Goal: Task Accomplishment & Management: Manage account settings

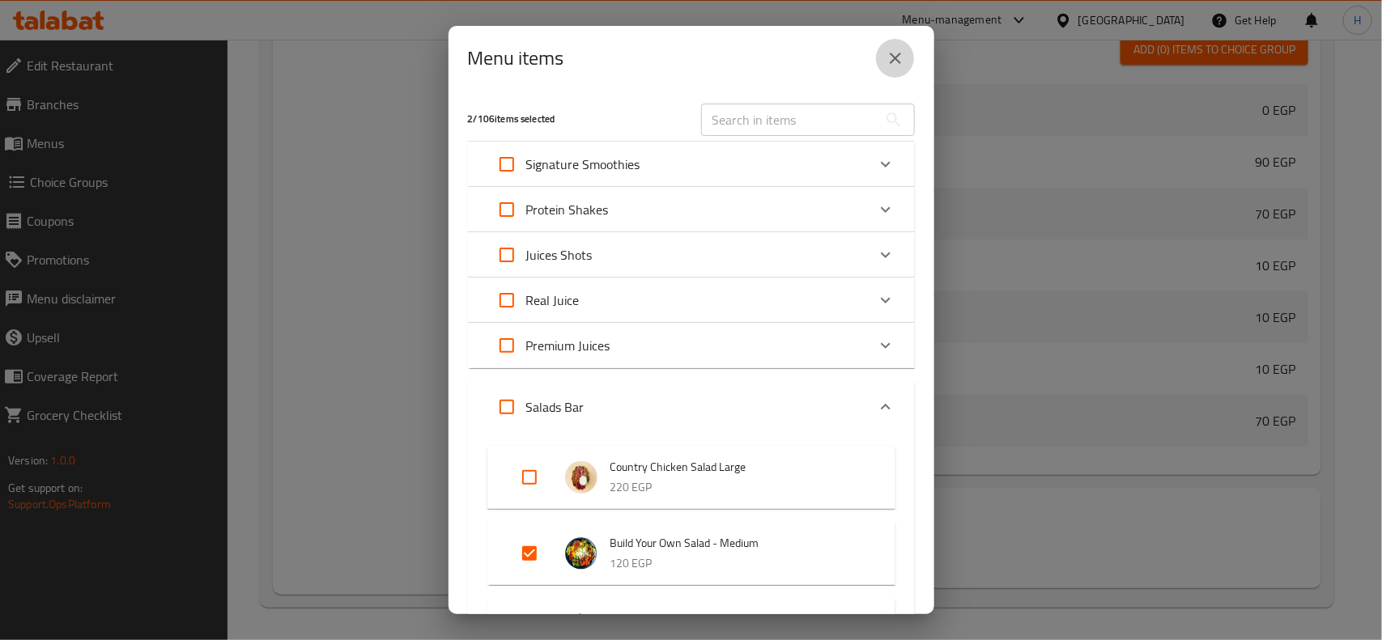
click at [903, 57] on icon "close" at bounding box center [895, 58] width 19 height 19
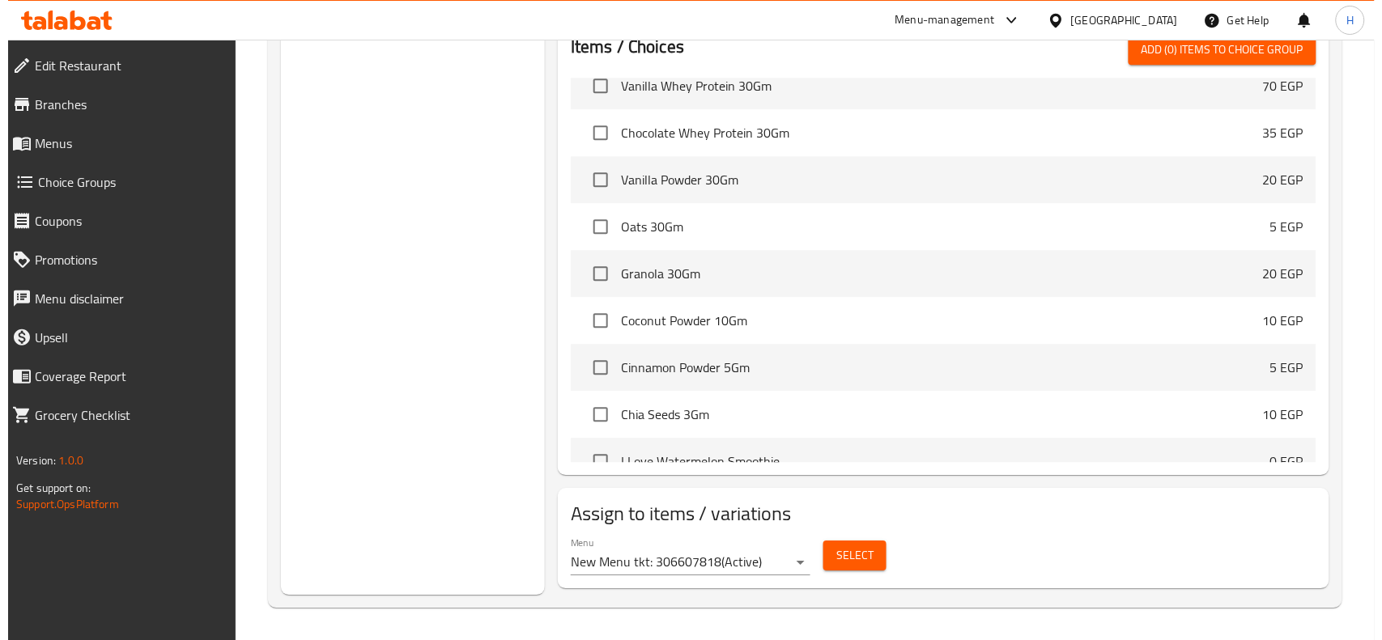
scroll to position [1125, 0]
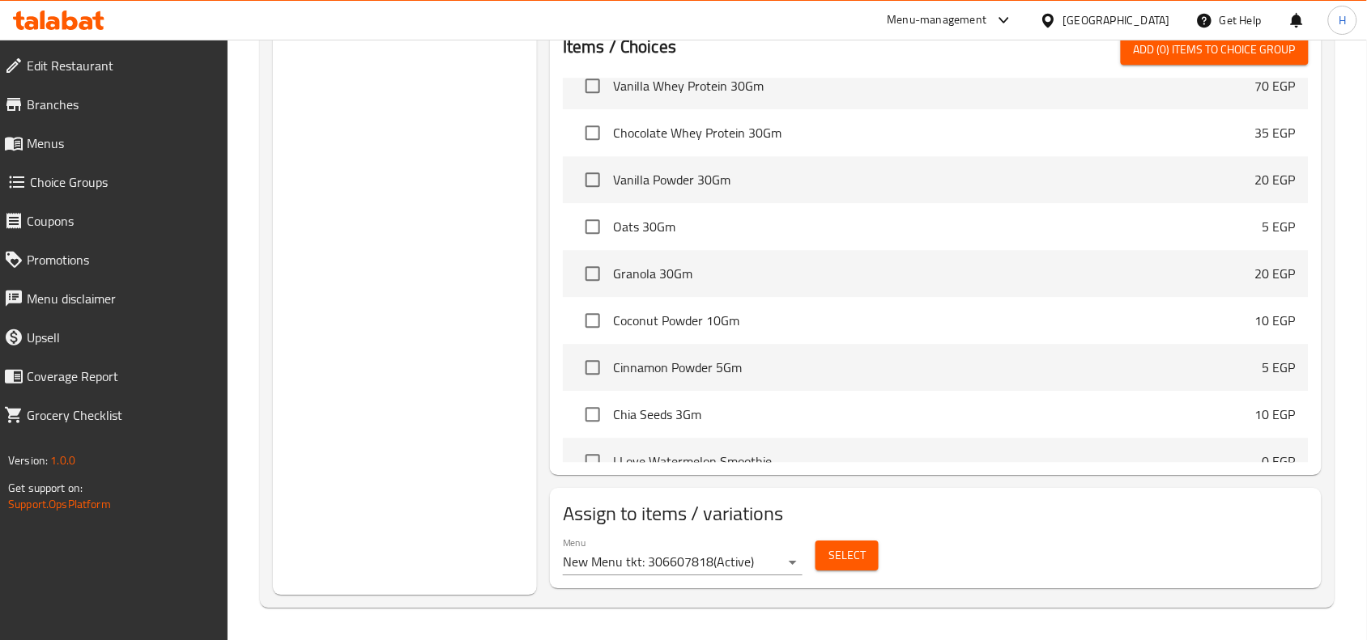
click at [858, 556] on span "Select" at bounding box center [846, 556] width 37 height 20
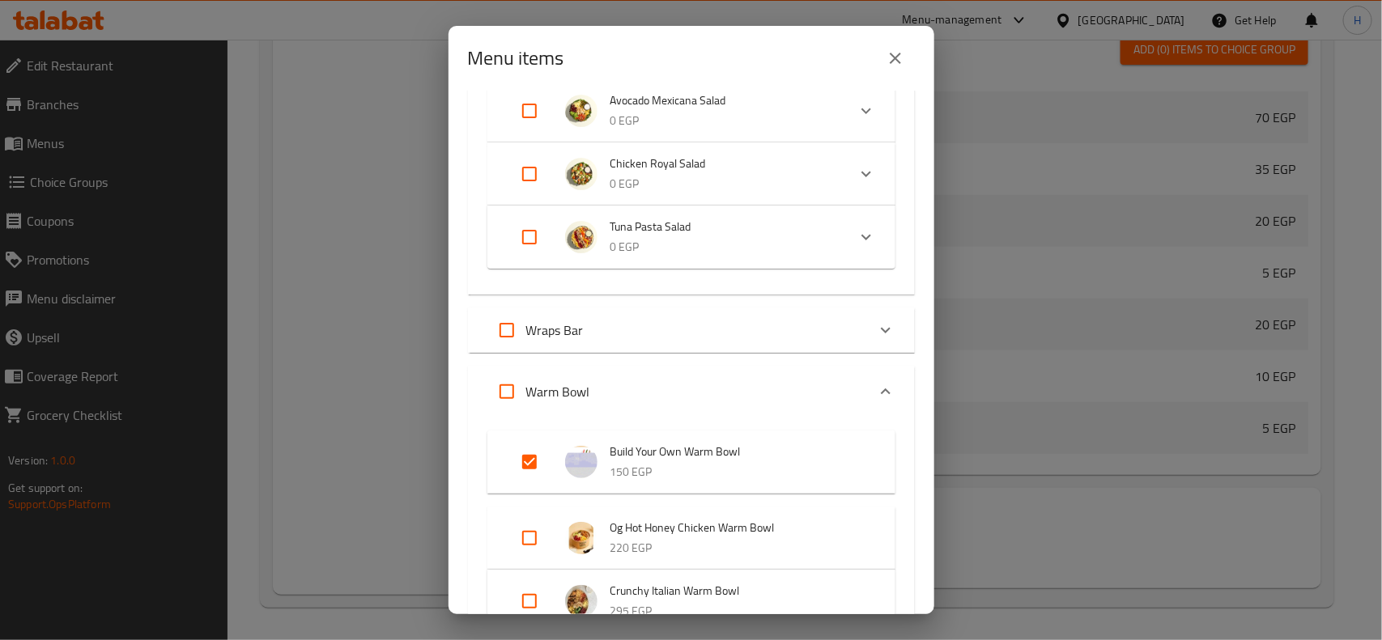
click at [524, 450] on input "Expand" at bounding box center [529, 462] width 39 height 39
checkbox input "false"
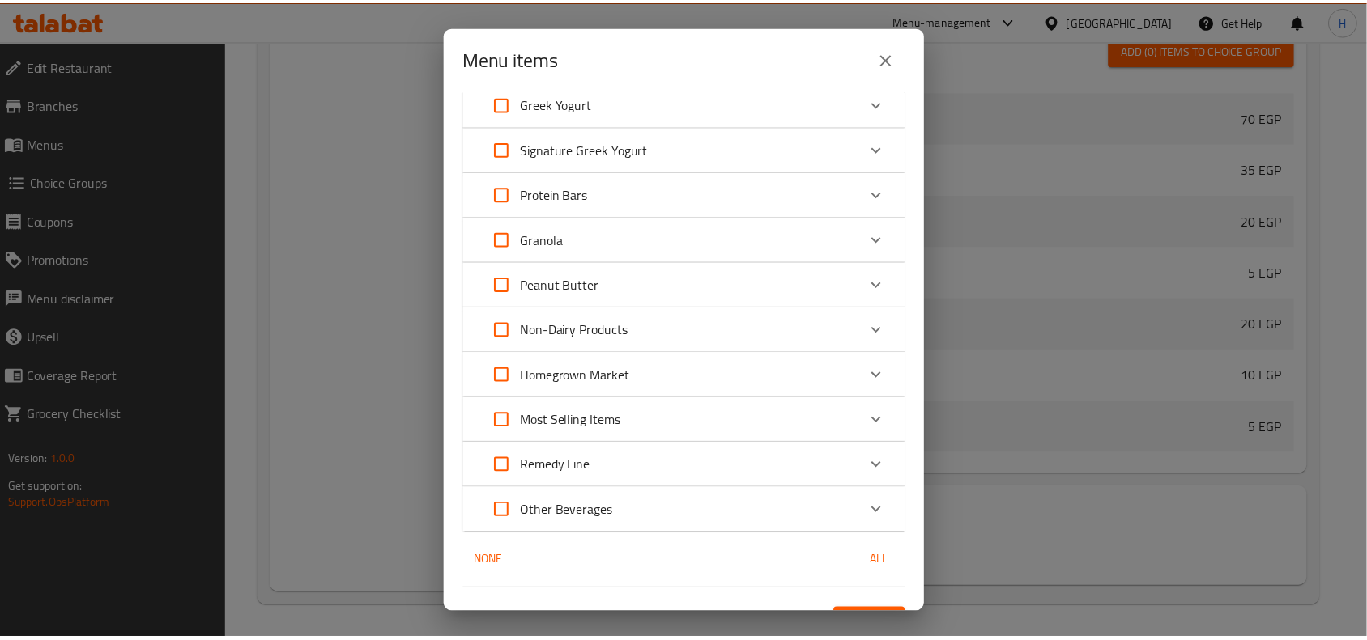
scroll to position [1407, 0]
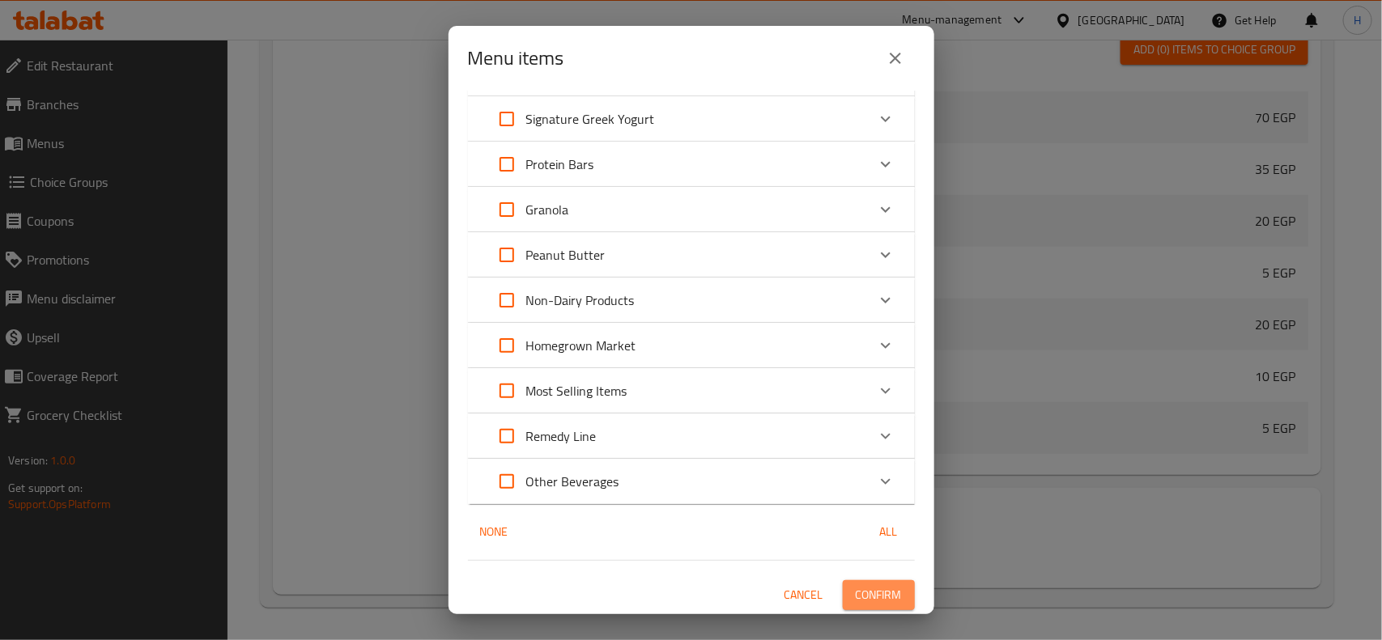
click at [857, 600] on span "Confirm" at bounding box center [879, 595] width 46 height 20
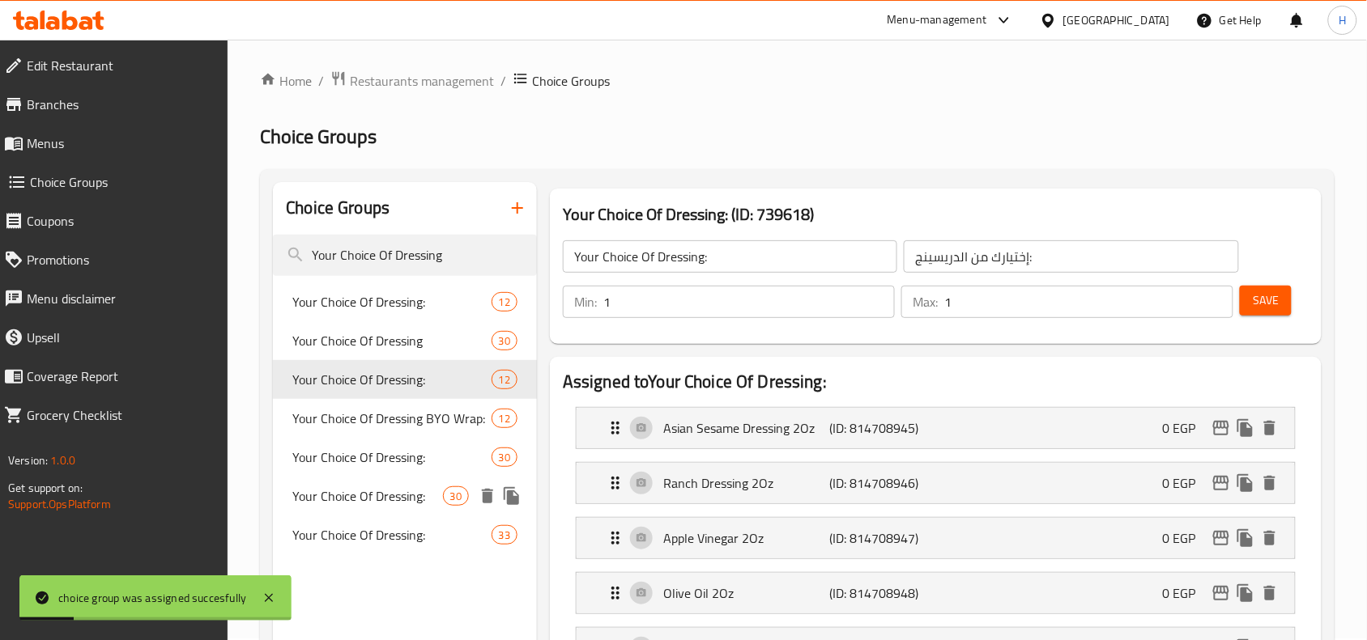
scroll to position [0, 0]
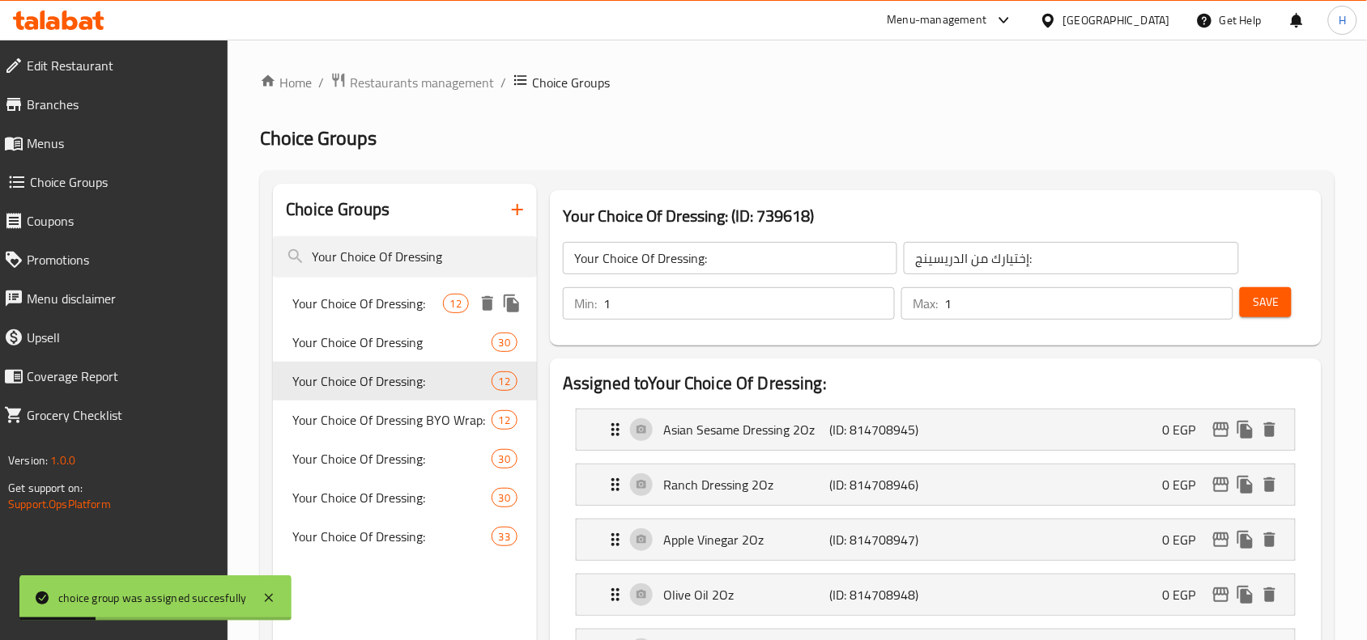
drag, startPoint x: 415, startPoint y: 302, endPoint x: 591, endPoint y: 382, distance: 193.1
click at [415, 302] on span "Your Choice Of Dressing:" at bounding box center [367, 303] width 150 height 19
type input "Your Choice Of Dressing:"
type input "إختيارك من الدريسينج :"
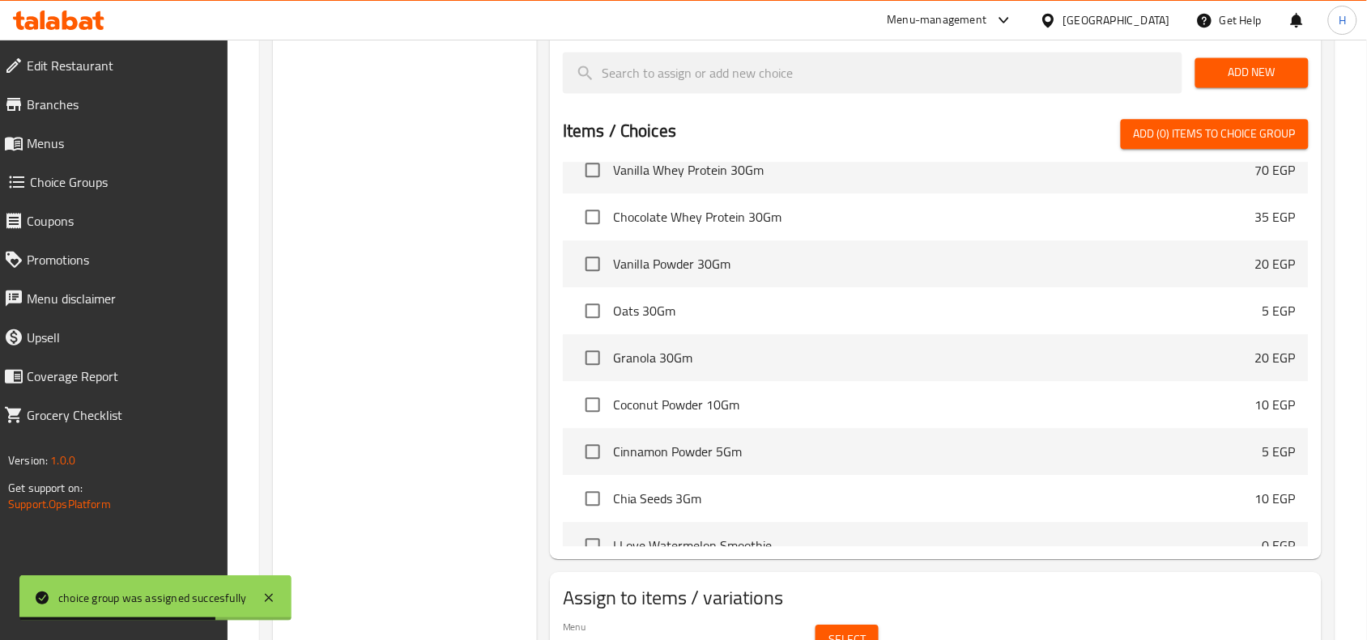
scroll to position [1125, 0]
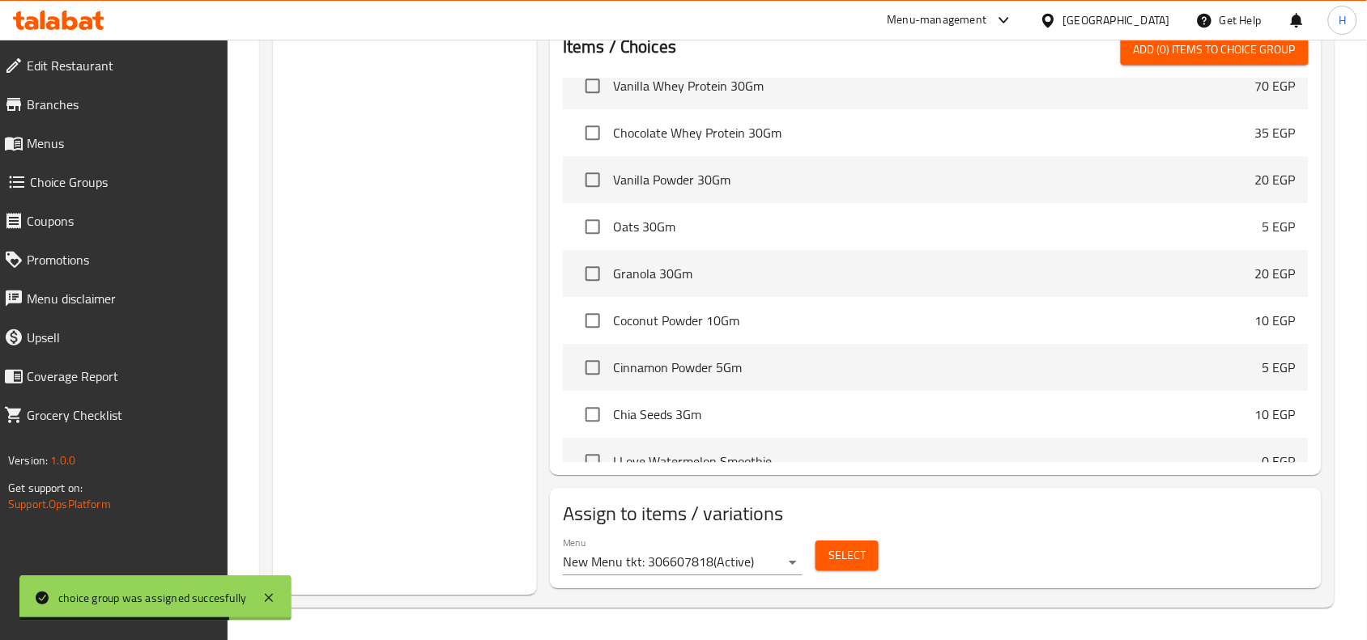
click at [861, 563] on span "Select" at bounding box center [846, 556] width 37 height 20
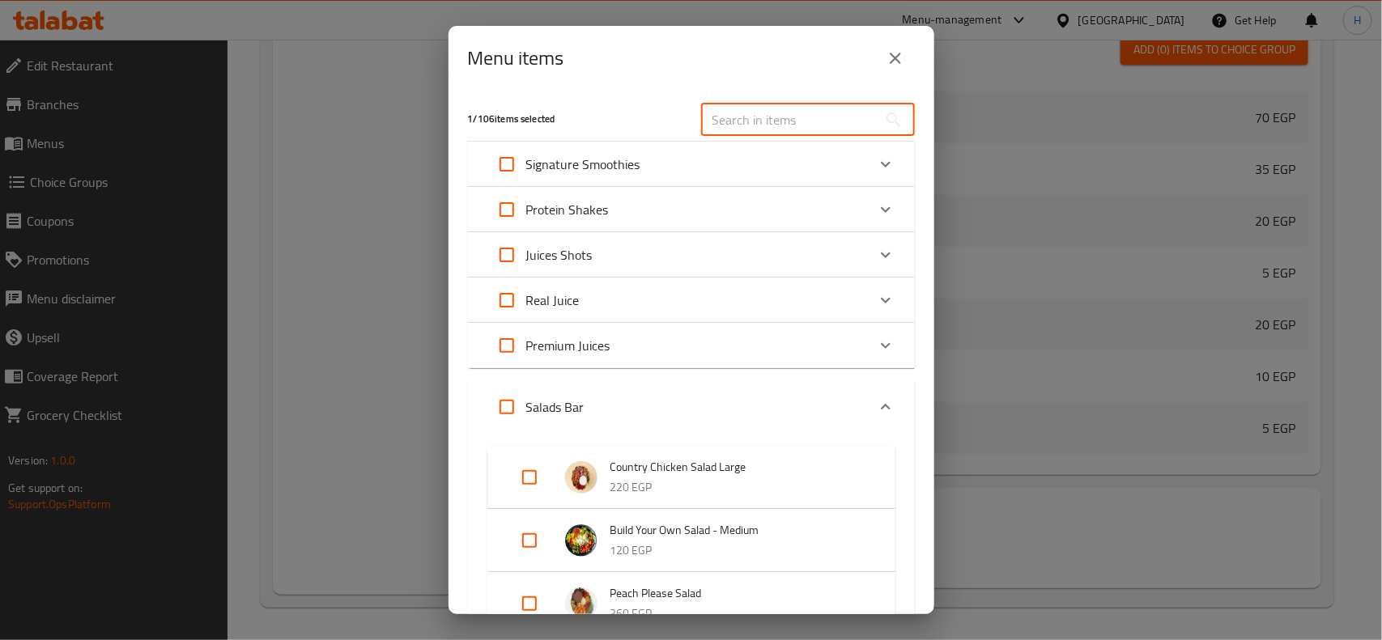
click at [729, 123] on input "text" at bounding box center [789, 120] width 176 height 32
paste input "Your Choice Of Dressing"
type input "Your Choice Of Dressing"
click at [745, 98] on div "​" at bounding box center [807, 120] width 233 height 52
drag, startPoint x: 738, startPoint y: 116, endPoint x: 727, endPoint y: 121, distance: 12.7
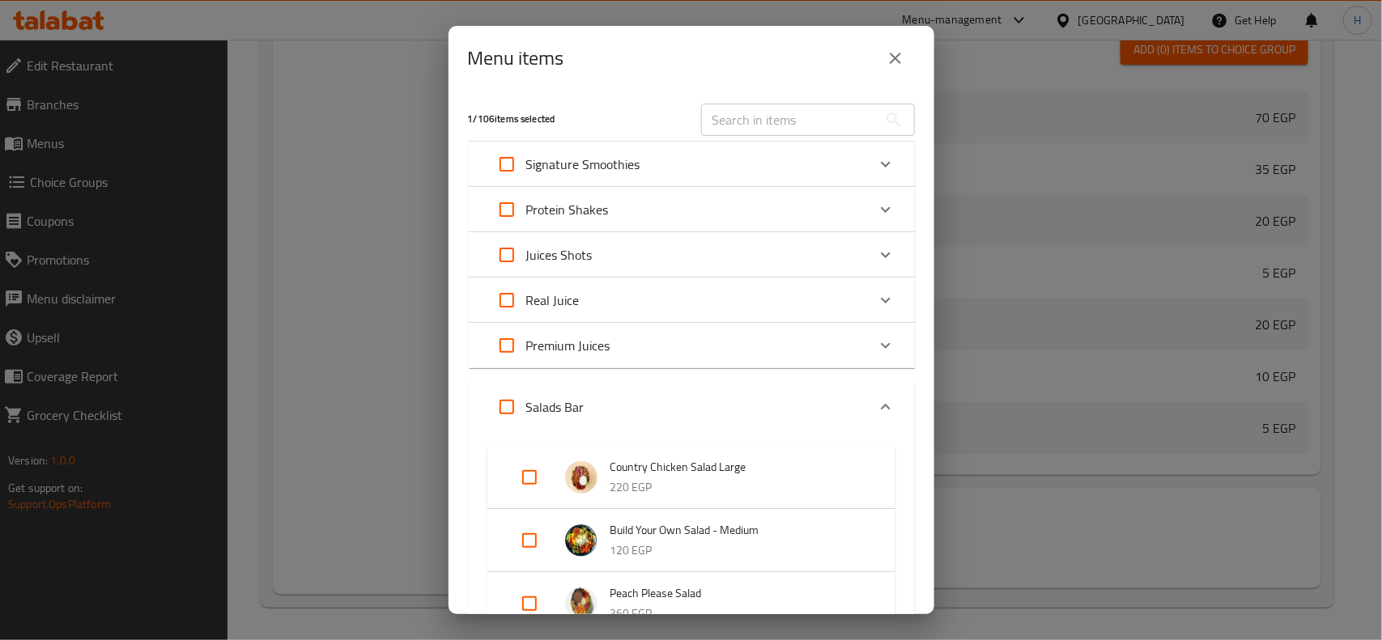
click at [738, 116] on input "text" at bounding box center [789, 120] width 176 height 32
paste input "Build Your Own Warm Bowl"
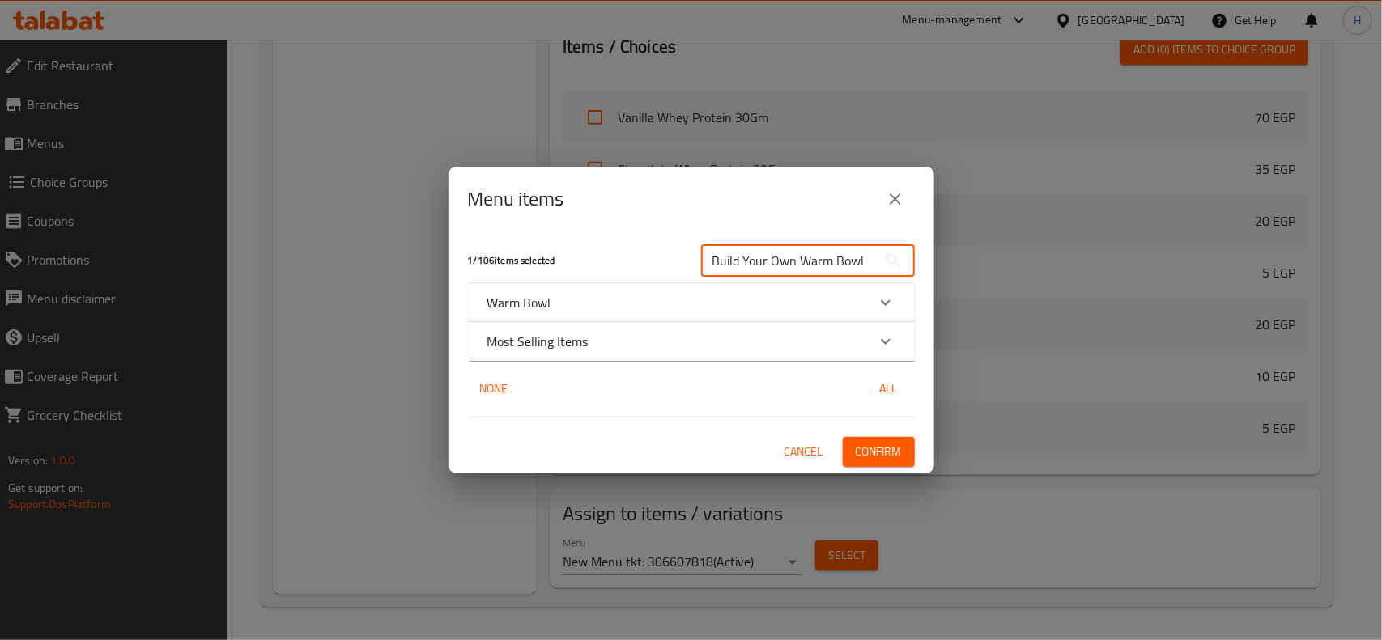
type input "Build Your Own Warm Bowl"
click at [597, 300] on div "Warm Bowl" at bounding box center [676, 302] width 379 height 19
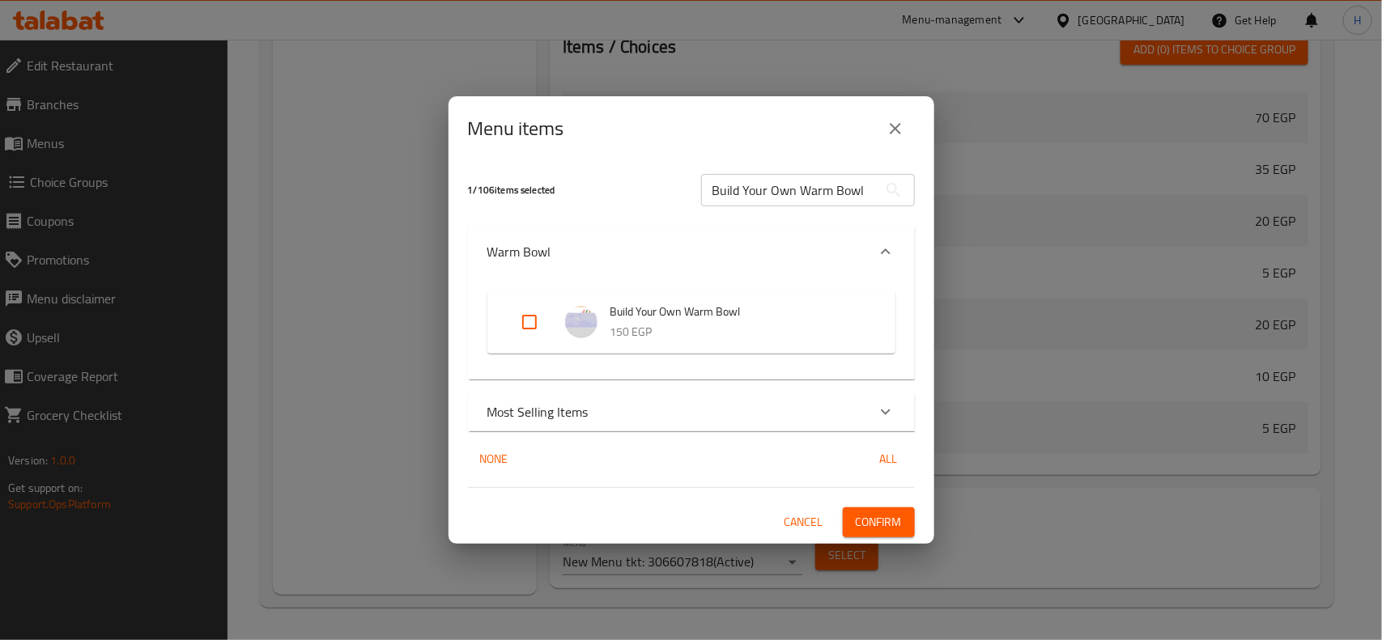
click at [531, 313] on input "Expand" at bounding box center [529, 322] width 39 height 39
checkbox input "true"
click at [892, 532] on span "Confirm" at bounding box center [879, 522] width 46 height 20
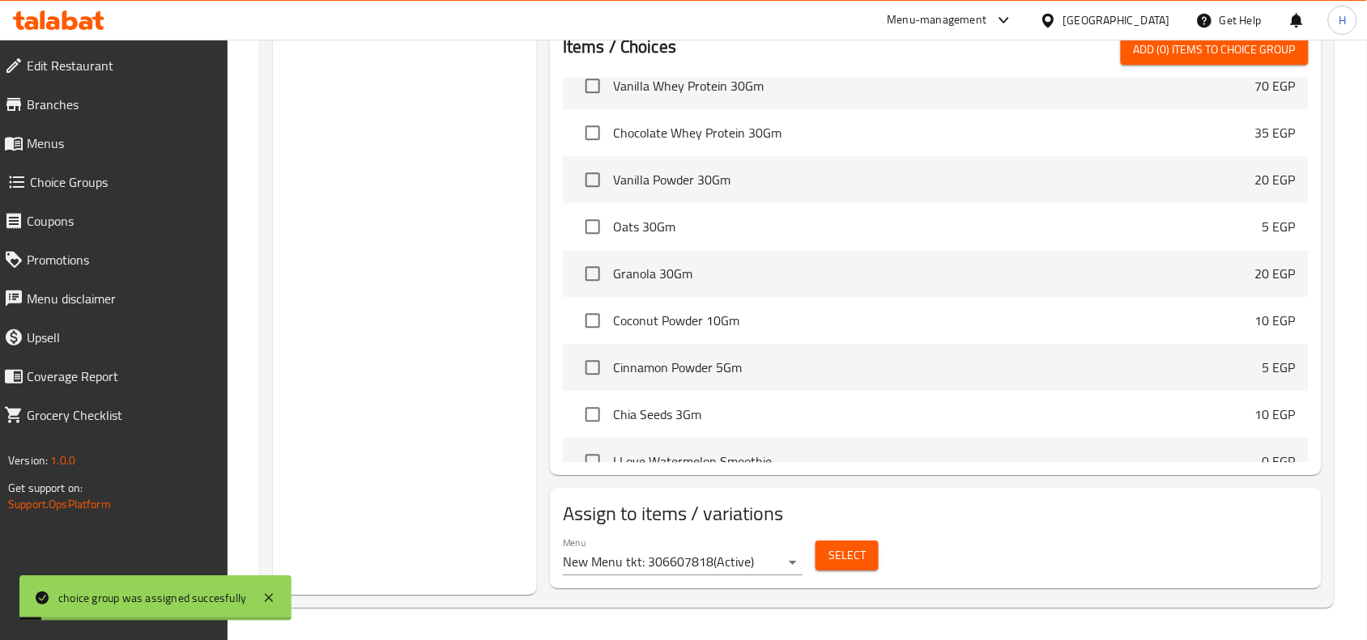
drag, startPoint x: 147, startPoint y: 151, endPoint x: 163, endPoint y: 159, distance: 17.4
click at [147, 151] on span "Menus" at bounding box center [121, 143] width 189 height 19
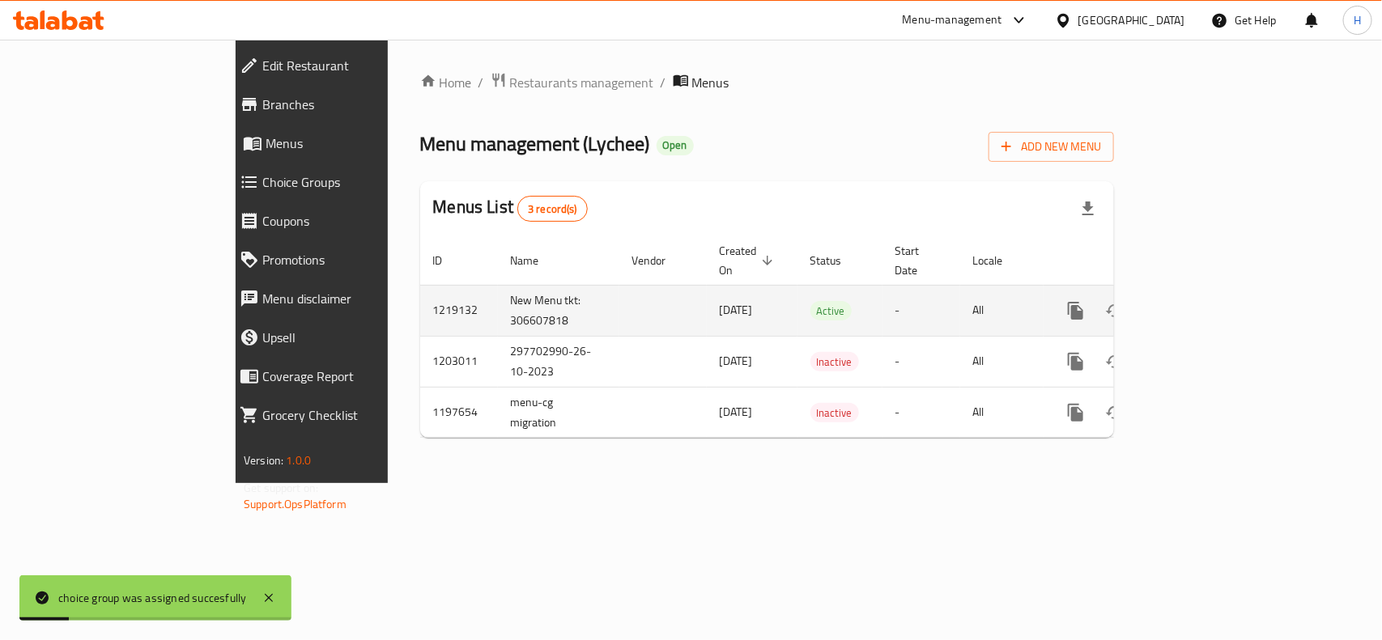
click at [1202, 301] on icon "enhanced table" at bounding box center [1192, 310] width 19 height 19
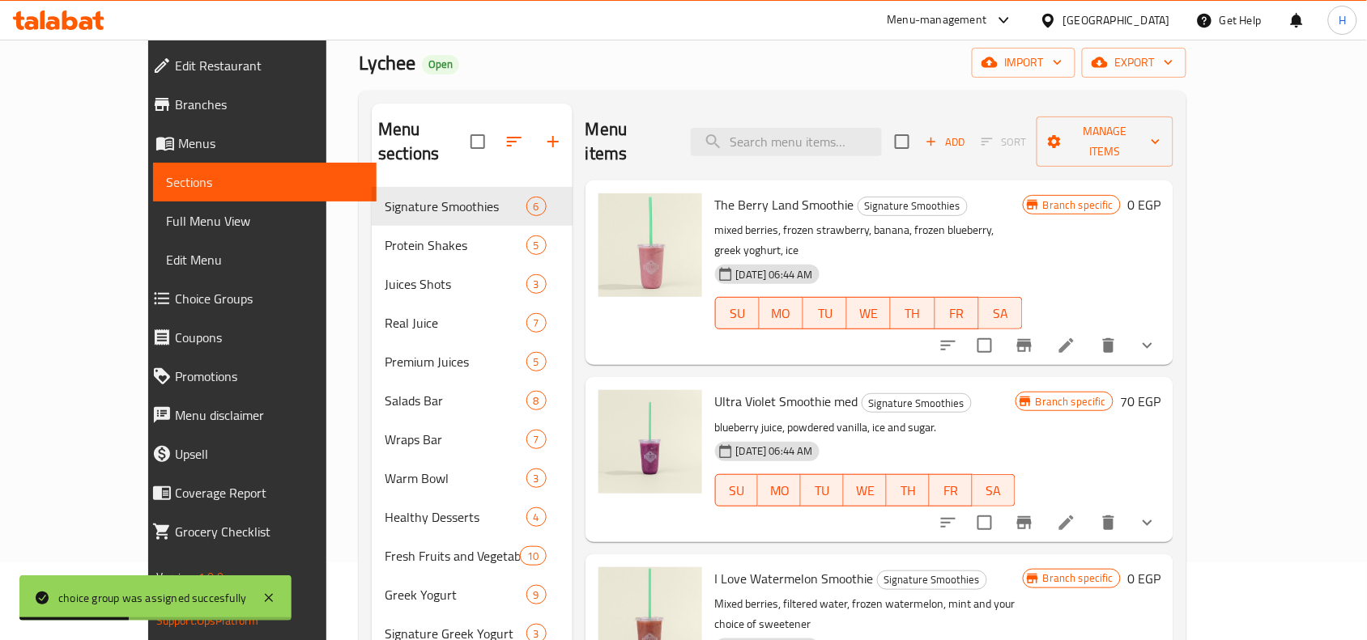
scroll to position [101, 0]
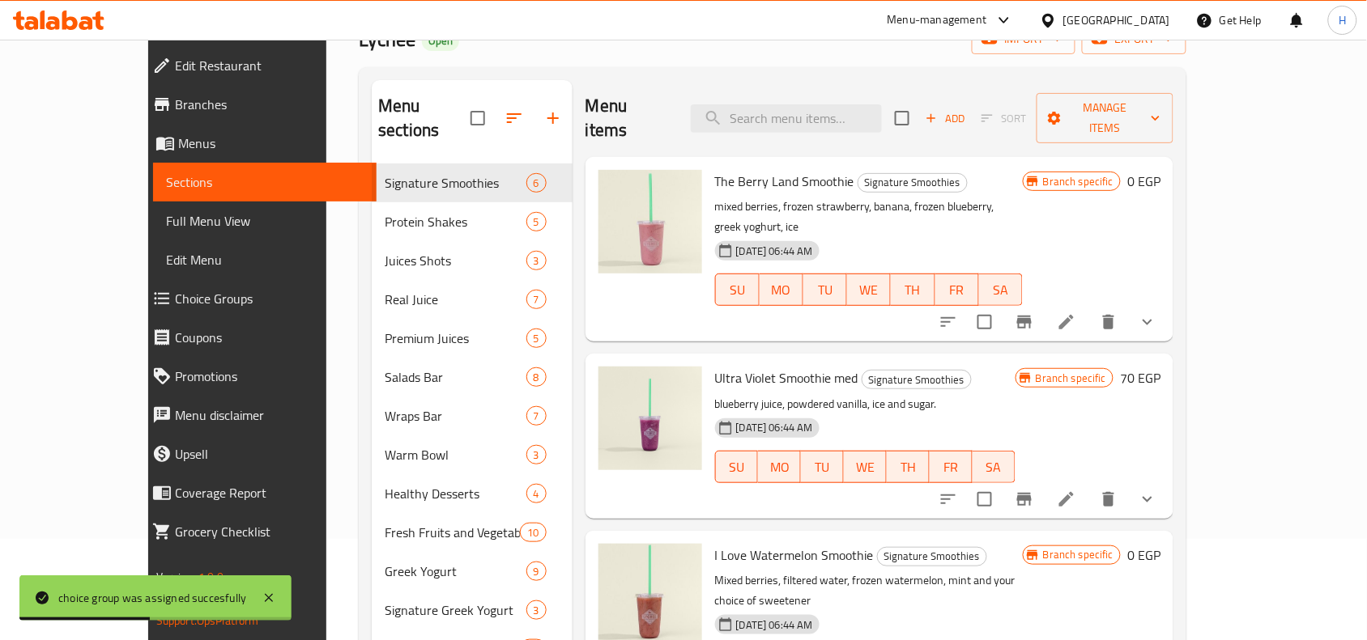
click at [166, 228] on span "Full Menu View" at bounding box center [265, 220] width 198 height 19
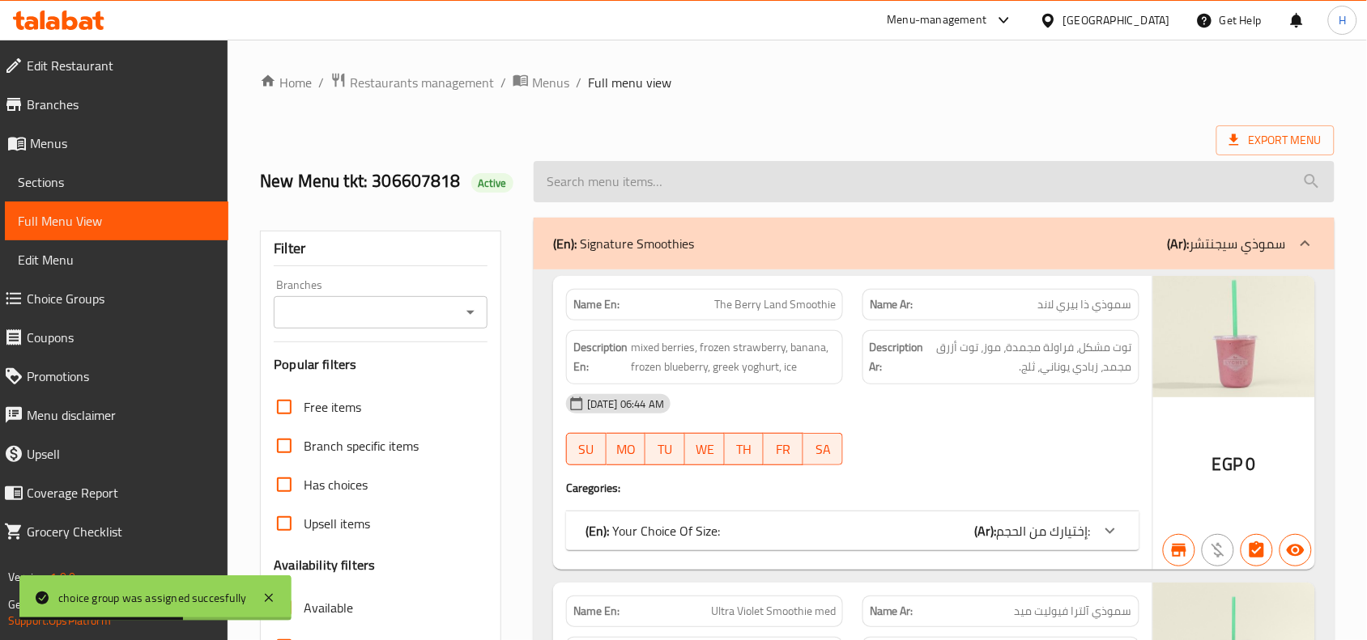
click at [738, 186] on input "search" at bounding box center [934, 181] width 801 height 41
paste input "Build Your Own Warm Bowl"
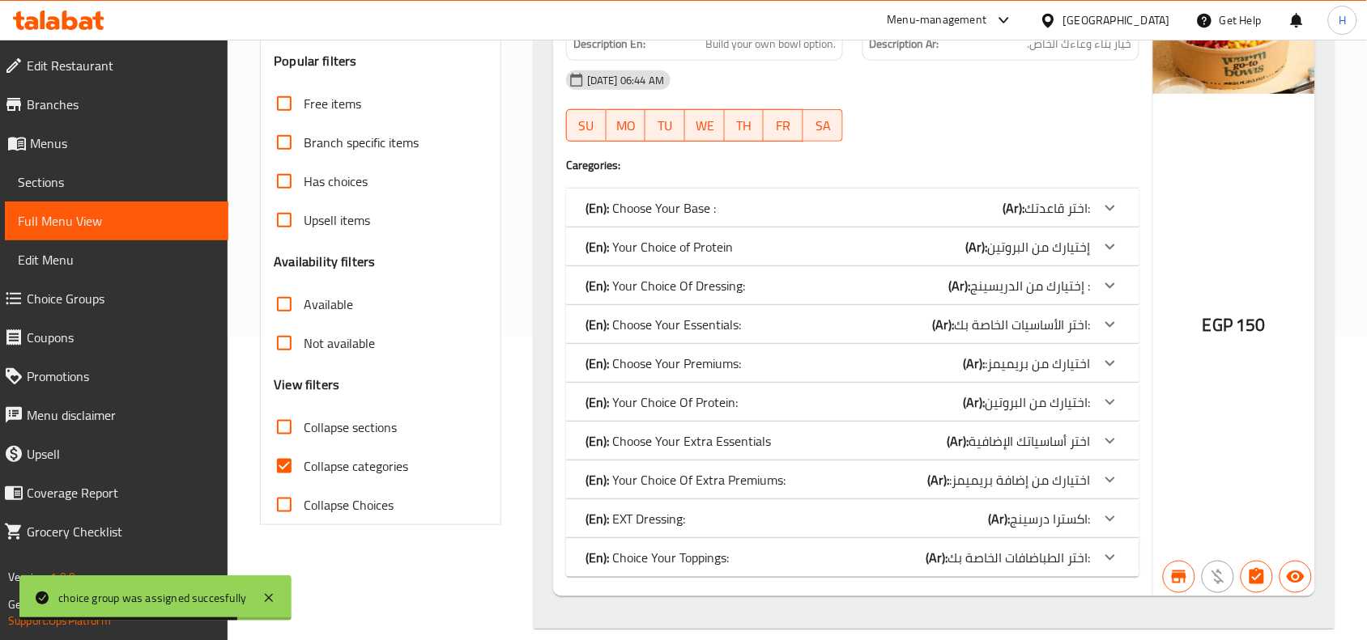
click at [791, 287] on div "(En): Your Choice Of Dressing: (Ar): إختيارك من الدريسينج :" at bounding box center [837, 285] width 505 height 19
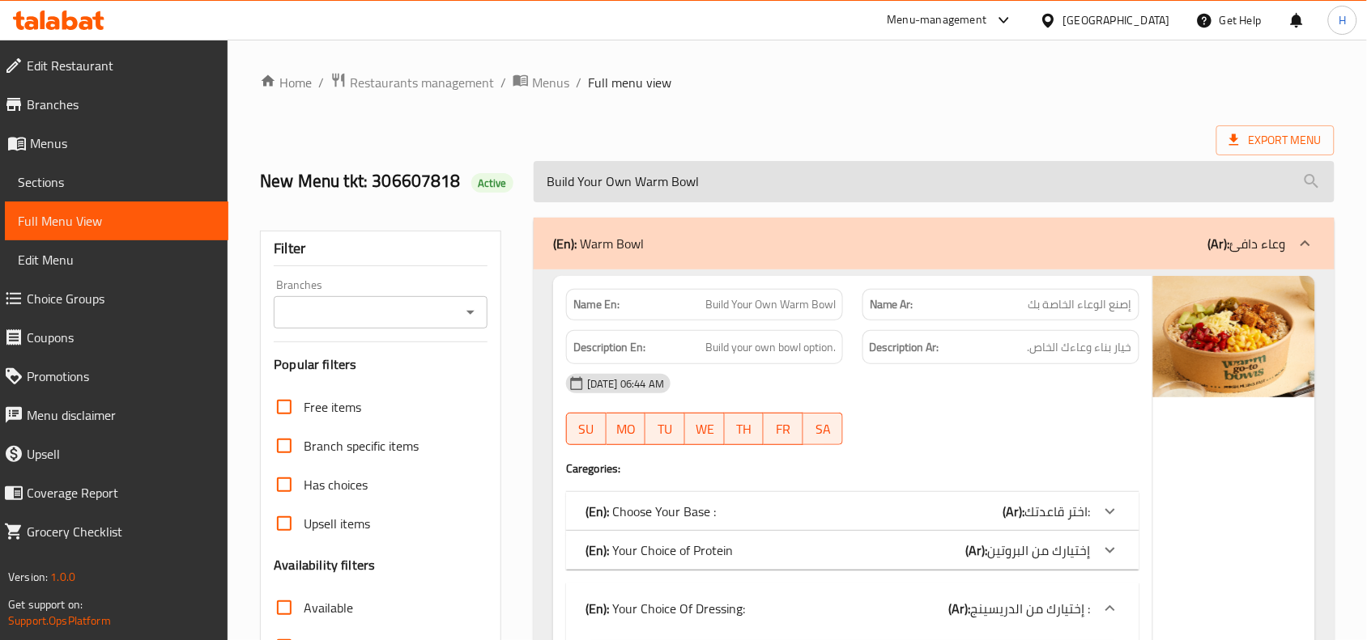
click at [615, 187] on input "Build Your Own Warm Bowl" at bounding box center [934, 181] width 801 height 41
click at [831, 187] on input "Build Your Own Warm Bowl" at bounding box center [934, 181] width 801 height 41
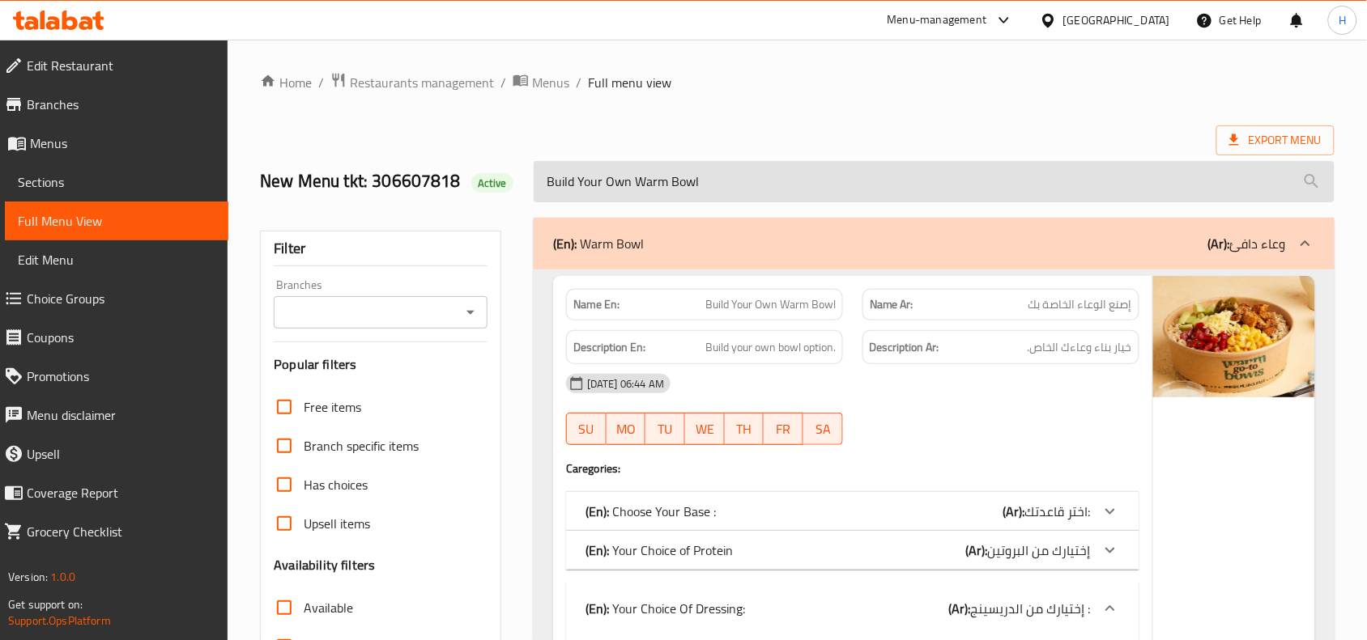
click at [831, 187] on input "Build Your Own Warm Bowl" at bounding box center [934, 181] width 801 height 41
paste input "Salad"
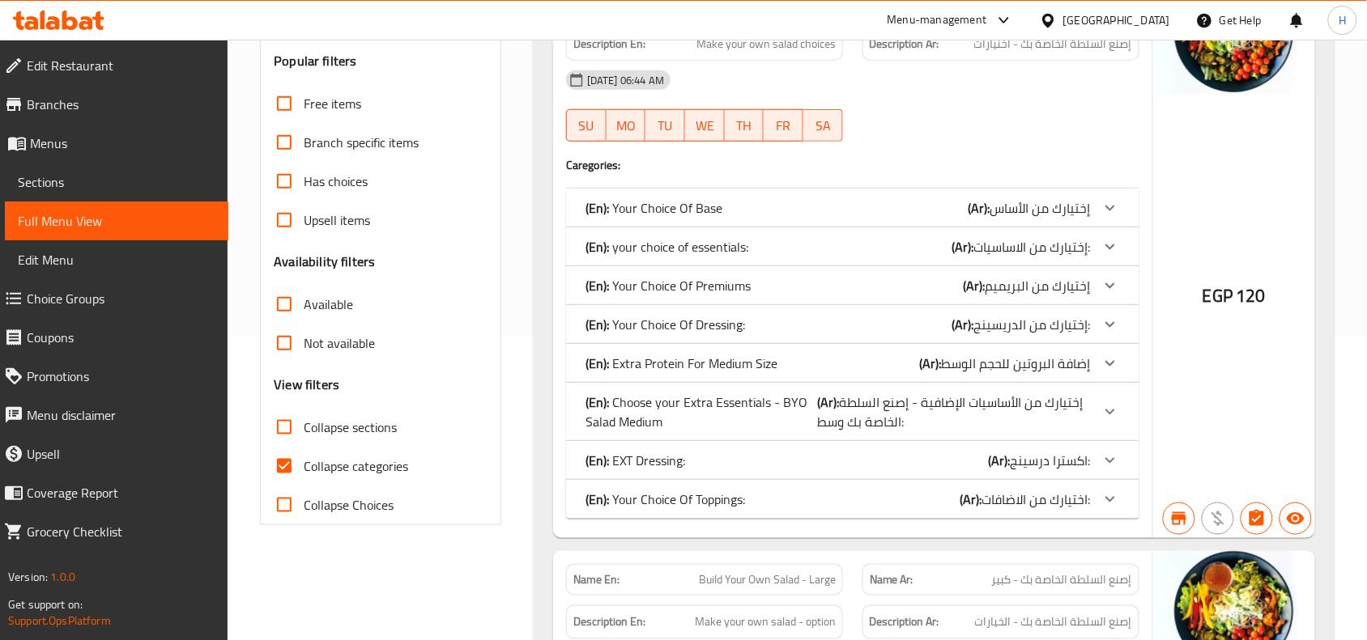
click at [701, 322] on p "(En): Your Choice Of Dressing:" at bounding box center [664, 324] width 159 height 19
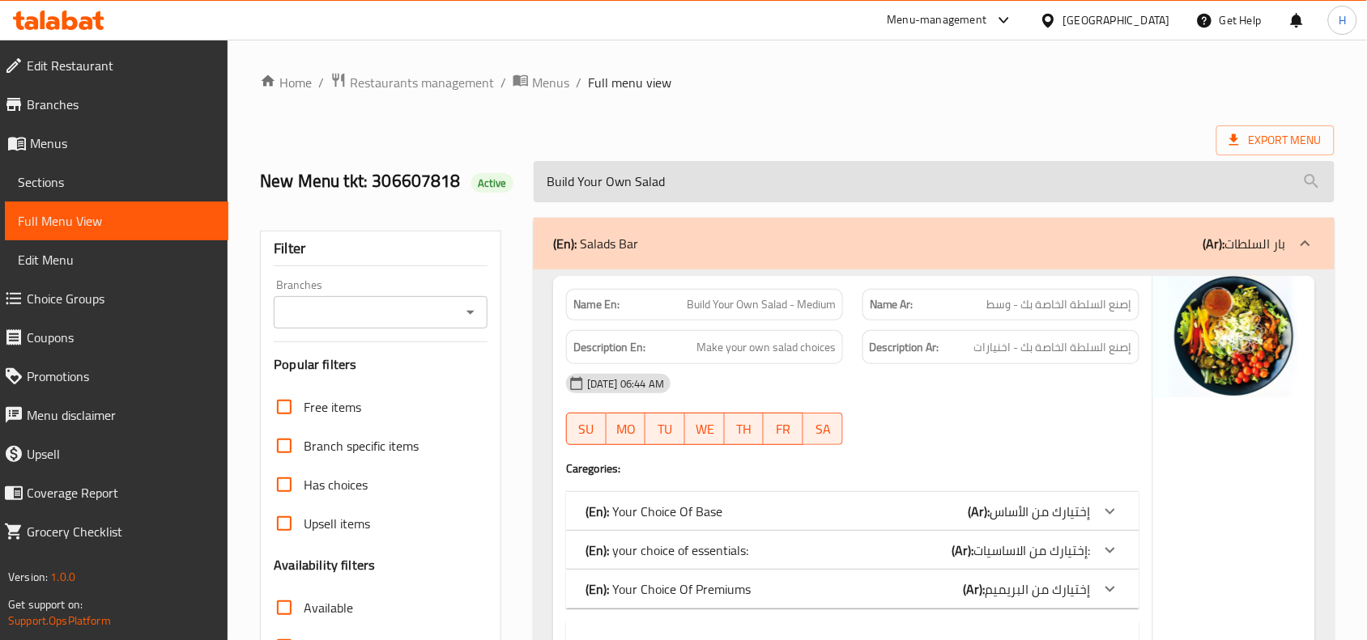
click at [599, 184] on input "Build Your Own Salad" at bounding box center [934, 181] width 801 height 41
click at [662, 195] on input "Build Your Own Salad" at bounding box center [934, 181] width 801 height 41
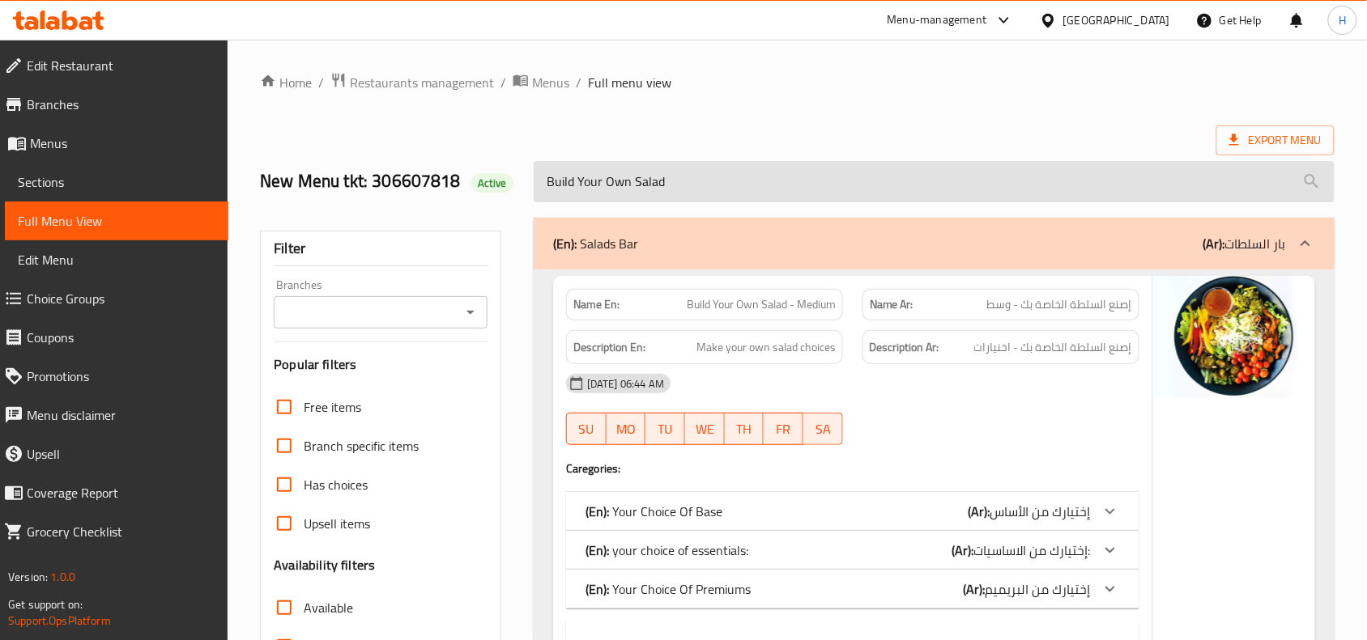
click at [662, 195] on input "Build Your Own Salad" at bounding box center [934, 181] width 801 height 41
paste input "Warm Bowl"
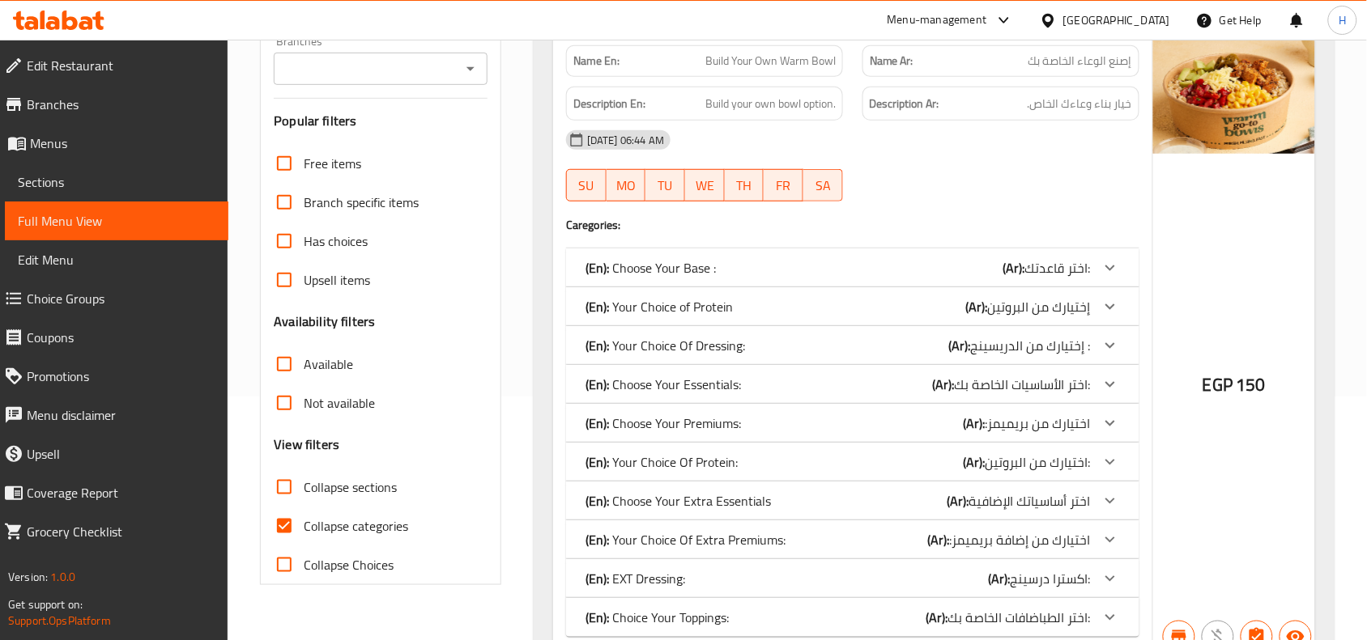
scroll to position [304, 0]
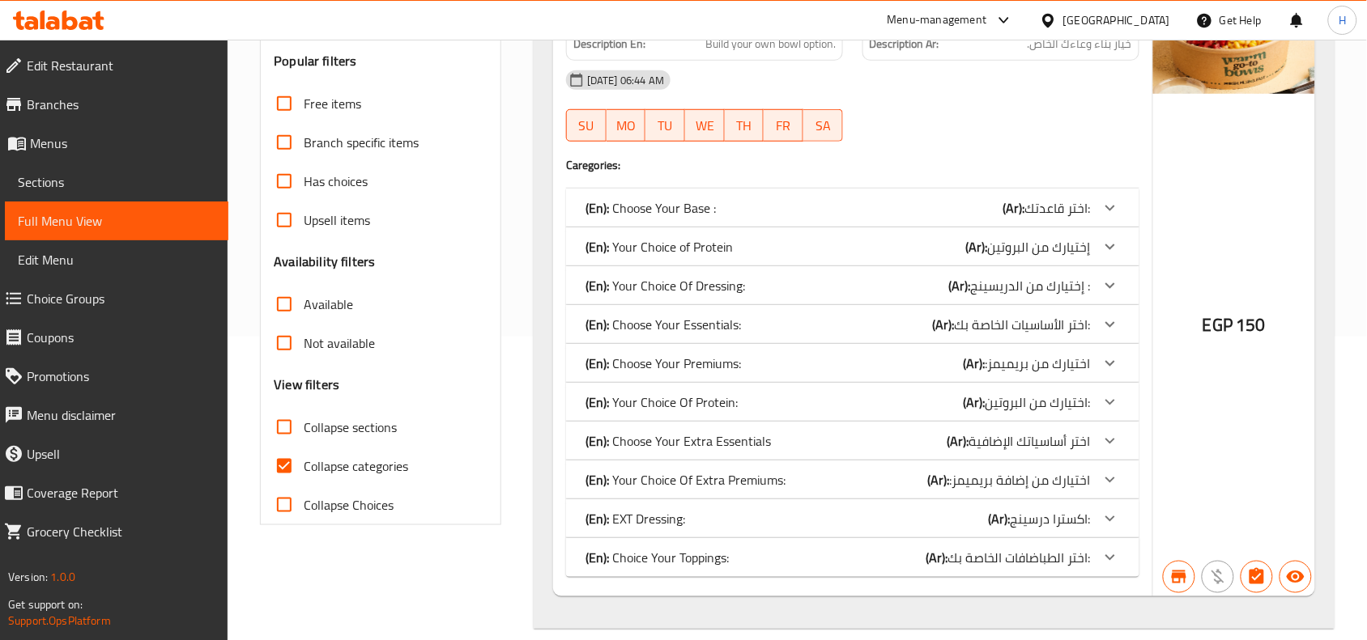
type input "Build Your Own Warm Bowl"
click at [745, 288] on div "(En): Your Choice Of Dressing: (Ar): إختيارك من الدريسينج :" at bounding box center [837, 285] width 505 height 19
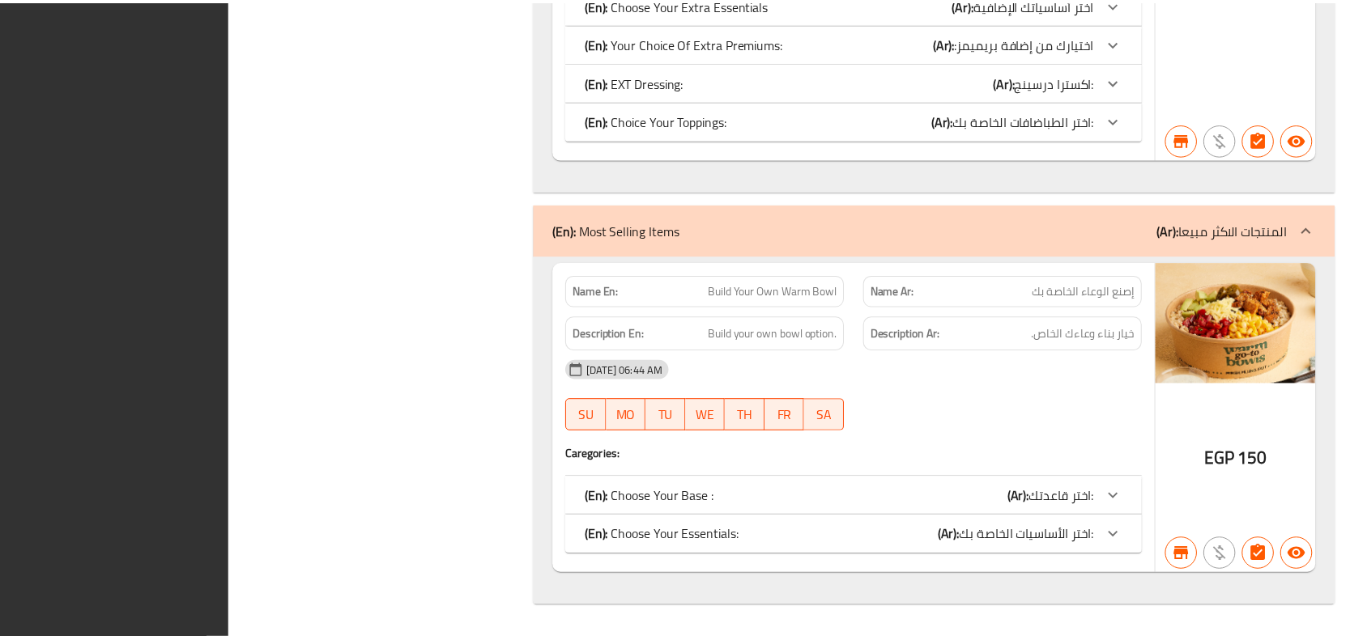
scroll to position [1442, 0]
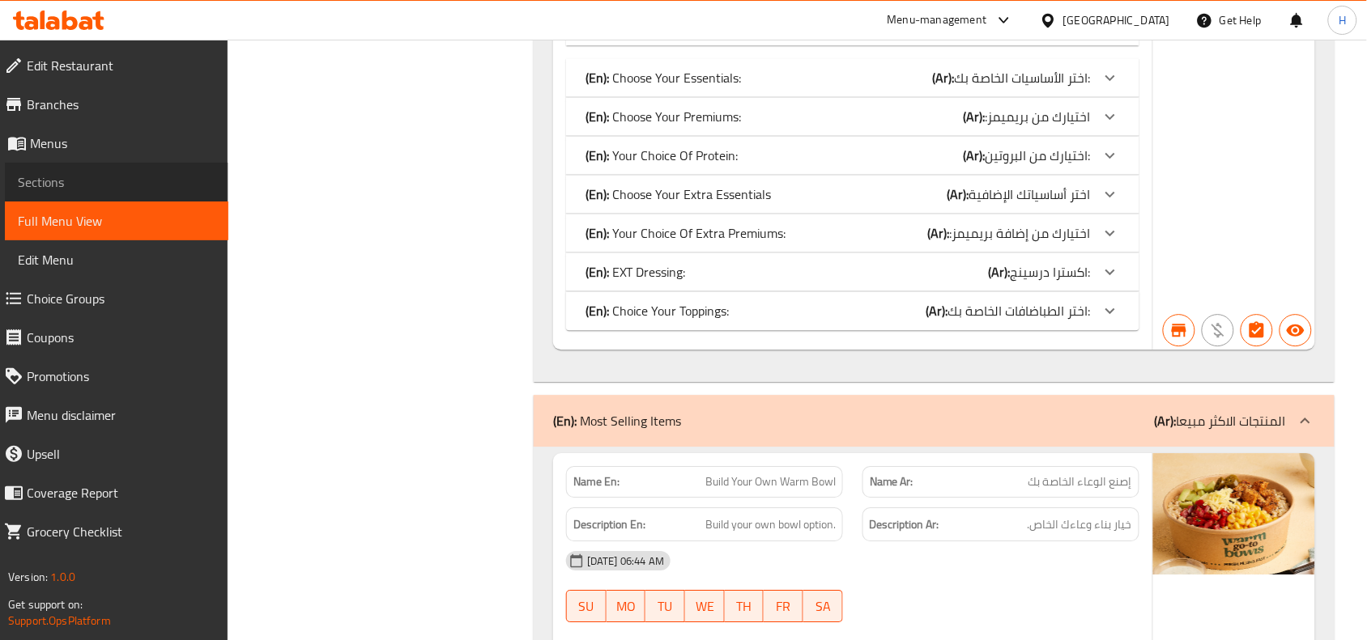
click at [188, 181] on span "Sections" at bounding box center [117, 181] width 198 height 19
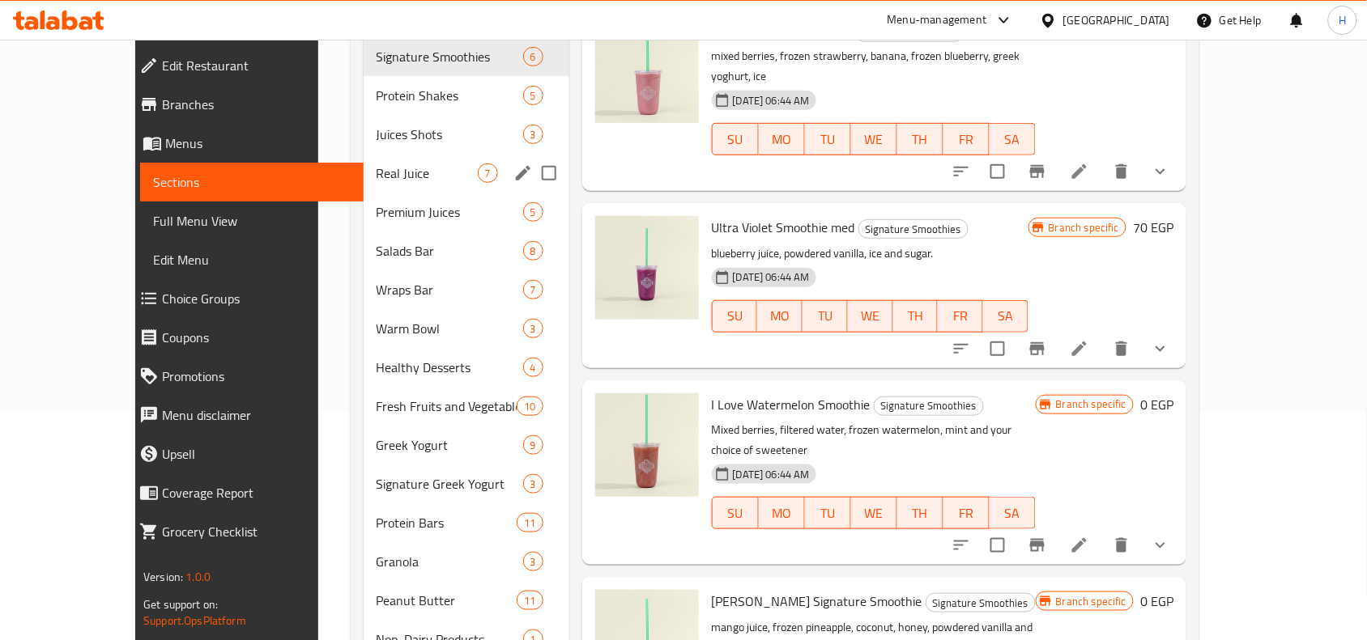
scroll to position [25, 0]
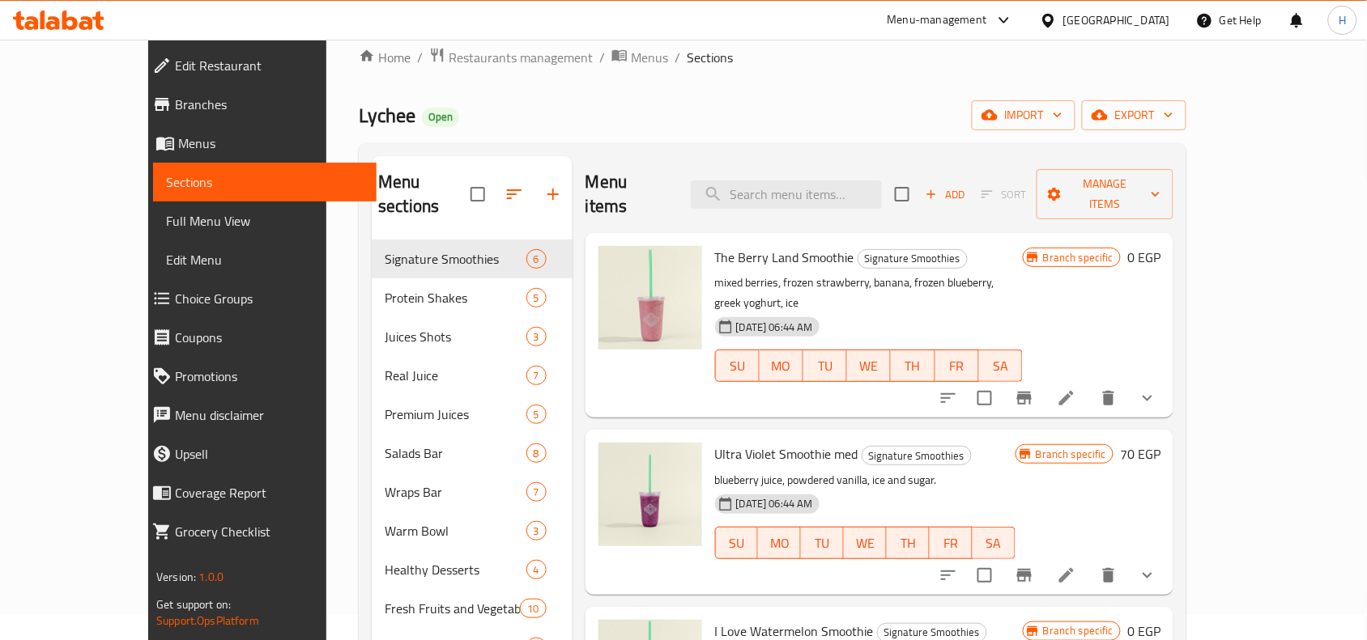
click at [166, 225] on span "Full Menu View" at bounding box center [265, 220] width 198 height 19
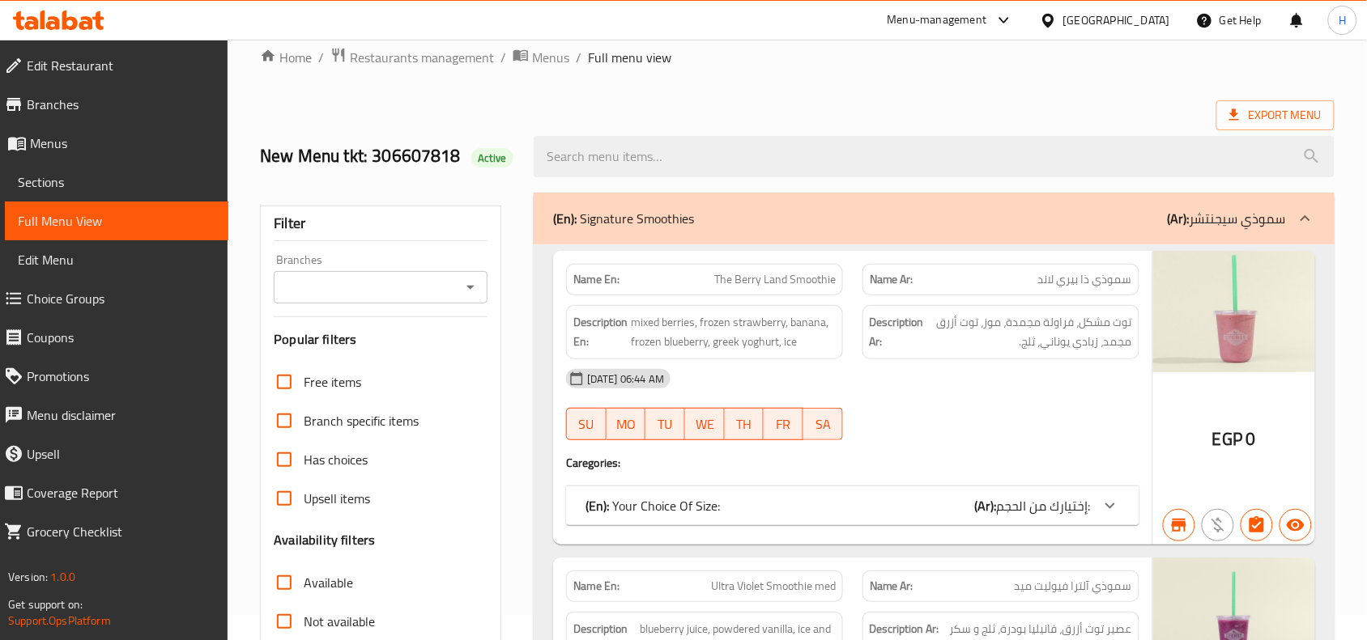
click at [390, 291] on input "Branches" at bounding box center [367, 287] width 177 height 23
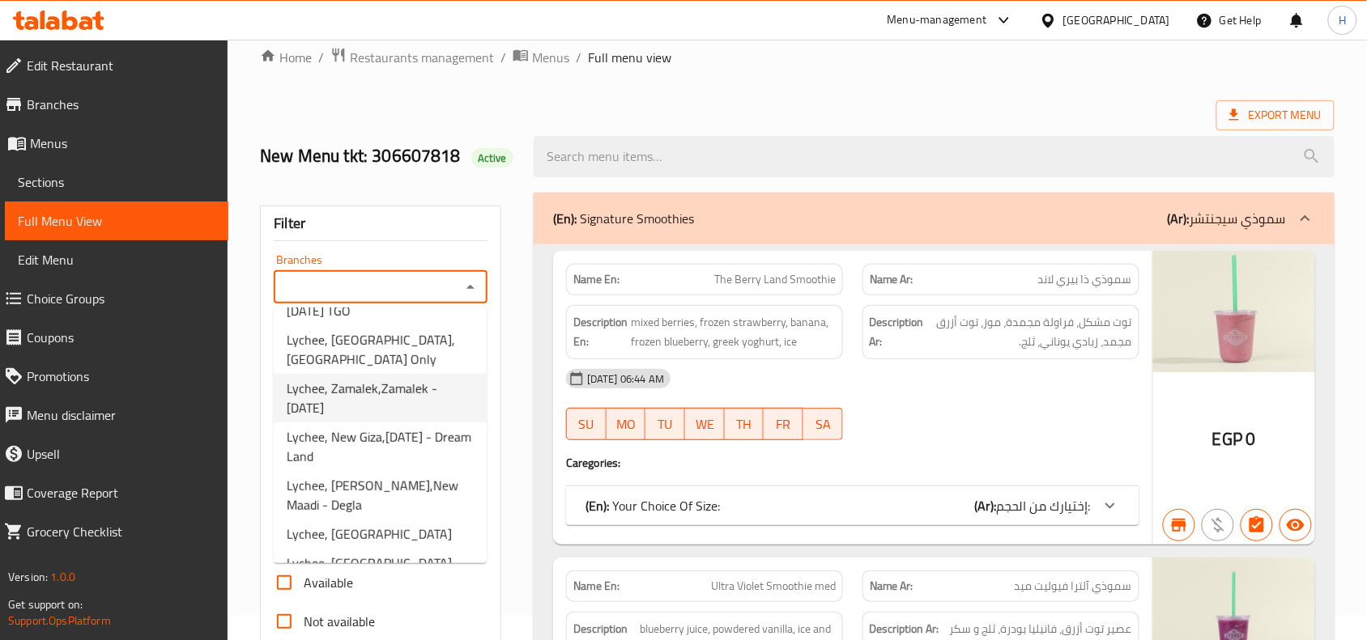
scroll to position [101, 0]
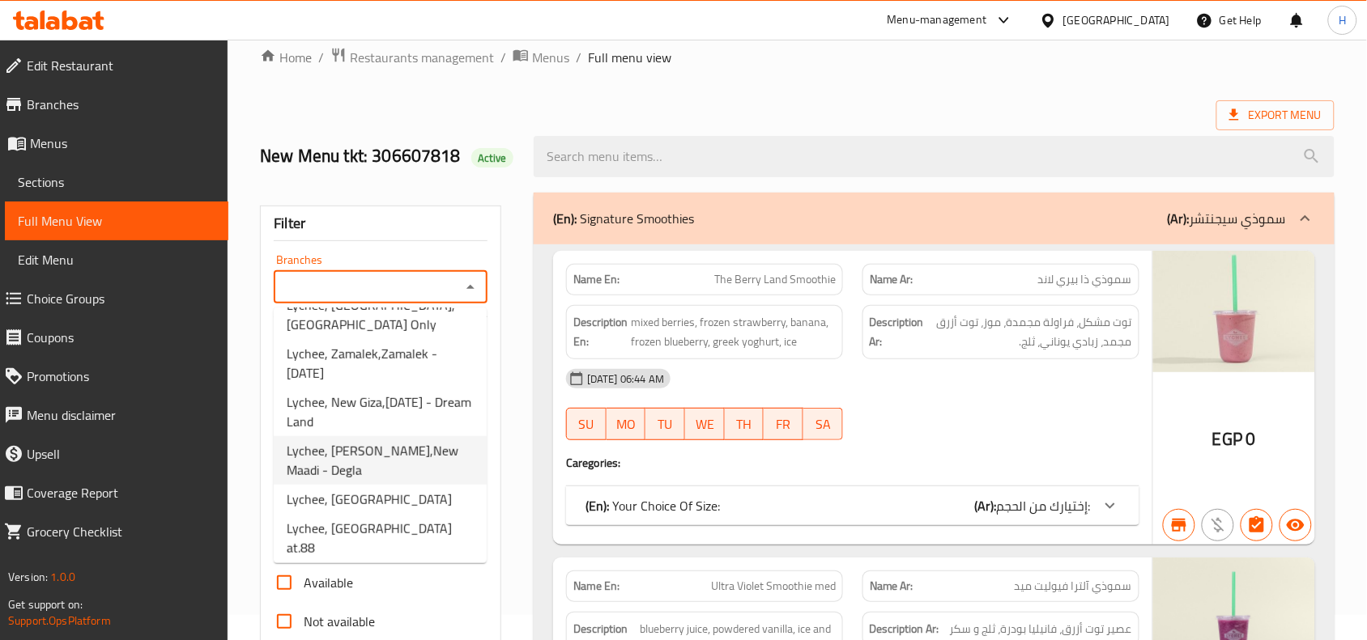
click at [417, 458] on span "Lychee, Maadi Degla,New Maadi - Degla" at bounding box center [380, 460] width 187 height 39
type input "Lychee, Maadi Degla,New Maadi - Degla"
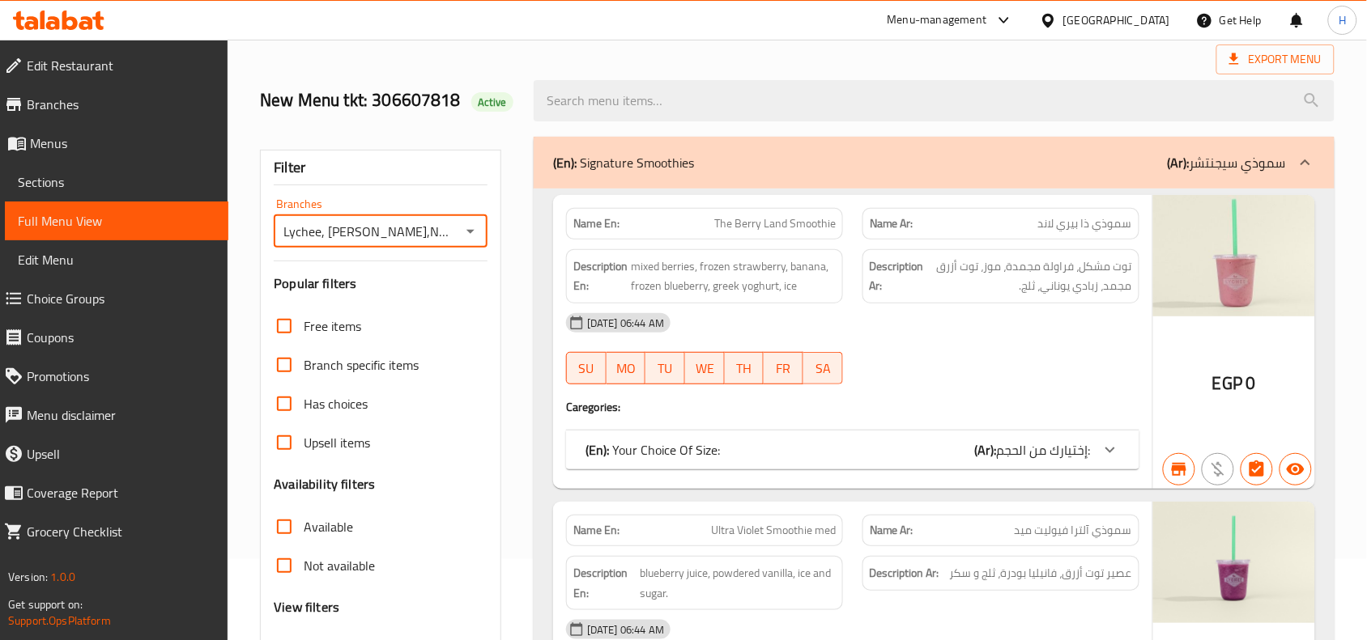
scroll to position [126, 0]
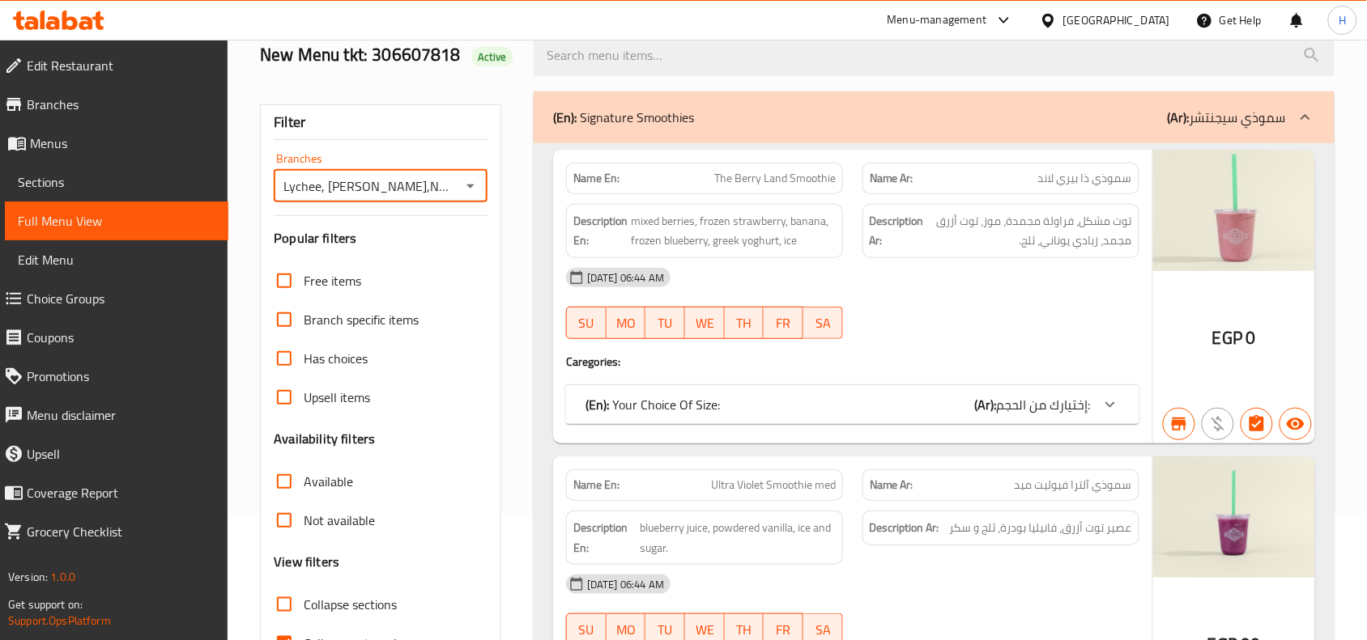
drag, startPoint x: 291, startPoint y: 487, endPoint x: 325, endPoint y: 499, distance: 35.1
click at [290, 488] on input "Available" at bounding box center [284, 481] width 39 height 39
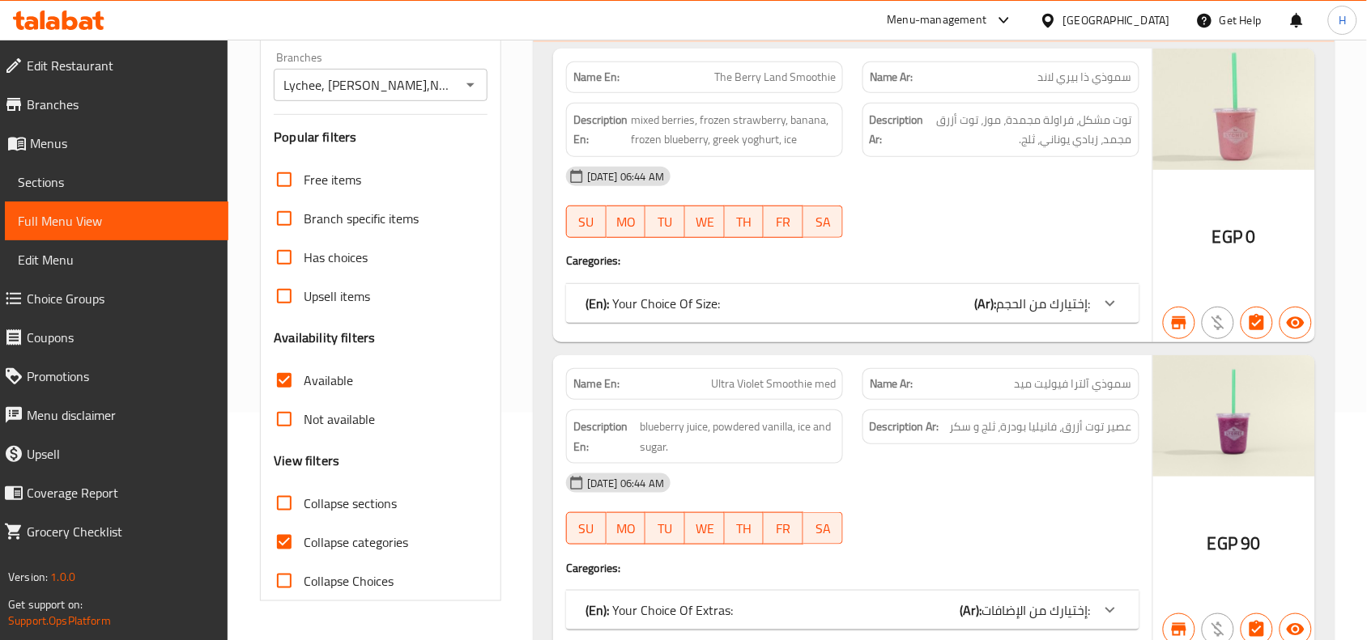
click at [292, 382] on input "Available" at bounding box center [284, 380] width 39 height 39
checkbox input "false"
click at [294, 503] on input "Collapse sections" at bounding box center [284, 503] width 39 height 39
checkbox input "true"
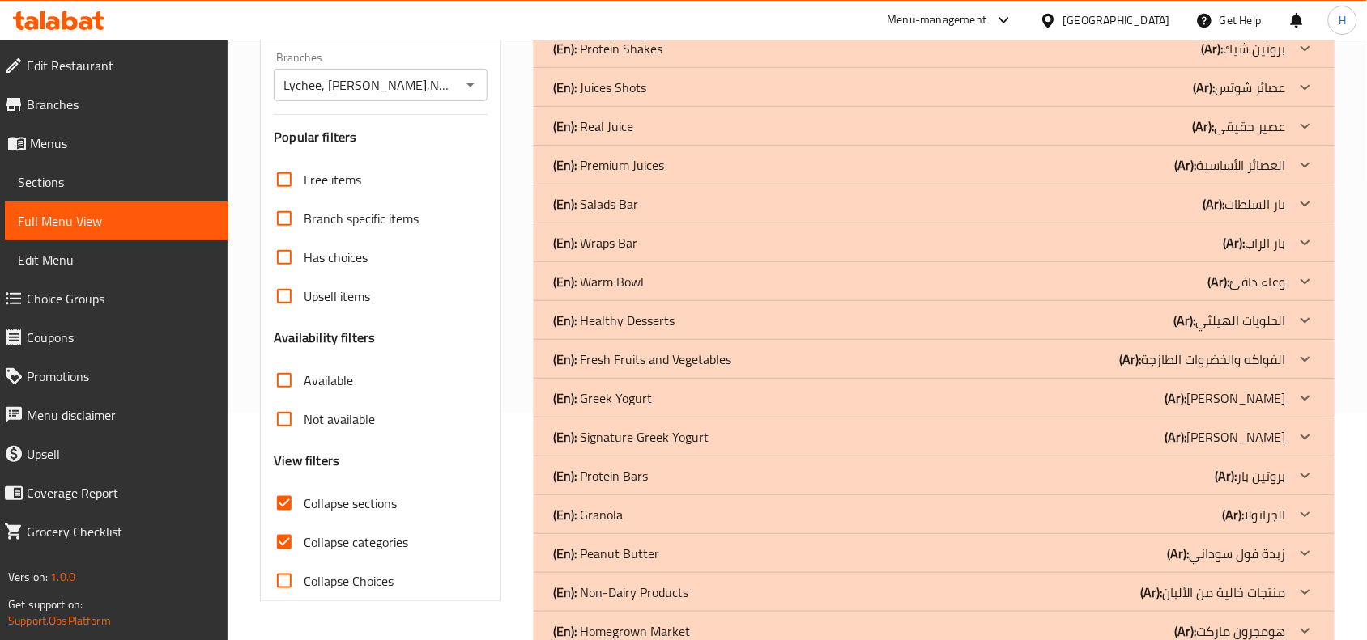
click at [854, 270] on div "(En): Warm Bowl (Ar): وعاء دافئ" at bounding box center [934, 281] width 801 height 39
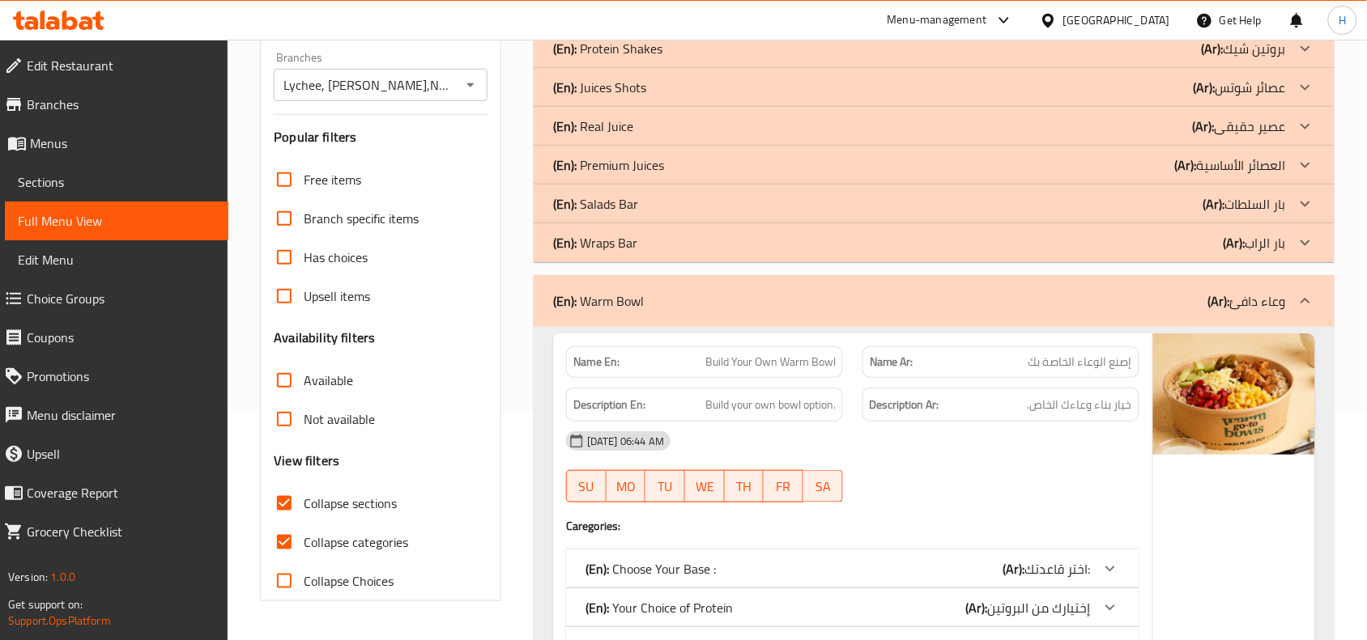
click at [964, 312] on div "(En): Warm Bowl (Ar): وعاء دافئ" at bounding box center [934, 301] width 801 height 52
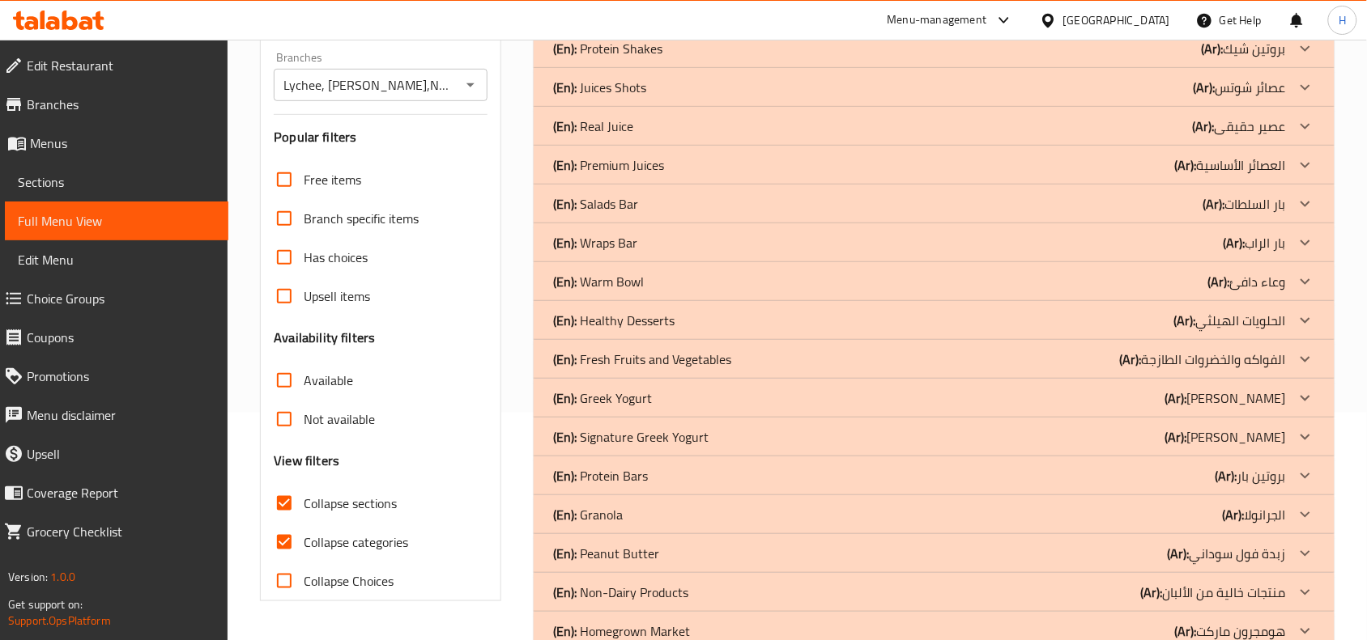
click at [966, 293] on div "(En): Warm Bowl (Ar): وعاء دافئ" at bounding box center [934, 281] width 801 height 39
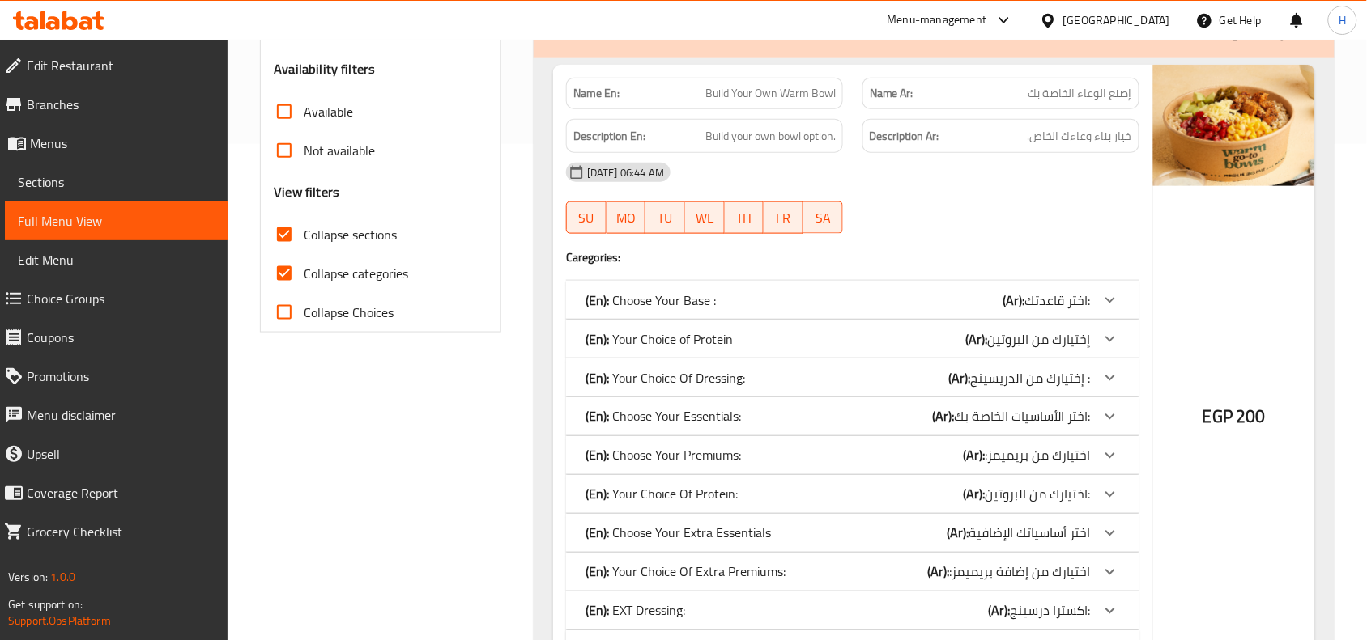
scroll to position [531, 0]
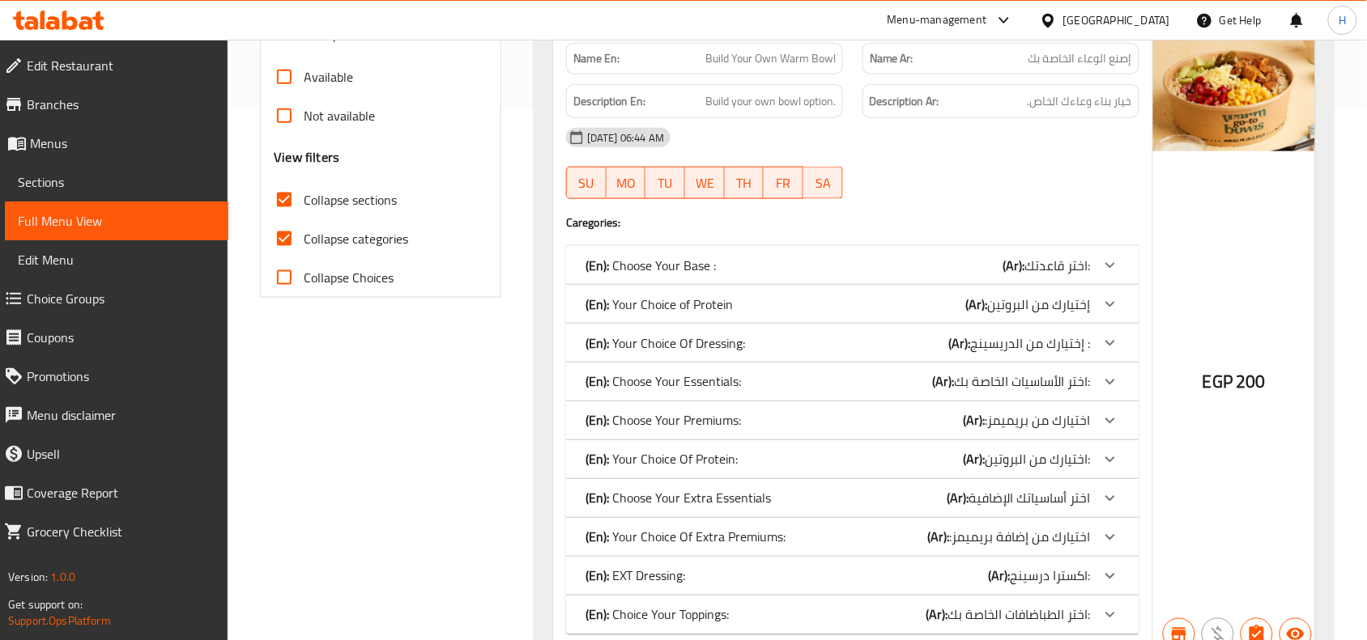
click at [791, 344] on div "(En): Your Choice Of Dressing: (Ar): إختيارك من الدريسينج :" at bounding box center [837, 343] width 505 height 19
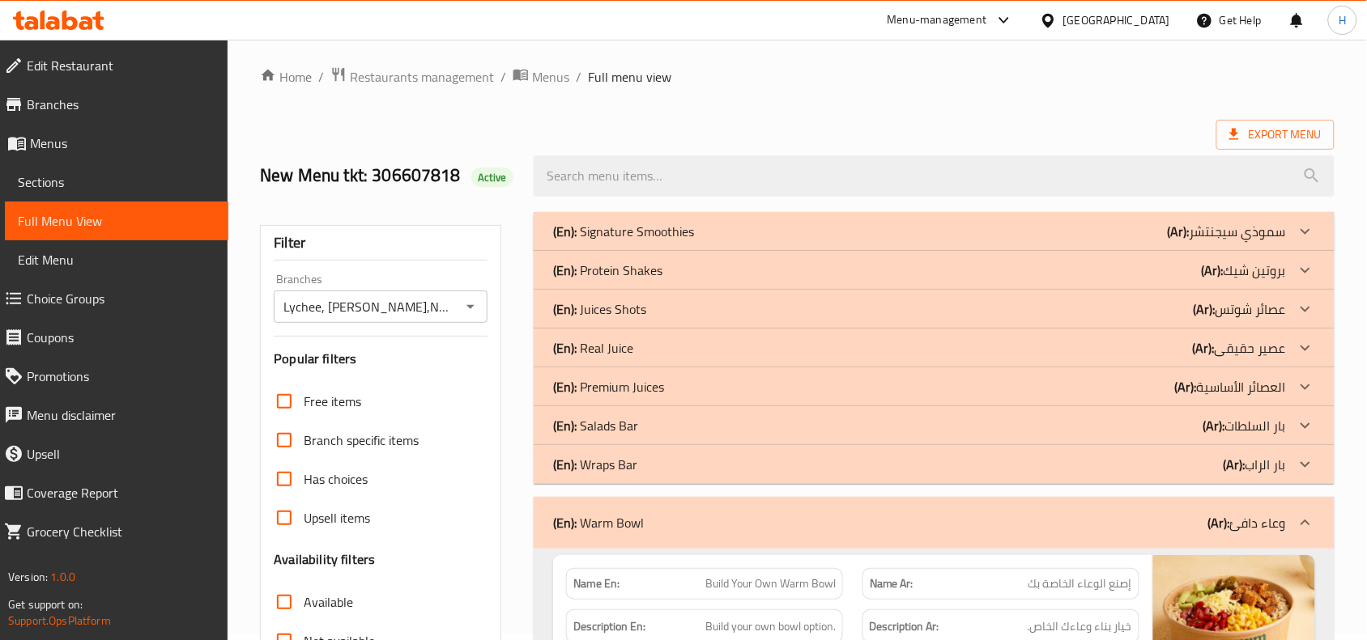
scroll to position [0, 0]
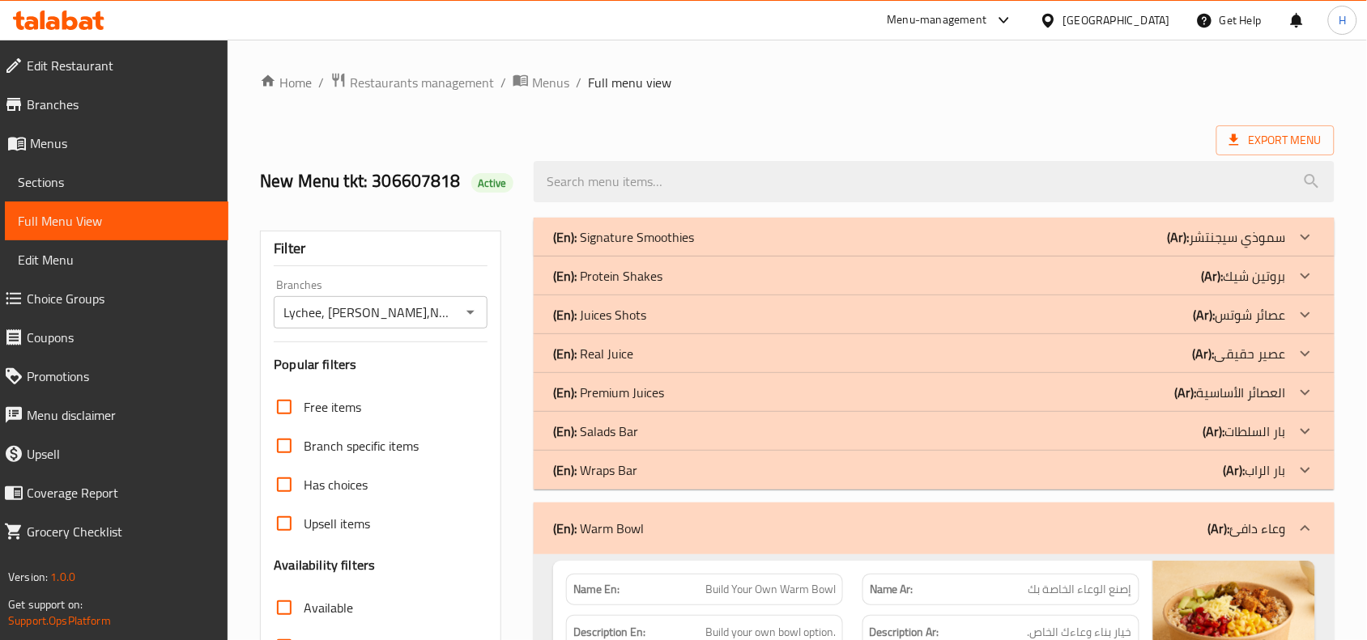
click at [121, 183] on span "Sections" at bounding box center [117, 181] width 198 height 19
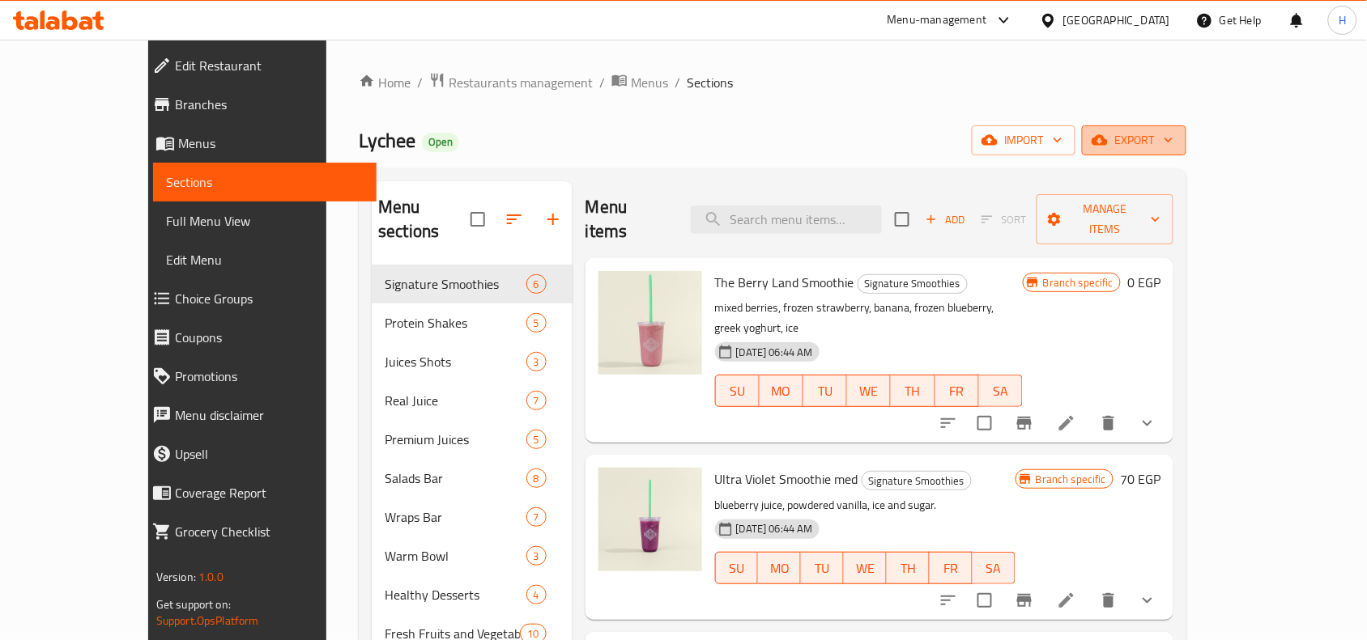
click at [1173, 142] on span "export" at bounding box center [1134, 140] width 79 height 20
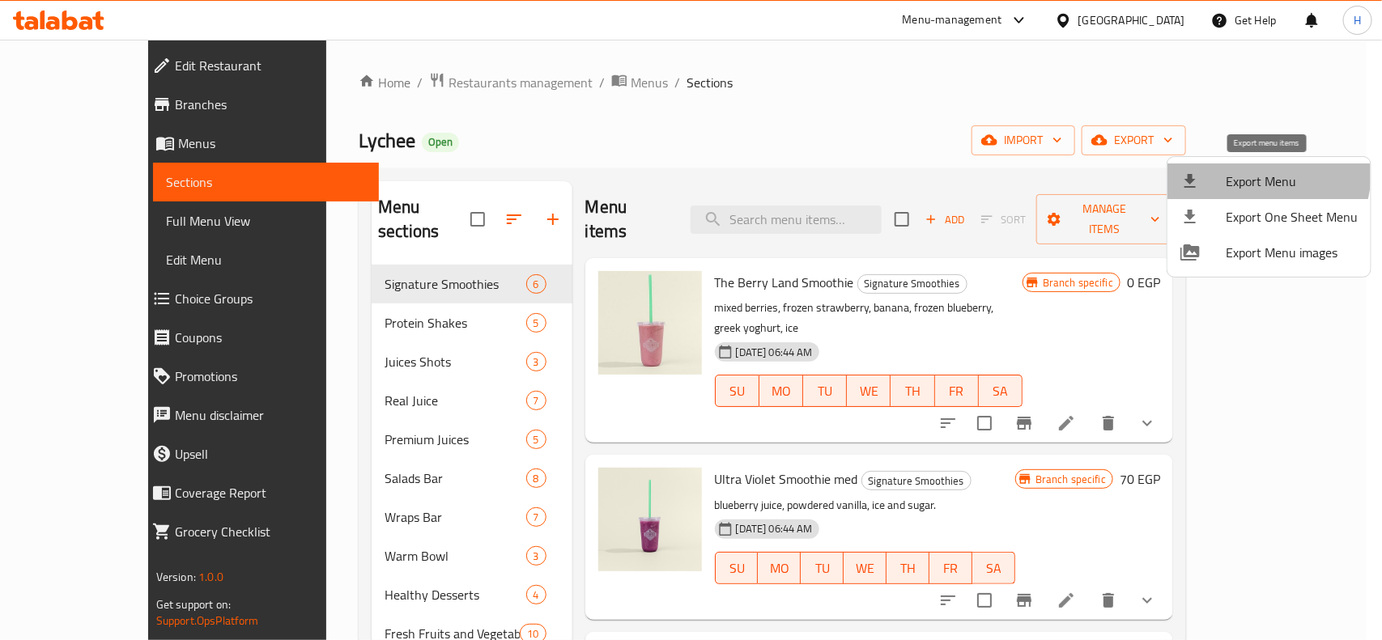
click at [1252, 172] on span "Export Menu" at bounding box center [1292, 181] width 132 height 19
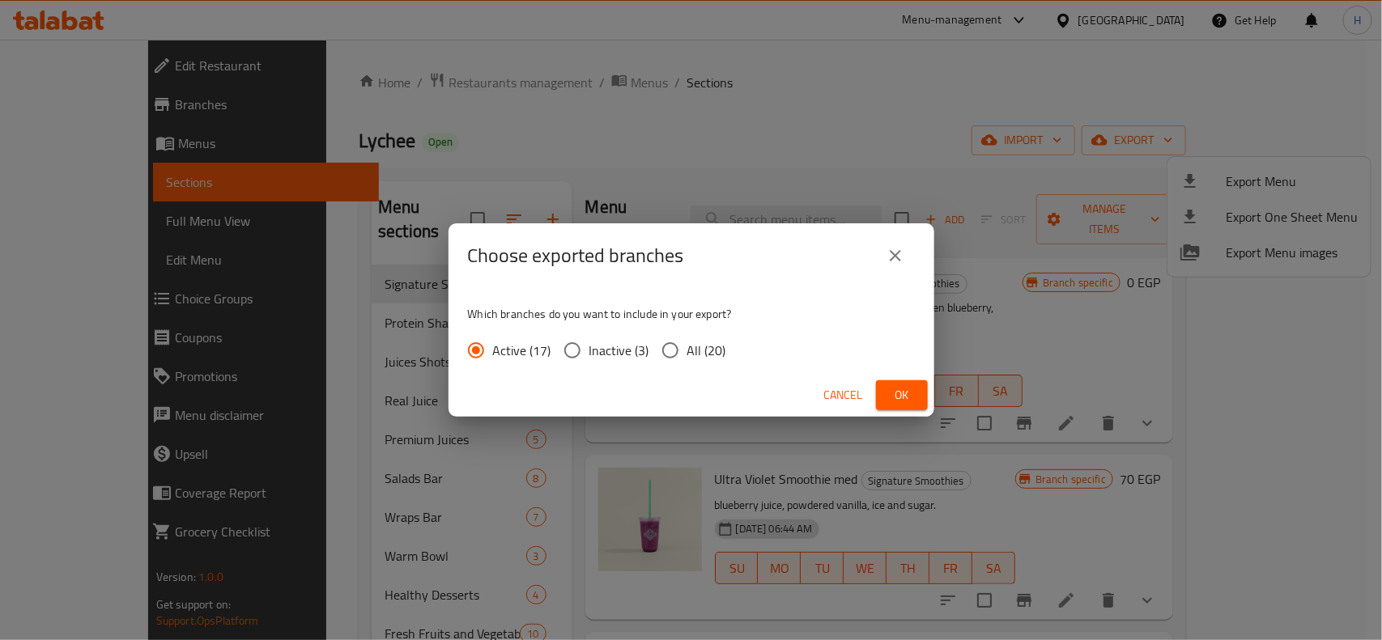
click at [699, 356] on span "All (20)" at bounding box center [706, 350] width 39 height 19
click at [687, 356] on input "All (20)" at bounding box center [670, 351] width 34 height 34
radio input "true"
click at [872, 402] on div "Cancel Ok" at bounding box center [692, 395] width 486 height 43
click at [880, 395] on button "Ok" at bounding box center [902, 396] width 52 height 30
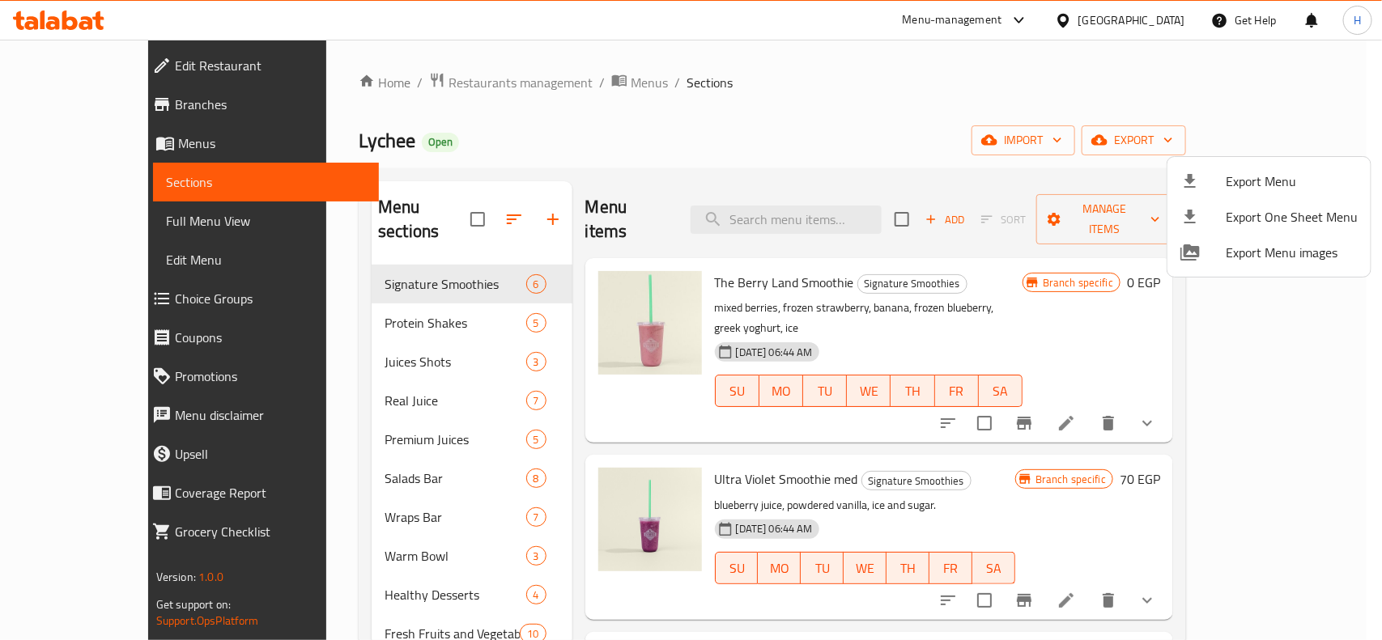
click at [151, 203] on div at bounding box center [691, 320] width 1382 height 640
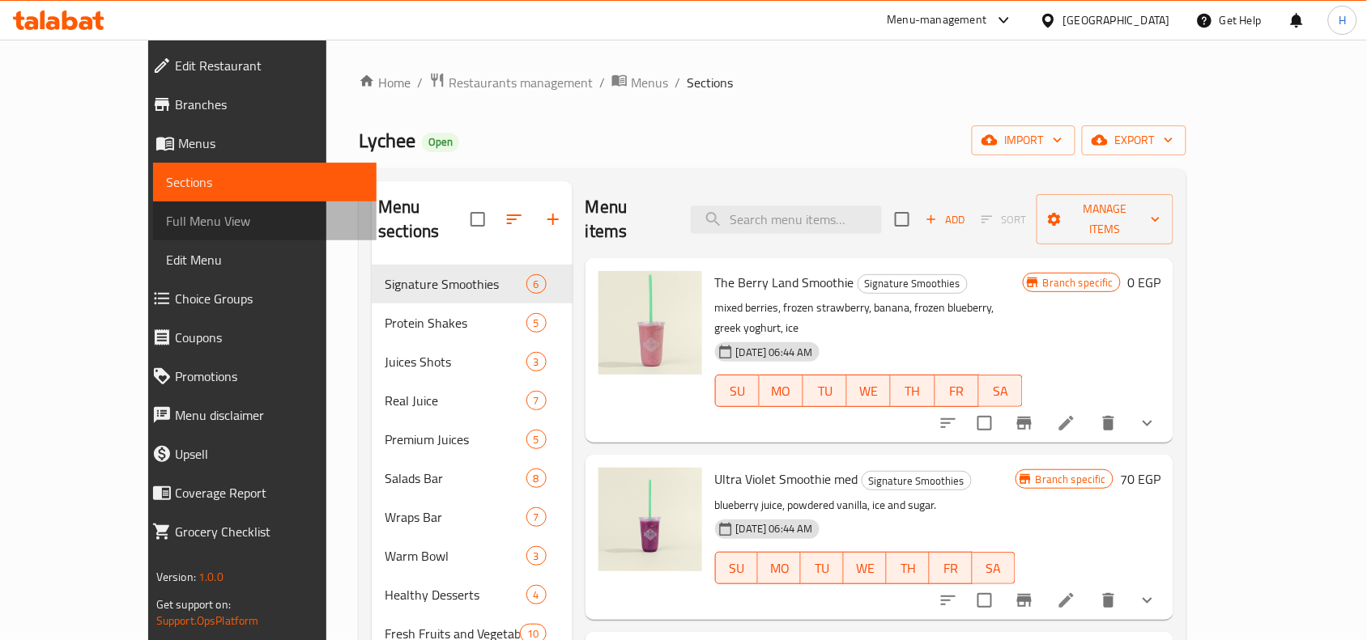
click at [166, 225] on span "Full Menu View" at bounding box center [265, 220] width 198 height 19
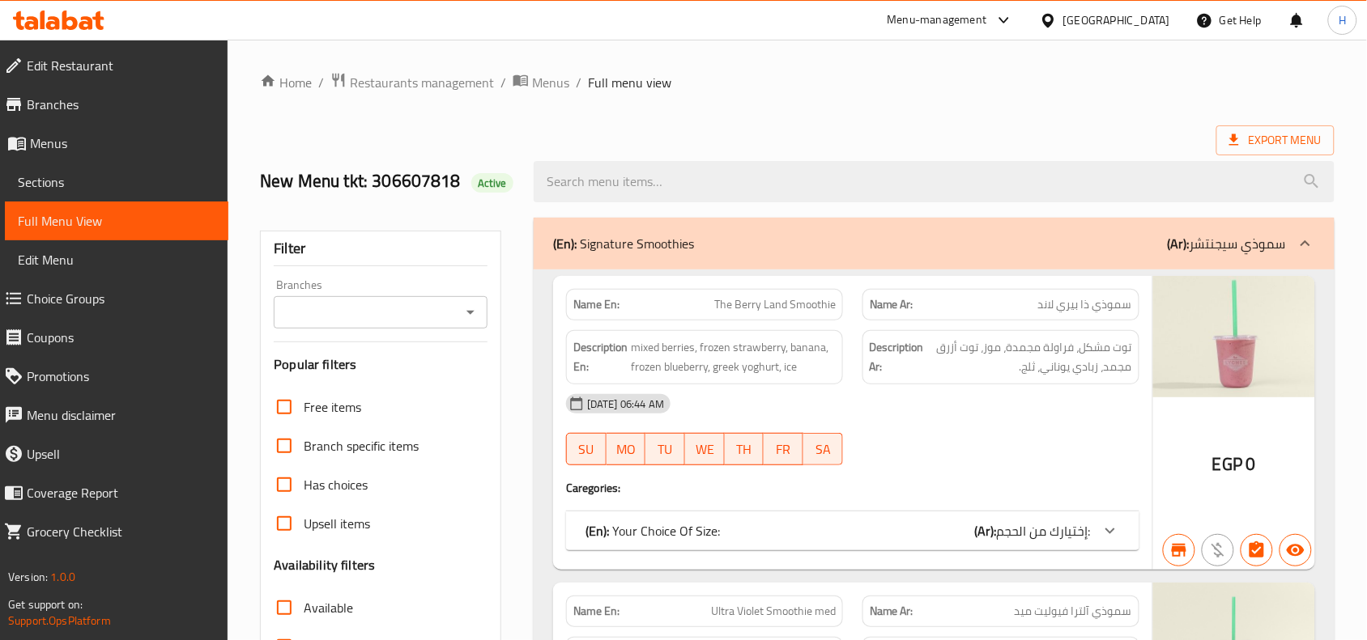
click at [28, 14] on icon at bounding box center [58, 20] width 91 height 19
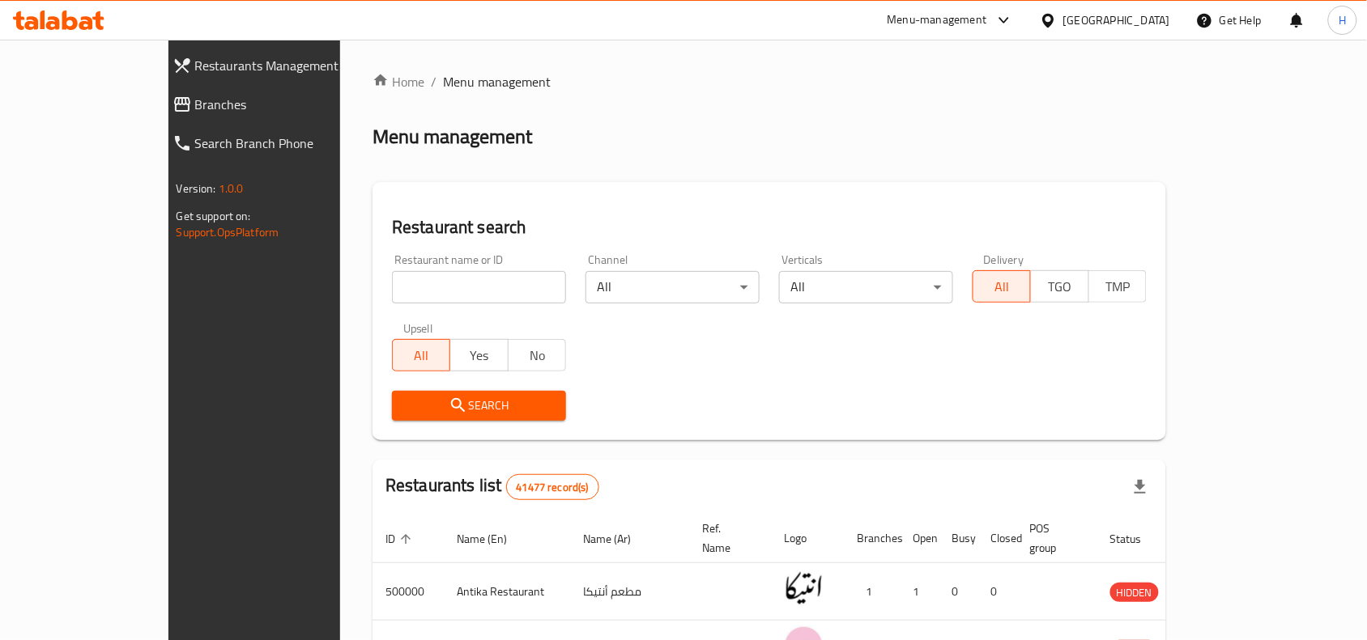
click at [159, 78] on link "Restaurants Management" at bounding box center [277, 65] width 237 height 39
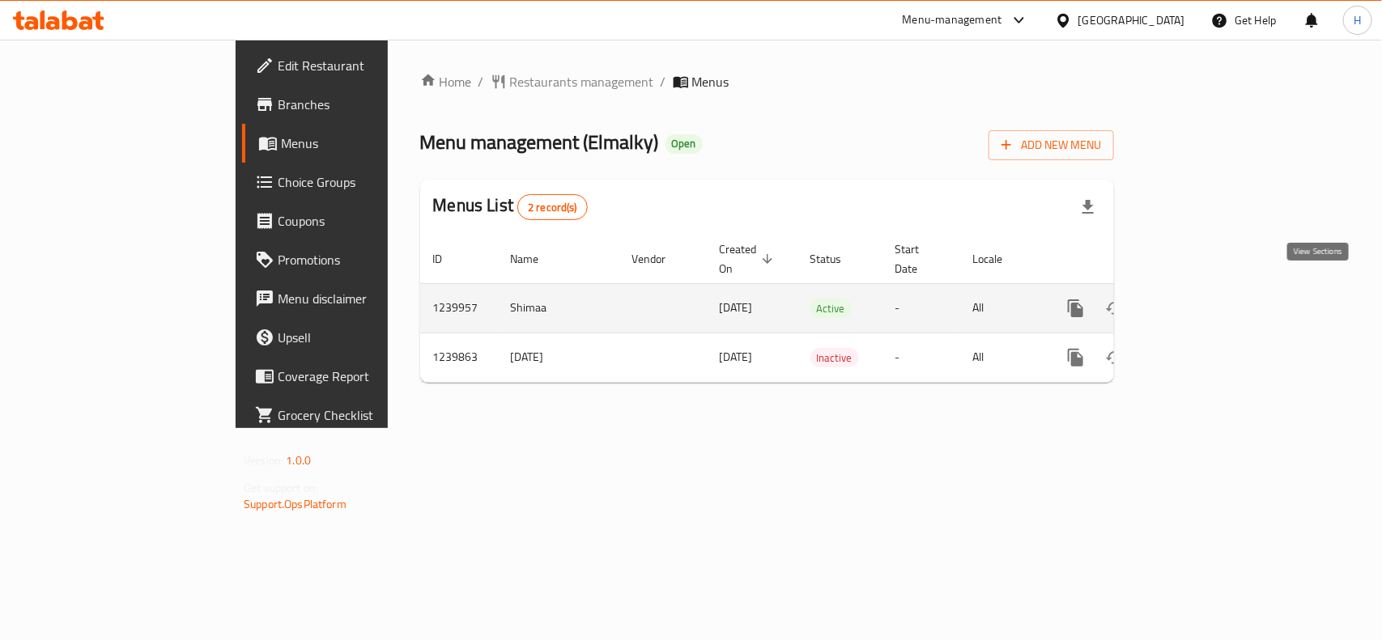
click at [1202, 299] on icon "enhanced table" at bounding box center [1192, 308] width 19 height 19
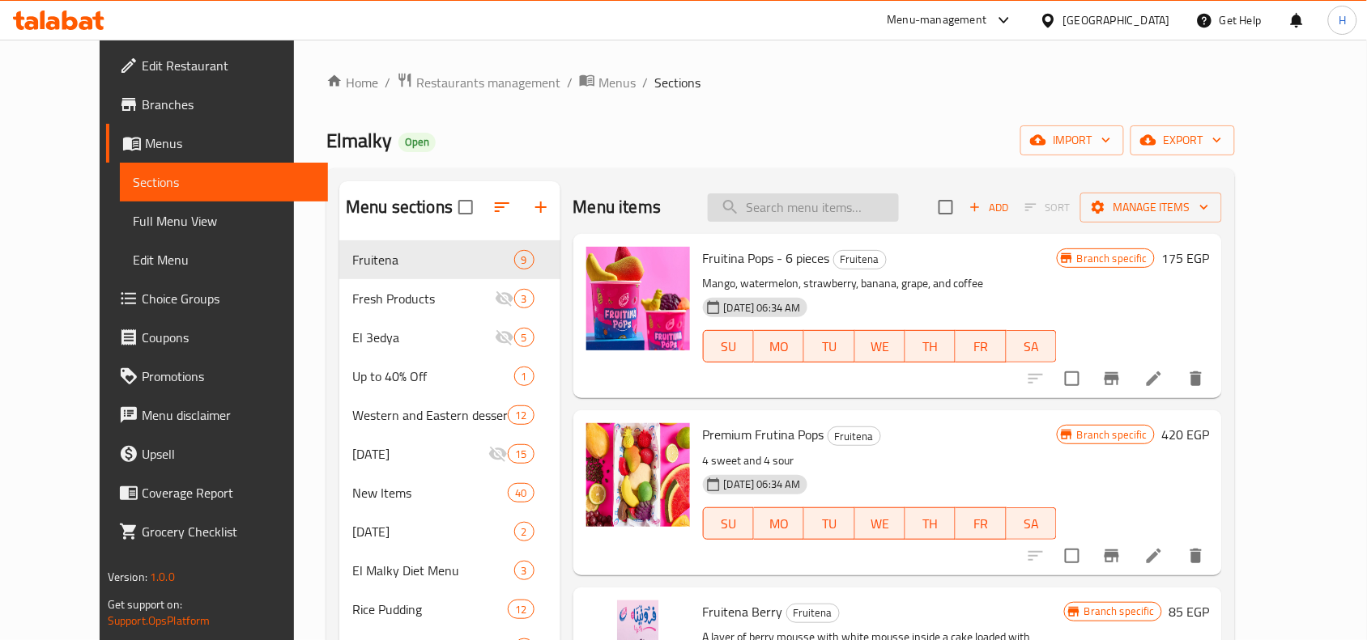
click at [782, 208] on input "search" at bounding box center [803, 208] width 191 height 28
paste input "المسخسخة"
type input "المسخسخة"
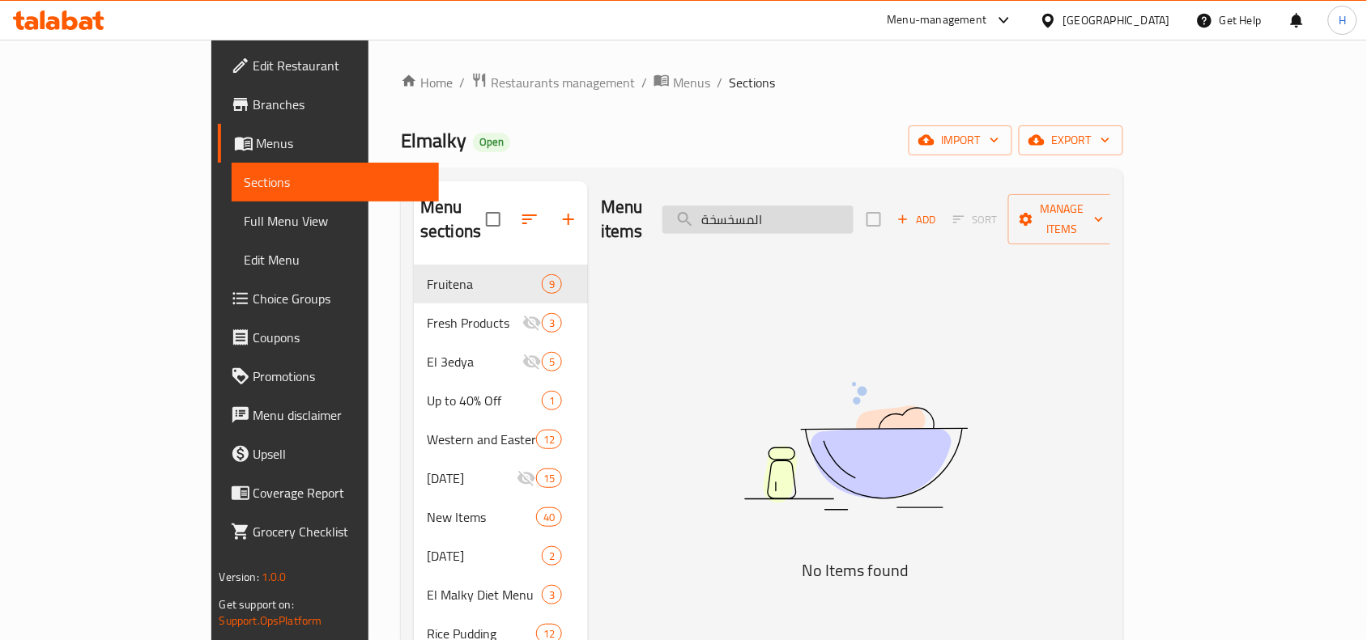
click at [830, 209] on input "المسخسخة" at bounding box center [757, 220] width 191 height 28
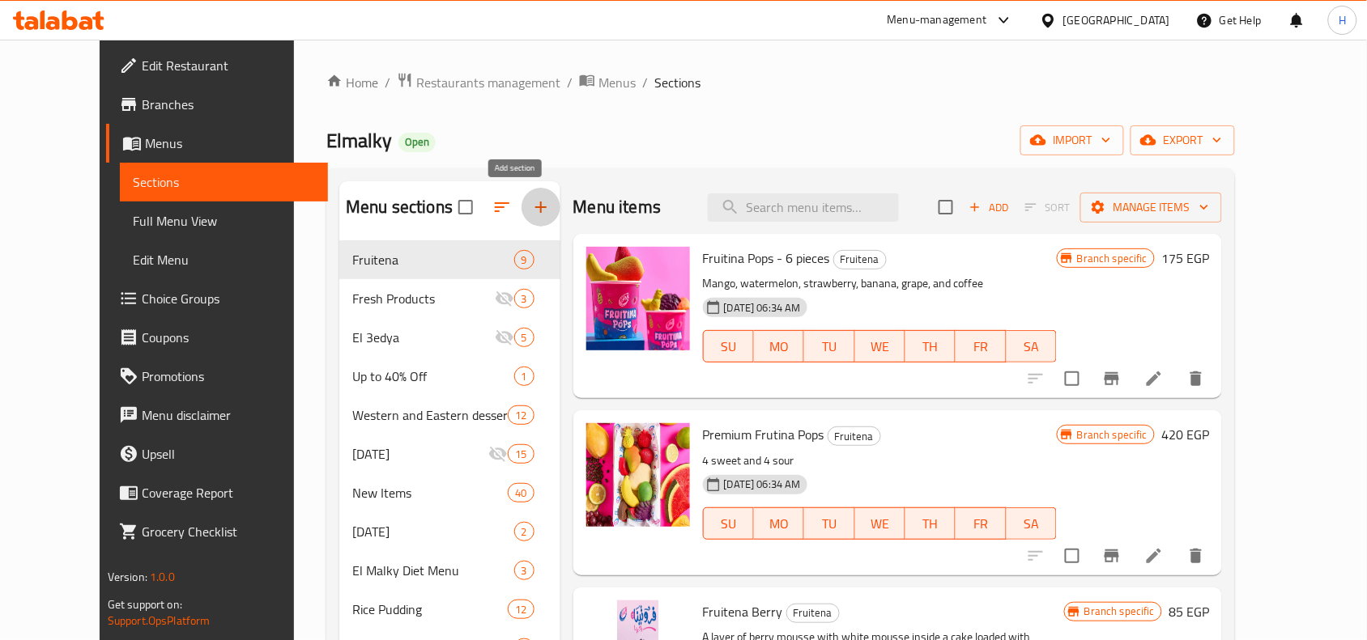
click at [521, 221] on button "button" at bounding box center [540, 207] width 39 height 39
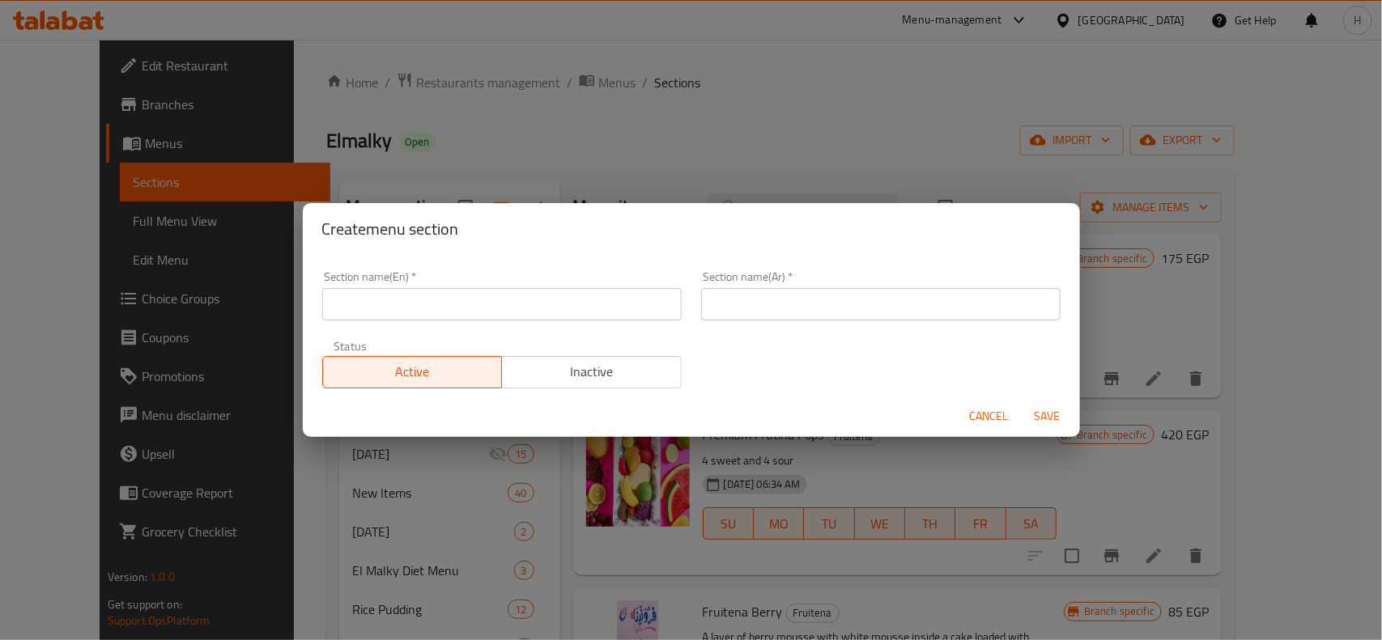
click at [474, 294] on input "text" at bounding box center [501, 304] width 359 height 32
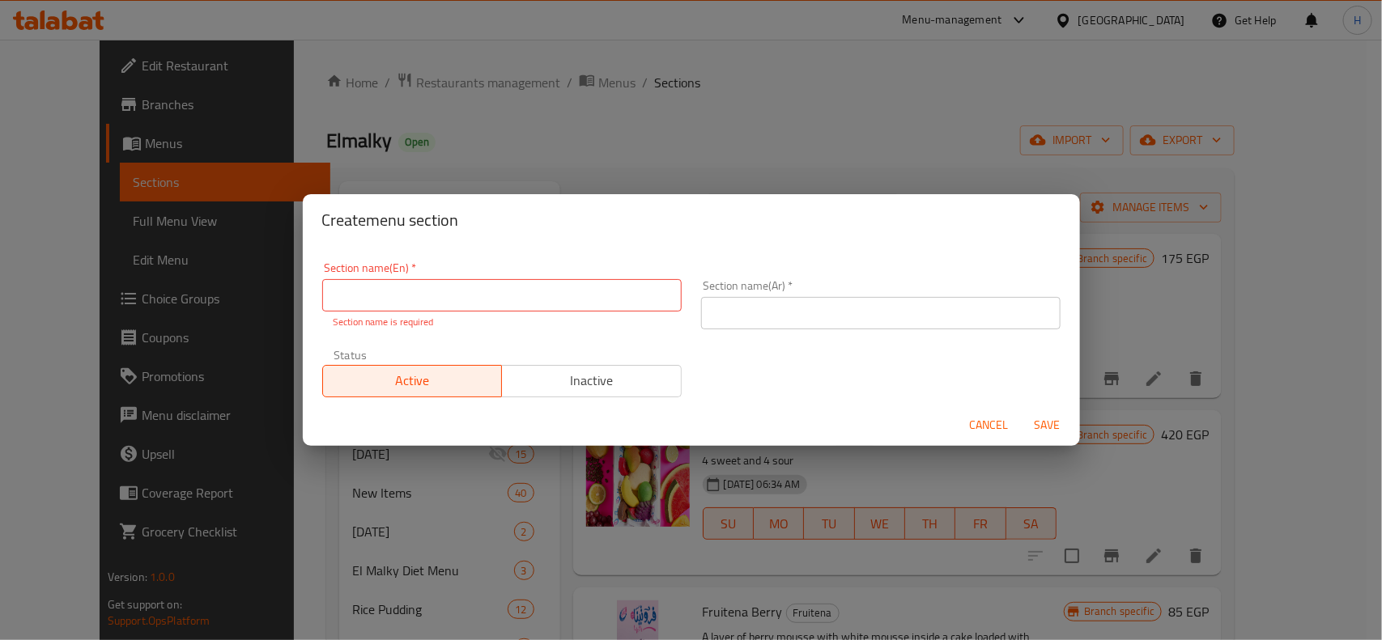
click at [802, 321] on input "text" at bounding box center [880, 313] width 359 height 32
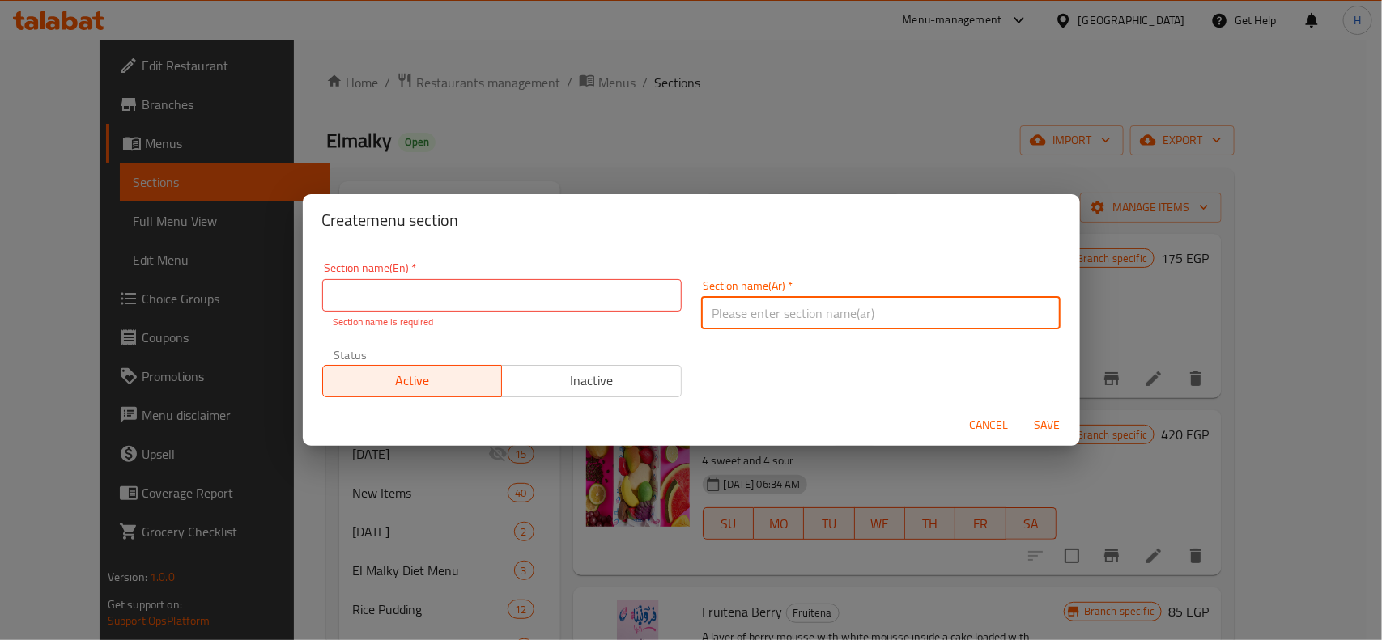
paste input "مجموعة المسخسخة"
type input "مجموعة المسخسخة"
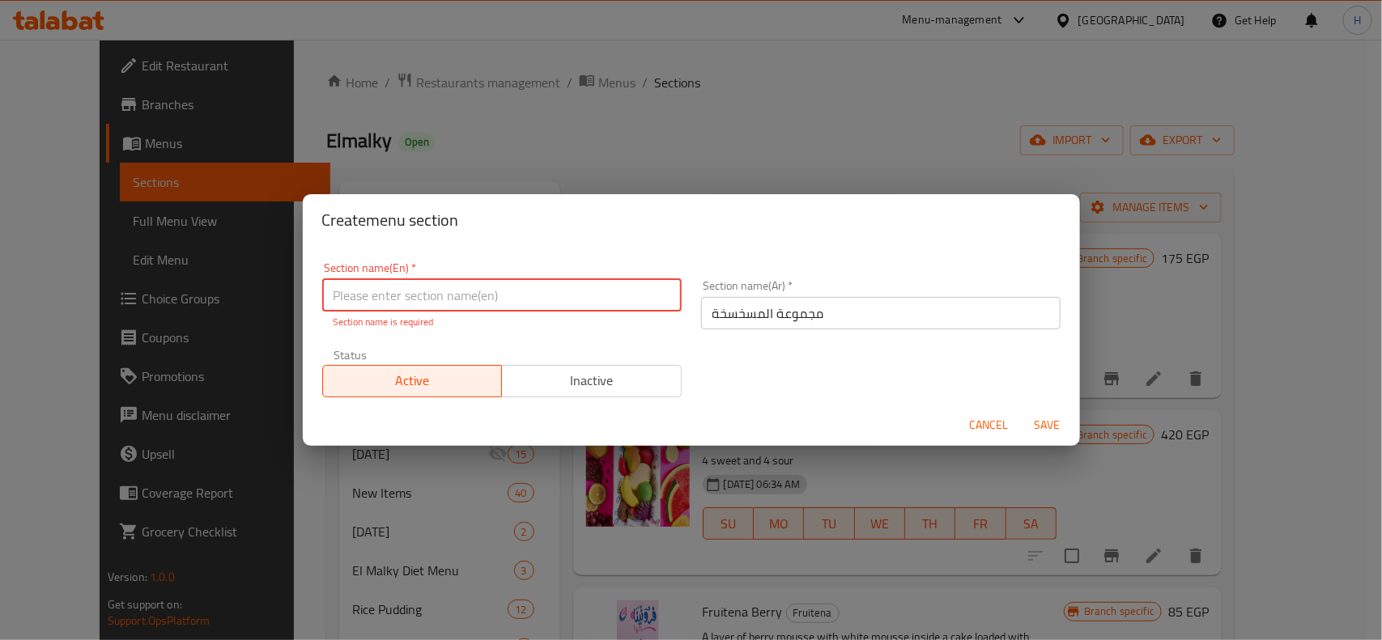
click at [495, 288] on input "text" at bounding box center [501, 295] width 359 height 32
click at [460, 296] on input "text" at bounding box center [501, 295] width 359 height 32
paste input "The fake group"
drag, startPoint x: 378, startPoint y: 298, endPoint x: 293, endPoint y: 292, distance: 85.2
click at [293, 292] on div "Create menu section Section name(En)   * The fake group Section name(En) * Sect…" at bounding box center [691, 320] width 1382 height 640
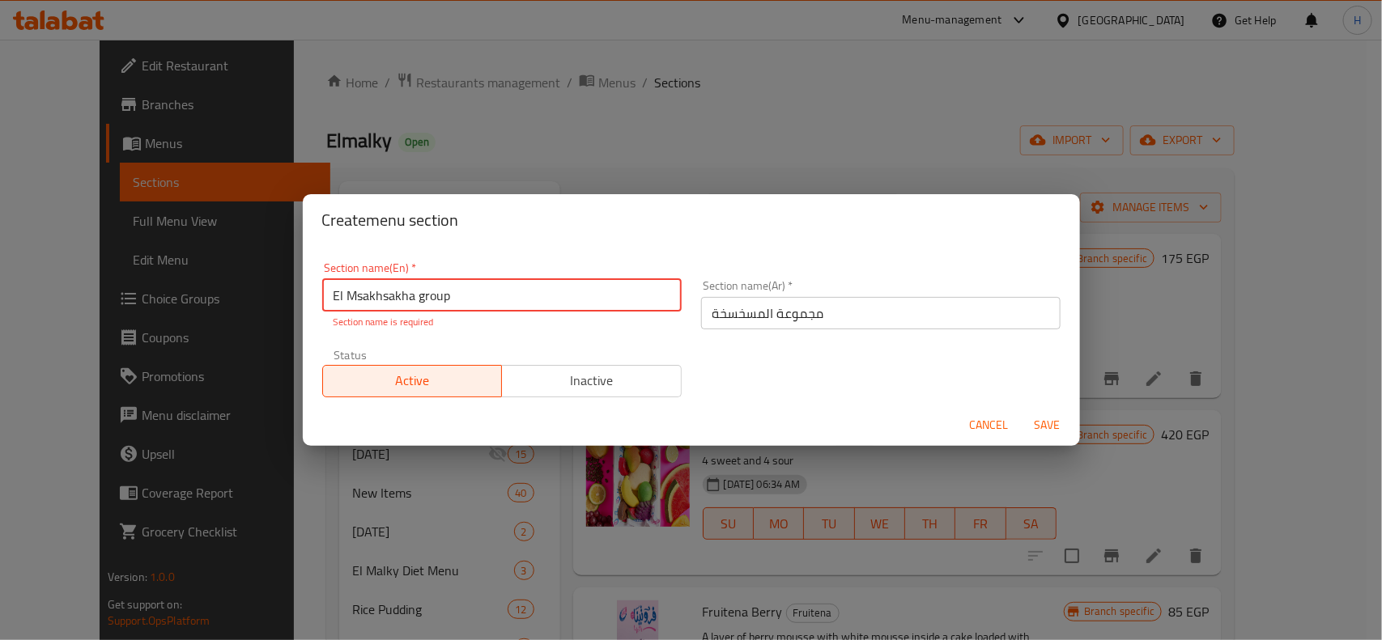
type input "El Msakhsakha group"
click at [585, 381] on span "Inactive" at bounding box center [591, 380] width 167 height 23
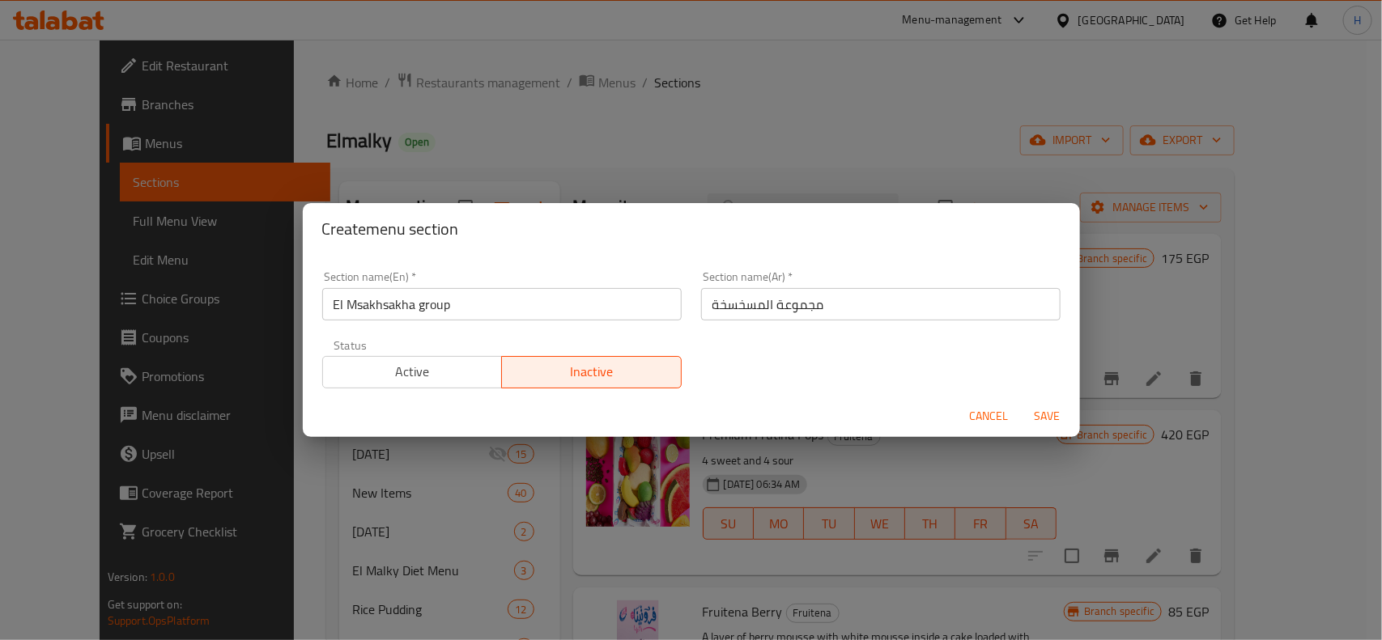
click at [1041, 418] on span "Save" at bounding box center [1047, 416] width 39 height 20
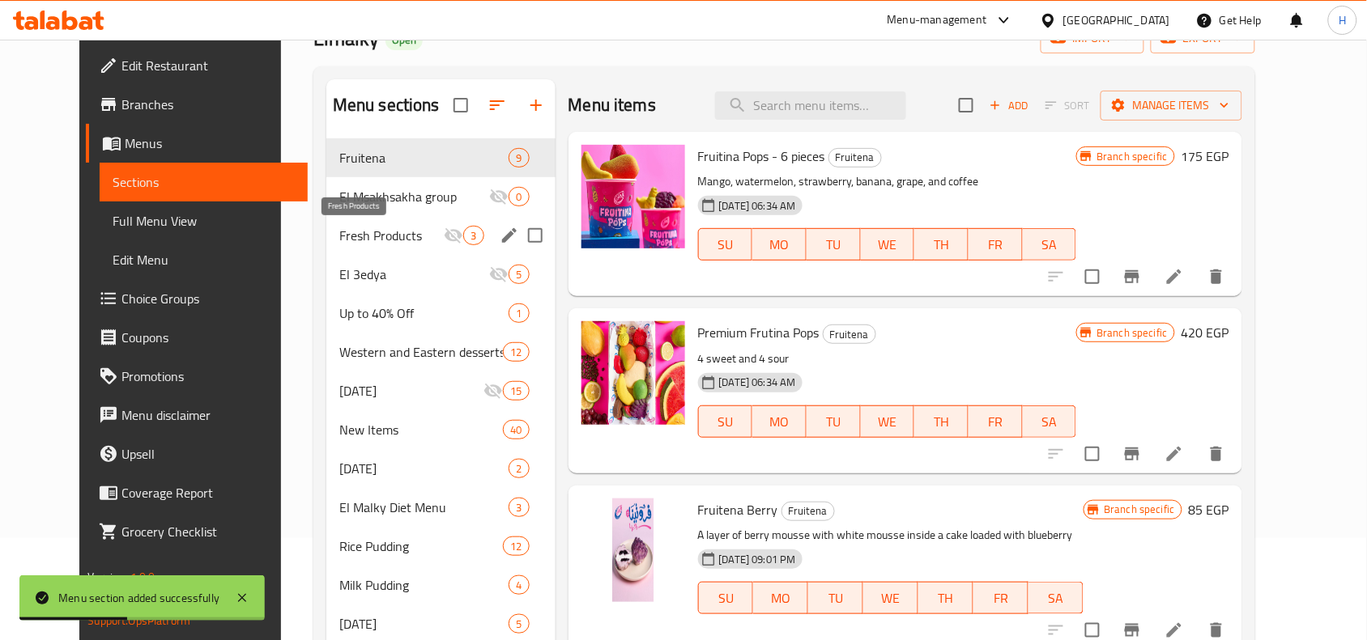
scroll to position [101, 0]
click at [385, 206] on span "El Msakhsakha group" at bounding box center [391, 197] width 105 height 19
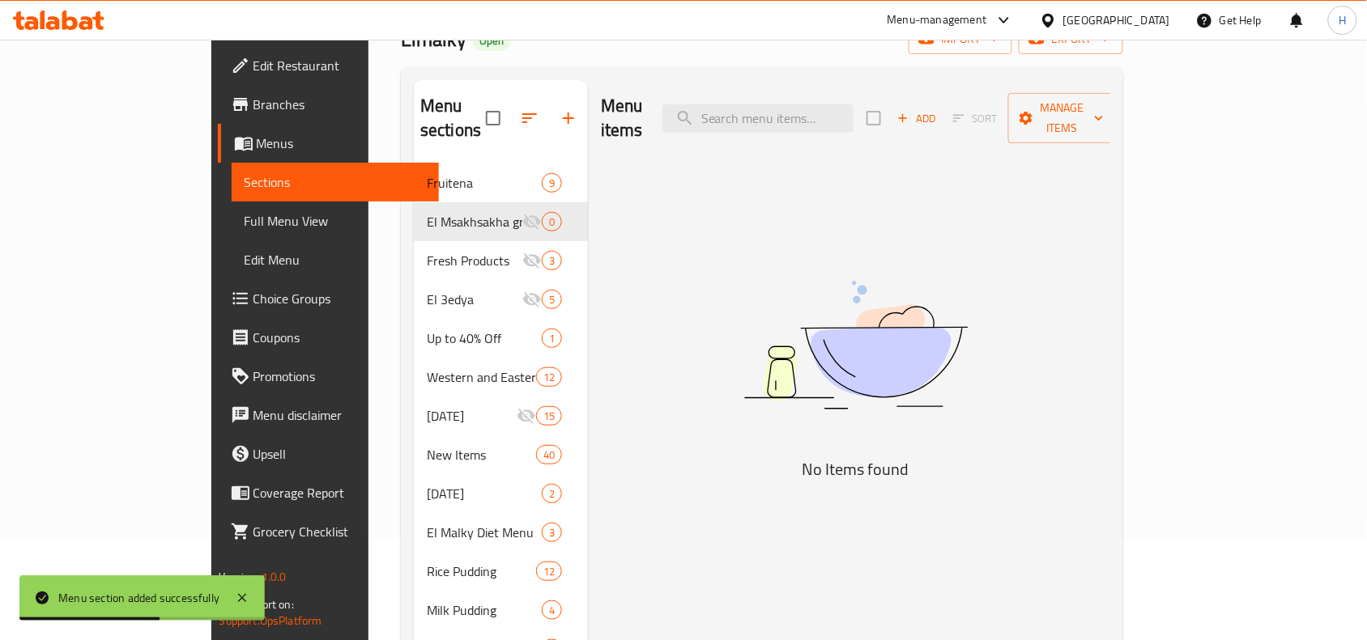
click at [1085, 93] on div "Add Sort Manage items" at bounding box center [991, 118] width 250 height 50
click at [938, 109] on span "Add" at bounding box center [917, 118] width 44 height 19
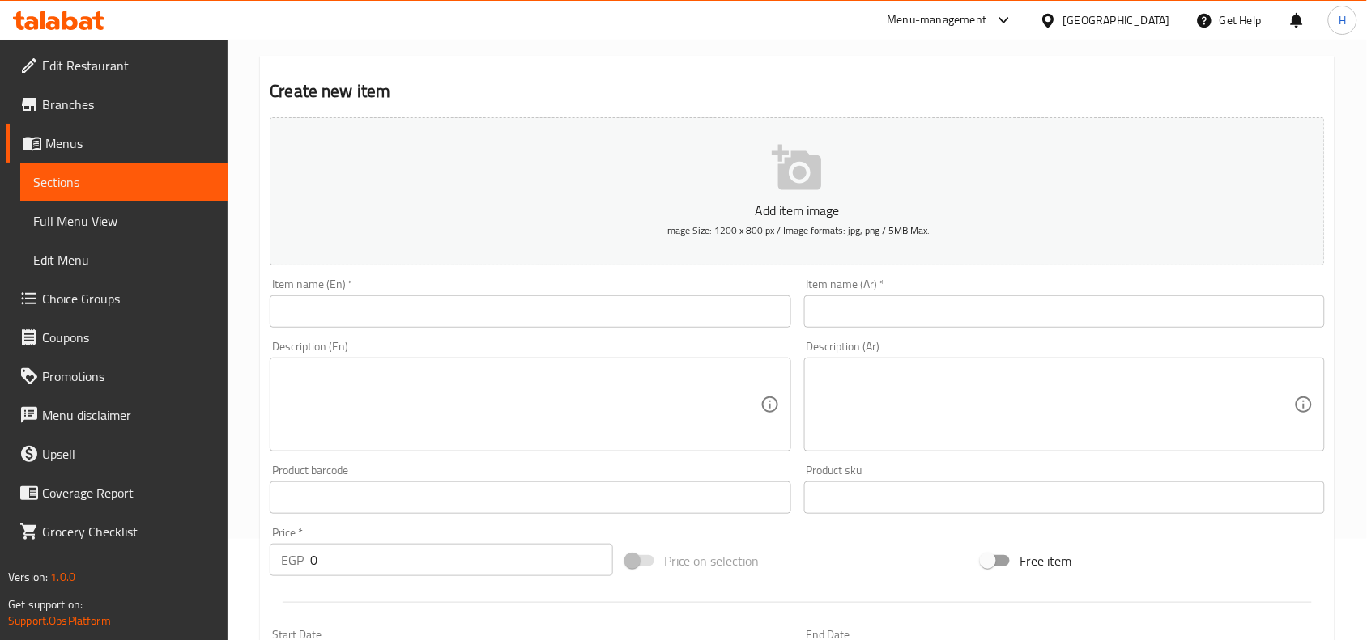
click at [977, 317] on input "text" at bounding box center [1064, 312] width 521 height 32
paste input "مسخسخة مانجا بوس"
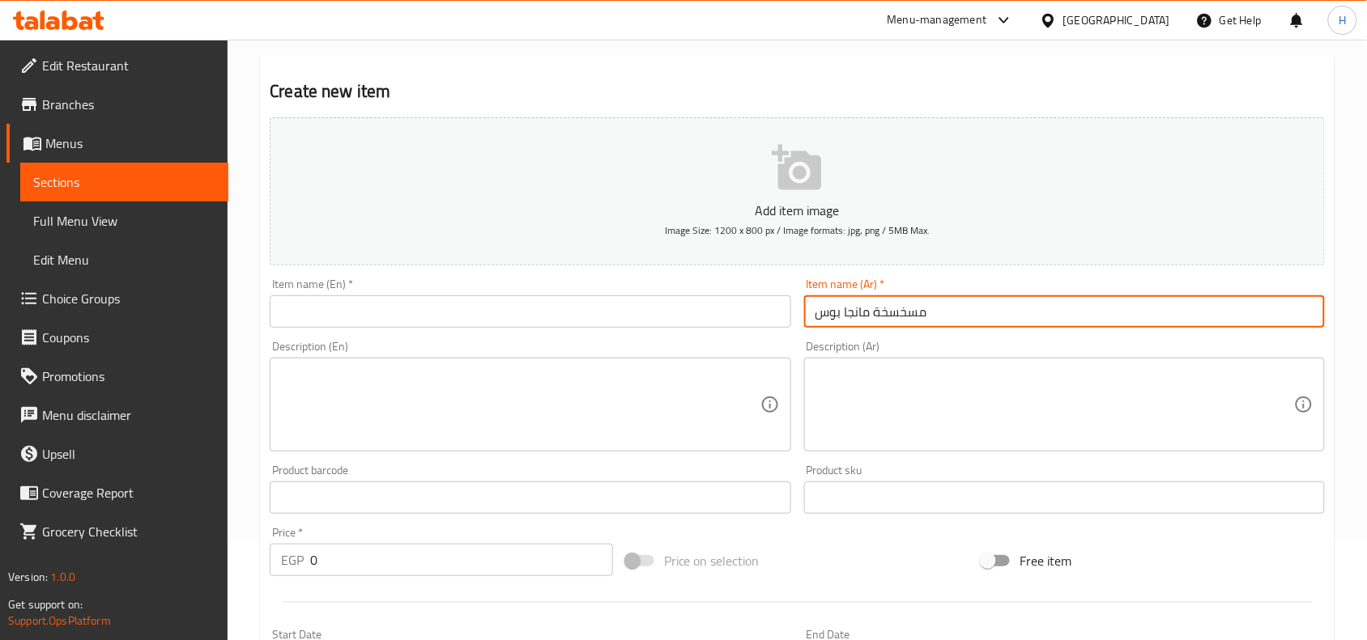
type input "مسخسخة مانجا بوس"
click at [670, 308] on input "text" at bounding box center [530, 312] width 521 height 32
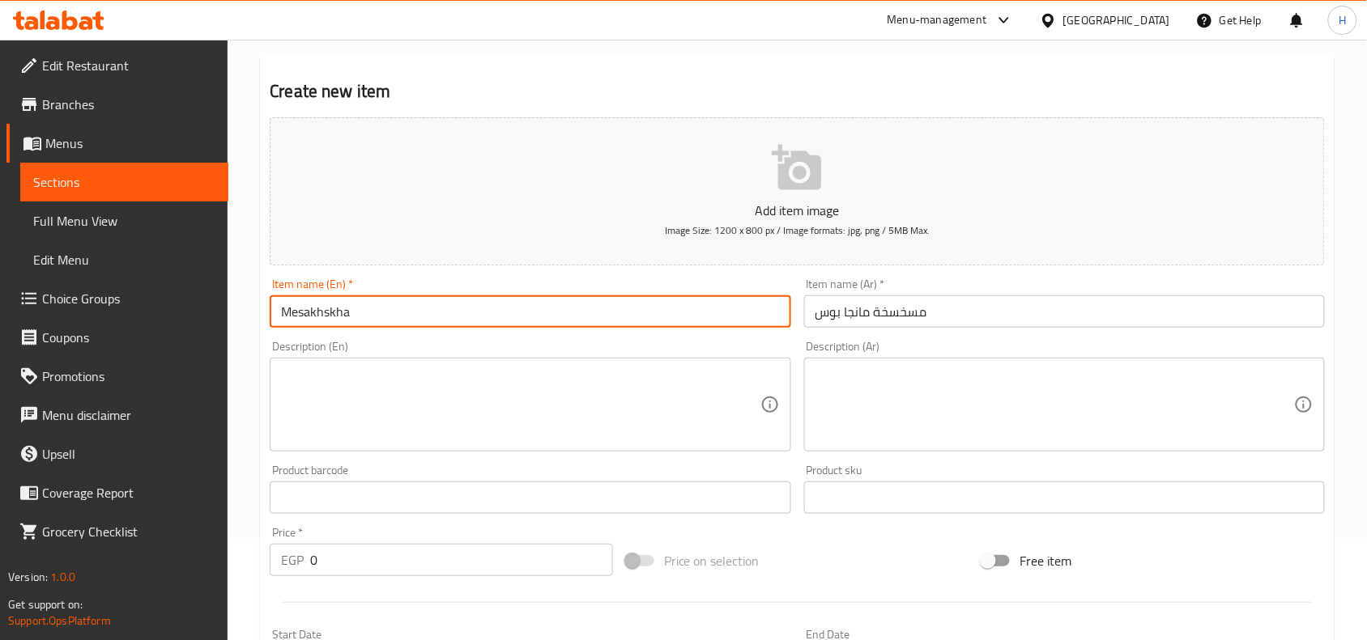
click at [330, 317] on input "Mesakhskha" at bounding box center [530, 312] width 521 height 32
click at [356, 316] on input "Mesakhsakha" at bounding box center [530, 312] width 521 height 32
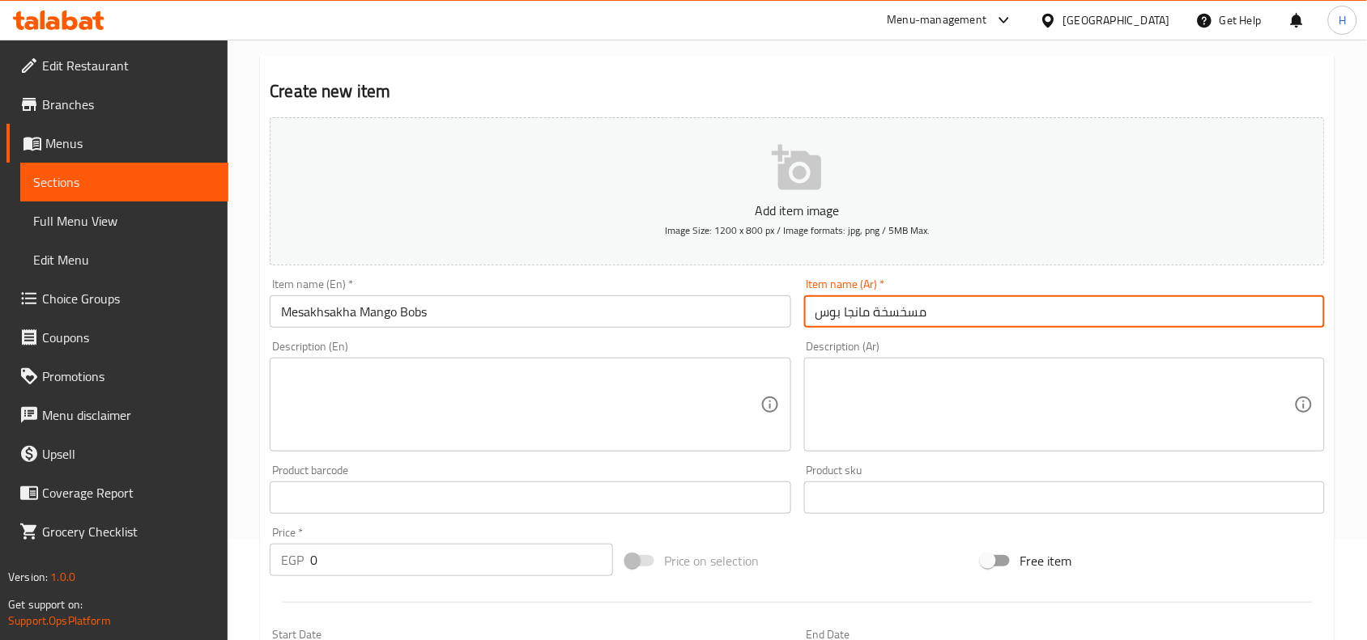
click at [989, 321] on input "مسخسخة مانجا بوس" at bounding box center [1064, 312] width 521 height 32
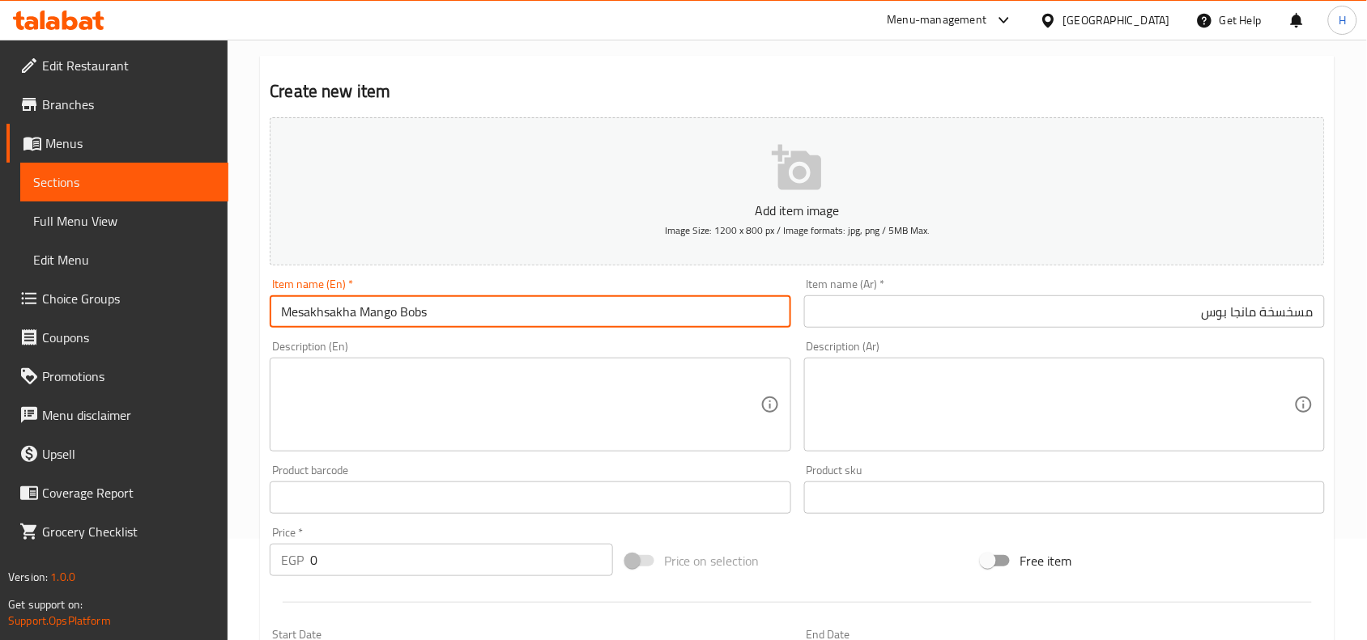
click at [437, 309] on input "Mesakhsakha Mango Bobs" at bounding box center [530, 312] width 521 height 32
click at [407, 317] on input "Mesakhsakha Mango Bos" at bounding box center [530, 312] width 521 height 32
click at [415, 312] on input "Mesakhsakha Mango Bos" at bounding box center [530, 312] width 521 height 32
type input "Mesakhsakha Mango Bobs"
click at [1221, 308] on input "مسخسخة مانجا بوس" at bounding box center [1064, 312] width 521 height 32
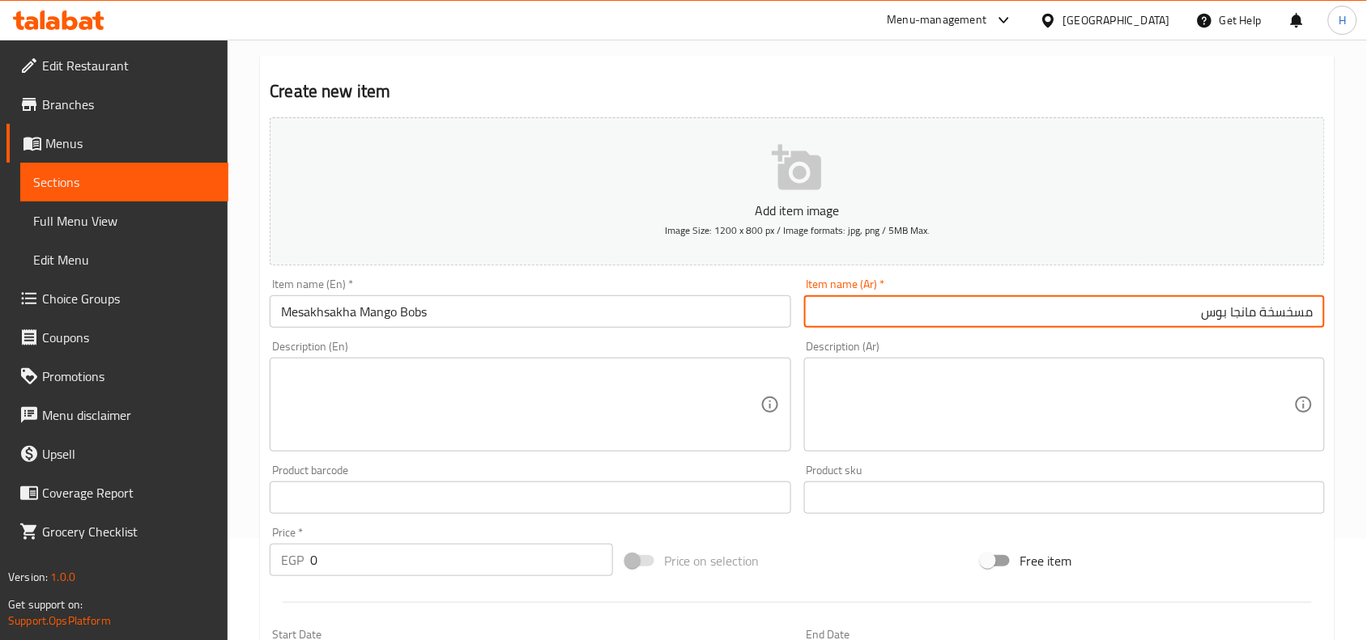
click at [1221, 318] on input "مسخسخة مانجا بوس" at bounding box center [1064, 312] width 521 height 32
click at [1216, 321] on input "مسخسخة مانجا بوس" at bounding box center [1064, 312] width 521 height 32
type input "مسخسخة مانجا بوبس"
click at [474, 314] on input "Mesakhsakha Mango Bobs" at bounding box center [530, 312] width 521 height 32
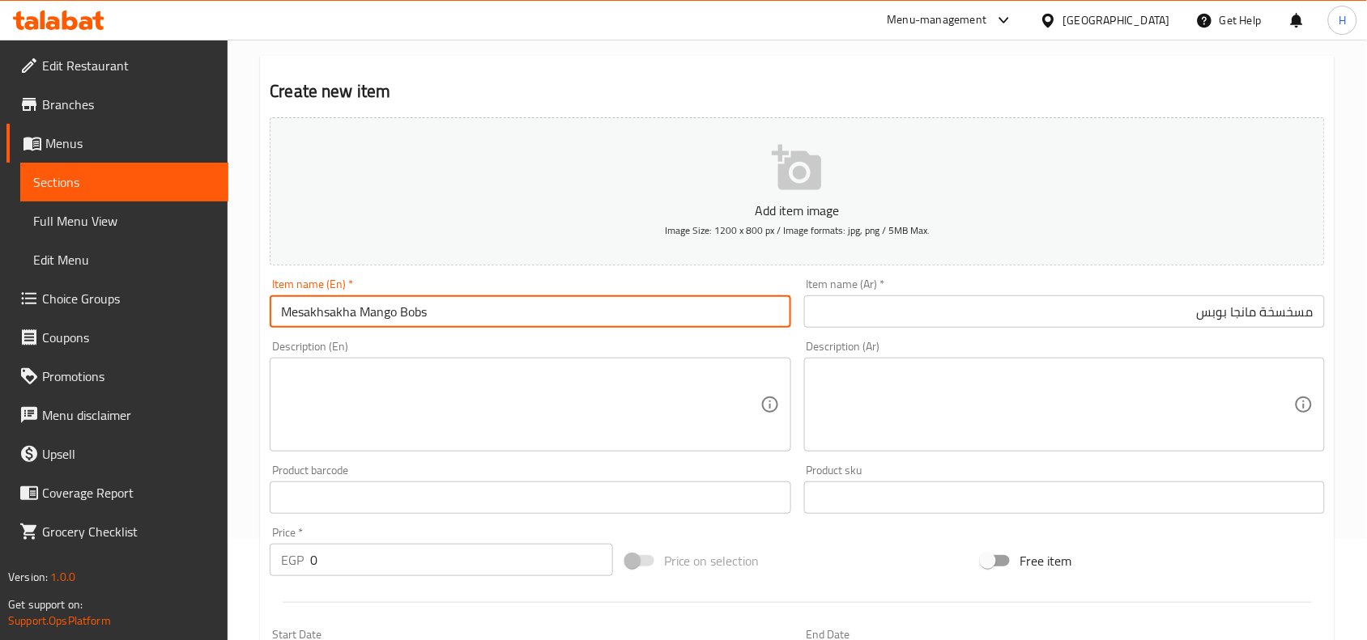
click at [474, 314] on input "Mesakhsakha Mango Bobs" at bounding box center [530, 312] width 521 height 32
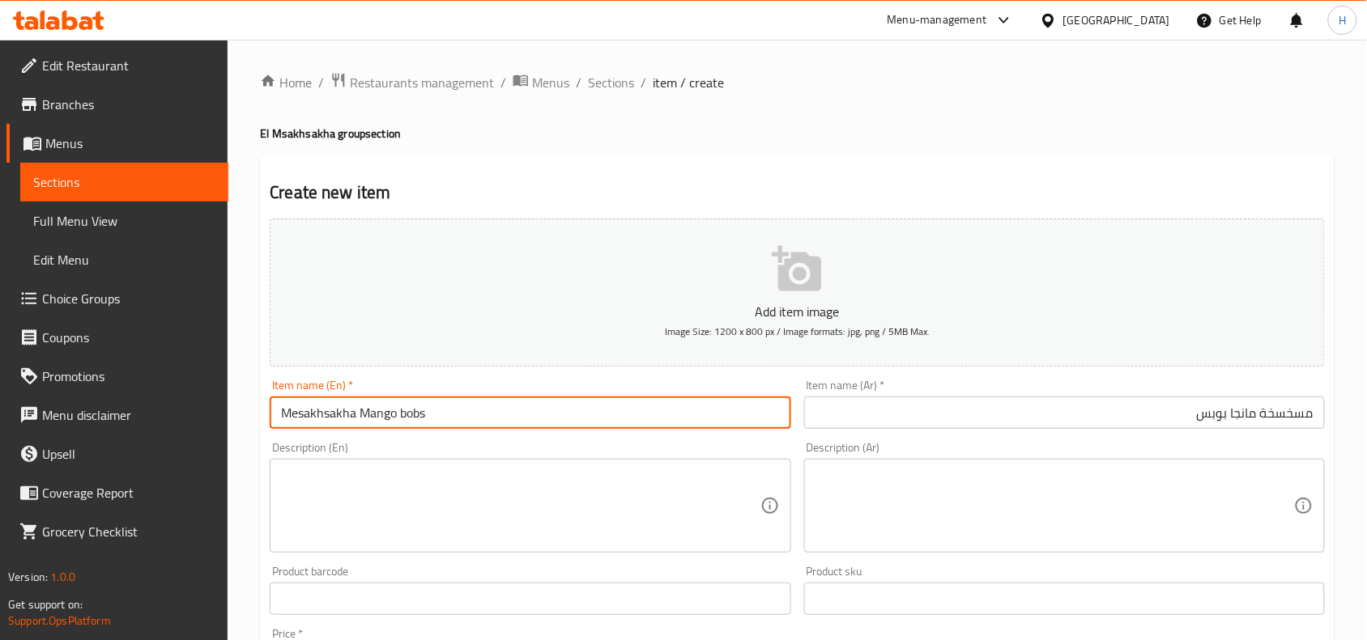
scroll to position [101, 0]
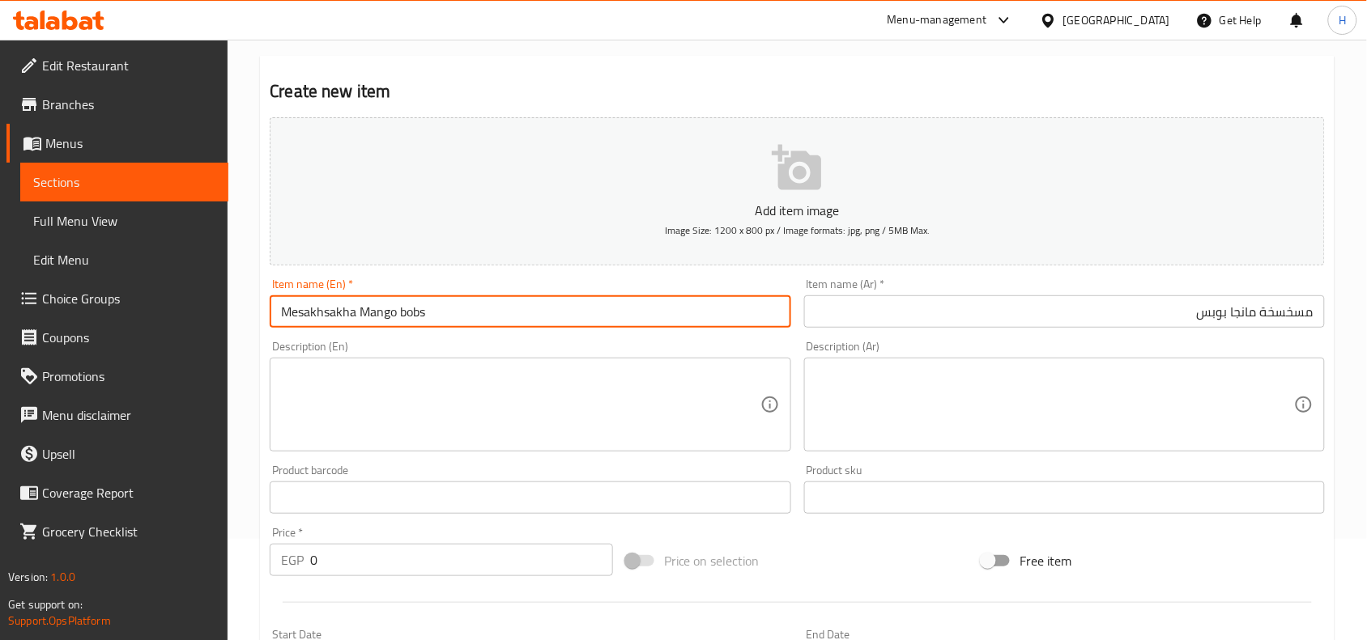
type input "Mesakhsakha Mango bobs"
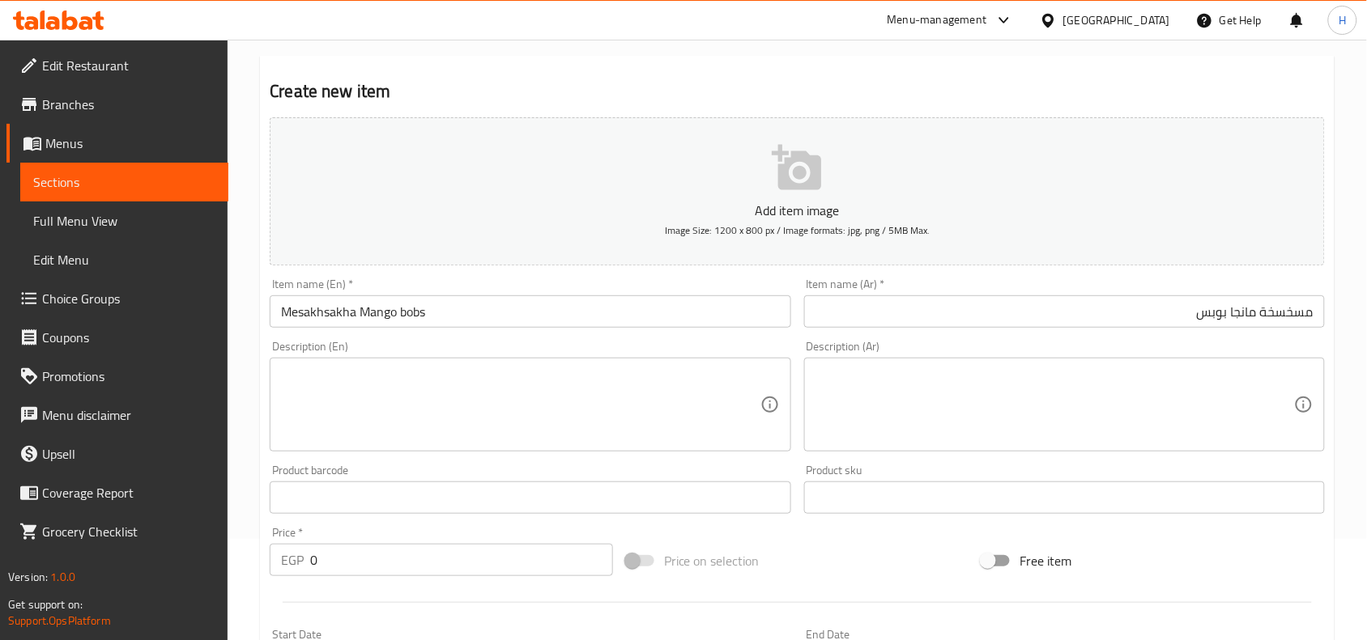
click at [1034, 410] on textarea at bounding box center [1054, 405] width 478 height 77
paste textarea "كيك مسقى باللبن وكريمه المالكي المميزه وعليه موس مانجا + قطعة بوبس مانجا."
click at [1298, 389] on div "كيك مسقى باللبن وكريمه المالكي المميزه وعليه موس مانجا + قطعة بوبس مانجا. Descr…" at bounding box center [1064, 405] width 521 height 94
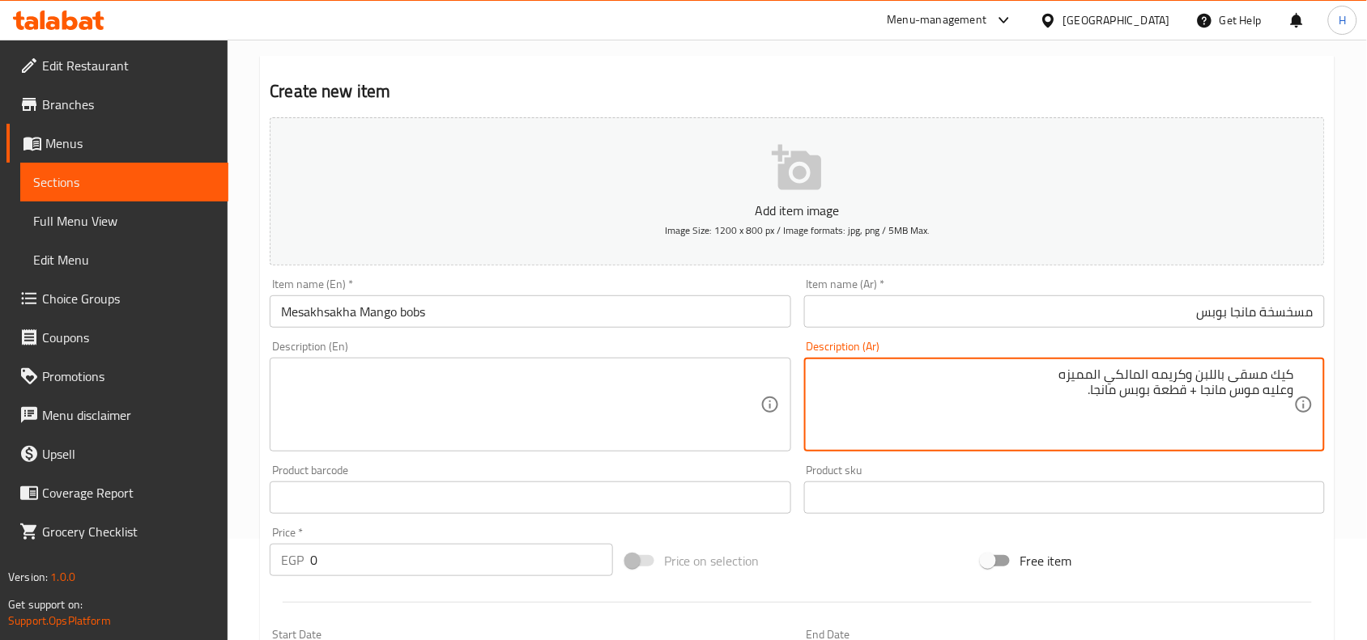
click at [1288, 393] on textarea "كيك مسقى باللبن وكريمه المالكي المميزه وعليه موس مانجا + قطعة بوبس مانجا." at bounding box center [1054, 405] width 478 height 77
click at [1294, 391] on textarea "كيك مسقى باللبن وكريمه المالكي المميزه وعليه موس مانجا + قطعة بوبس مانجا." at bounding box center [1054, 405] width 478 height 77
click at [1146, 379] on textarea "كيك مسقى باللبن وكريمه المالكي المميزه وعليه موس مانجا + قطعة بوبس مانجا." at bounding box center [1054, 405] width 478 height 77
click at [1103, 378] on textarea "كيك مسقى باللبن وكريمه مالكي المميزه وعليه موس مانجا + قطعة بوبس مانجا." at bounding box center [1054, 405] width 478 height 77
click at [1151, 375] on textarea "كيك مسقى باللبن وكريمه مالكي مميزه وعليه موس مانجا + قطعة بوبس مانجا." at bounding box center [1054, 405] width 478 height 77
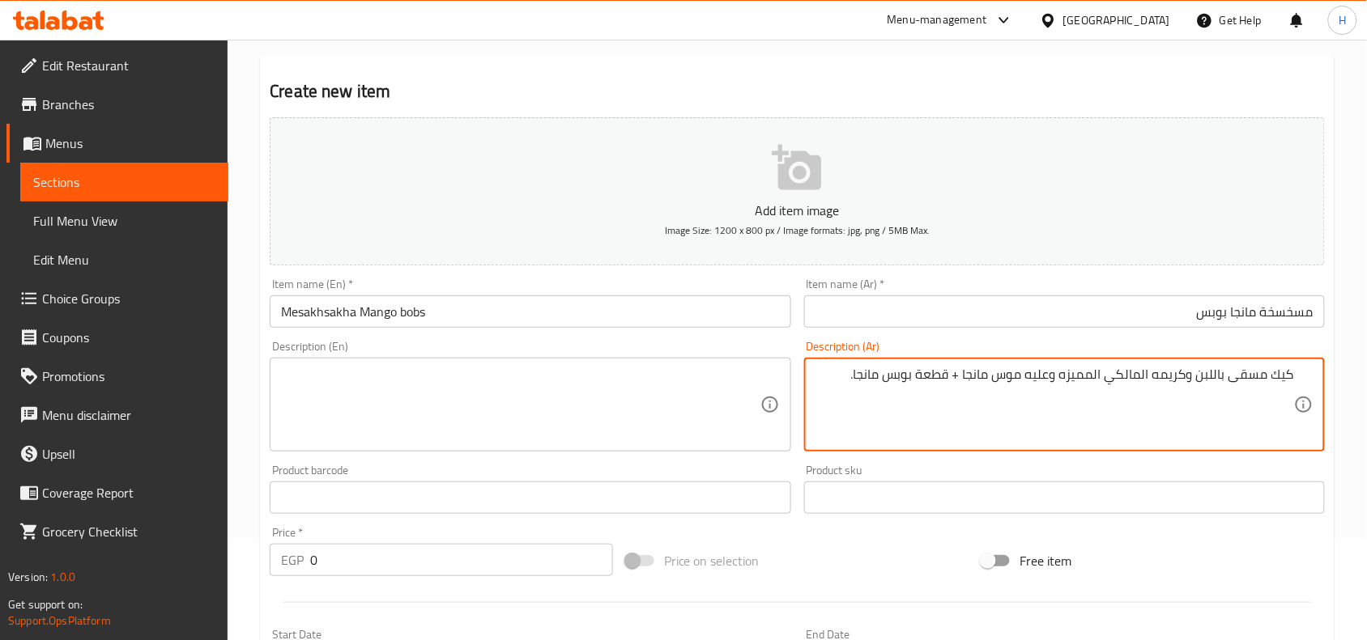
click at [1057, 379] on textarea "كيك مسقى باللبن وكريمه المالكي المميزه وعليه موس مانجا + قطعة بوبس مانجا." at bounding box center [1054, 405] width 478 height 77
click at [1031, 391] on textarea "كيك مسقى باللبن وكريمه المالكي المميزه وعليه موس مانجا + قطعة بوبس مانجا." at bounding box center [1054, 405] width 478 height 77
click at [846, 376] on textarea "كيك مسقى باللبن وكريمه المالكي المميزه وعليه موس مانجا + قطعة بوبس مانجا." at bounding box center [1054, 405] width 478 height 77
click at [1176, 367] on textarea "كيك مسقى باللبن وكريمه المالكي المميزه وعليه موس مانجا + قطعة بوبس مانجا." at bounding box center [1054, 405] width 478 height 77
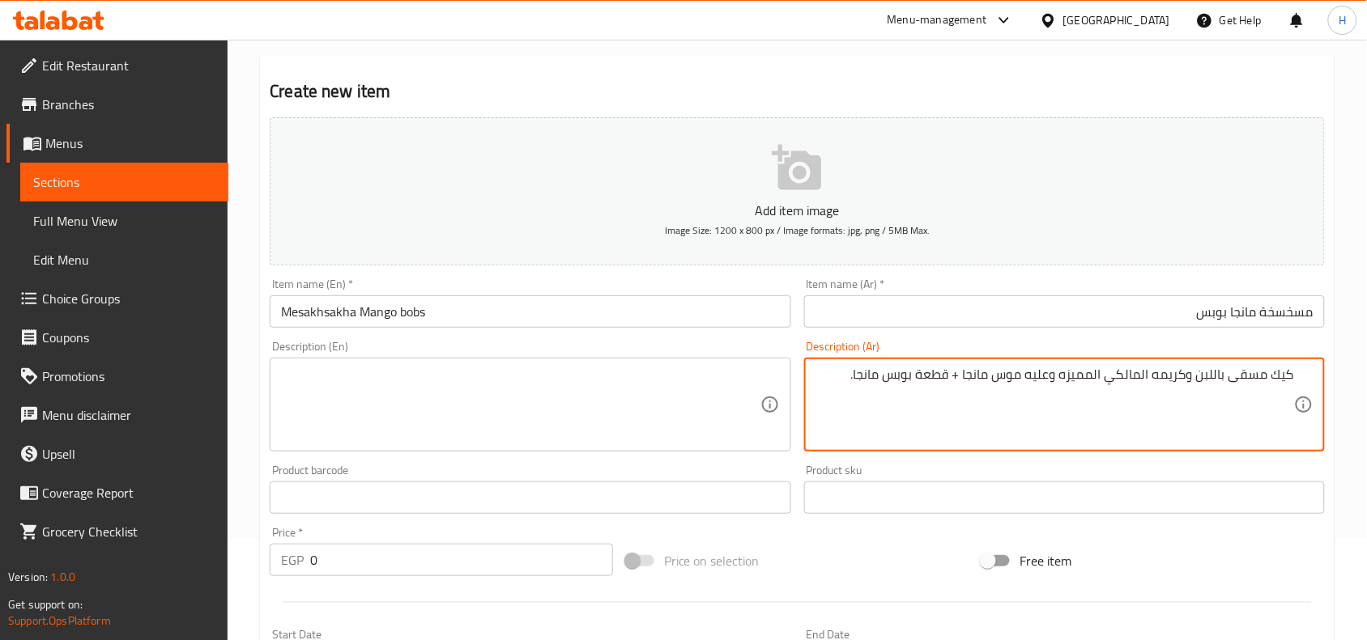
click at [1176, 367] on textarea "كيك مسقى باللبن وكريمه المالكي المميزه وعليه موس مانجا + قطعة بوبس مانجا." at bounding box center [1054, 405] width 478 height 77
type textarea "كيك مسقى باللبن وكريمه المالكي المميزه وعليه موس مانجا + قطعة بوبس مانجا."
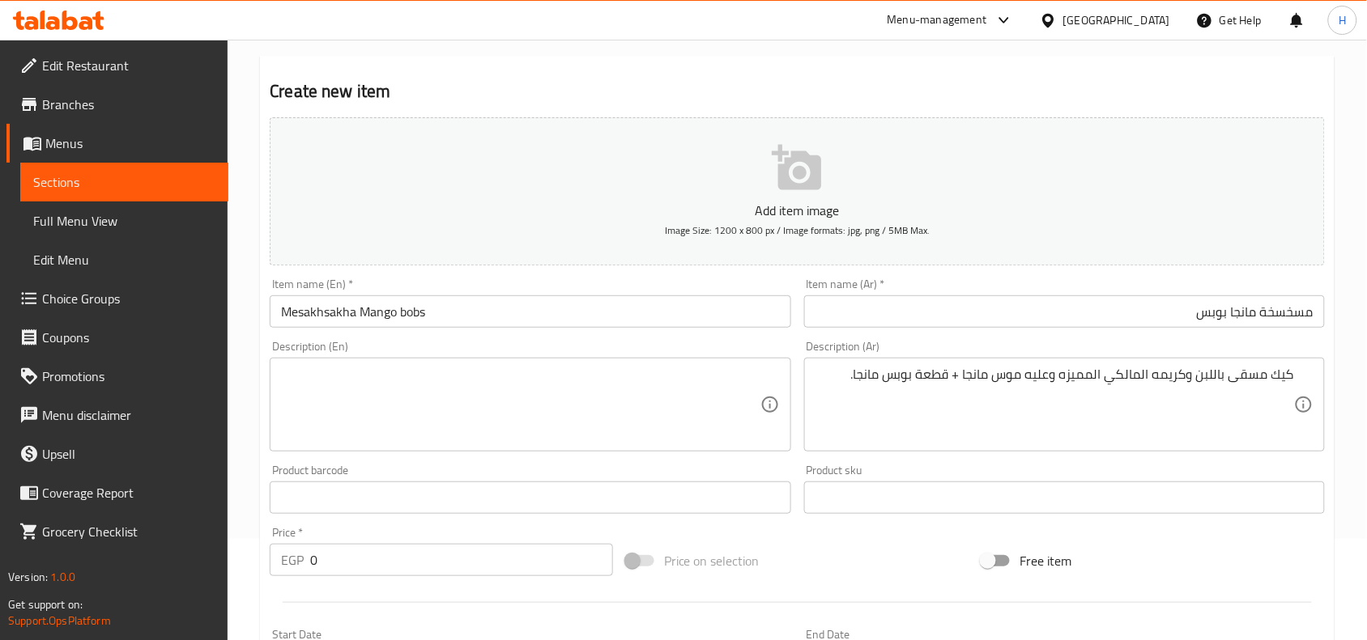
click at [560, 430] on textarea at bounding box center [520, 405] width 478 height 77
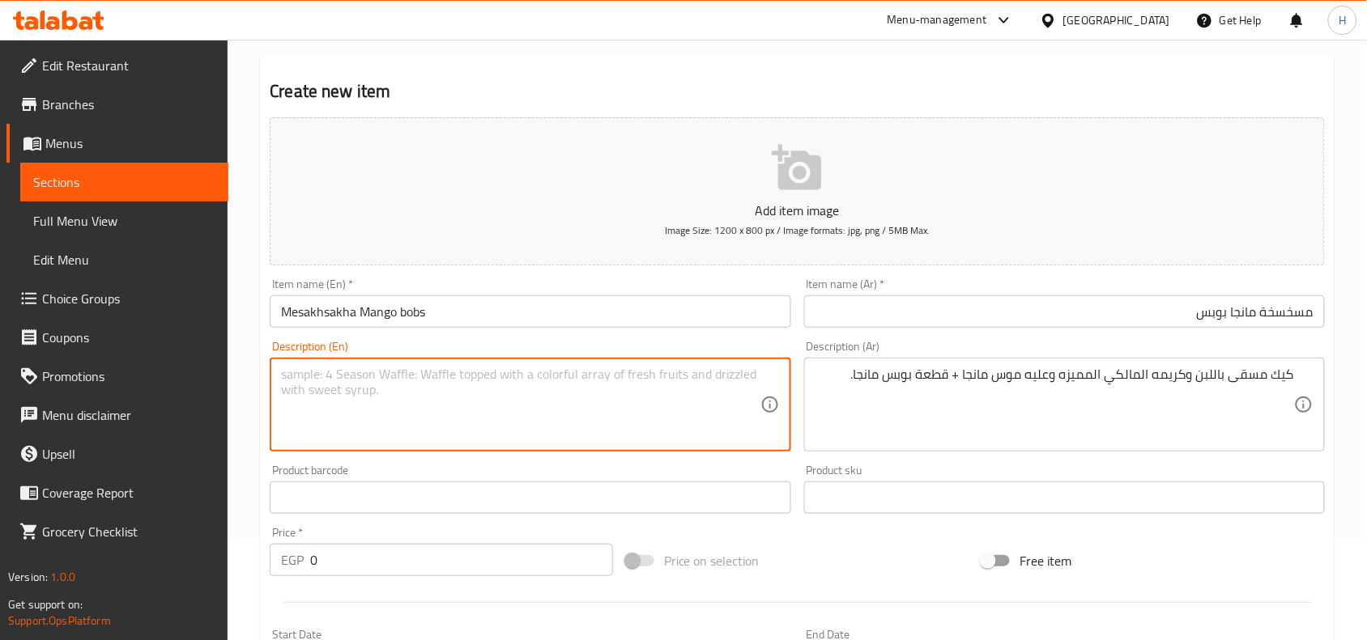
paste textarea "Cake soaked in milk and special Maliki cream, topped with mango mousse and a ma…"
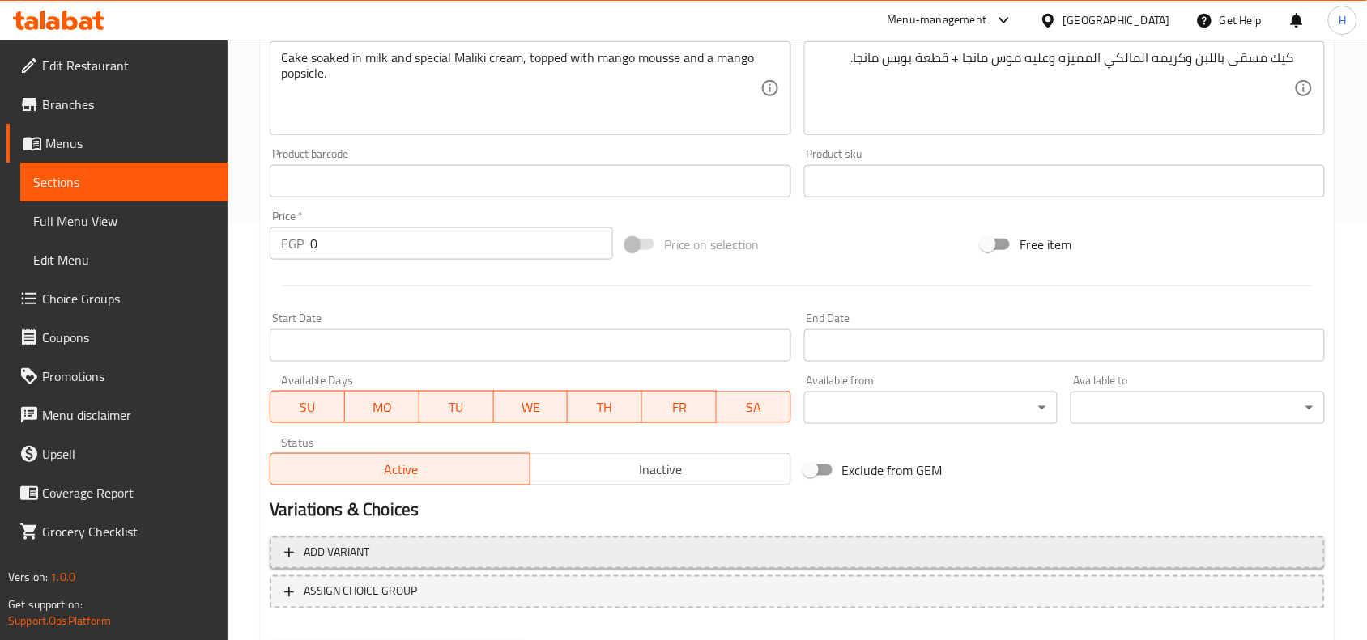
scroll to position [500, 0]
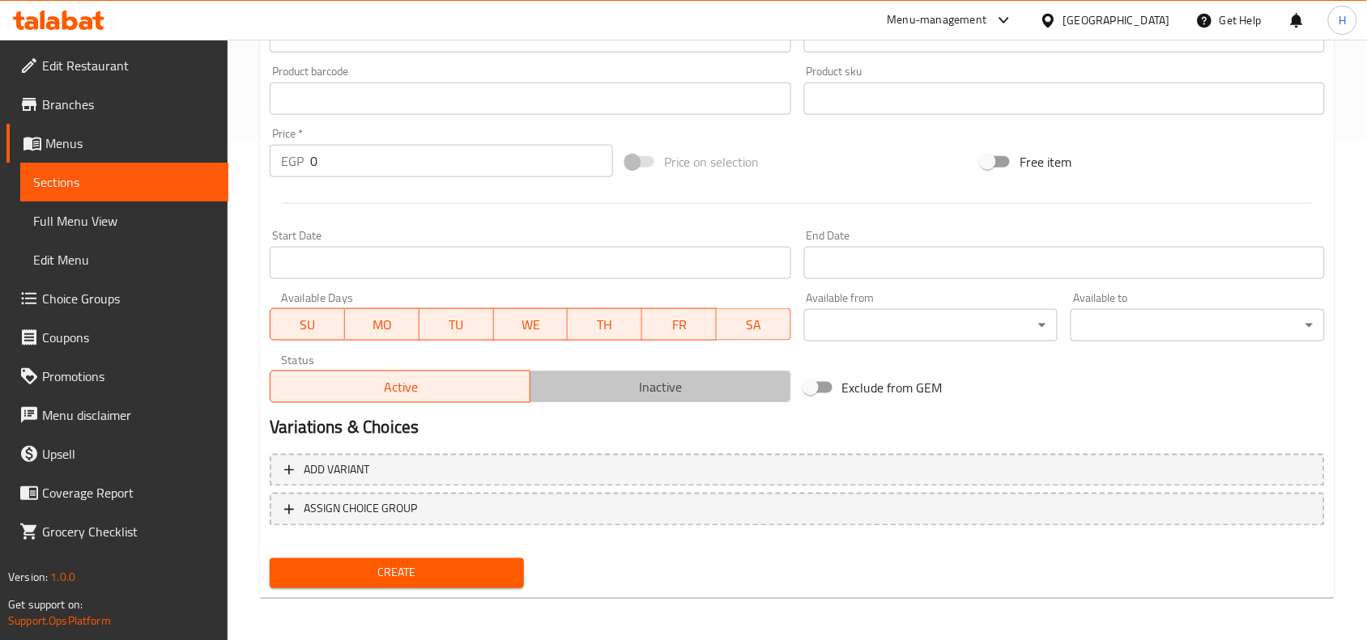
click at [649, 386] on span "Inactive" at bounding box center [660, 387] width 247 height 23
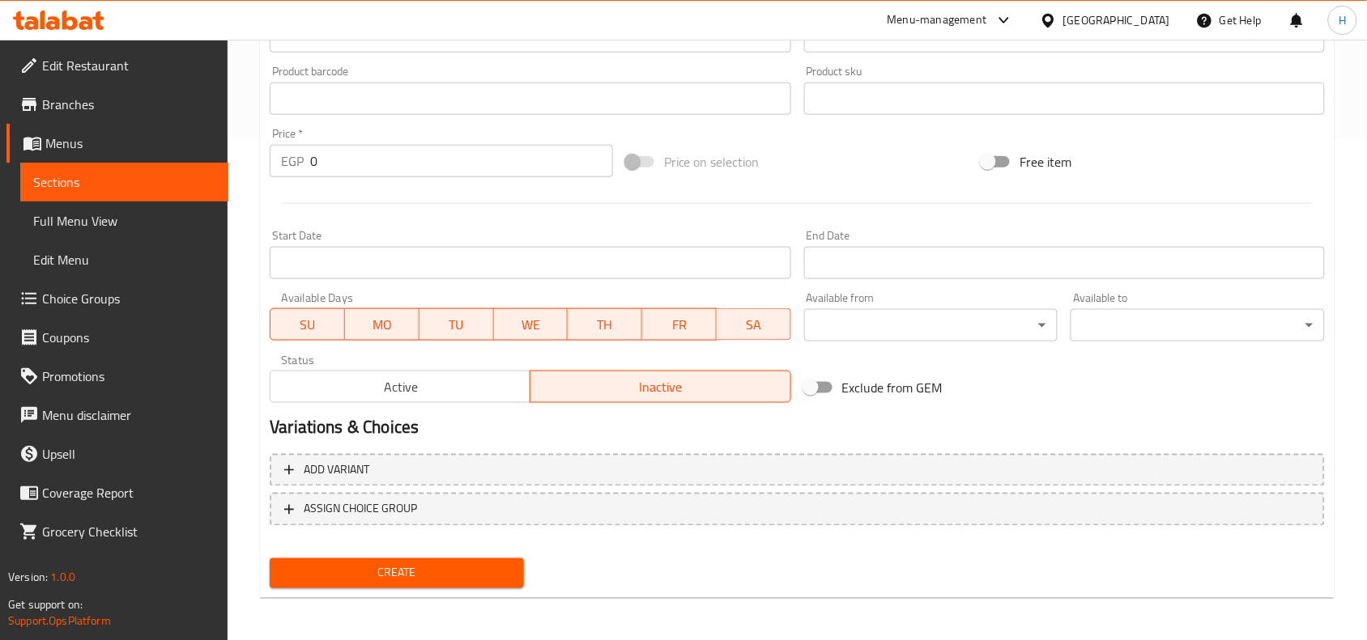
scroll to position [197, 0]
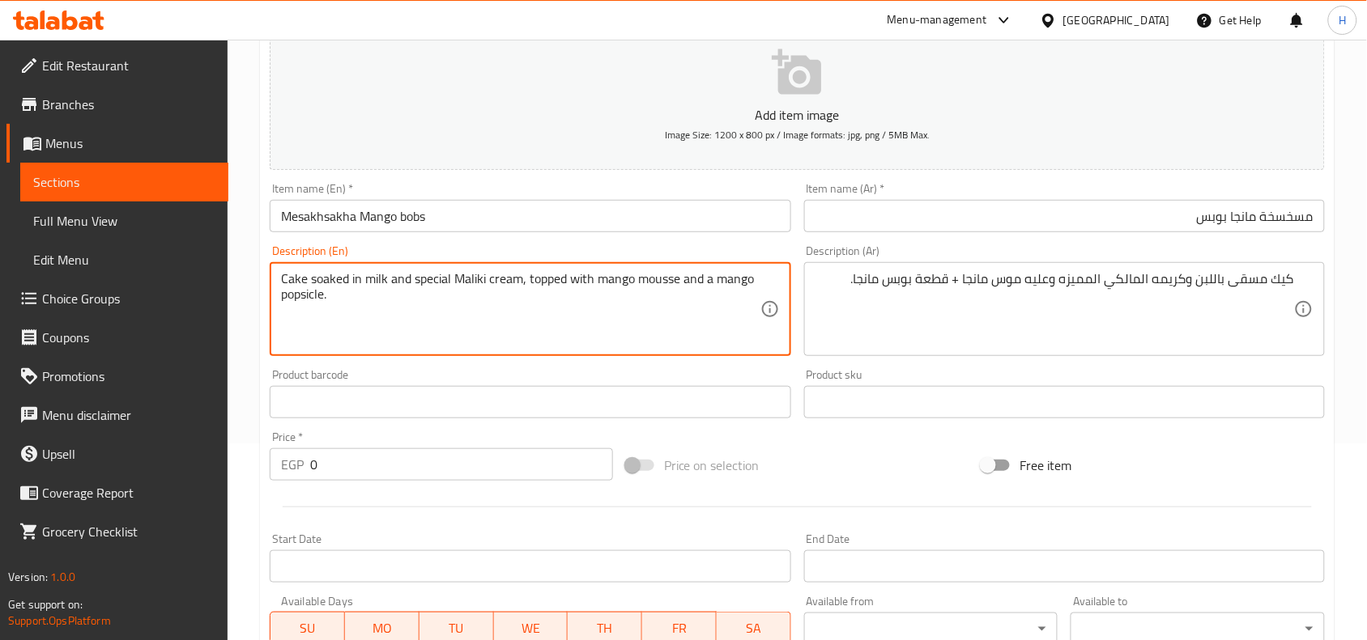
click at [467, 279] on textarea "Cake soaked in milk and special Maliki cream, topped with mango mousse and a ma…" at bounding box center [520, 309] width 478 height 77
paste textarea "Elmalky"
drag, startPoint x: 365, startPoint y: 300, endPoint x: 346, endPoint y: 304, distance: 19.7
click at [346, 304] on textarea "Cake soaked in milk and special Elmalky cream, topped with mango mousse and a m…" at bounding box center [520, 309] width 478 height 77
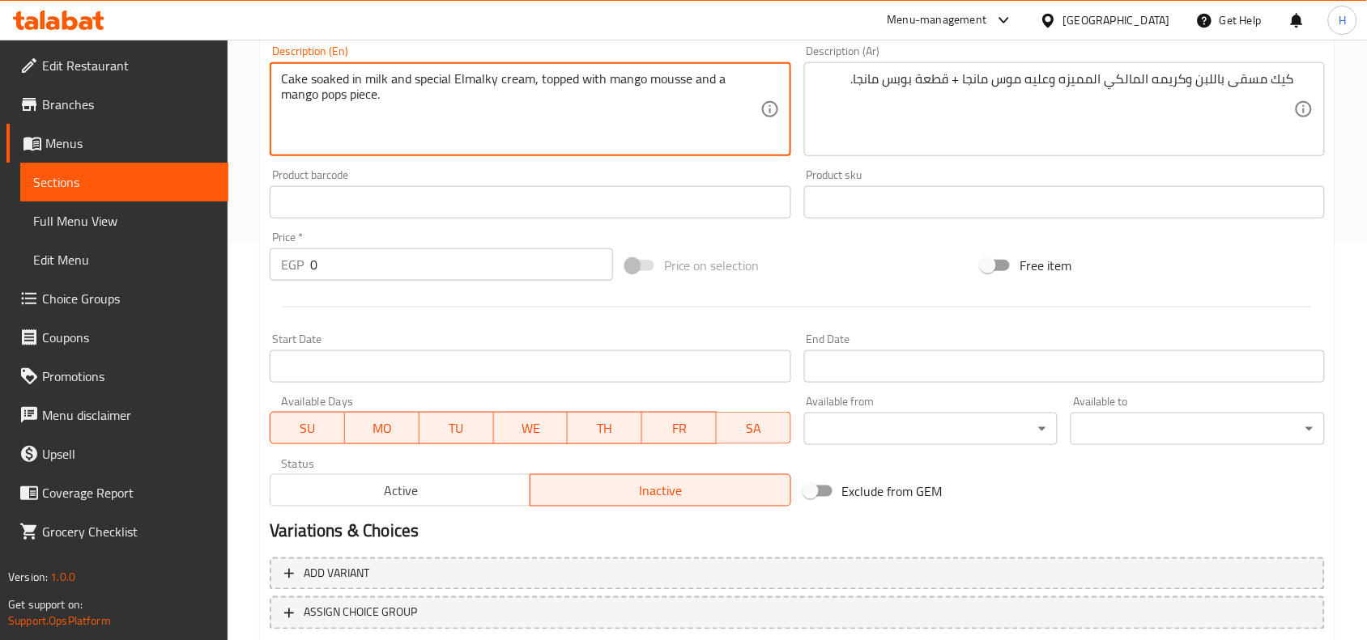
scroll to position [405, 0]
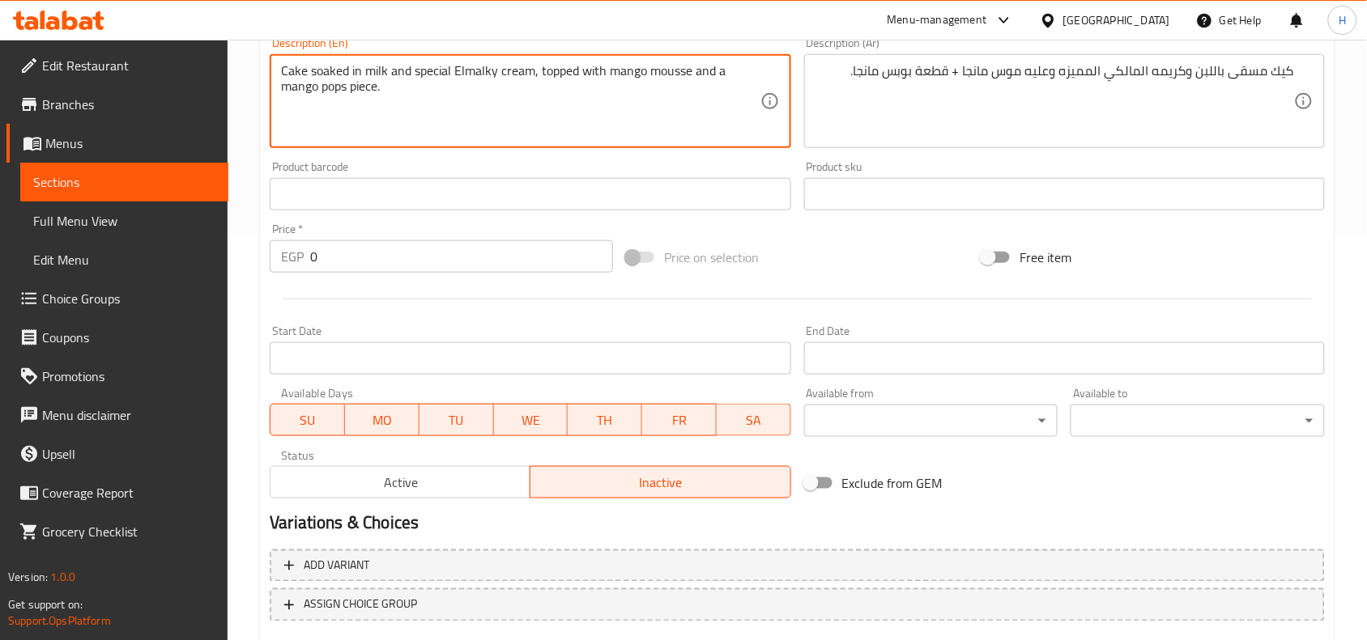
type textarea "Cake soaked in milk and special Elmalky cream, topped with mango mousse and a m…"
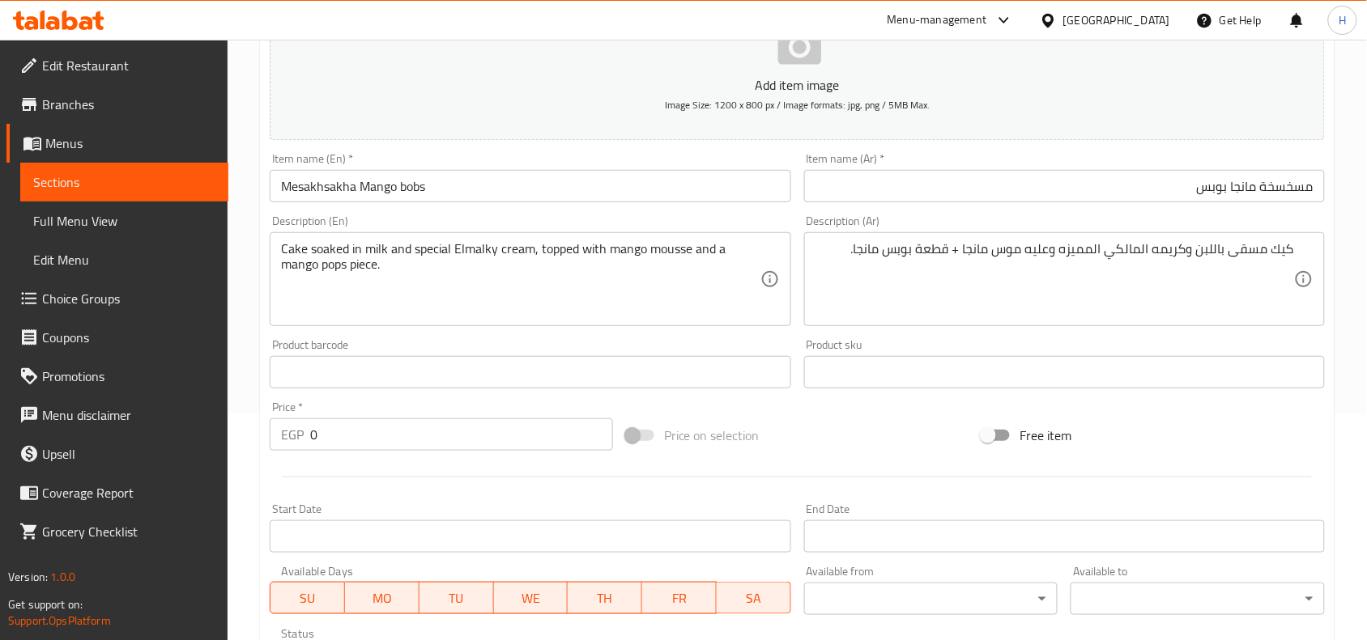
scroll to position [197, 0]
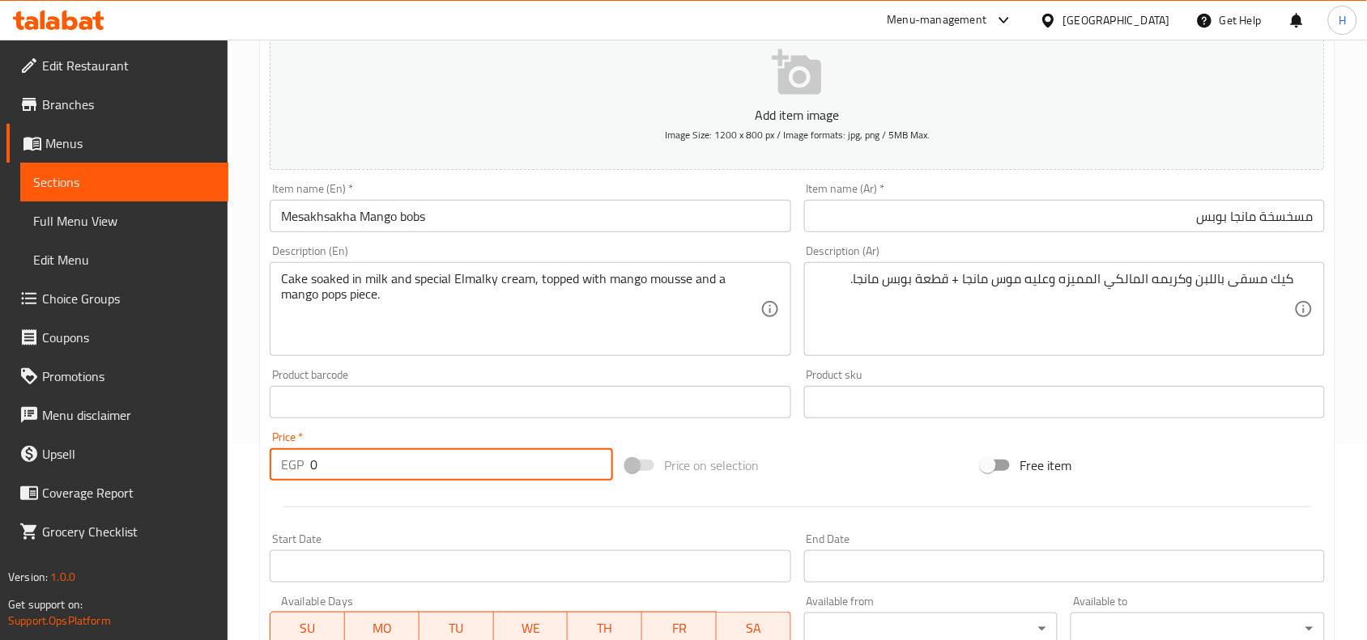
click at [375, 460] on input "0" at bounding box center [461, 465] width 303 height 32
paste input "12"
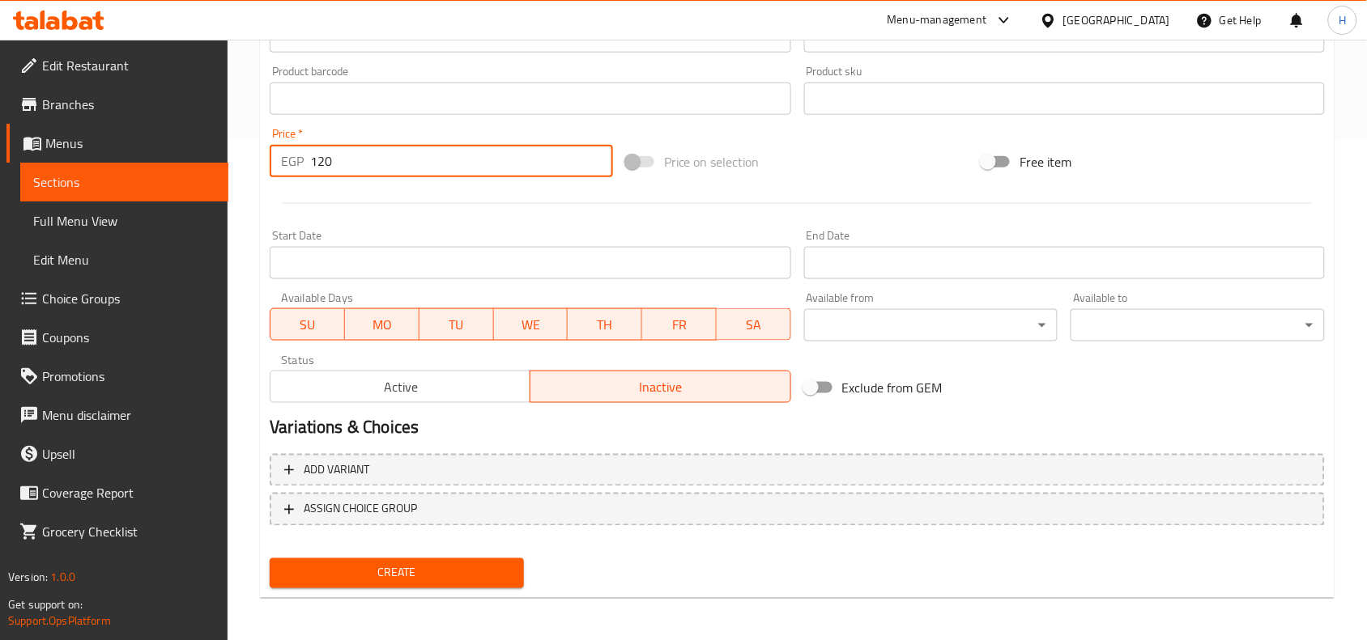
type input "120"
click at [403, 563] on span "Create" at bounding box center [397, 573] width 228 height 20
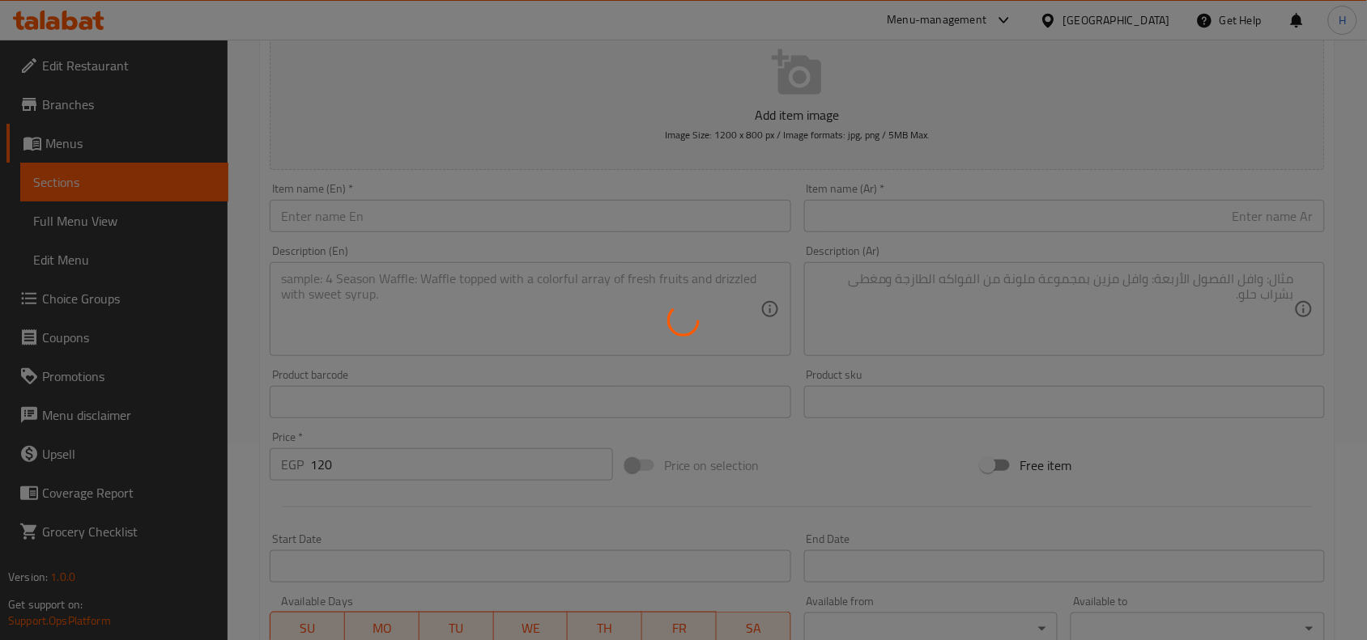
type input "0"
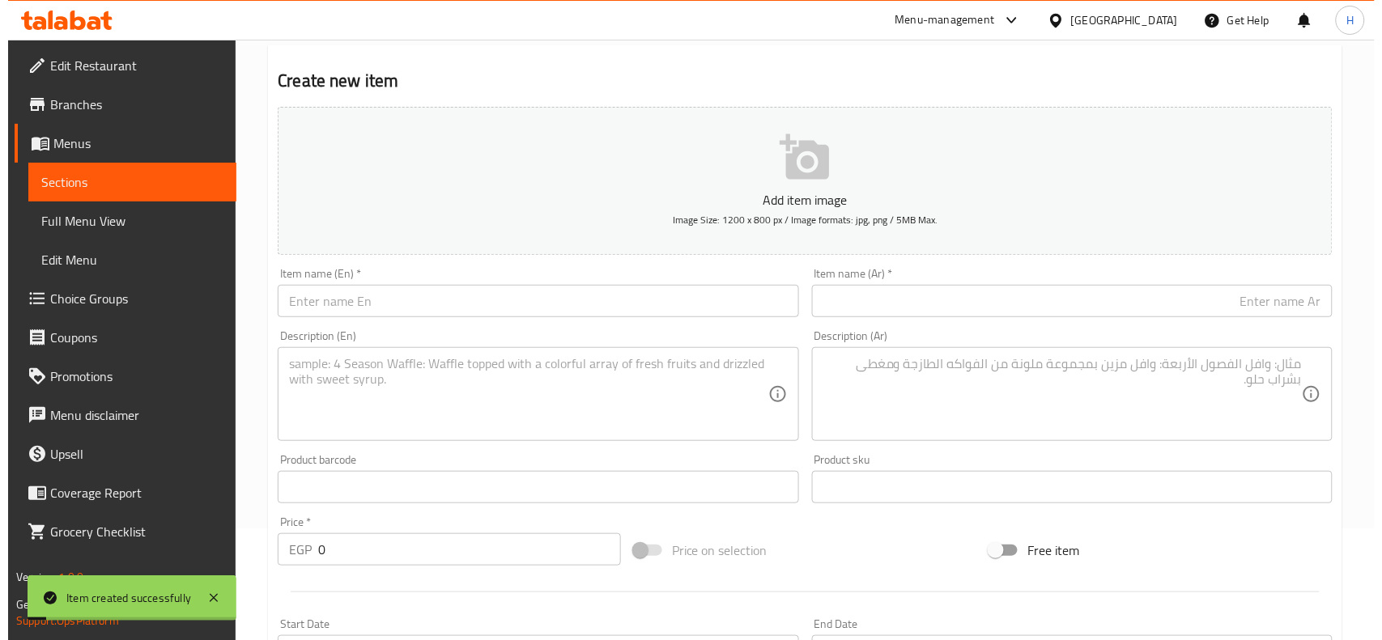
scroll to position [0, 0]
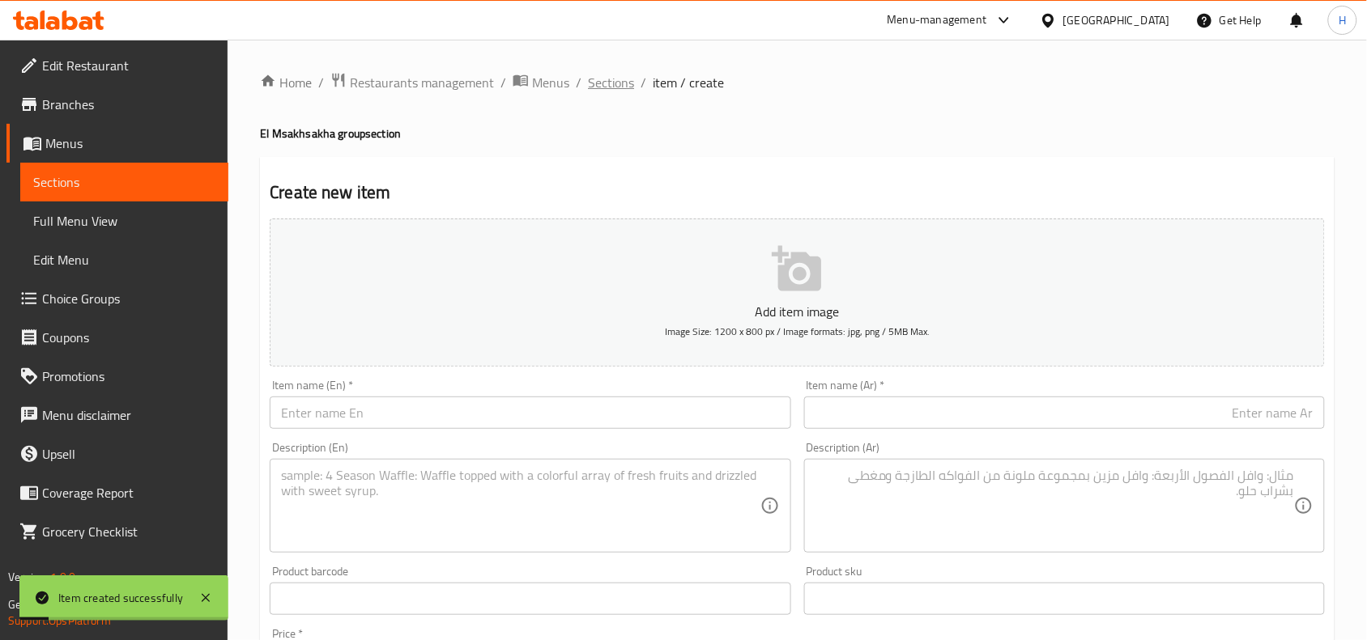
click at [597, 78] on span "Sections" at bounding box center [611, 82] width 46 height 19
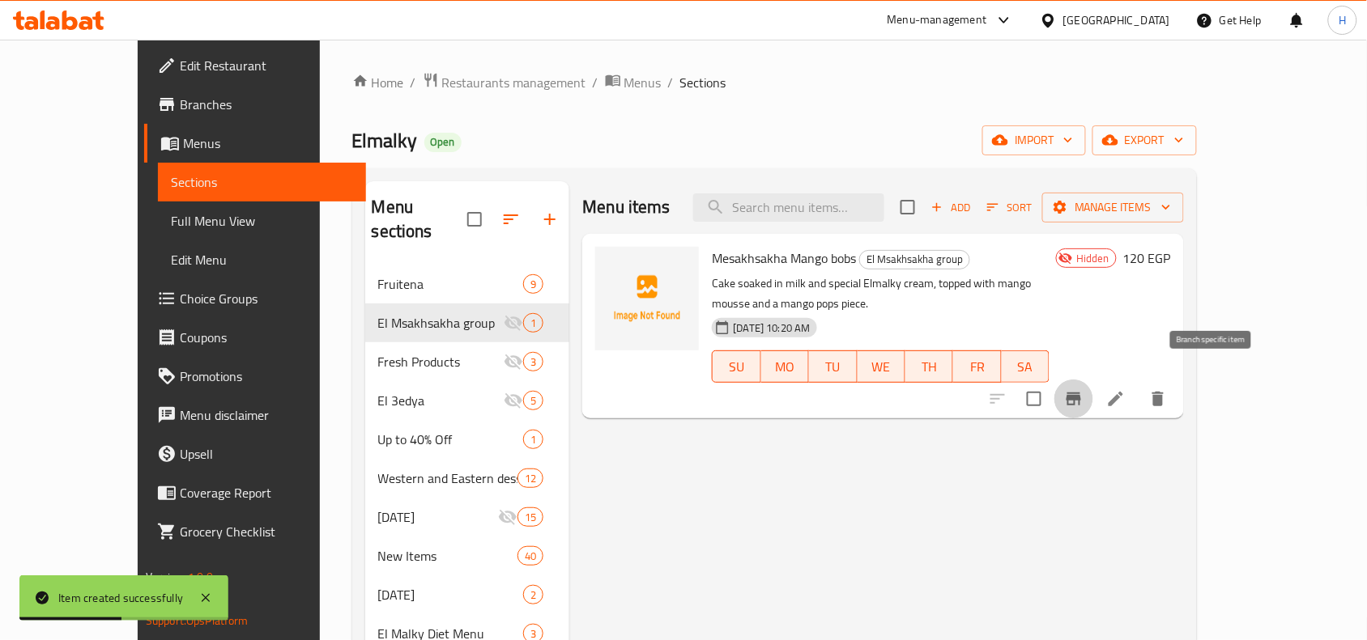
click at [1093, 387] on button "Branch-specific-item" at bounding box center [1073, 399] width 39 height 39
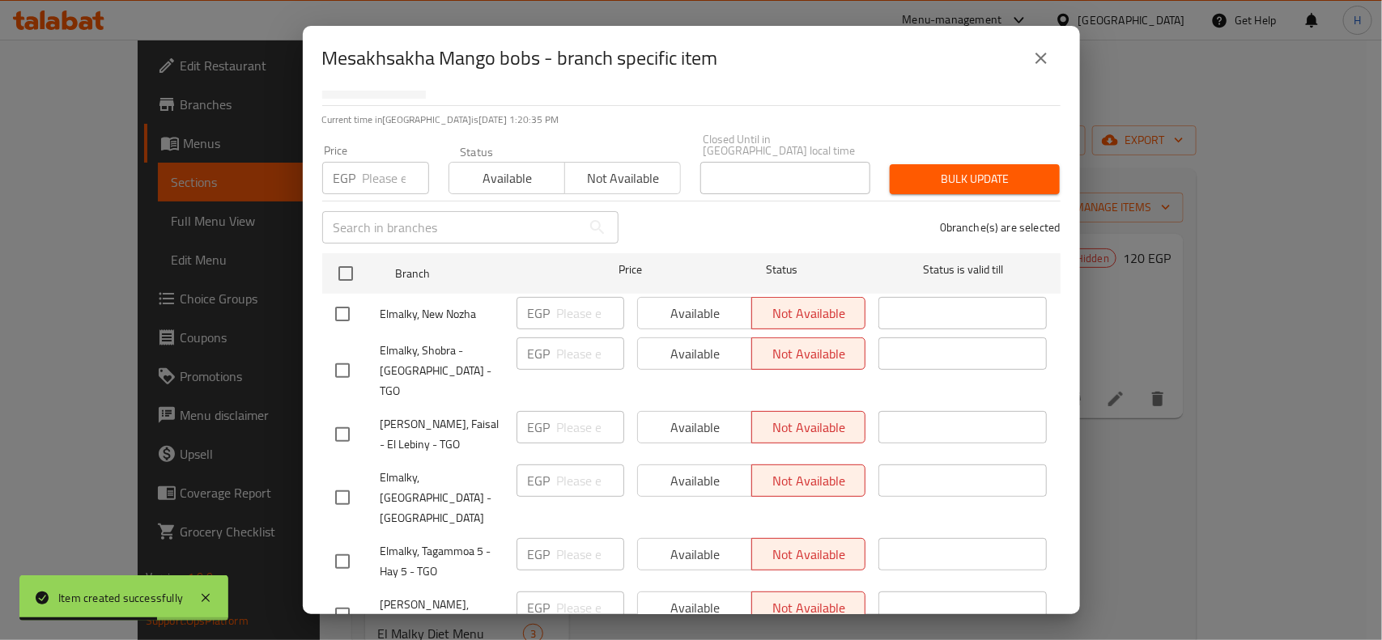
scroll to position [101, 0]
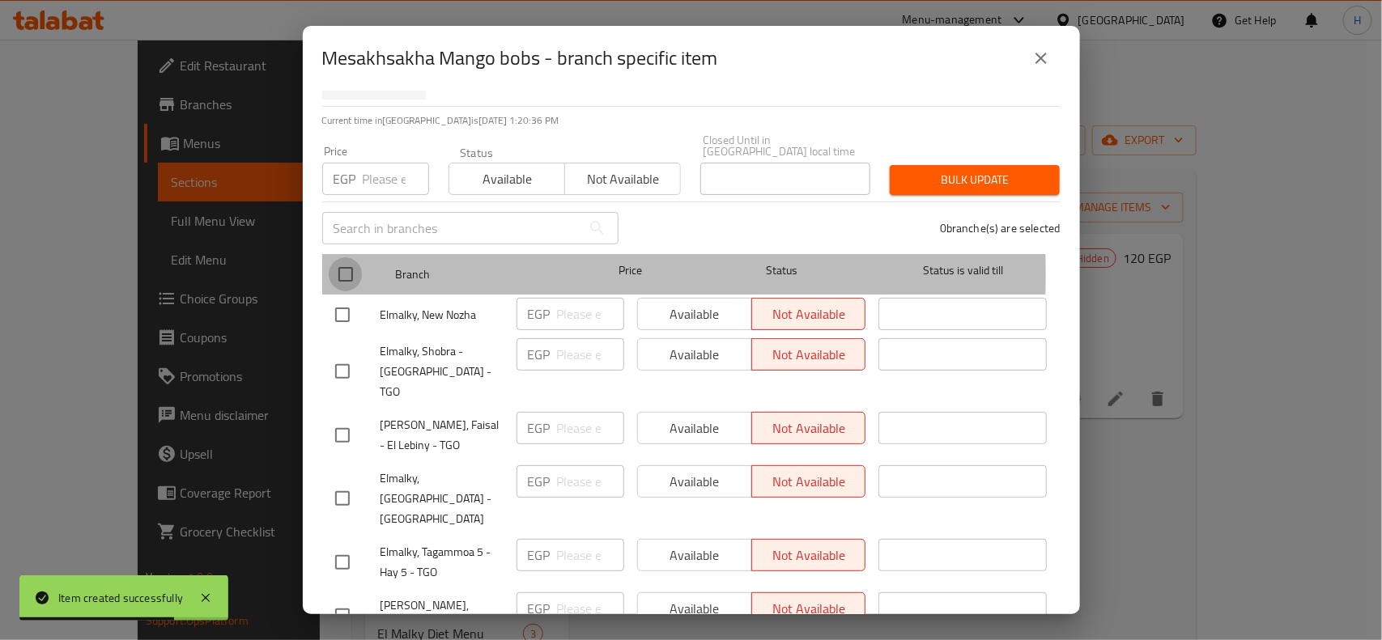
click at [346, 263] on input "checkbox" at bounding box center [346, 274] width 34 height 34
checkbox input "true"
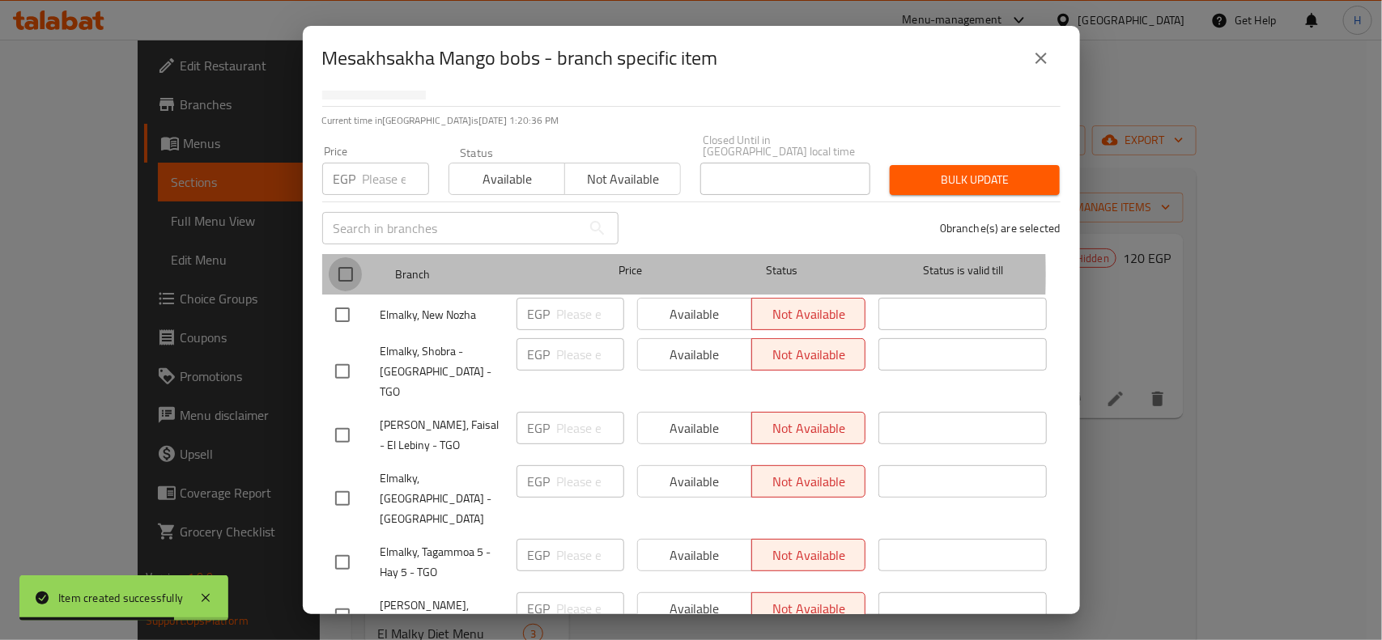
checkbox input "true"
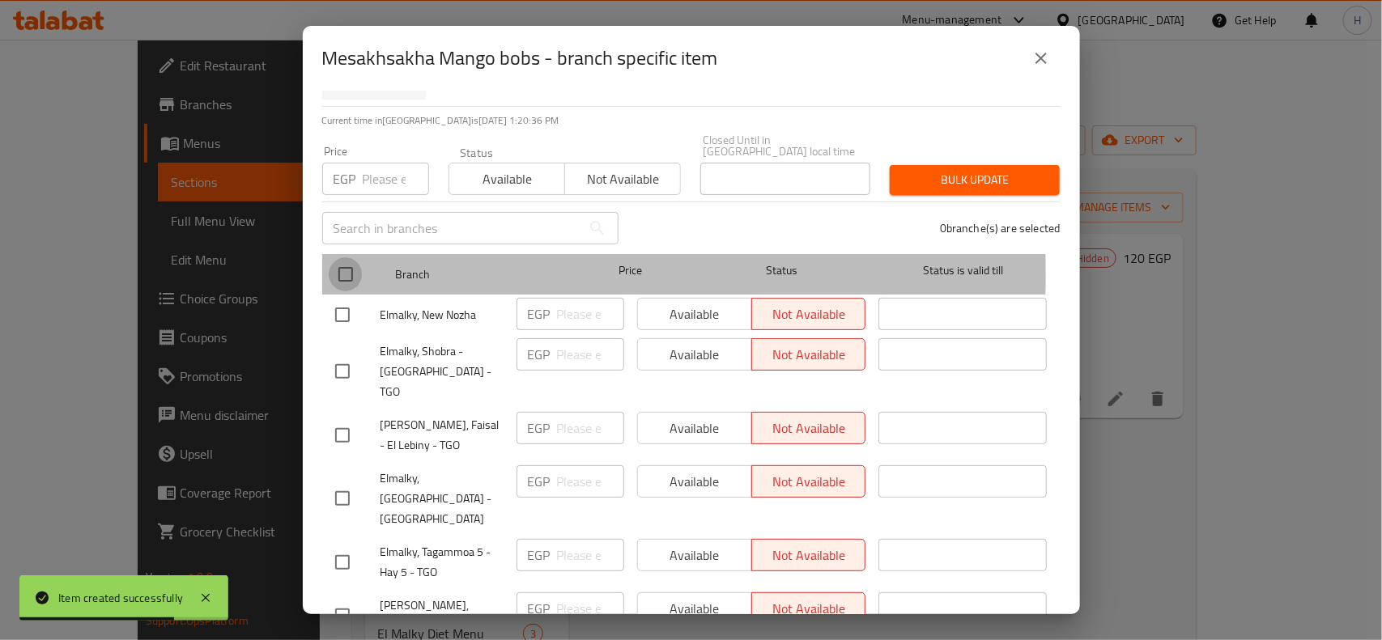
checkbox input "true"
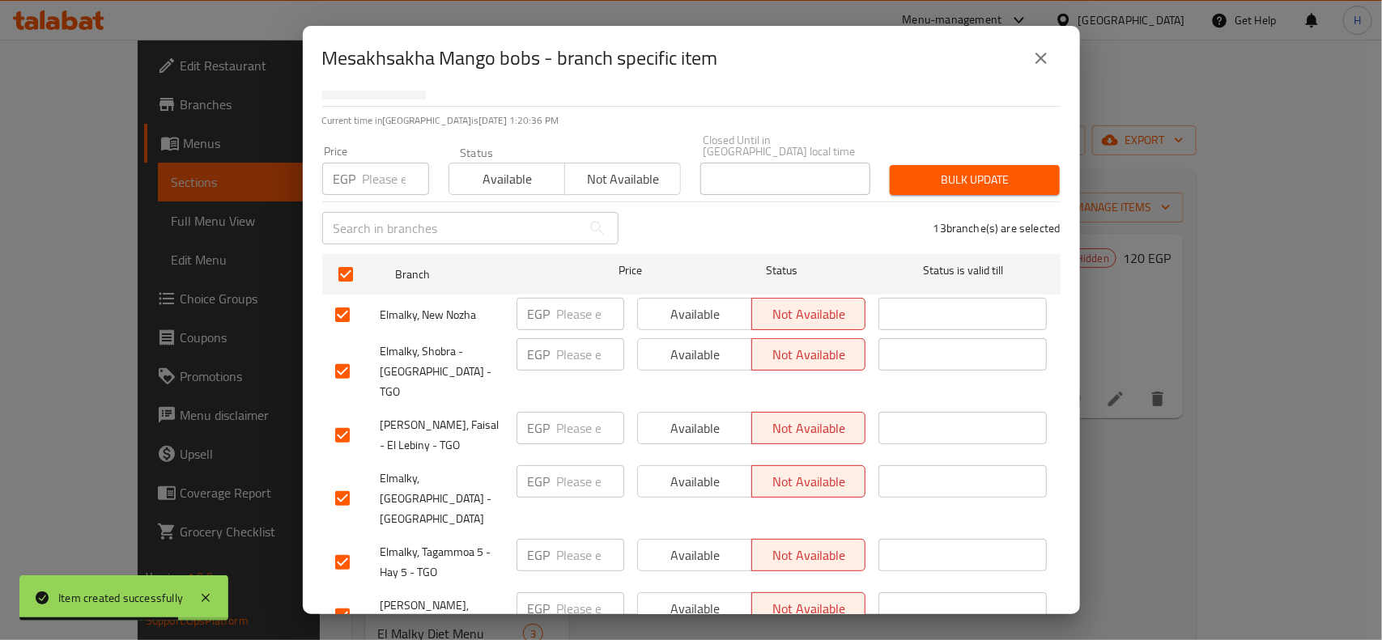
click at [371, 181] on input "number" at bounding box center [396, 179] width 66 height 32
type input "120"
click at [581, 168] on span "Not available" at bounding box center [623, 179] width 103 height 23
click at [997, 180] on button "Bulk update" at bounding box center [975, 180] width 170 height 30
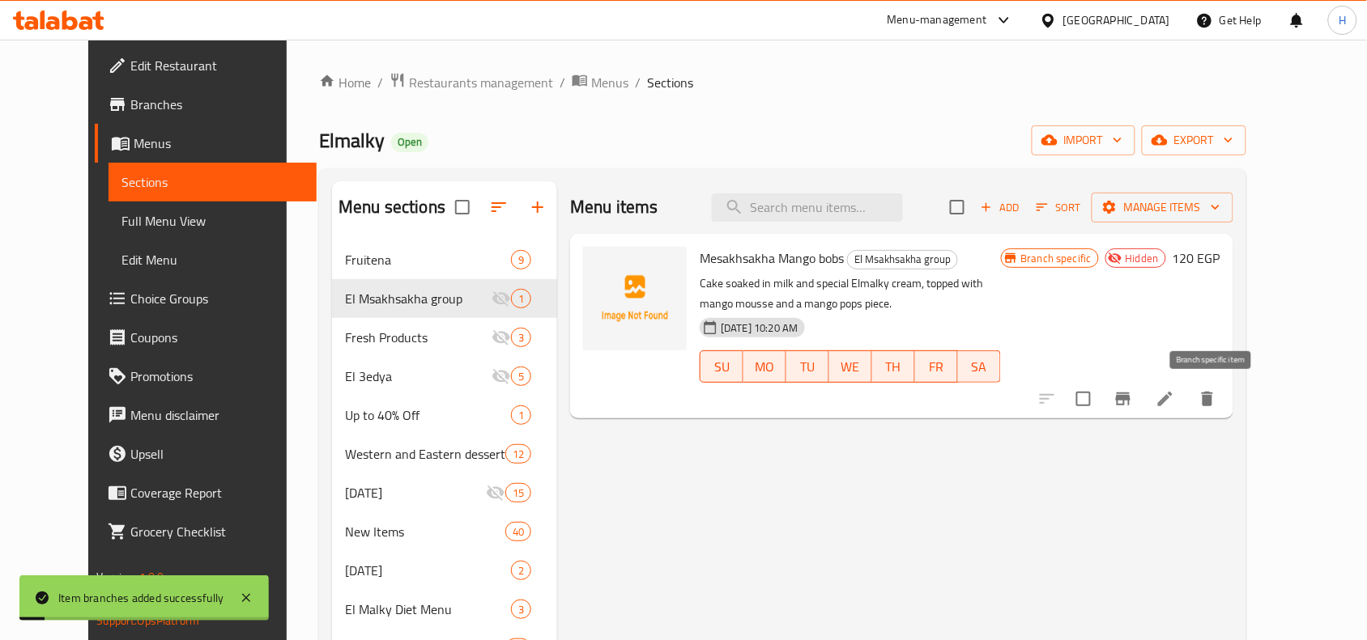
click at [1133, 403] on icon "Branch-specific-item" at bounding box center [1122, 398] width 19 height 19
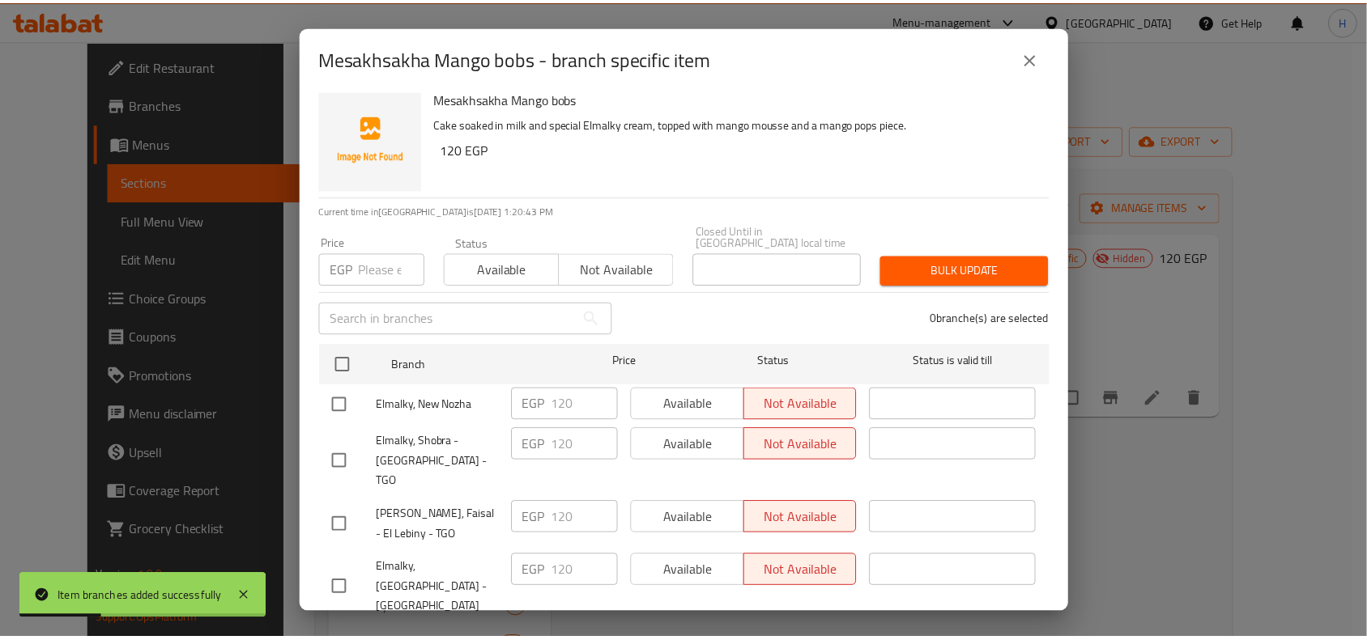
scroll to position [0, 0]
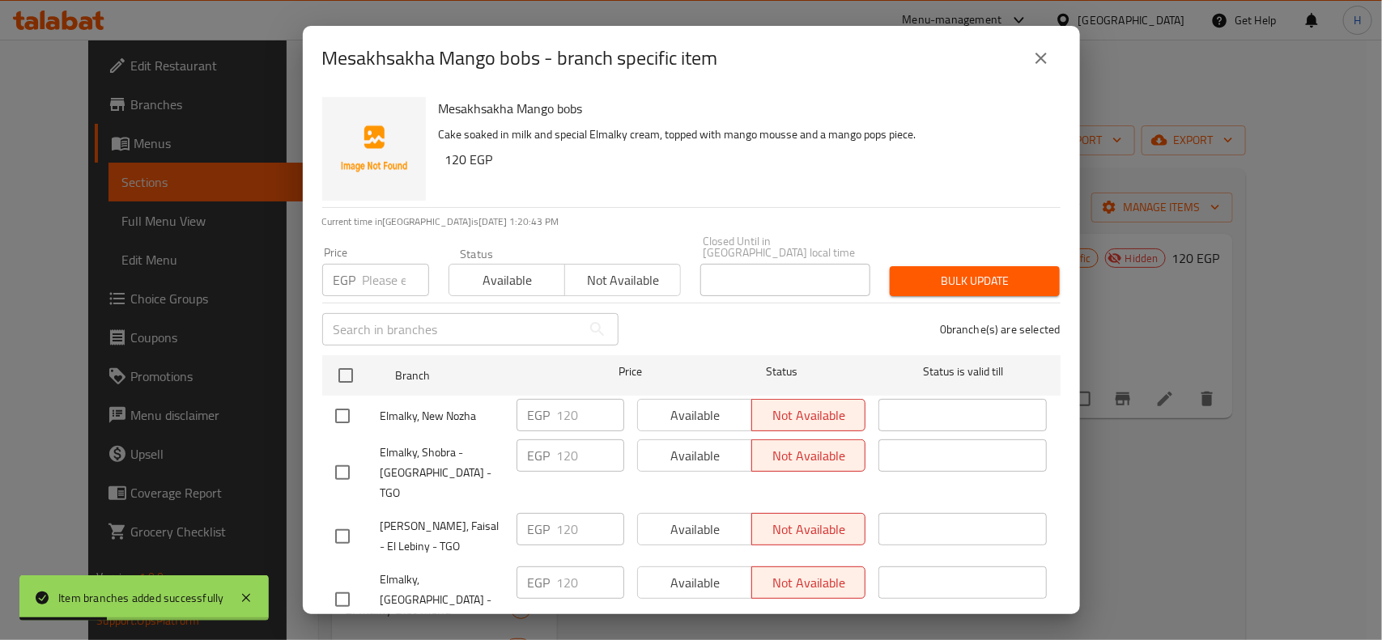
click at [1043, 62] on icon "close" at bounding box center [1040, 58] width 19 height 19
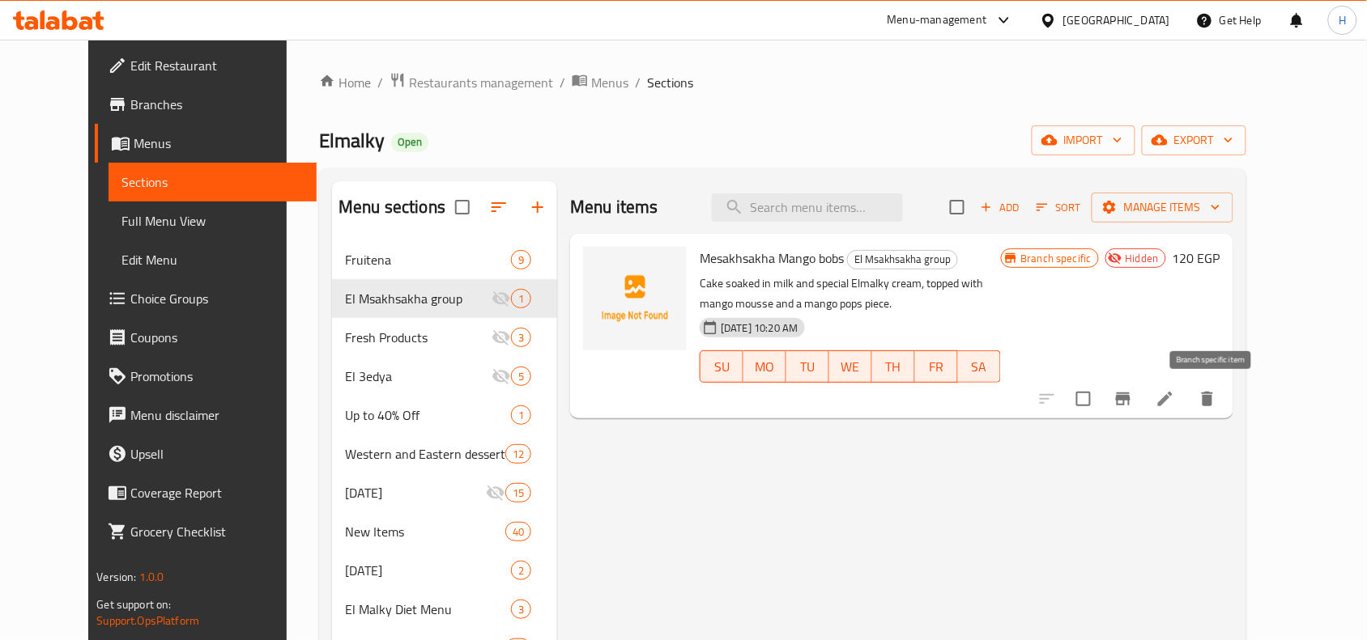
click at [1133, 406] on icon "Branch-specific-item" at bounding box center [1122, 398] width 19 height 19
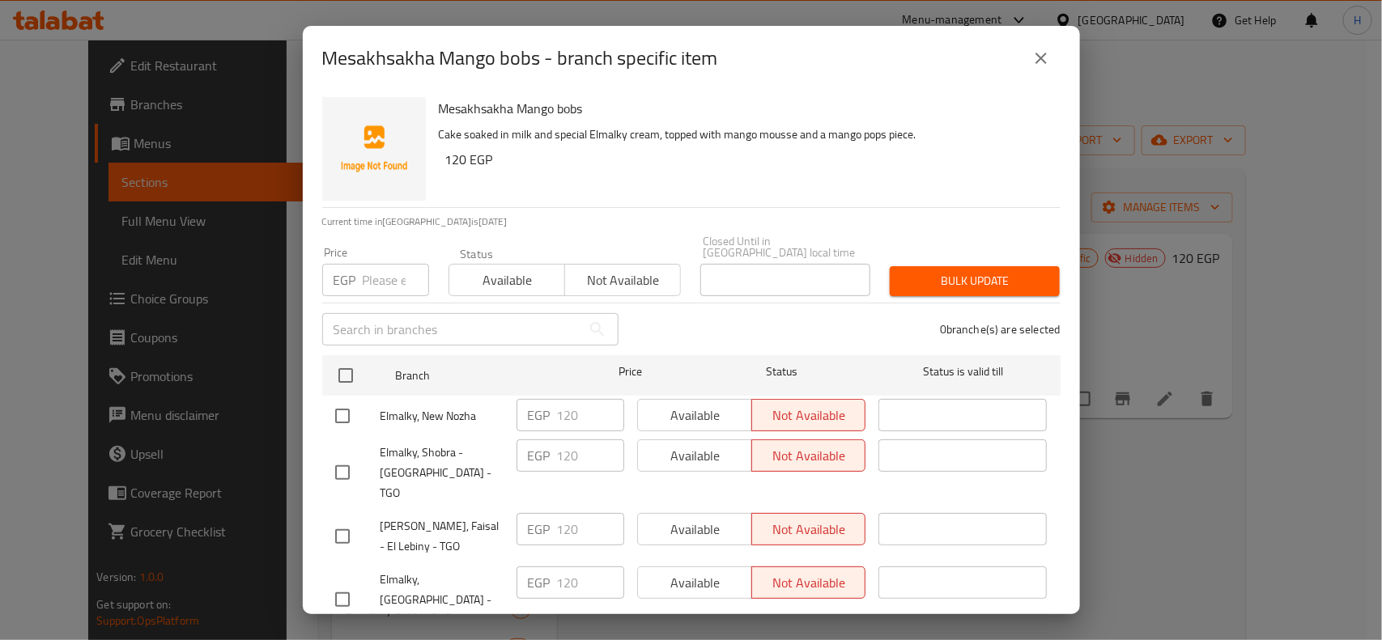
click at [1035, 57] on icon "close" at bounding box center [1040, 58] width 19 height 19
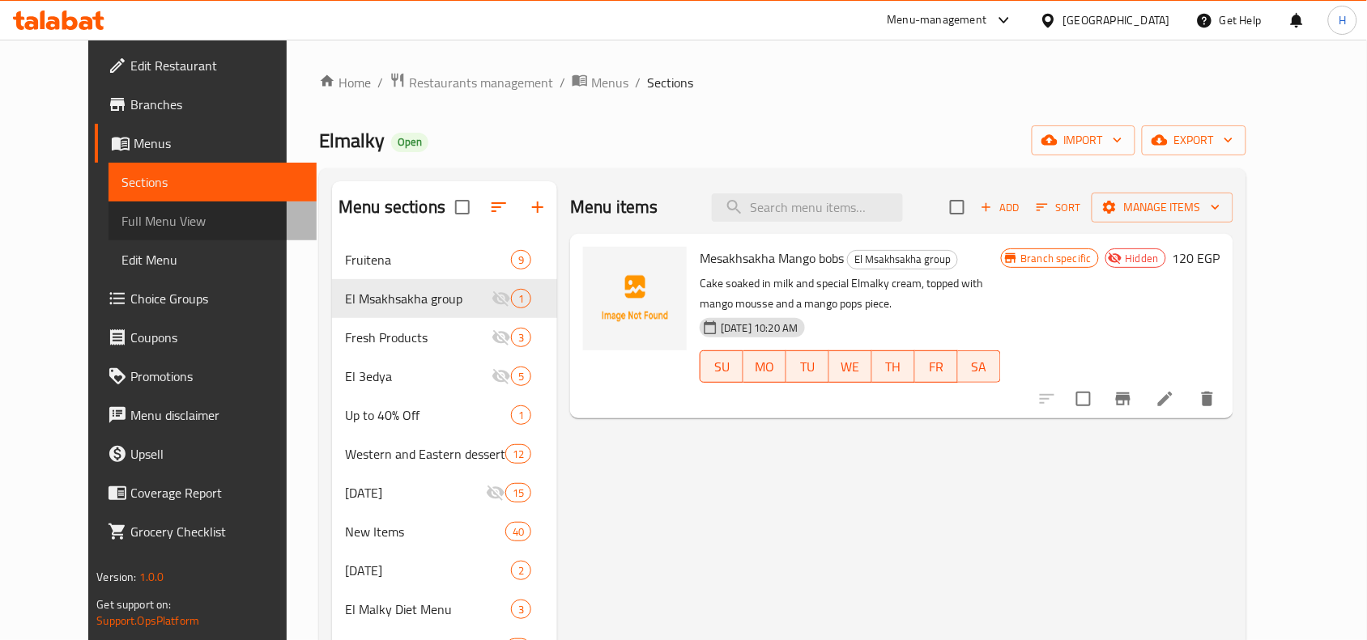
click at [134, 225] on span "Full Menu View" at bounding box center [212, 220] width 182 height 19
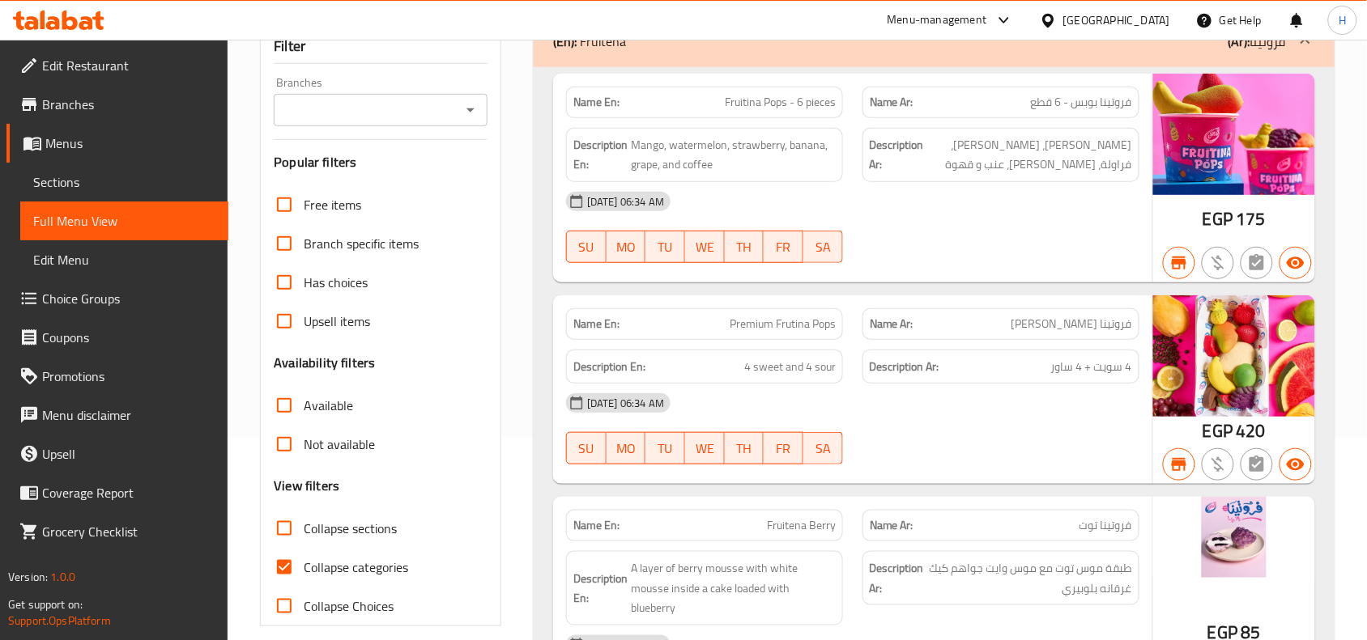
scroll to position [405, 0]
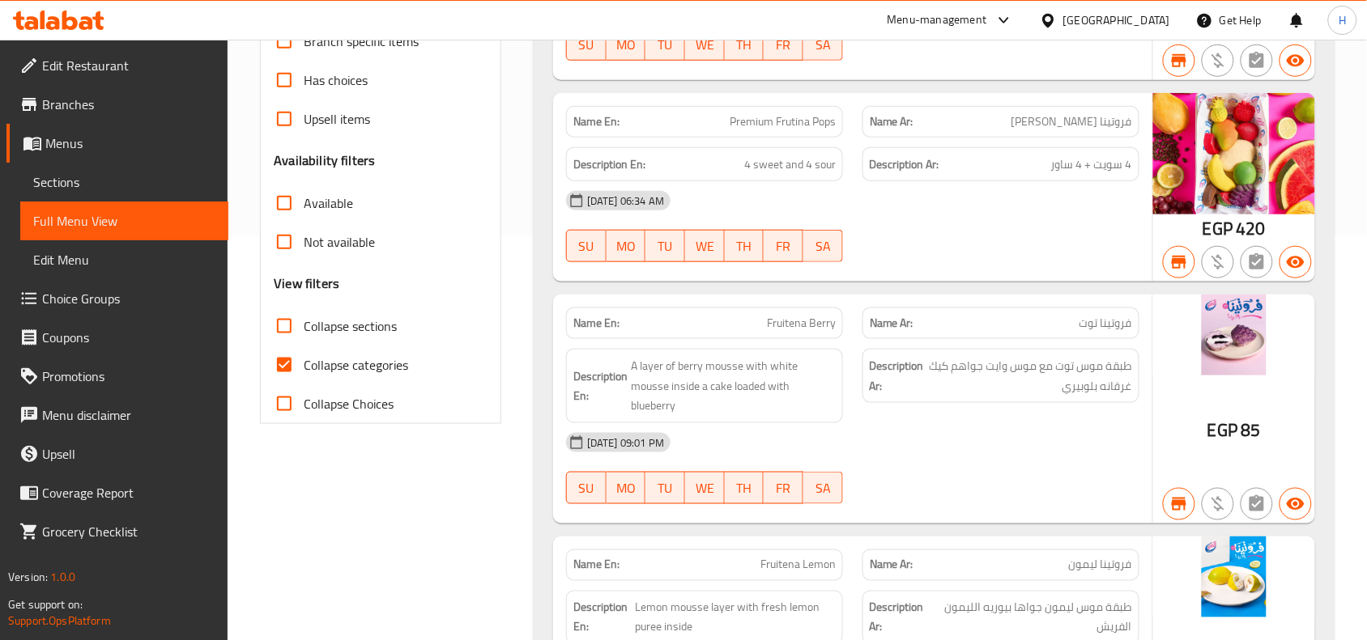
click at [308, 332] on span "Collapse sections" at bounding box center [350, 326] width 93 height 19
click at [304, 332] on input "Collapse sections" at bounding box center [284, 326] width 39 height 39
checkbox input "true"
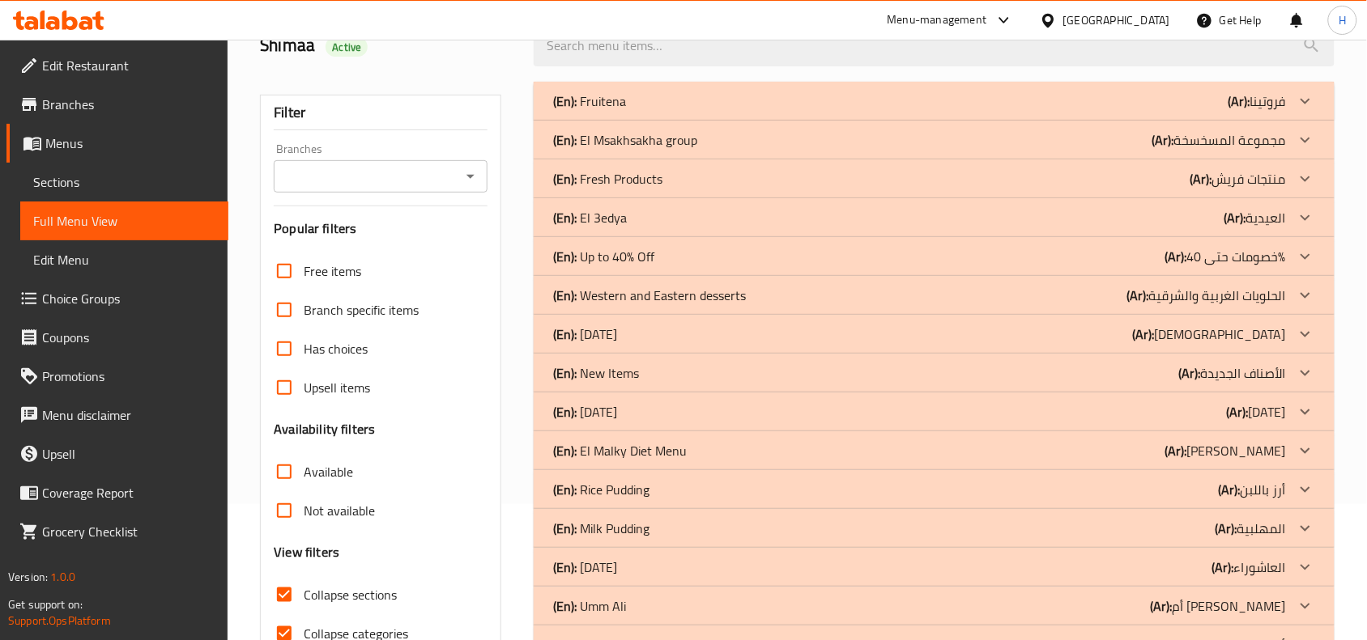
scroll to position [101, 0]
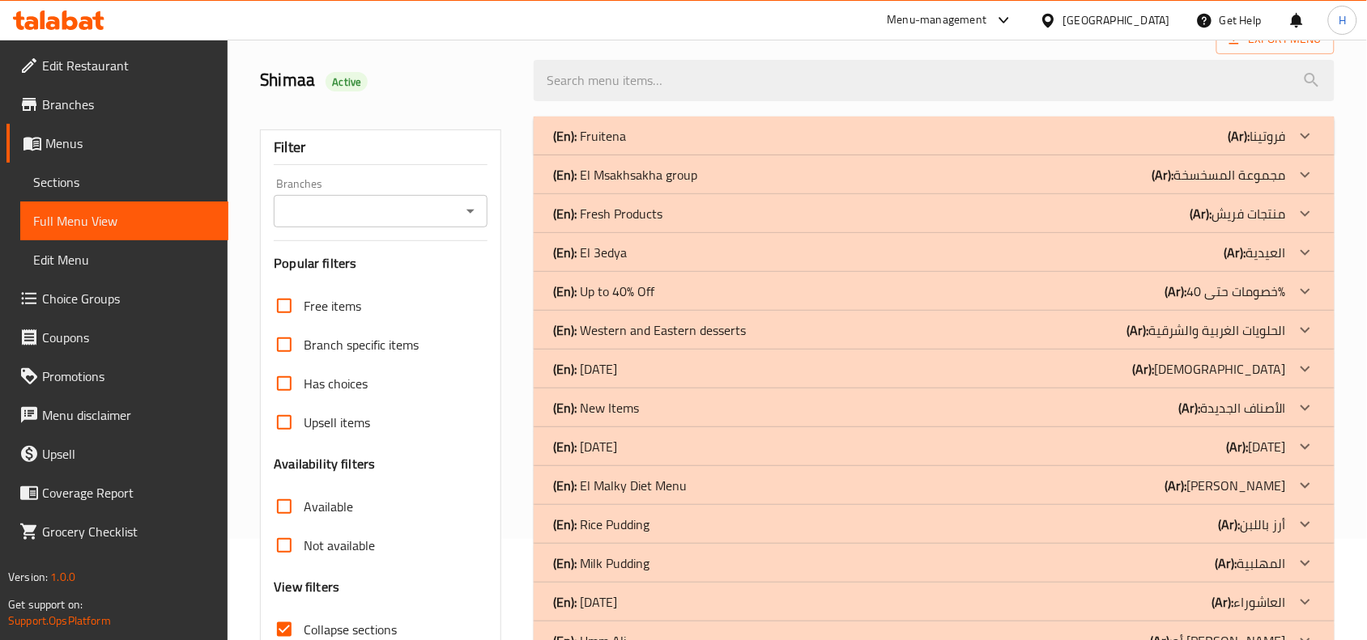
click at [692, 172] on p "(En): El Msakhsakha group" at bounding box center [625, 174] width 144 height 19
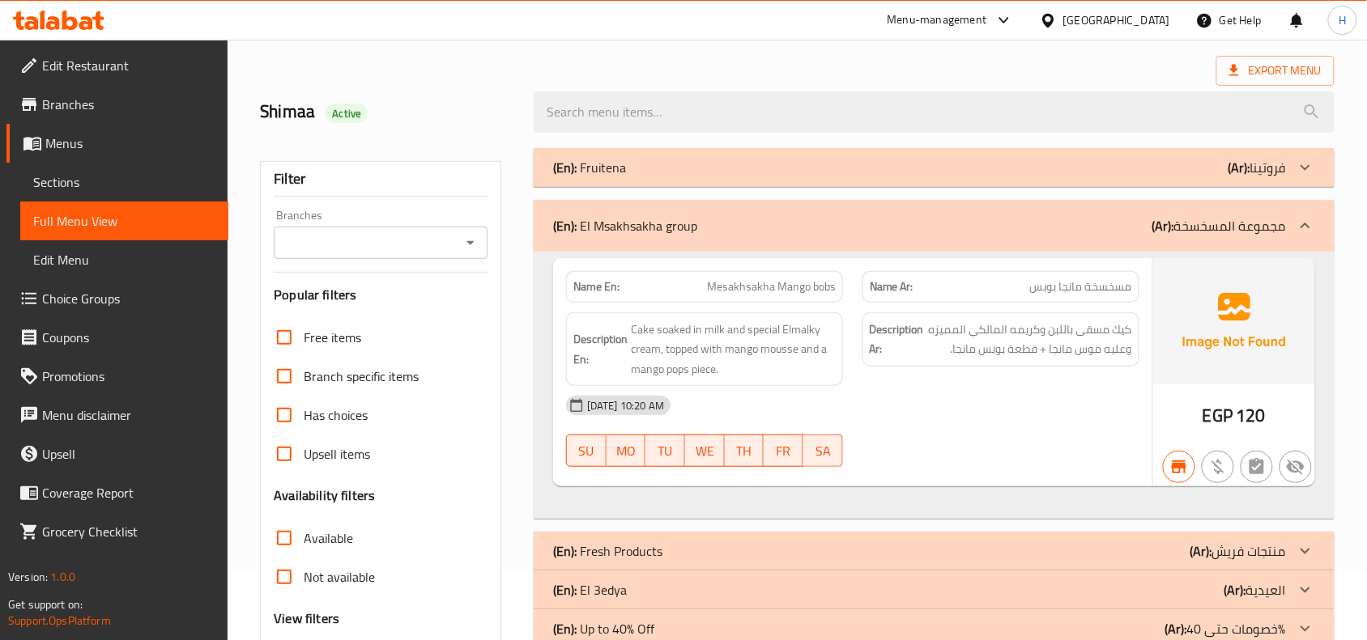
scroll to position [55, 0]
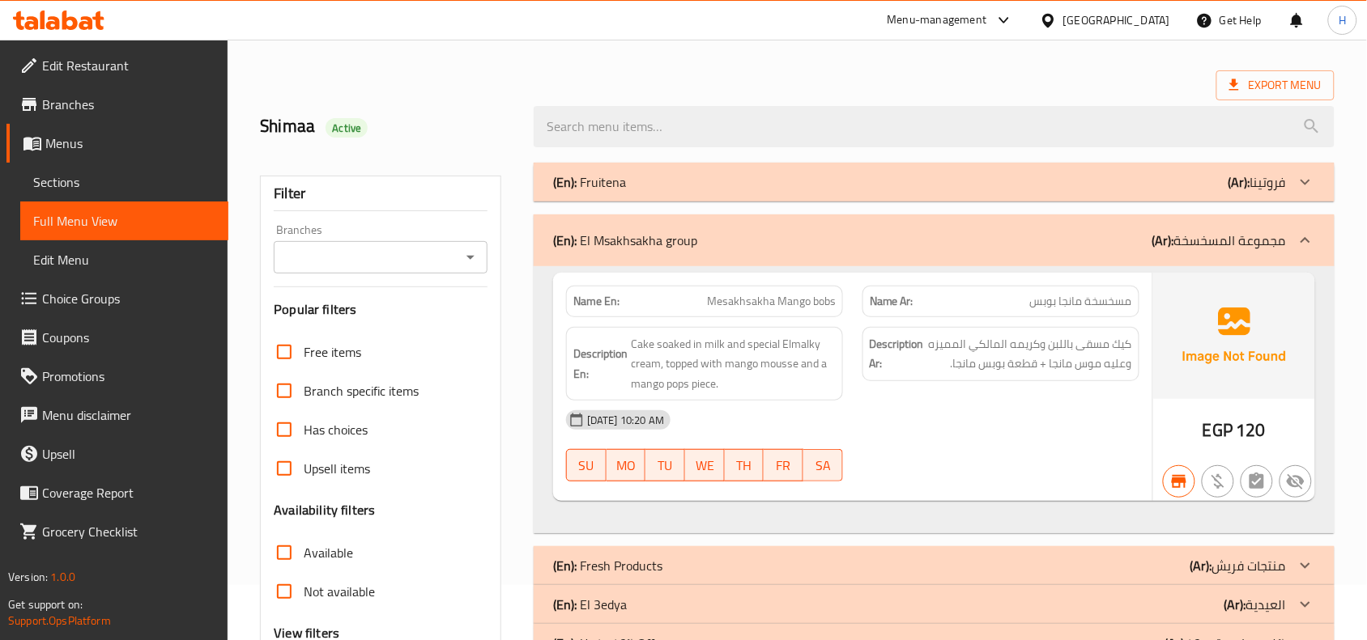
click at [330, 248] on input "Branches" at bounding box center [367, 257] width 177 height 23
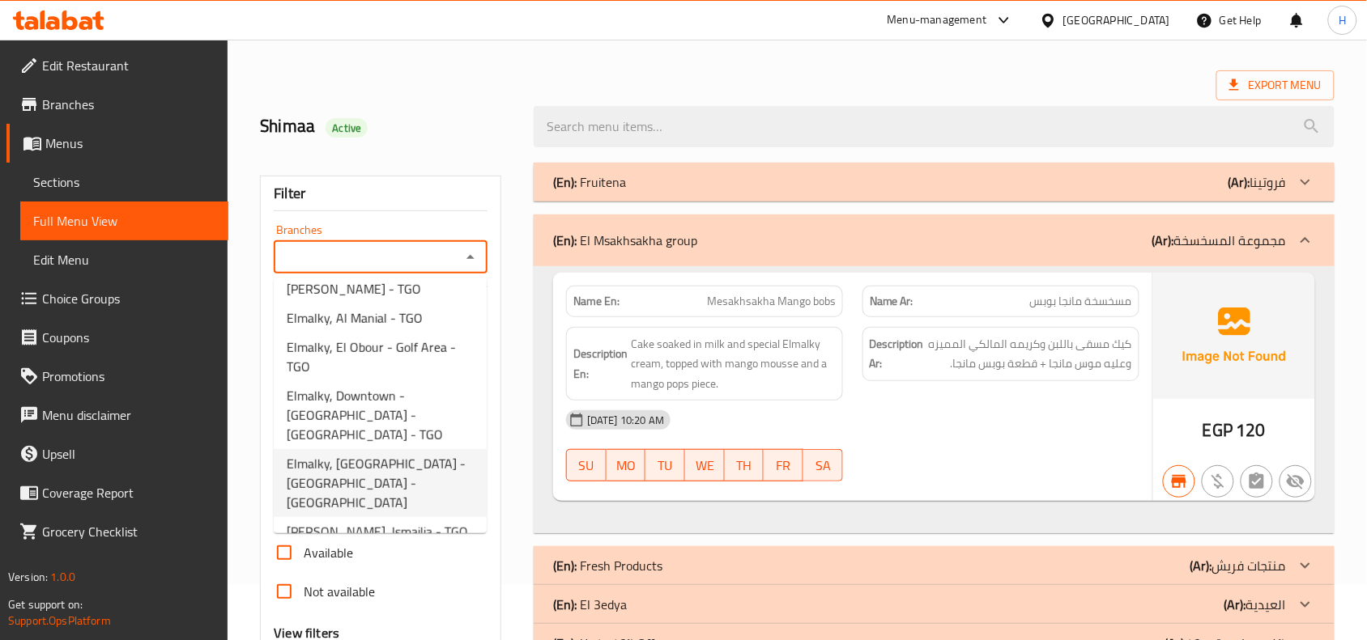
scroll to position [304, 0]
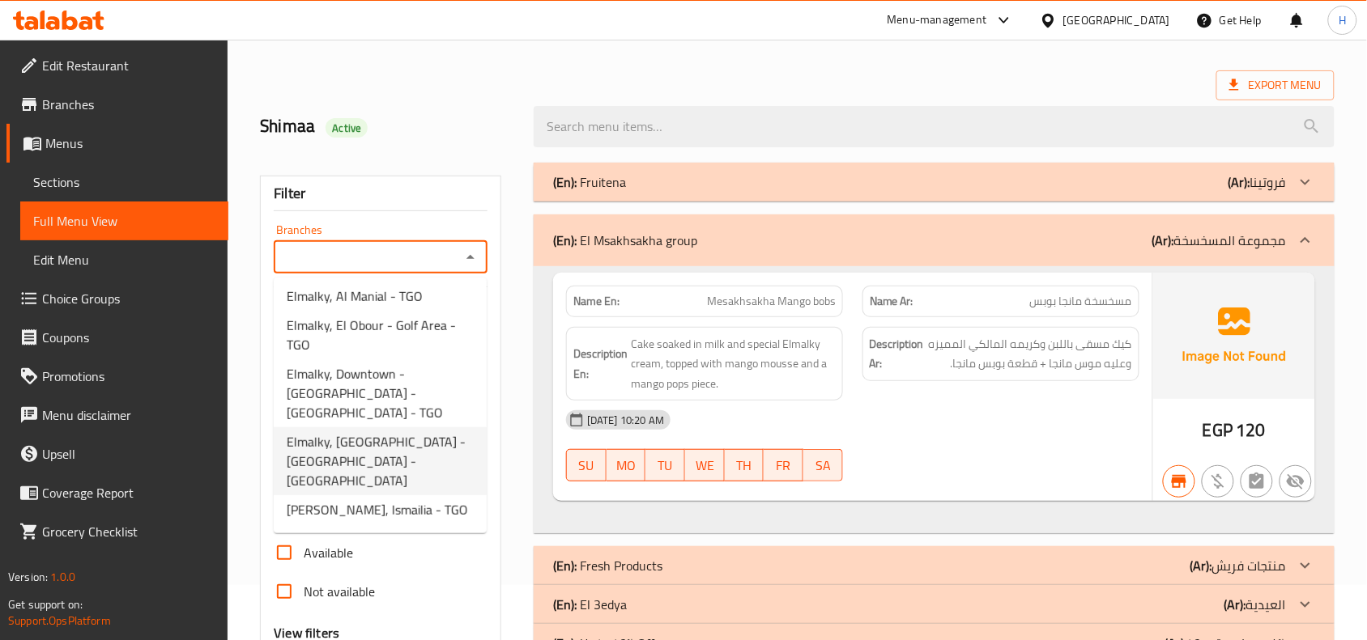
click at [362, 432] on span "Elmalky, Heliopolis - Korba - TGO" at bounding box center [380, 461] width 187 height 58
type input "Elmalky, Heliopolis - Korba - TGO"
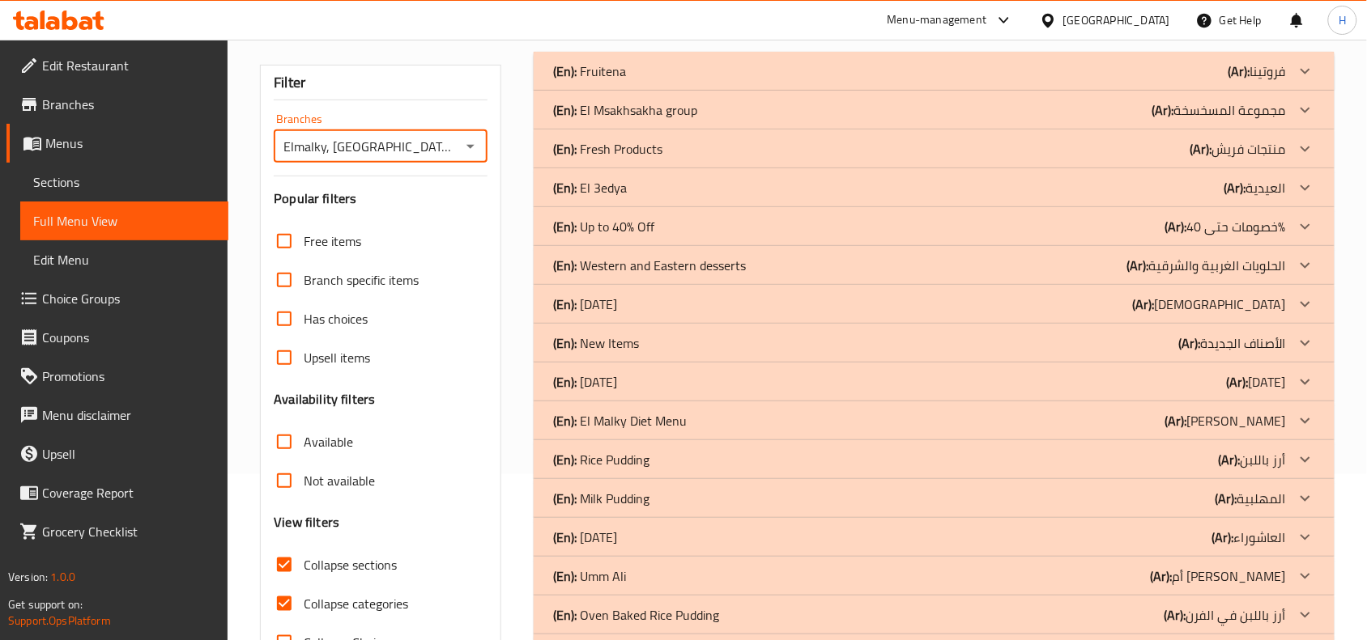
scroll to position [120, 0]
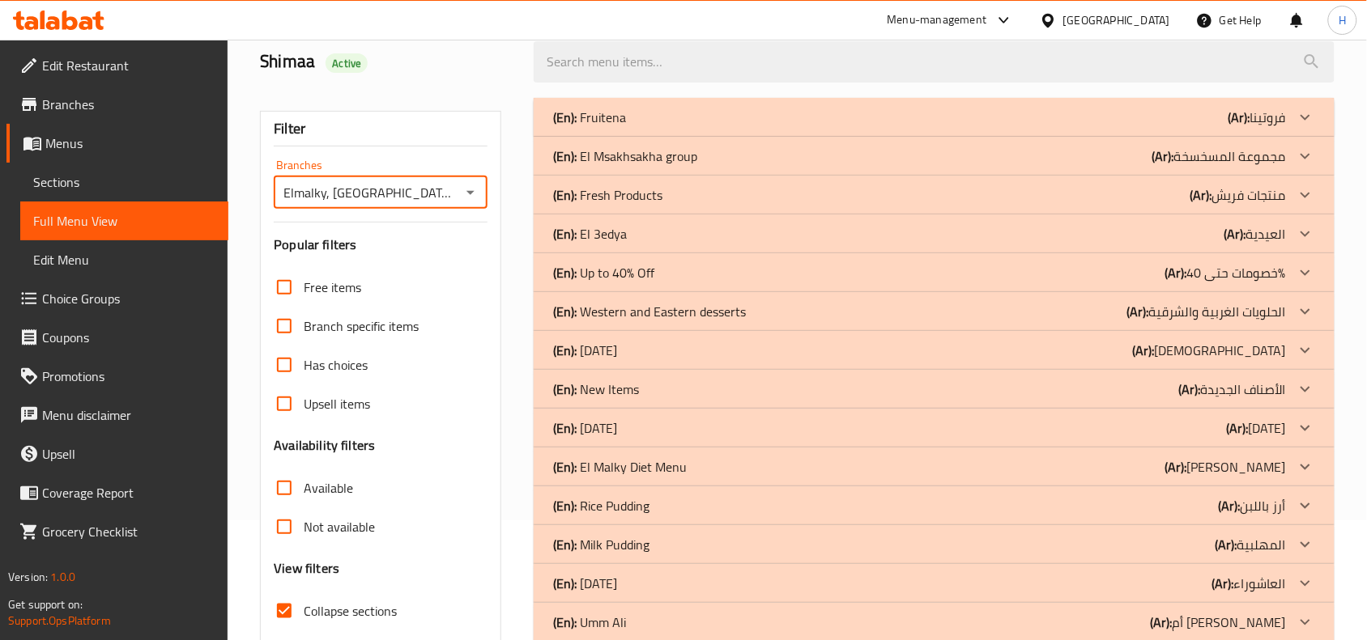
click at [678, 139] on div "(En): El Msakhsakha group (Ar): مجموعة المسخسخة" at bounding box center [934, 156] width 801 height 39
click at [678, 154] on p "(En): El Msakhsakha group" at bounding box center [625, 156] width 144 height 19
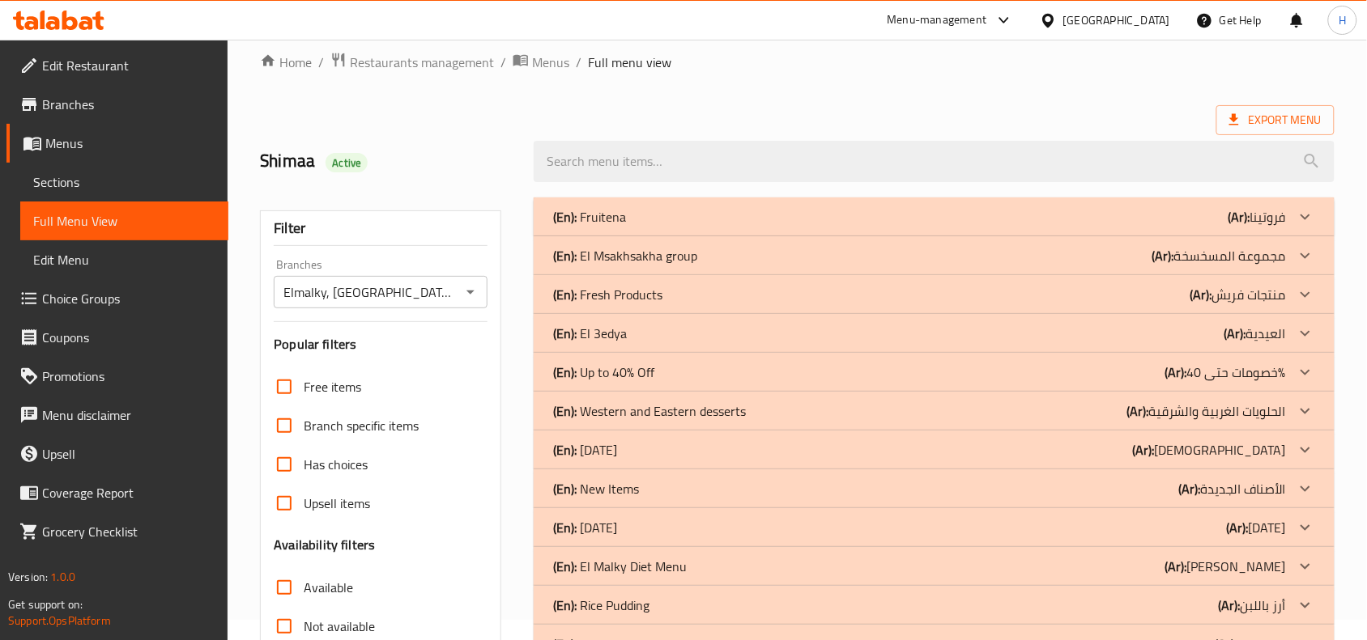
scroll to position [19, 0]
click at [688, 272] on div "(En): El Msakhsakha group (Ar): مجموعة المسخسخة" at bounding box center [934, 257] width 801 height 39
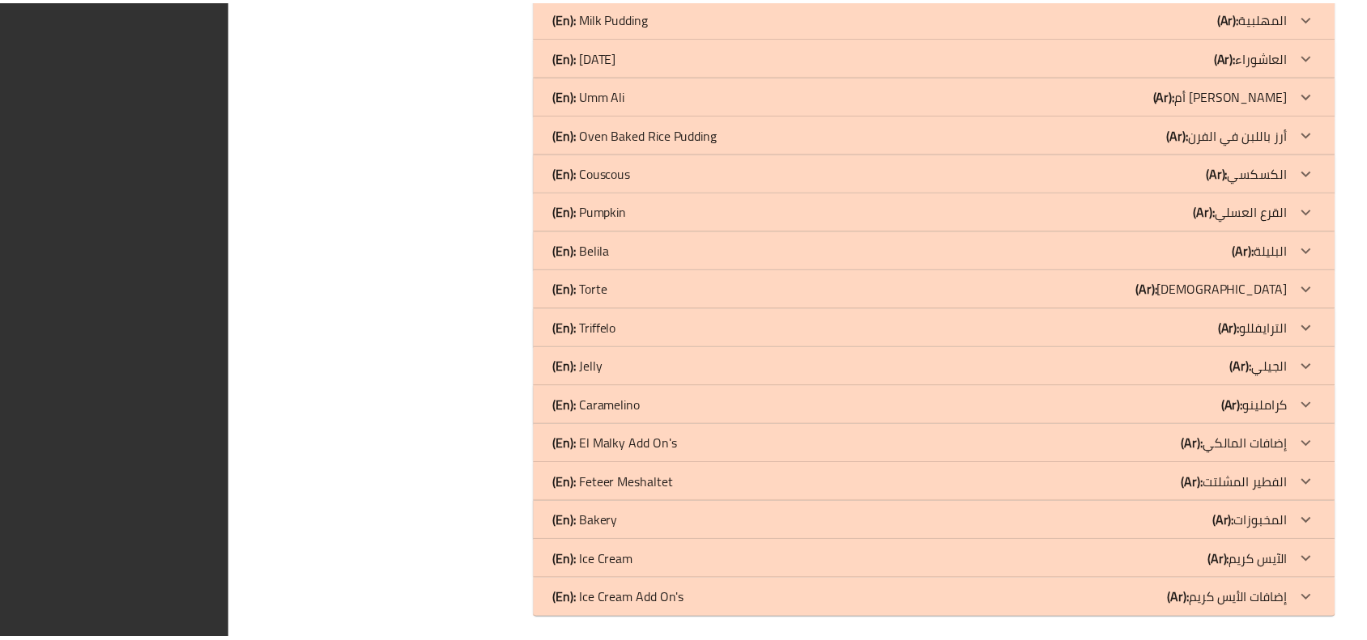
scroll to position [966, 0]
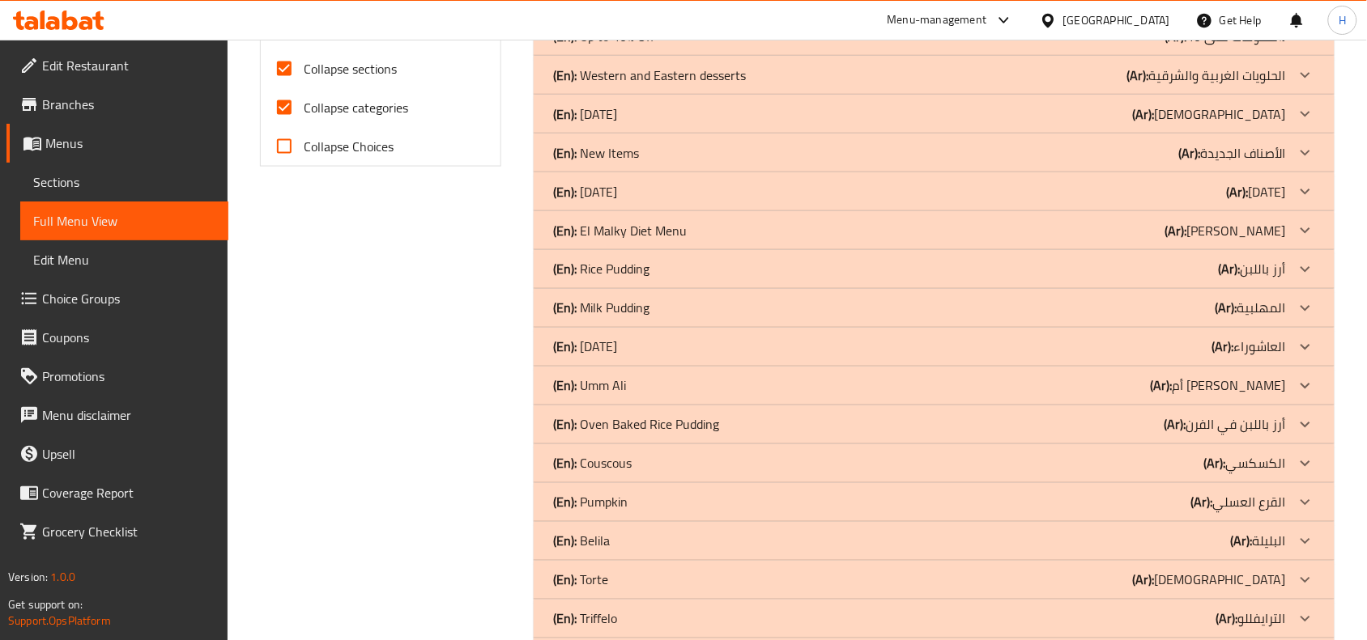
click at [166, 171] on link "Sections" at bounding box center [124, 182] width 208 height 39
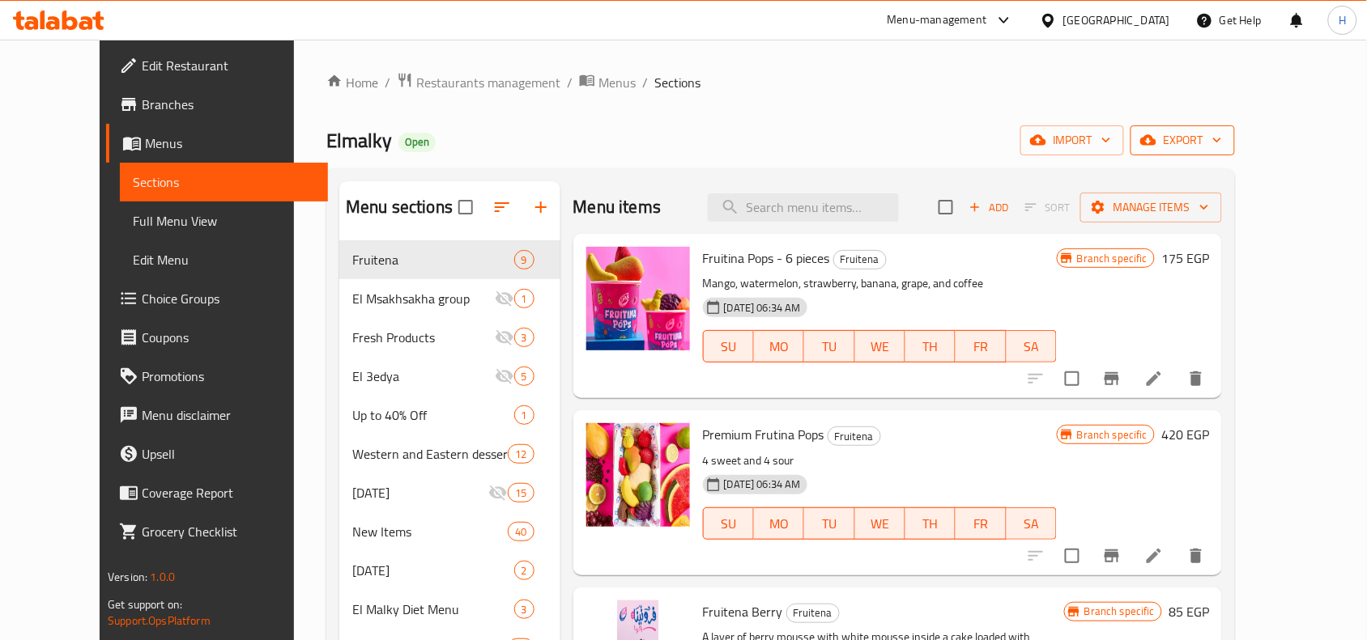
click at [1222, 138] on span "export" at bounding box center [1182, 140] width 79 height 20
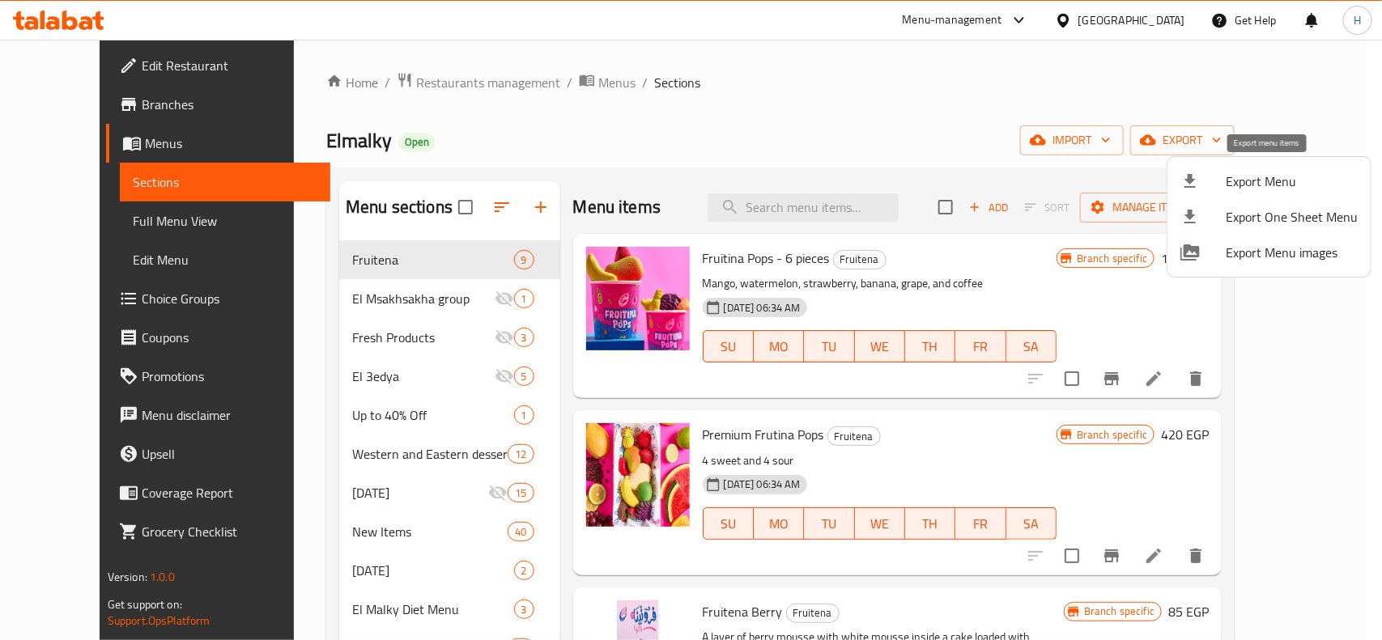
click at [1237, 183] on span "Export Menu" at bounding box center [1292, 181] width 132 height 19
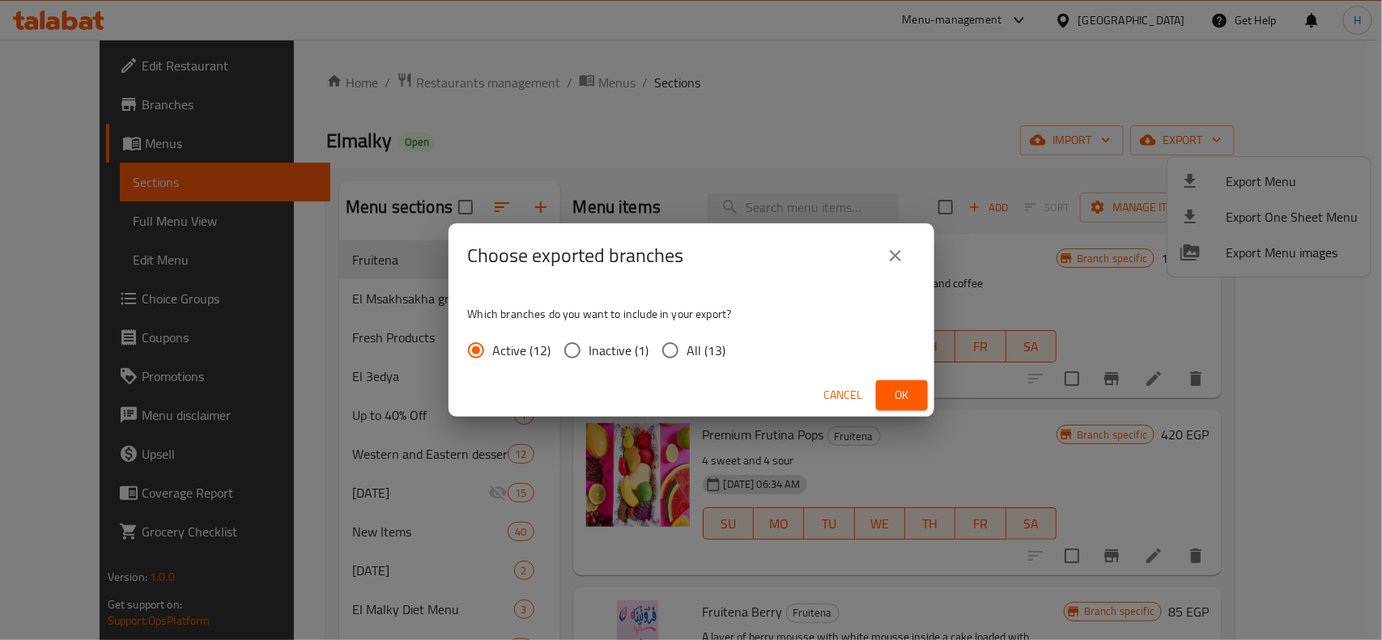
click at [677, 350] on input "All (13)" at bounding box center [670, 351] width 34 height 34
radio input "true"
click at [887, 398] on button "Ok" at bounding box center [902, 396] width 52 height 30
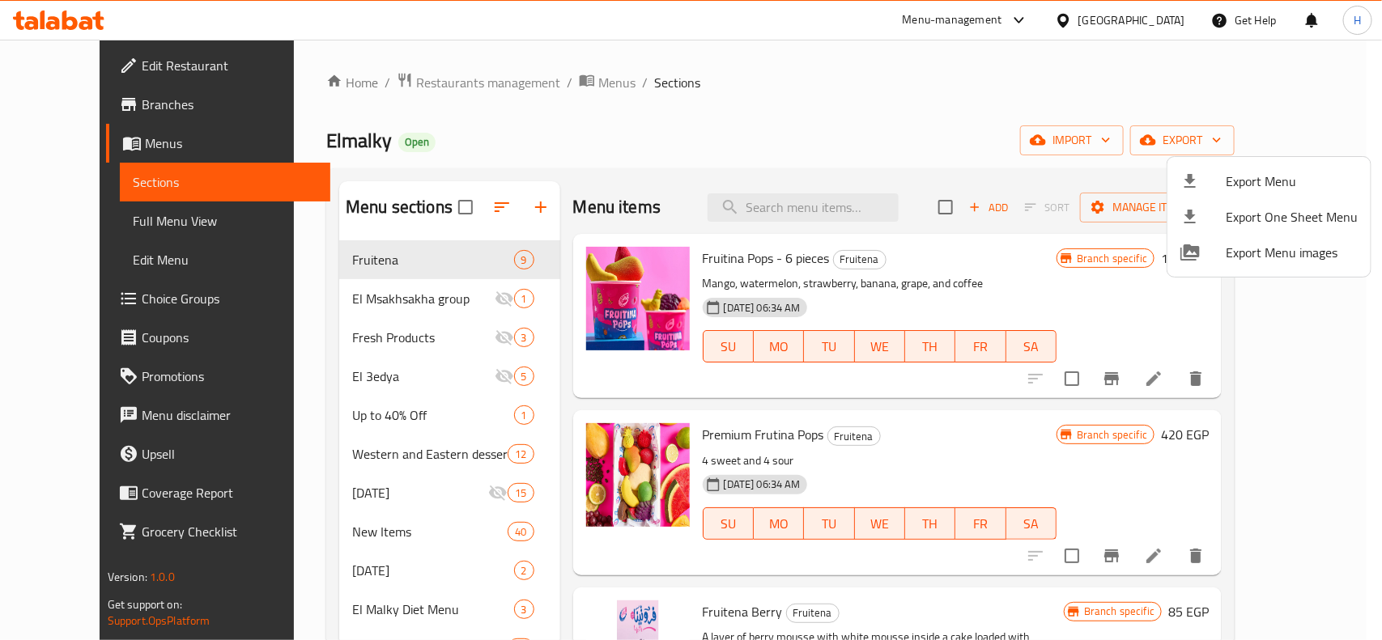
click at [82, 15] on div at bounding box center [691, 320] width 1382 height 640
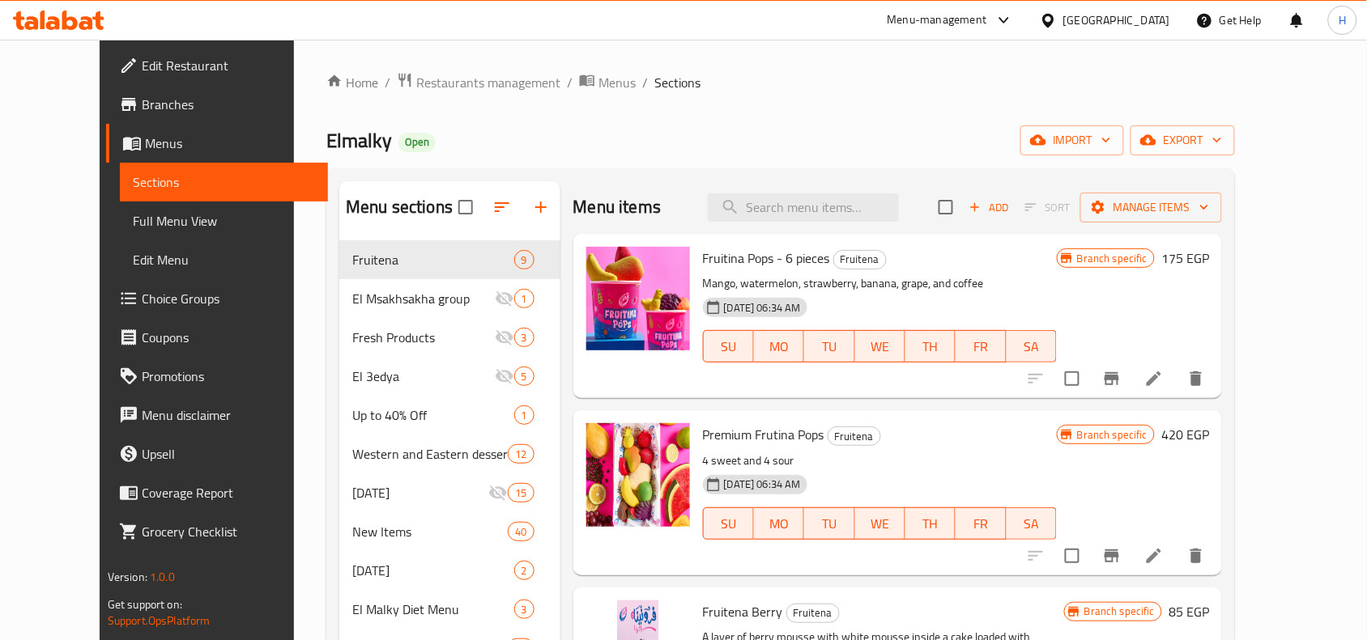
click at [96, 26] on icon at bounding box center [97, 20] width 11 height 19
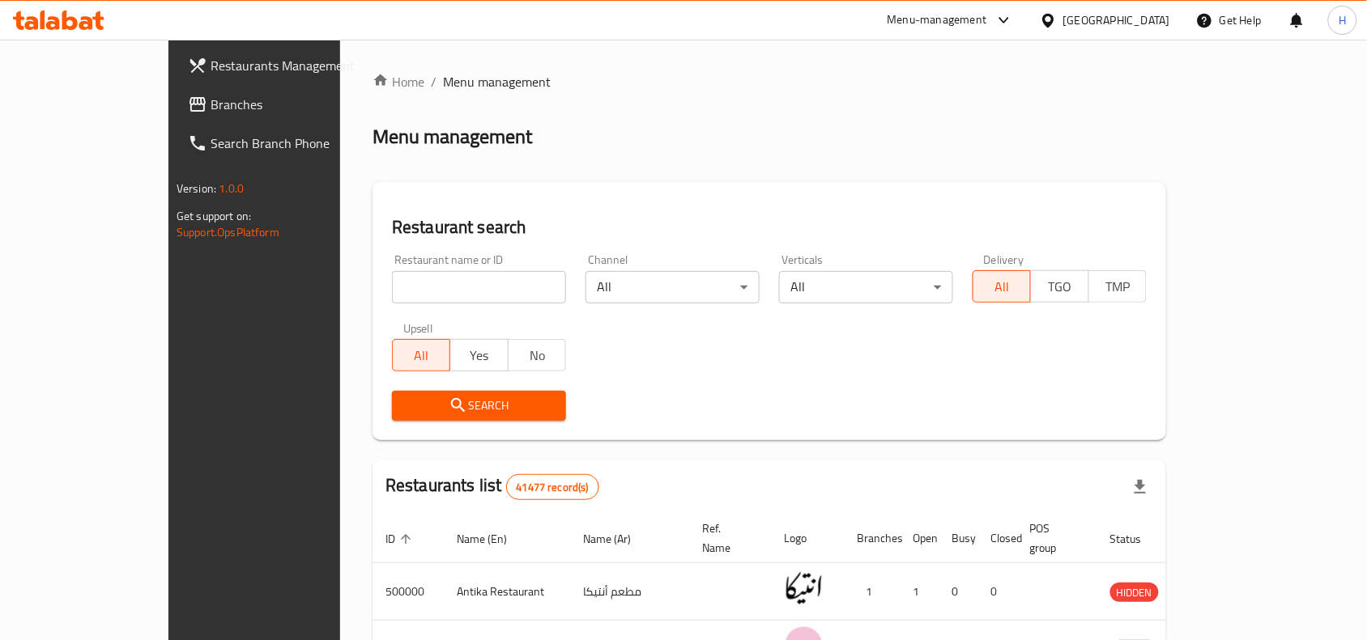
click at [461, 304] on div "Restaurant name or ID Restaurant name or ID" at bounding box center [479, 279] width 194 height 69
click at [478, 294] on input "search" at bounding box center [479, 287] width 174 height 32
drag, startPoint x: 156, startPoint y: 59, endPoint x: 237, endPoint y: 138, distance: 113.4
click at [211, 59] on span "Restaurants Management" at bounding box center [297, 65] width 173 height 19
click at [211, 65] on span "Restaurants Management" at bounding box center [297, 65] width 173 height 19
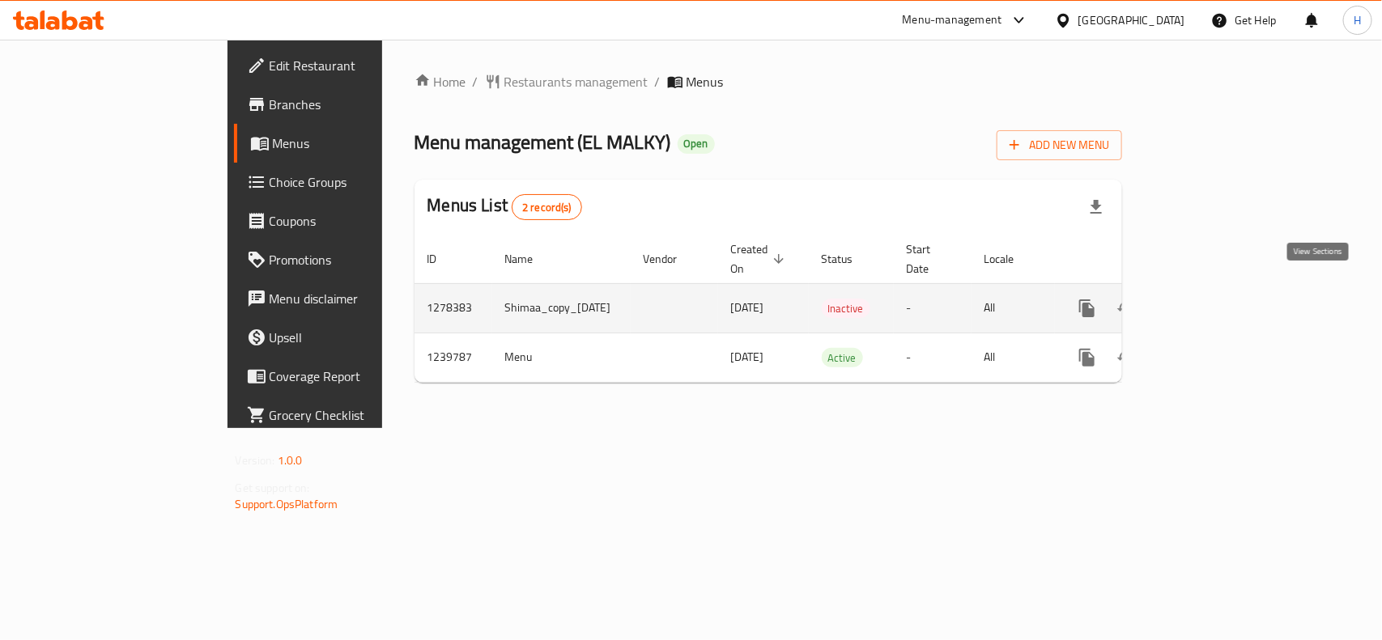
click at [1214, 299] on icon "enhanced table" at bounding box center [1203, 308] width 19 height 19
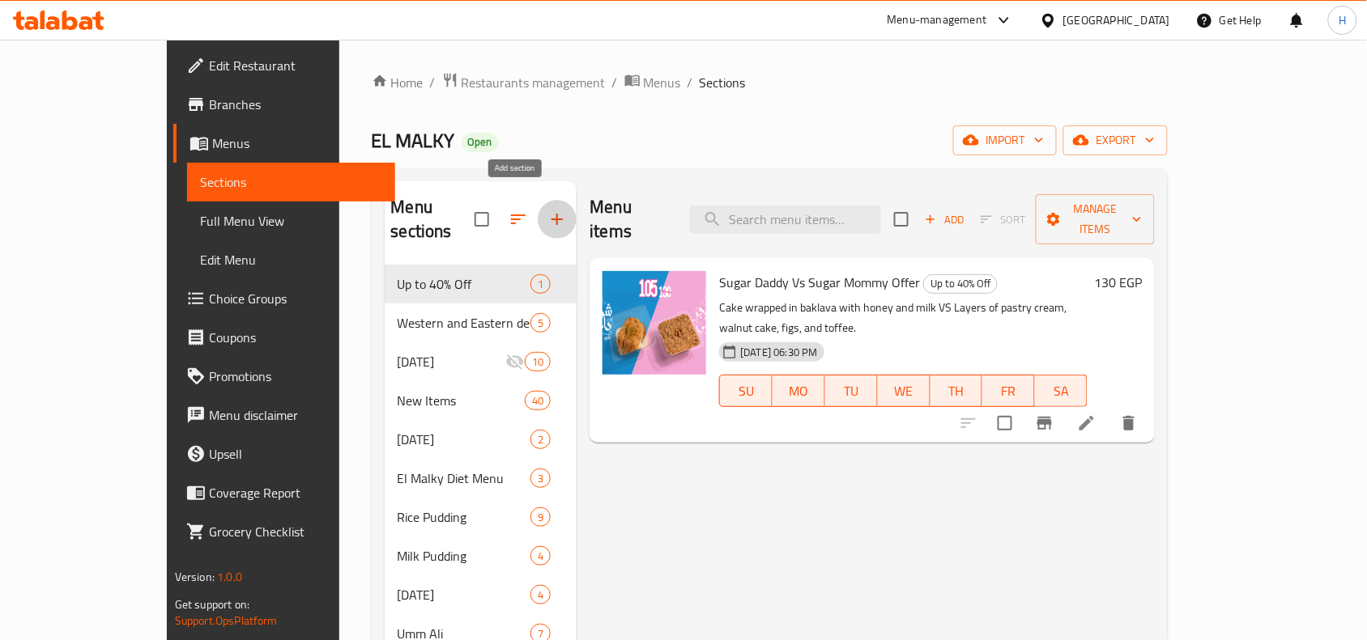
click at [547, 210] on icon "button" at bounding box center [556, 219] width 19 height 19
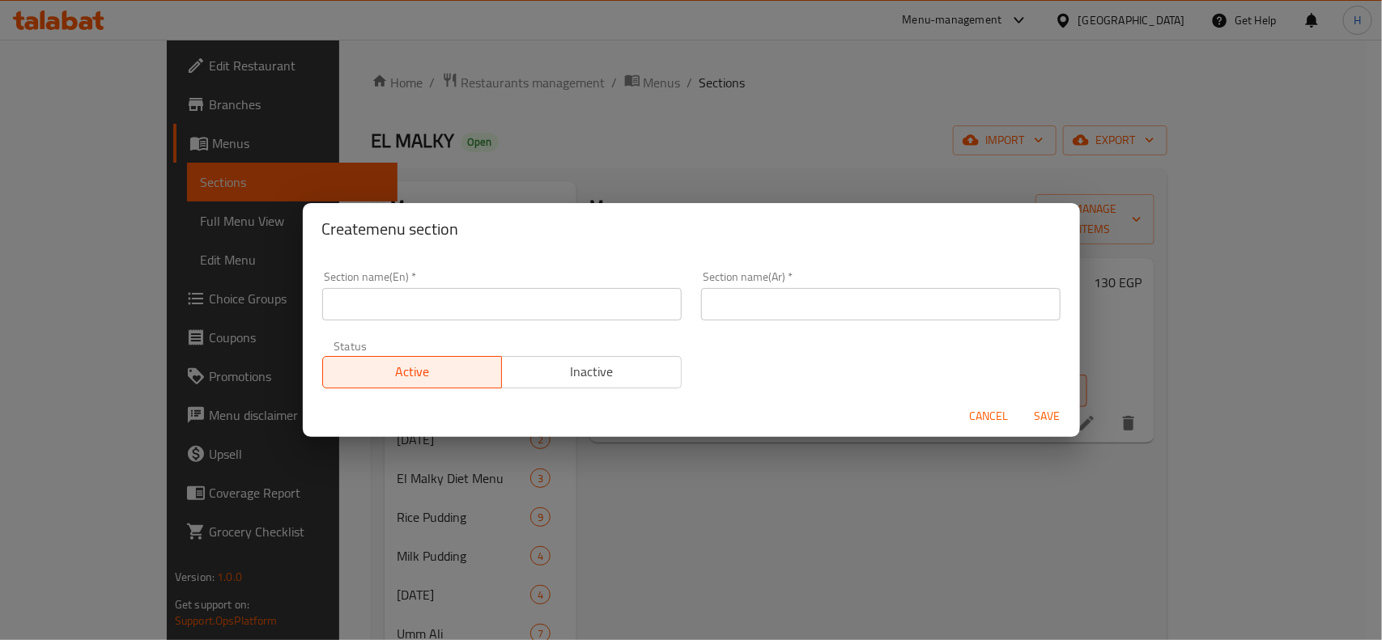
click at [607, 359] on button "Inactive" at bounding box center [591, 372] width 181 height 32
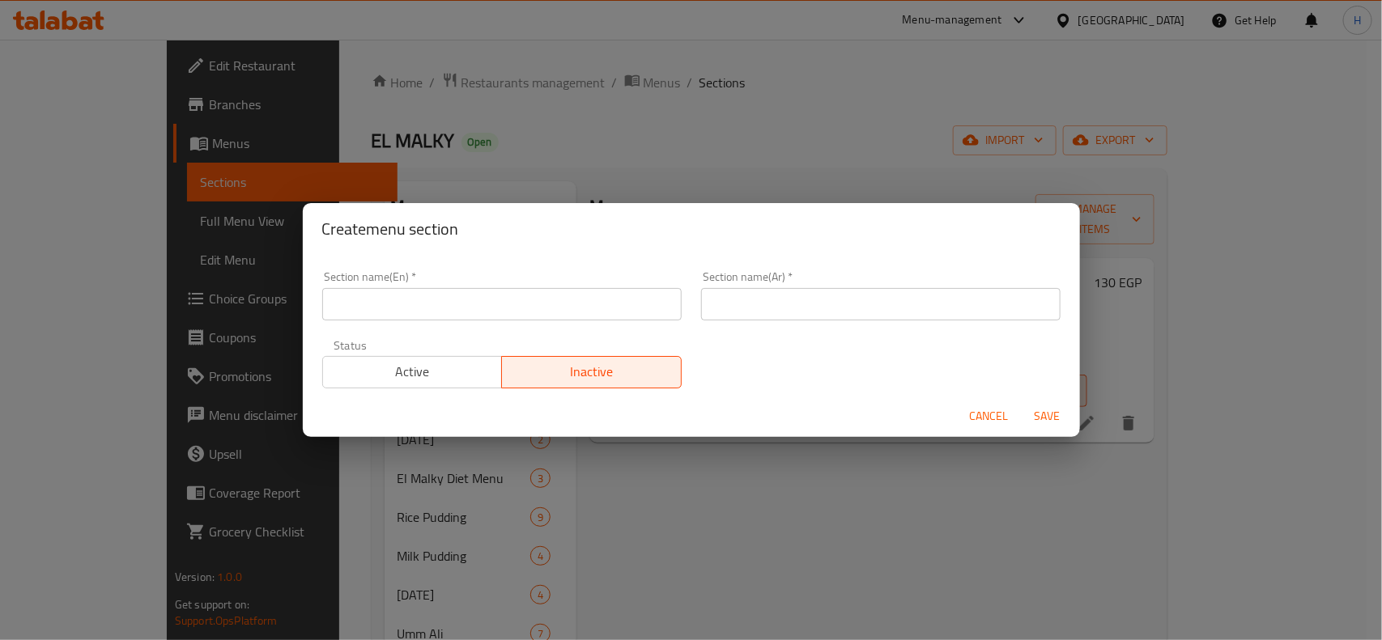
click at [754, 309] on input "text" at bounding box center [880, 304] width 359 height 32
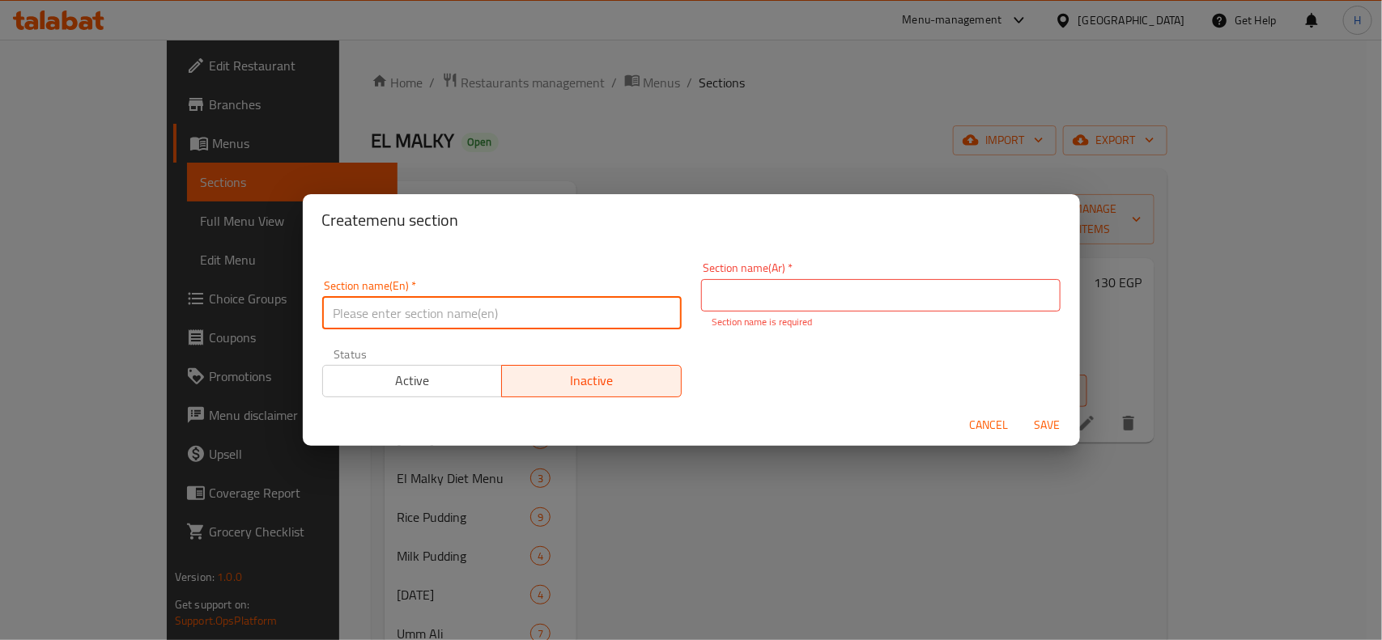
click at [546, 317] on input "text" at bounding box center [501, 313] width 359 height 32
paste input "El Msakhsakha group"
type input "El Msakhsakha group"
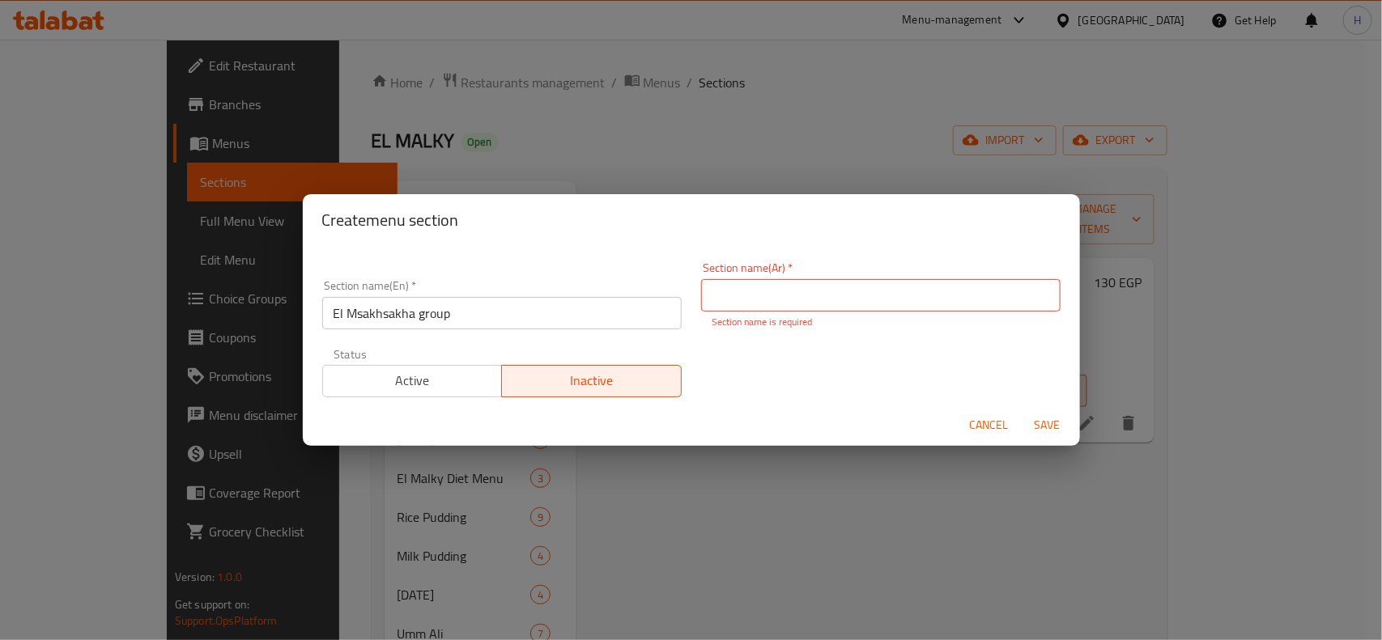
click at [739, 282] on input "text" at bounding box center [880, 295] width 359 height 32
paste input "مجموعة المسخسخة"
type input "مجموعة المسخسخة"
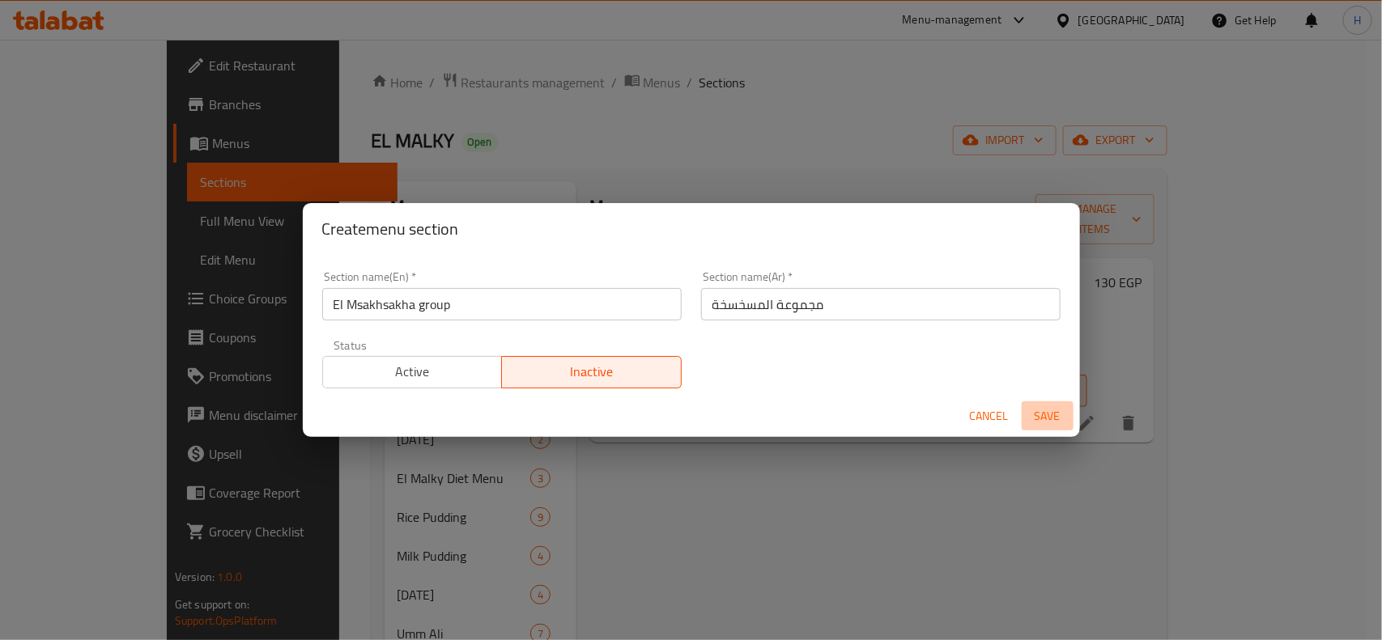
click at [1046, 429] on button "Save" at bounding box center [1048, 417] width 52 height 30
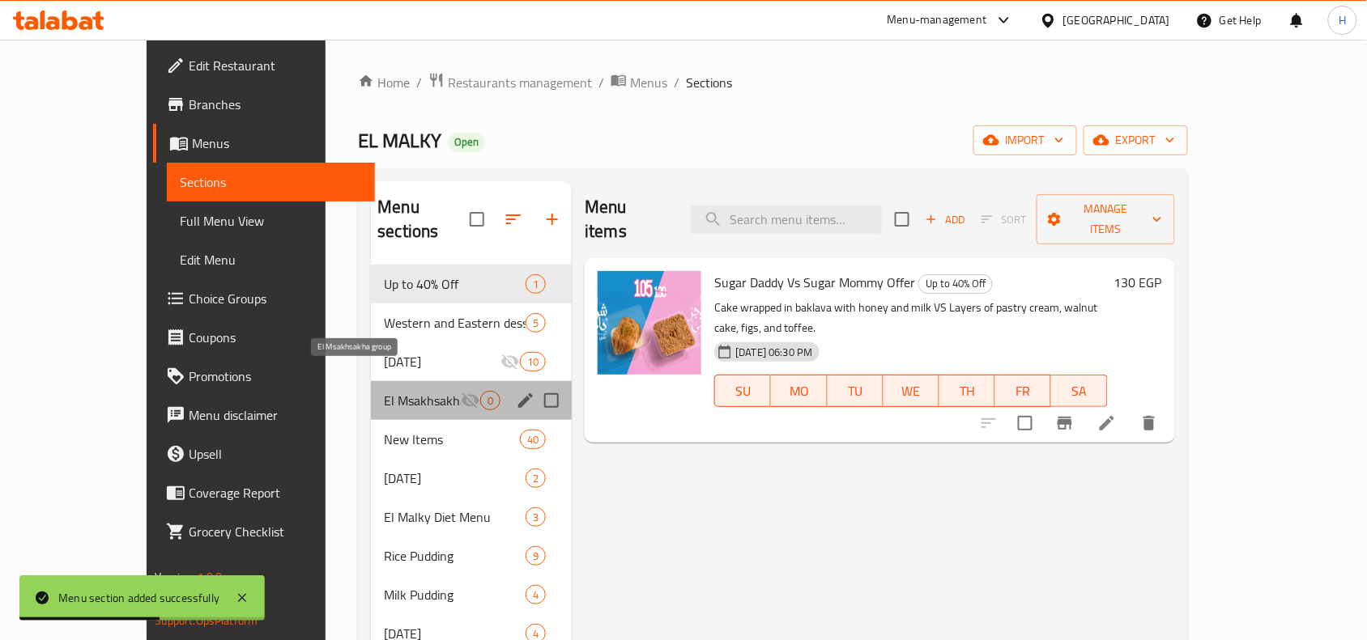
click at [384, 391] on span "El Msakhsakha group" at bounding box center [422, 400] width 77 height 19
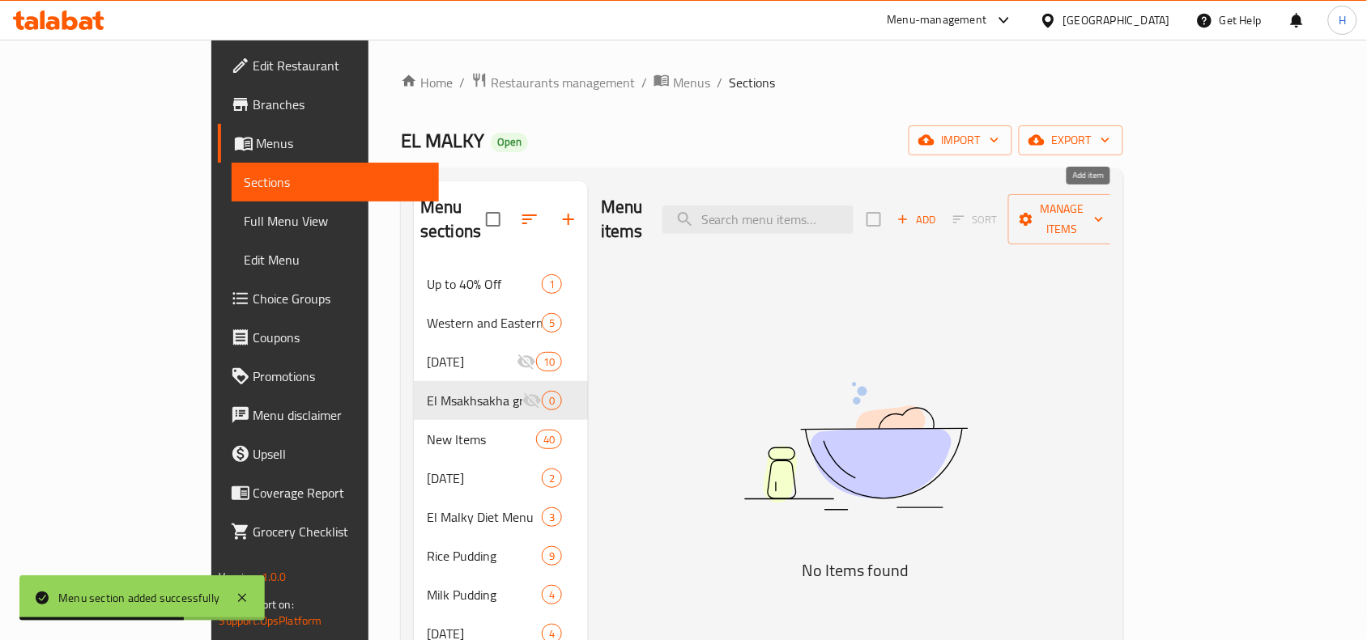
click at [938, 211] on span "Add" at bounding box center [917, 220] width 44 height 19
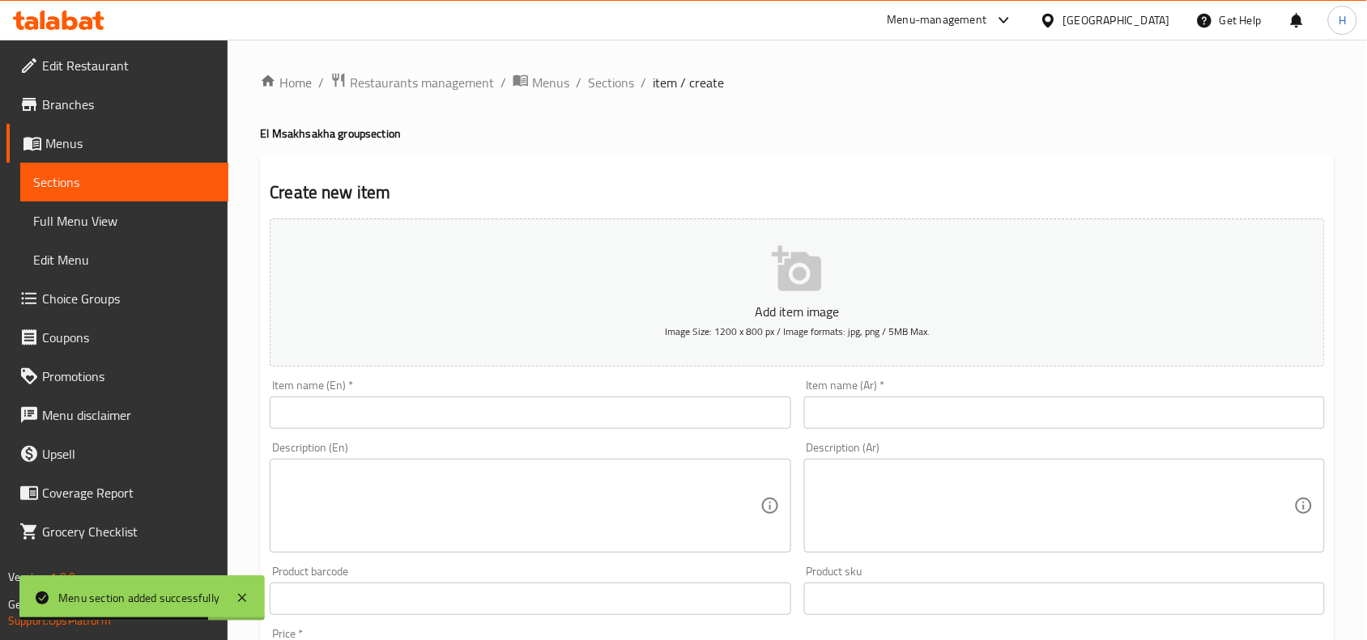
click at [518, 406] on div at bounding box center [683, 320] width 1367 height 640
click at [518, 406] on input "text" at bounding box center [530, 413] width 521 height 32
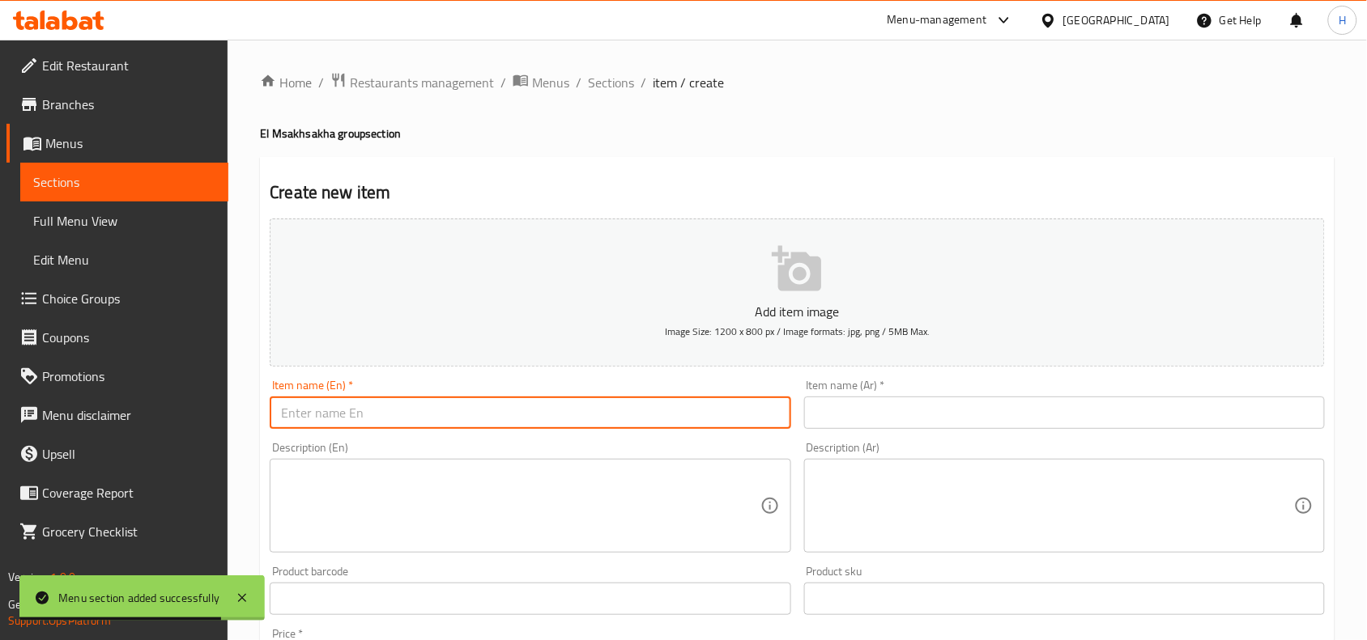
paste input "Mesakhsakha Mango bobs"
type input "Mesakhsakha Mango bobs"
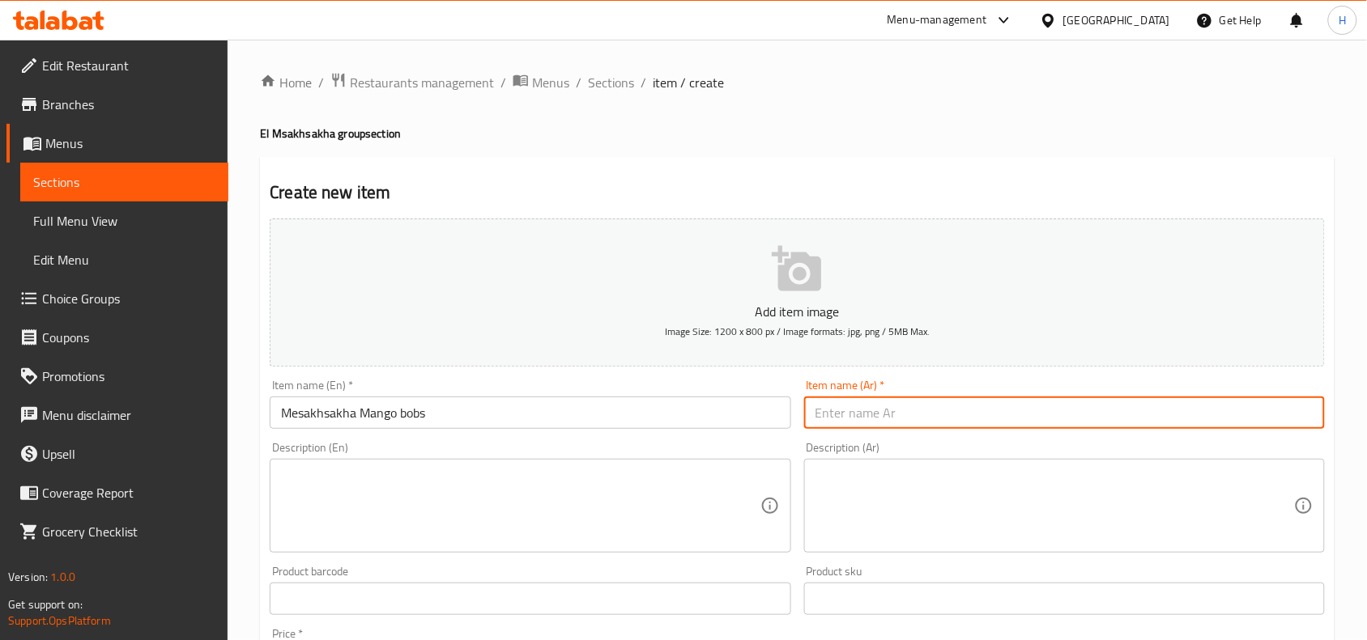
click at [842, 415] on input "text" at bounding box center [1064, 413] width 521 height 32
paste input "مسخسخة مانجا بوبس"
type input "مسخسخة مانجا بوبس"
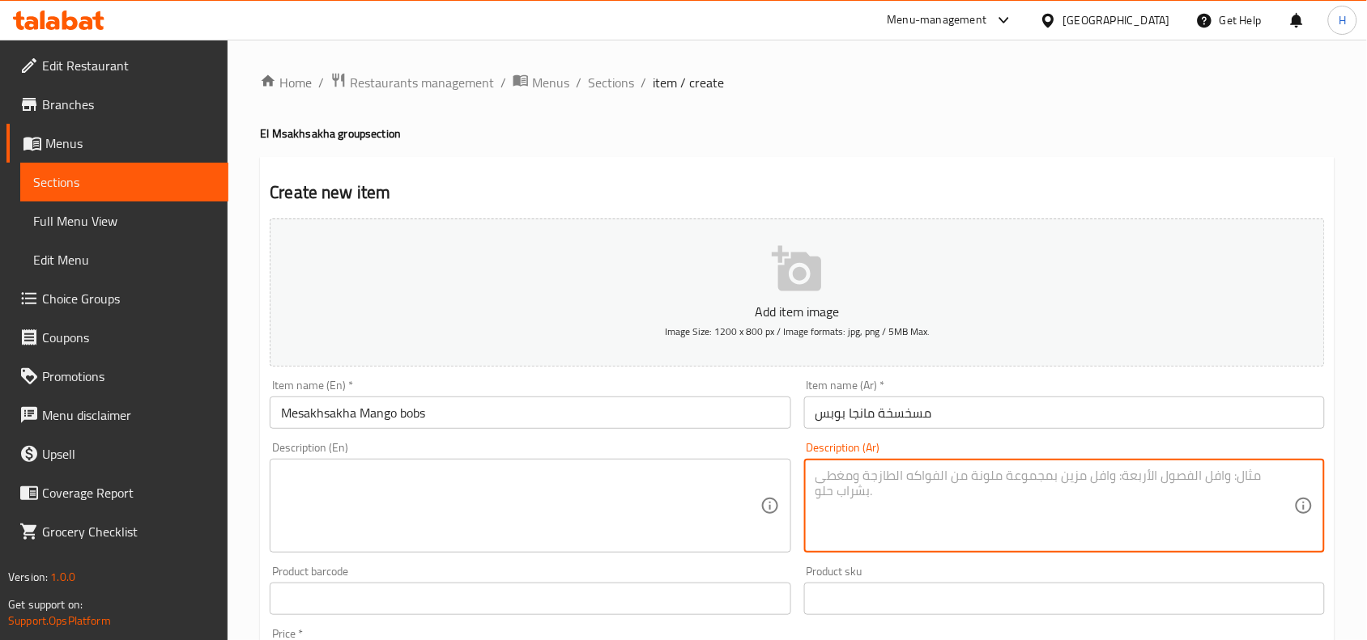
click at [844, 540] on textarea at bounding box center [1054, 506] width 478 height 77
paste textarea "Cake soaked in milk and special Elmalky cream, topped with mango mousse and a m…"
type textarea "Cake soaked in milk and special Elmalky cream, topped with mango mousse and a m…"
click at [568, 519] on textarea at bounding box center [520, 506] width 478 height 77
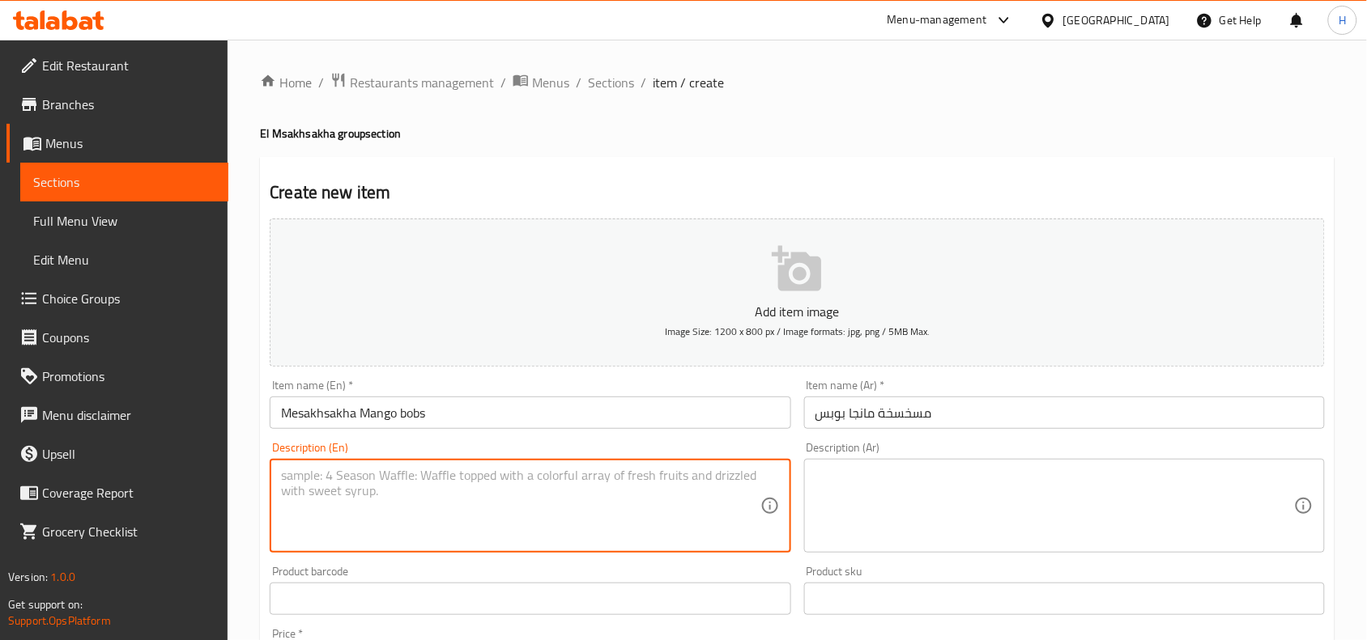
paste textarea "Cake soaked in milk and special Elmalky cream, topped with mango mousse and a m…"
type textarea "Cake soaked in milk and special Elmalky cream, topped with mango mousse and a m…"
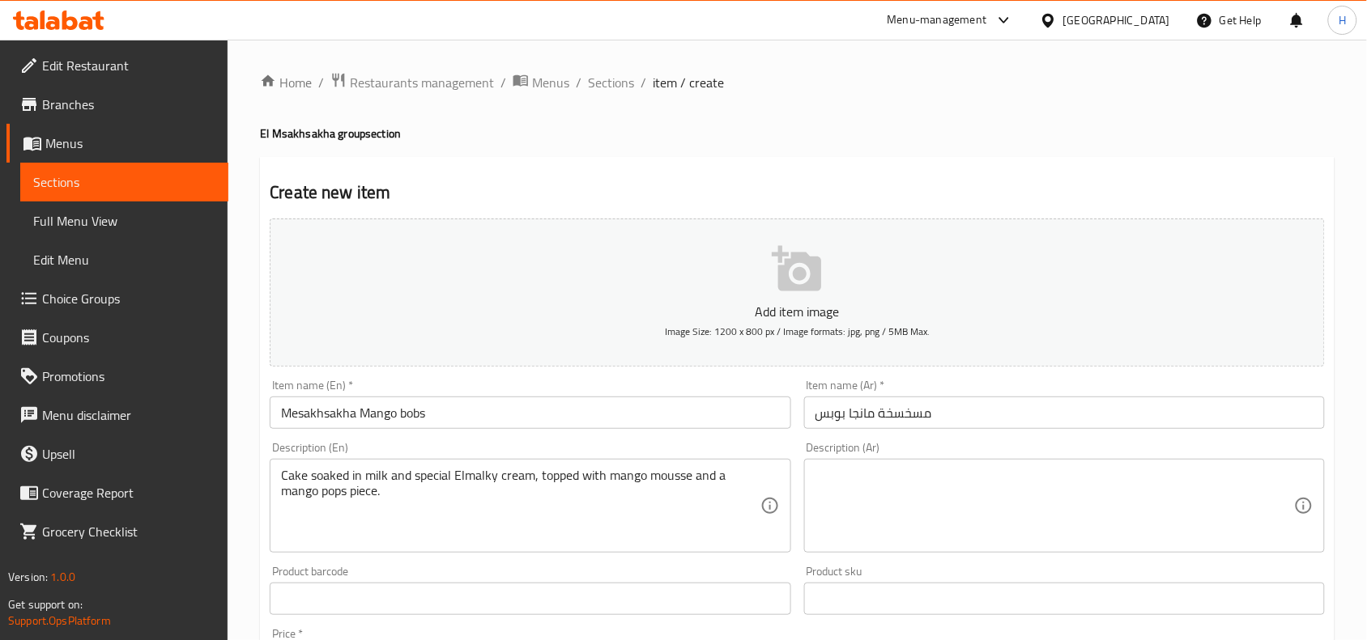
click at [1063, 483] on textarea at bounding box center [1054, 506] width 478 height 77
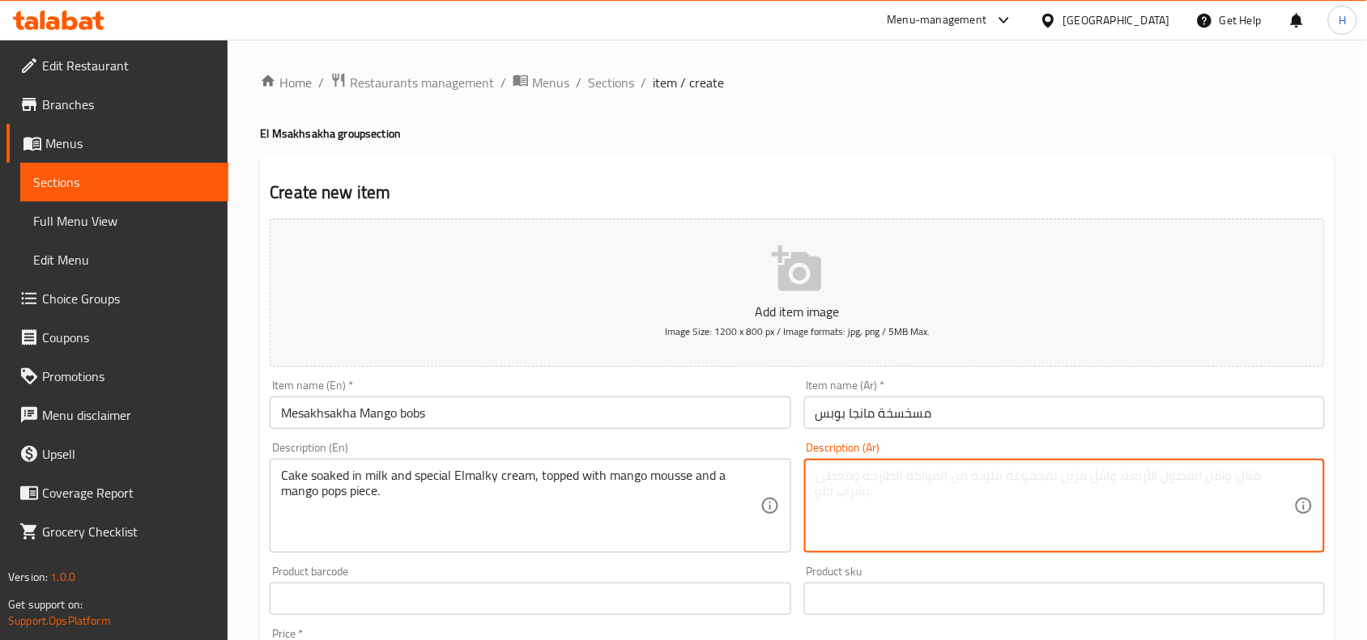
paste textarea "كيك مسقى باللبن وكريمه المالكي المميزه وعليه موس مانجا + قطعة بوبس مانجا."
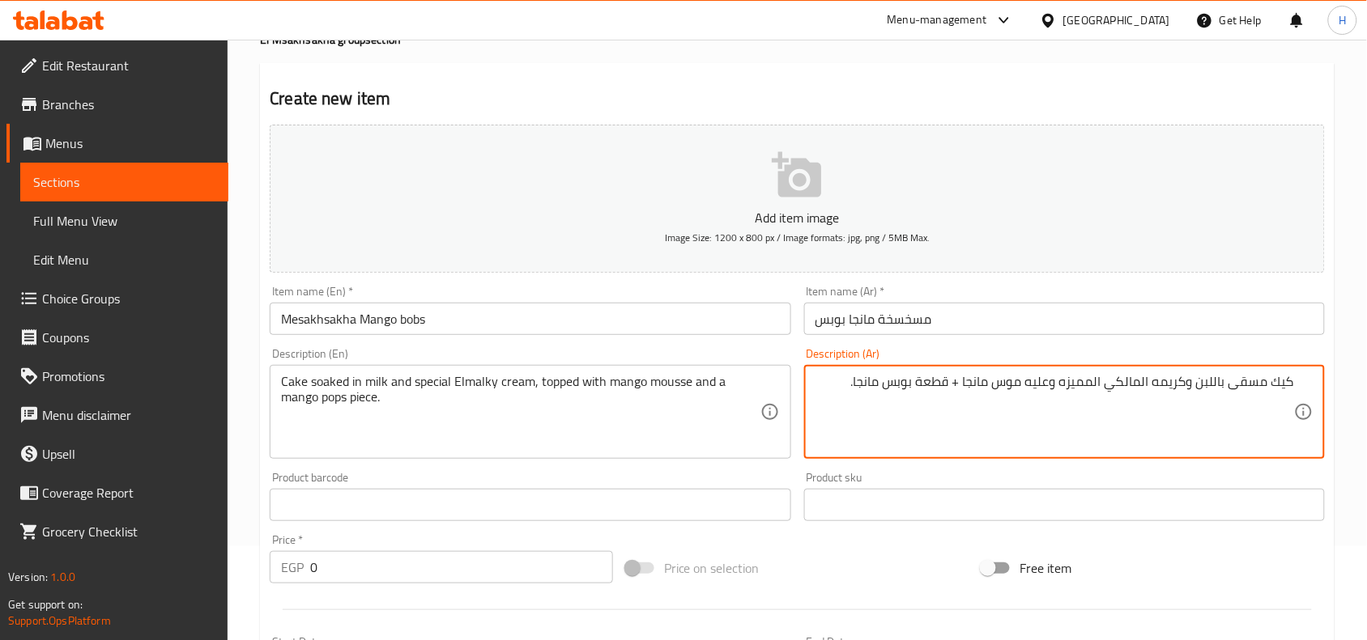
scroll to position [202, 0]
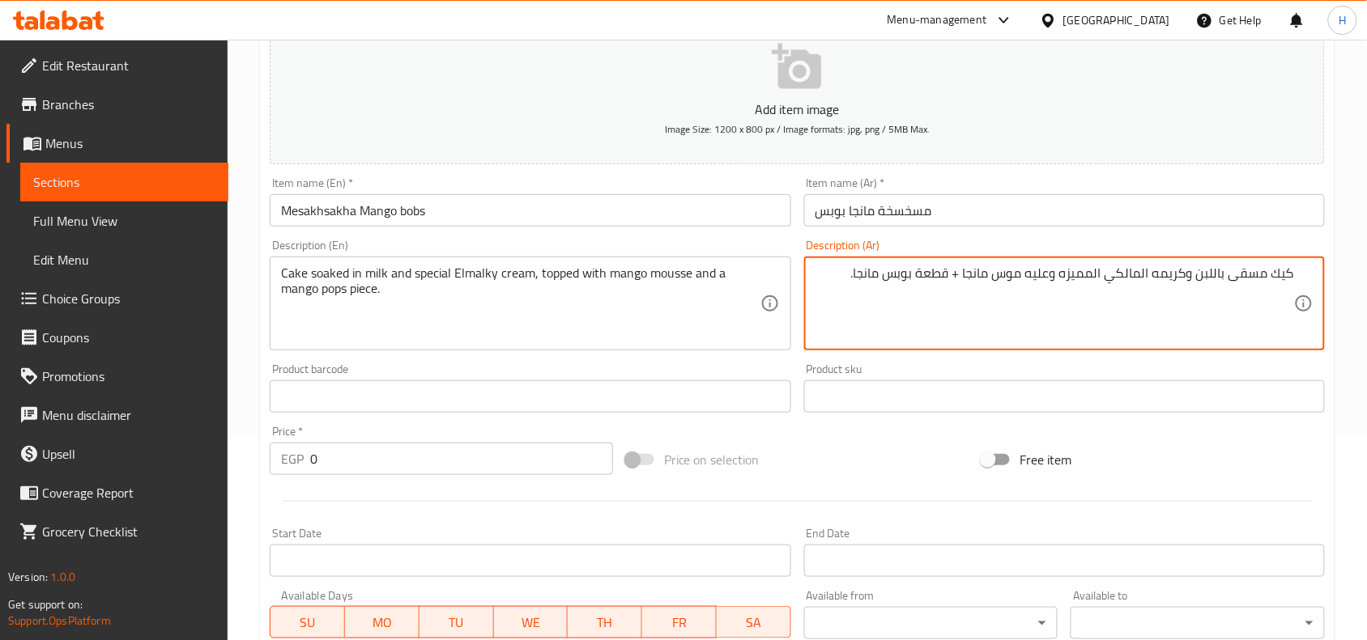
type textarea "كيك مسقى باللبن وكريمه المالكي المميزه وعليه موس مانجا + قطعة بوبس مانجا."
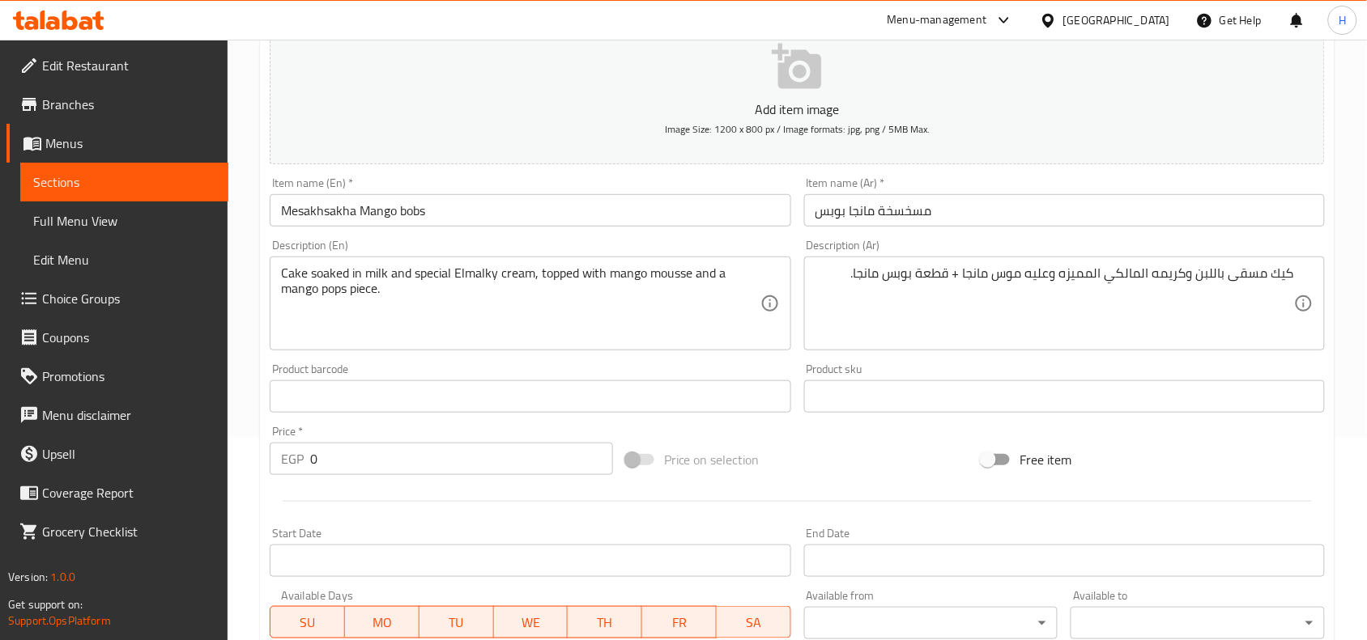
click at [403, 461] on input "0" at bounding box center [461, 459] width 303 height 32
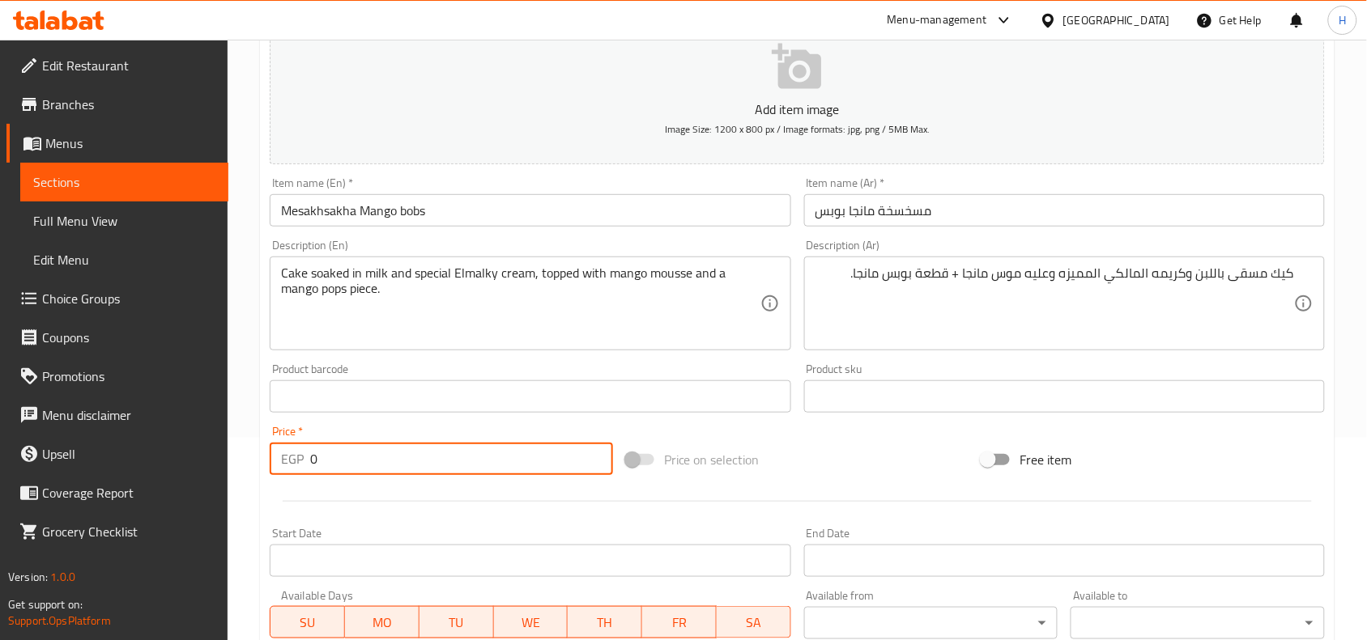
click at [403, 461] on input "0" at bounding box center [461, 459] width 303 height 32
paste input "120."
type input "120.0"
click at [426, 495] on div at bounding box center [797, 502] width 1068 height 40
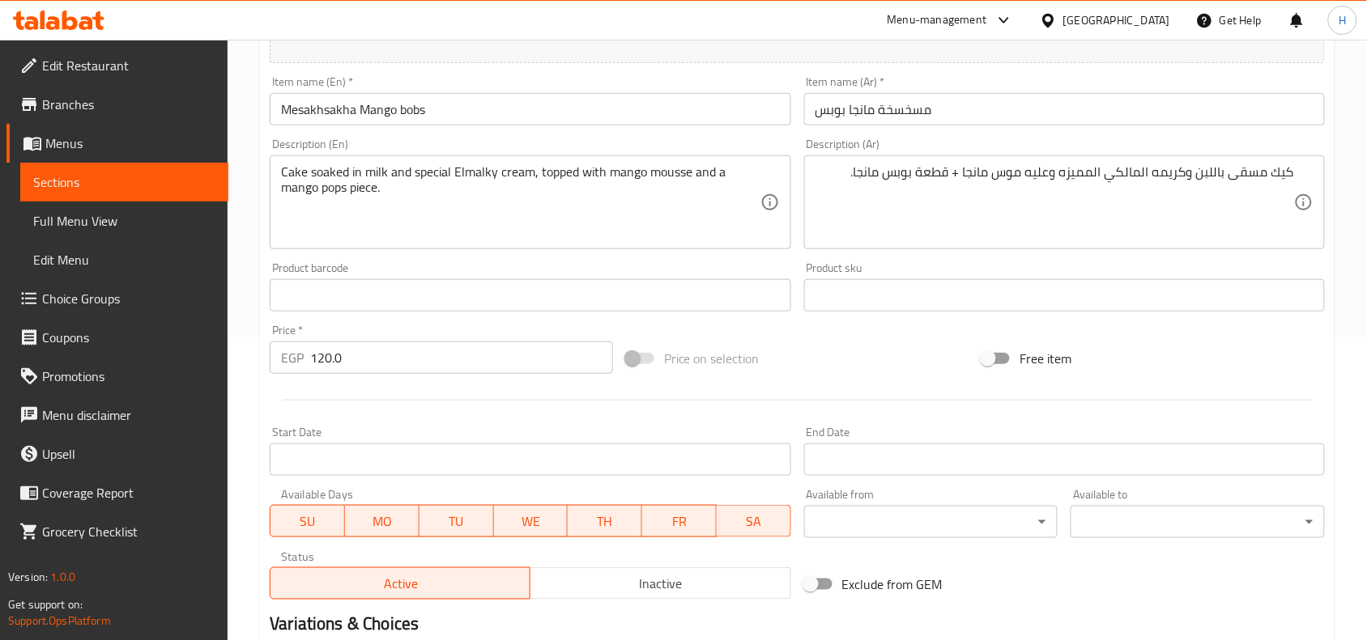
scroll to position [500, 0]
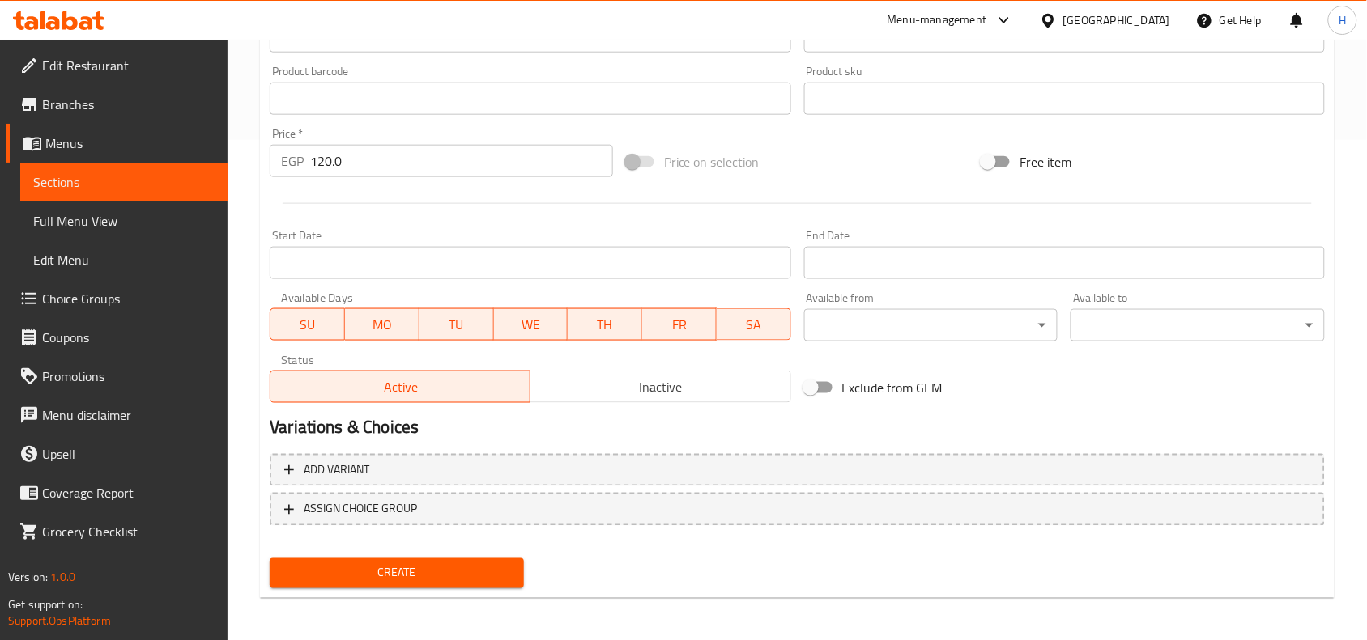
click at [588, 387] on span "Inactive" at bounding box center [660, 387] width 247 height 23
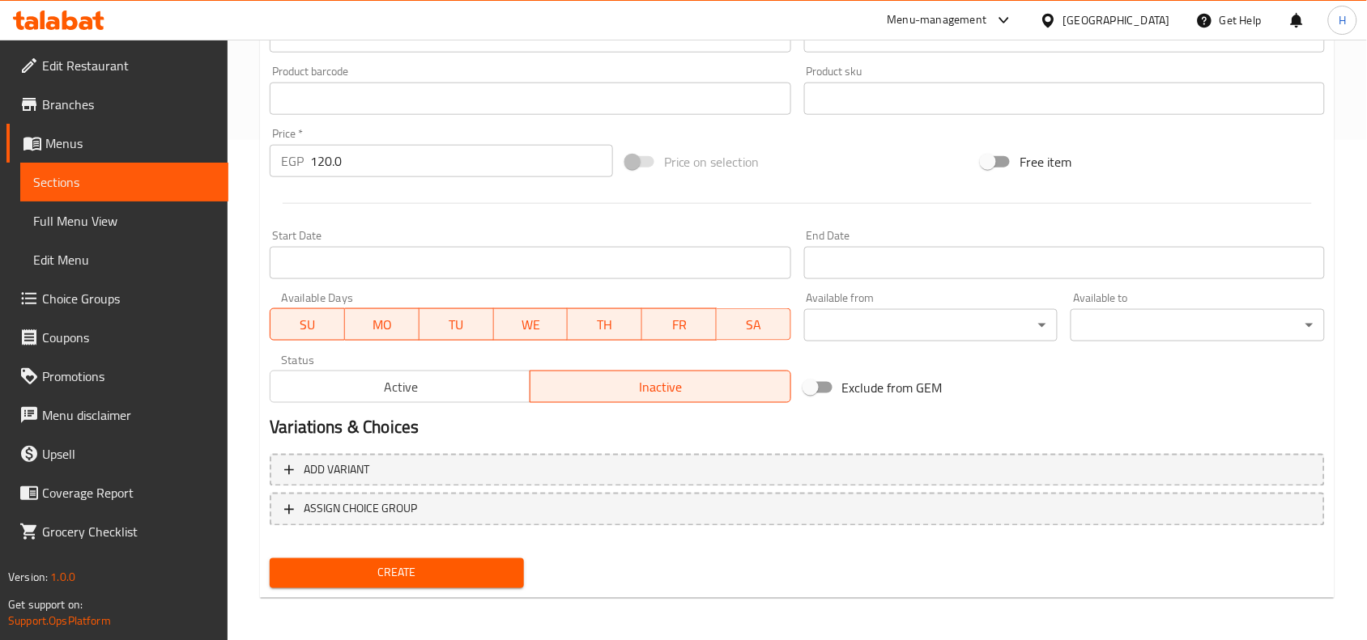
click at [475, 585] on button "Create" at bounding box center [397, 574] width 254 height 30
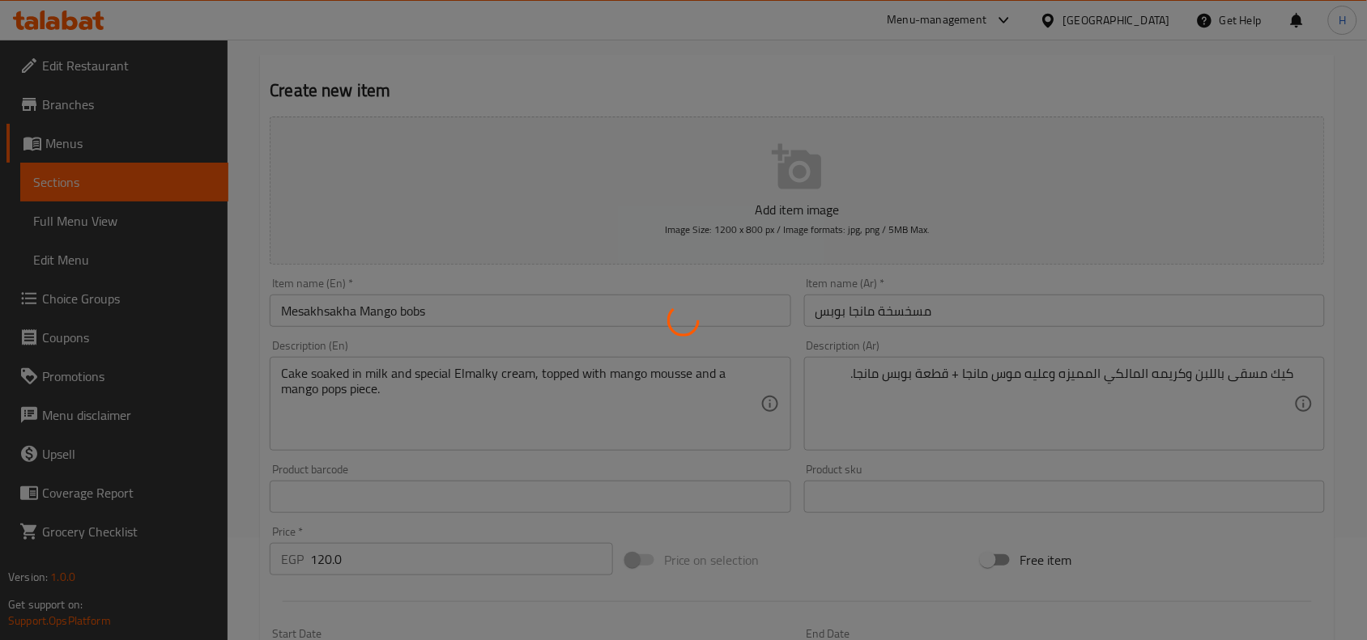
scroll to position [0, 0]
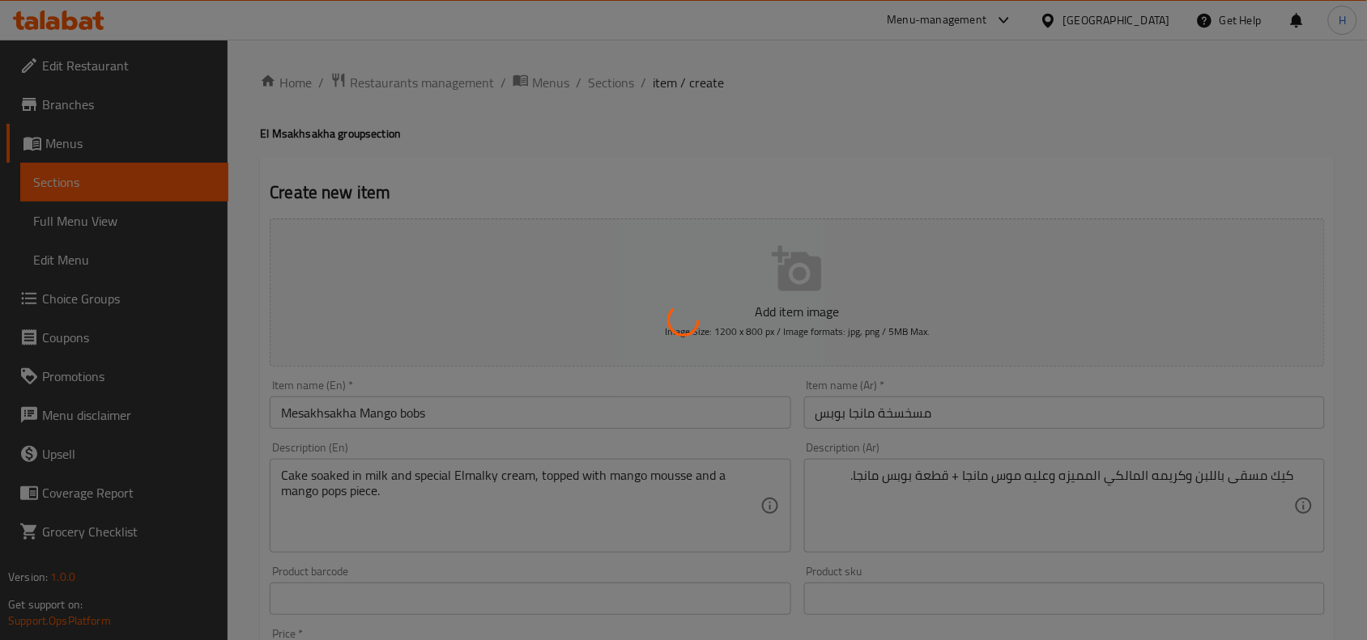
type input "0"
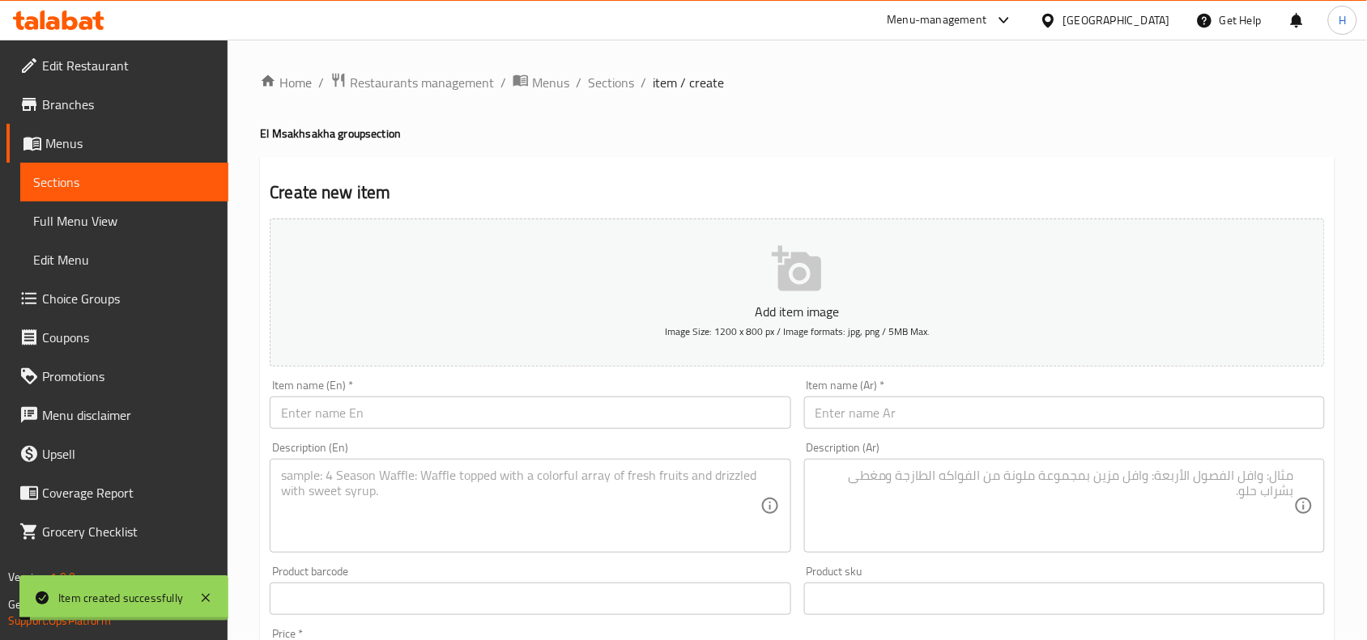
click at [613, 65] on div "Home / Restaurants management / Menus / Sections / item / create El Msakhsakha …" at bounding box center [797, 592] width 1139 height 1104
click at [599, 78] on span "Sections" at bounding box center [611, 82] width 46 height 19
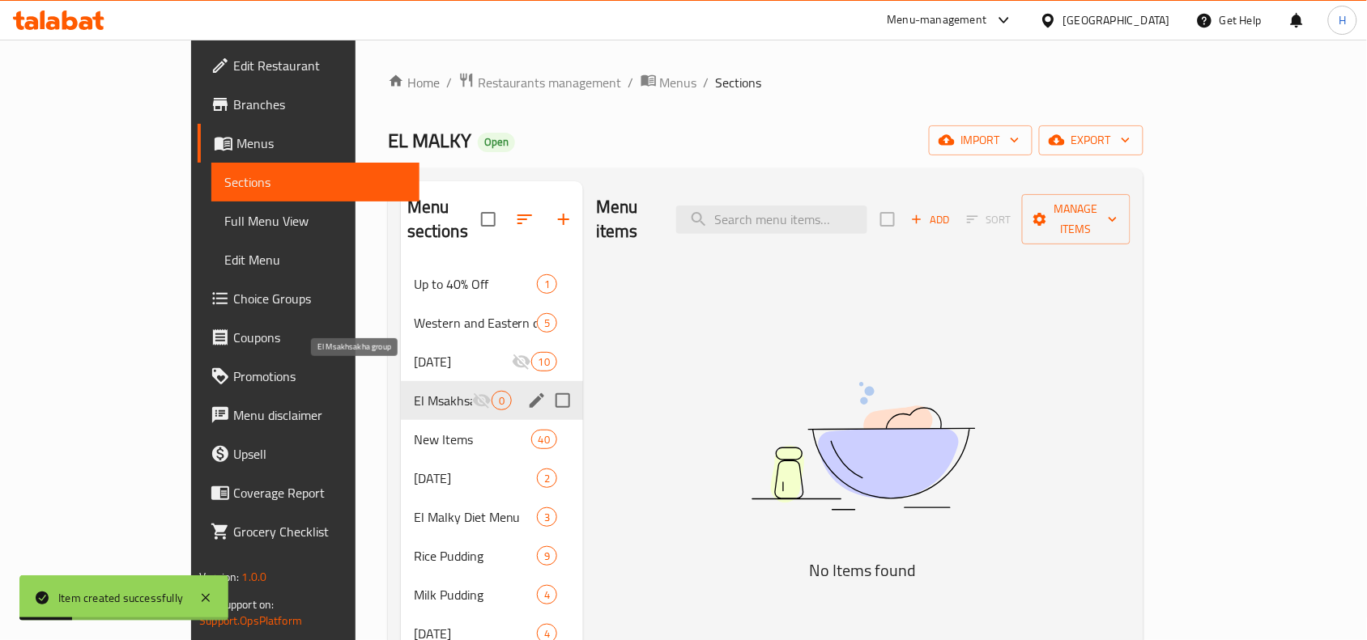
click at [414, 391] on span "El Msakhsakha group" at bounding box center [443, 400] width 58 height 19
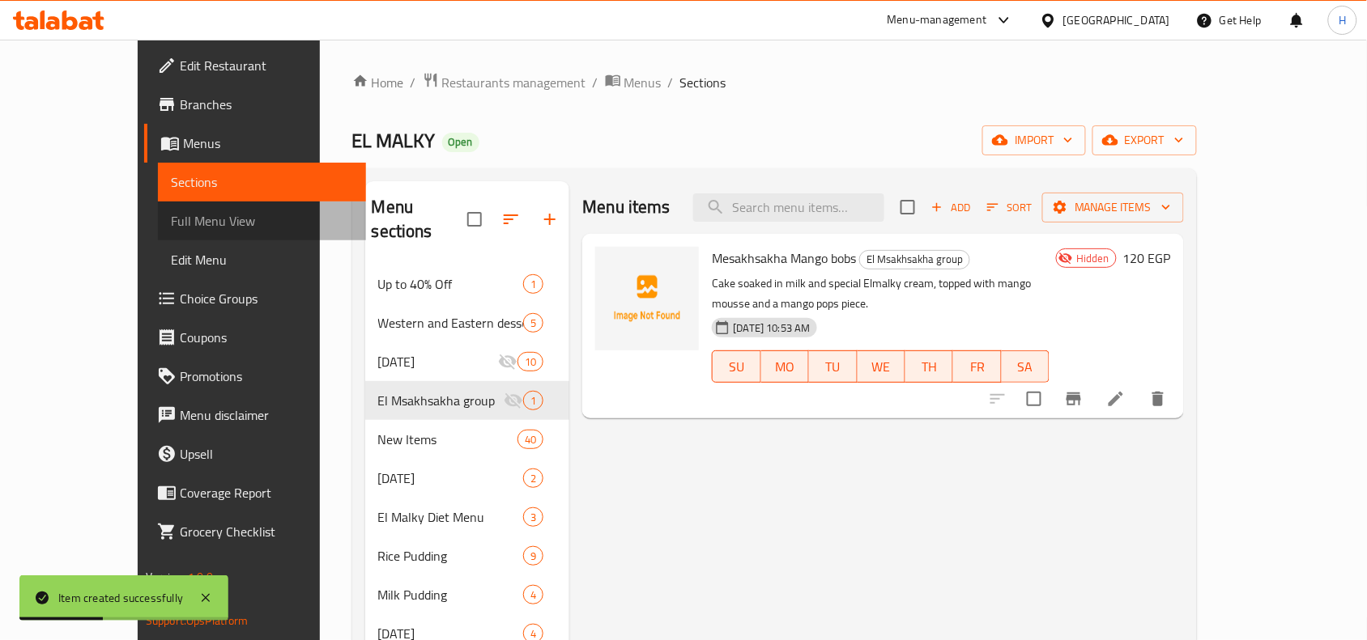
click at [171, 228] on span "Full Menu View" at bounding box center [262, 220] width 182 height 19
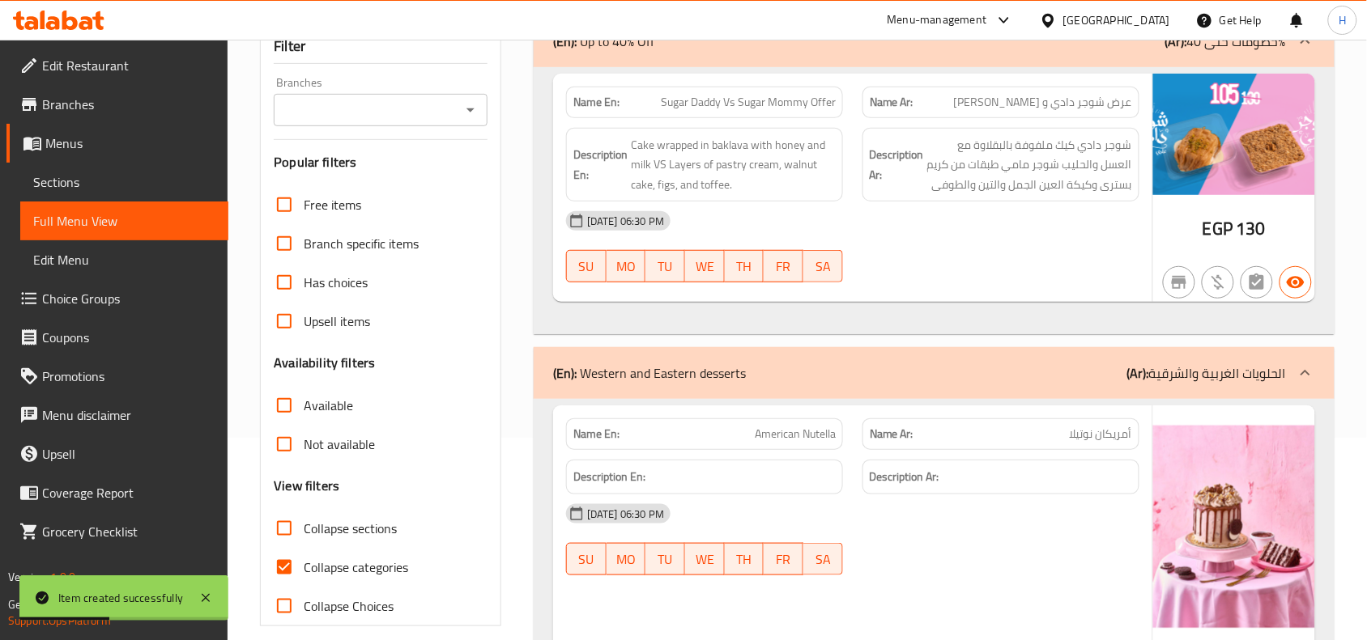
scroll to position [304, 0]
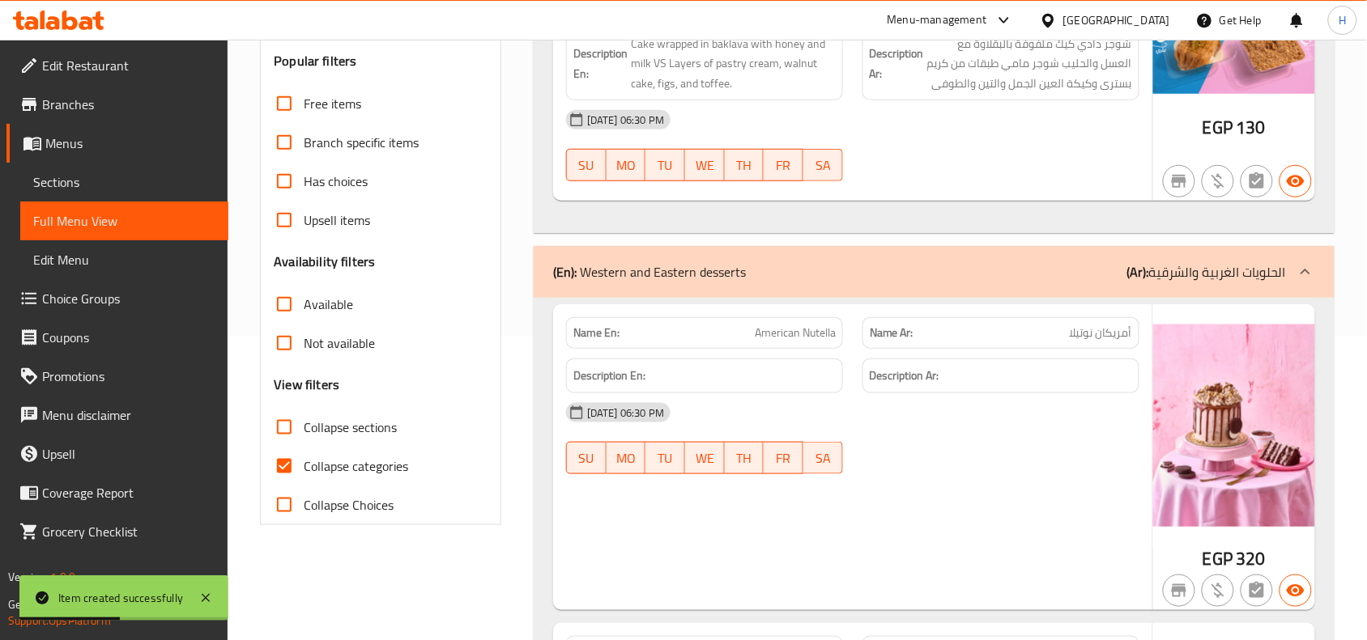
click at [281, 471] on input "Collapse categories" at bounding box center [284, 466] width 39 height 39
checkbox input "false"
click at [280, 447] on input "Collapse sections" at bounding box center [284, 427] width 39 height 39
checkbox input "true"
click at [282, 486] on input "Collapse categories" at bounding box center [284, 466] width 39 height 39
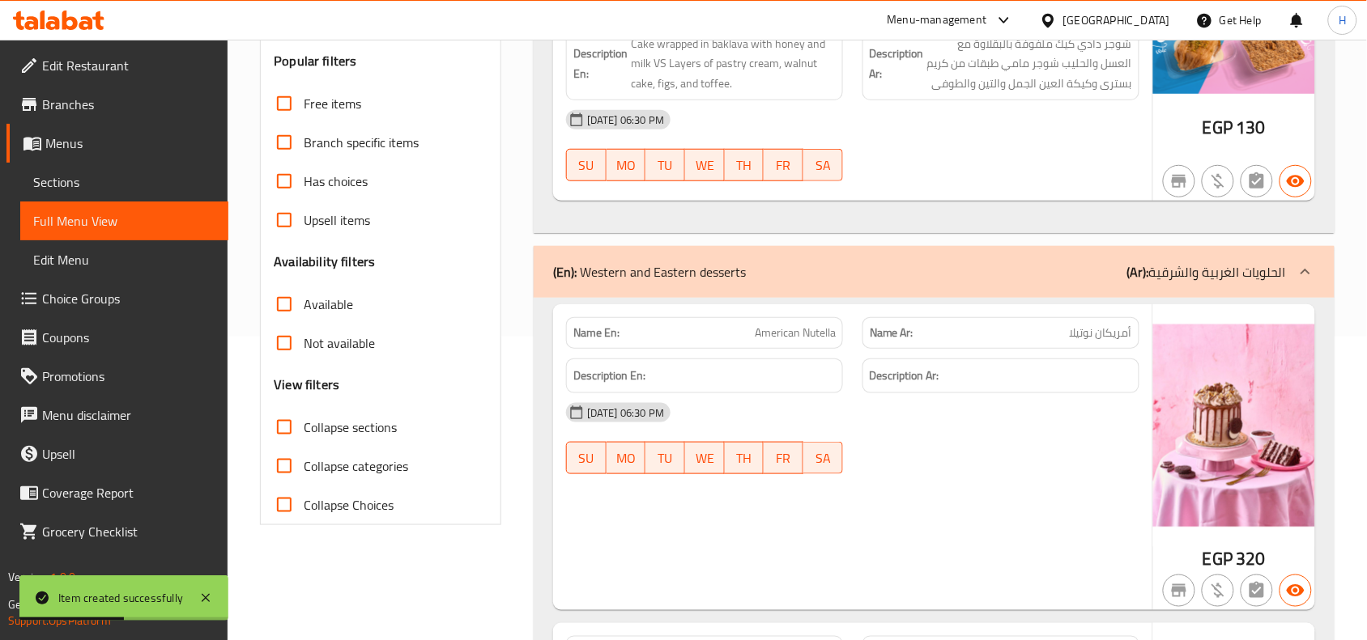
checkbox input "true"
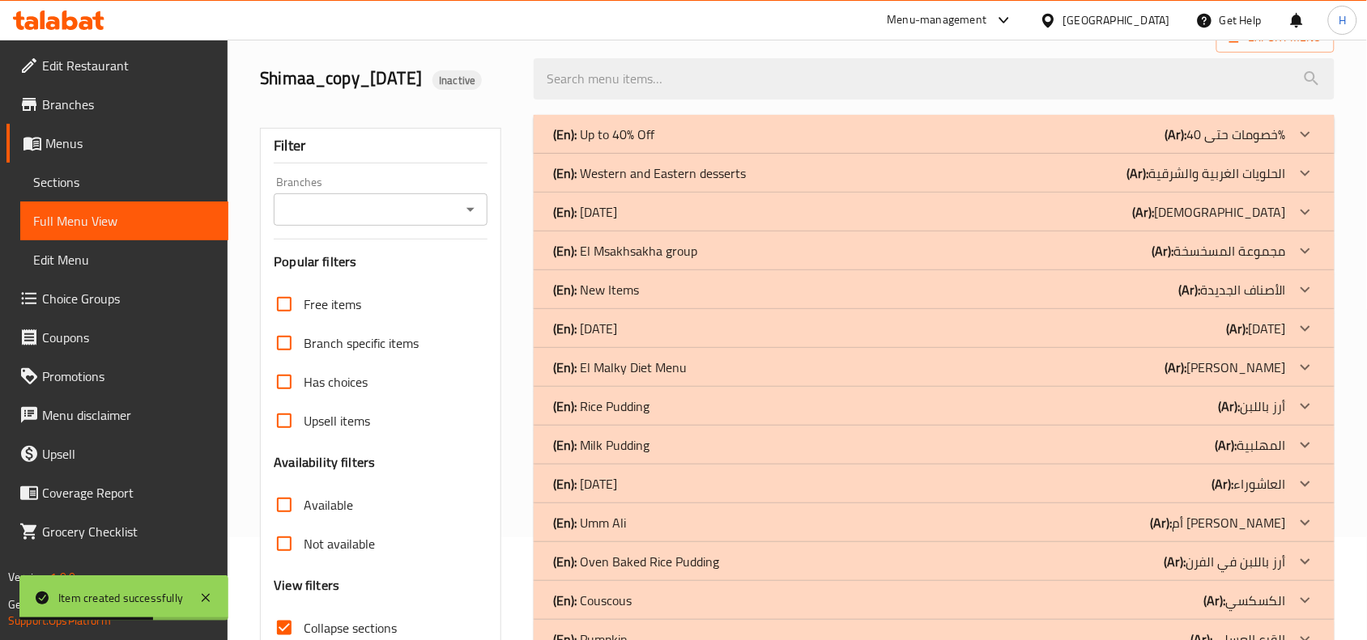
scroll to position [101, 0]
click at [661, 262] on p "(En): El Msakhsakha group" at bounding box center [625, 252] width 144 height 19
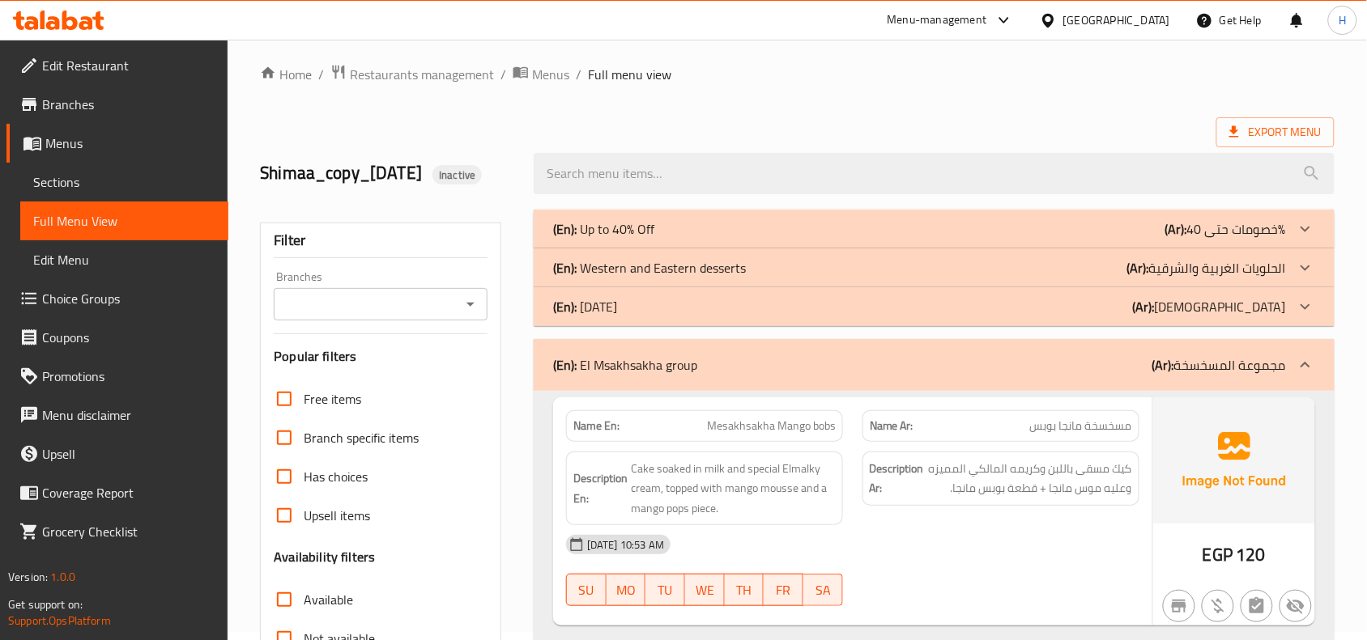
scroll to position [0, 0]
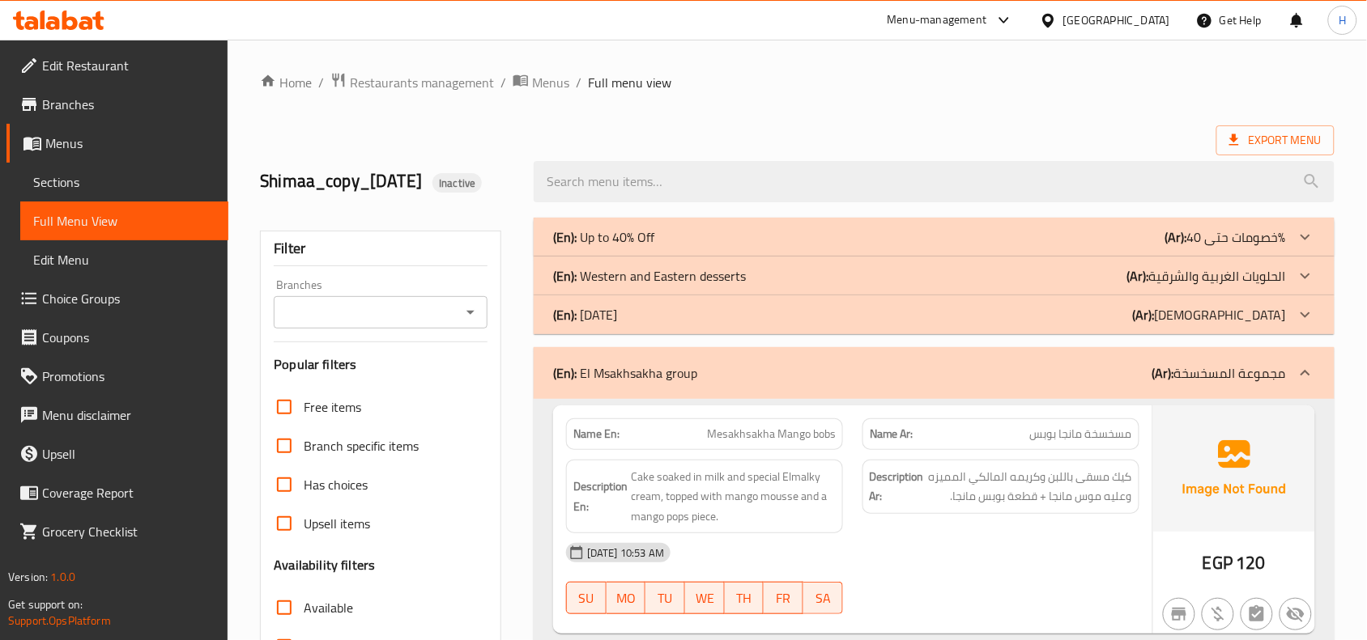
click at [434, 324] on input "Branches" at bounding box center [367, 312] width 177 height 23
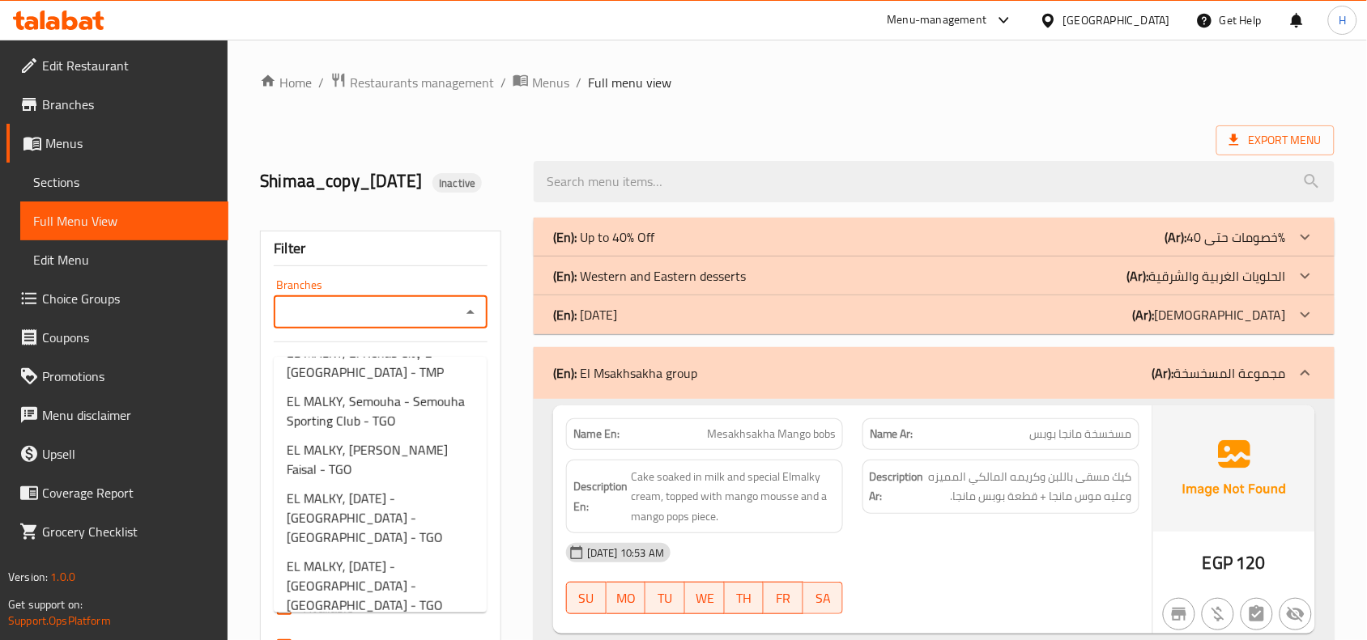
scroll to position [708, 0]
click at [414, 488] on li "EL MALKY, 6th of October - Palm Hills - Chillout - TGO" at bounding box center [380, 515] width 213 height 68
type input "EL MALKY, 6th of October - Palm Hills - Chillout - TGO"
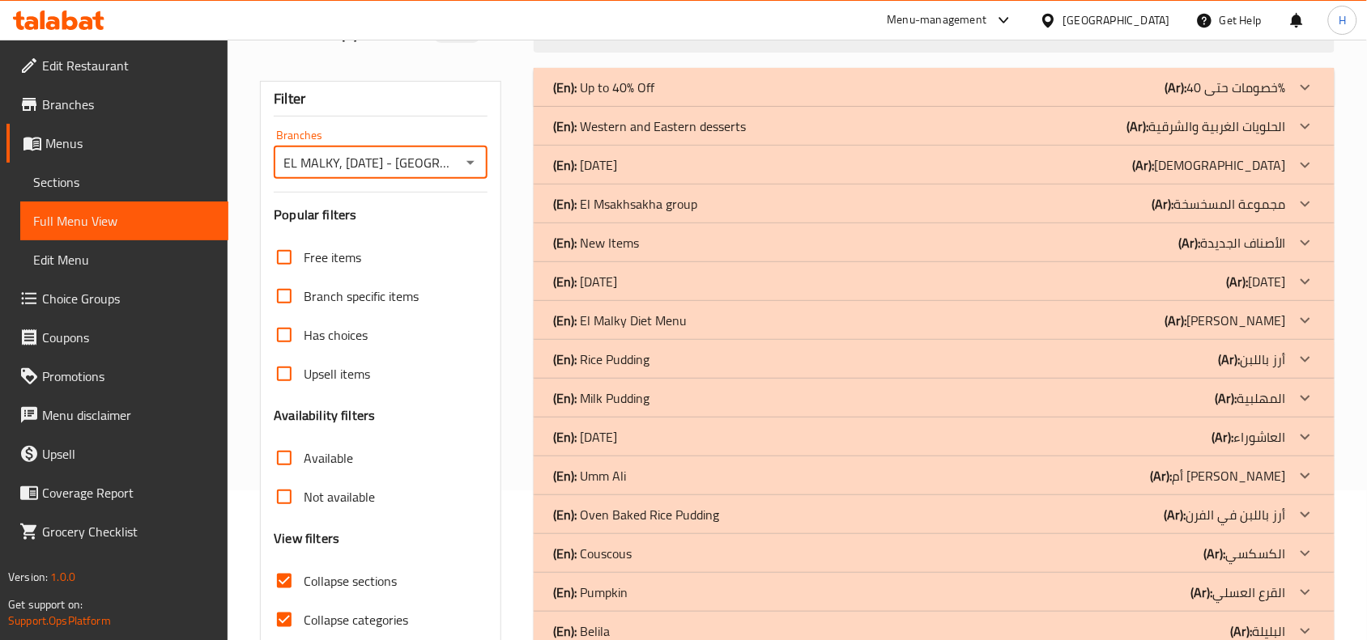
scroll to position [144, 0]
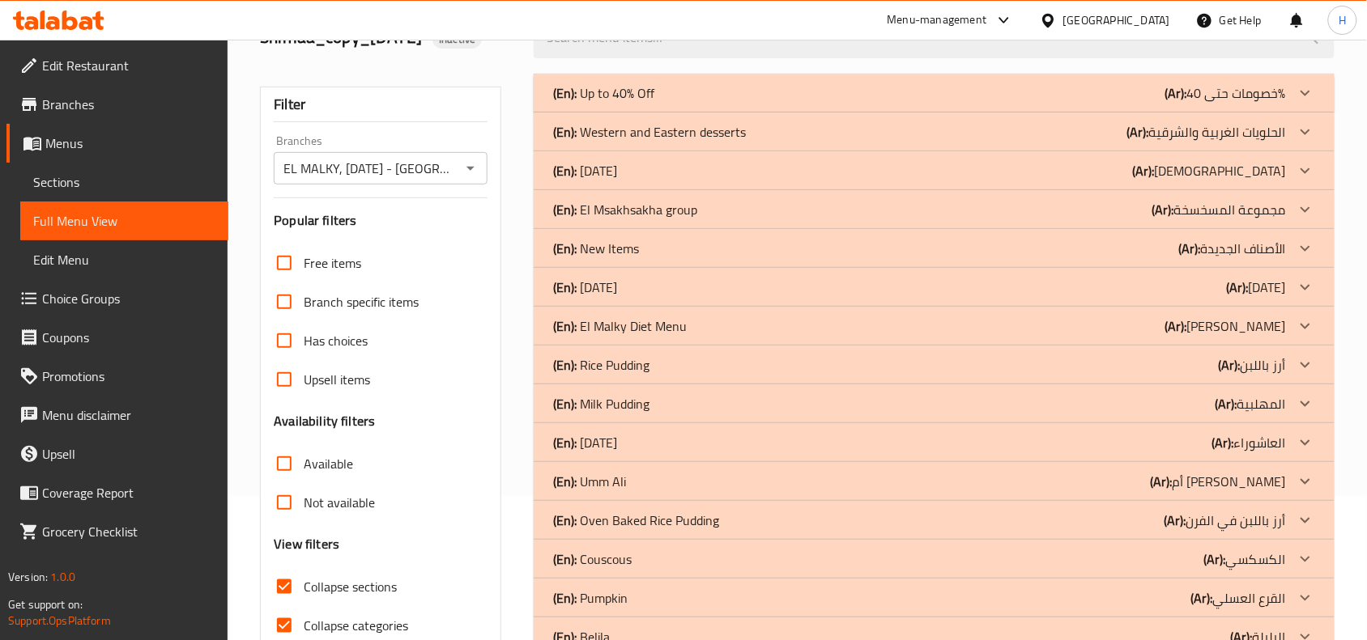
click at [680, 219] on p "(En): El Msakhsakha group" at bounding box center [625, 209] width 144 height 19
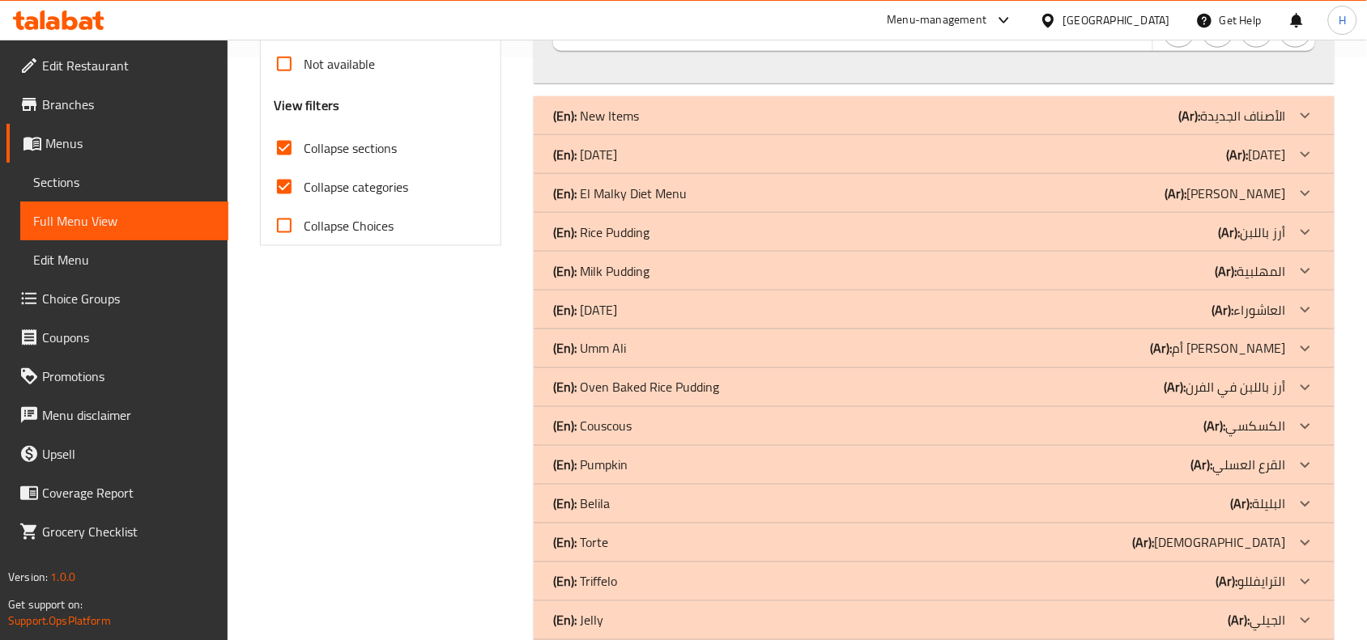
scroll to position [571, 0]
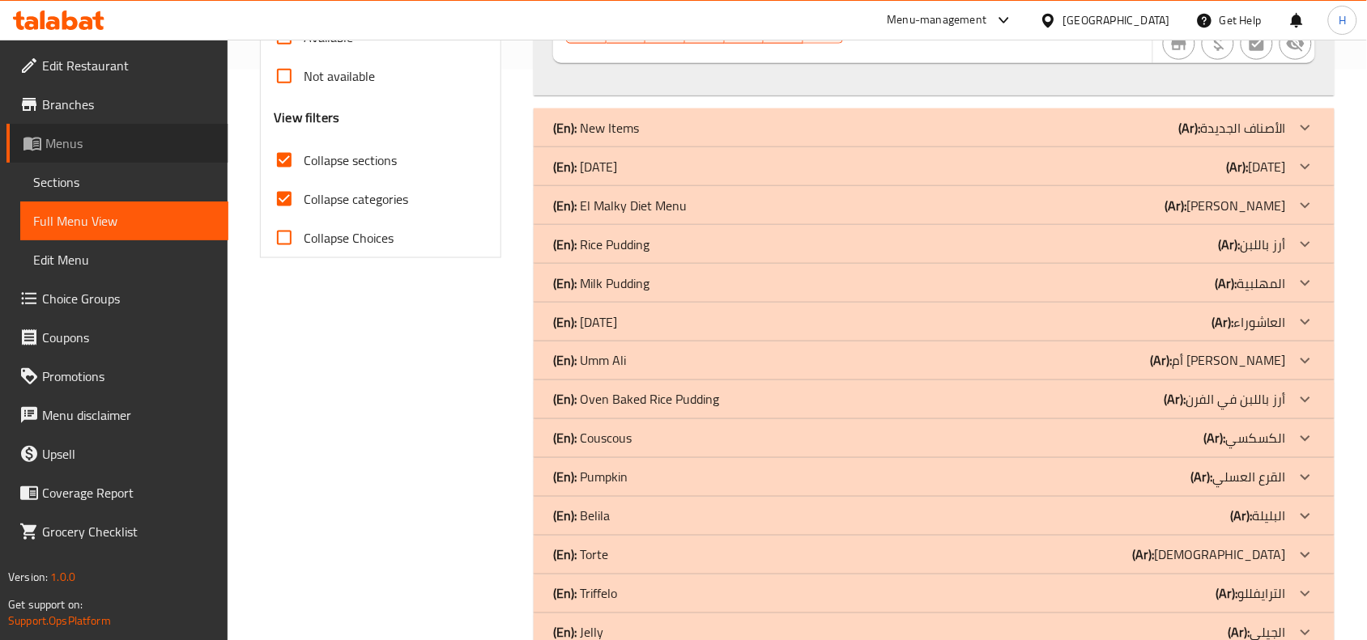
click at [142, 147] on span "Menus" at bounding box center [130, 143] width 170 height 19
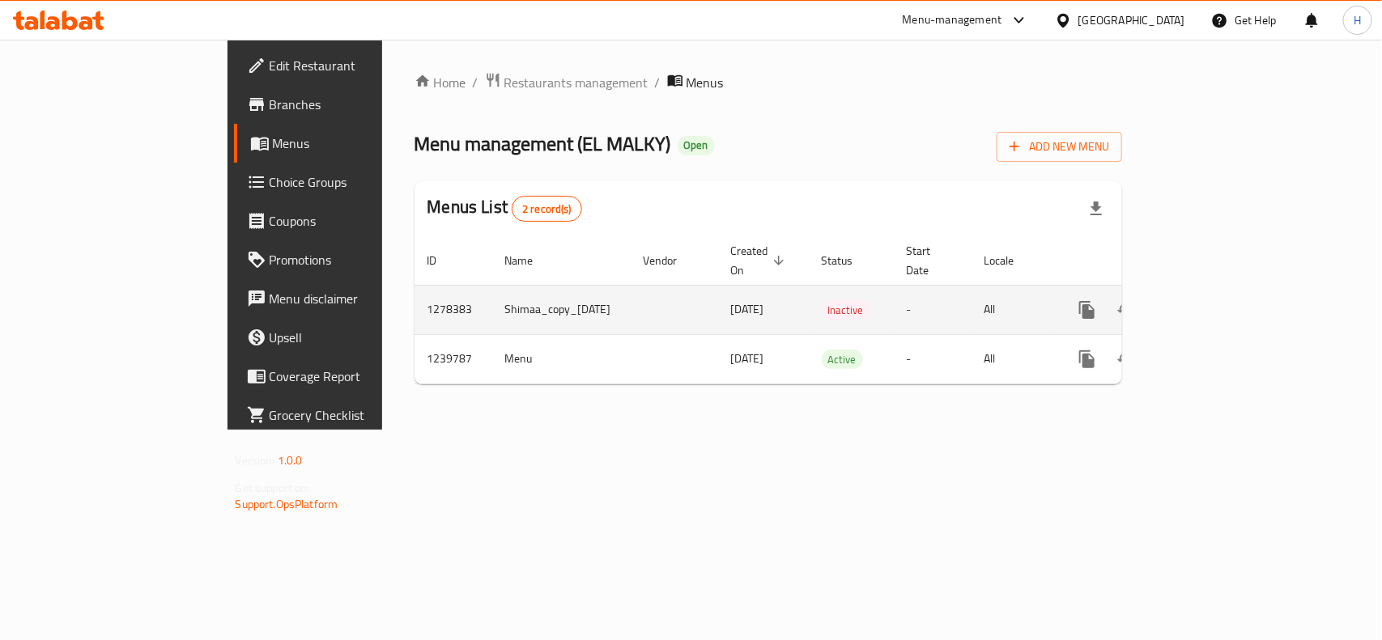
click at [1214, 300] on icon "enhanced table" at bounding box center [1203, 309] width 19 height 19
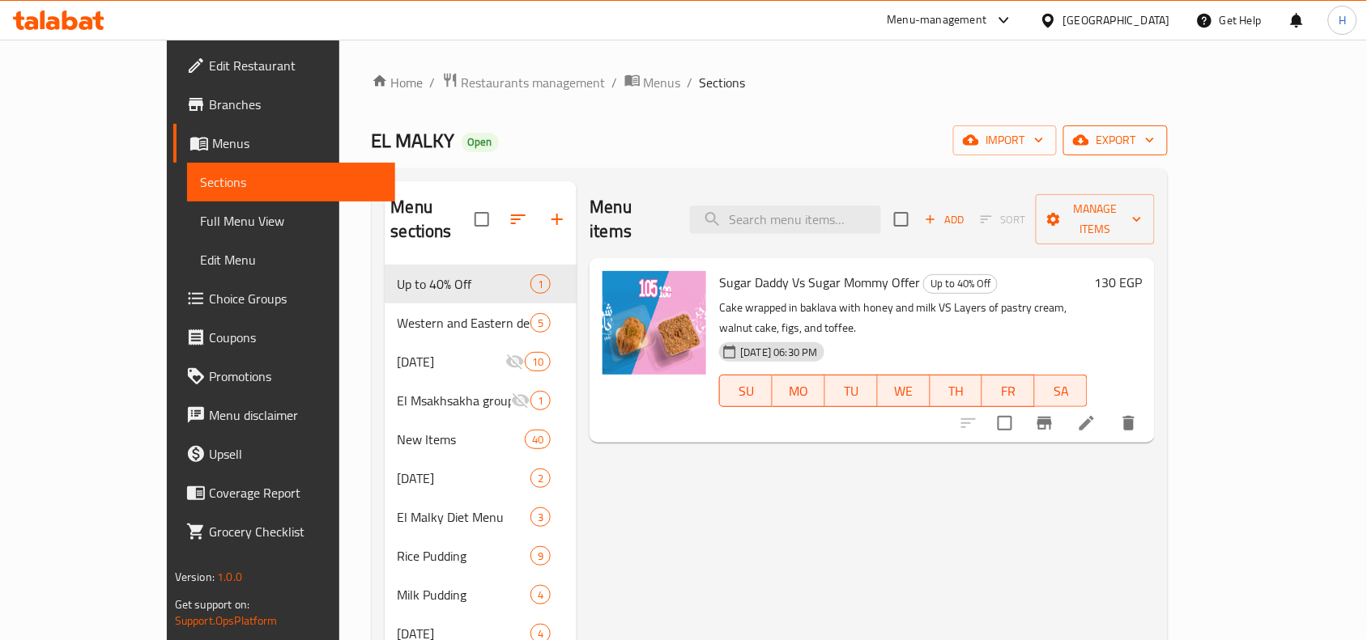
click at [1155, 139] on span "export" at bounding box center [1115, 140] width 79 height 20
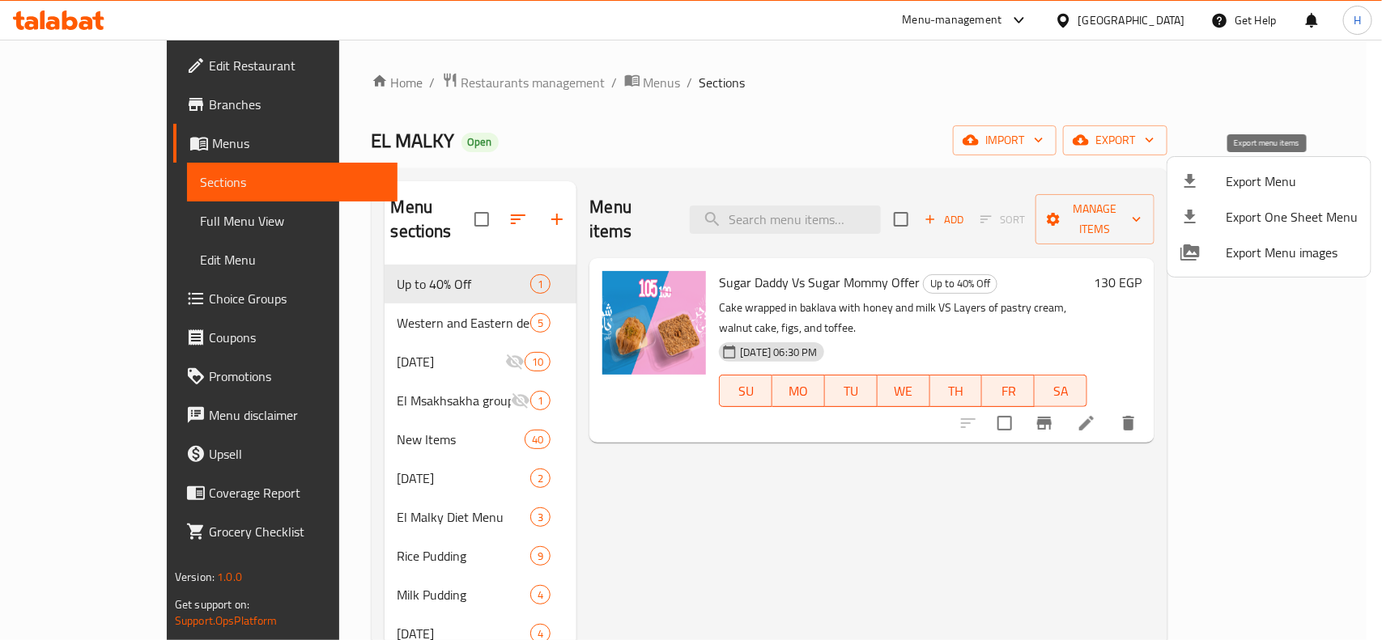
click at [1253, 182] on span "Export Menu" at bounding box center [1292, 181] width 132 height 19
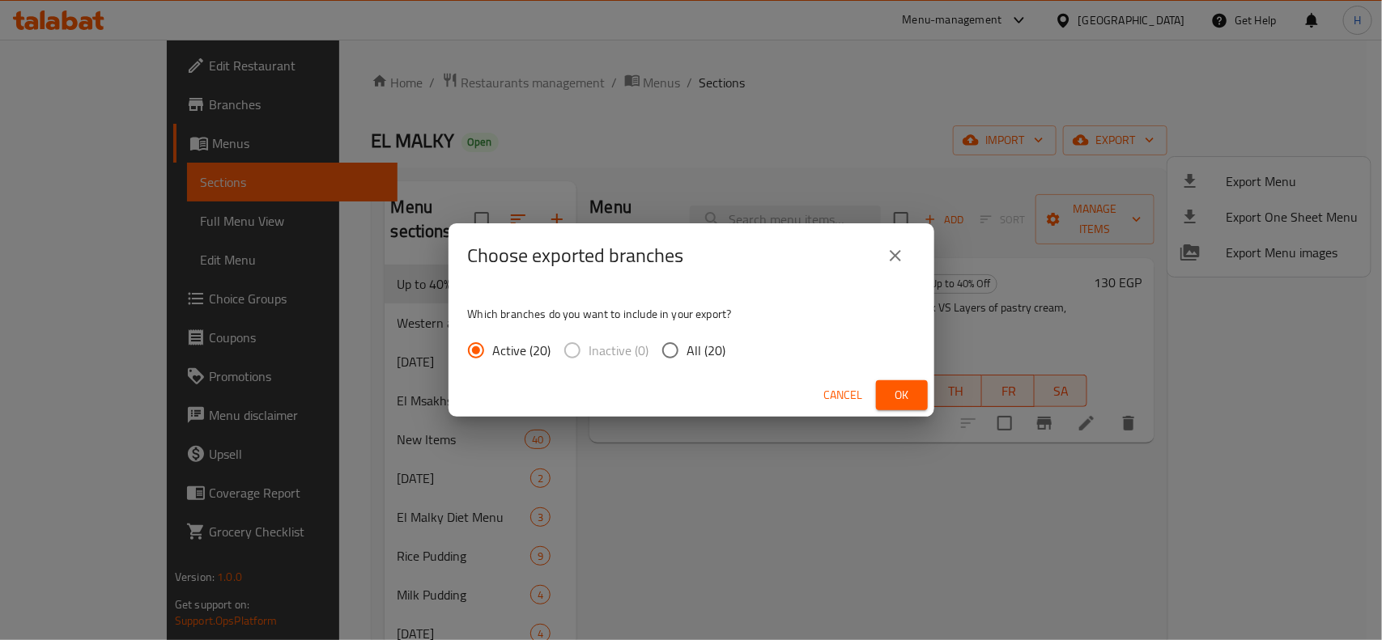
click at [692, 351] on span "All (20)" at bounding box center [706, 350] width 39 height 19
click at [687, 351] on input "All (20)" at bounding box center [670, 351] width 34 height 34
radio input "true"
click at [904, 395] on span "Ok" at bounding box center [902, 395] width 26 height 20
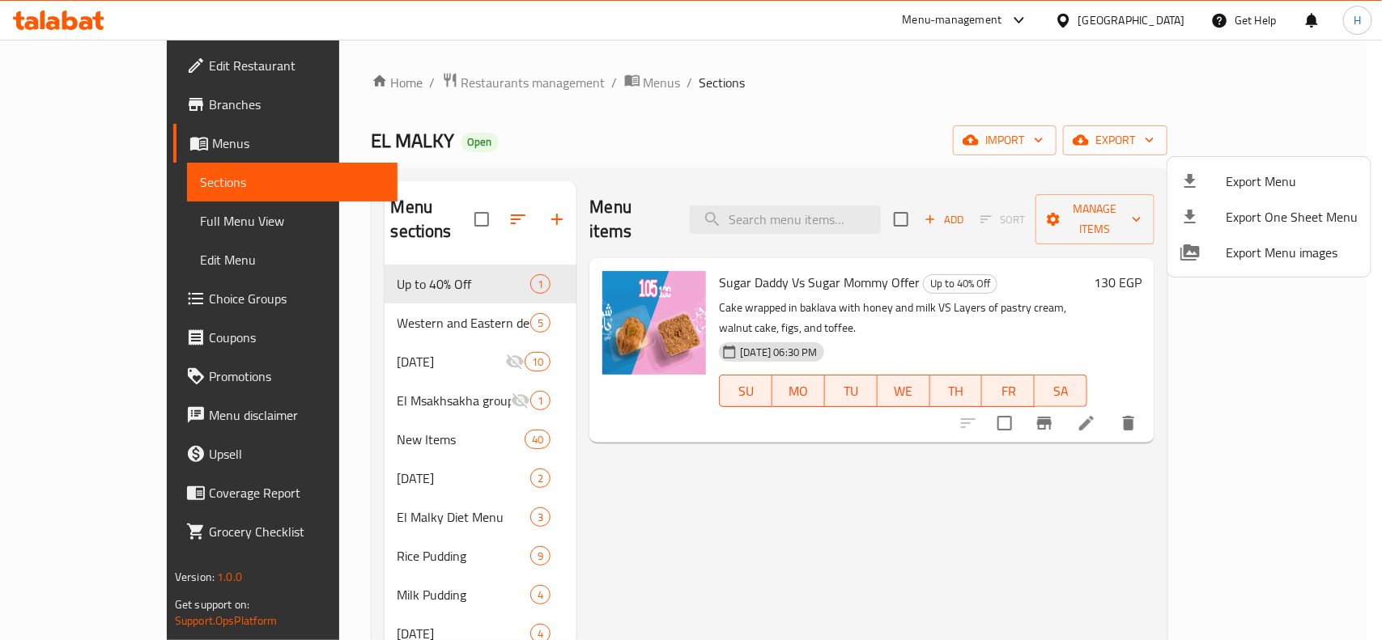
click at [70, 26] on div at bounding box center [691, 320] width 1382 height 640
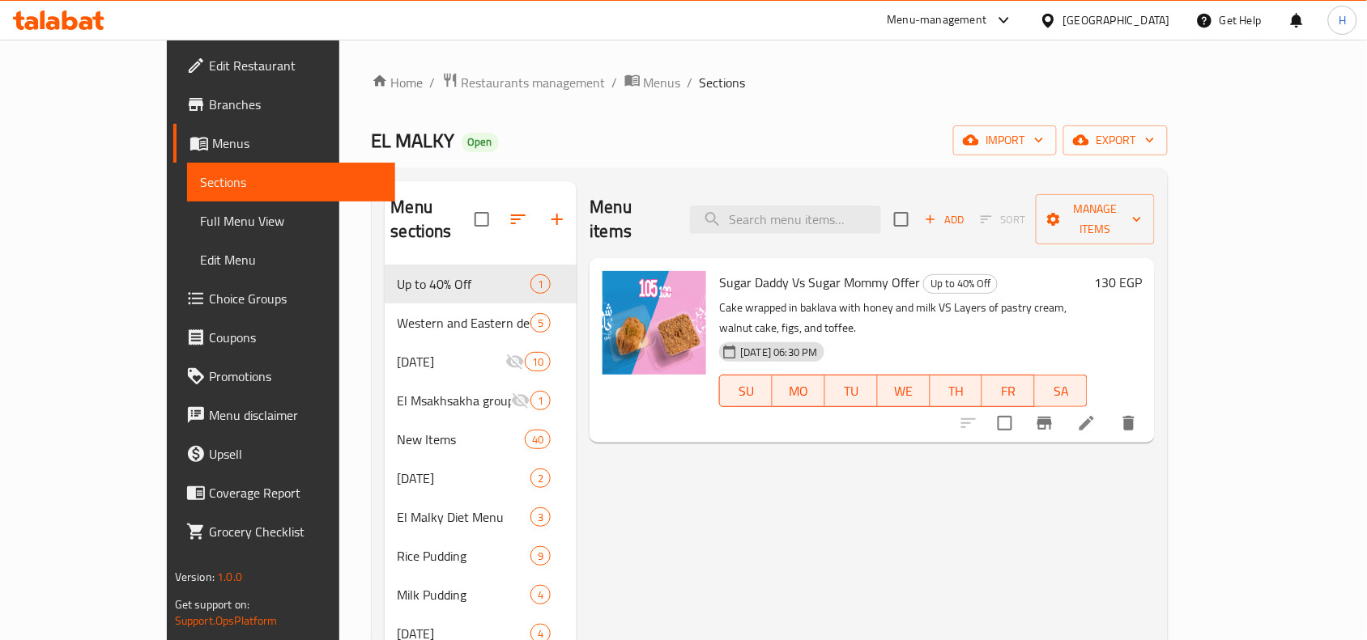
click at [70, 26] on icon at bounding box center [58, 20] width 91 height 19
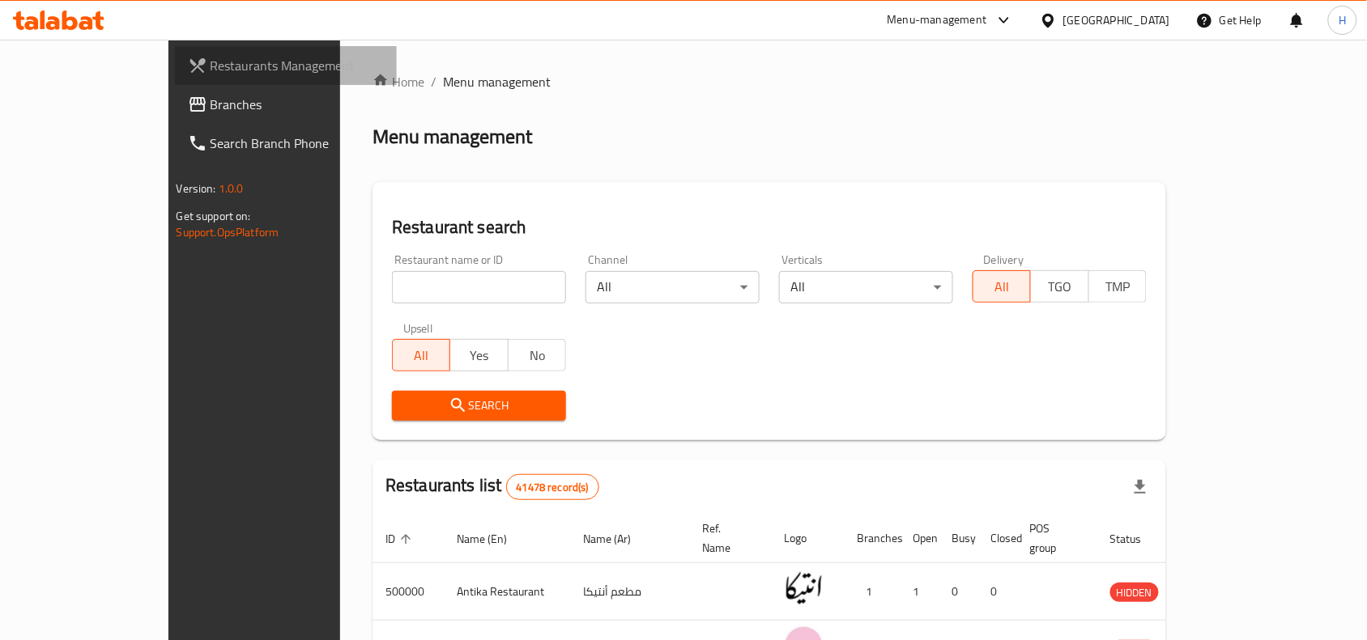
click at [211, 63] on span "Restaurants Management" at bounding box center [297, 65] width 173 height 19
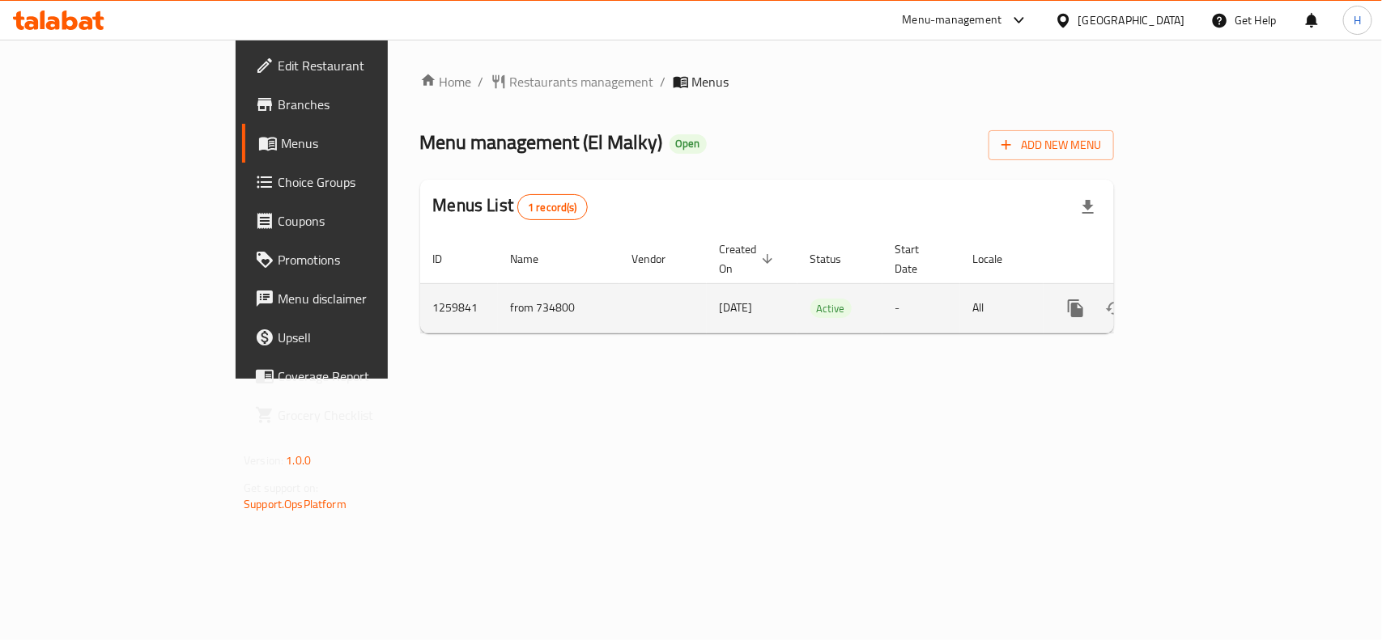
click at [1200, 301] on icon "enhanced table" at bounding box center [1192, 308] width 15 height 15
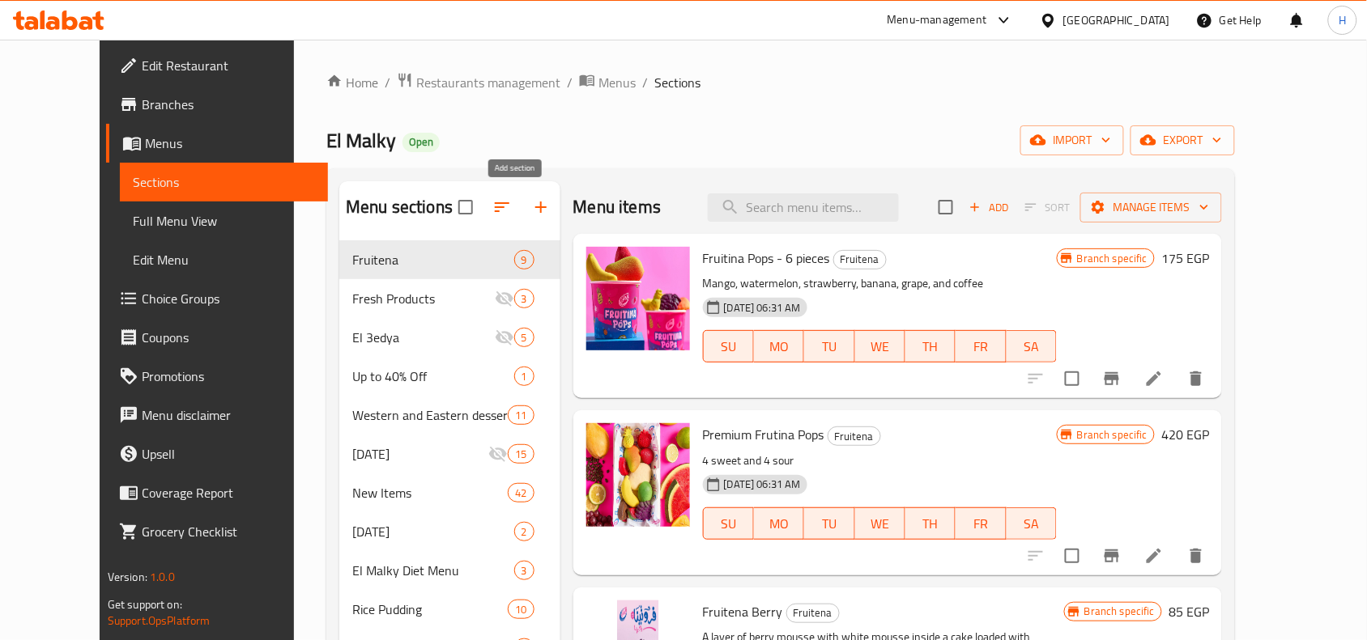
click at [521, 217] on button "button" at bounding box center [540, 207] width 39 height 39
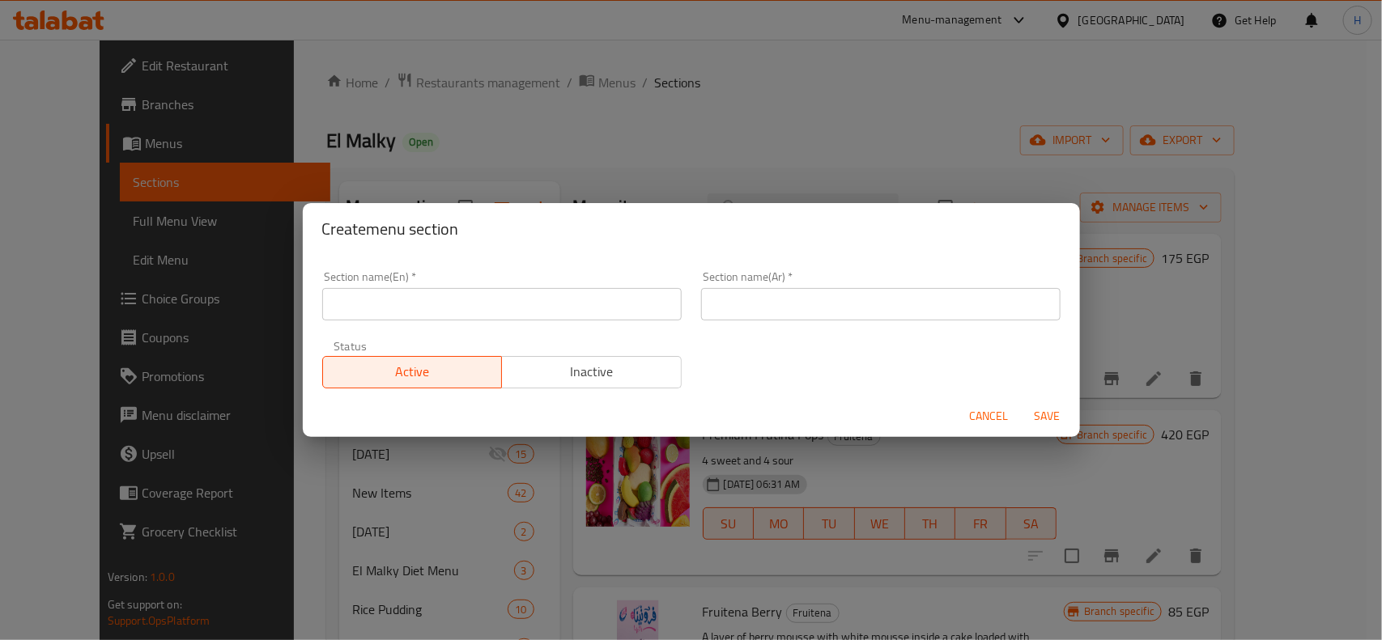
click at [551, 389] on div "Status Active Inactive" at bounding box center [502, 364] width 379 height 68
click at [564, 389] on div "Status Active Inactive" at bounding box center [502, 364] width 379 height 68
click at [556, 361] on span "Inactive" at bounding box center [591, 371] width 167 height 23
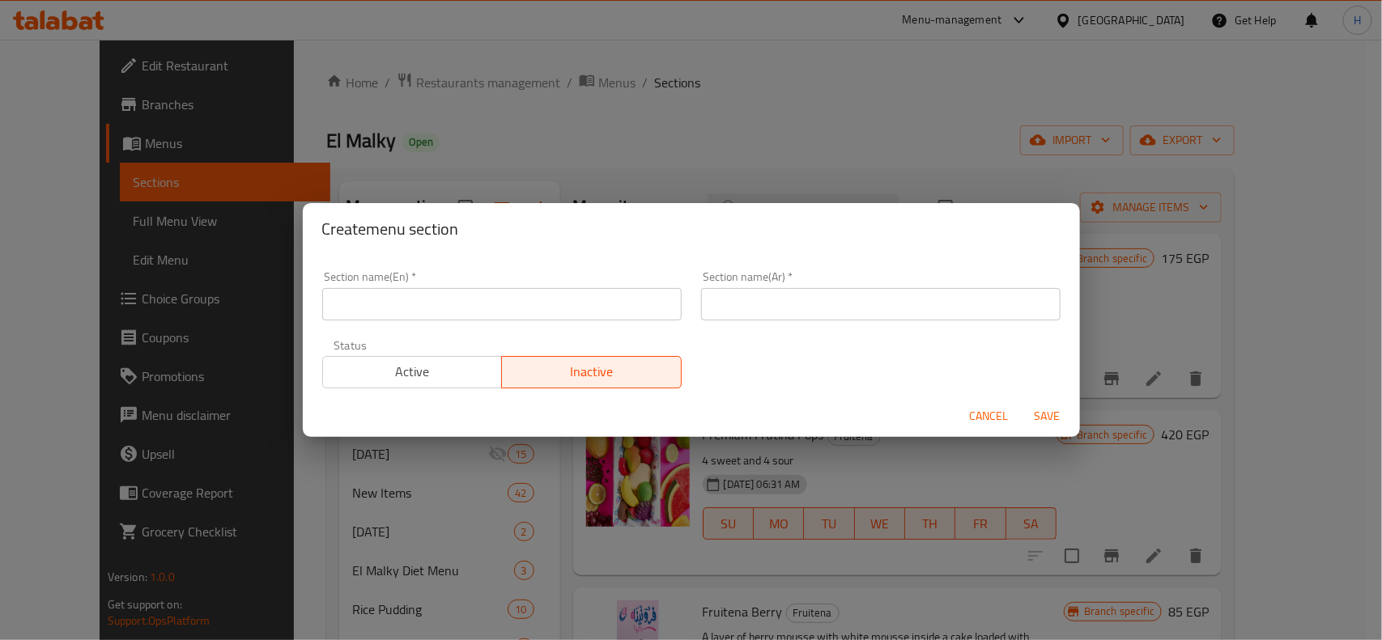
click at [520, 289] on input "text" at bounding box center [501, 304] width 359 height 32
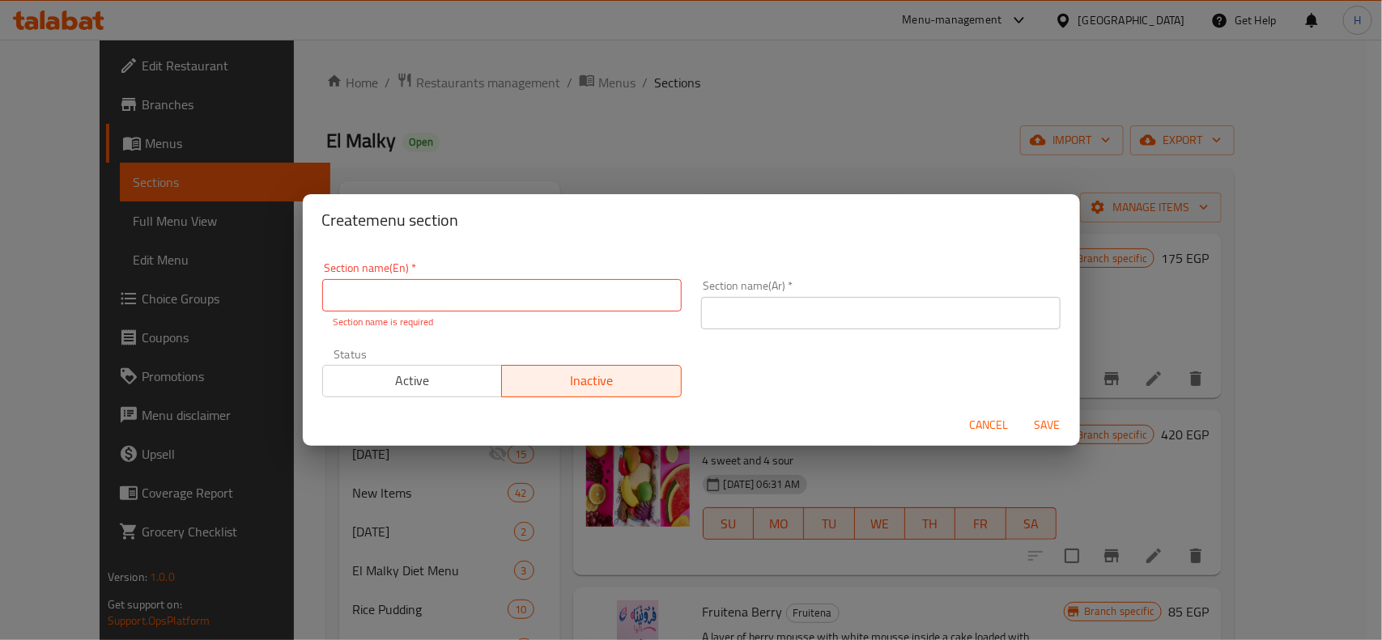
click at [860, 318] on input "text" at bounding box center [880, 313] width 359 height 32
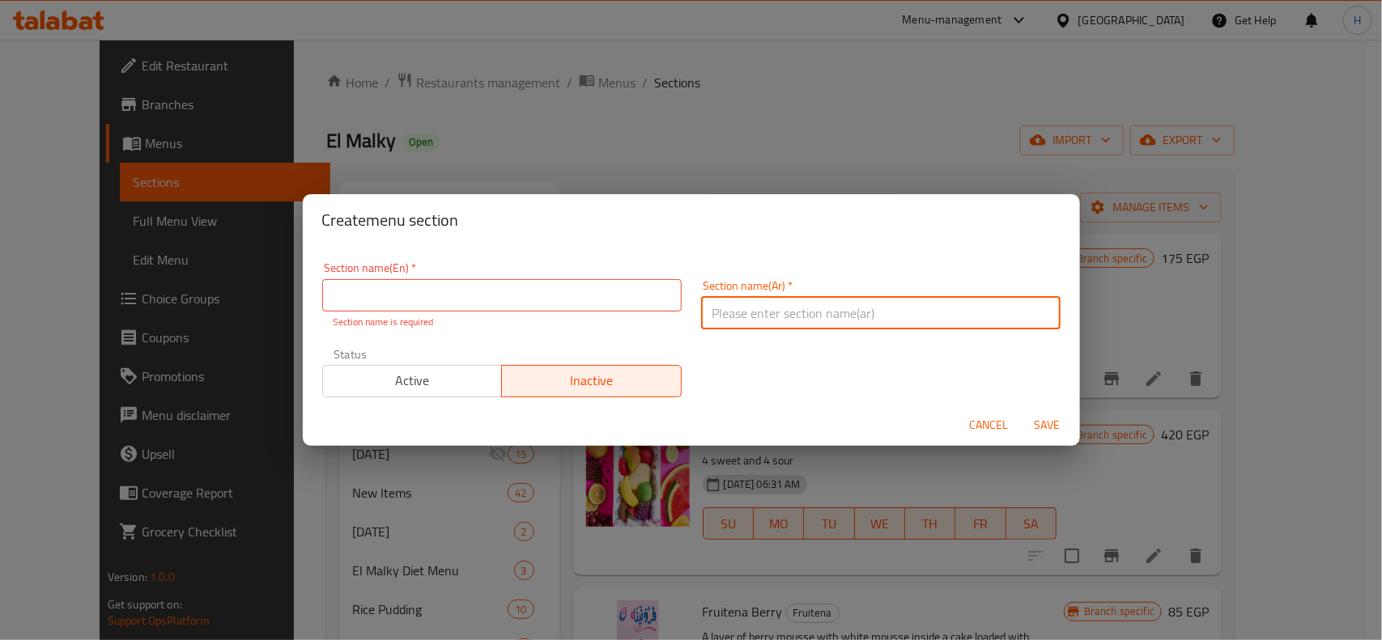
paste input "مجموعة المسخسخة"
type input "مجموعة المسخسخة"
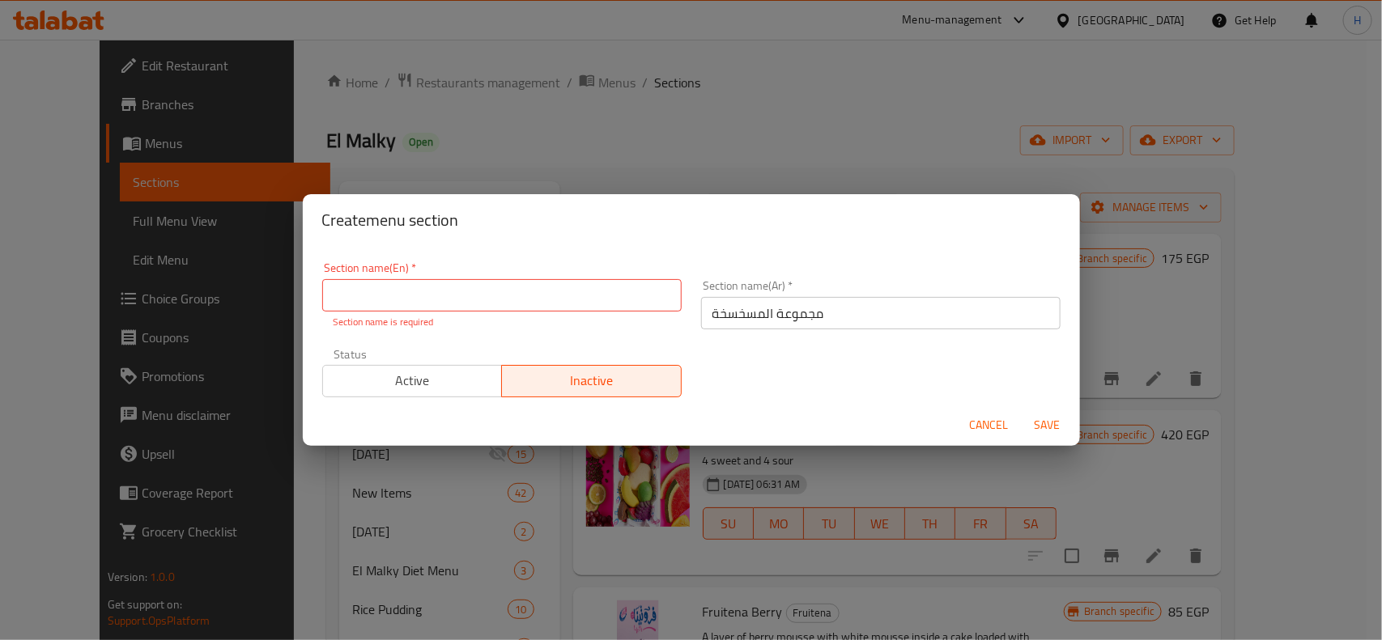
click at [593, 306] on input "text" at bounding box center [501, 295] width 359 height 32
paste input "El Msakhsakha group"
type input "El Msakhsakha group"
click at [1063, 425] on span "Save" at bounding box center [1047, 425] width 39 height 20
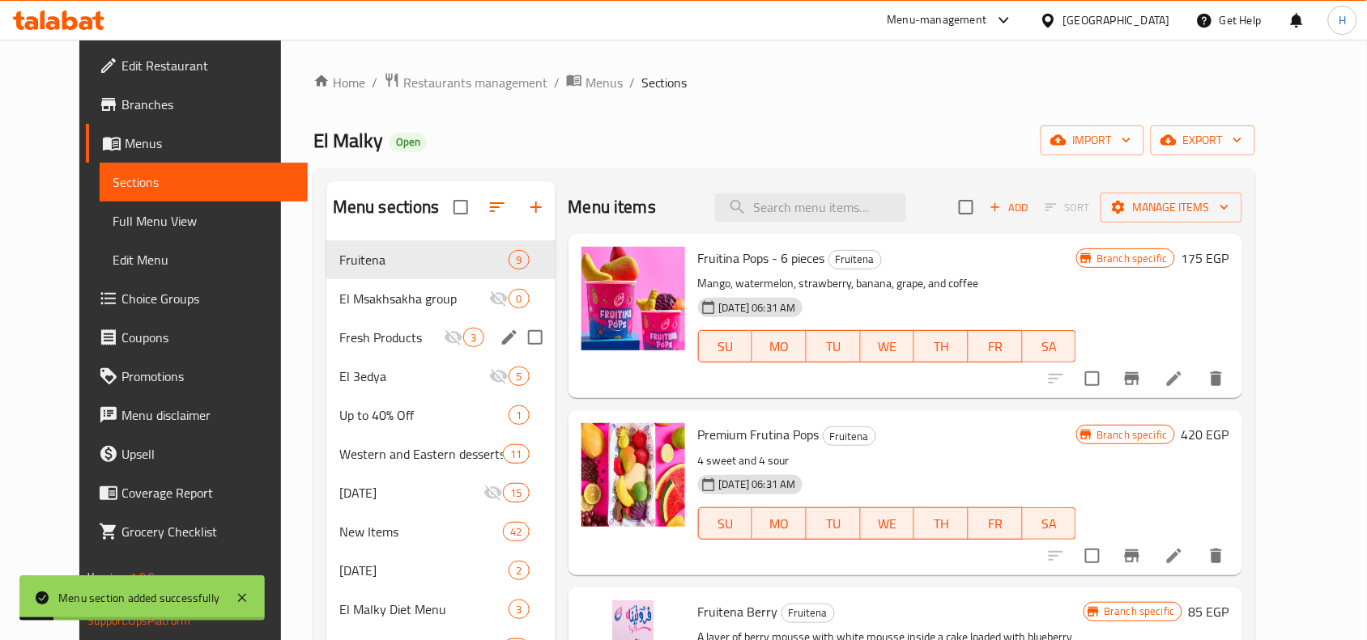
click at [368, 304] on span "El Msakhsakha group" at bounding box center [414, 298] width 151 height 19
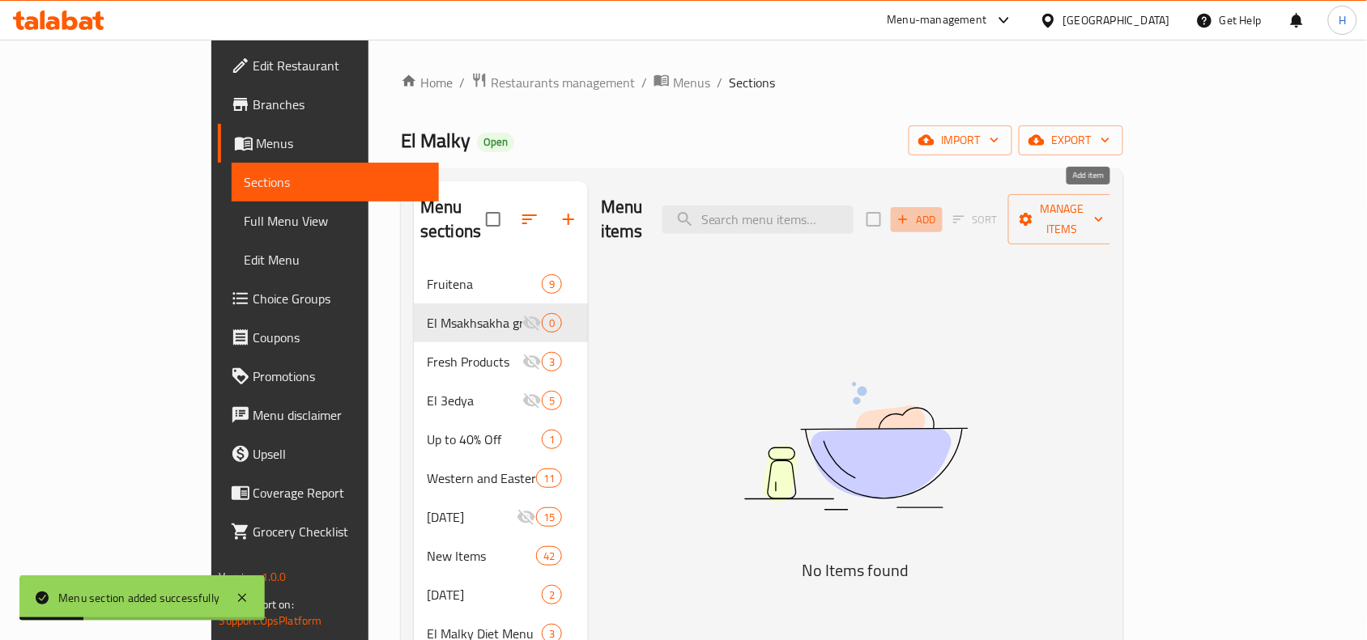
click at [938, 211] on span "Add" at bounding box center [917, 220] width 44 height 19
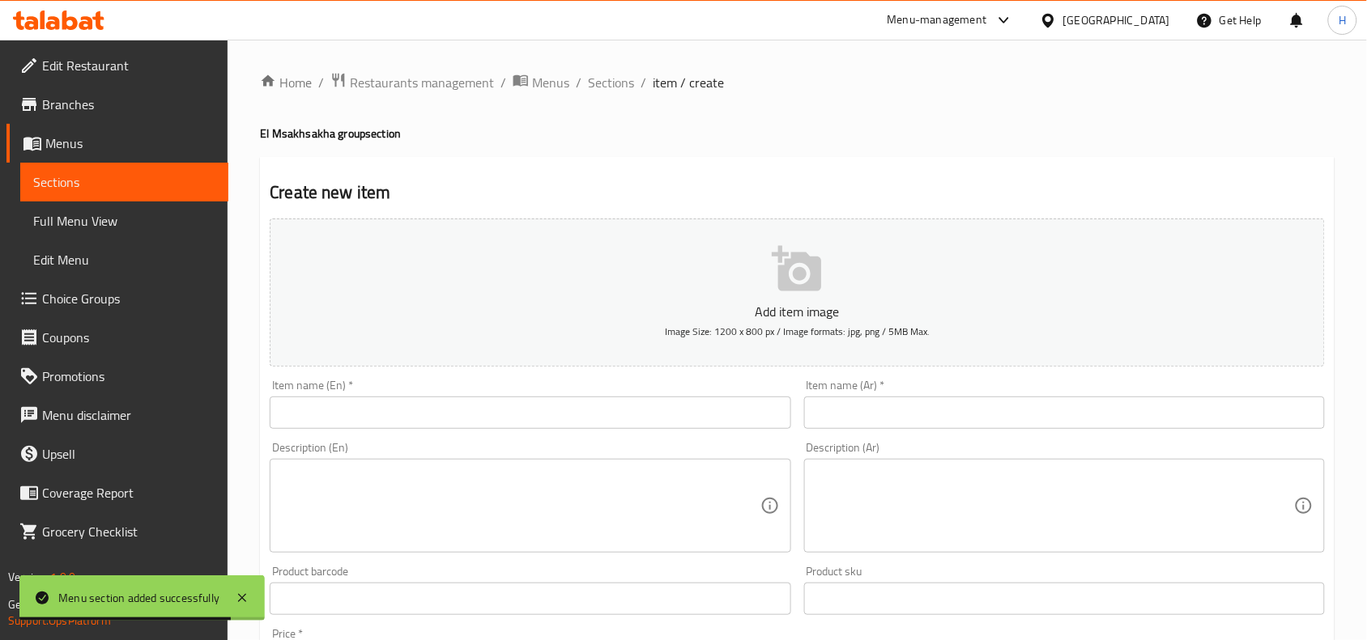
click at [495, 406] on input "text" at bounding box center [530, 413] width 521 height 32
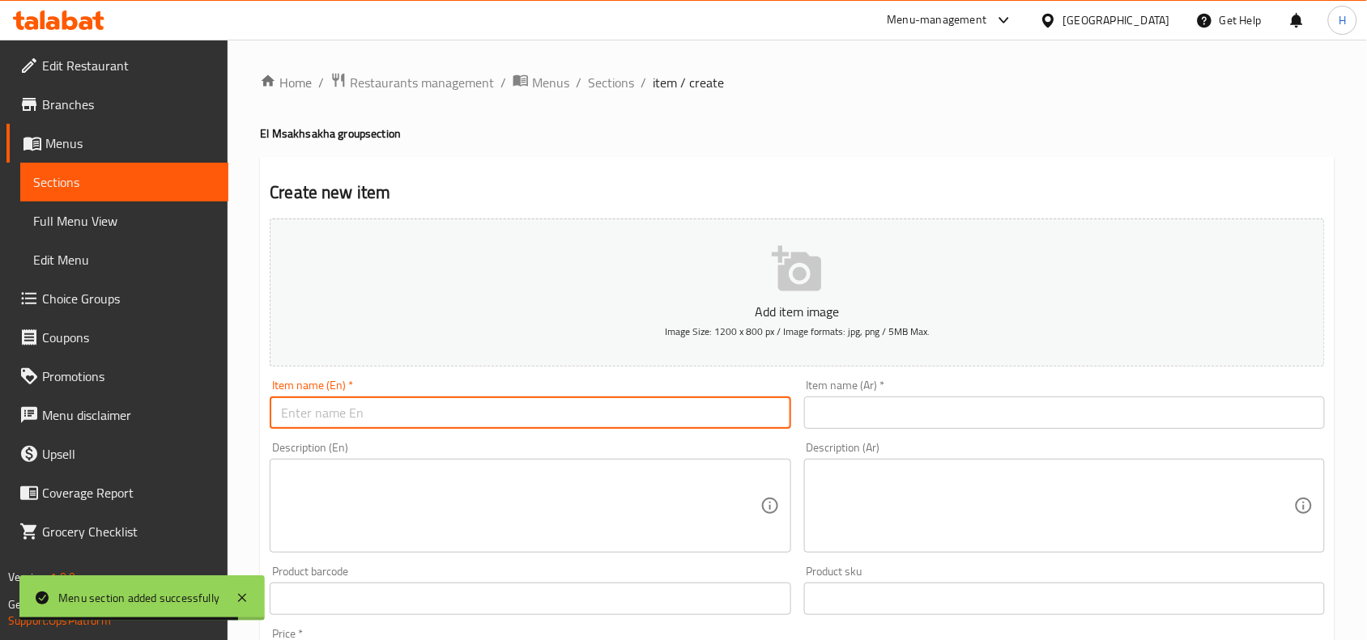
paste input "Mesakhsakha Mango bobs"
type input "Mesakhsakha Mango bobs"
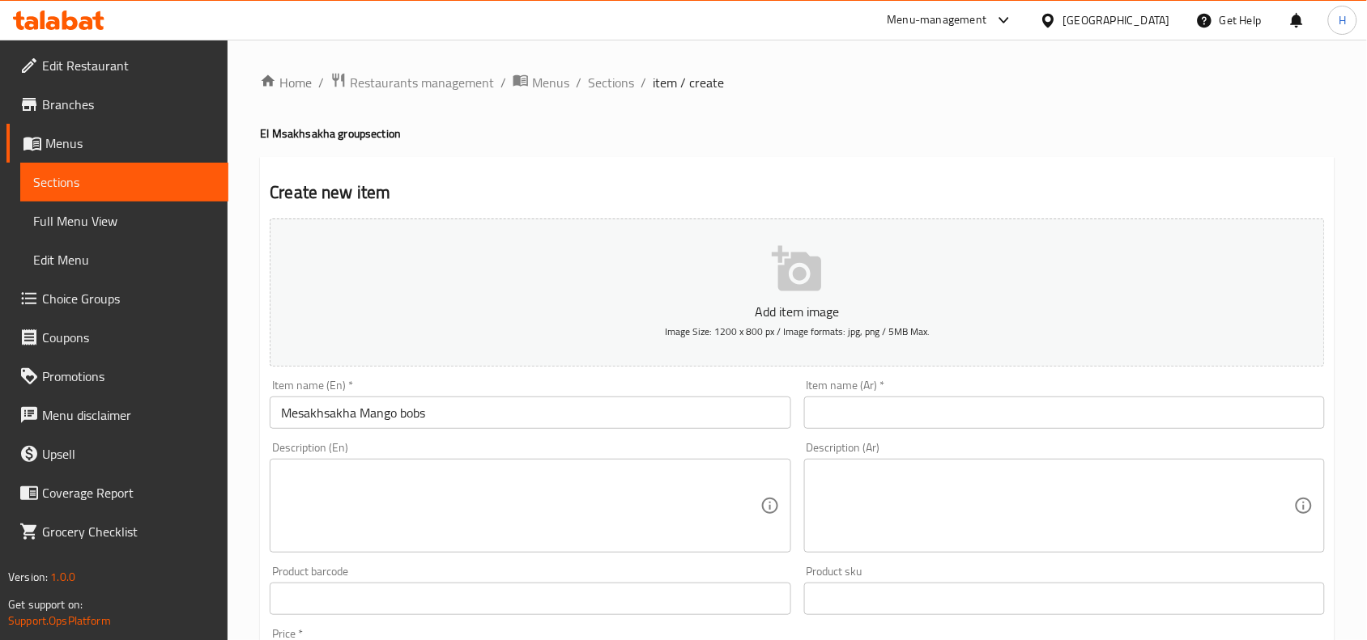
drag, startPoint x: 1023, startPoint y: 413, endPoint x: 907, endPoint y: 425, distance: 116.4
click at [1023, 413] on input "text" at bounding box center [1064, 413] width 521 height 32
paste input "مسخسخة مانجا بوبس"
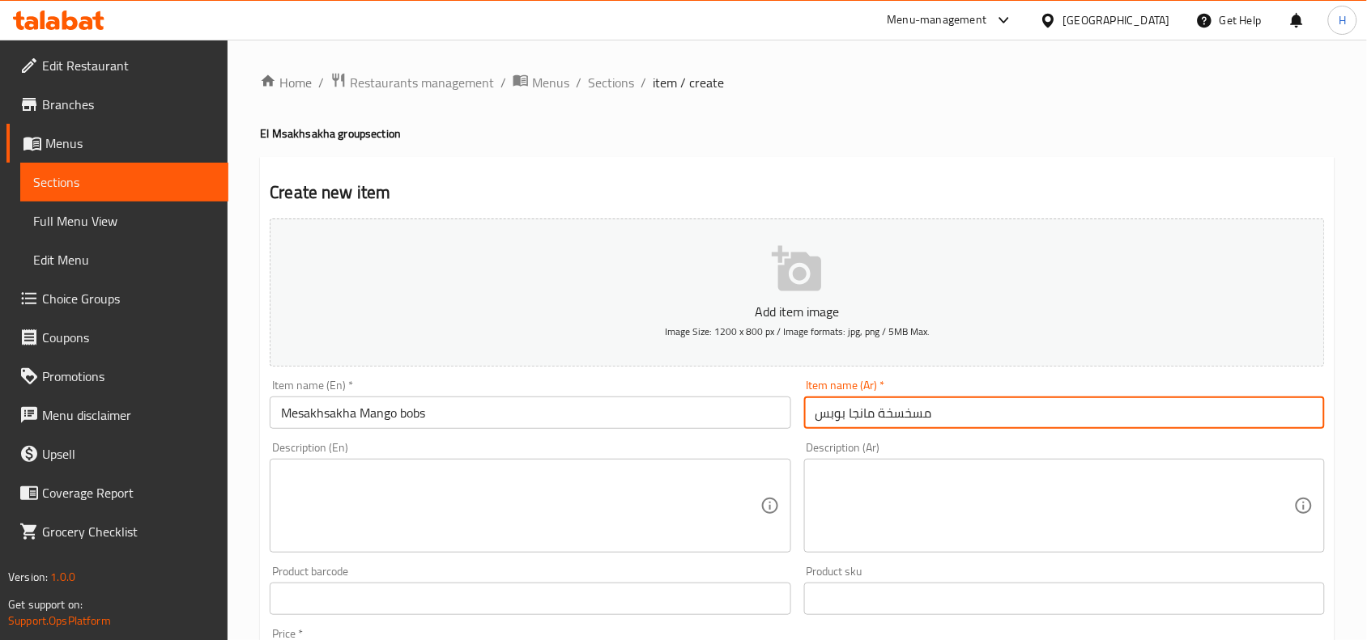
type input "مسخسخة مانجا بوبس"
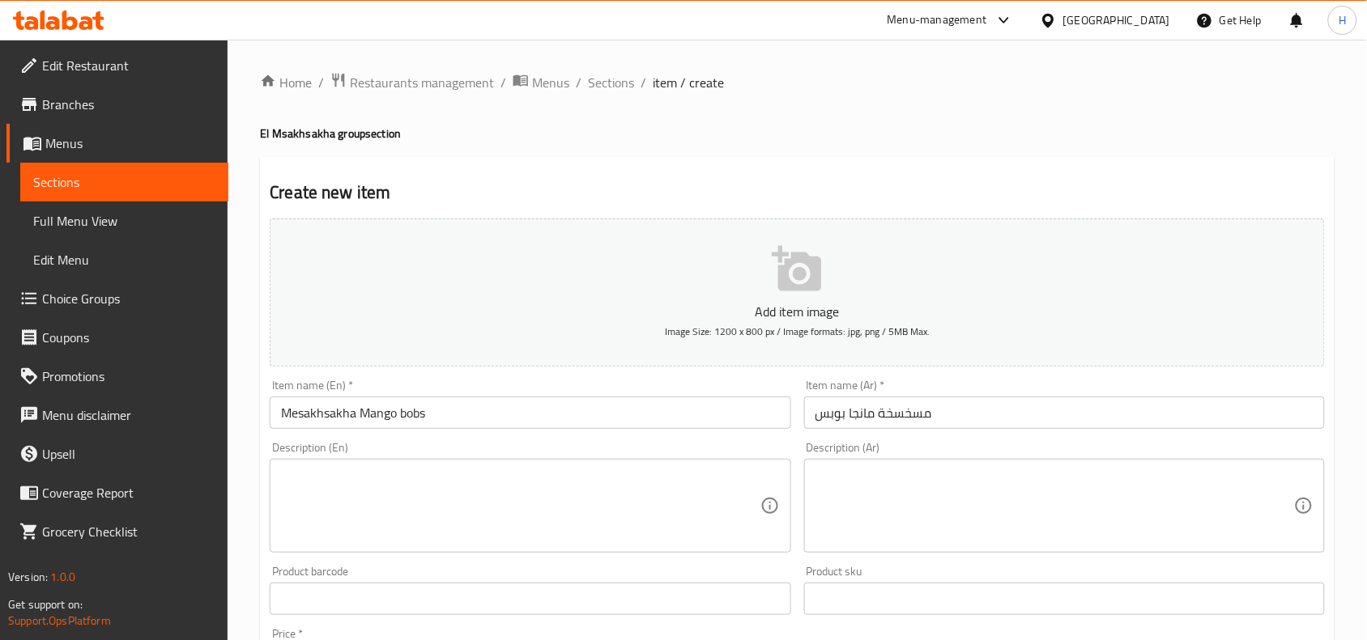
click at [872, 519] on textarea at bounding box center [1054, 506] width 478 height 77
paste textarea "كيك مسقى باللبن وكريمه المالكي المميزه وعليه موس مانجا + قطعة بوبس مانجا."
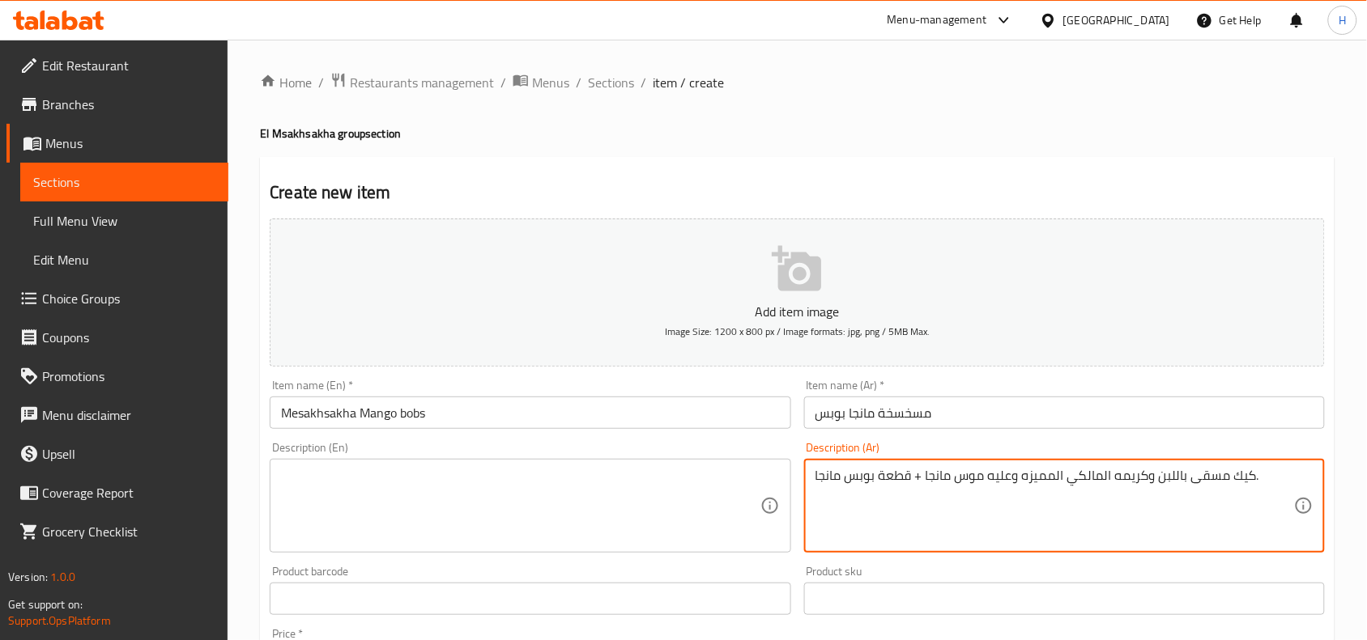
type textarea "كيك مسقى باللبن وكريمه المالكي المميزه وعليه موس مانجا + قطعة بوبس مانجا."
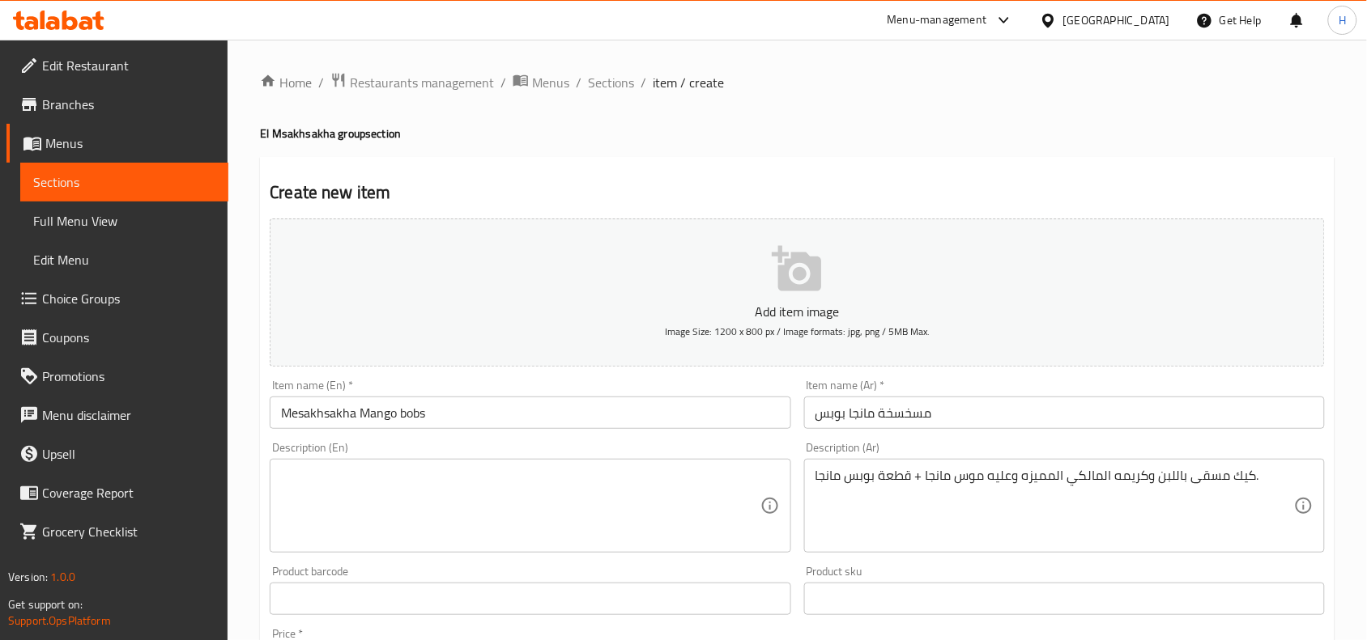
click at [661, 487] on textarea at bounding box center [520, 506] width 478 height 77
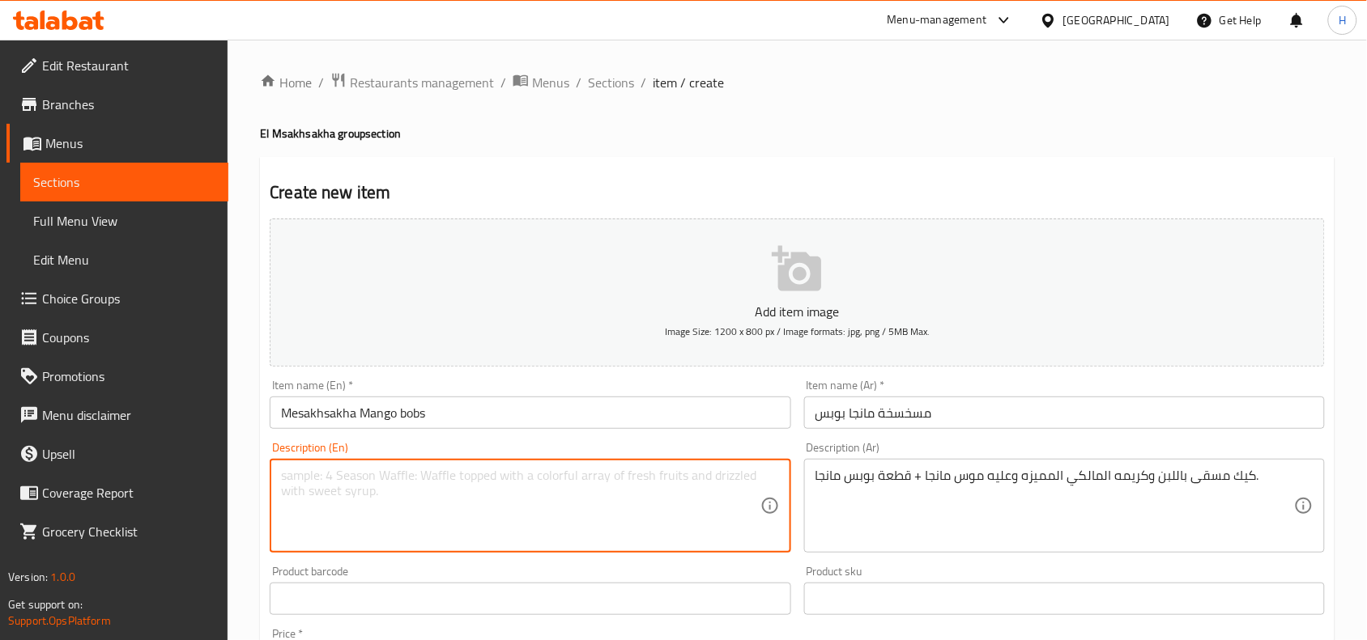
paste textarea "Cake soaked in milk and special Elmalky cream, topped with mango mousse and a m…"
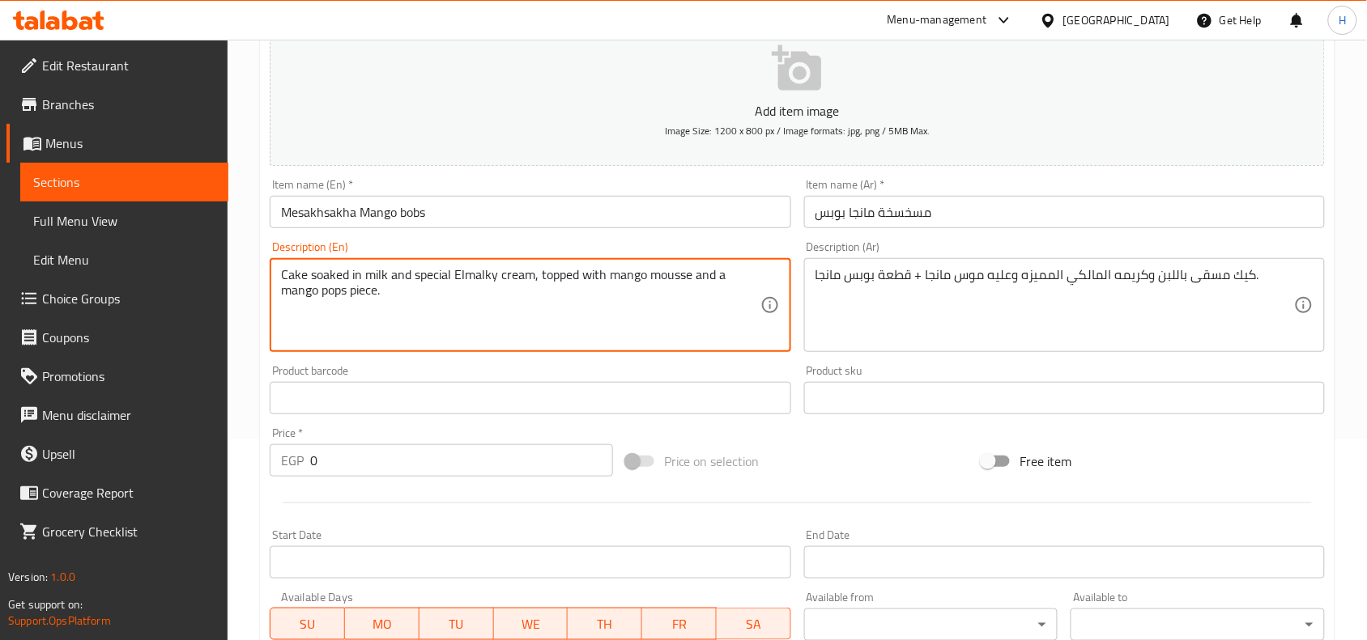
scroll to position [202, 0]
type textarea "Cake soaked in milk and special Elmalky cream, topped with mango mousse and a m…"
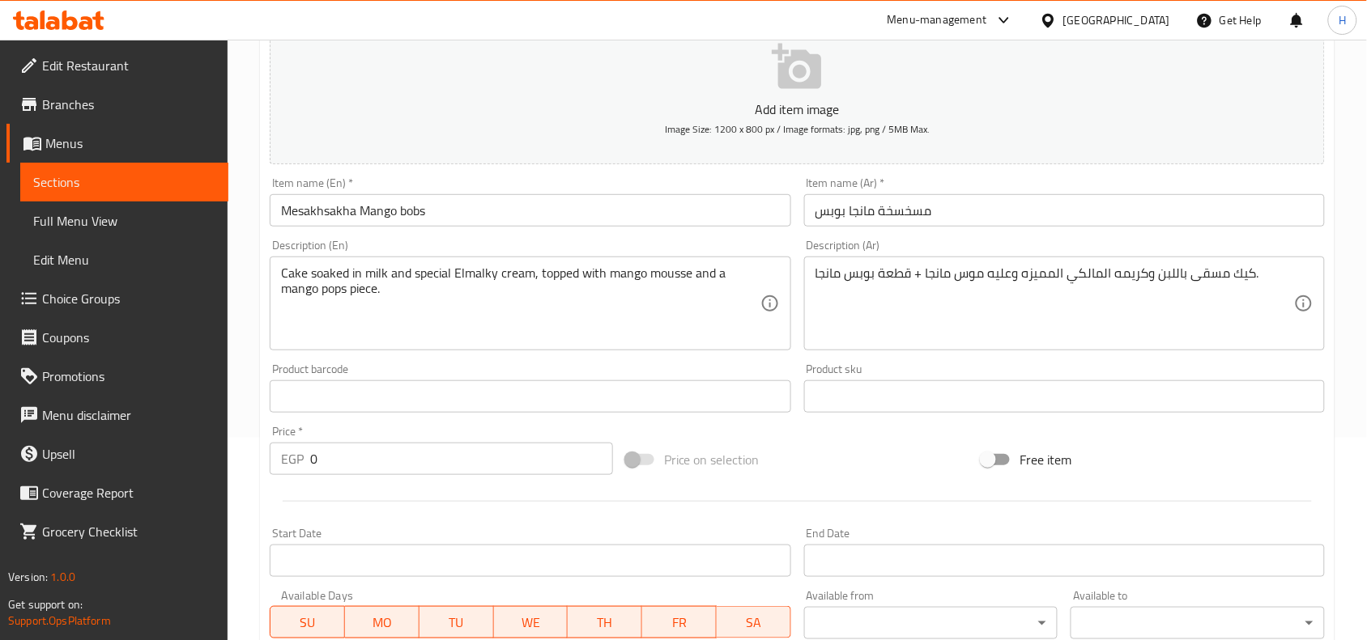
click at [437, 442] on div "Price   * EGP 0 Price *" at bounding box center [441, 450] width 343 height 49
click at [437, 450] on input "0" at bounding box center [461, 459] width 303 height 32
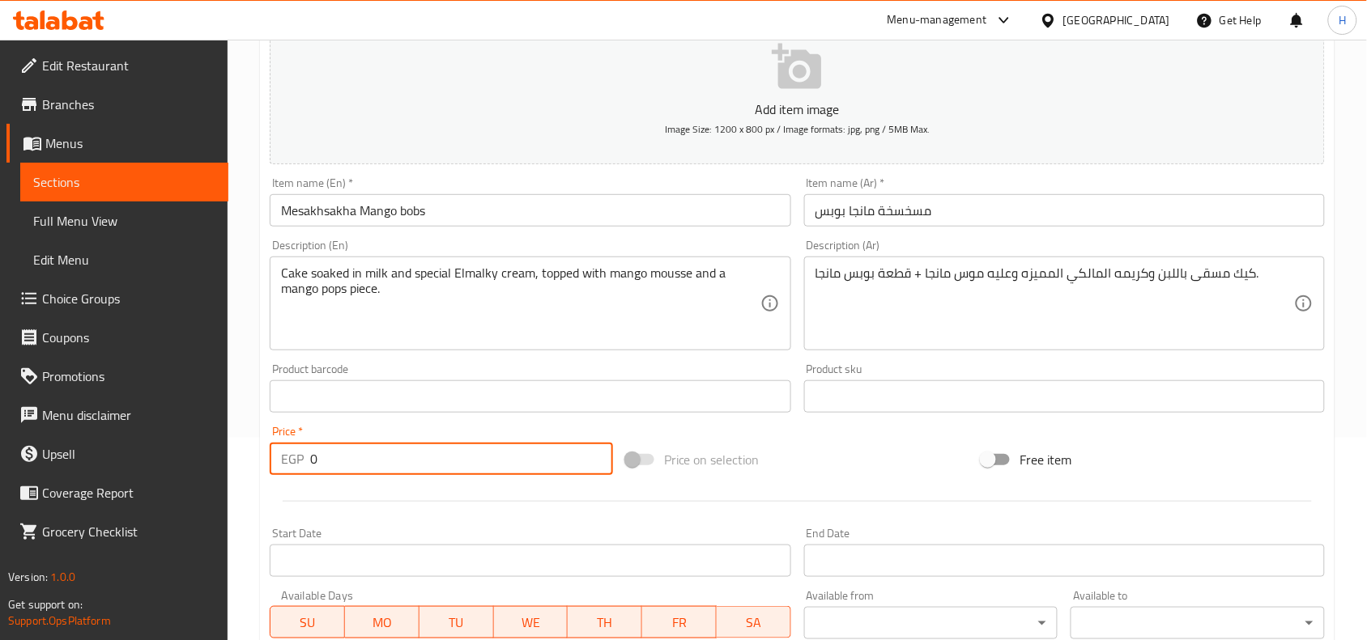
click at [437, 450] on input "0" at bounding box center [461, 459] width 303 height 32
type input "120"
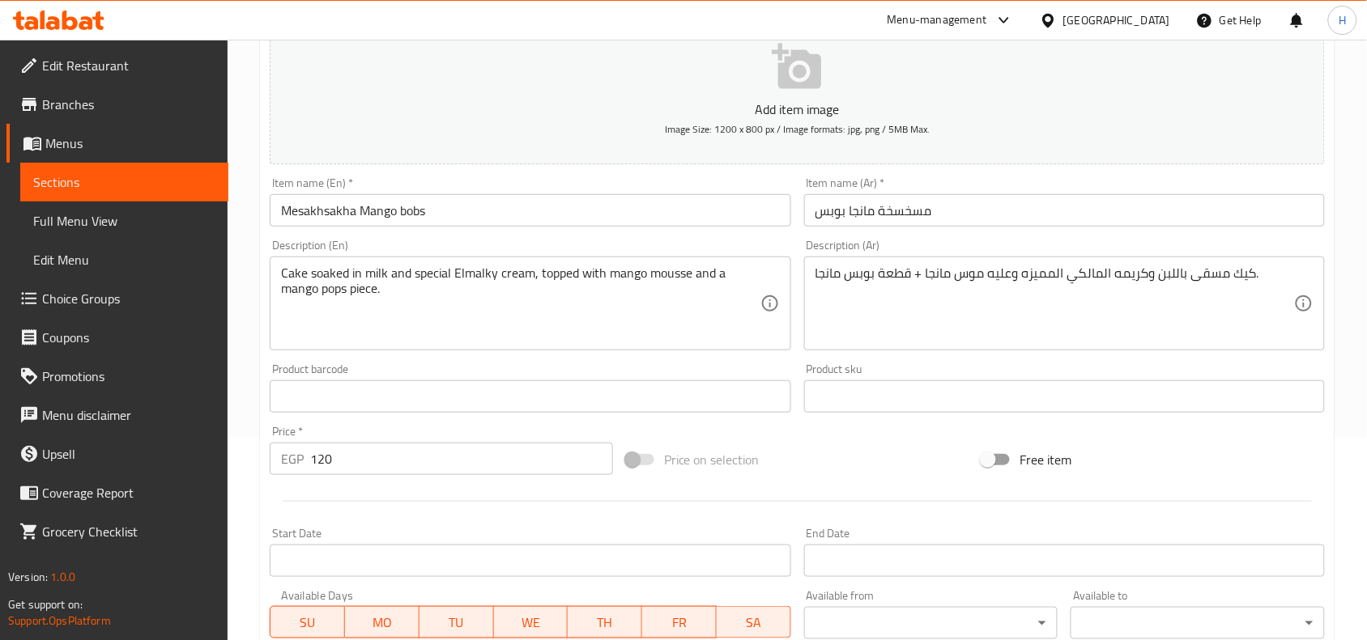
click at [406, 523] on div "Start Date Start Date" at bounding box center [530, 552] width 534 height 62
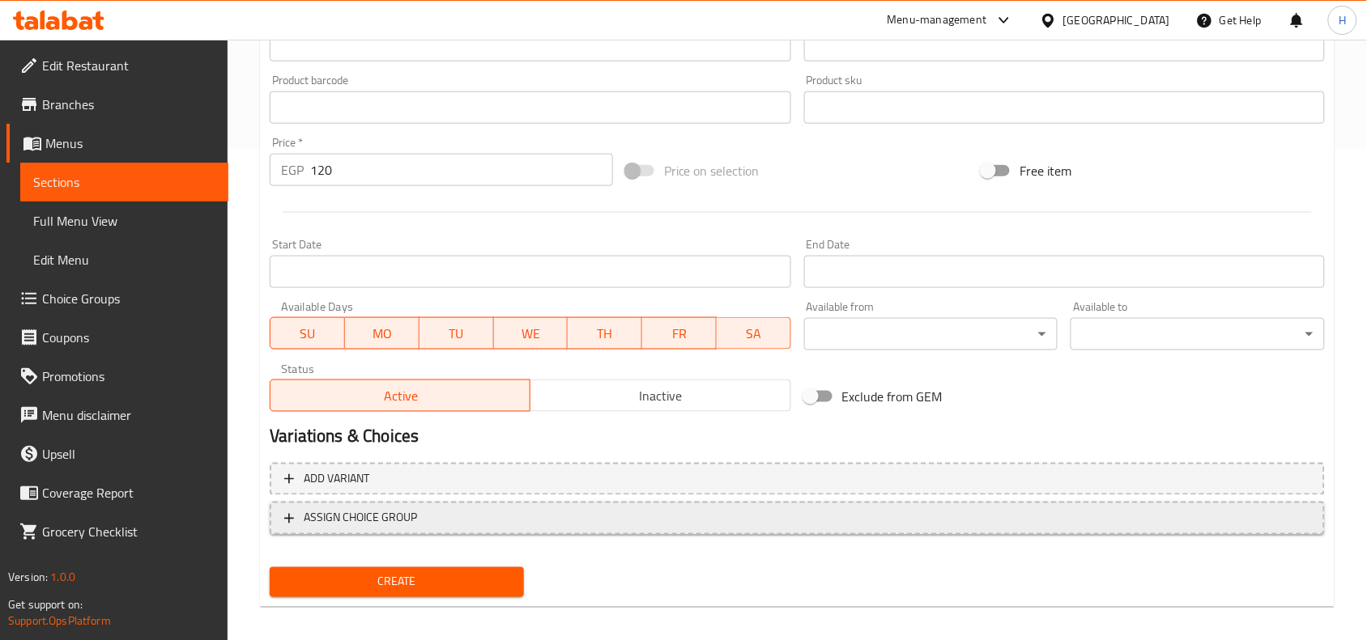
scroll to position [500, 0]
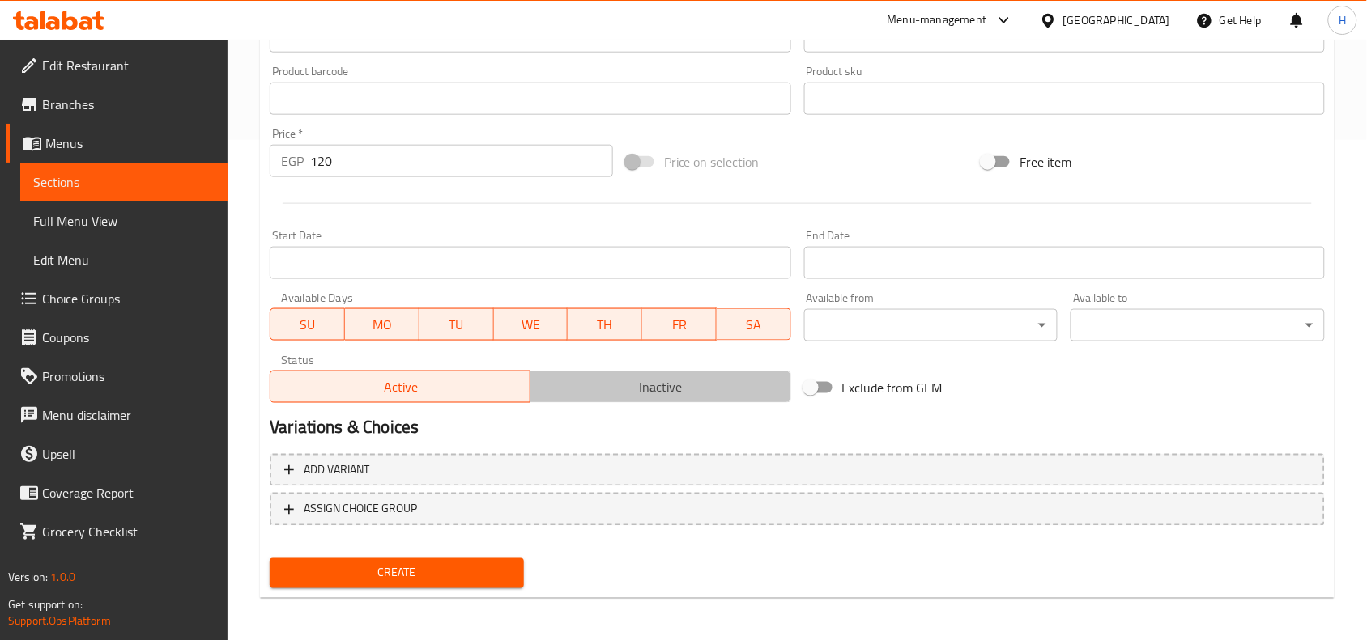
click at [608, 394] on span "Inactive" at bounding box center [660, 387] width 247 height 23
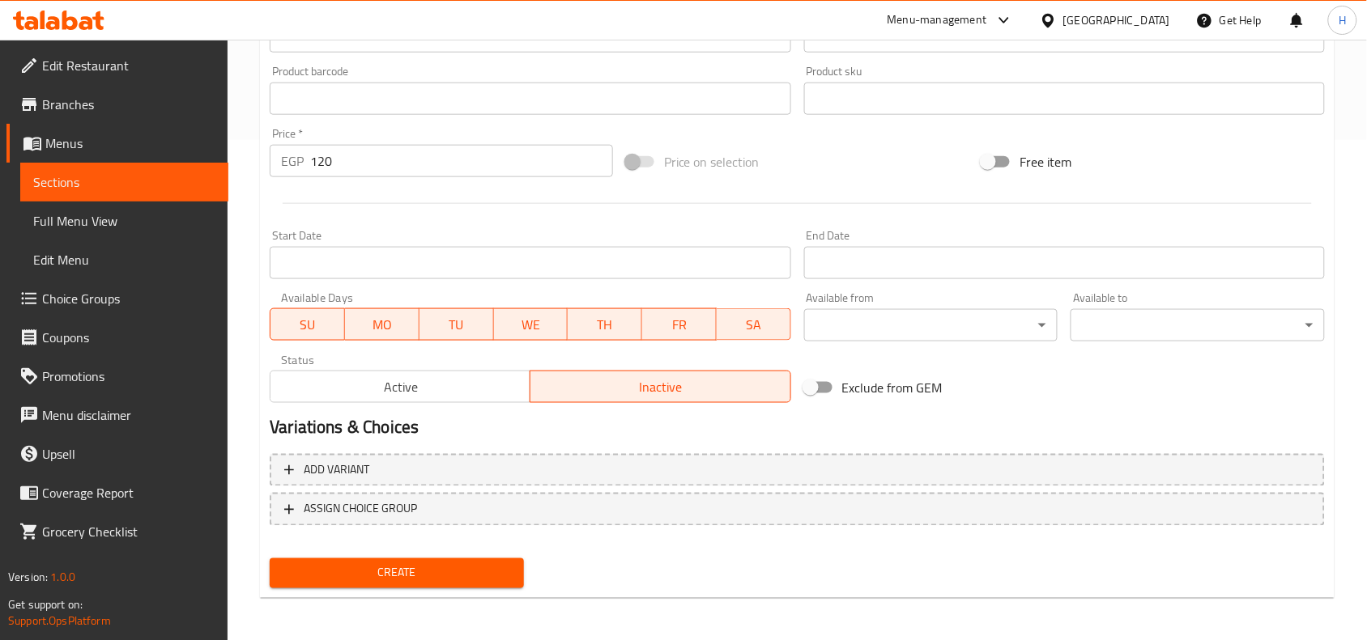
click at [527, 567] on div "Create" at bounding box center [396, 573] width 267 height 43
click at [498, 567] on span "Create" at bounding box center [397, 573] width 228 height 20
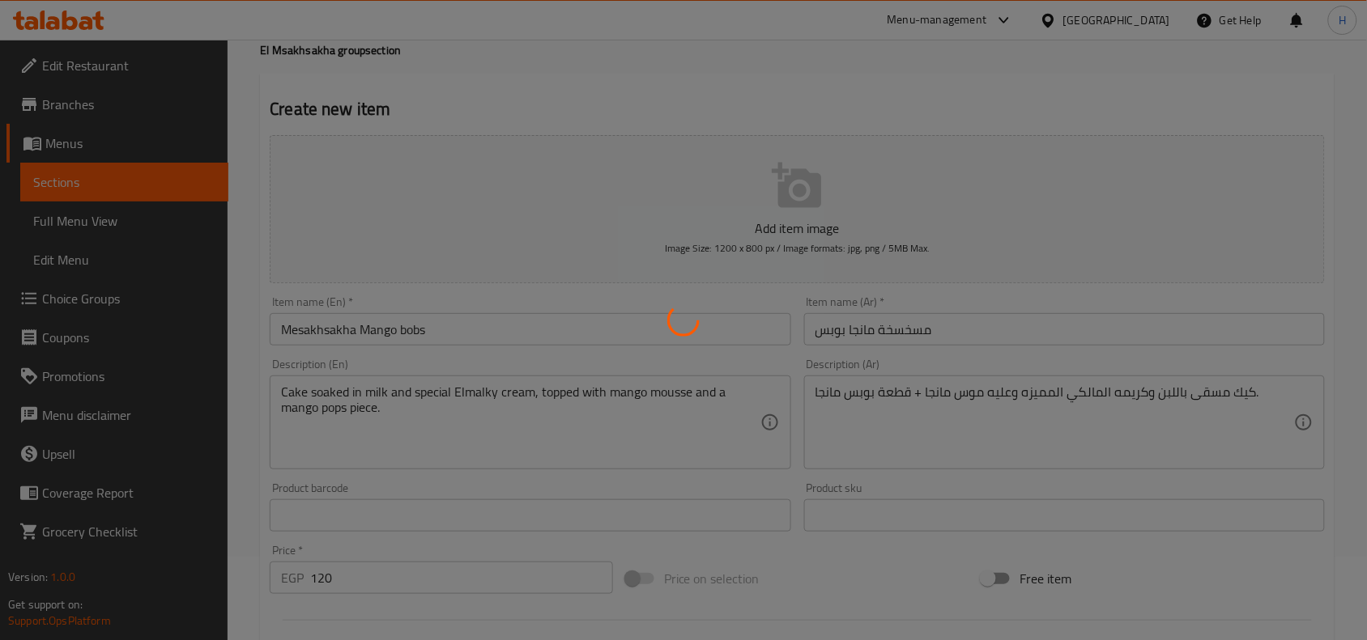
scroll to position [5, 0]
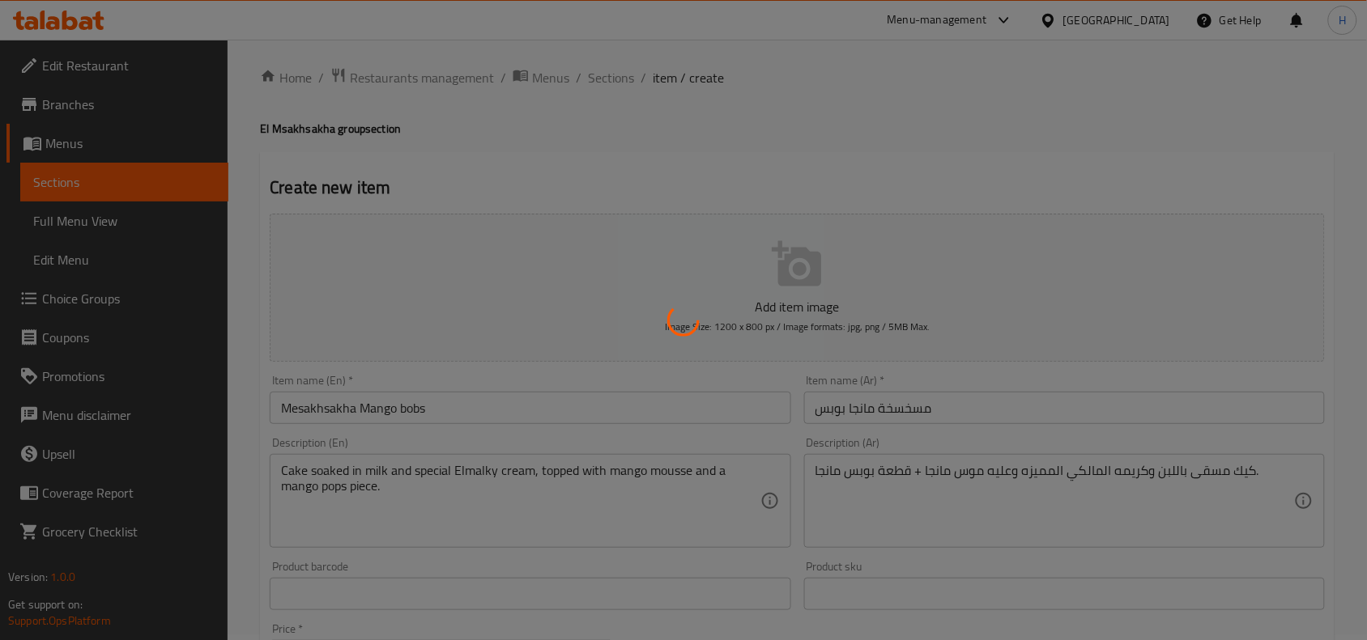
type input "0"
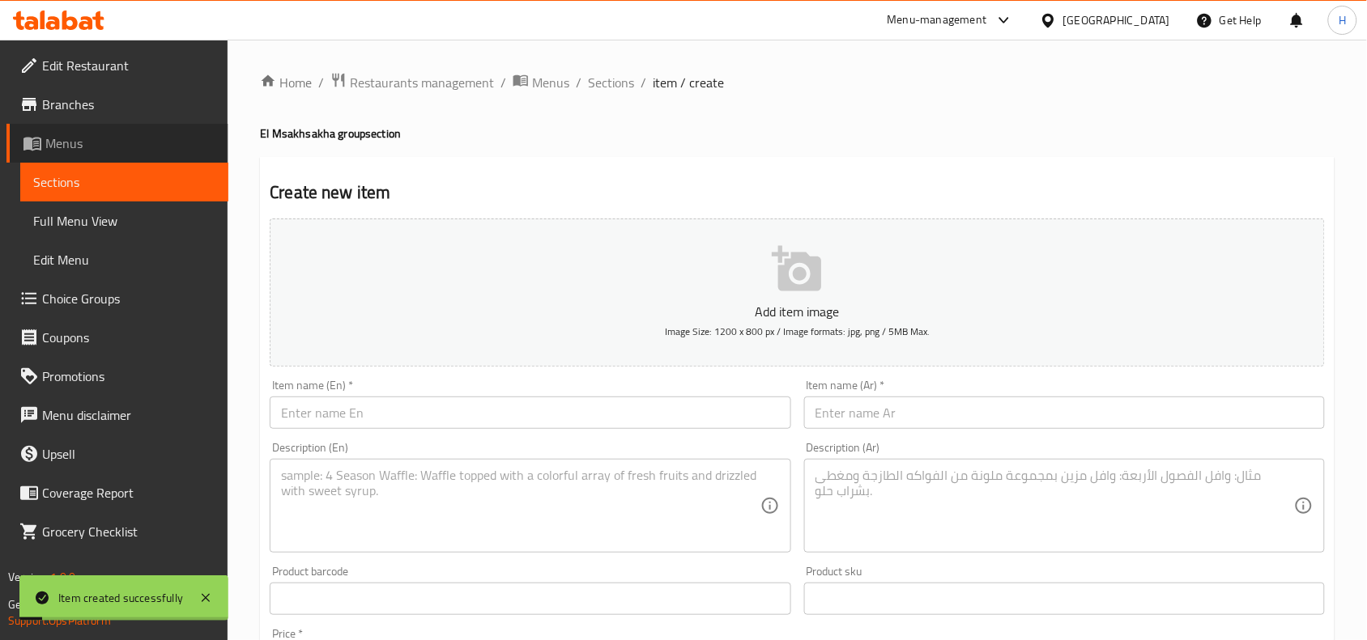
click at [151, 134] on span "Menus" at bounding box center [130, 143] width 170 height 19
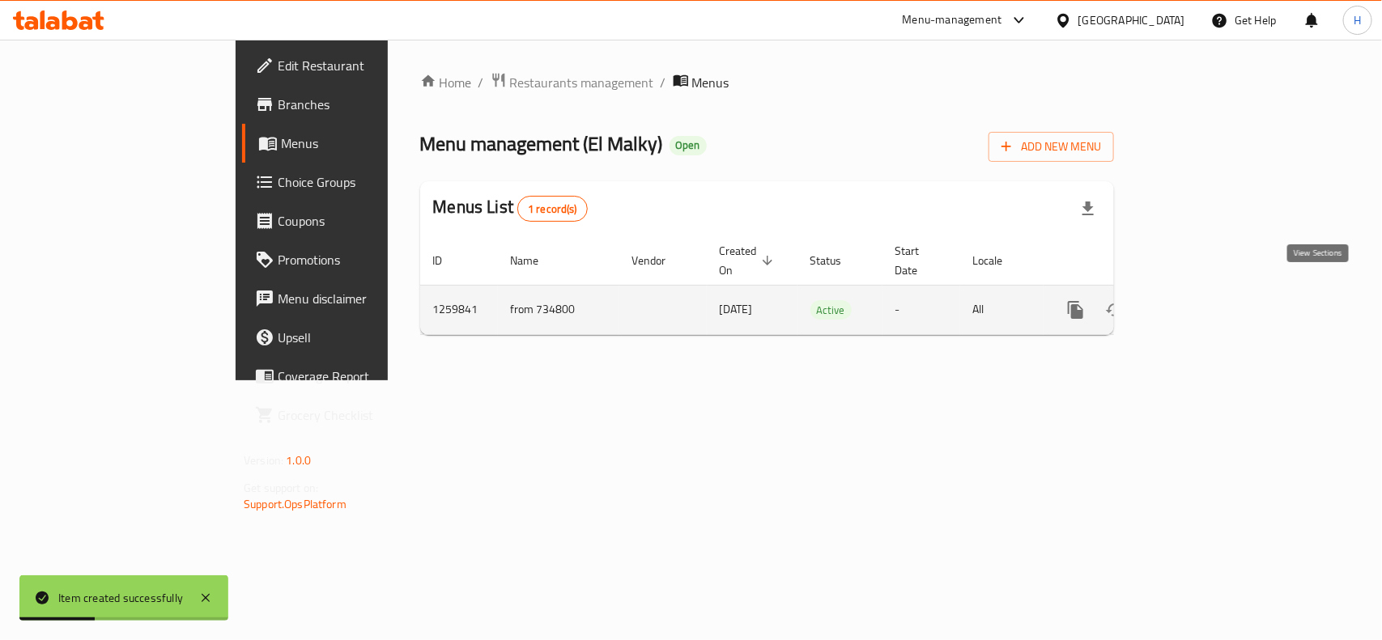
click at [1202, 300] on icon "enhanced table" at bounding box center [1192, 309] width 19 height 19
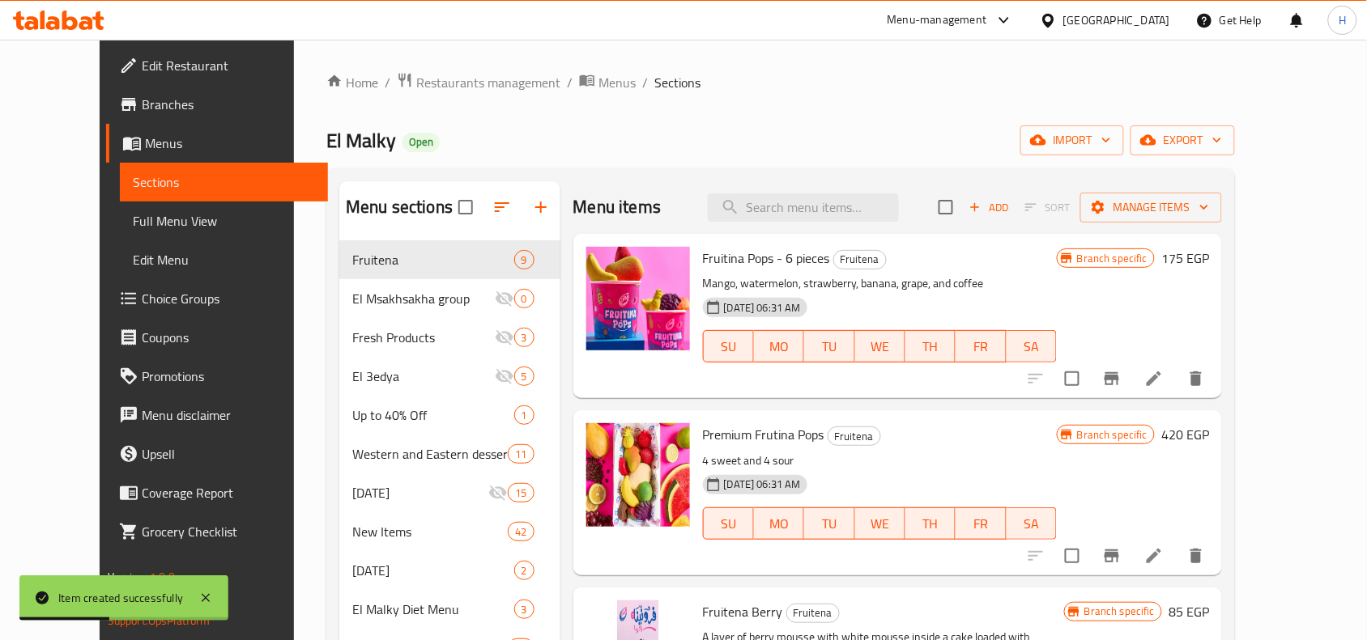
click at [159, 216] on span "Full Menu View" at bounding box center [224, 220] width 182 height 19
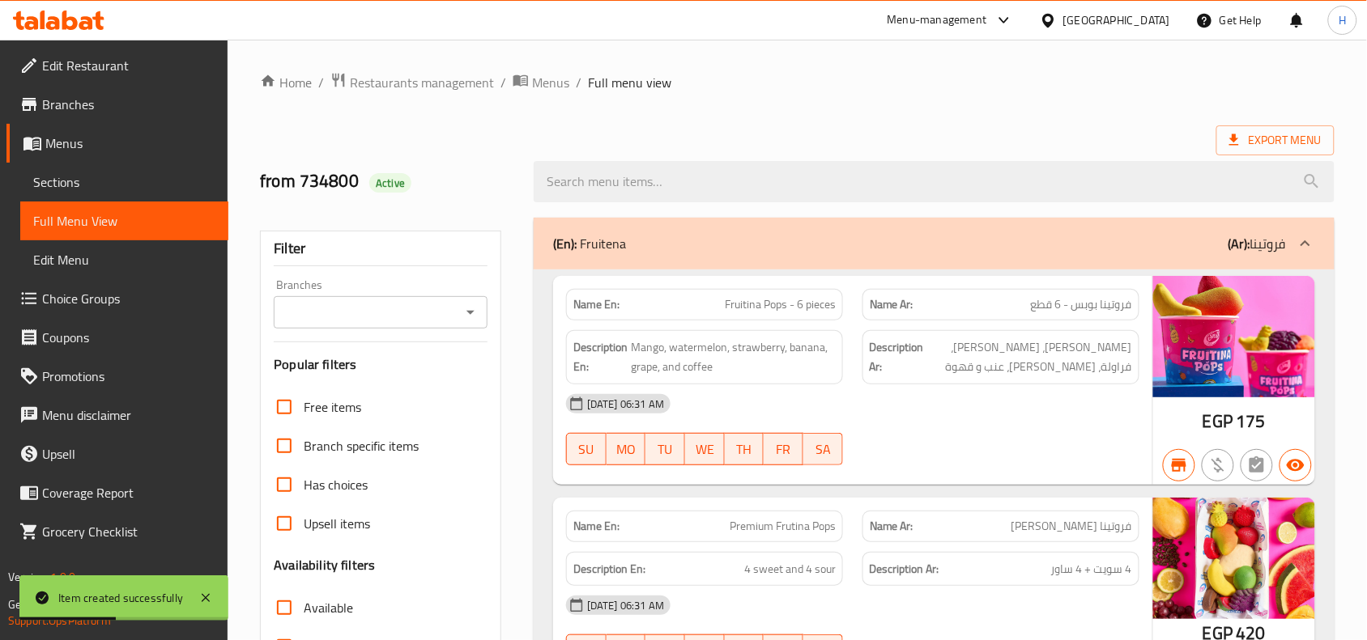
scroll to position [304, 0]
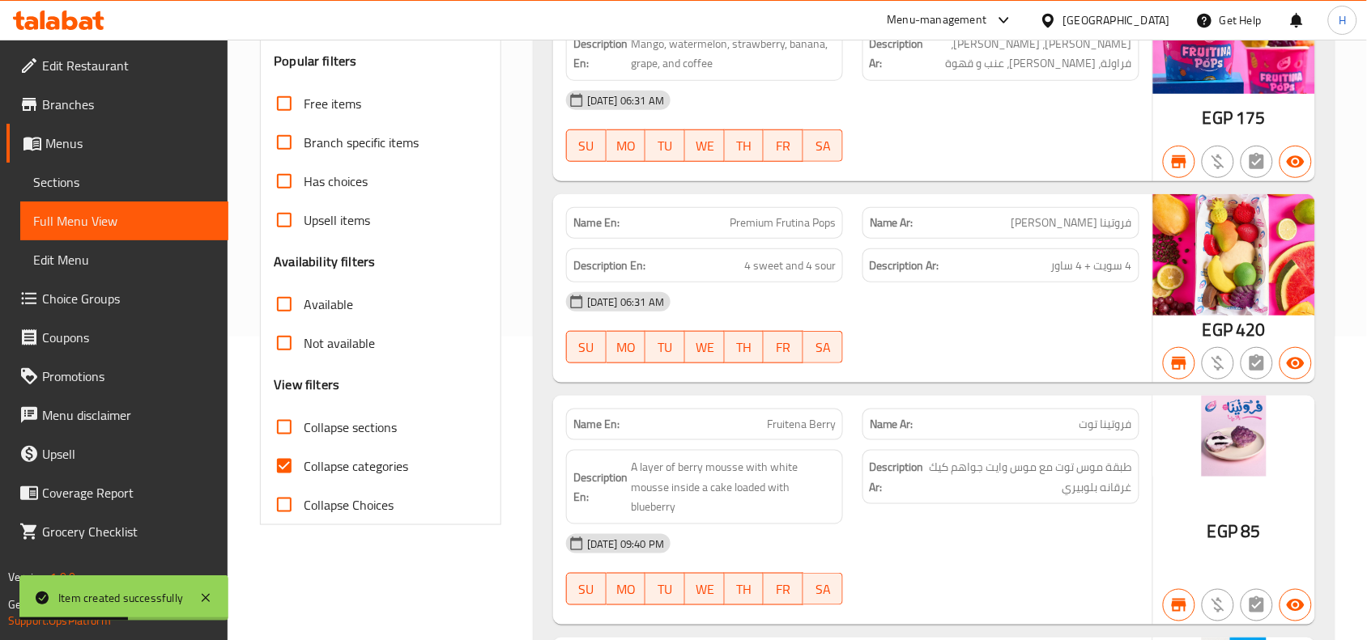
click at [317, 421] on span "Collapse sections" at bounding box center [350, 427] width 93 height 19
click at [304, 421] on input "Collapse sections" at bounding box center [284, 427] width 39 height 39
checkbox input "true"
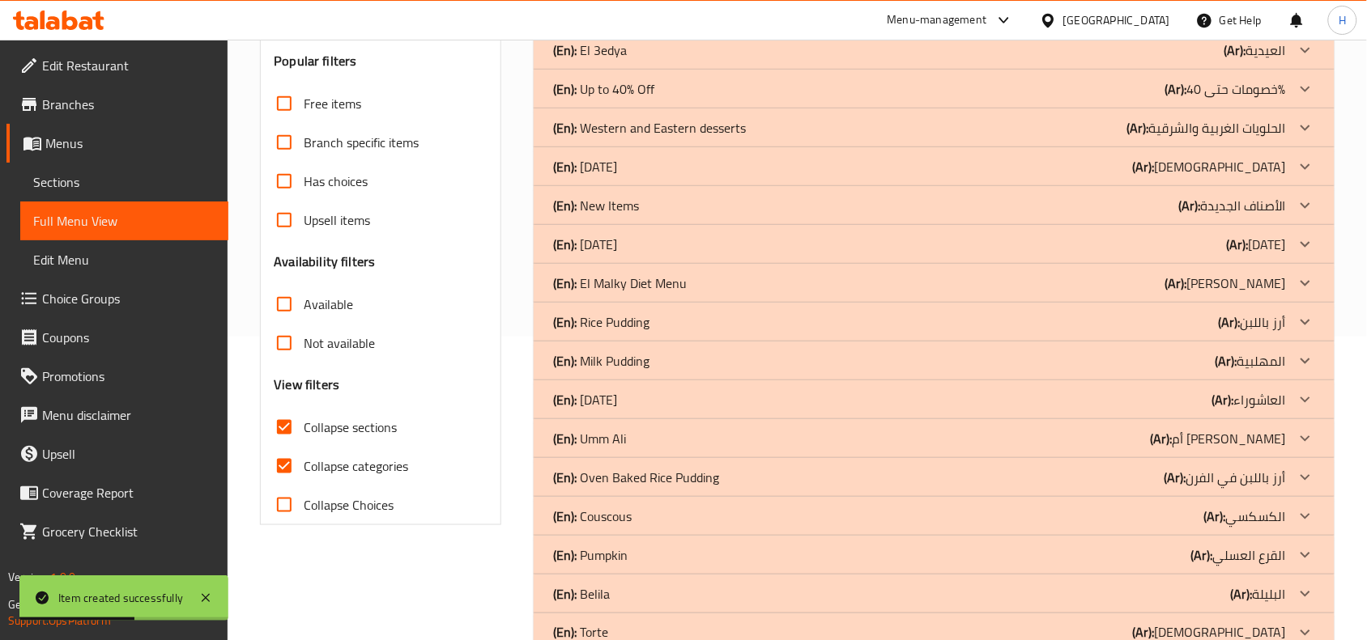
scroll to position [101, 0]
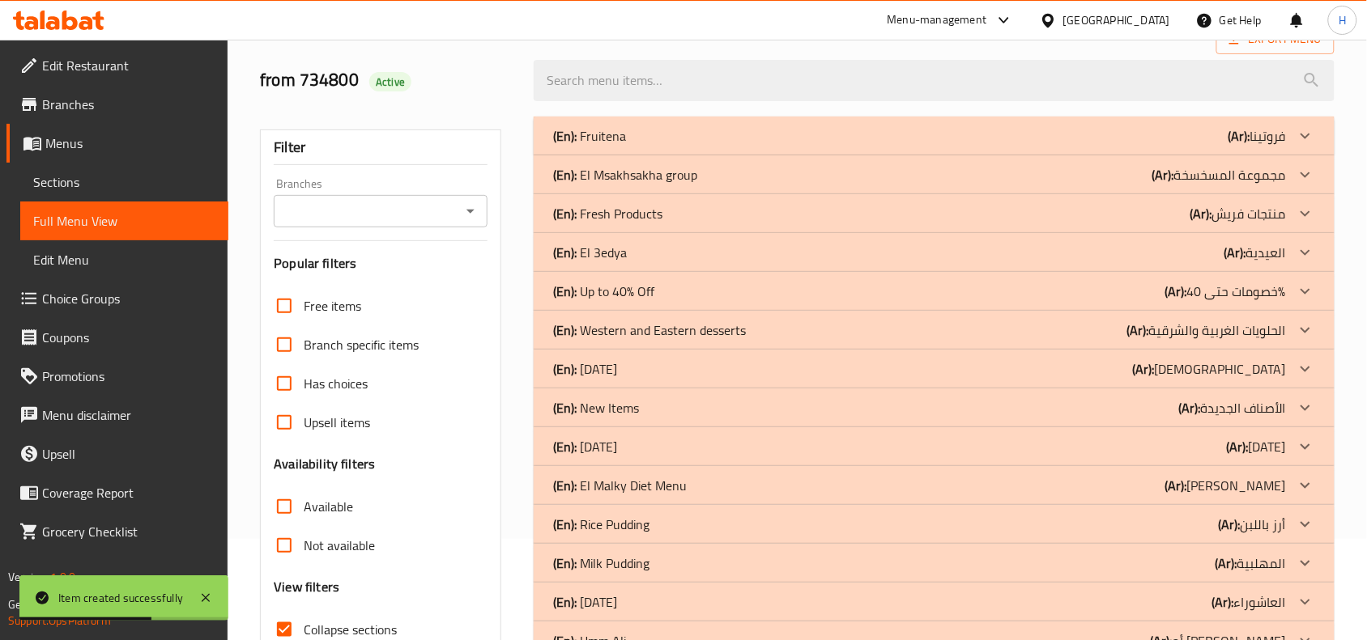
click at [653, 179] on p "(En): El Msakhsakha group" at bounding box center [625, 174] width 144 height 19
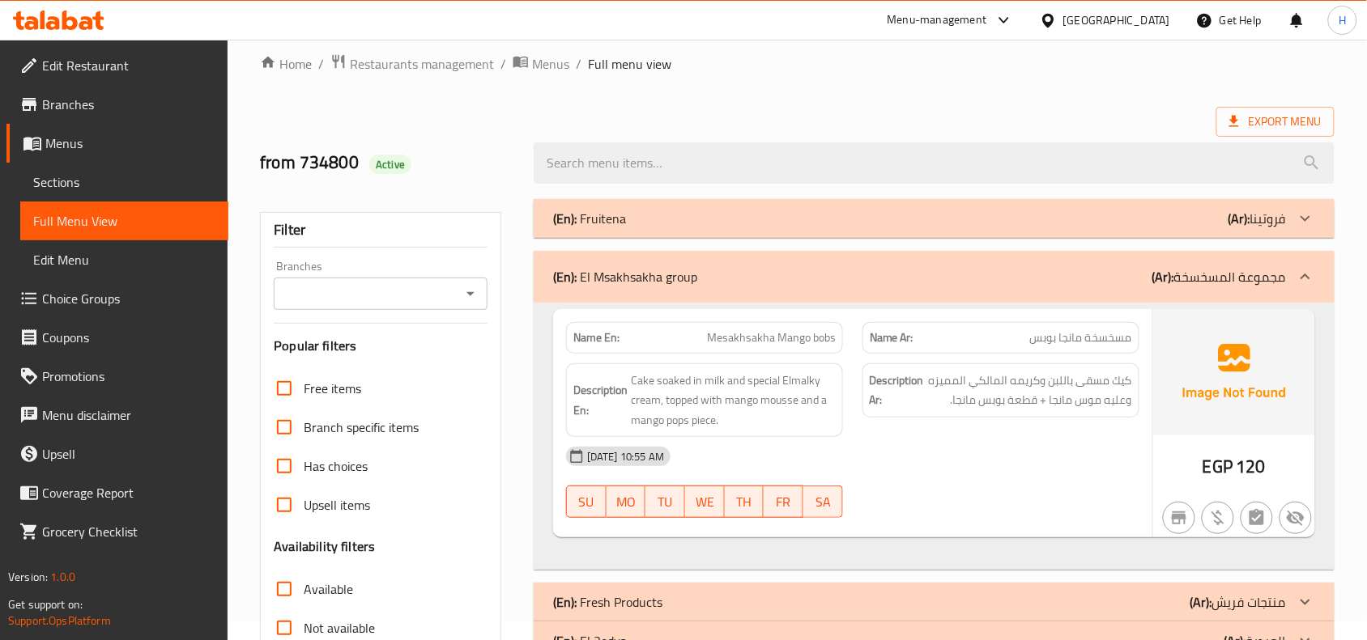
scroll to position [0, 0]
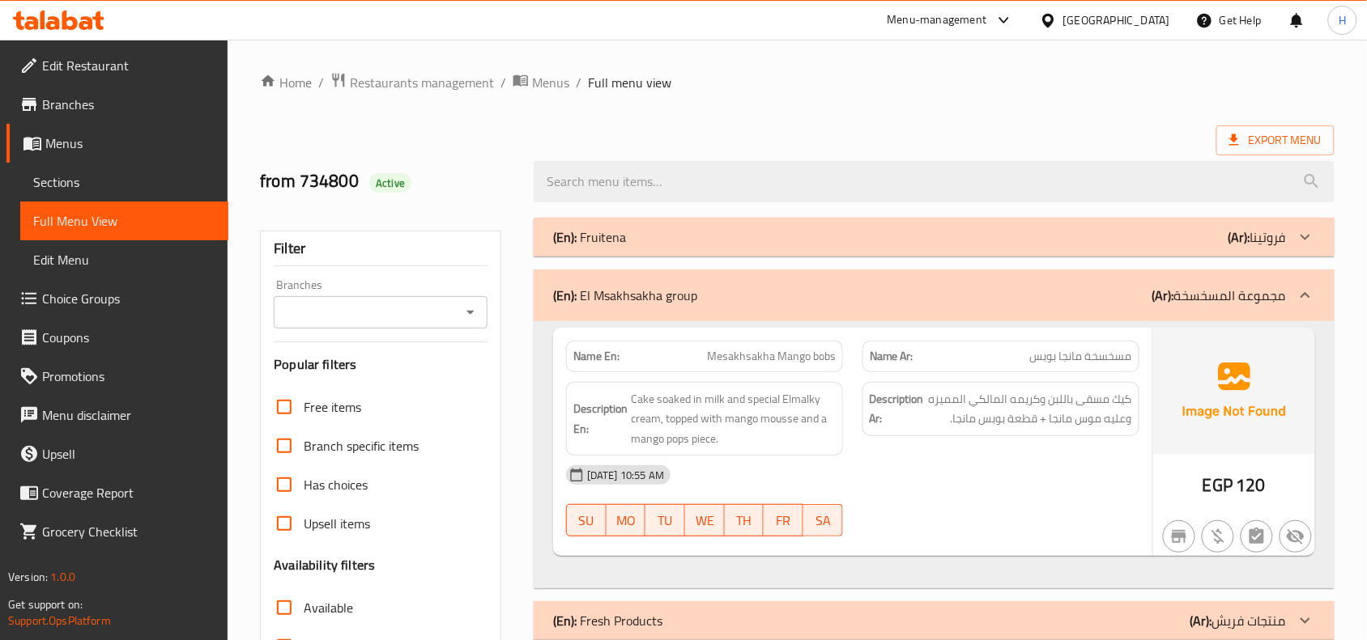
click at [387, 300] on div "Branches" at bounding box center [381, 312] width 214 height 32
click at [401, 298] on div "Branches" at bounding box center [381, 312] width 214 height 32
click at [401, 318] on input "Branches" at bounding box center [367, 312] width 177 height 23
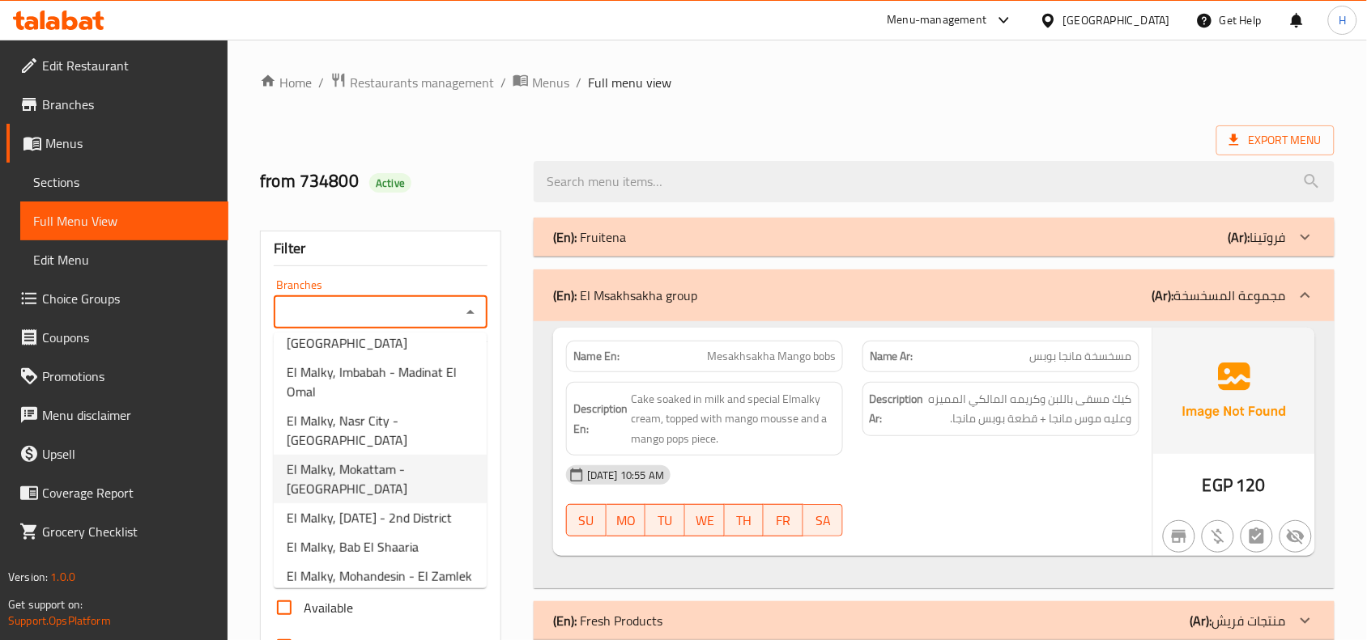
scroll to position [125, 0]
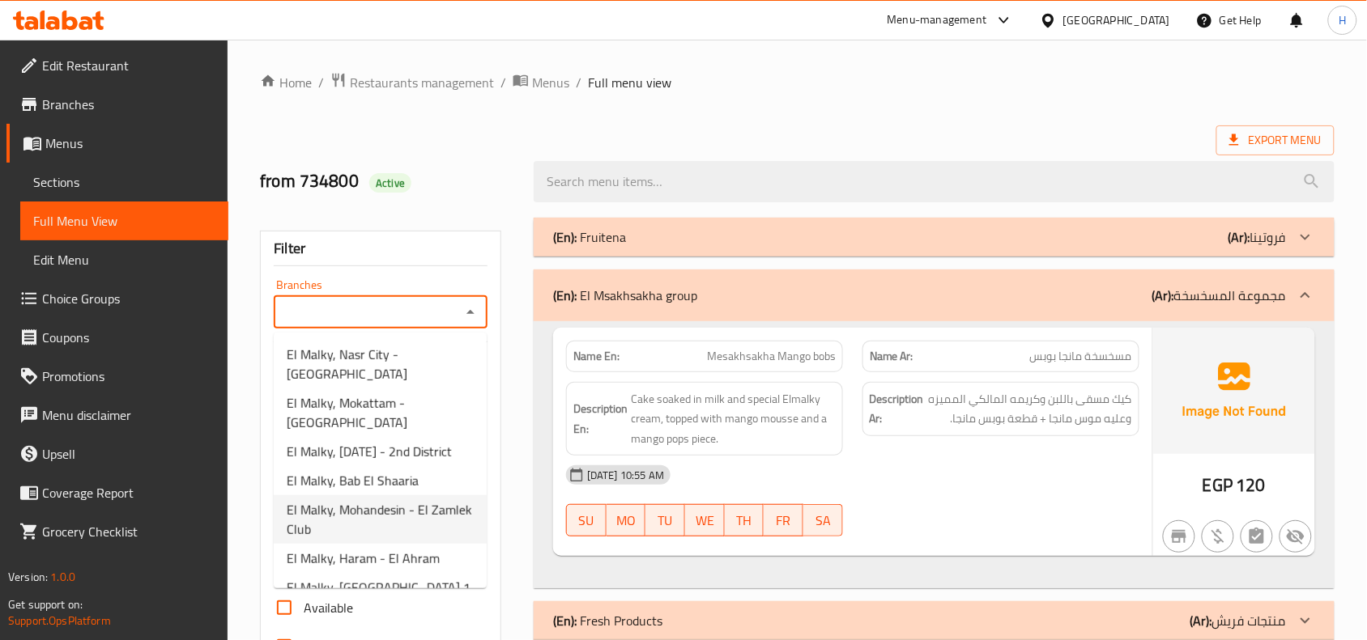
click at [351, 500] on span "El Malky, Mohandesin - El Zamlek Club" at bounding box center [380, 519] width 187 height 39
type input "El Malky, Mohandesin - El Zamlek Club"
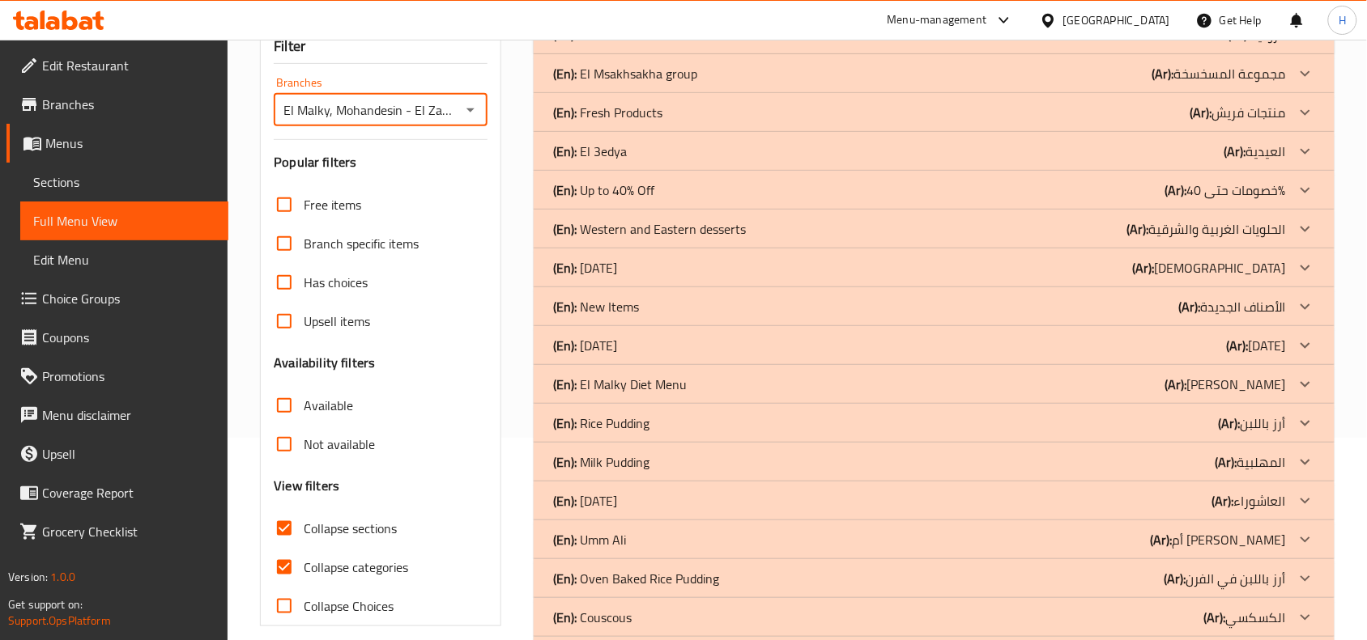
scroll to position [101, 0]
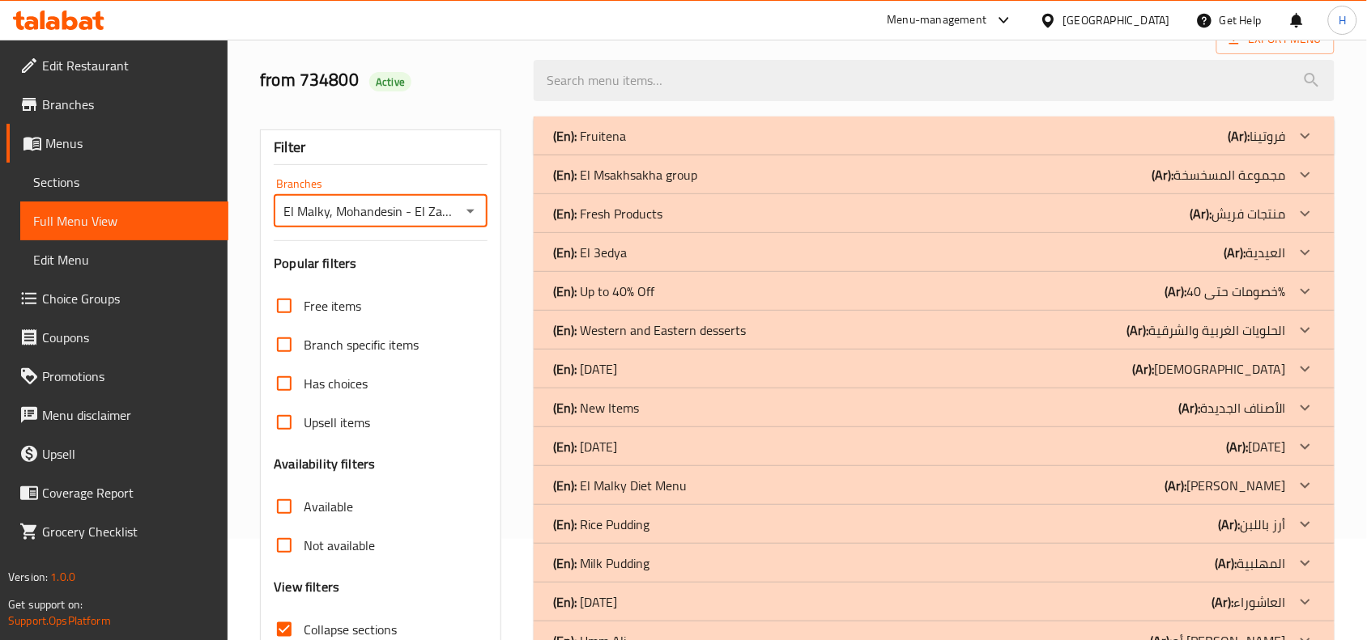
click at [697, 174] on div "(En): El Msakhsakha group (Ar): مجموعة المسخسخة" at bounding box center [919, 174] width 733 height 19
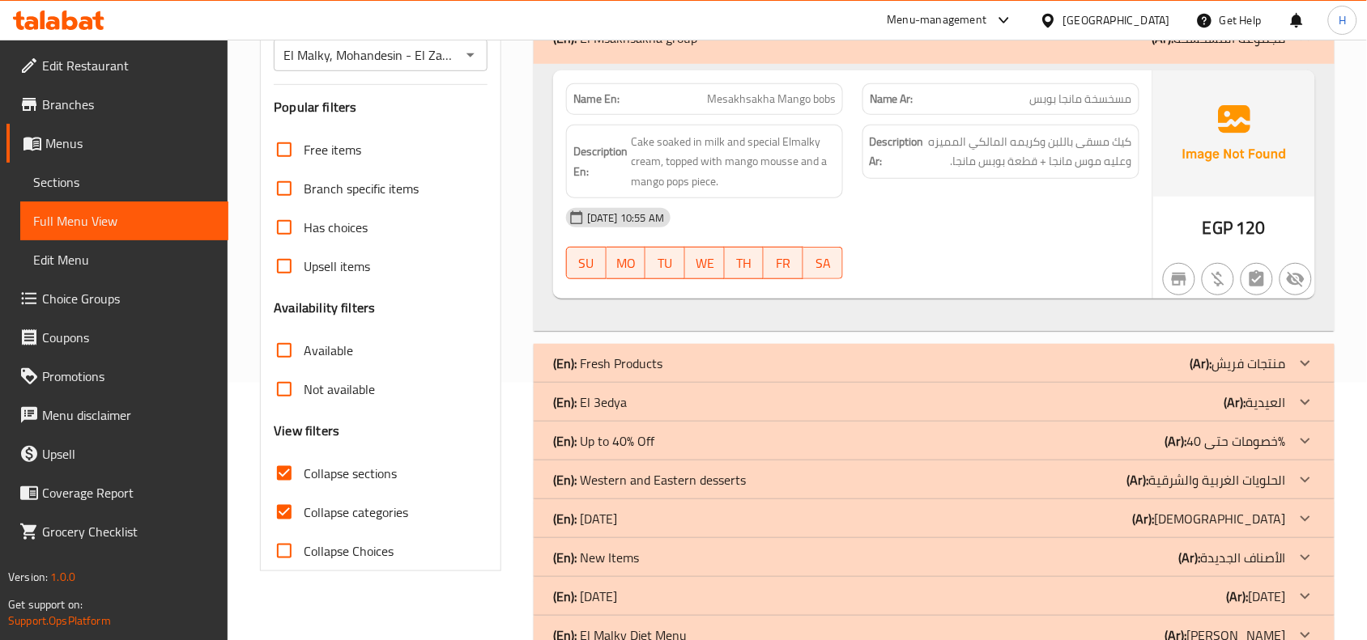
scroll to position [156, 0]
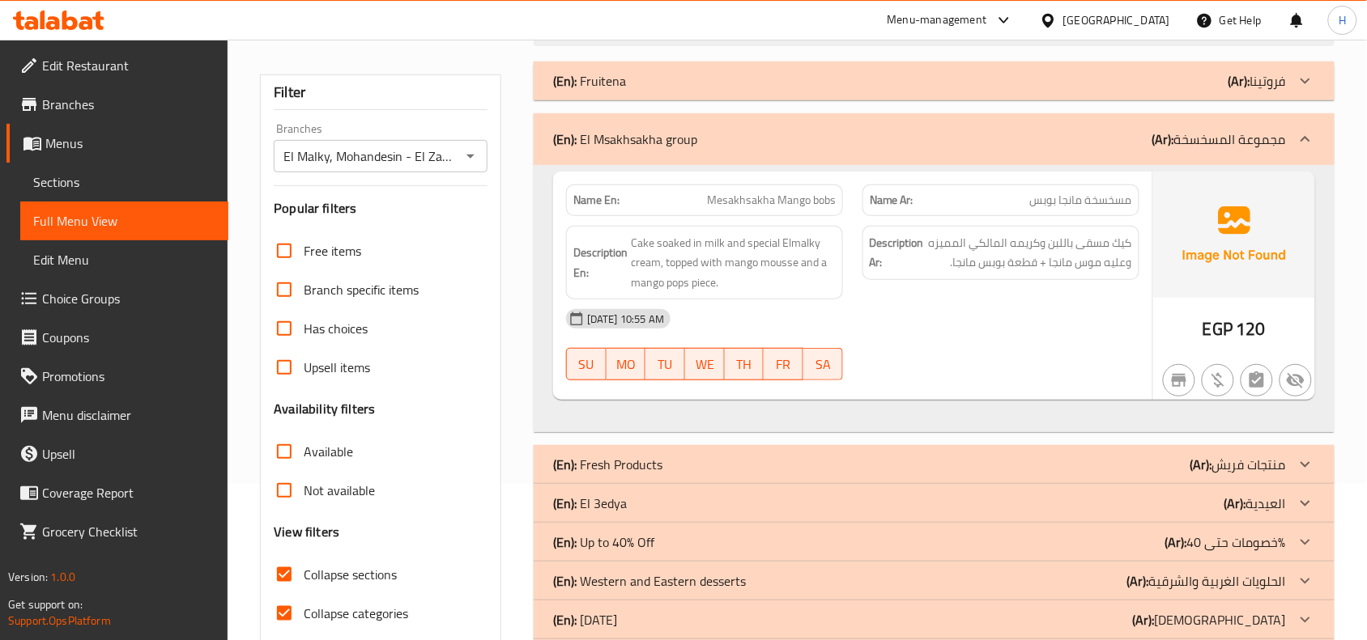
click at [1120, 265] on span "كيك مسقى باللبن وكريمه المالكي المميزه وعليه موس مانجا + قطعة بوبس مانجا." at bounding box center [1029, 253] width 205 height 40
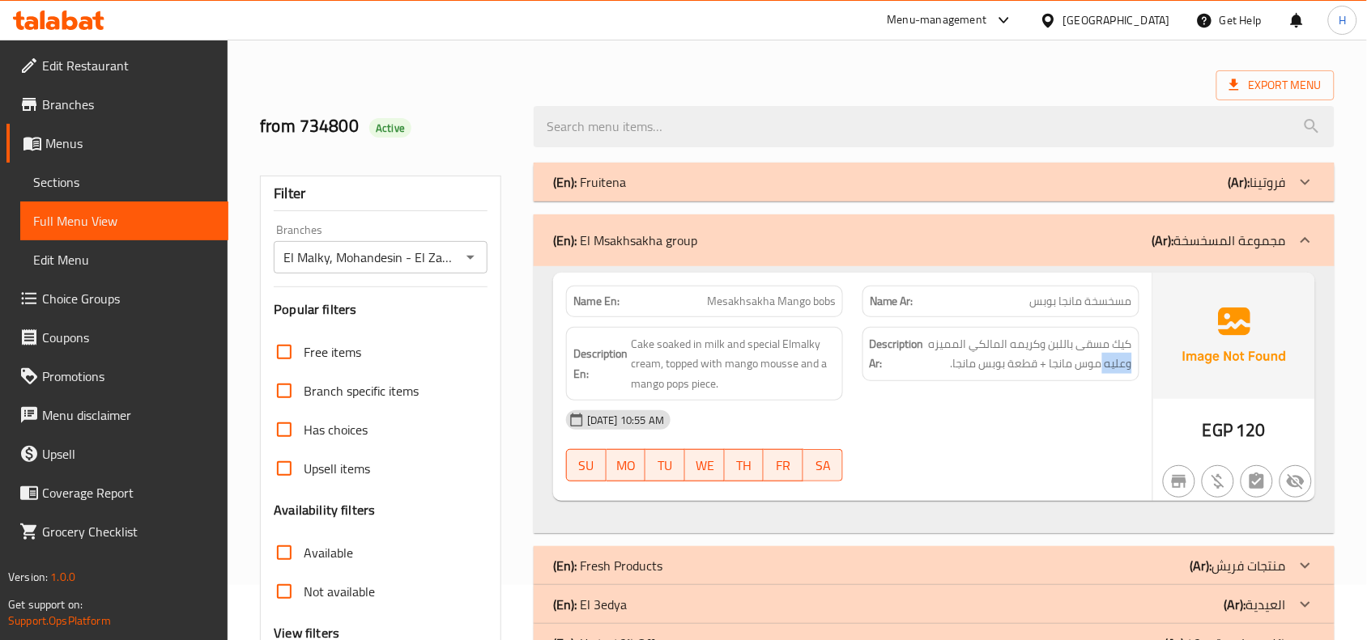
click at [34, 184] on span "Sections" at bounding box center [124, 181] width 182 height 19
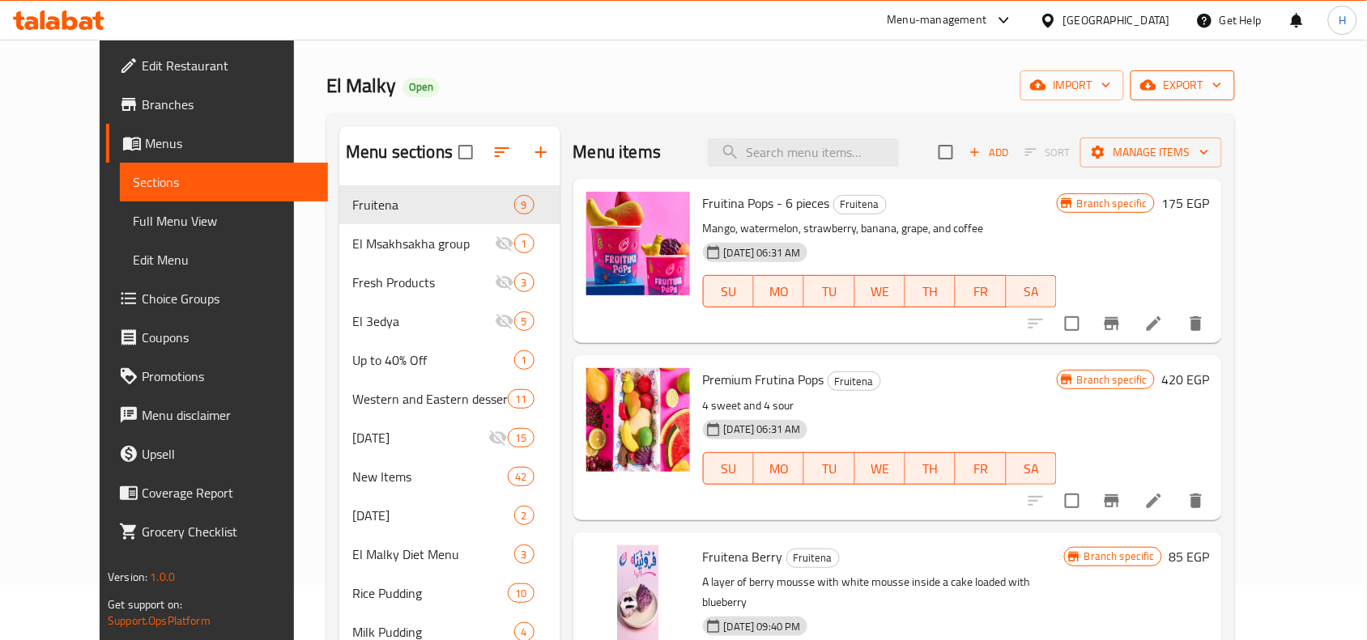
click at [1222, 94] on span "export" at bounding box center [1182, 85] width 79 height 20
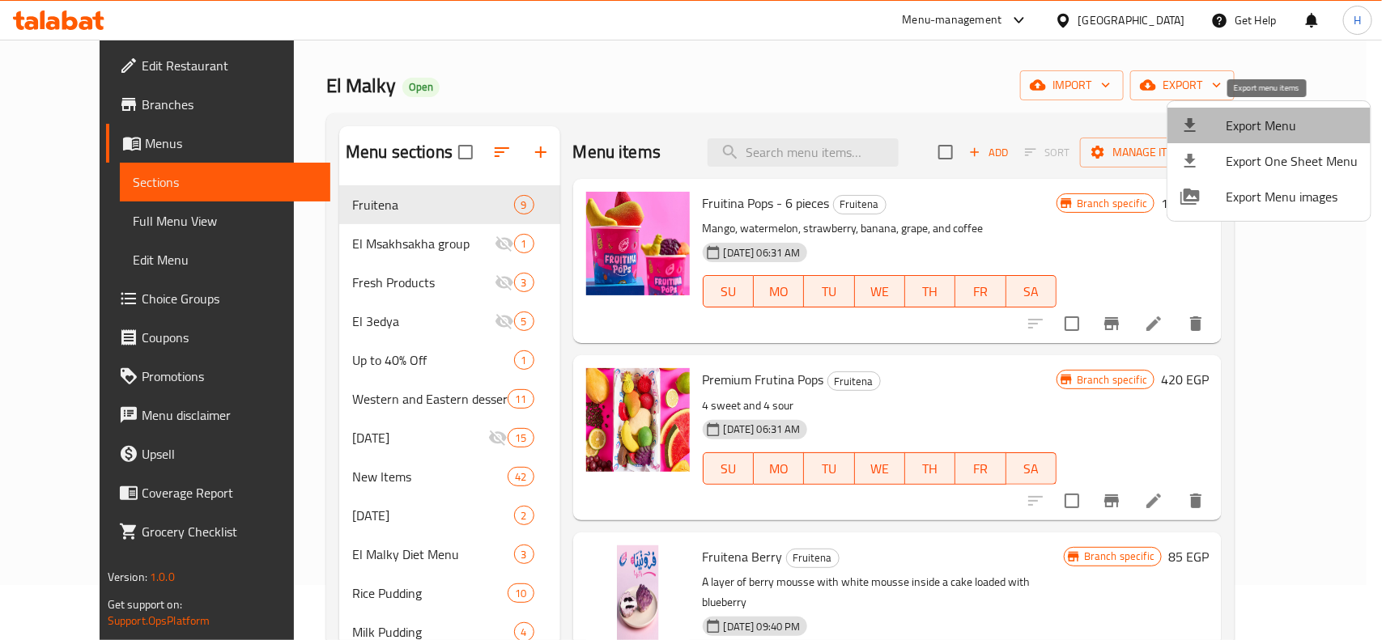
click at [1273, 140] on li "Export Menu" at bounding box center [1268, 126] width 203 height 36
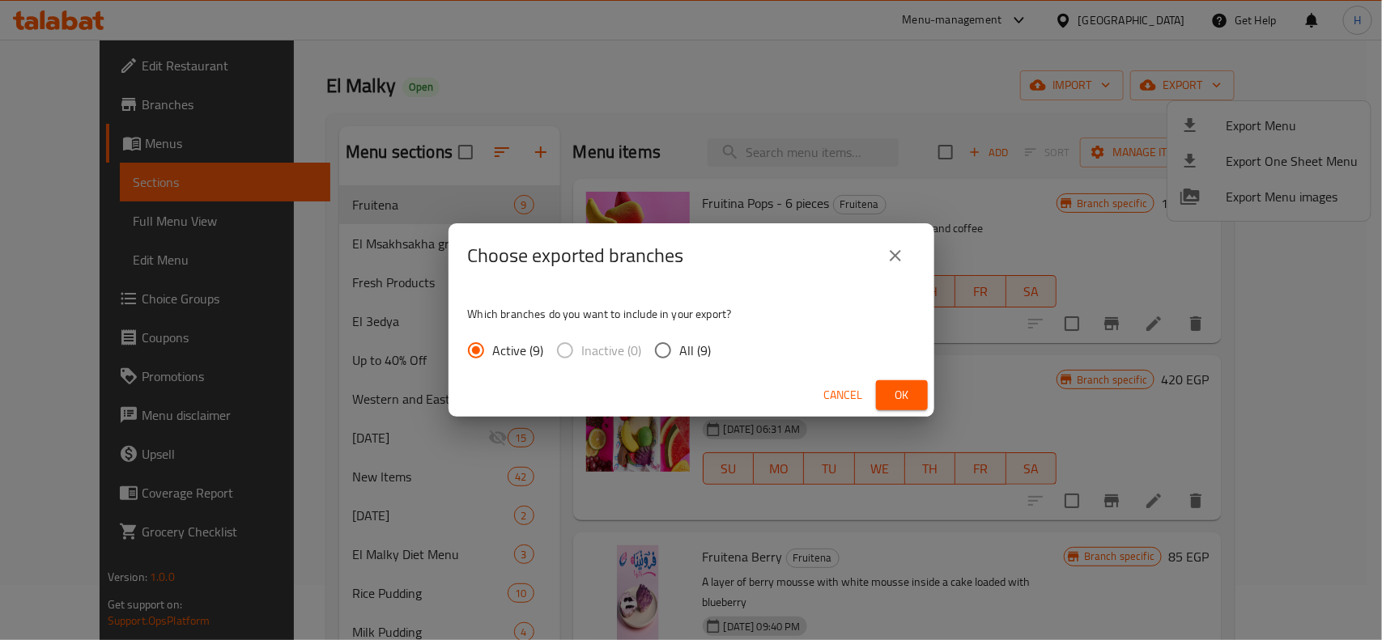
click at [661, 359] on input "All (9)" at bounding box center [663, 351] width 34 height 34
radio input "true"
click at [927, 393] on button "Ok" at bounding box center [902, 396] width 52 height 30
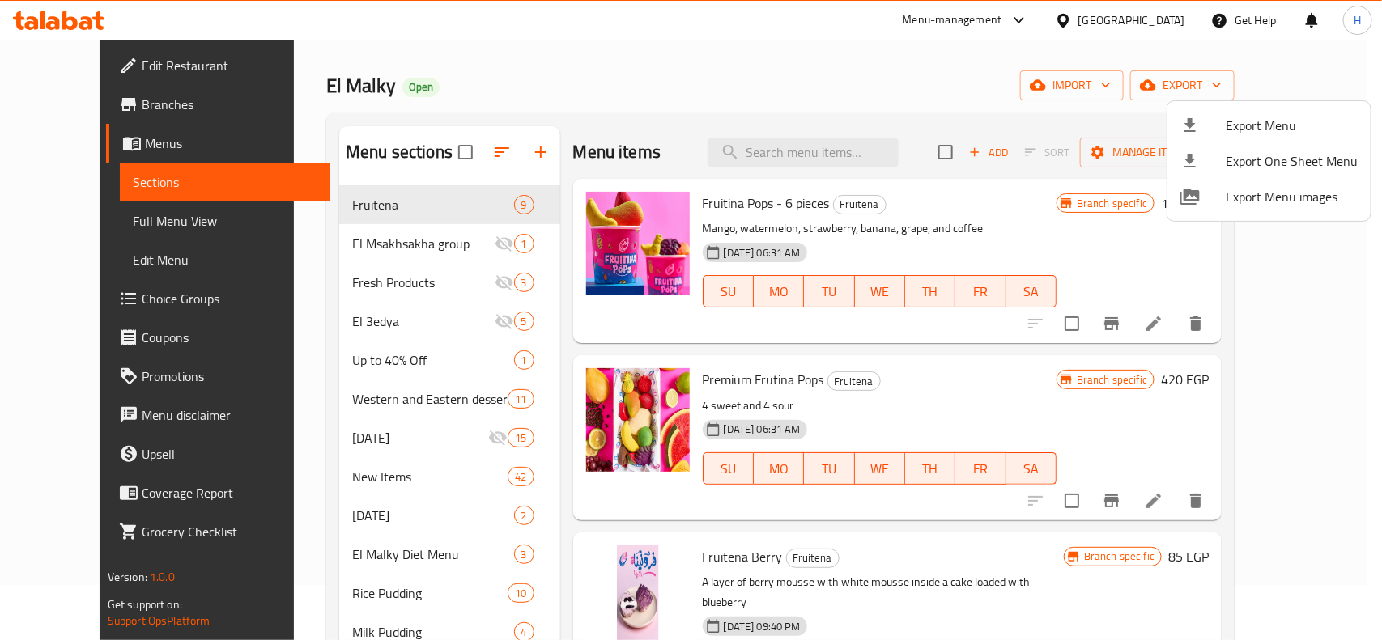
click at [358, 248] on div at bounding box center [691, 320] width 1382 height 640
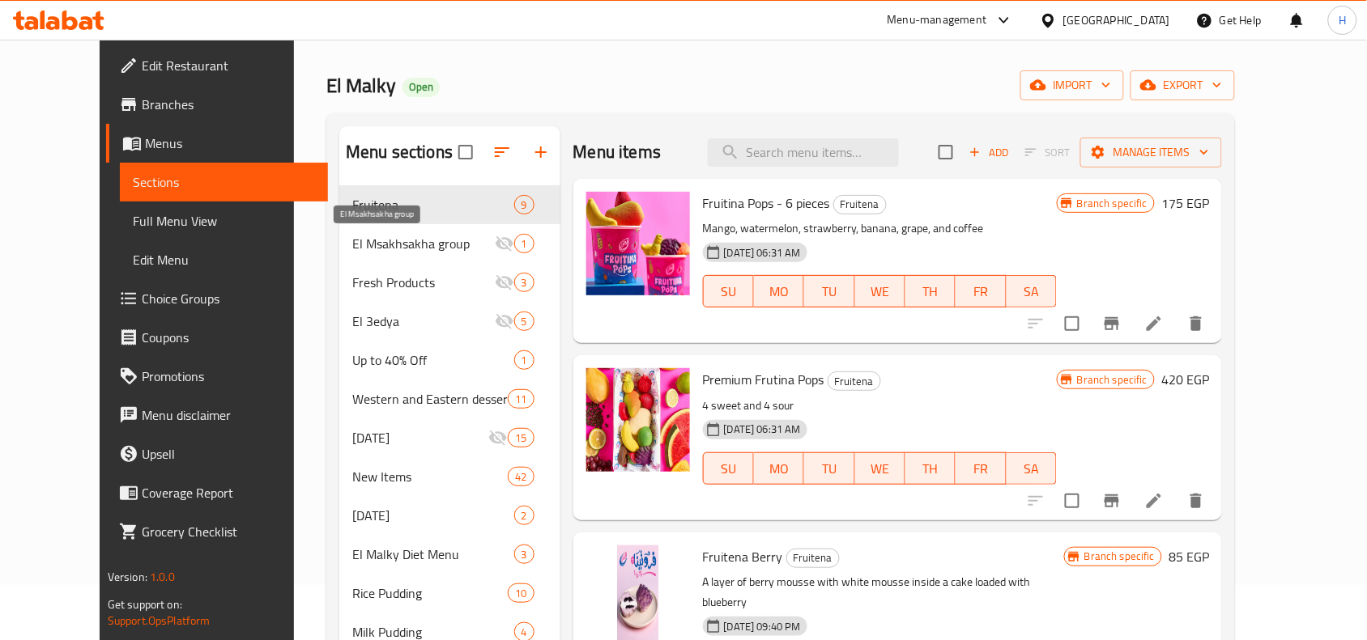
click at [358, 248] on span "El Msakhsakha group" at bounding box center [423, 243] width 142 height 19
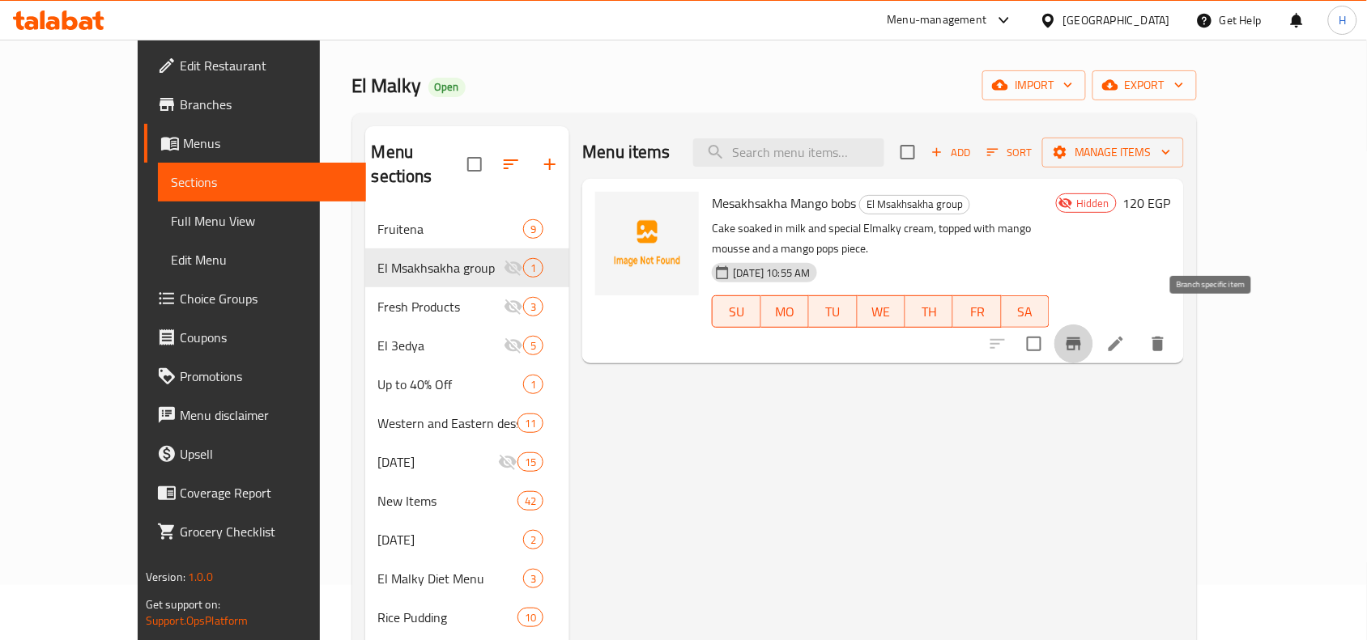
click at [1093, 326] on button "Branch-specific-item" at bounding box center [1073, 344] width 39 height 39
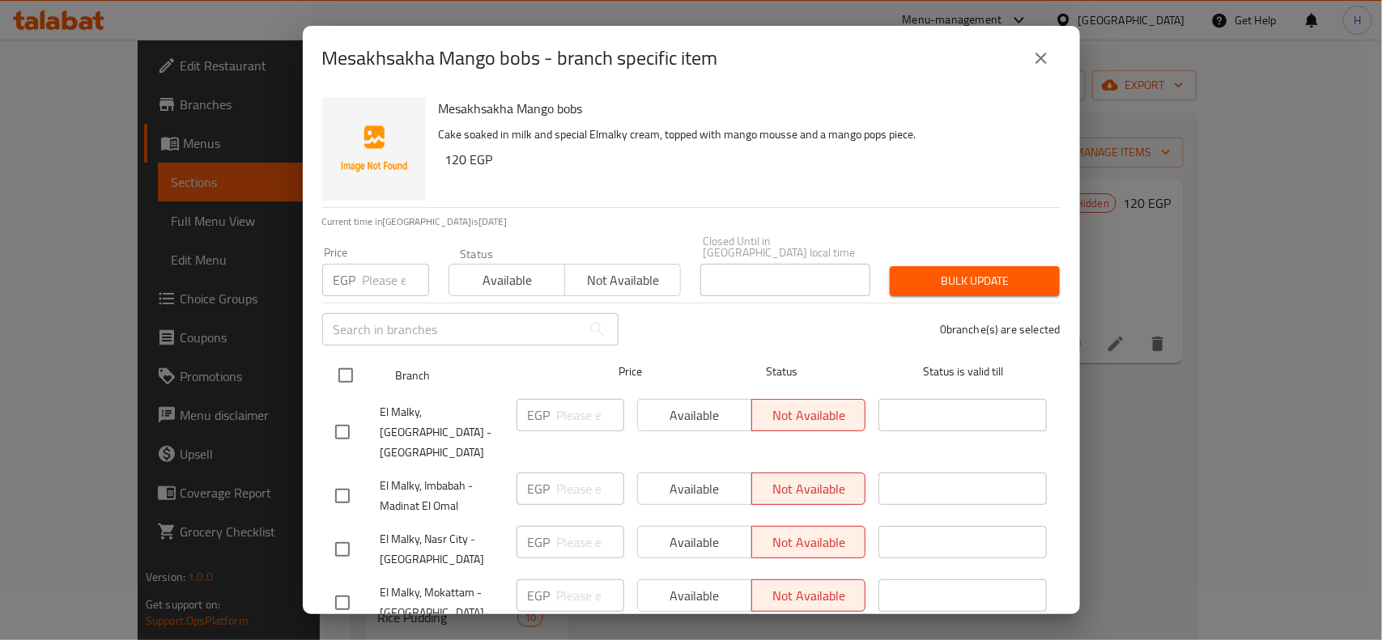
click at [336, 362] on input "checkbox" at bounding box center [346, 376] width 34 height 34
checkbox input "true"
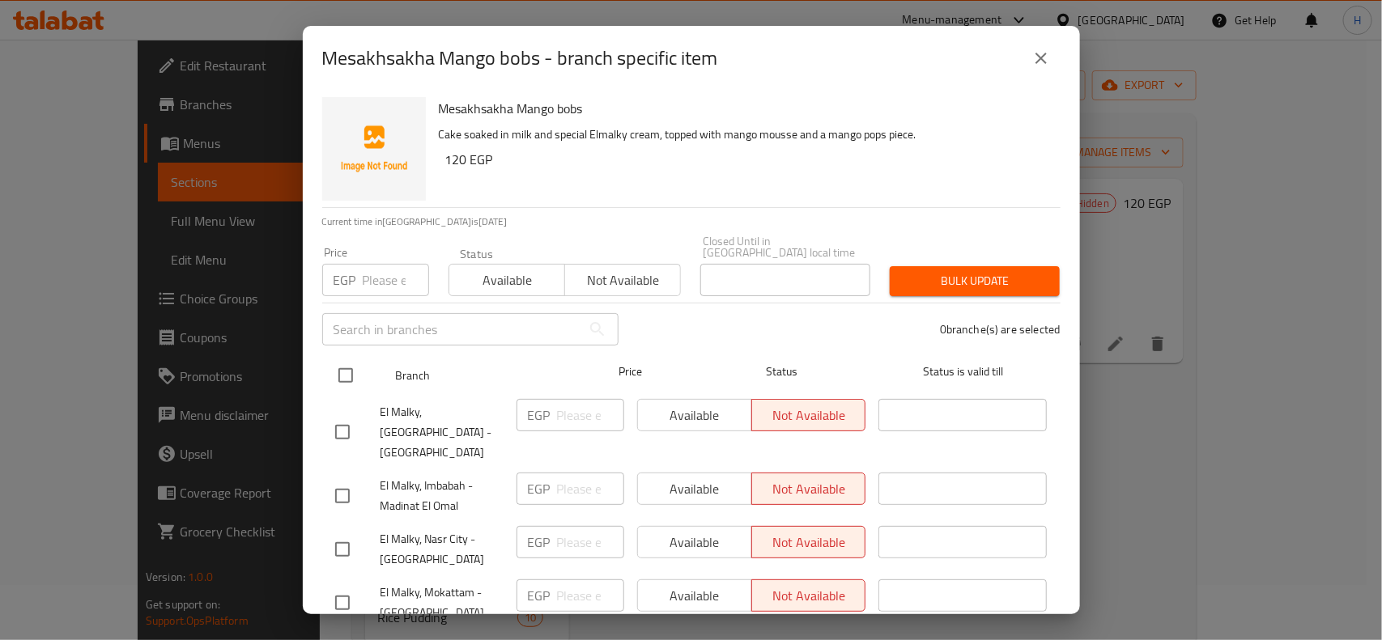
checkbox input "true"
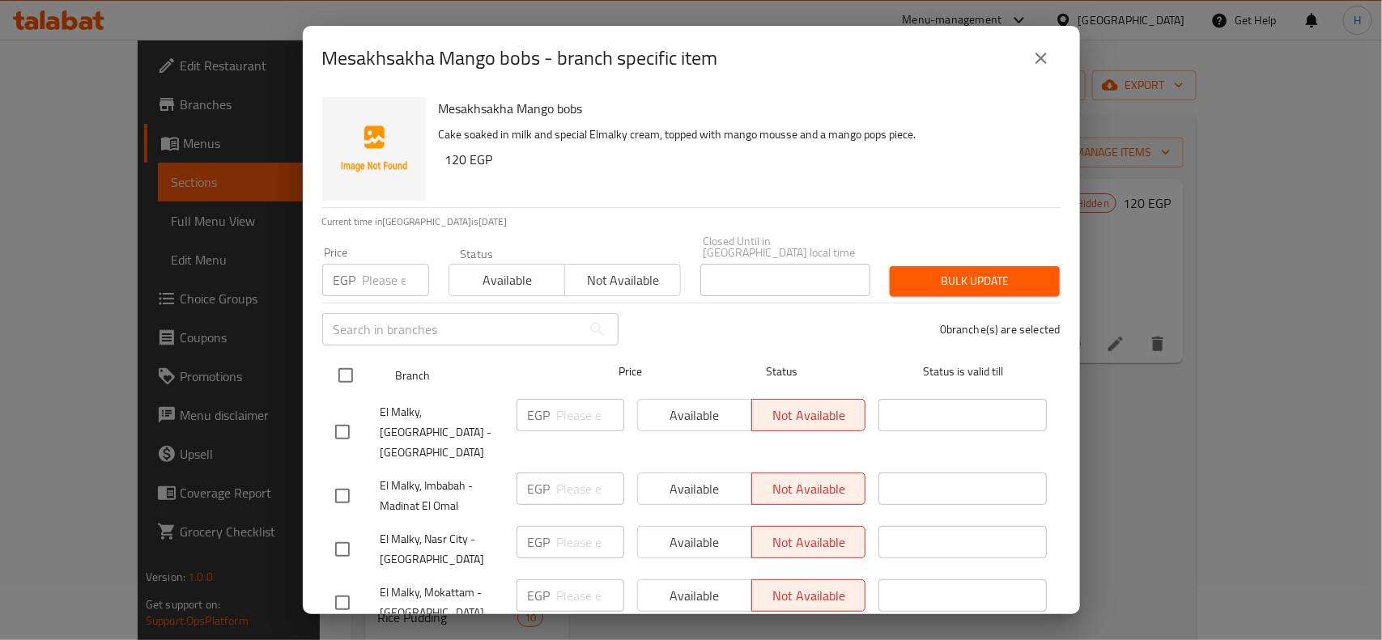
checkbox input "true"
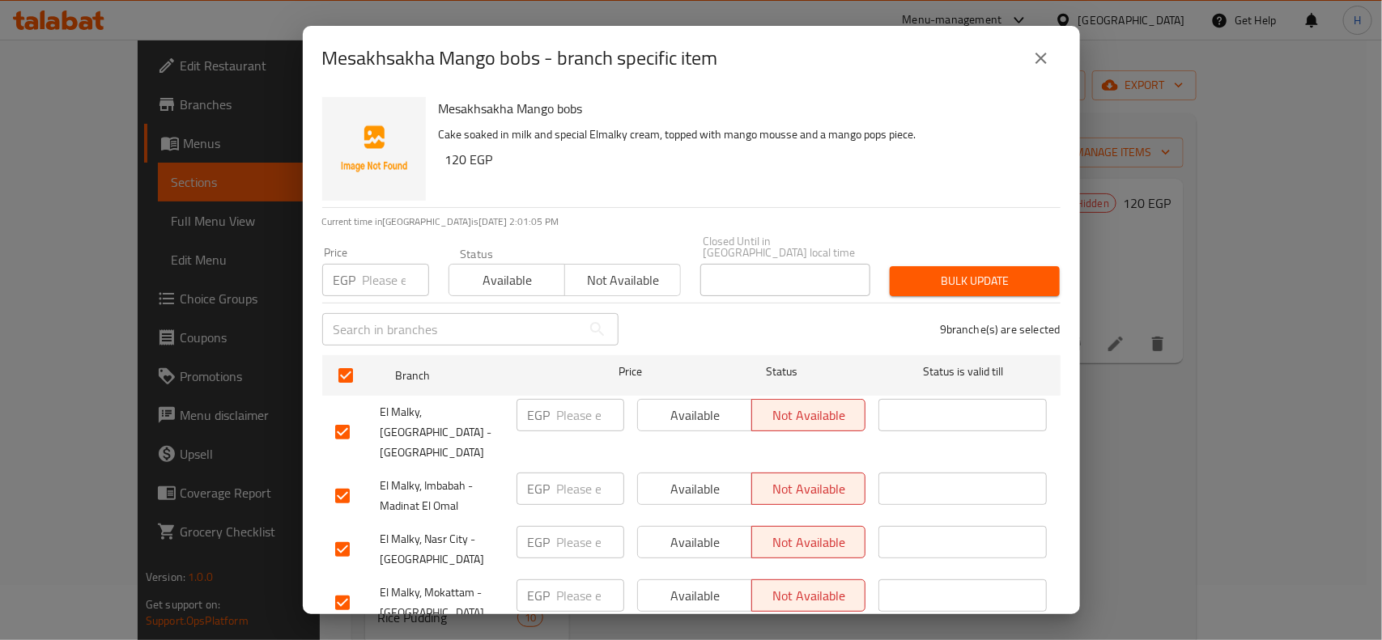
click at [372, 274] on input "number" at bounding box center [396, 280] width 66 height 32
type input "120"
click at [624, 269] on span "Not available" at bounding box center [623, 280] width 103 height 23
click at [940, 271] on span "Bulk update" at bounding box center [975, 281] width 144 height 20
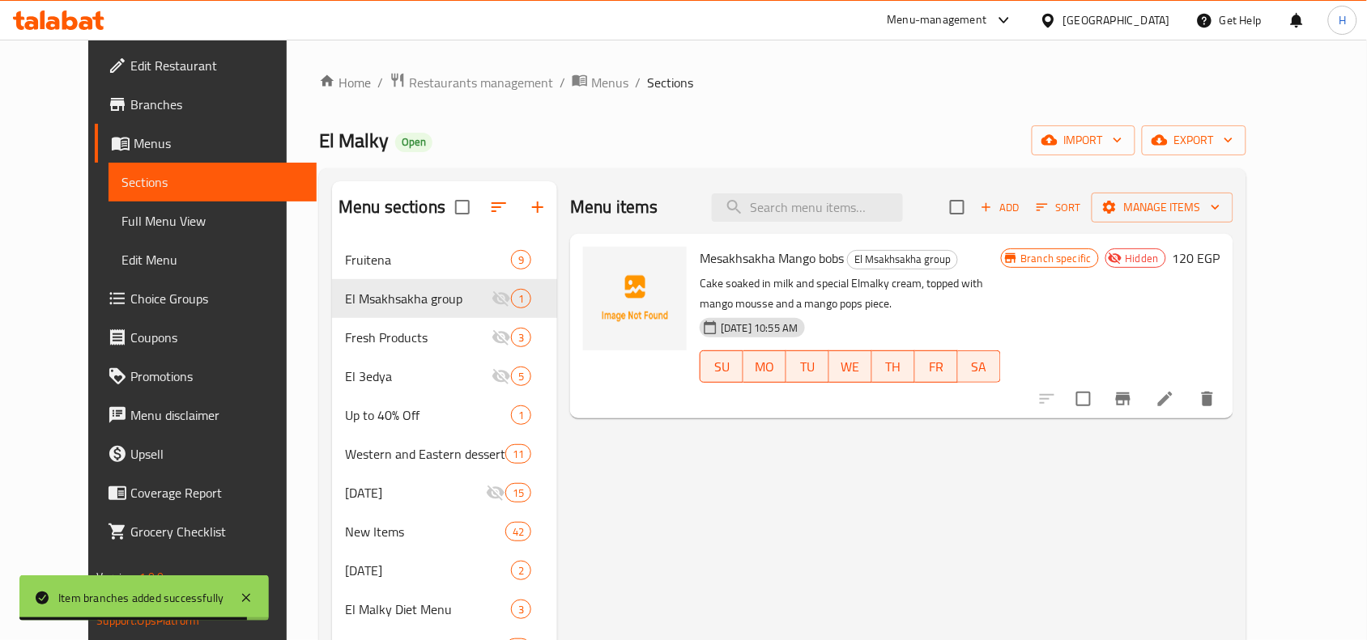
drag, startPoint x: 166, startPoint y: 227, endPoint x: 28, endPoint y: 576, distance: 375.1
click at [166, 227] on span "Full Menu View" at bounding box center [212, 220] width 182 height 19
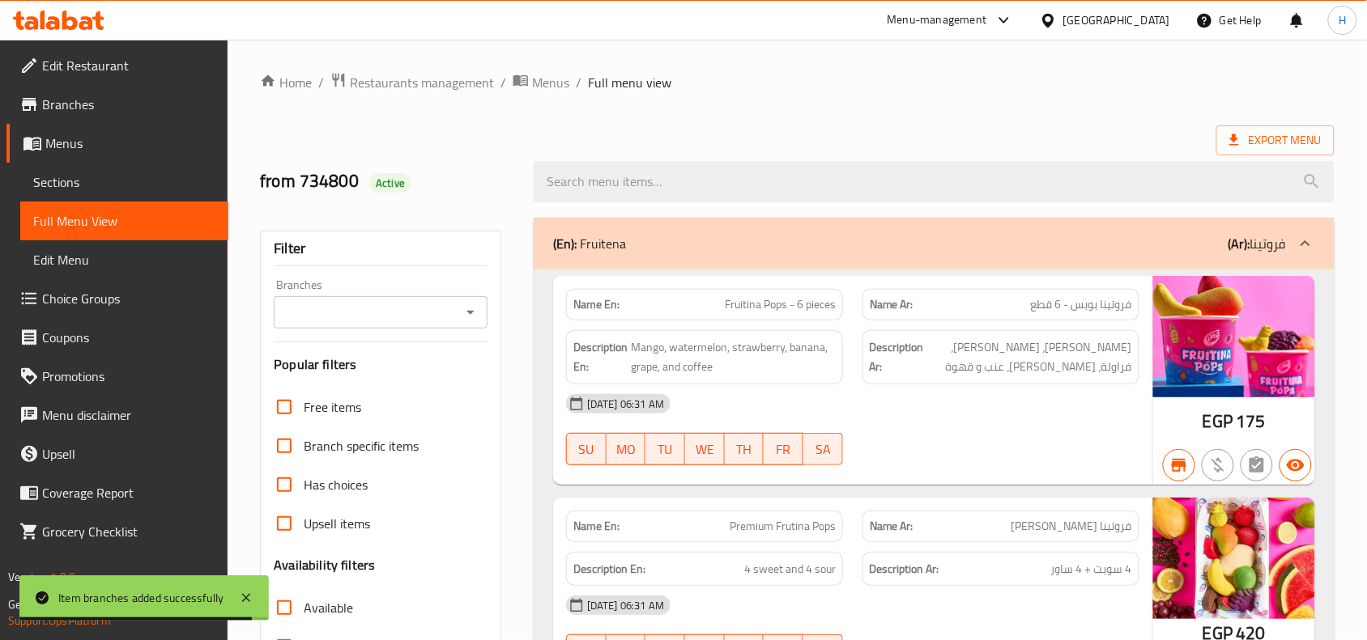
scroll to position [101, 0]
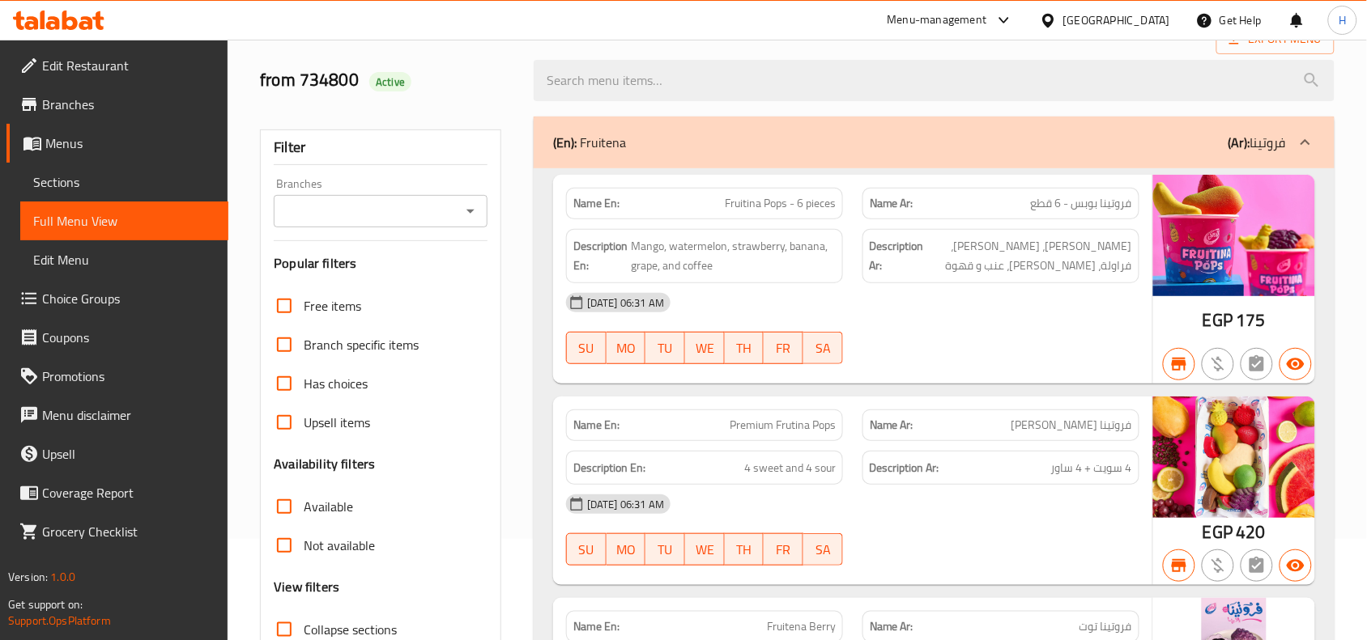
click at [279, 624] on input "Collapse sections" at bounding box center [284, 629] width 39 height 39
checkbox input "true"
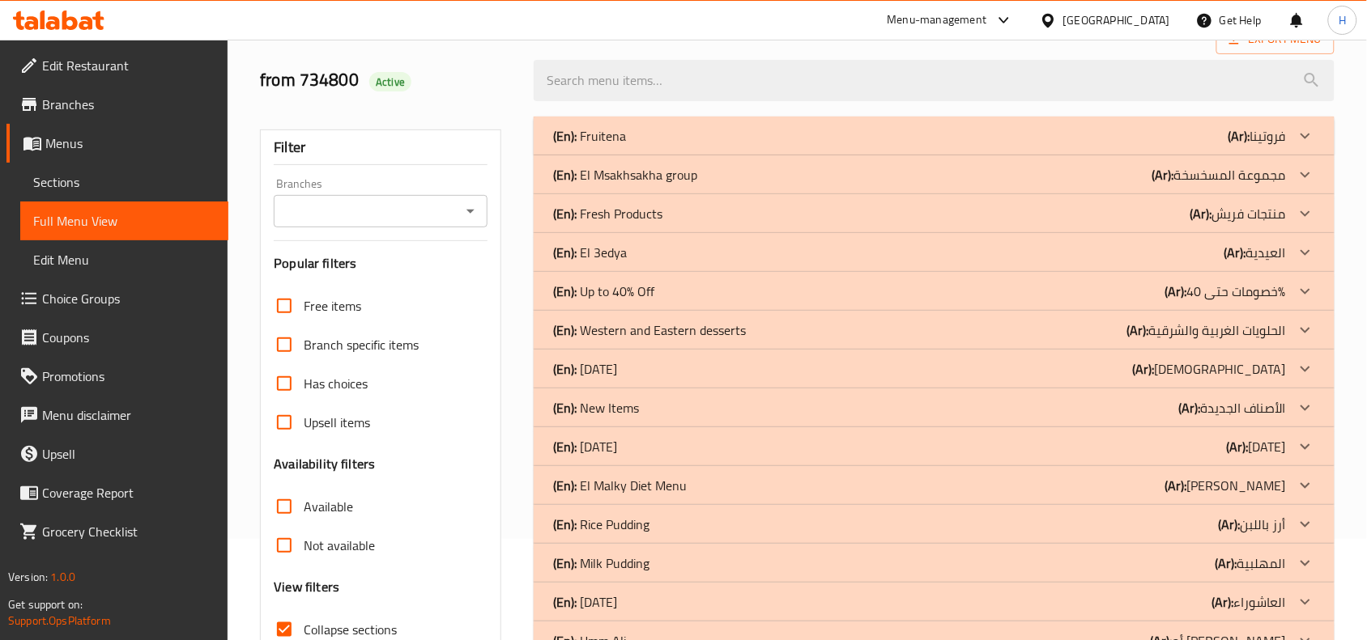
click at [685, 181] on p "(En): El Msakhsakha group" at bounding box center [625, 174] width 144 height 19
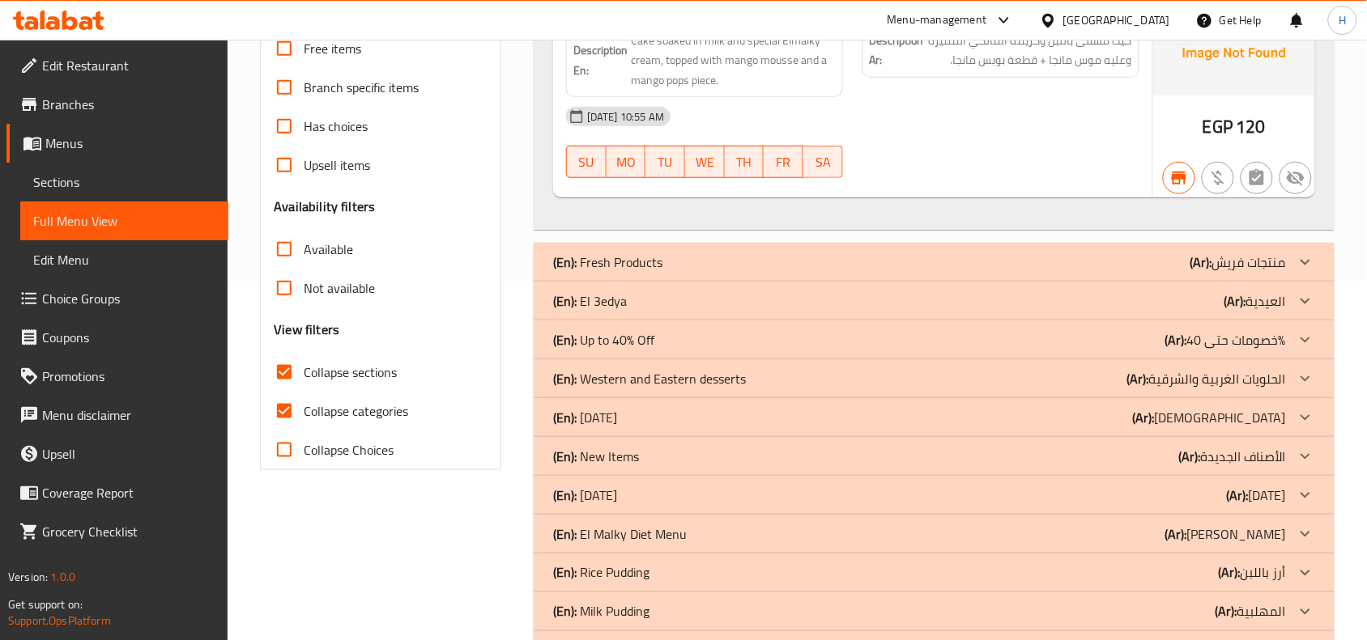
scroll to position [0, 0]
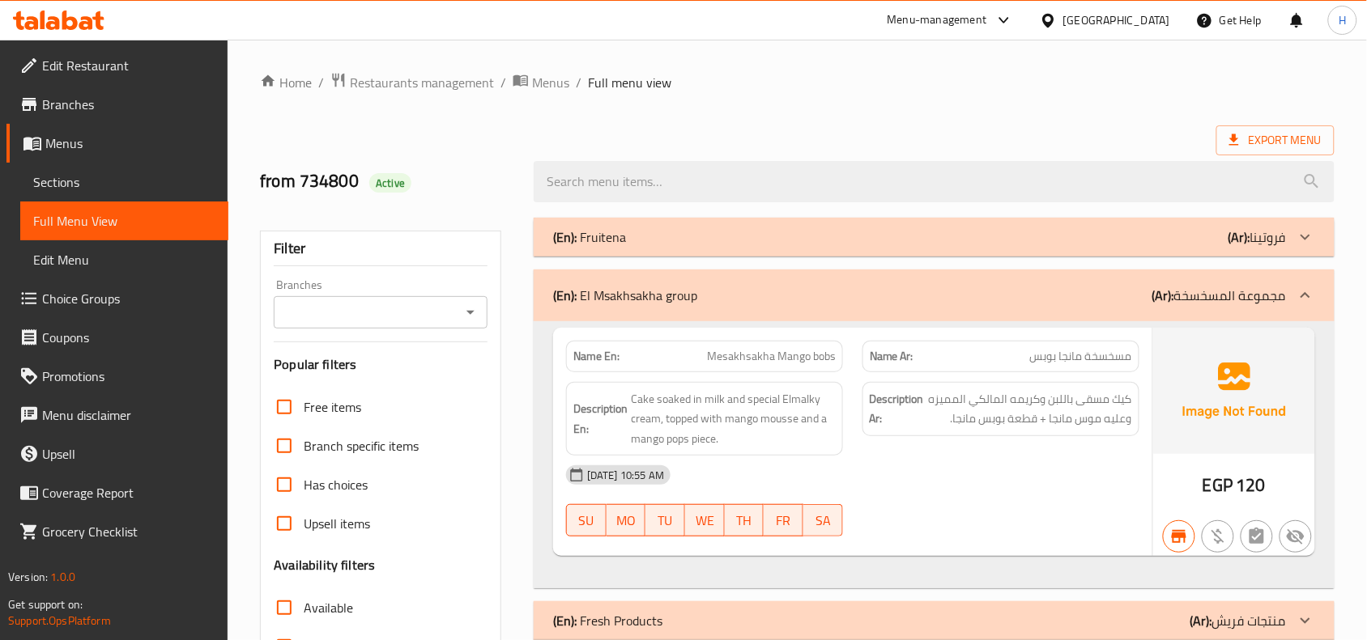
click at [397, 317] on input "Branches" at bounding box center [367, 312] width 177 height 23
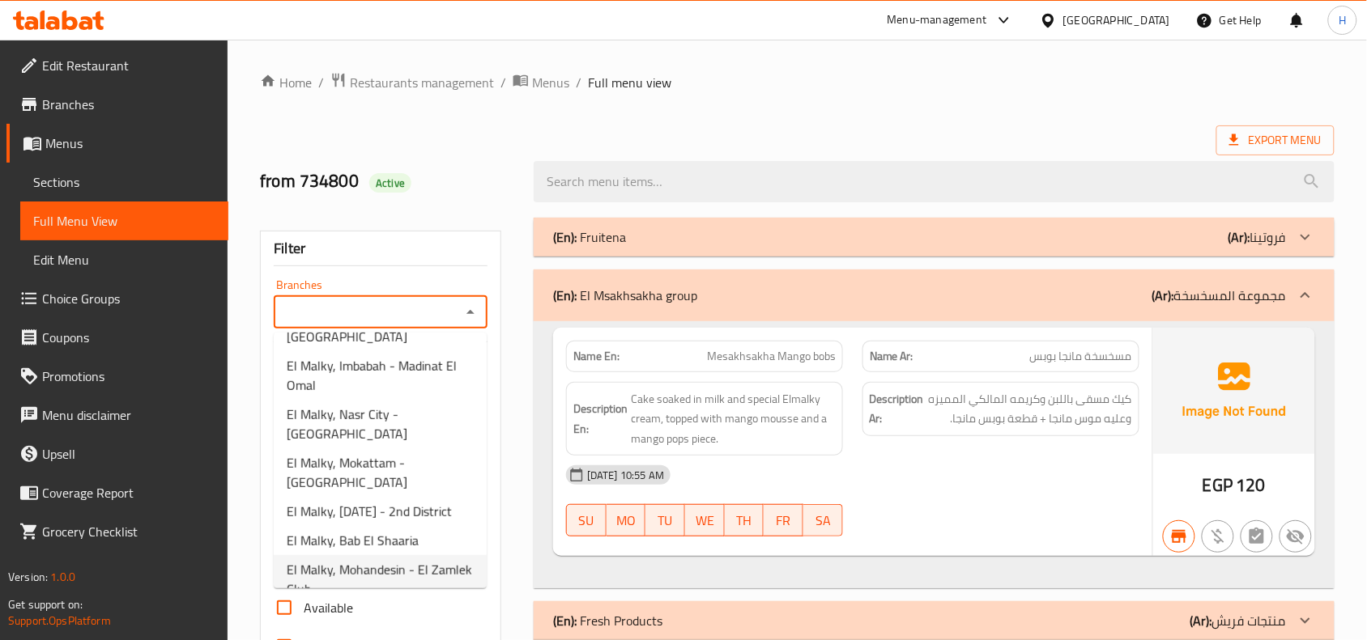
scroll to position [101, 0]
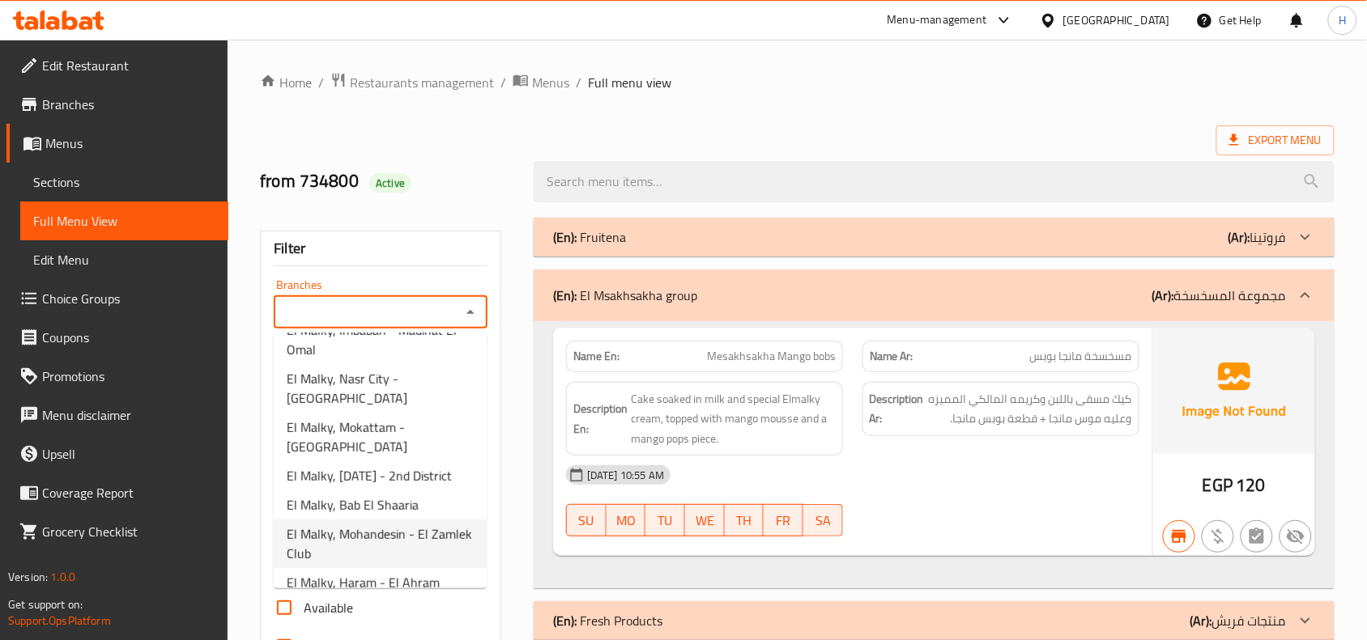
click at [370, 525] on span "El Malky, Mohandesin - El Zamlek Club" at bounding box center [380, 544] width 187 height 39
type input "El Malky, Mohandesin - El Zamlek Club"
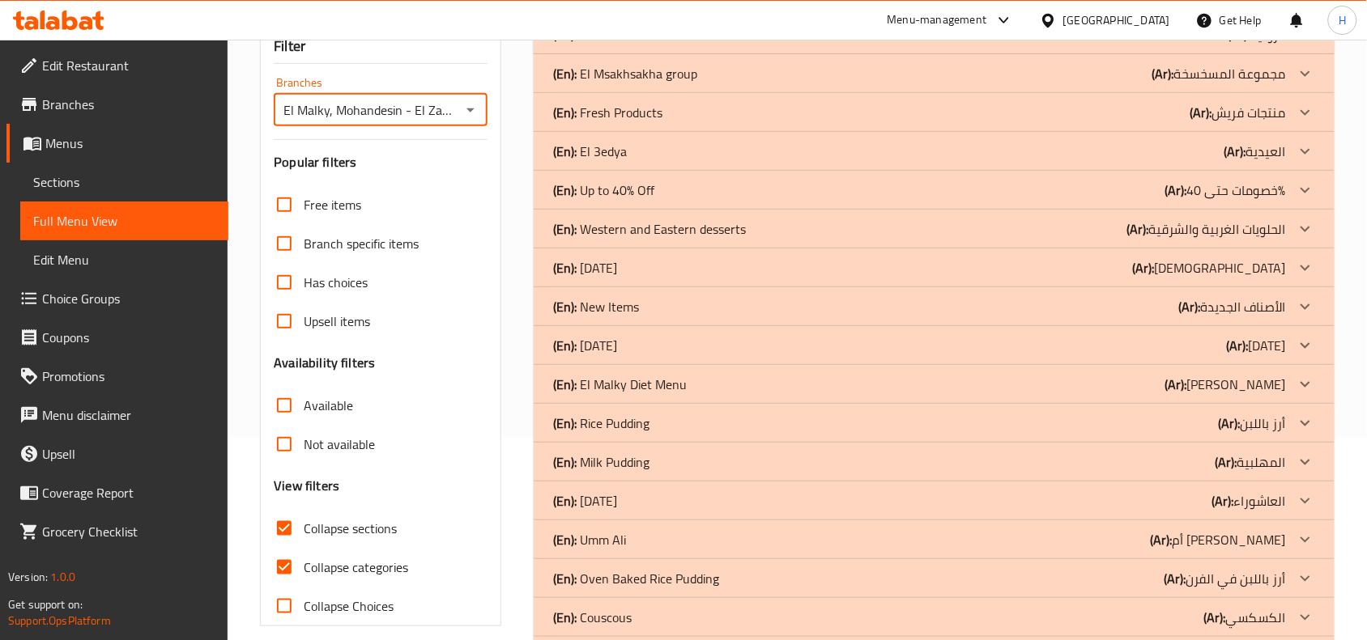
scroll to position [0, 0]
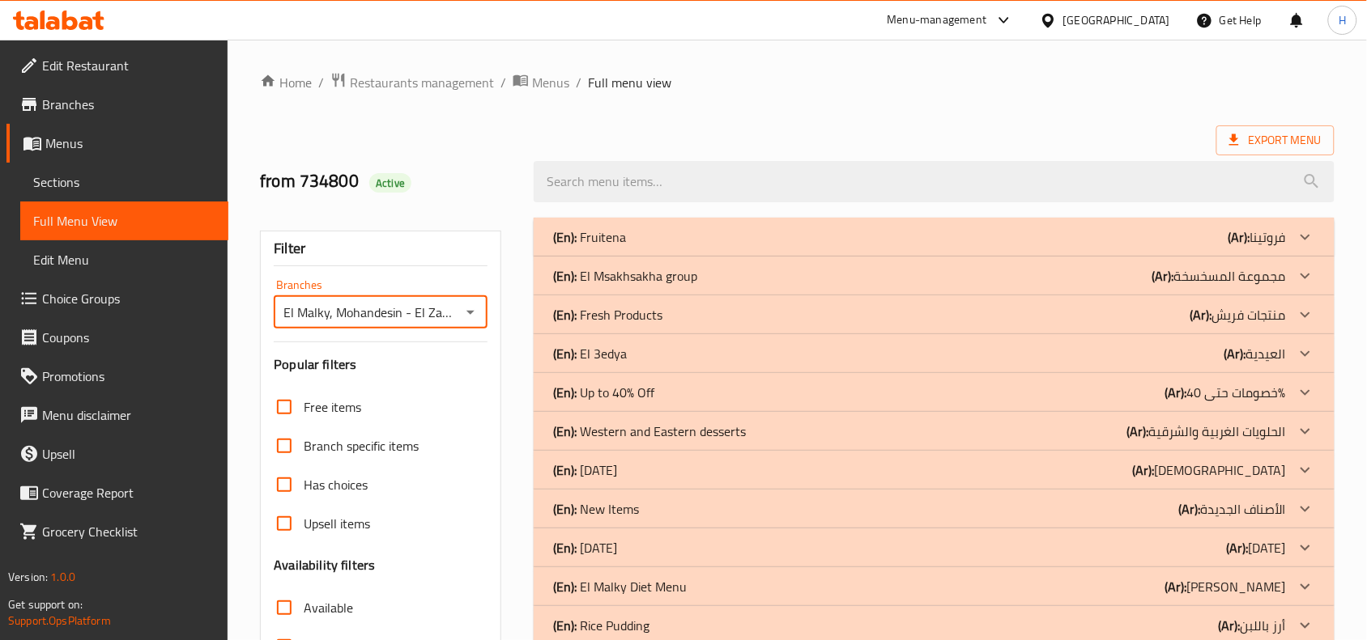
click at [751, 289] on div "(En): El Msakhsakha group (Ar): مجموعة المسخسخة" at bounding box center [934, 276] width 801 height 39
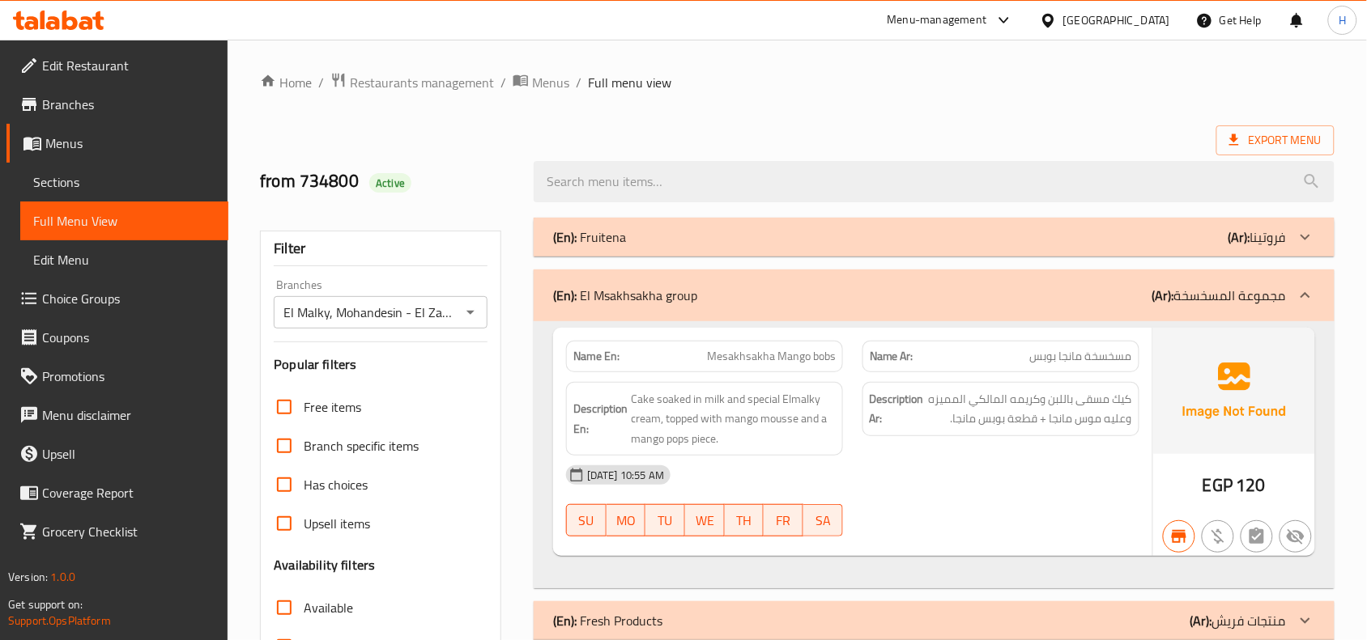
click at [65, 175] on span "Sections" at bounding box center [124, 181] width 182 height 19
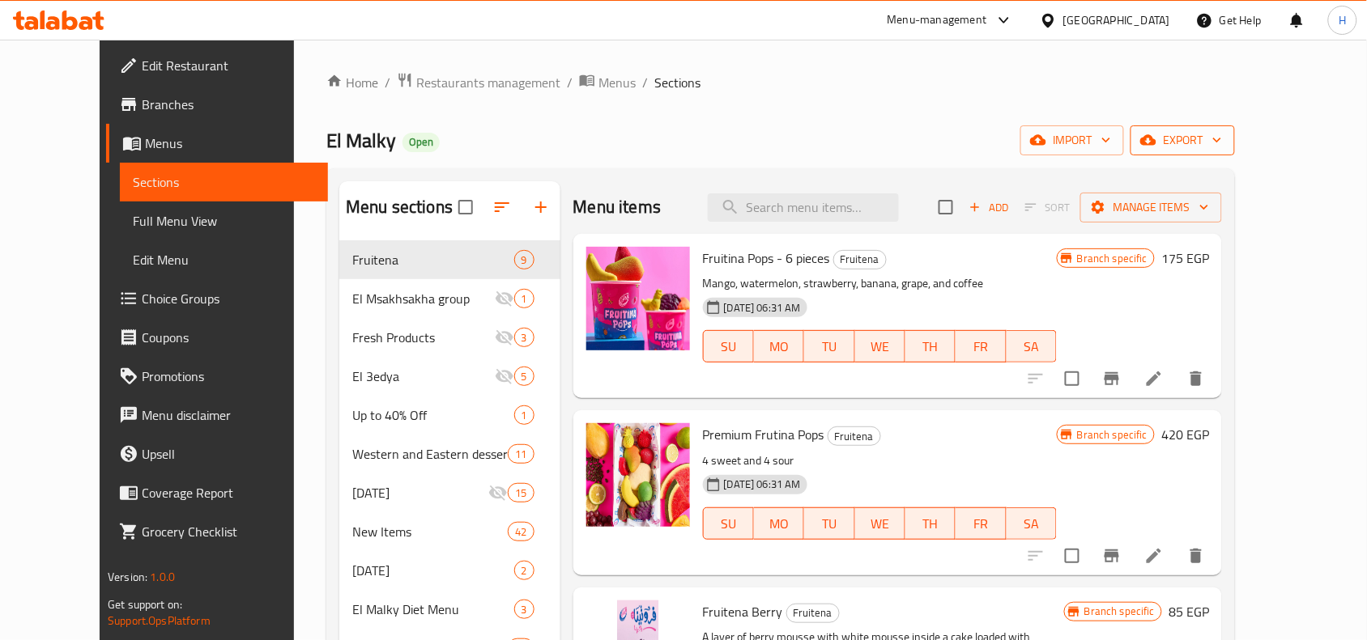
click at [1222, 136] on span "export" at bounding box center [1182, 140] width 79 height 20
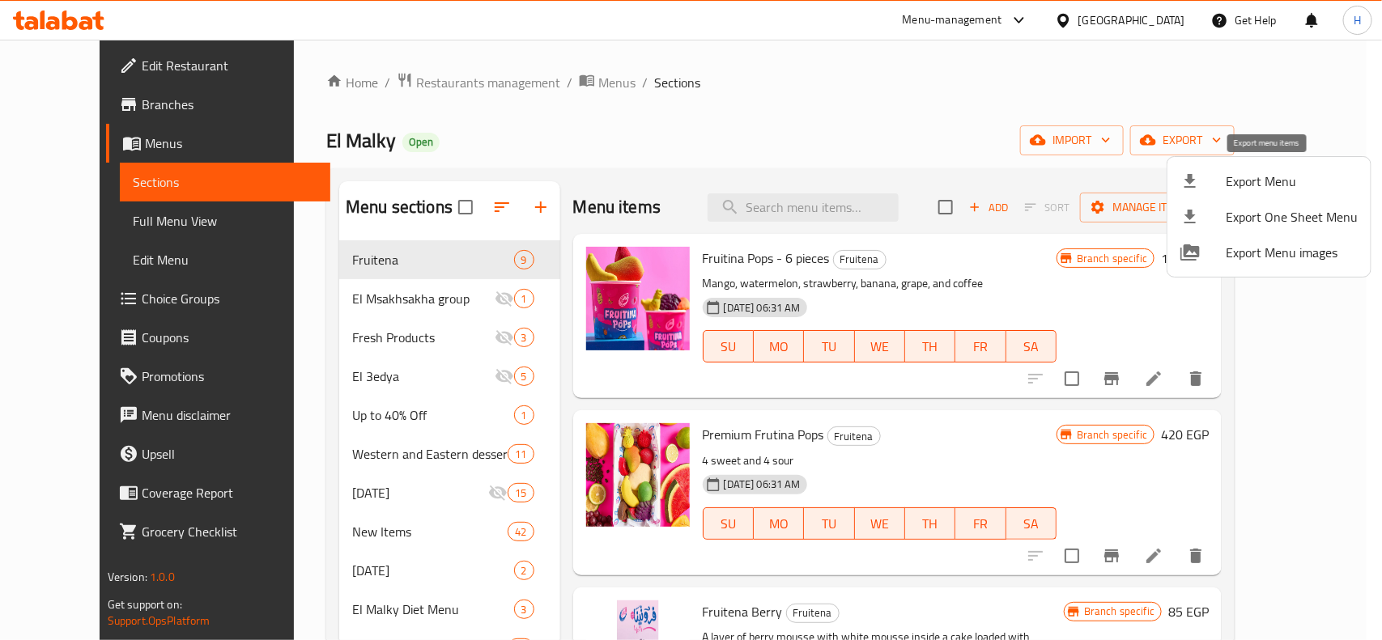
click at [1245, 176] on span "Export Menu" at bounding box center [1292, 181] width 132 height 19
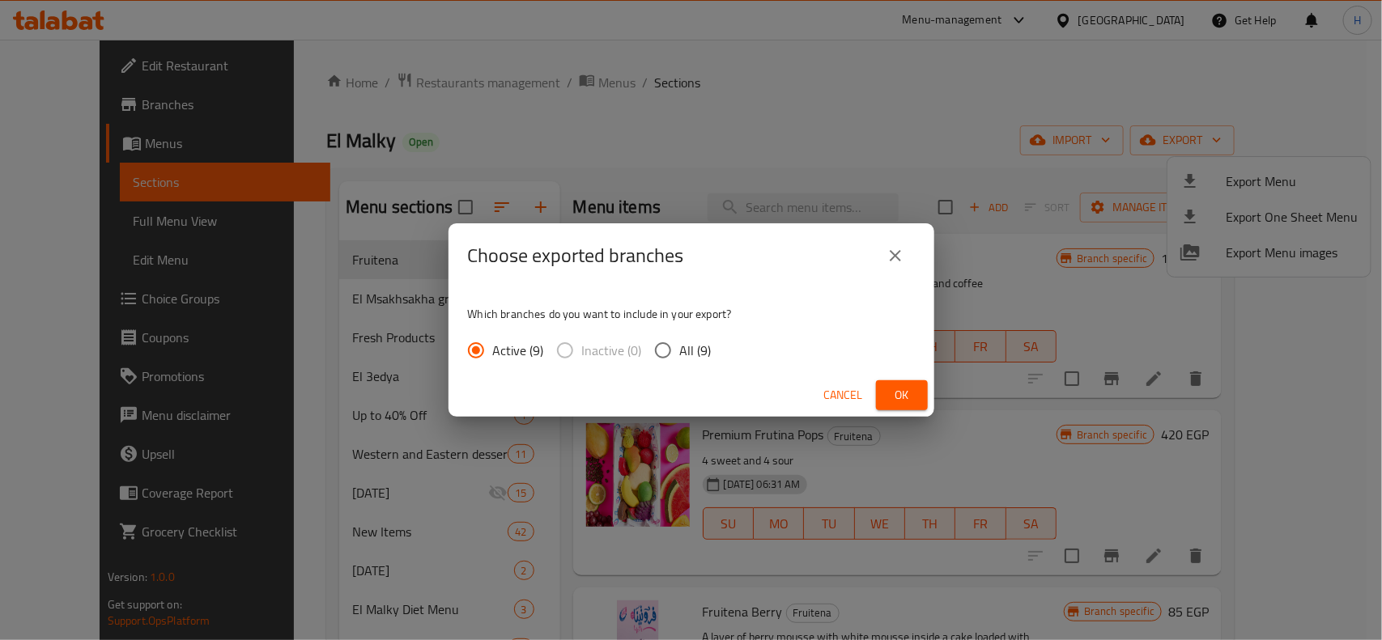
click at [662, 353] on input "All (9)" at bounding box center [663, 351] width 34 height 34
radio input "true"
click at [887, 398] on button "Ok" at bounding box center [902, 396] width 52 height 30
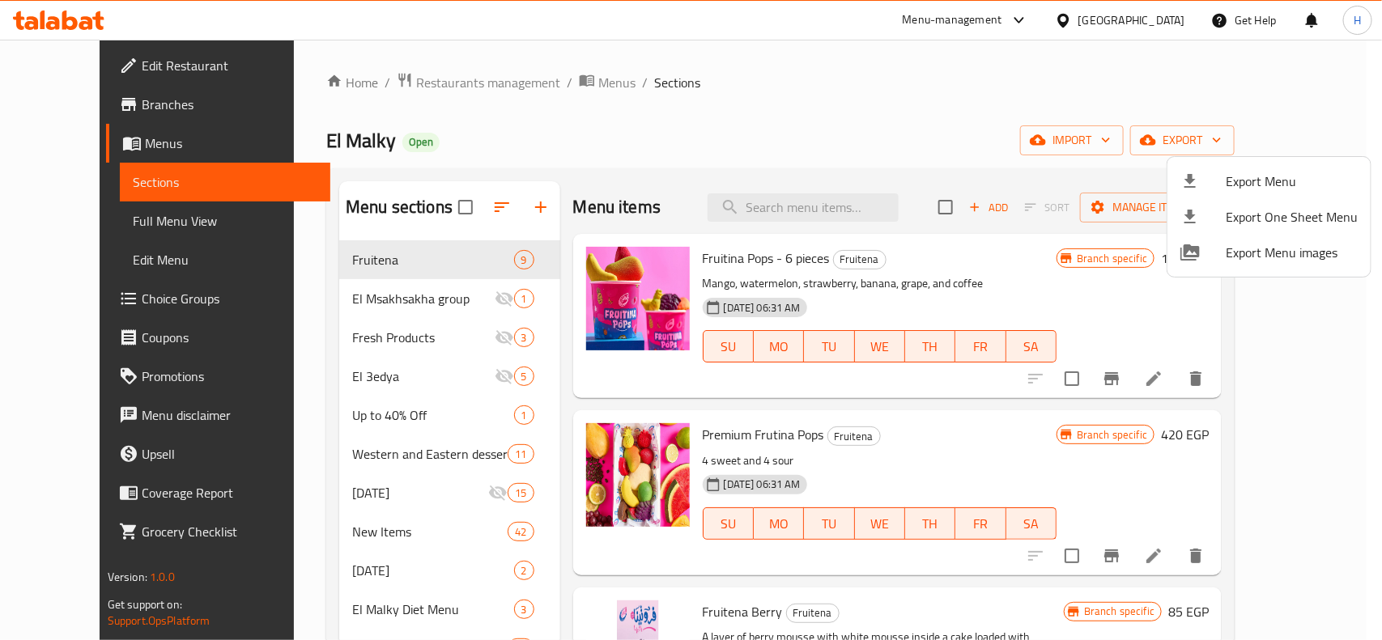
click at [66, 24] on div at bounding box center [691, 320] width 1382 height 640
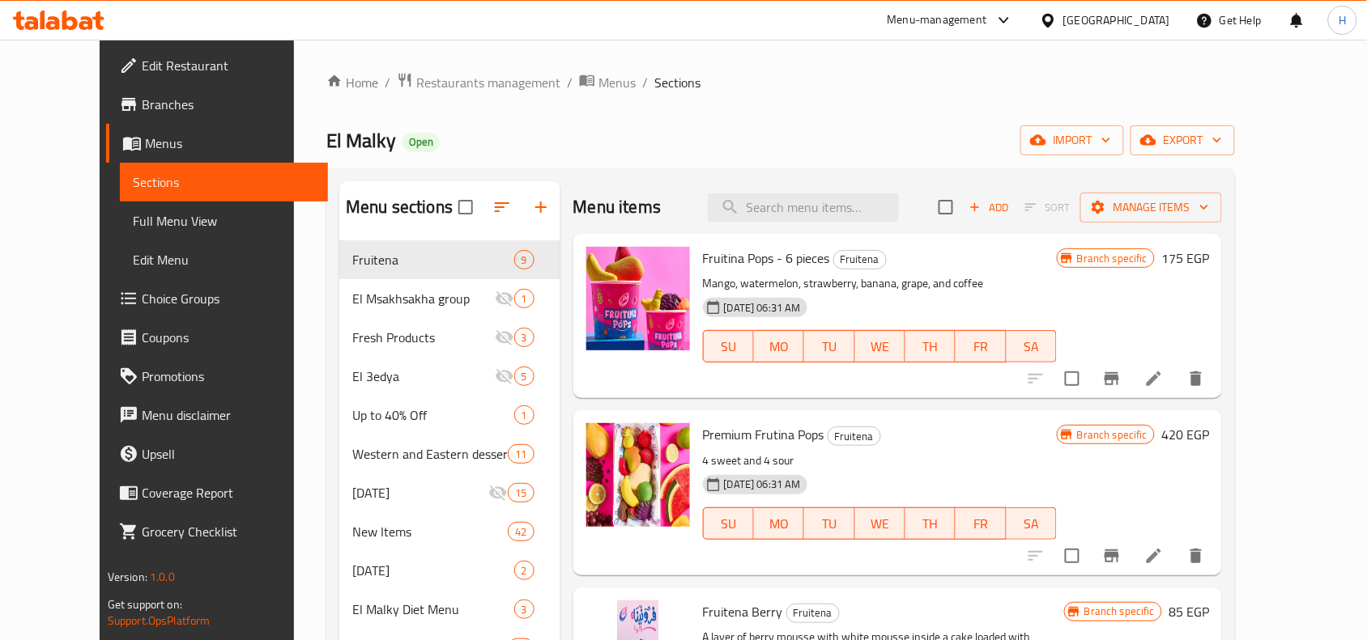
click at [71, 28] on icon at bounding box center [69, 20] width 15 height 19
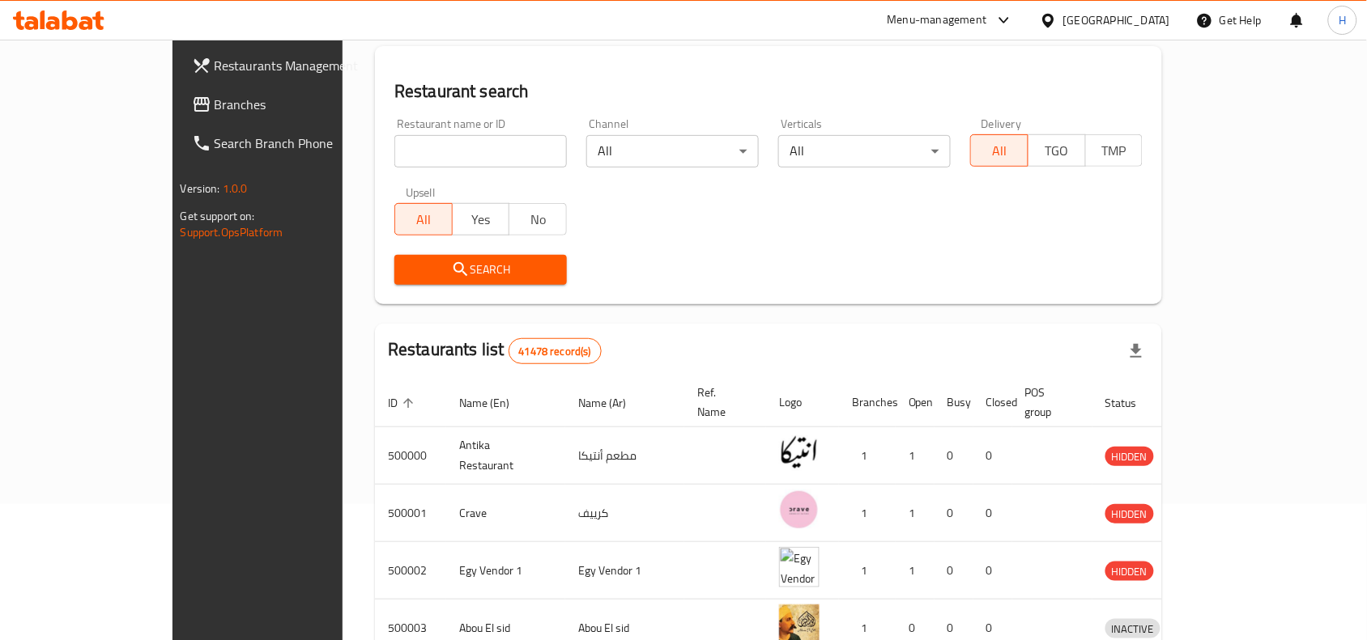
scroll to position [101, 0]
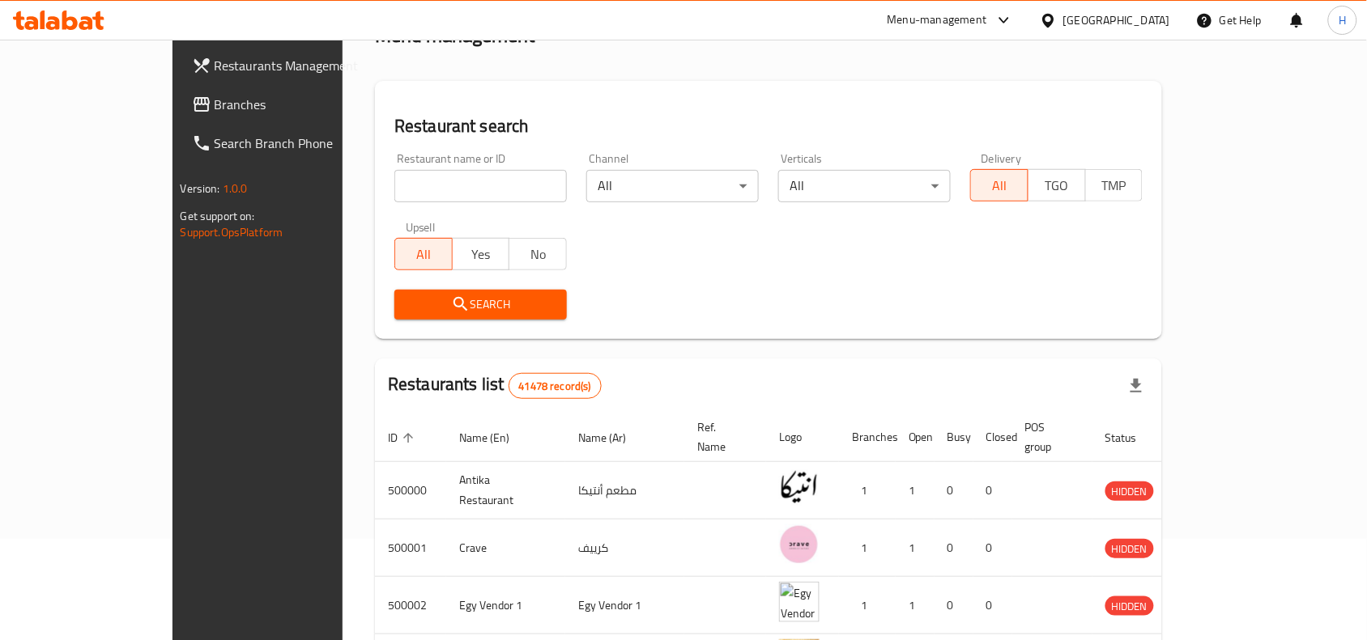
click at [394, 190] on input "search" at bounding box center [480, 186] width 172 height 32
paste input "680094"
type input "680094"
click at [434, 296] on span "Search" at bounding box center [480, 305] width 147 height 20
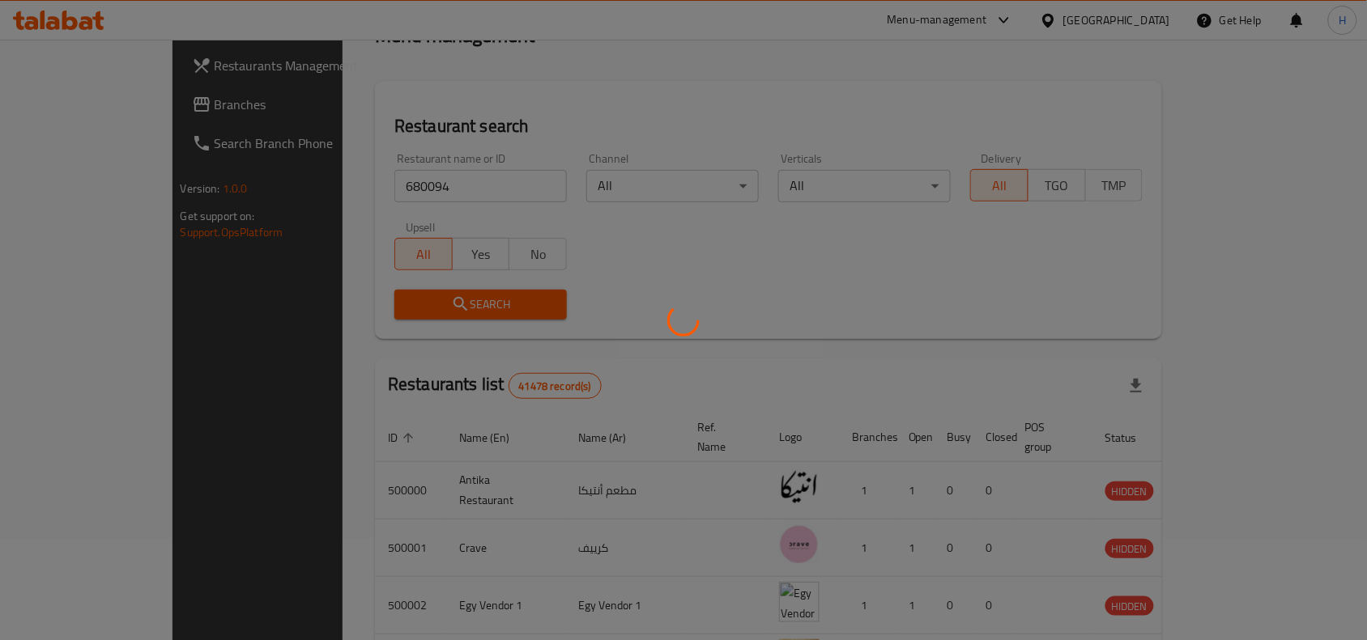
scroll to position [69, 0]
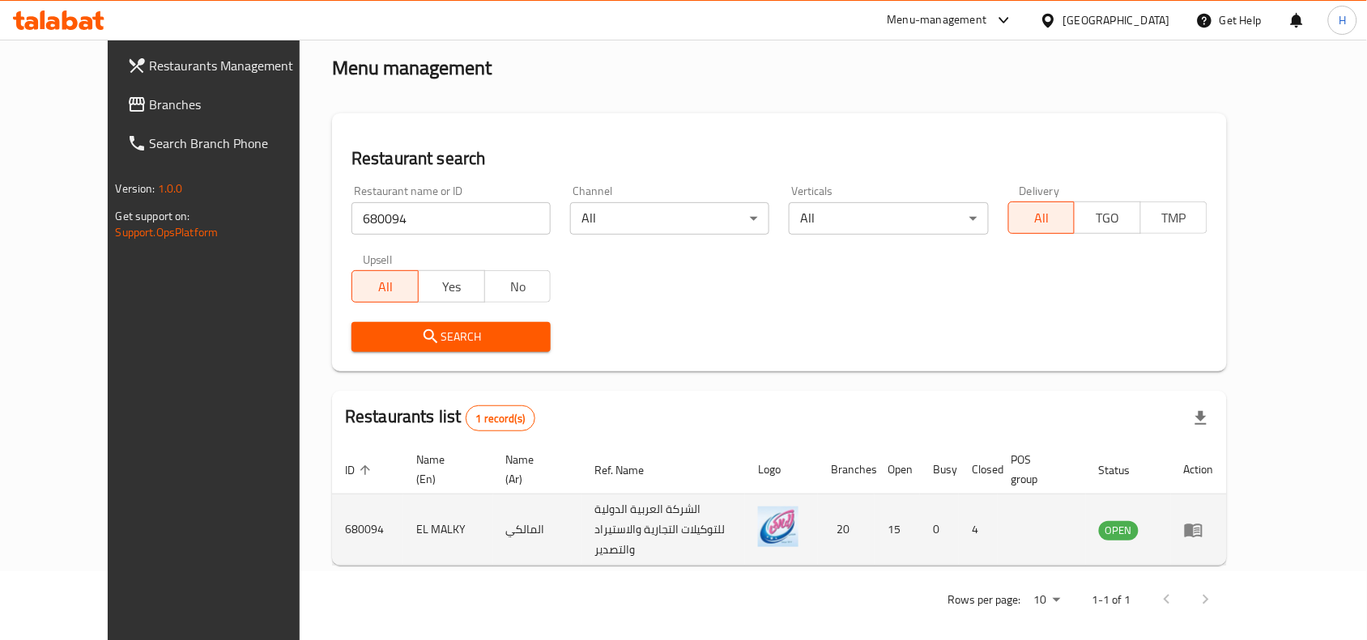
click at [1227, 530] on td "enhanced table" at bounding box center [1199, 530] width 56 height 71
click at [1200, 528] on icon "enhanced table" at bounding box center [1197, 531] width 6 height 6
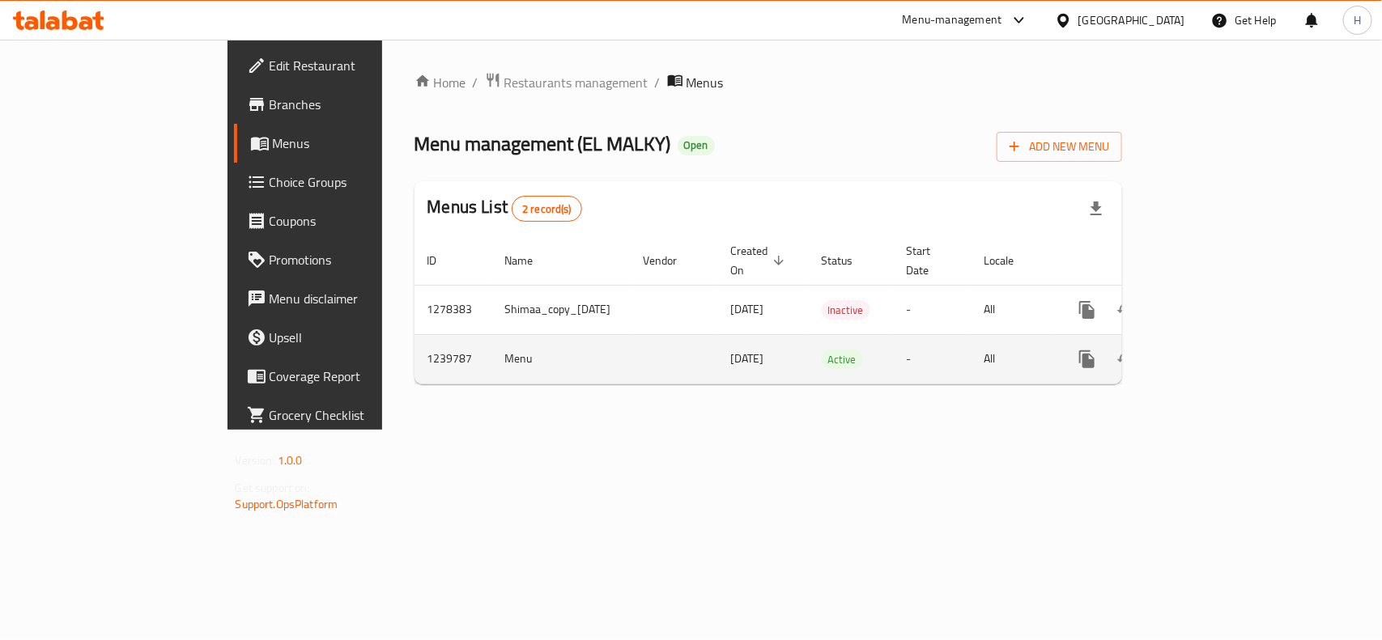
click at [1214, 350] on icon "enhanced table" at bounding box center [1203, 359] width 19 height 19
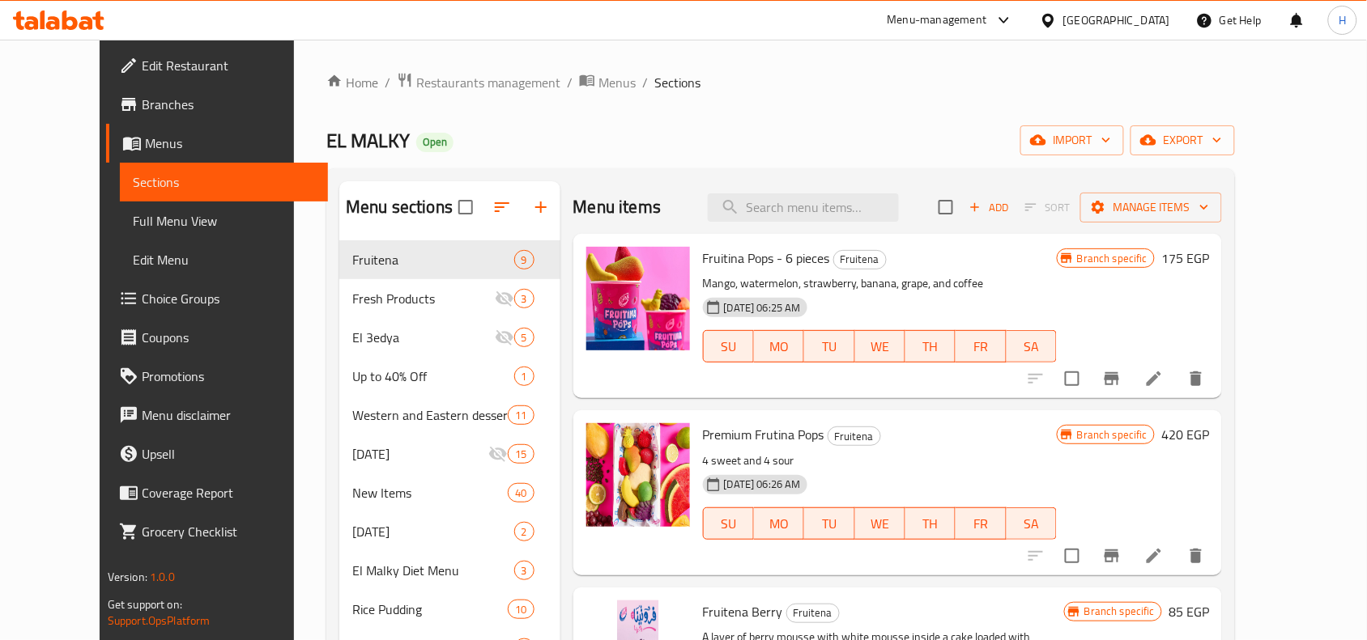
click at [139, 155] on link "Menus" at bounding box center [217, 143] width 222 height 39
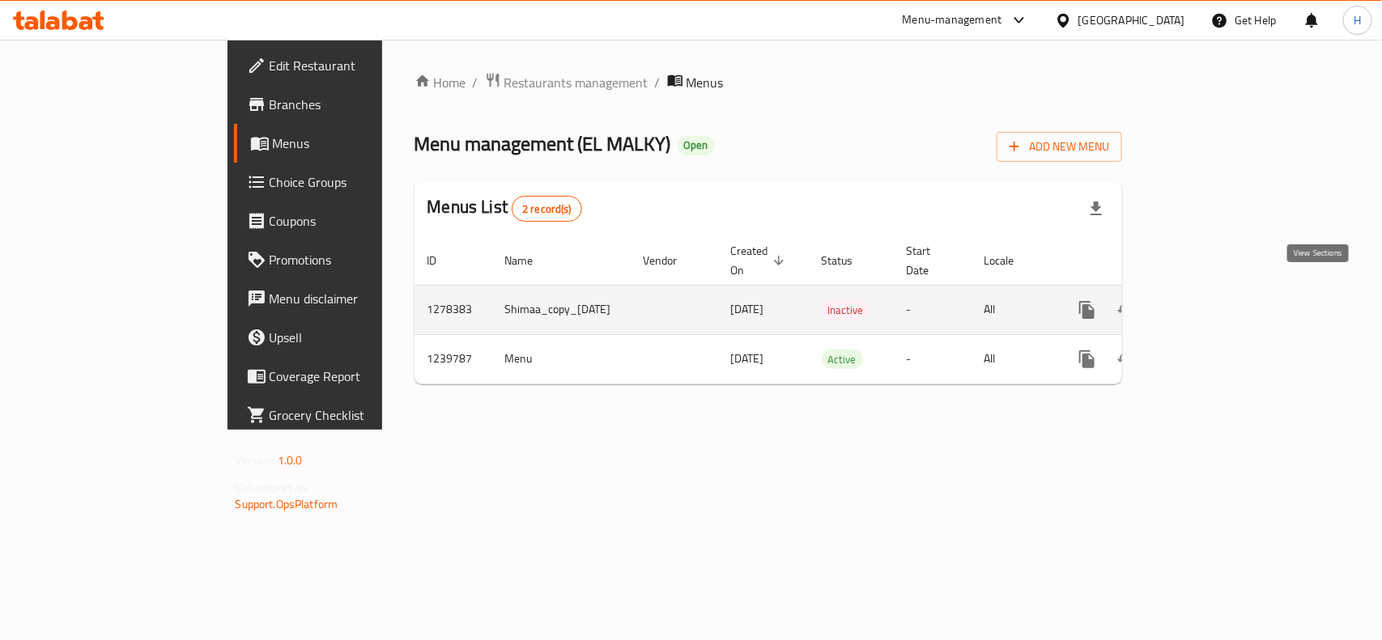
click at [1211, 303] on icon "enhanced table" at bounding box center [1204, 310] width 15 height 15
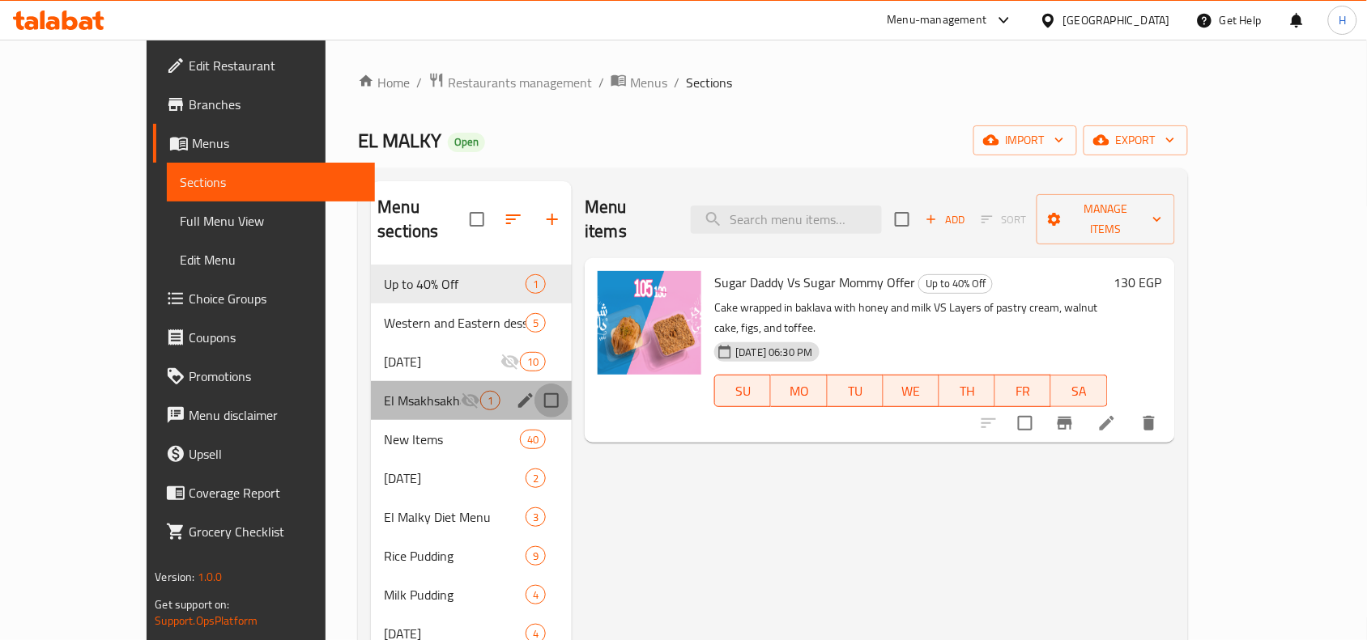
click at [534, 384] on input "Menu sections" at bounding box center [551, 401] width 34 height 34
checkbox input "true"
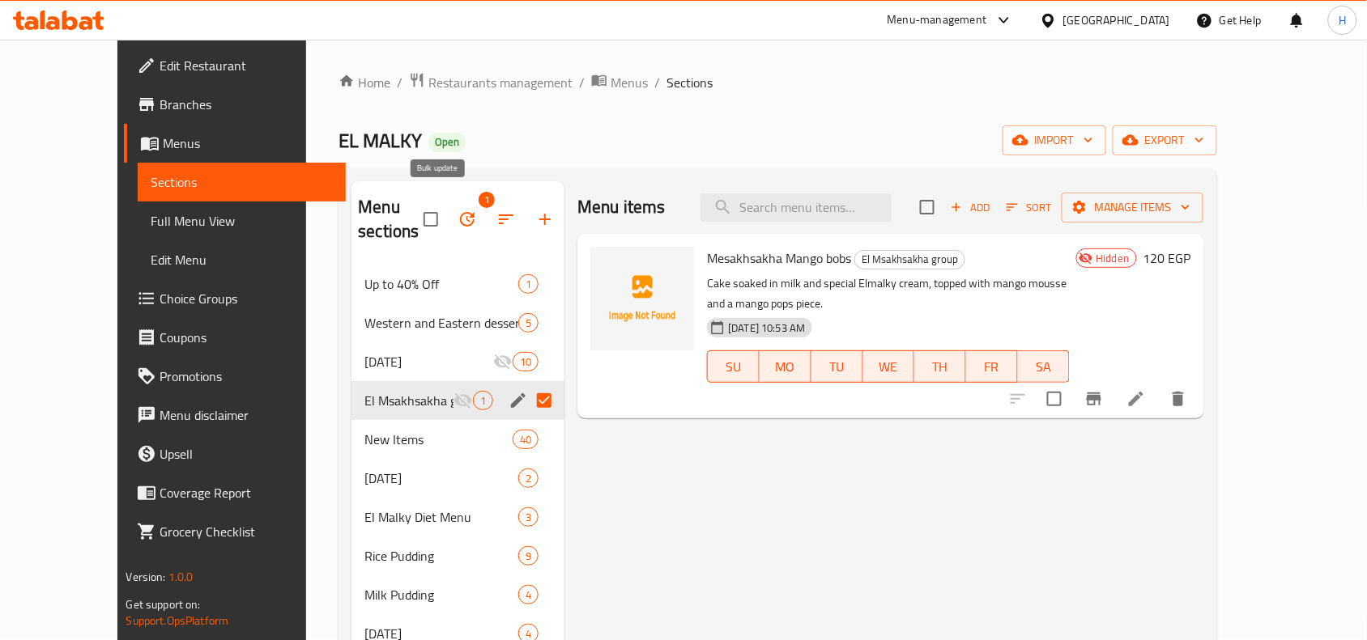
click at [457, 210] on icon "button" at bounding box center [466, 219] width 19 height 19
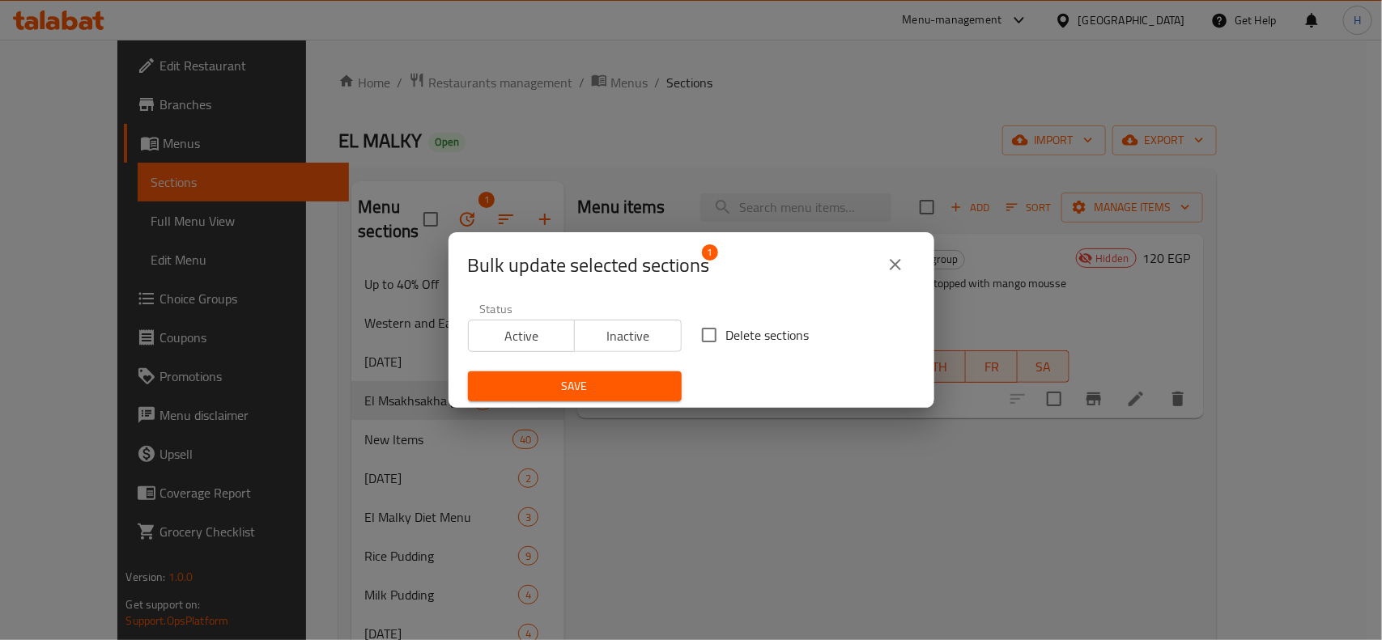
click at [713, 342] on input "Delete sections" at bounding box center [709, 335] width 34 height 34
checkbox input "true"
click at [632, 379] on span "Save" at bounding box center [575, 386] width 188 height 20
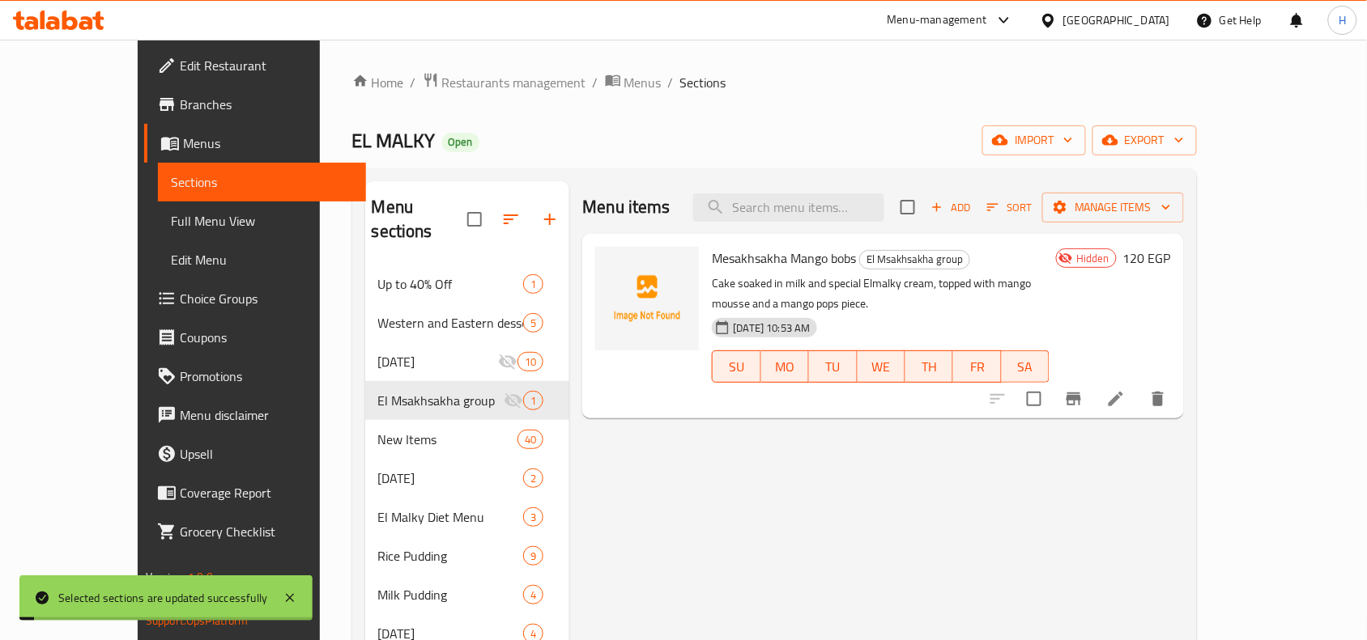
click at [183, 150] on span "Menus" at bounding box center [268, 143] width 170 height 19
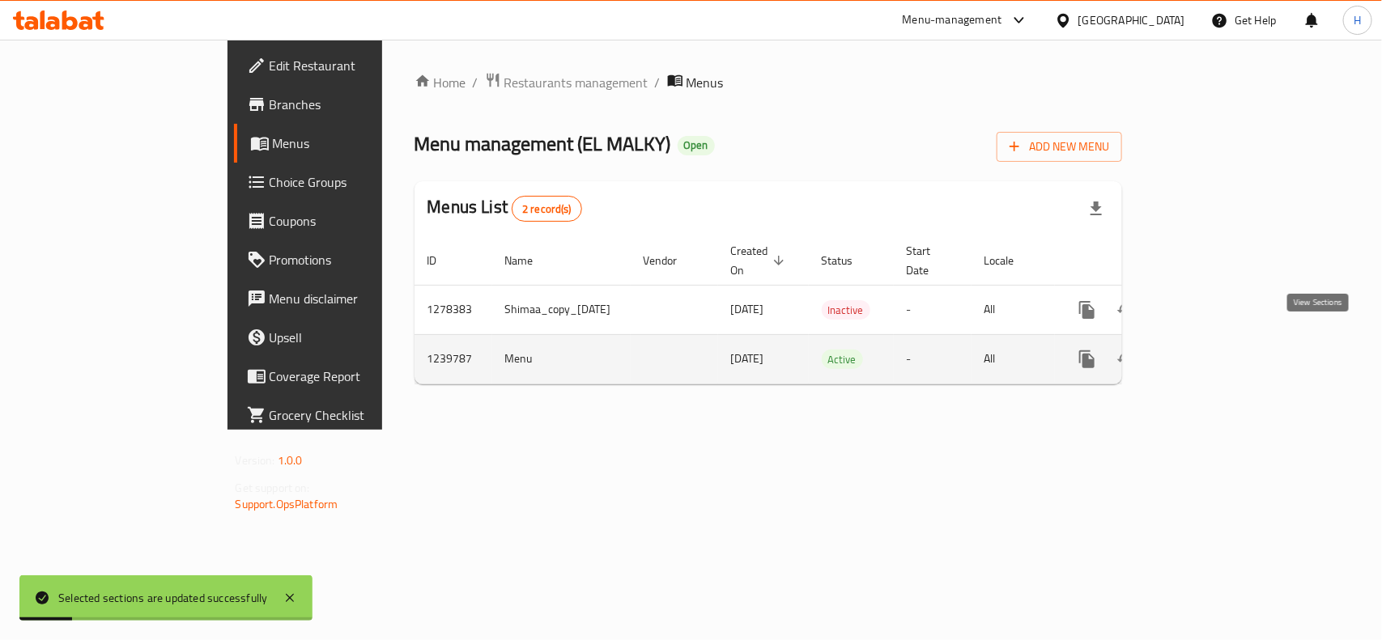
click at [1214, 350] on icon "enhanced table" at bounding box center [1203, 359] width 19 height 19
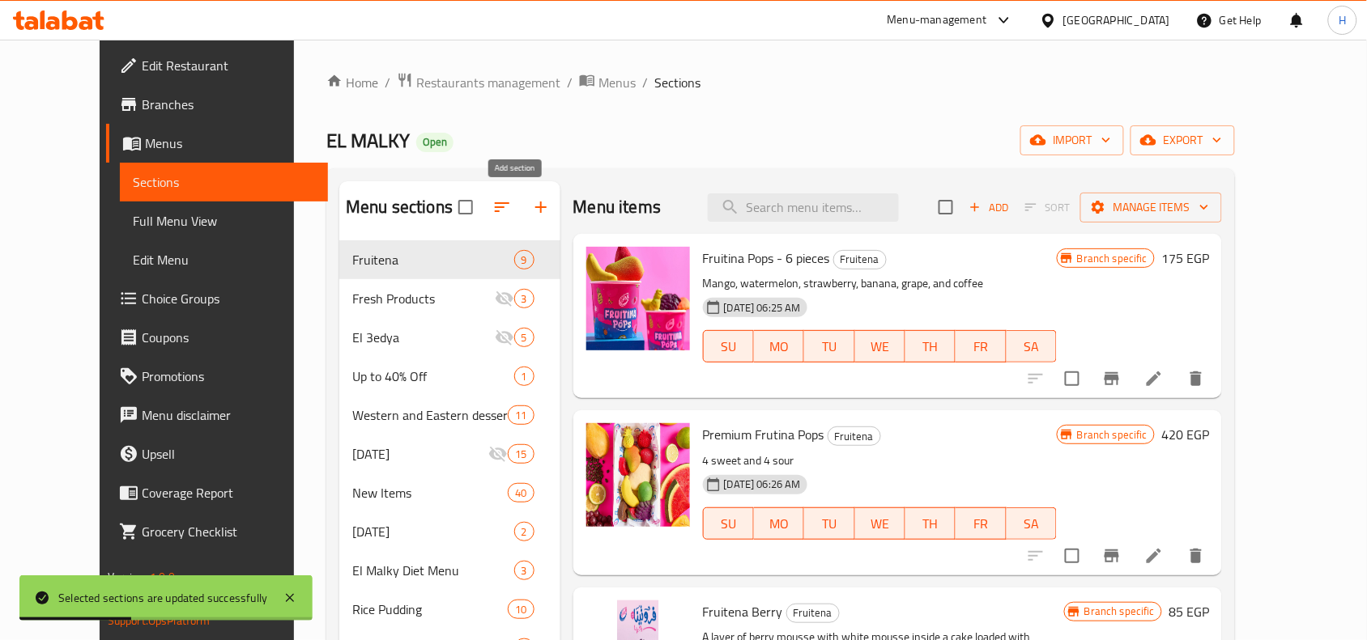
click at [530, 213] on button "button" at bounding box center [540, 207] width 39 height 39
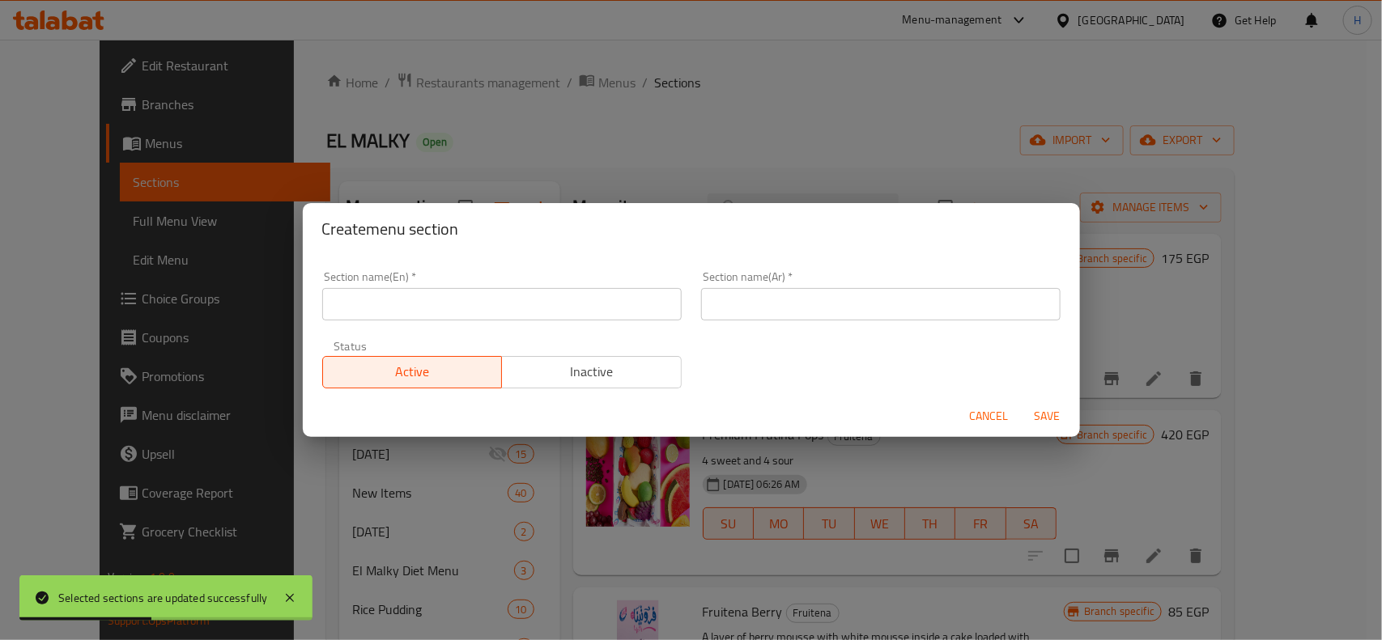
click at [507, 302] on input "text" at bounding box center [501, 304] width 359 height 32
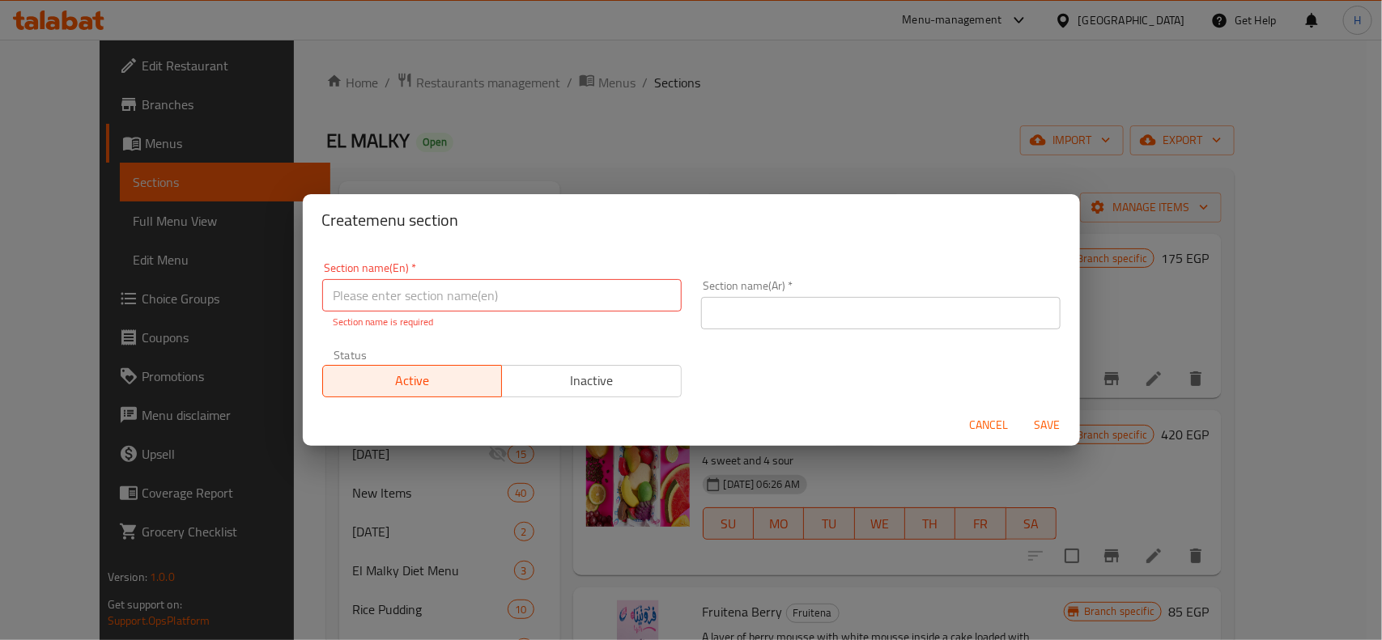
drag, startPoint x: 532, startPoint y: 272, endPoint x: 522, endPoint y: 277, distance: 10.9
click at [532, 272] on div "Section name(En)   * Section name(En) * Section name is required" at bounding box center [501, 295] width 359 height 67
click at [499, 292] on input "text" at bounding box center [501, 295] width 359 height 32
paste input "El Msakhsakha group"
type input "El Msakhsakha group"
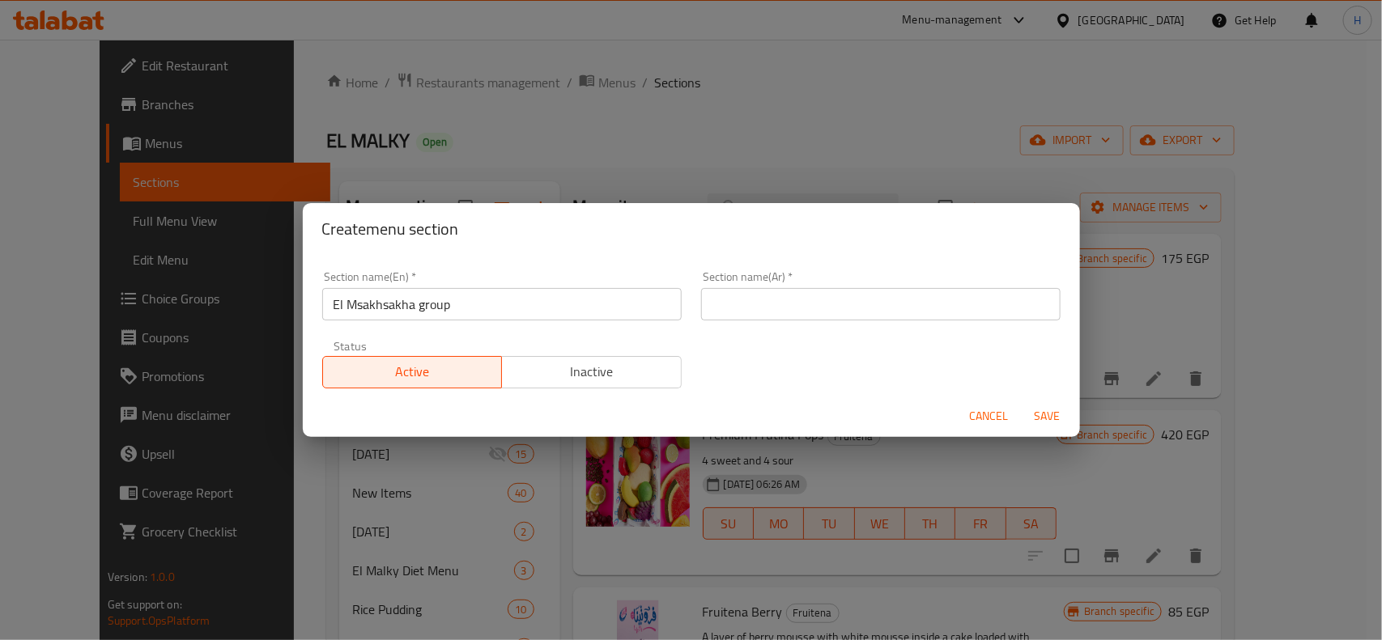
click at [819, 320] on input "text" at bounding box center [880, 304] width 359 height 32
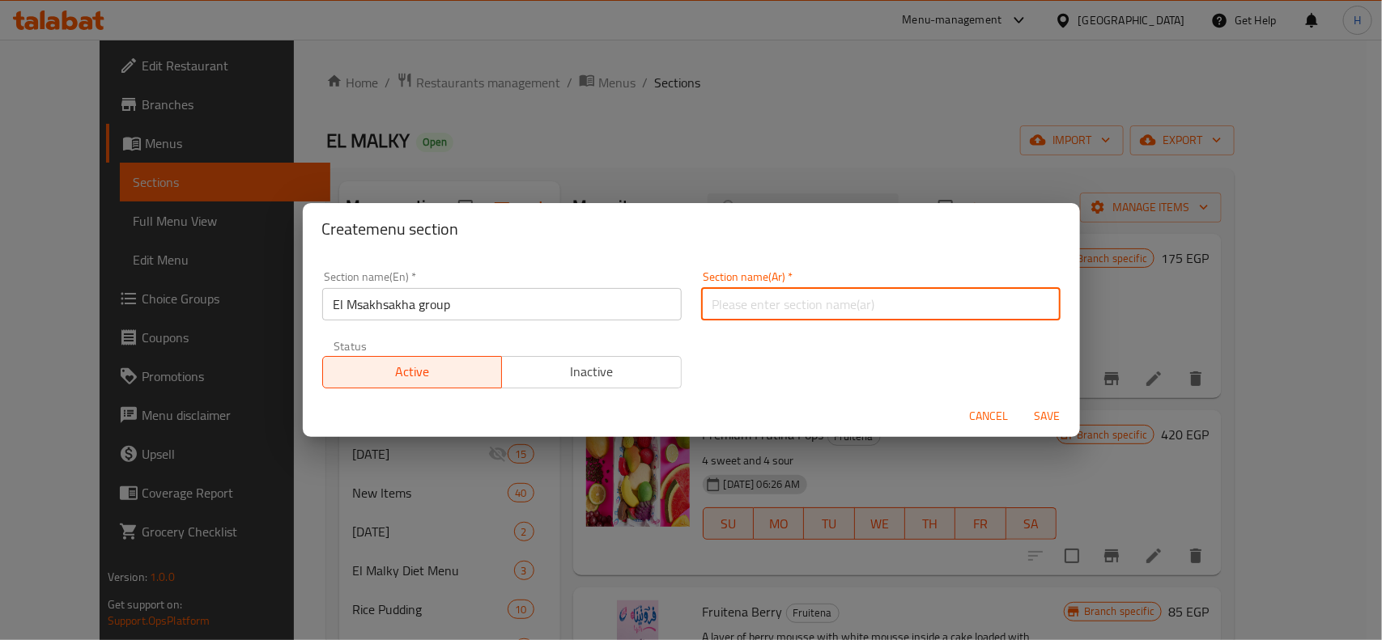
paste input "مجموعة المسخسخة"
type input "مجموعة المسخسخة"
click at [623, 366] on span "Inactive" at bounding box center [591, 371] width 167 height 23
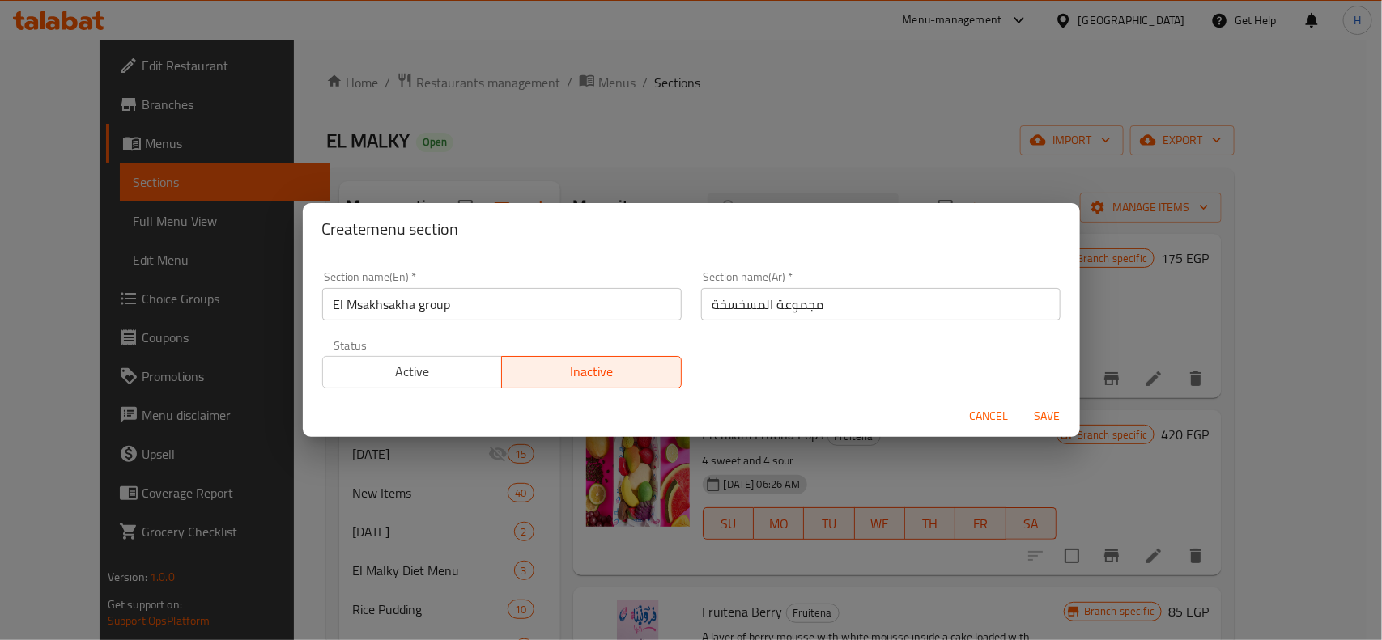
click at [1061, 413] on span "Save" at bounding box center [1047, 416] width 39 height 20
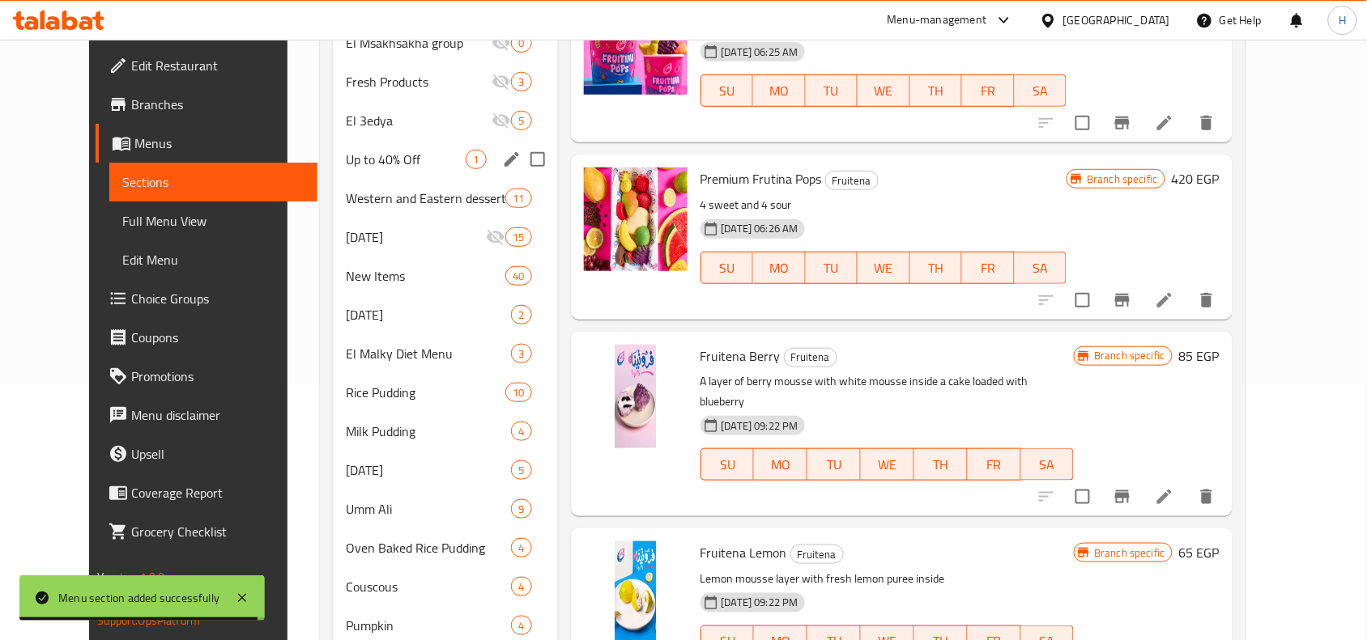
scroll to position [155, 0]
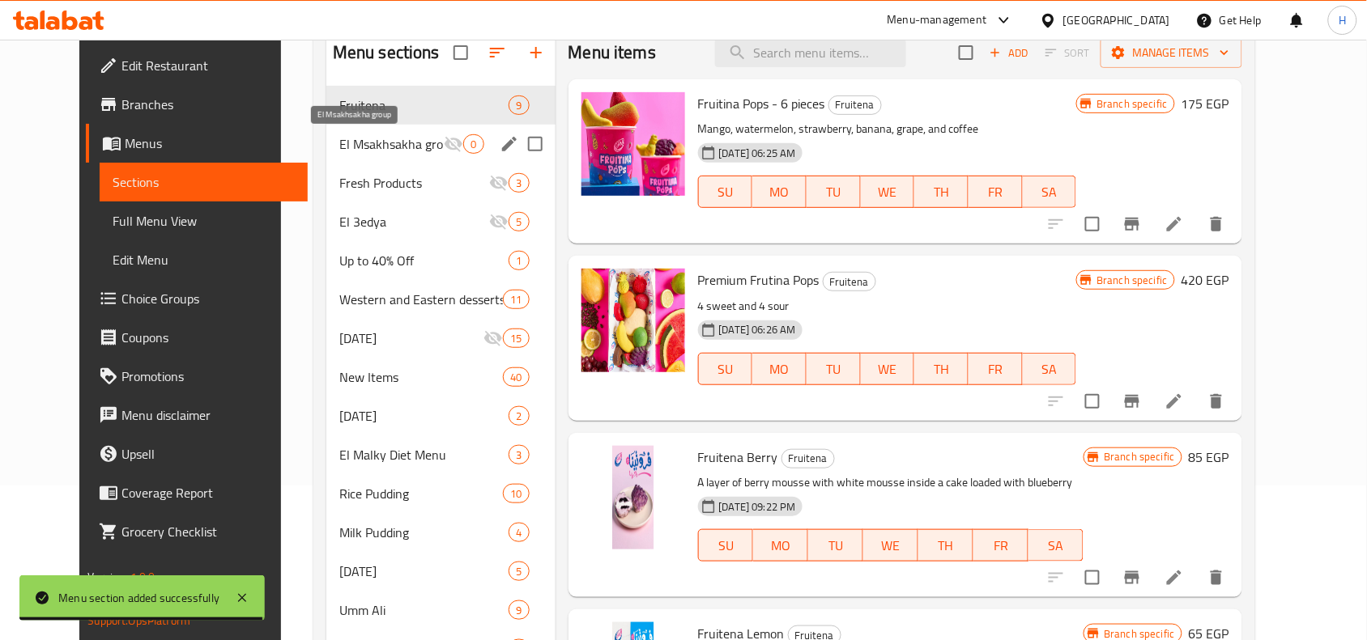
click at [353, 154] on span "El Msakhsakha group" at bounding box center [391, 143] width 105 height 19
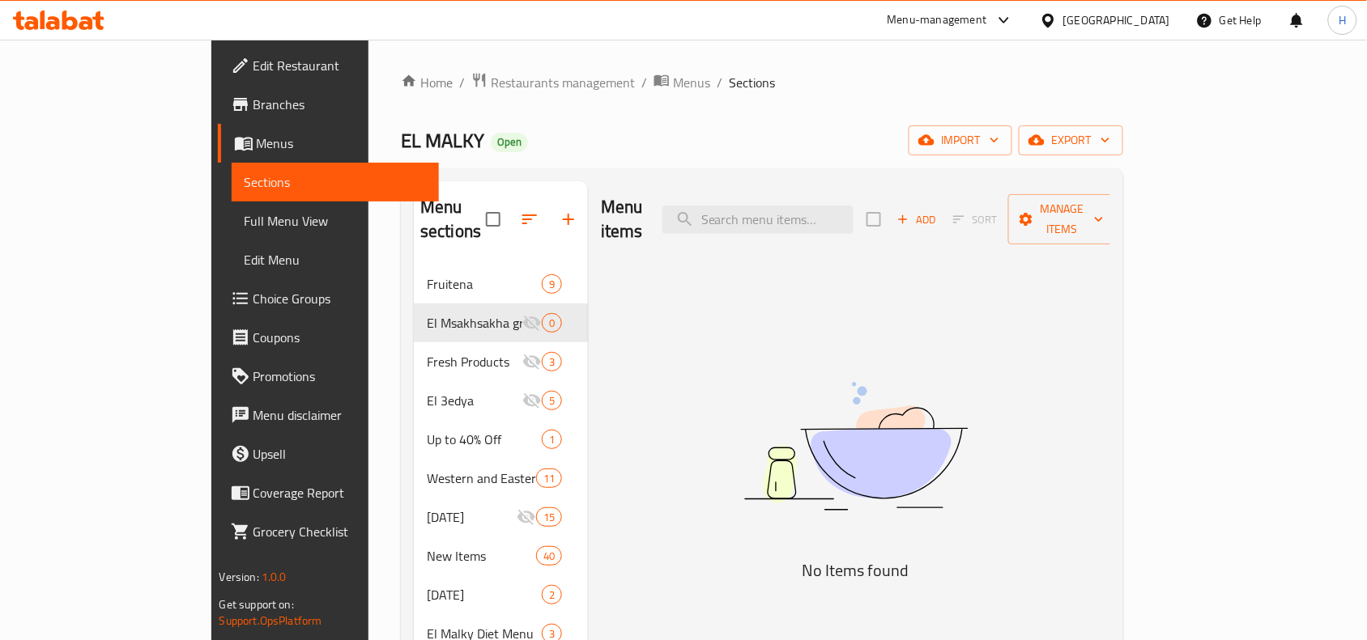
click at [1078, 221] on div "Add Sort Manage items" at bounding box center [991, 219] width 250 height 50
click at [910, 212] on icon "button" at bounding box center [902, 219] width 15 height 15
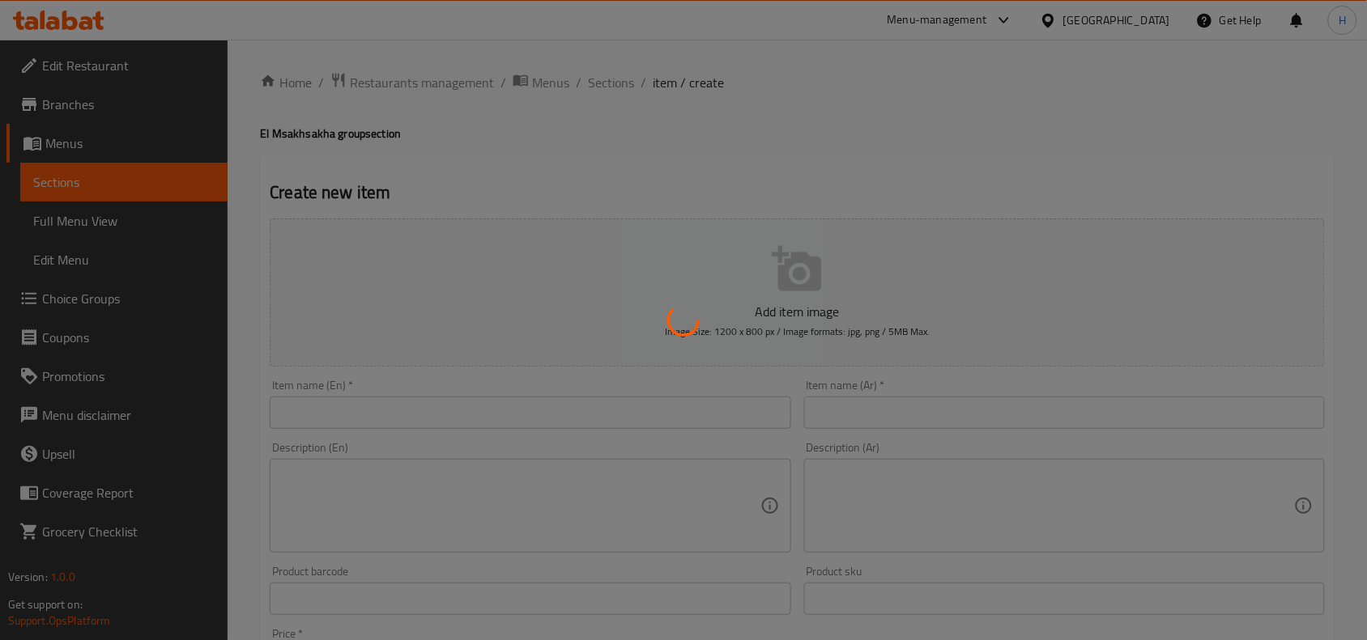
click at [685, 413] on div at bounding box center [683, 320] width 1367 height 640
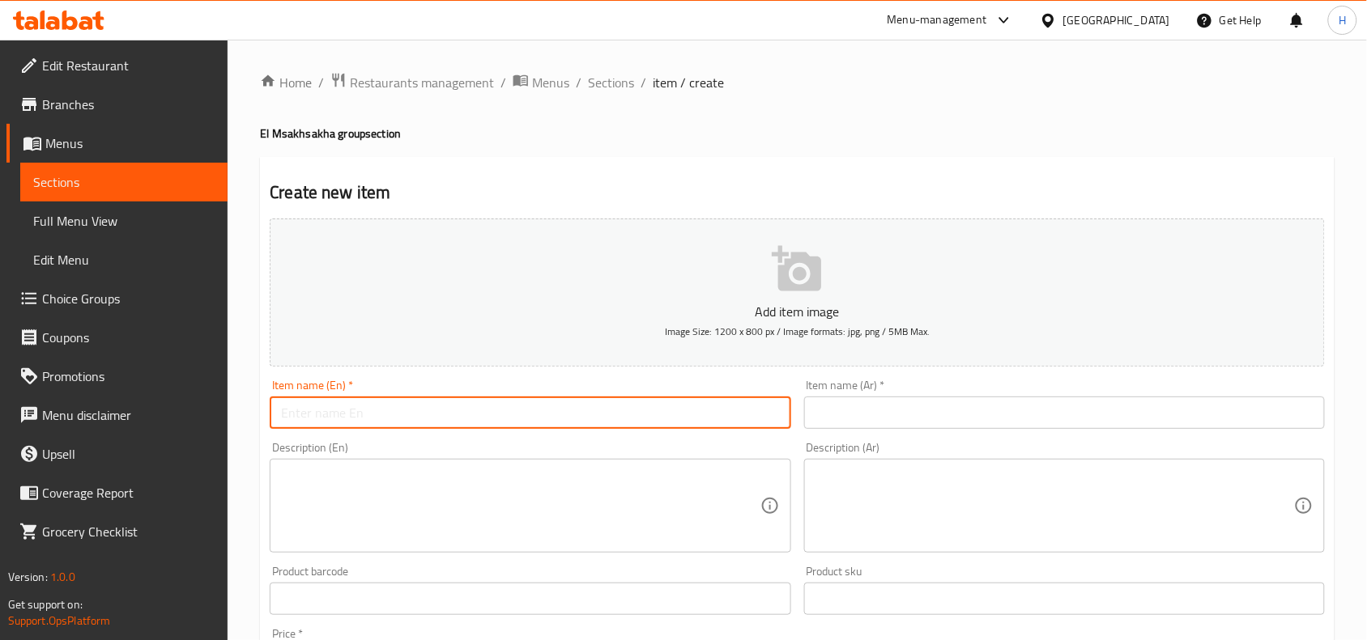
click at [685, 413] on input "text" at bounding box center [530, 413] width 521 height 32
paste input "Mesakhsakha Mango bobs"
type input "Mesakhsakha Mango bobs"
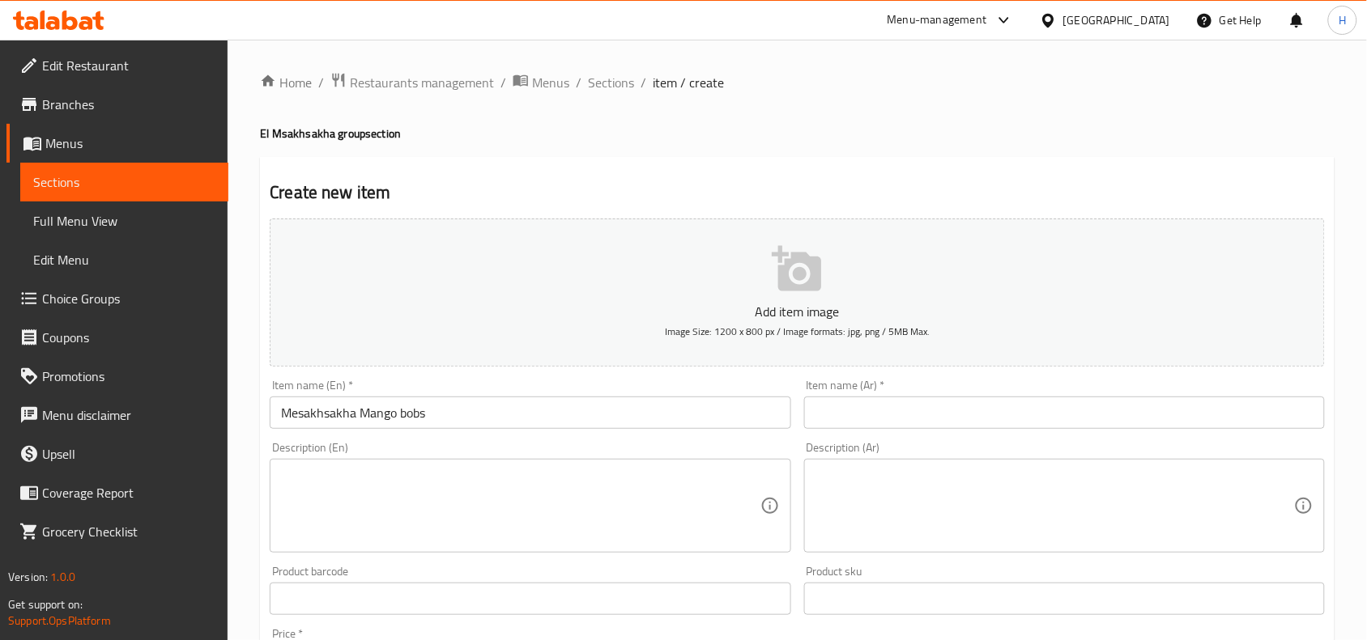
click at [836, 415] on input "text" at bounding box center [1064, 413] width 521 height 32
paste input "مسخسخة مانجا بوبس"
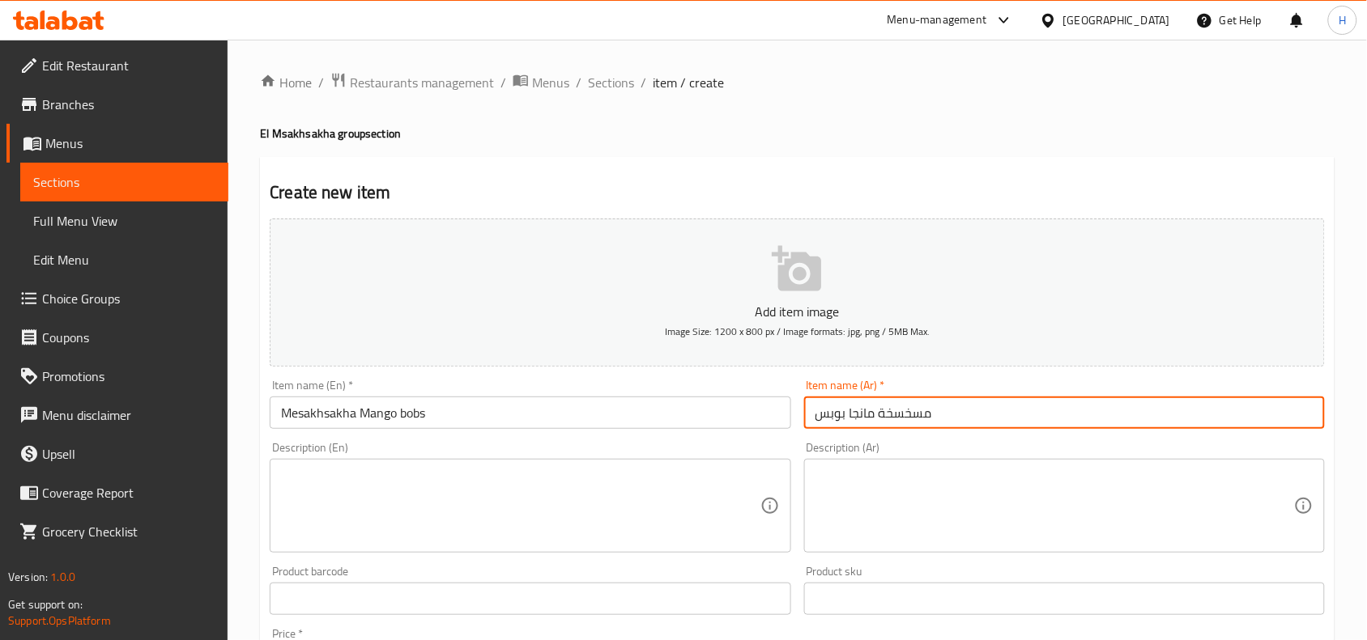
type input "مسخسخة مانجا بوبس"
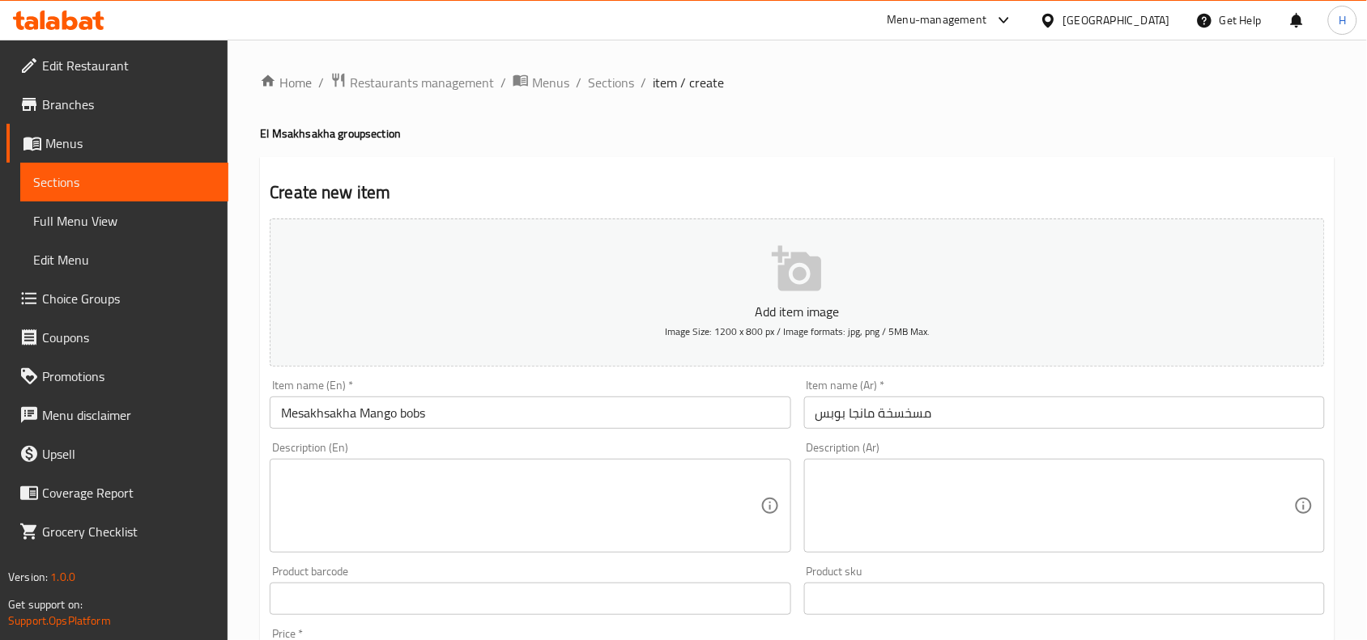
drag, startPoint x: 737, startPoint y: 523, endPoint x: 938, endPoint y: 521, distance: 200.8
click at [737, 523] on textarea at bounding box center [520, 506] width 478 height 77
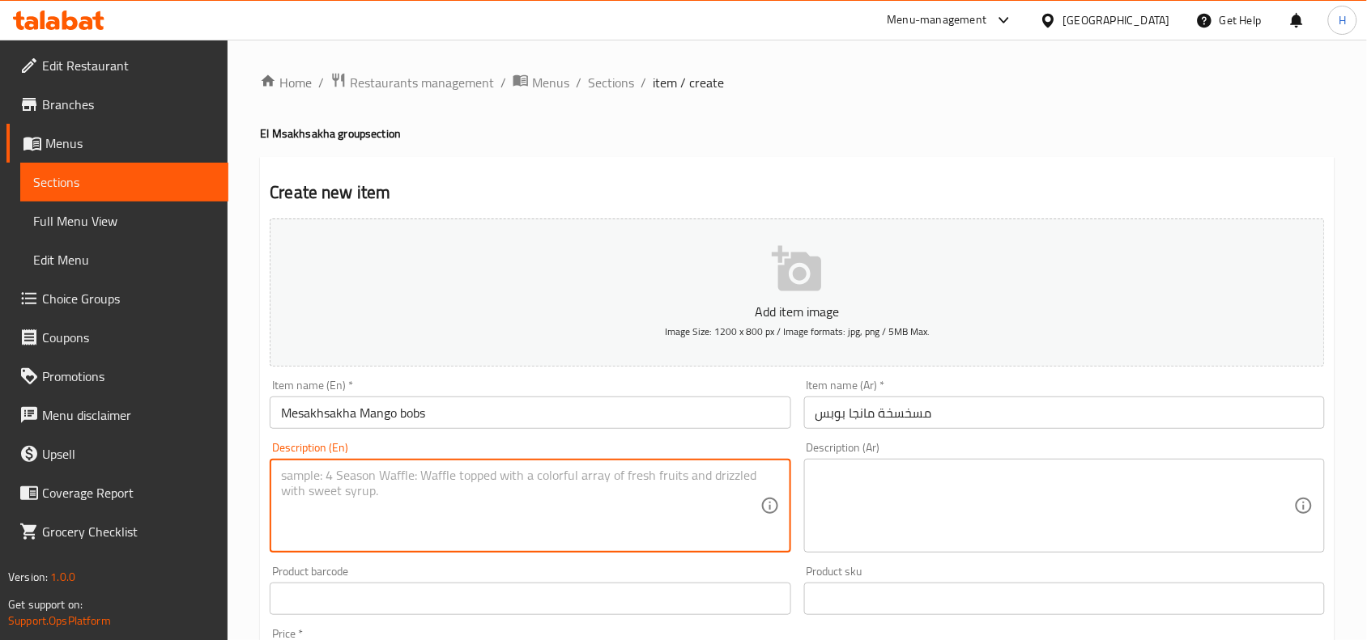
click at [938, 521] on textarea at bounding box center [1054, 506] width 478 height 77
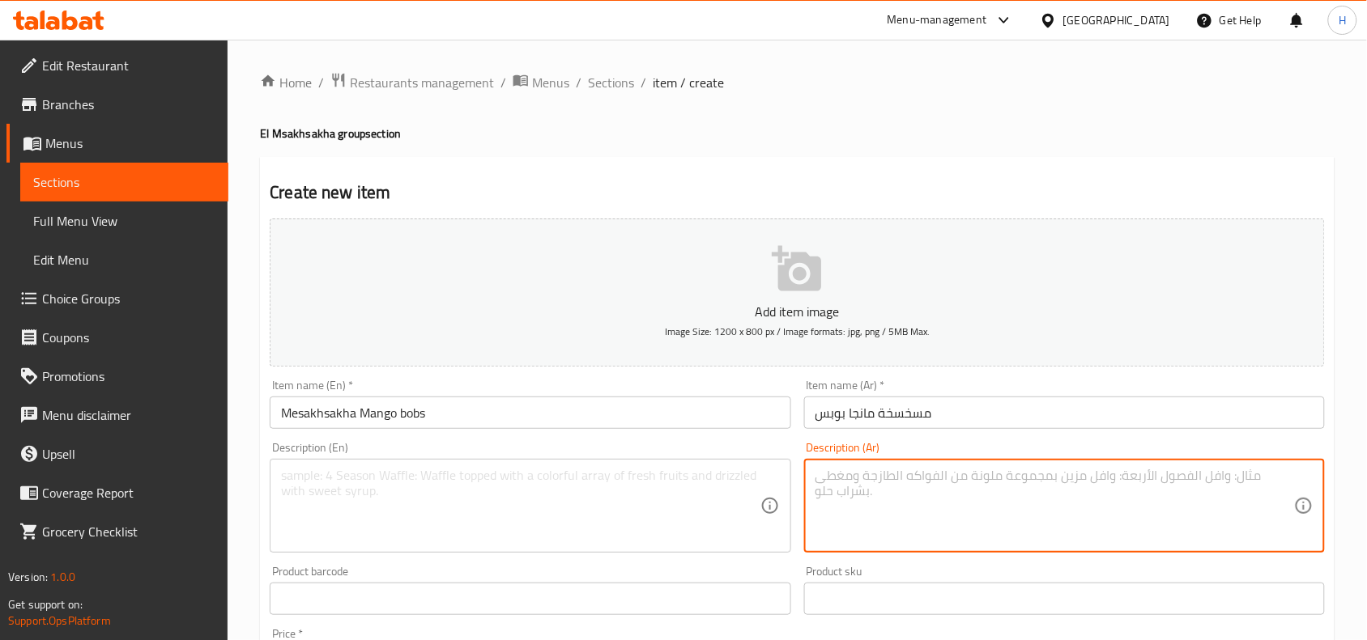
paste textarea "كيك مسقى باللبن وكريمه المالكي المميزه وعليه موس مانجا + قطعة بوبس مانجا."
type textarea "كيك مسقى باللبن وكريمه المالكي المميزه وعليه موس مانجا + قطعة بوبس مانجا."
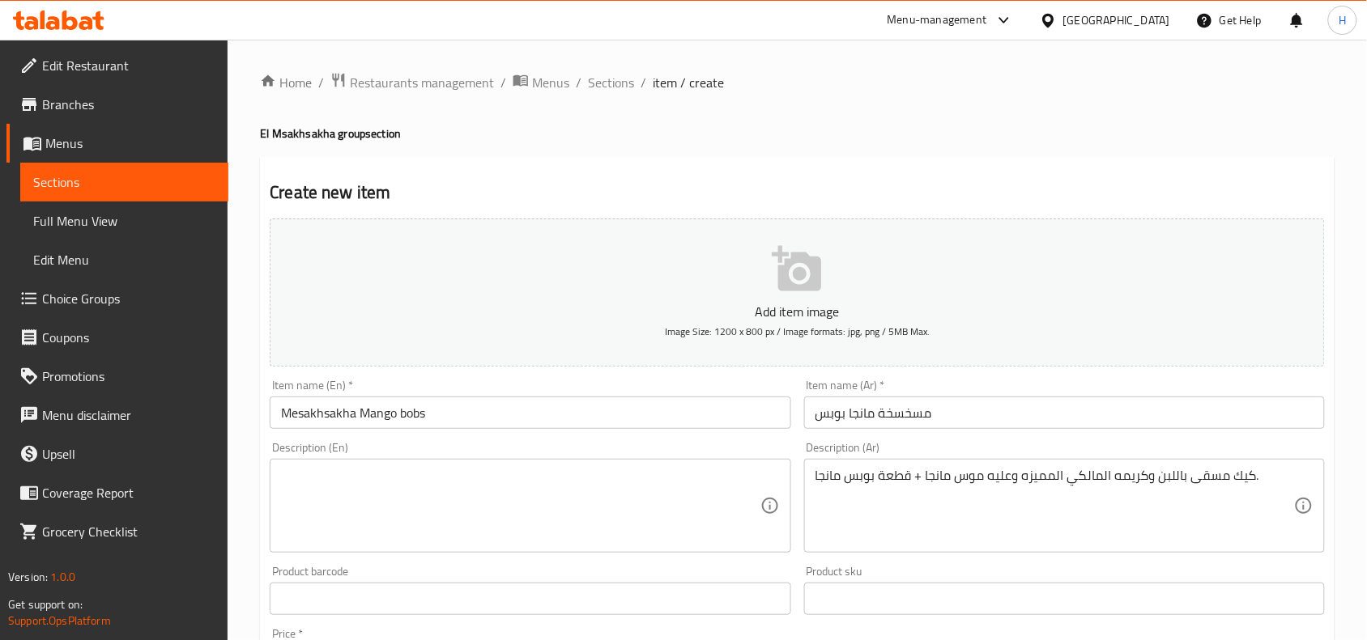
click at [640, 541] on textarea at bounding box center [520, 506] width 478 height 77
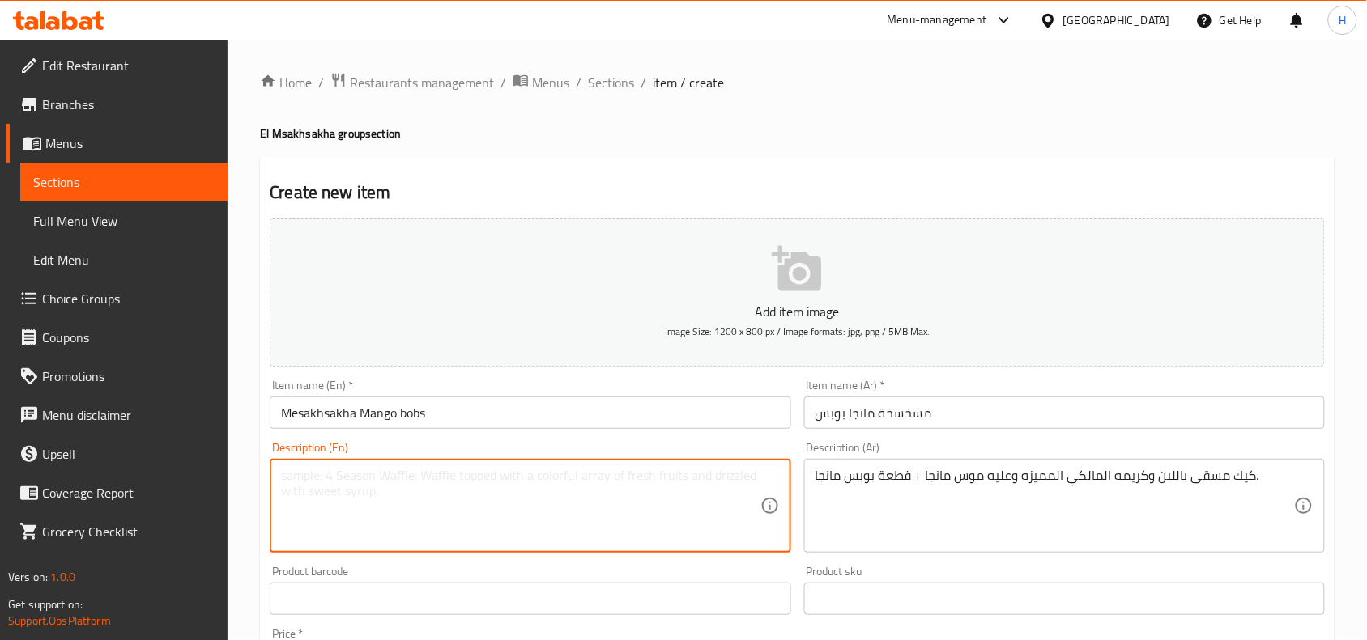
paste textarea "Cake soaked in milk and special Elmalky cream, topped with mango mousse and a m…"
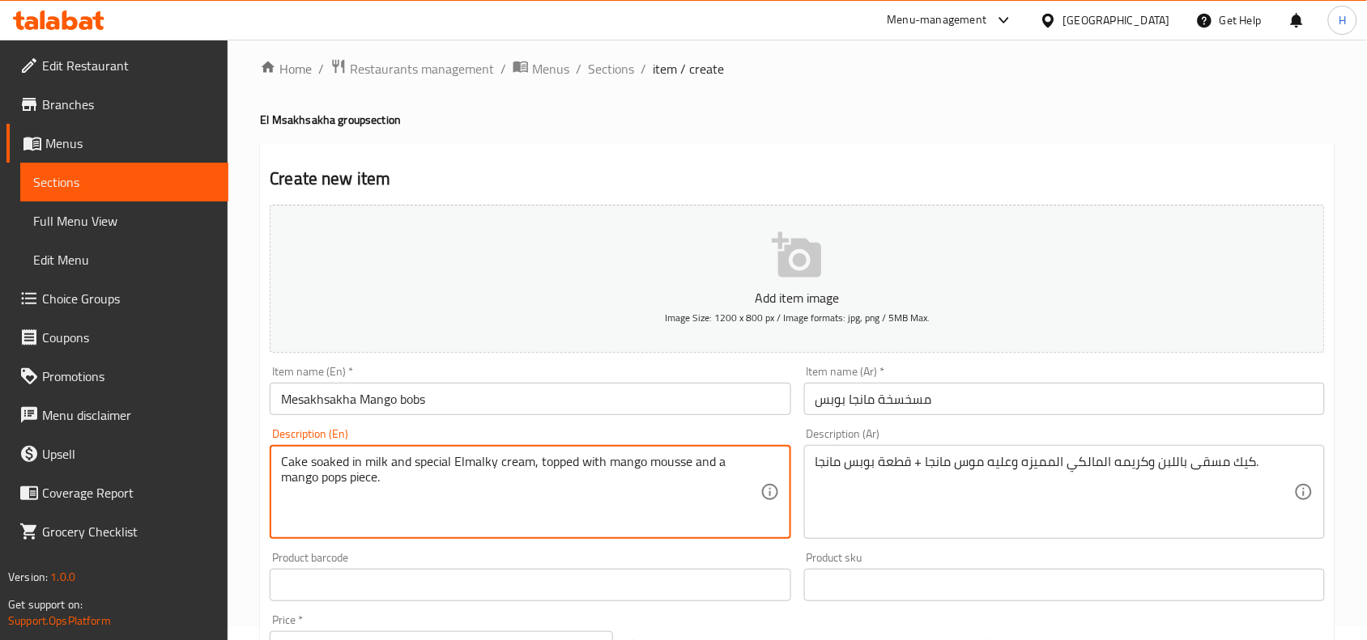
scroll to position [405, 0]
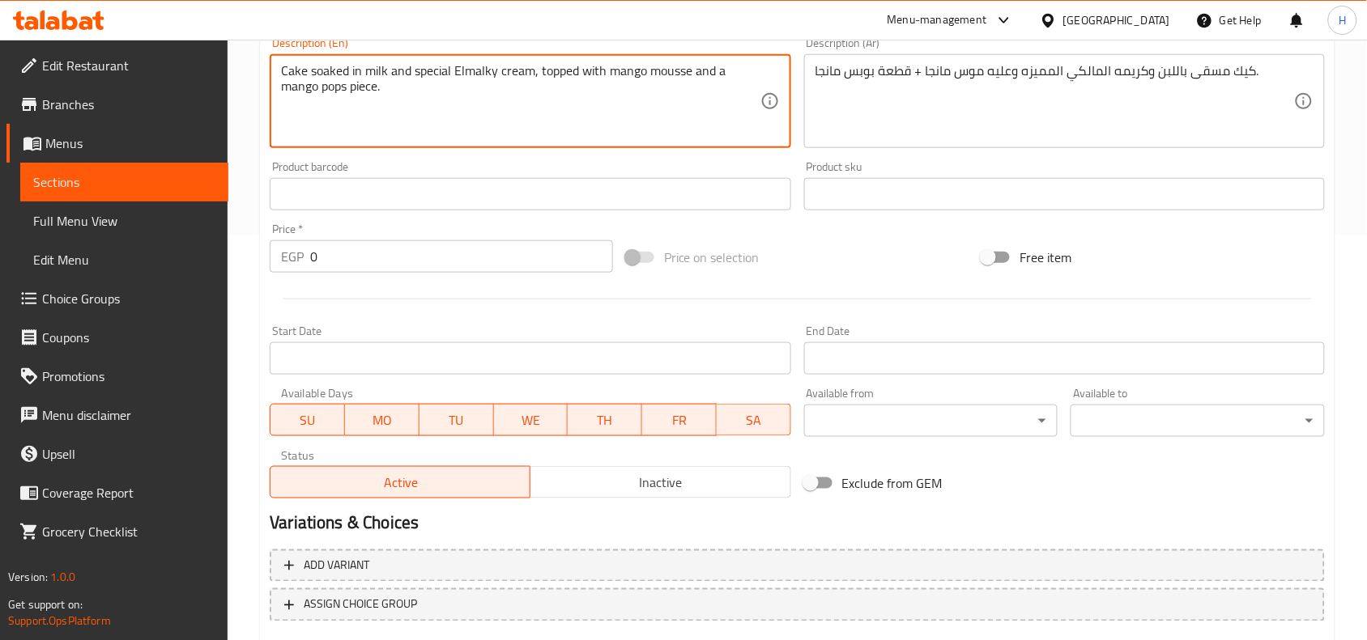
type textarea "Cake soaked in milk and special Elmalky cream, topped with mango mousse and a m…"
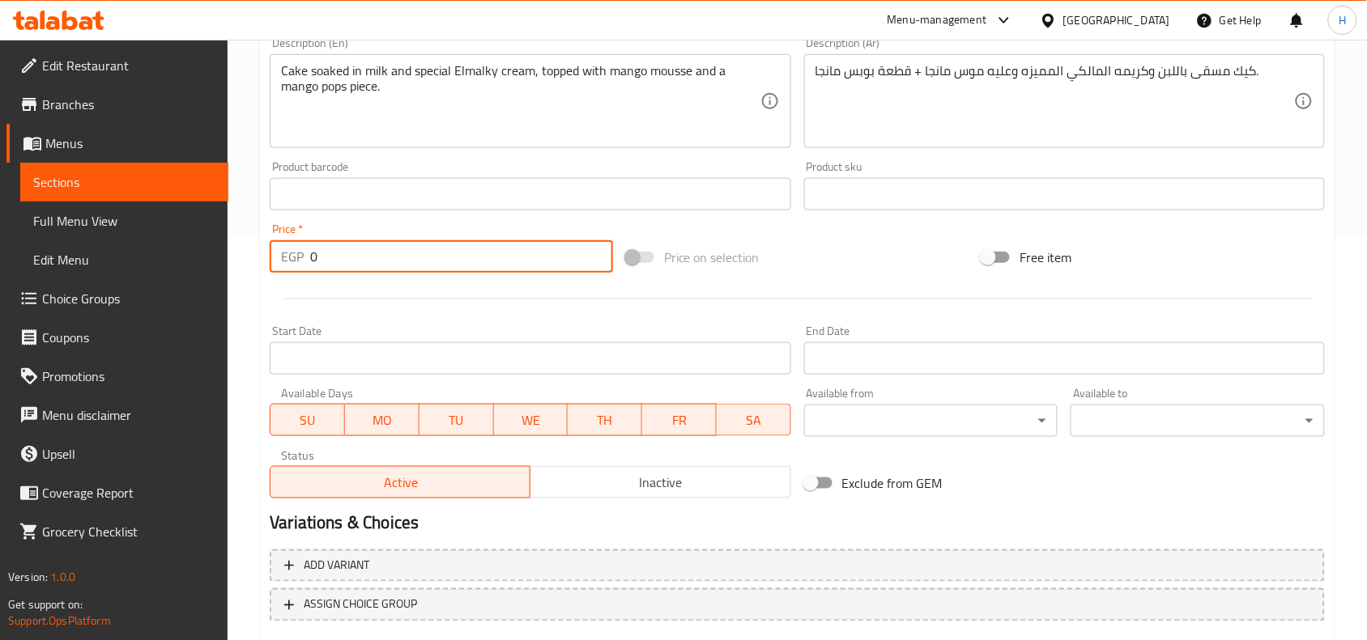
drag, startPoint x: 342, startPoint y: 248, endPoint x: 280, endPoint y: 255, distance: 62.8
click at [281, 255] on div "EGP 0 Price *" at bounding box center [441, 256] width 343 height 32
type input "120"
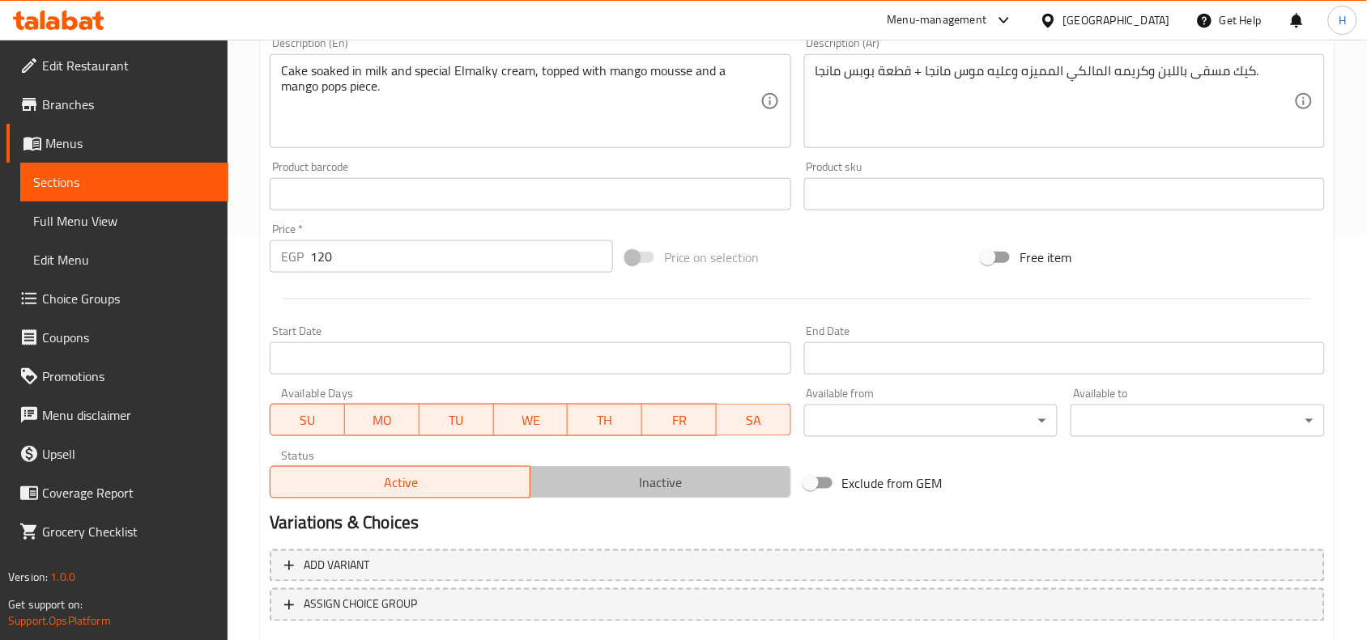
click at [573, 478] on span "Inactive" at bounding box center [660, 482] width 247 height 23
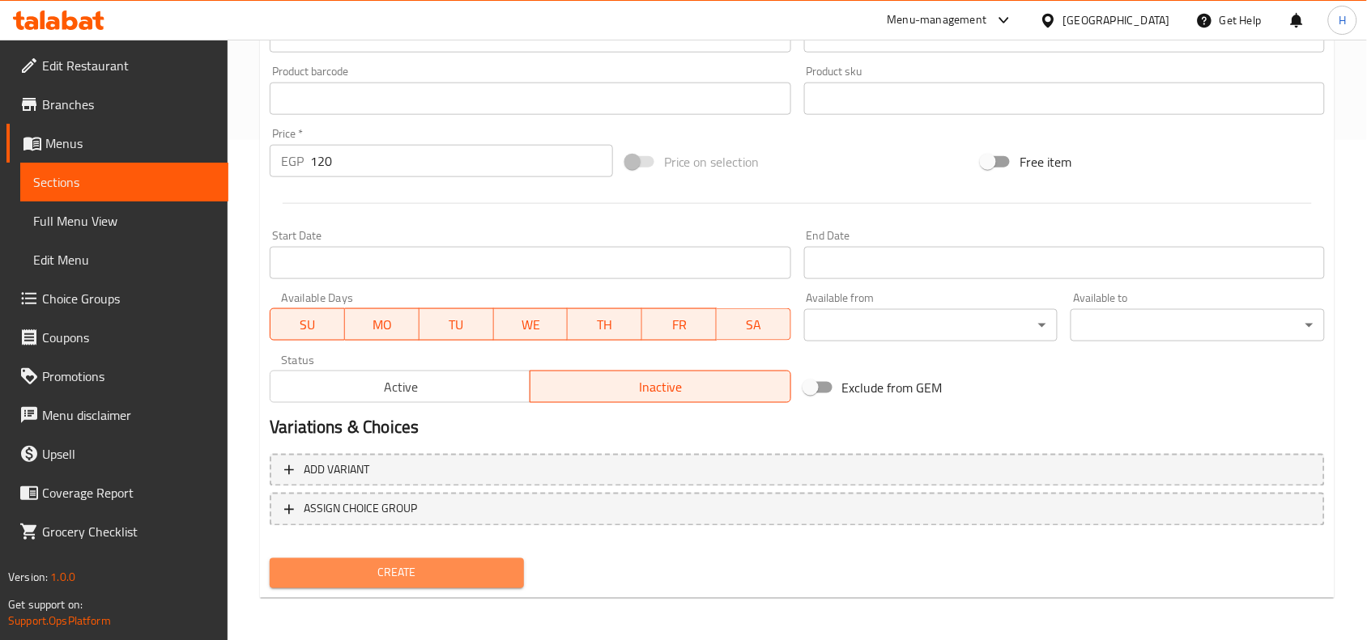
click at [471, 572] on span "Create" at bounding box center [397, 573] width 228 height 20
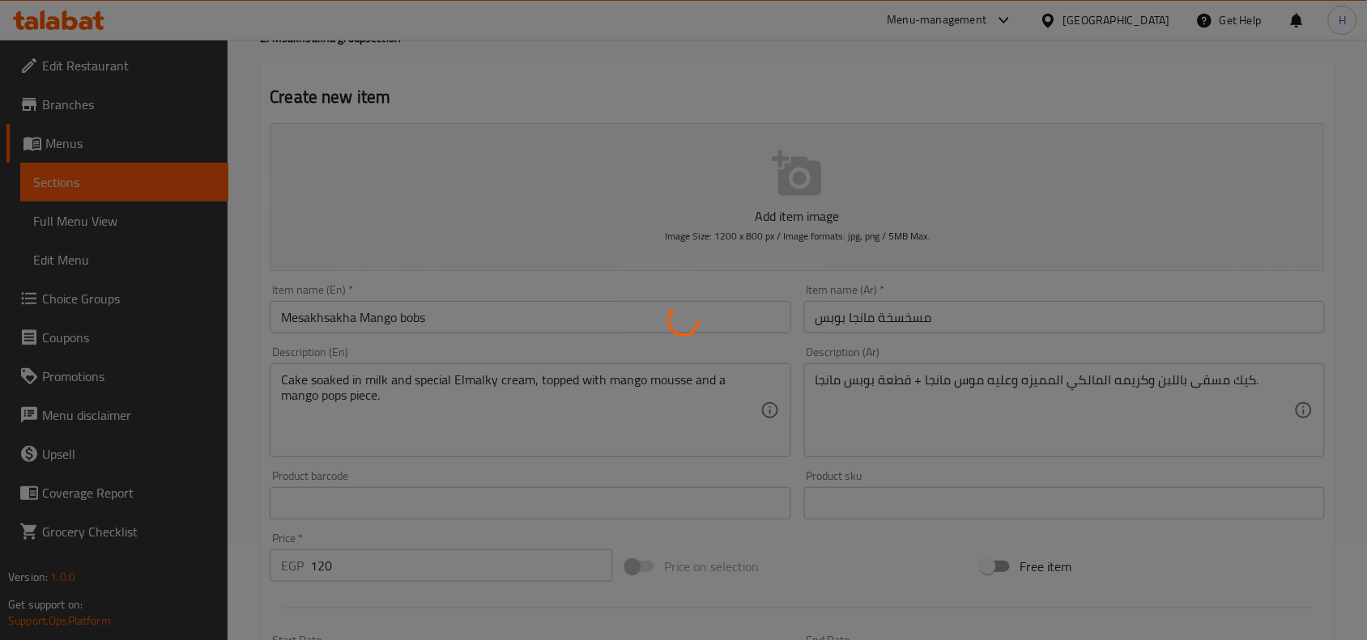
scroll to position [21, 0]
type input "0"
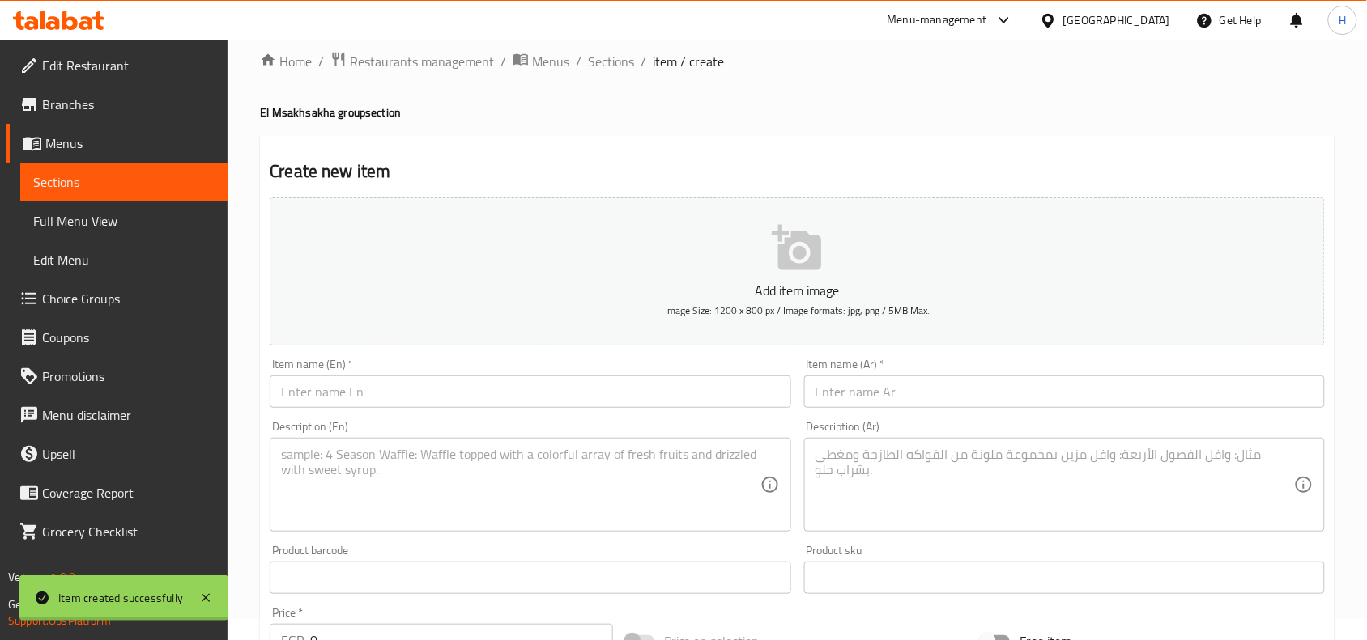
scroll to position [0, 0]
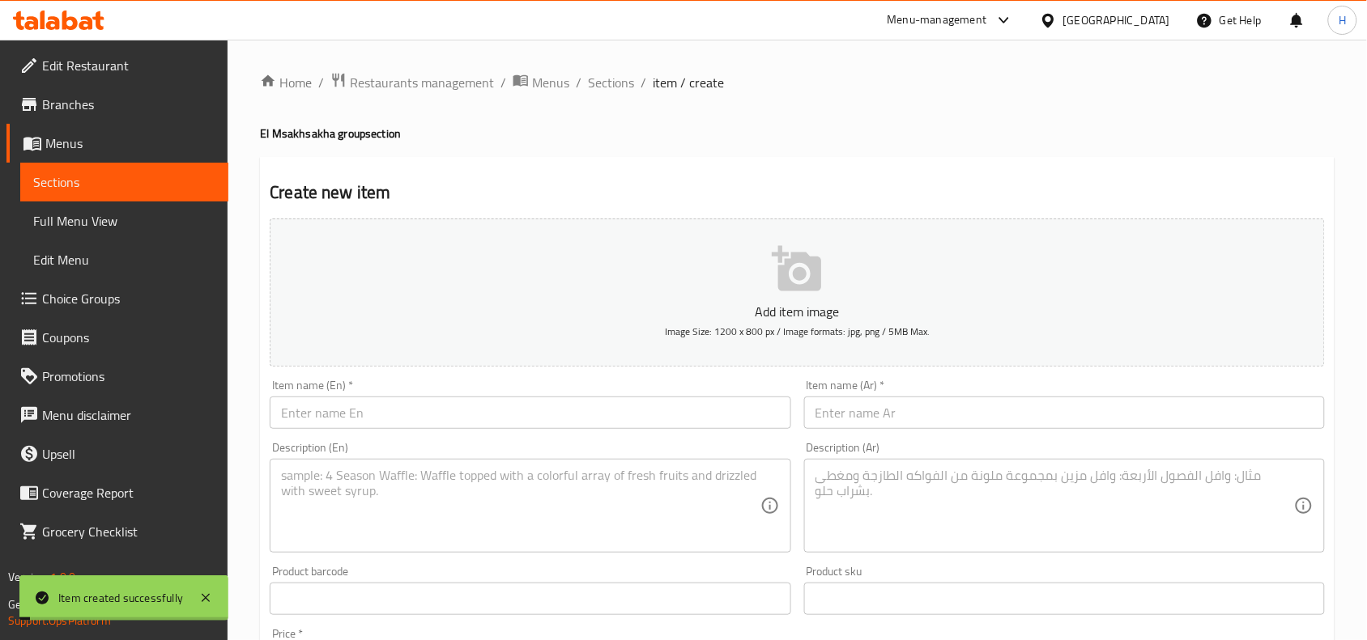
click at [597, 94] on div "Home / Restaurants management / Menus / Sections / item / create El Msakhsakha …" at bounding box center [797, 592] width 1074 height 1040
click at [597, 86] on span "Sections" at bounding box center [611, 82] width 46 height 19
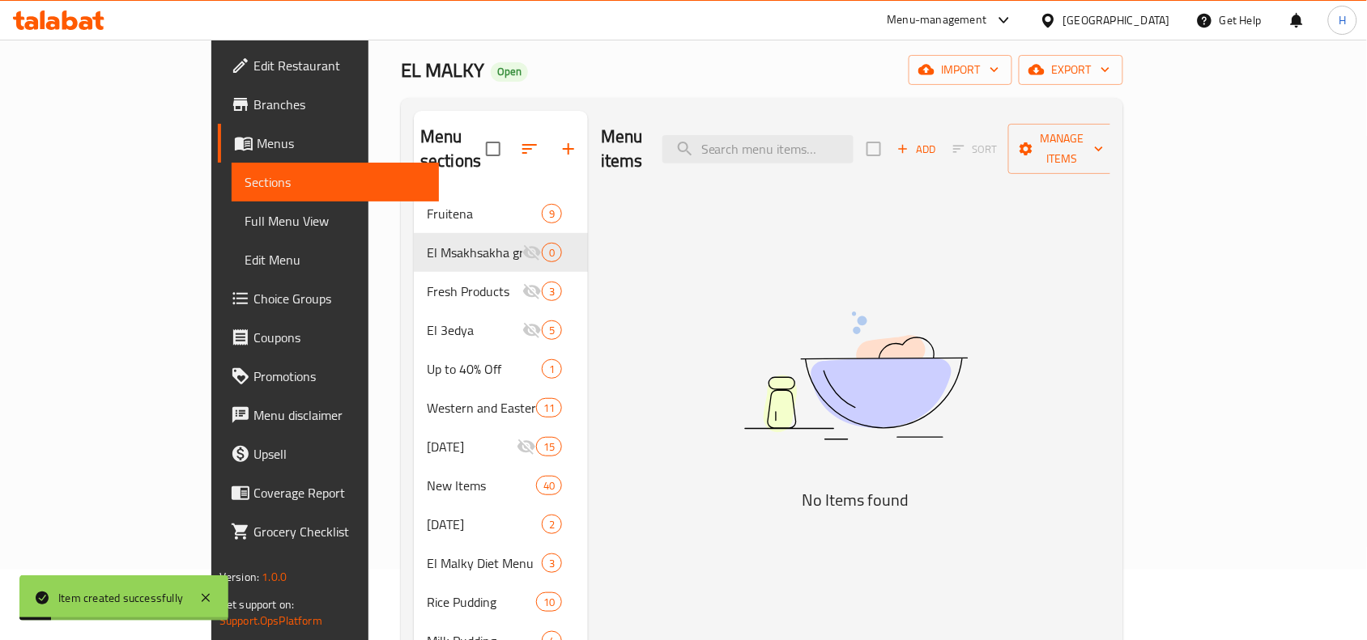
scroll to position [101, 0]
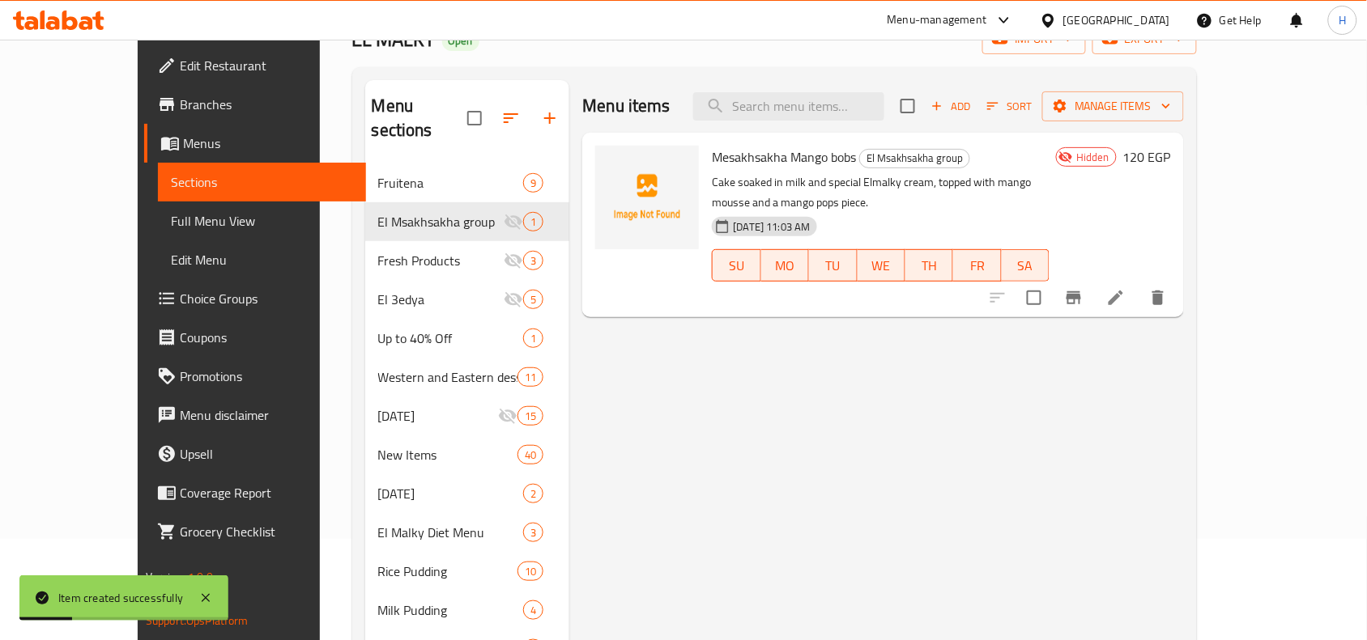
click at [1093, 284] on button "Branch-specific-item" at bounding box center [1073, 298] width 39 height 39
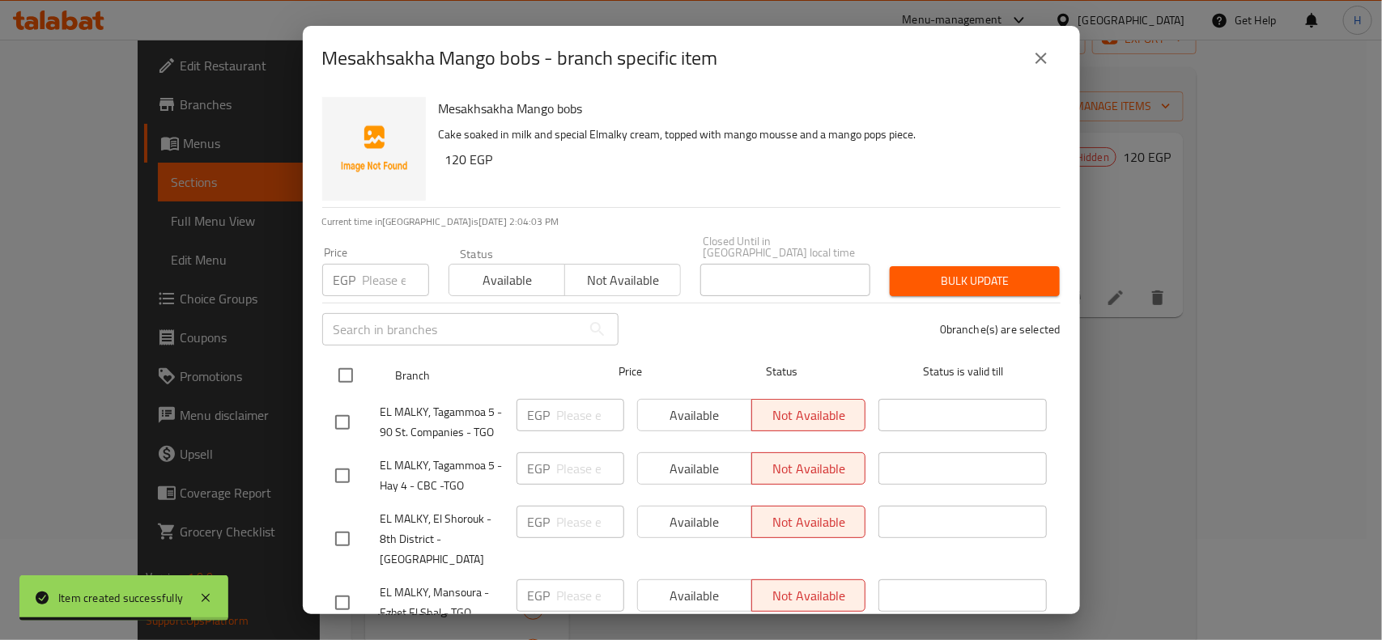
click at [338, 359] on input "checkbox" at bounding box center [346, 376] width 34 height 34
checkbox input "true"
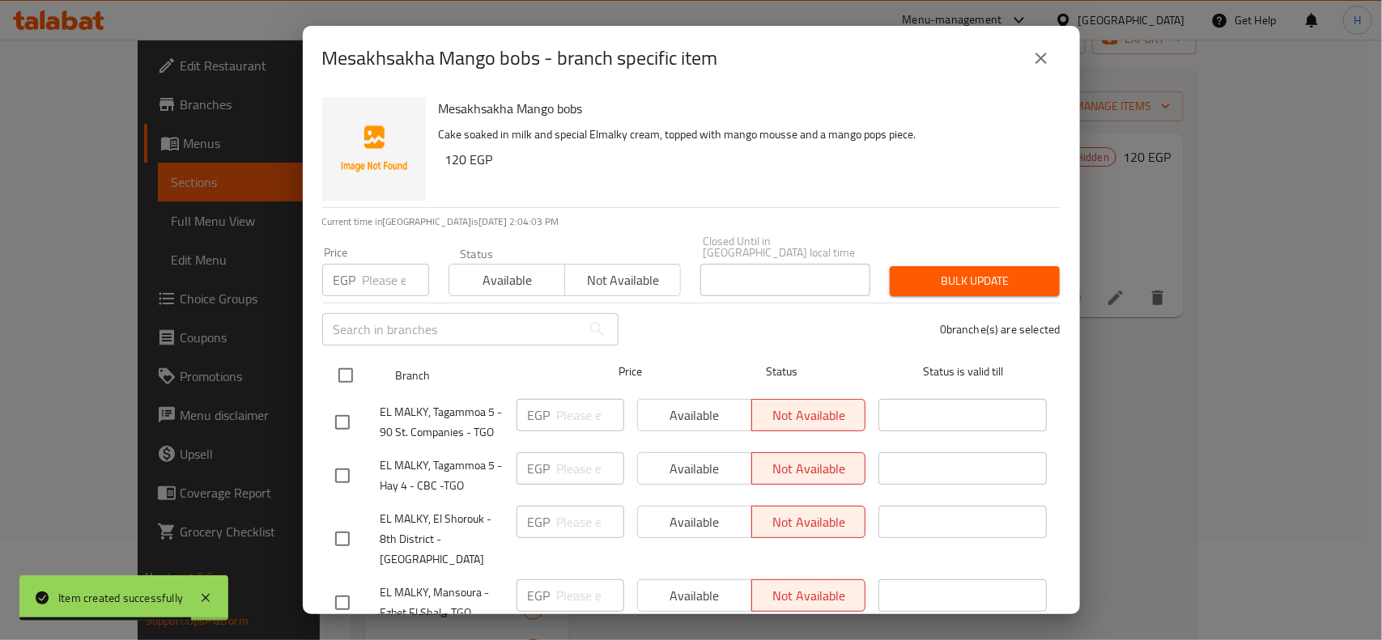
checkbox input "true"
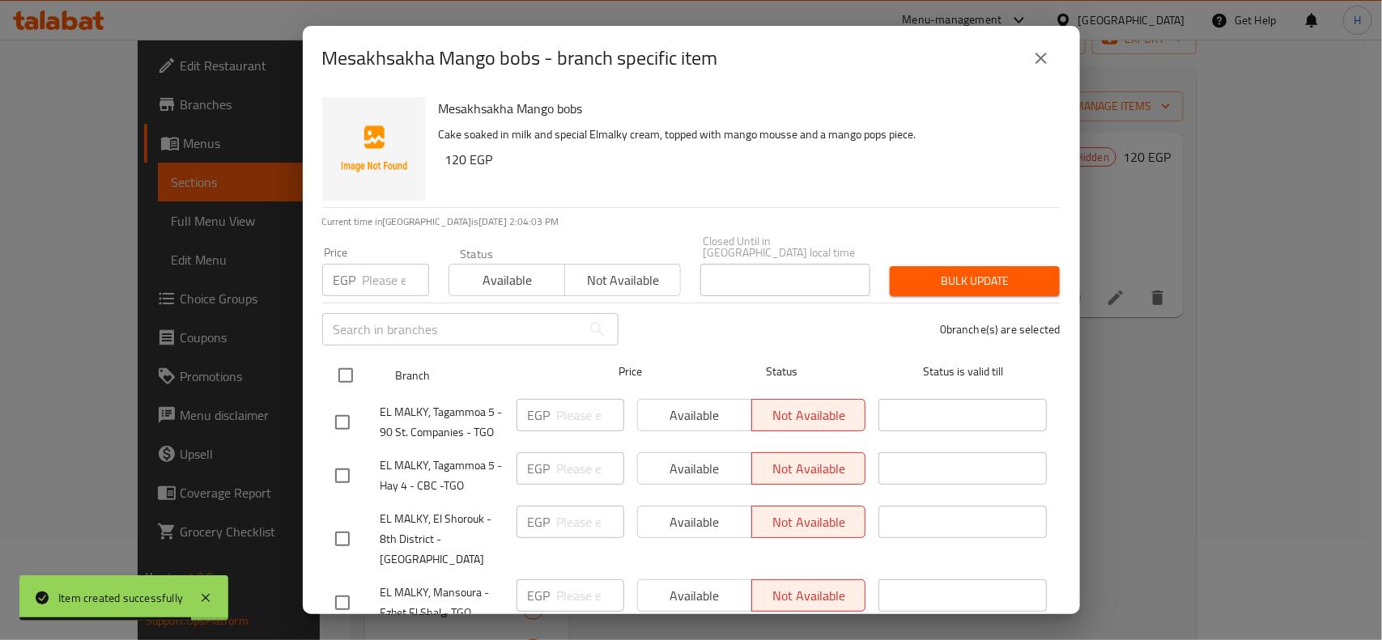
checkbox input "true"
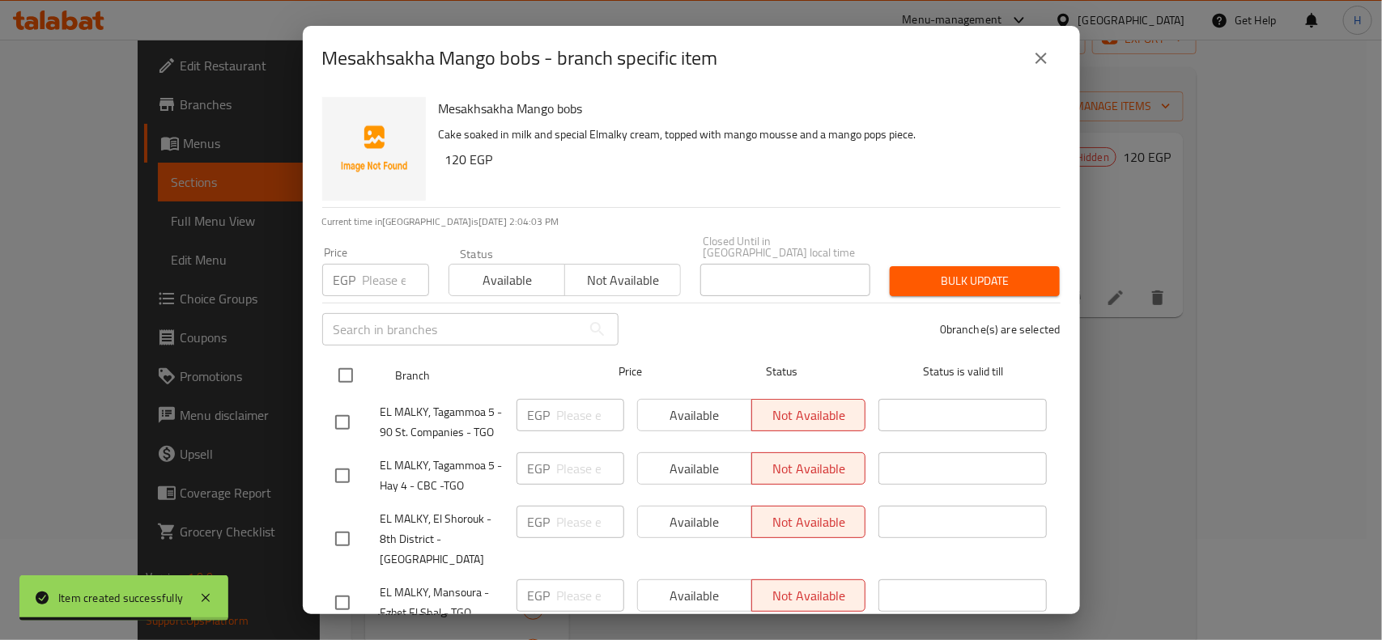
checkbox input "true"
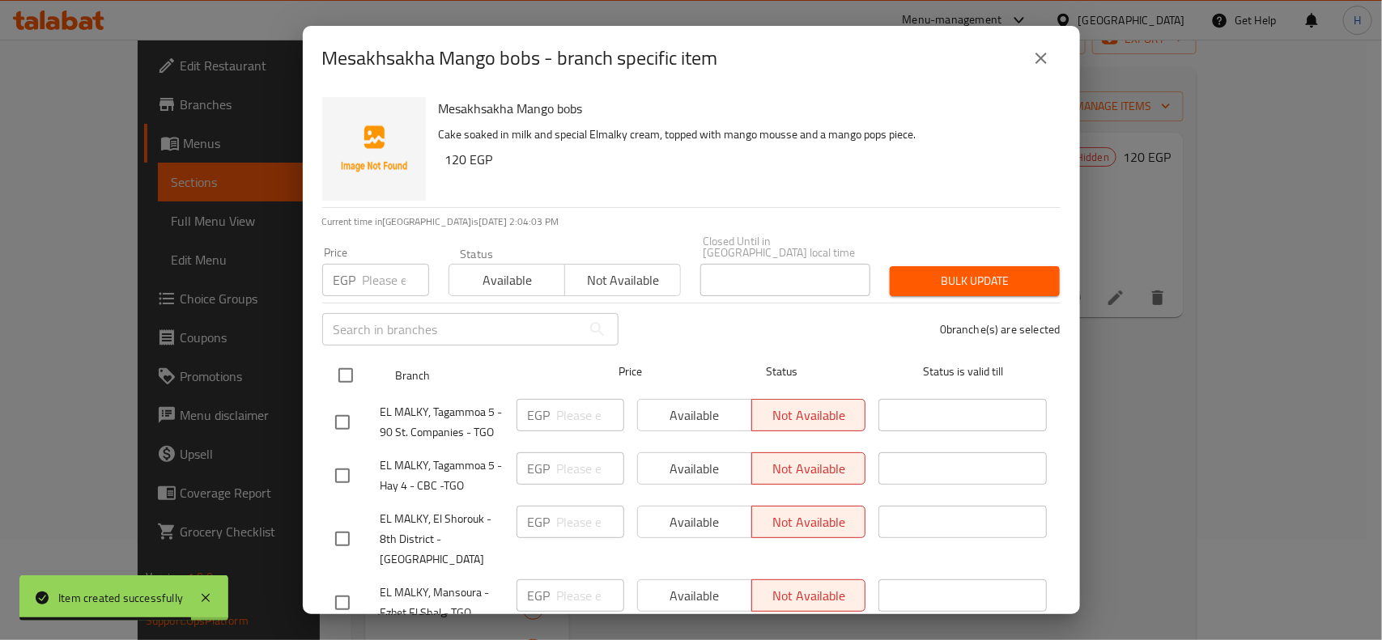
checkbox input "true"
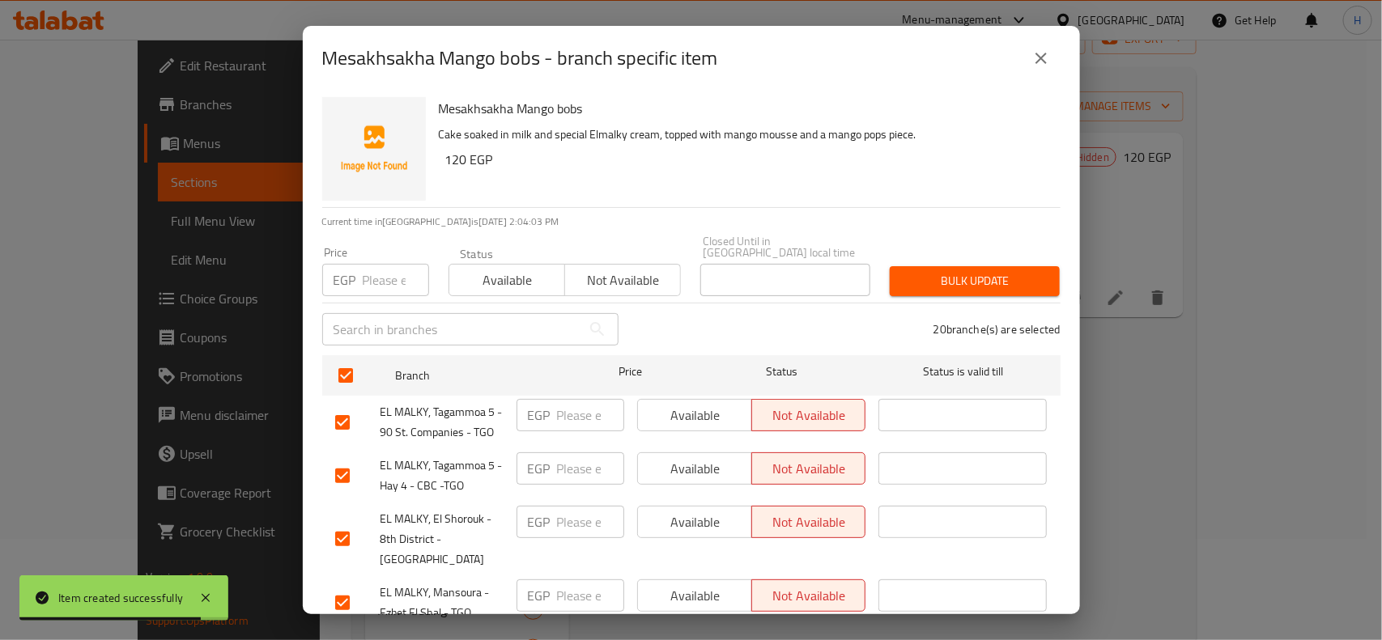
click at [355, 284] on div "EGP Price" at bounding box center [375, 280] width 107 height 32
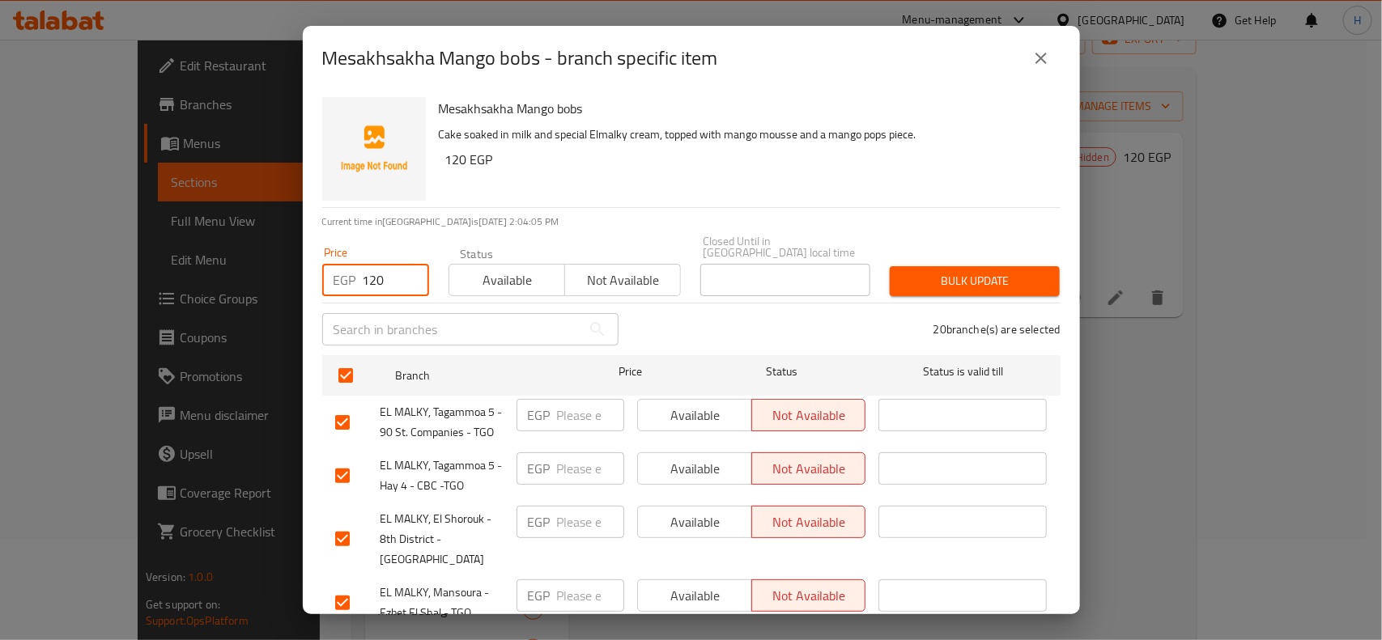
type input "120"
click at [466, 269] on span "Available" at bounding box center [507, 280] width 103 height 23
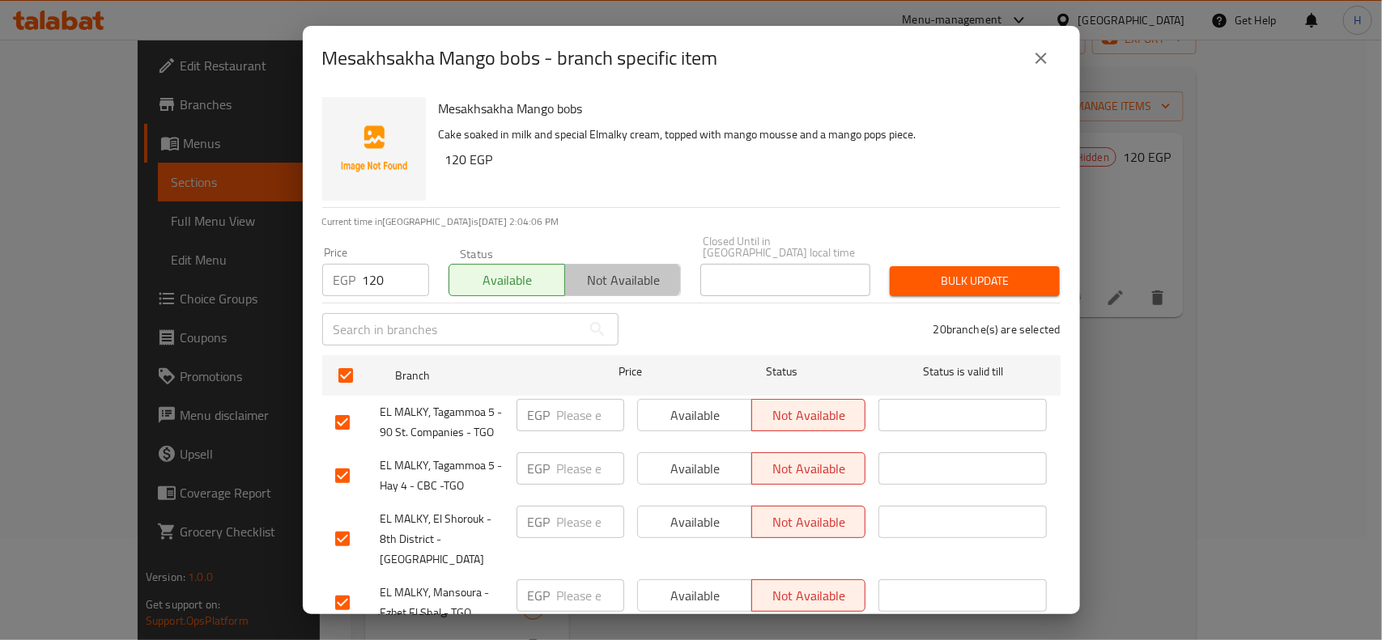
click at [589, 269] on span "Not available" at bounding box center [623, 280] width 103 height 23
click at [1006, 277] on span "Bulk update" at bounding box center [975, 281] width 144 height 20
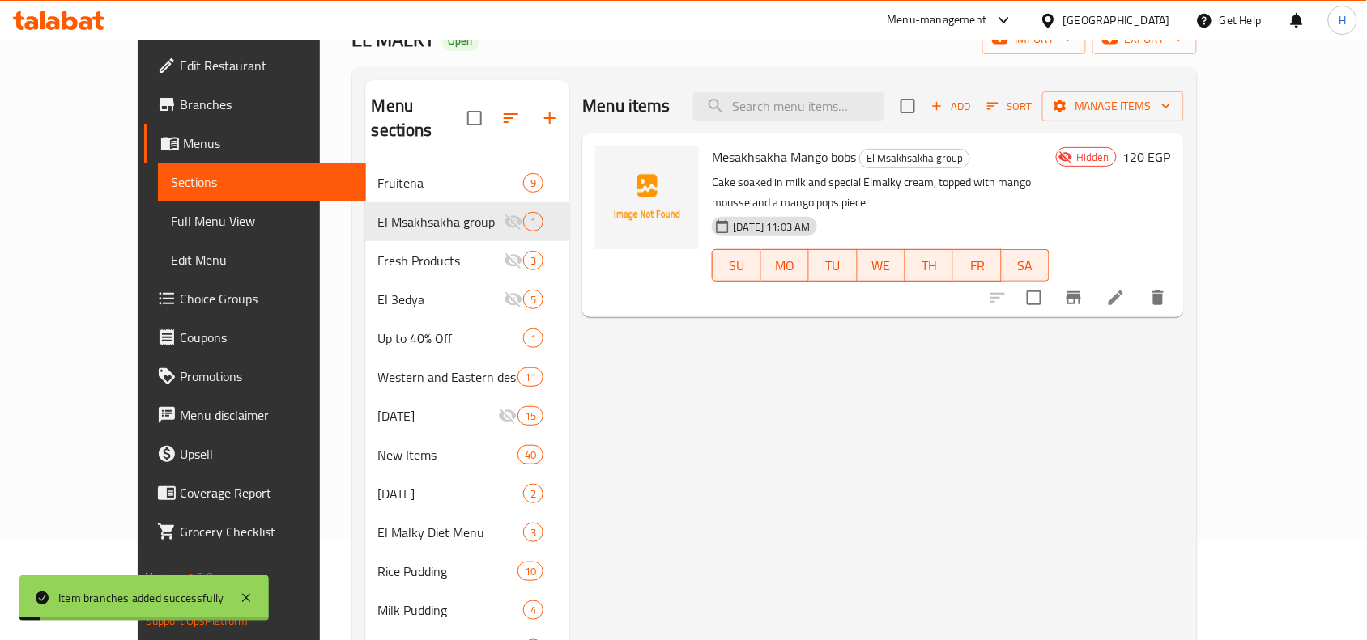
click at [171, 211] on span "Full Menu View" at bounding box center [262, 220] width 182 height 19
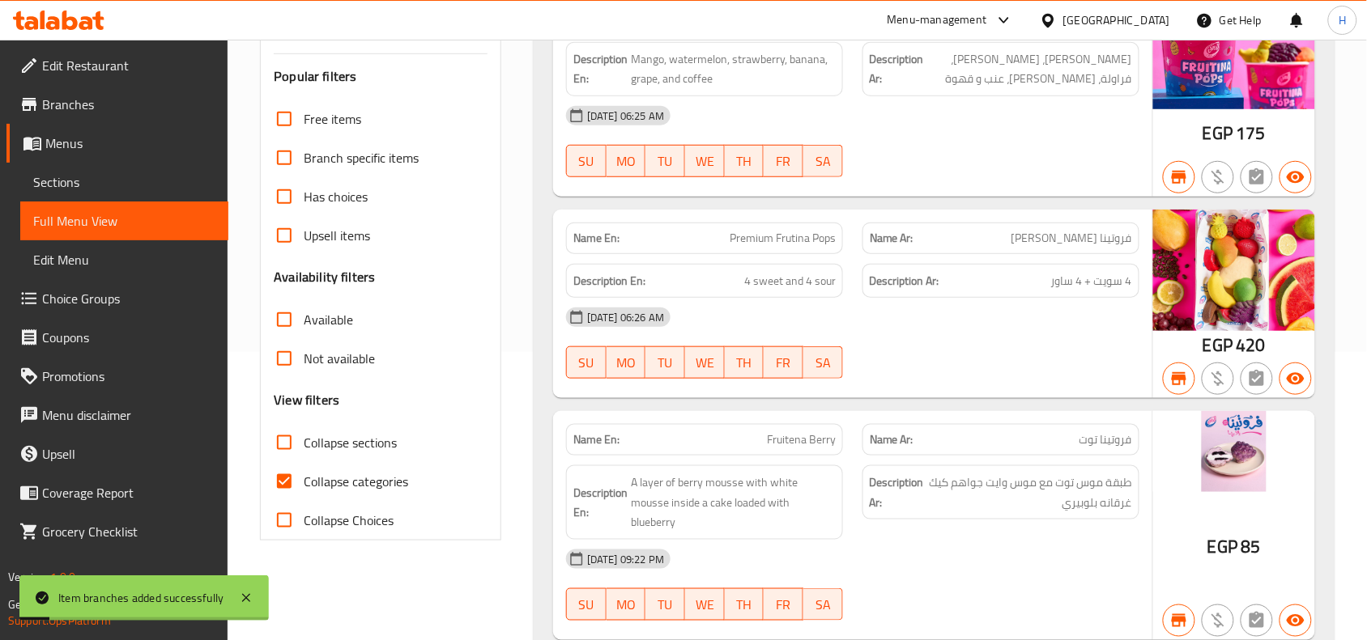
scroll to position [405, 0]
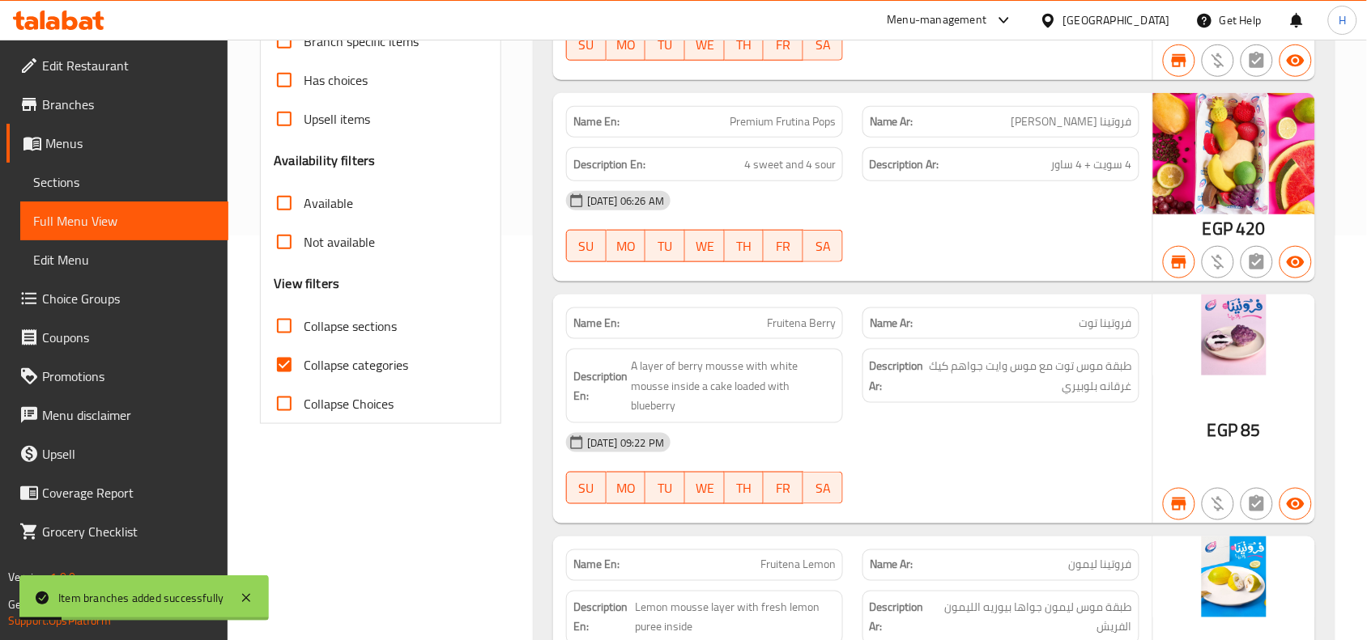
click at [296, 367] on input "Collapse categories" at bounding box center [284, 365] width 39 height 39
checkbox input "false"
click at [289, 321] on input "Collapse sections" at bounding box center [284, 326] width 39 height 39
checkbox input "true"
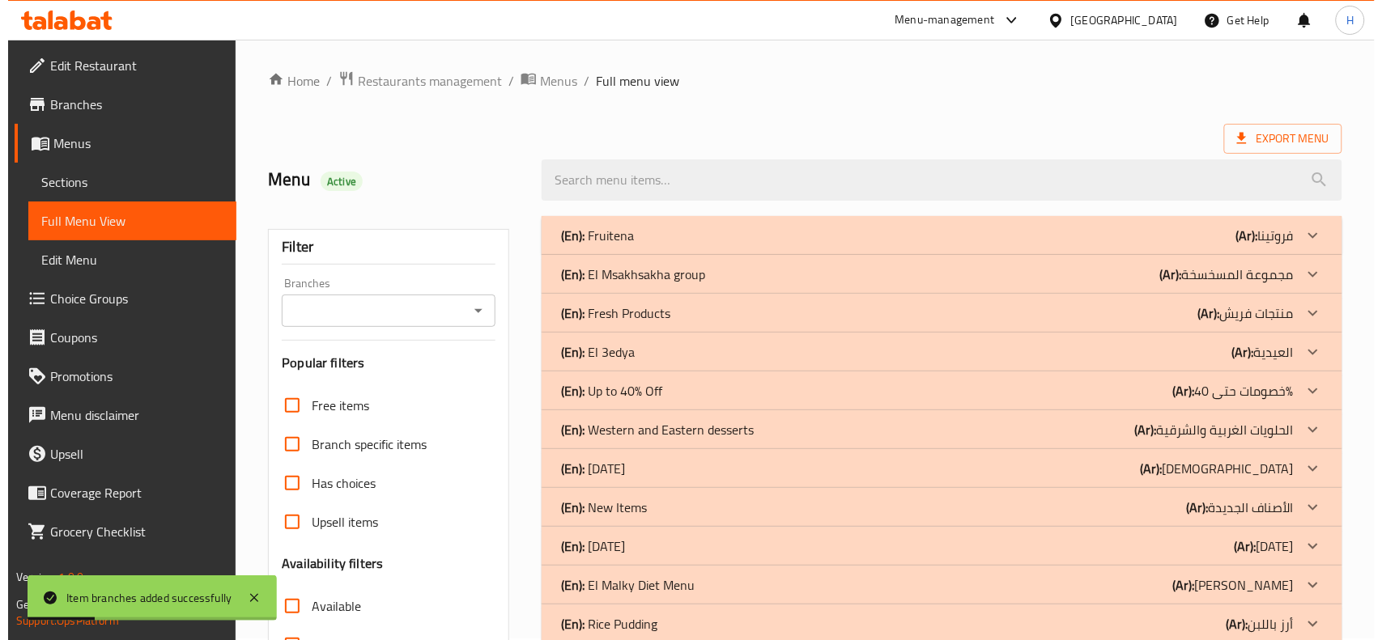
scroll to position [0, 0]
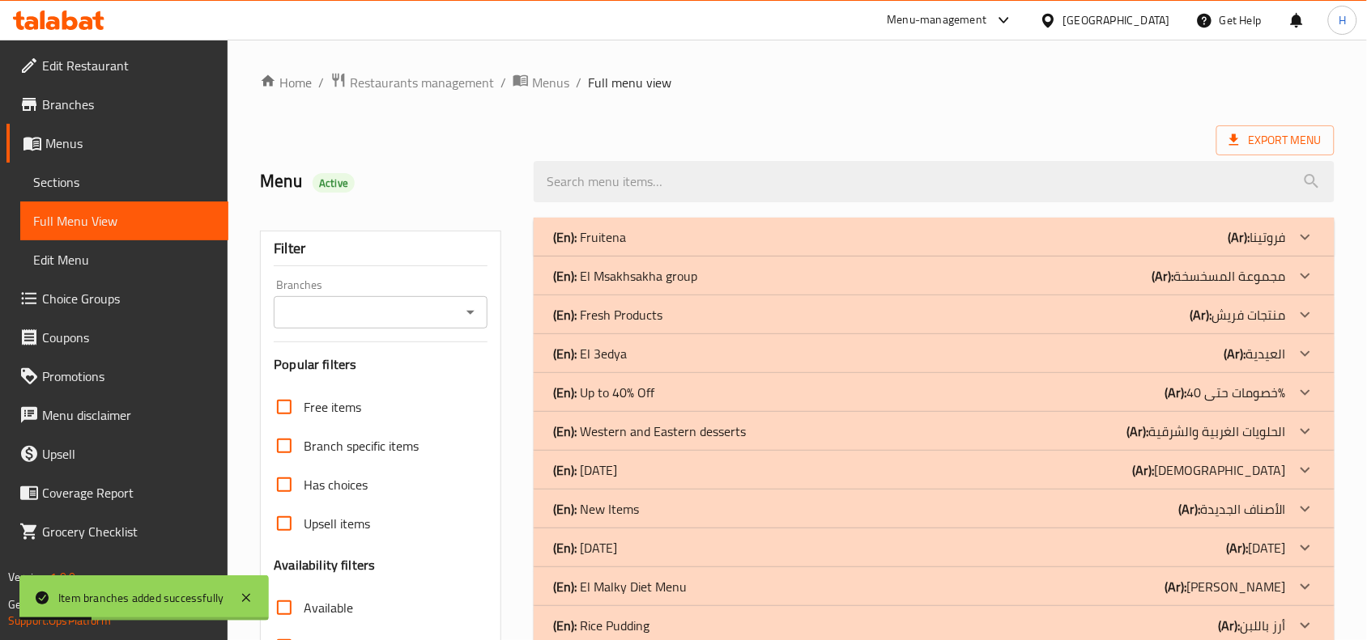
click at [684, 276] on p "(En): El Msakhsakha group" at bounding box center [625, 275] width 144 height 19
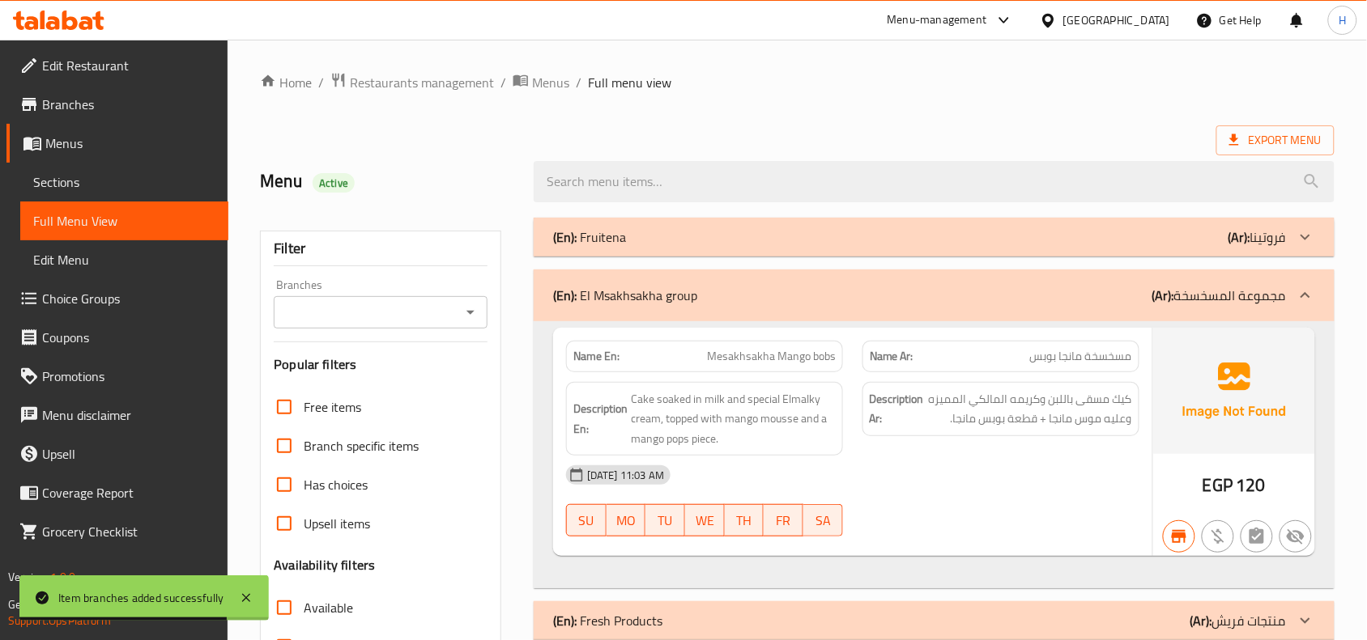
click at [457, 321] on div "Branches" at bounding box center [381, 312] width 214 height 32
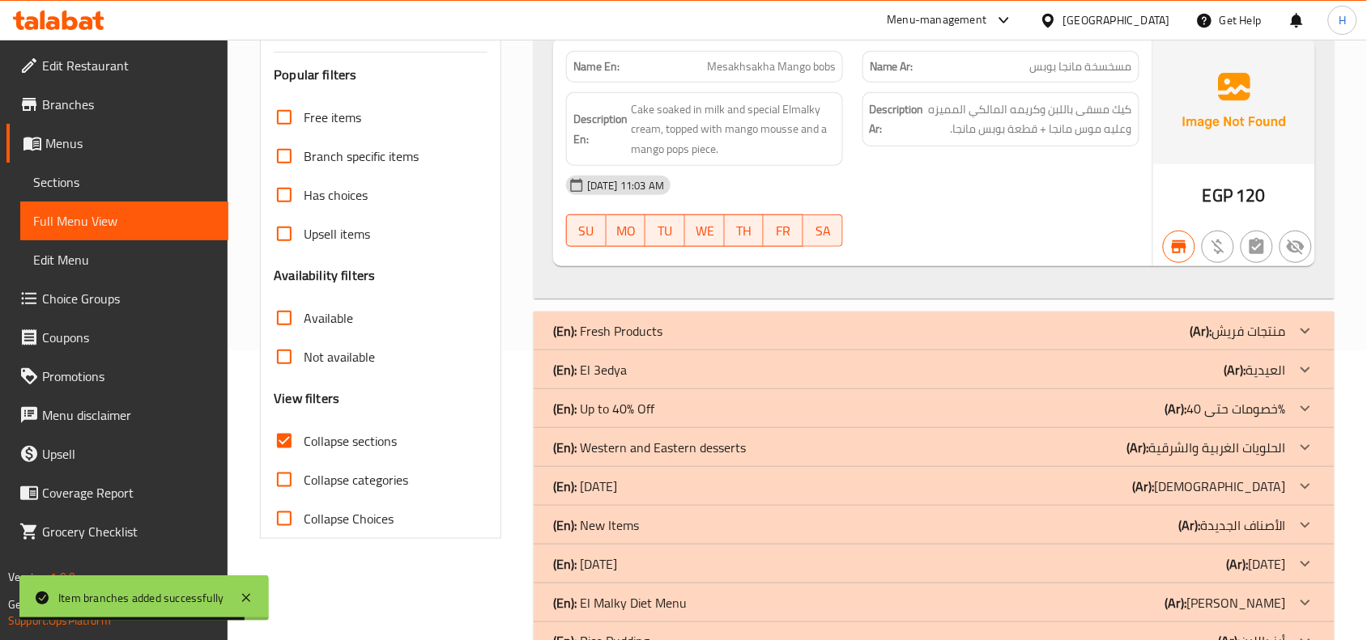
scroll to position [101, 0]
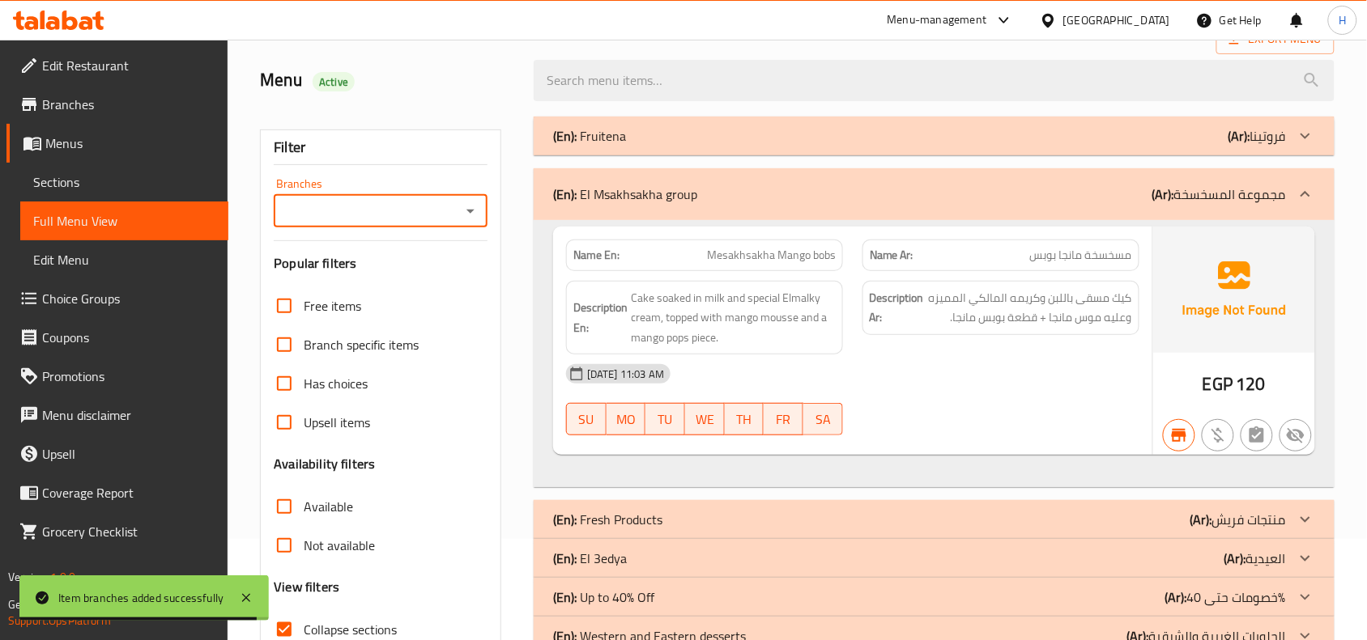
click at [398, 224] on div "Branches" at bounding box center [381, 211] width 214 height 32
click at [398, 213] on input "Branches" at bounding box center [367, 211] width 177 height 23
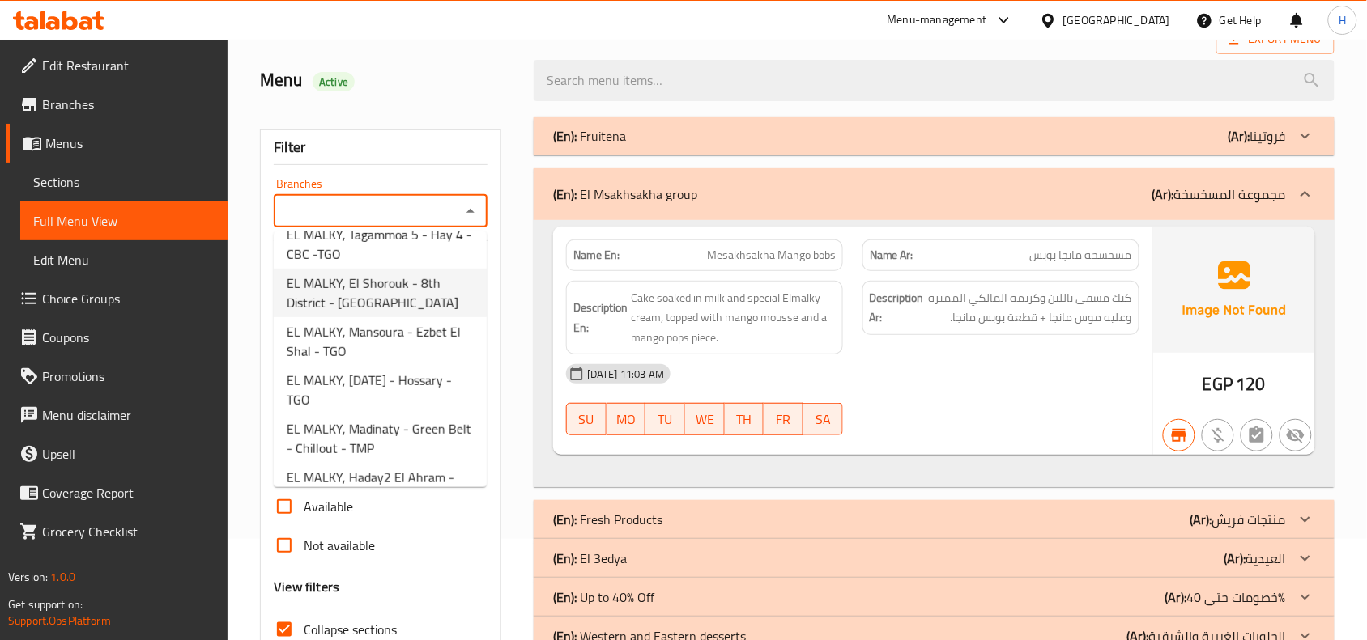
scroll to position [202, 0]
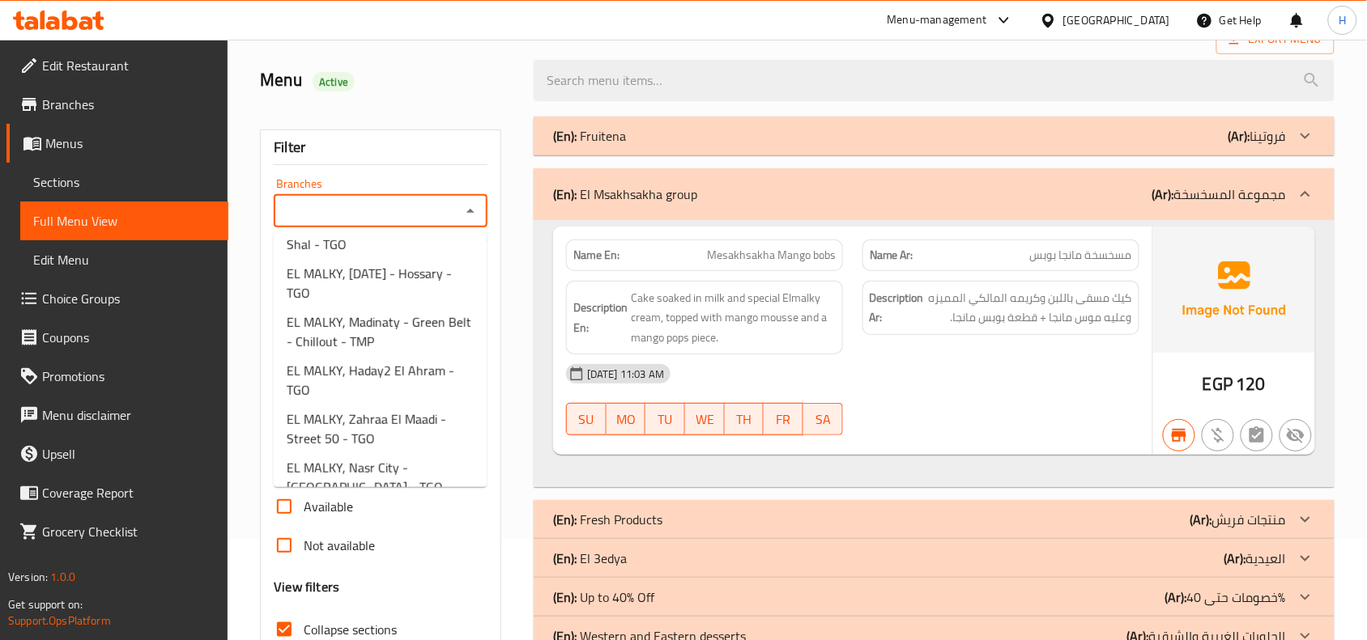
click at [382, 361] on span "EL MALKY, Haday2 El Ahram - TGO" at bounding box center [380, 380] width 187 height 39
type input "EL MALKY, Haday2 El Ahram - TGO"
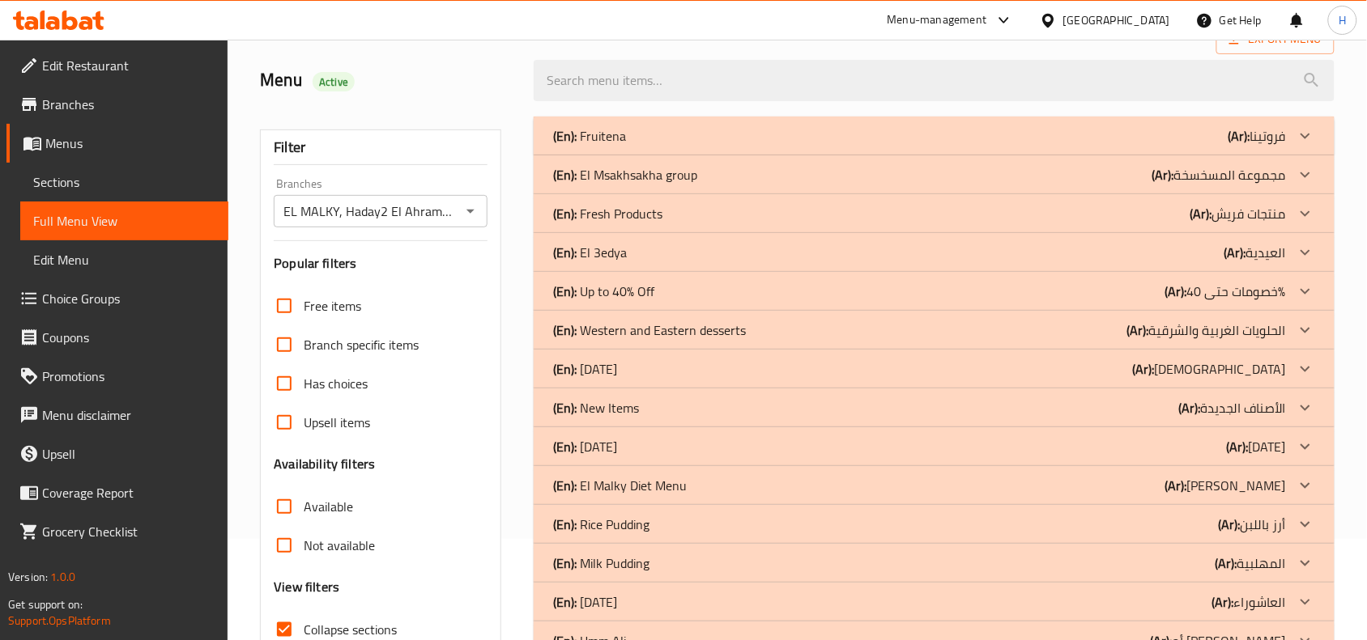
click at [656, 188] on div "(En): El Msakhsakha group (Ar): مجموعة المسخسخة" at bounding box center [934, 174] width 801 height 39
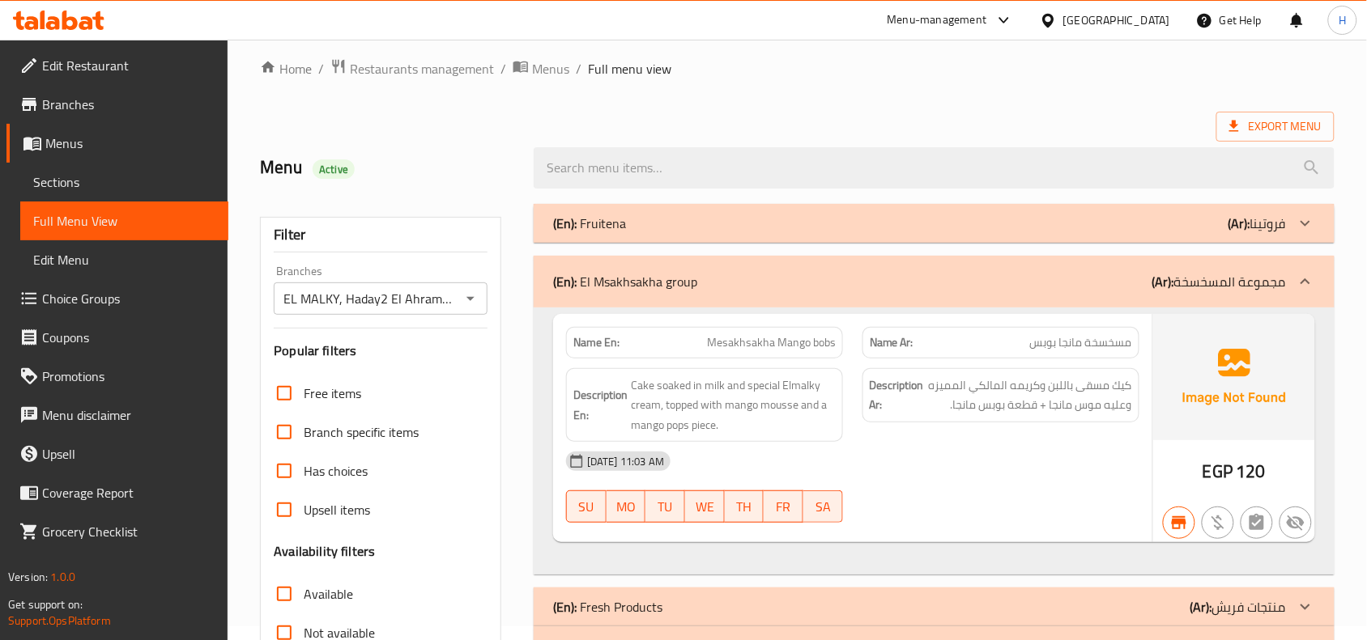
scroll to position [0, 0]
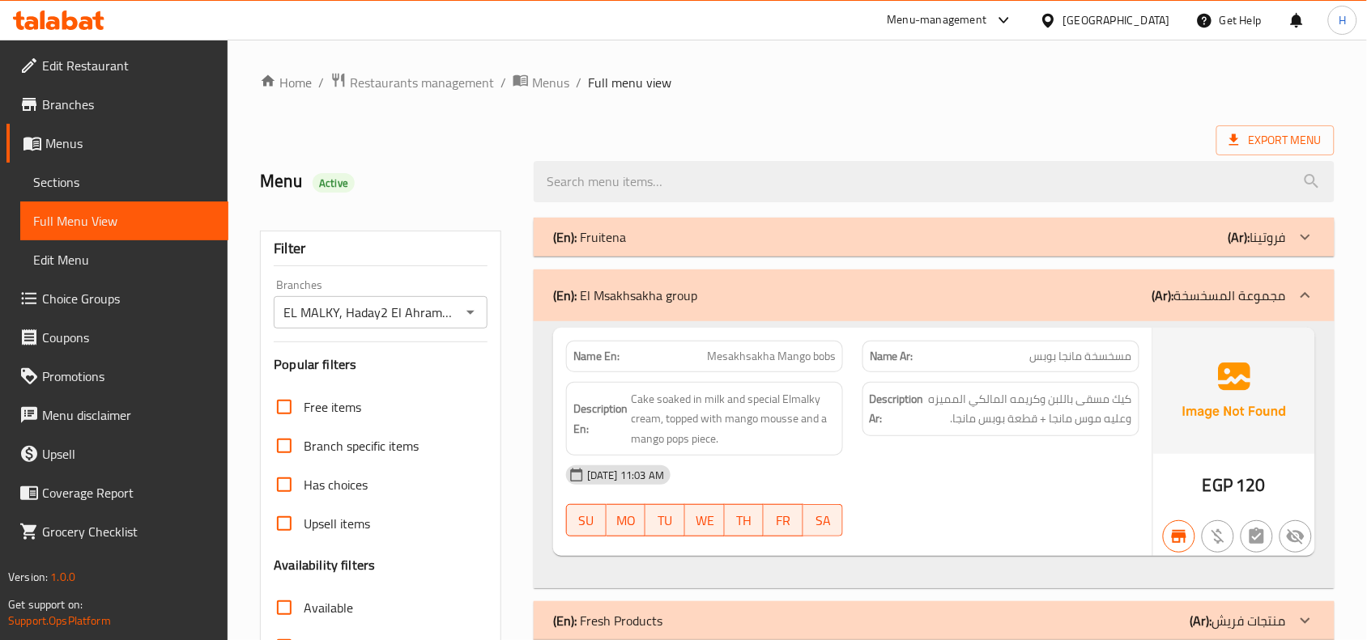
click at [112, 188] on span "Sections" at bounding box center [124, 181] width 182 height 19
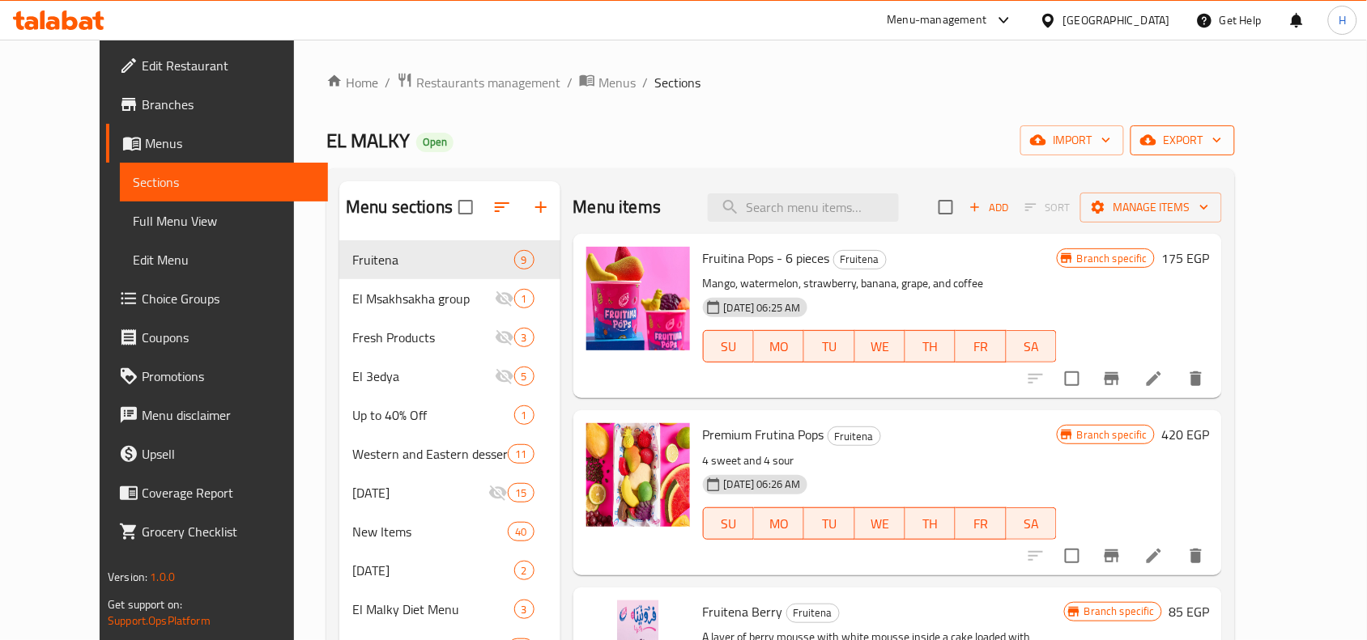
click at [1156, 134] on icon "button" at bounding box center [1148, 140] width 16 height 16
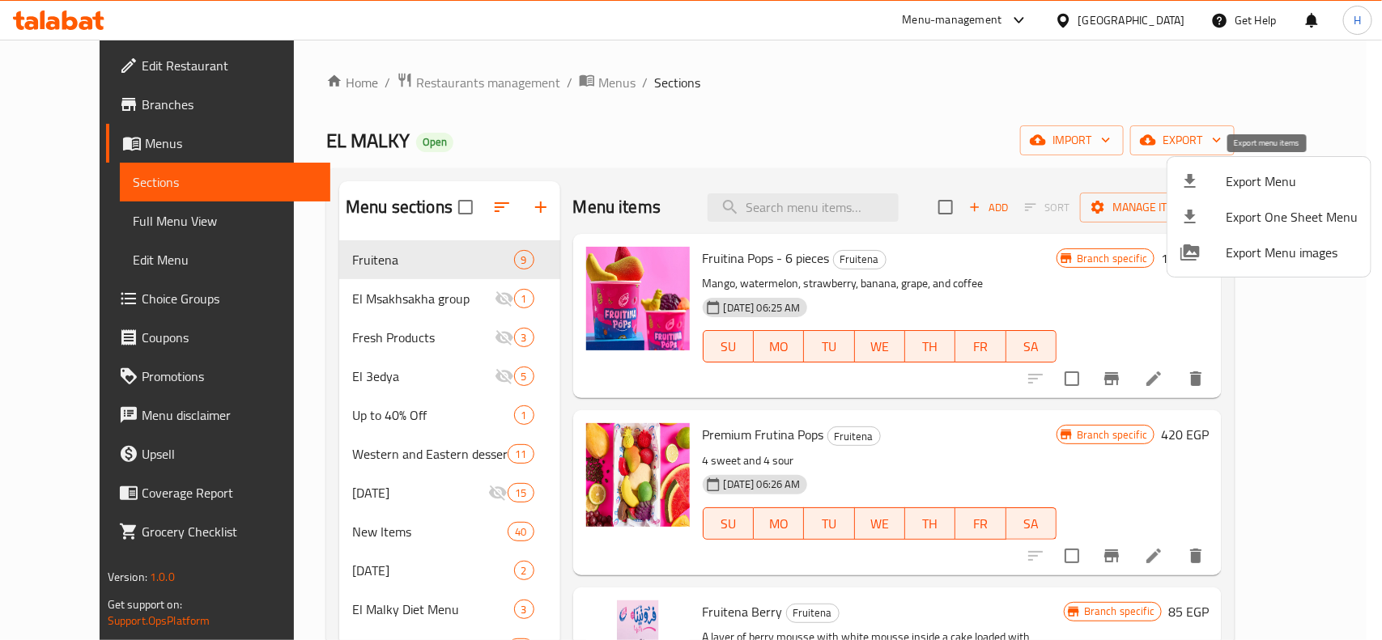
click at [1227, 174] on span "Export Menu" at bounding box center [1292, 181] width 132 height 19
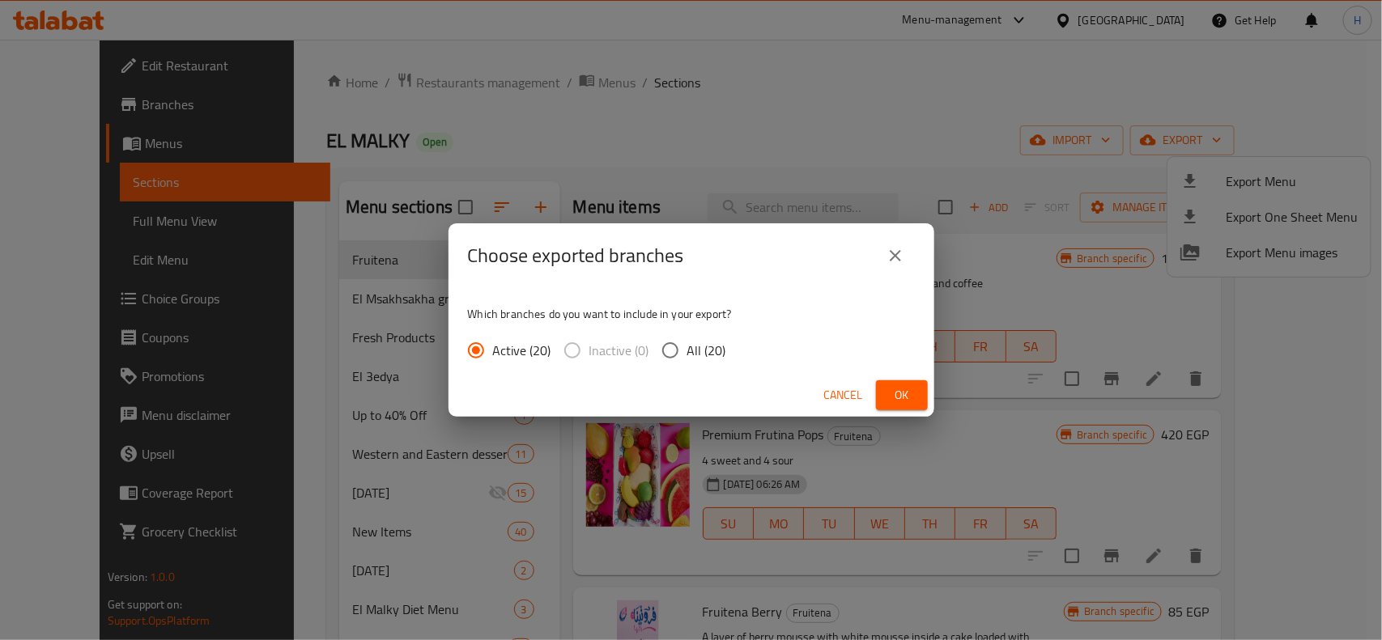
click at [678, 349] on input "All (20)" at bounding box center [670, 351] width 34 height 34
radio input "true"
click at [911, 395] on span "Ok" at bounding box center [902, 395] width 26 height 20
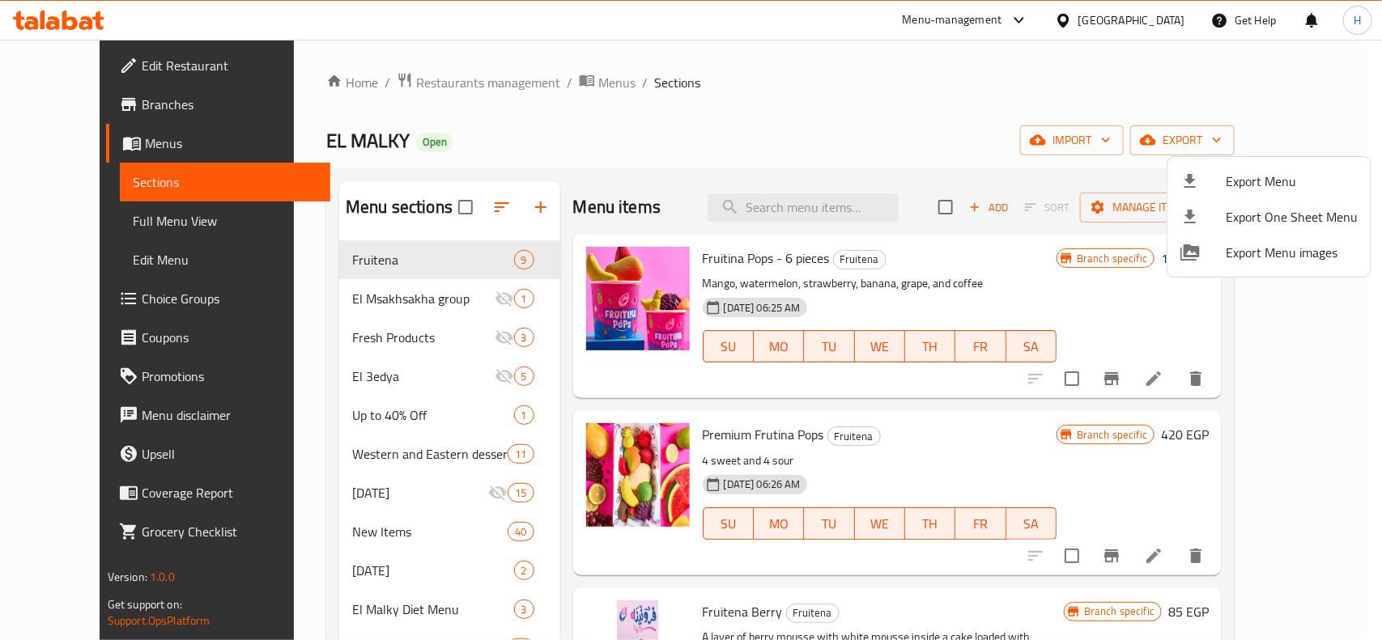
drag, startPoint x: 106, startPoint y: 21, endPoint x: 82, endPoint y: 24, distance: 24.5
click at [106, 21] on div at bounding box center [691, 320] width 1382 height 640
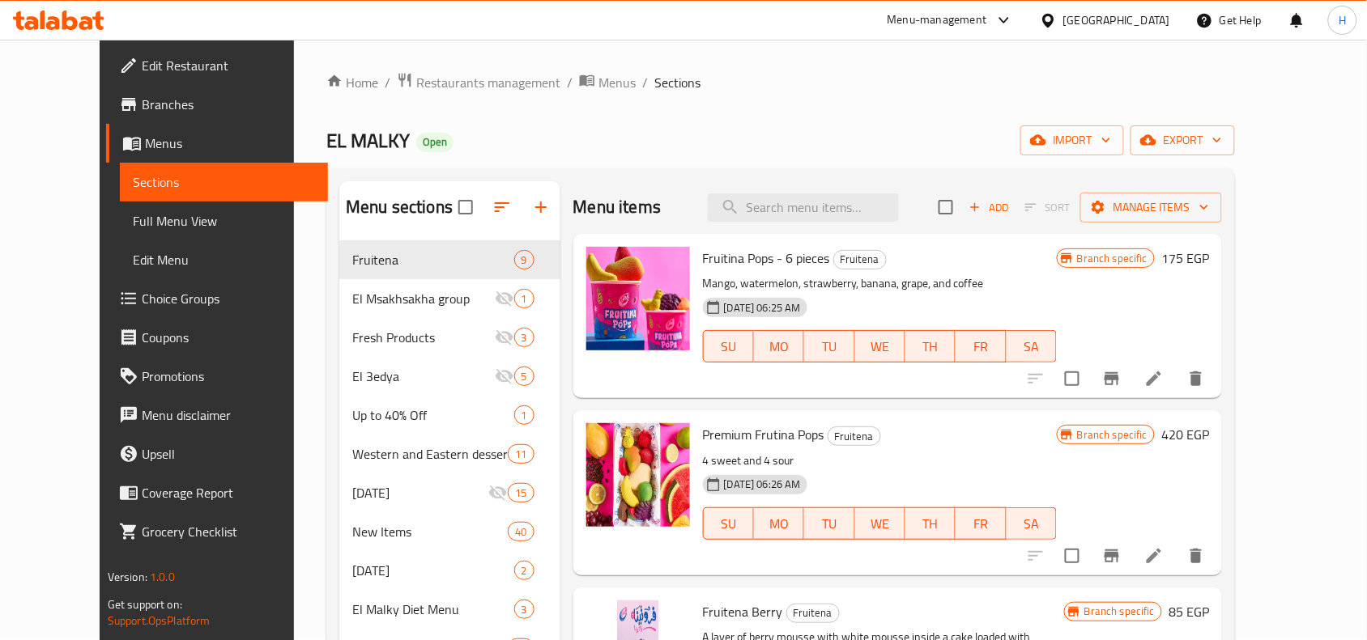
click at [82, 24] on icon at bounding box center [86, 23] width 14 height 14
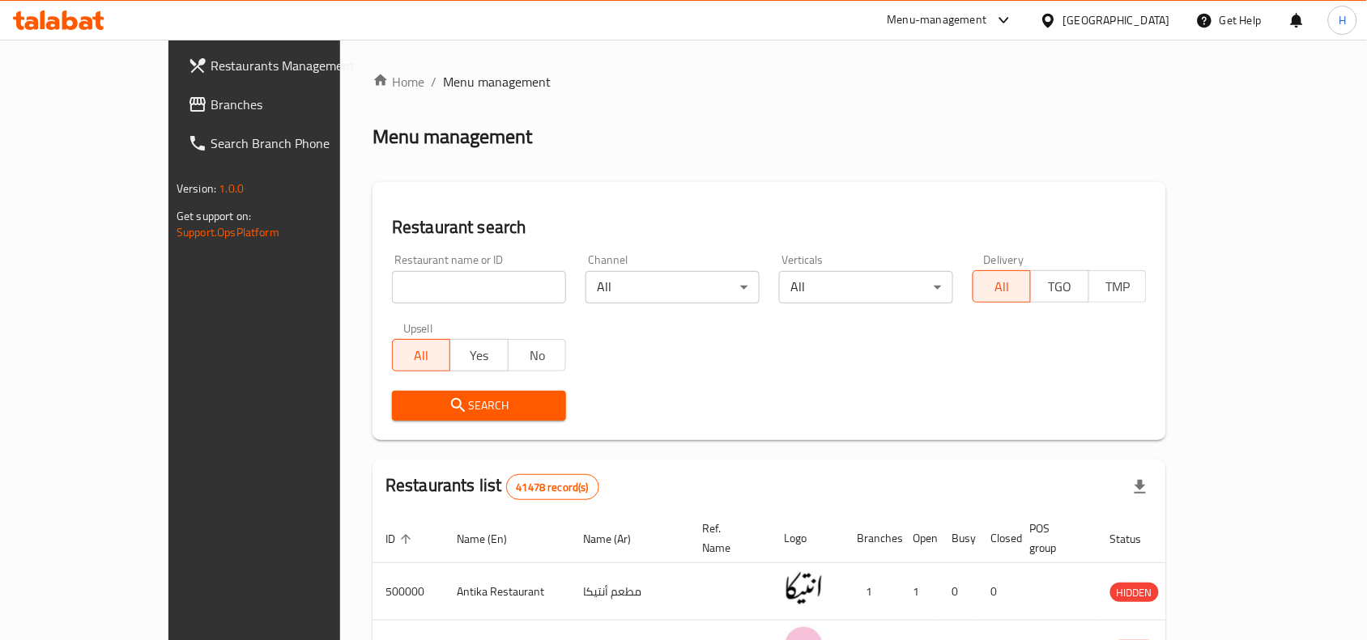
click at [211, 103] on span "Branches" at bounding box center [297, 104] width 173 height 19
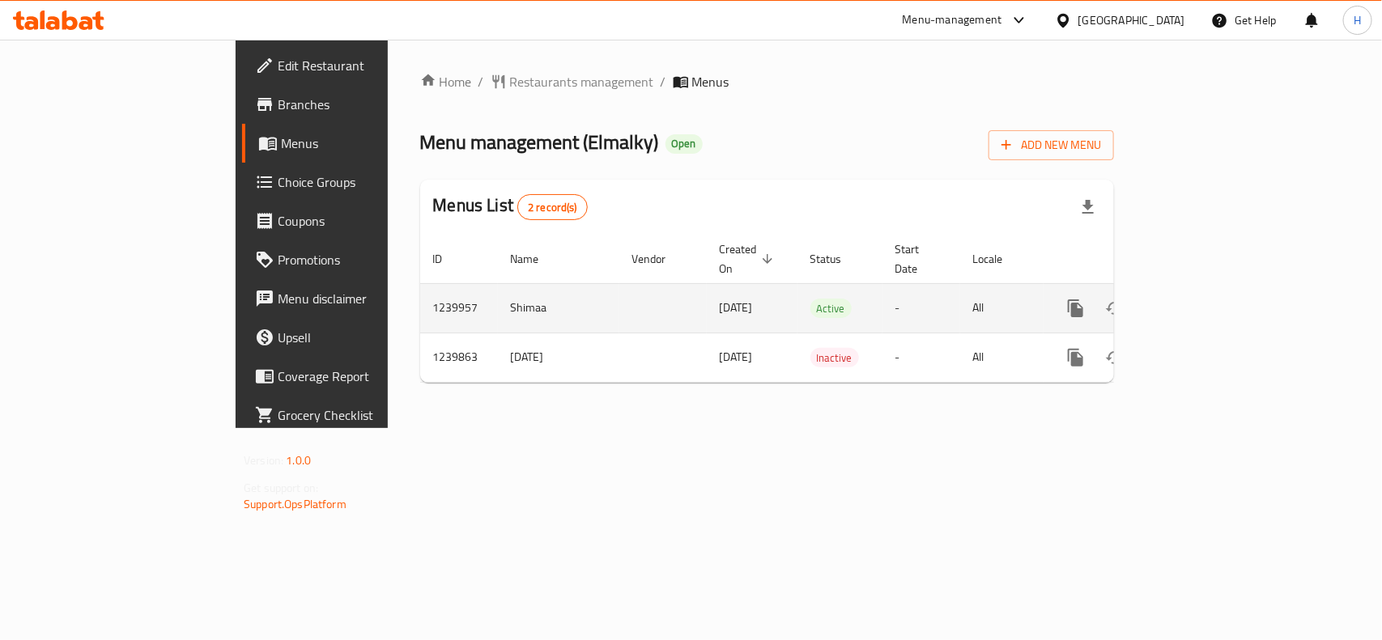
click at [1212, 289] on link "enhanced table" at bounding box center [1192, 308] width 39 height 39
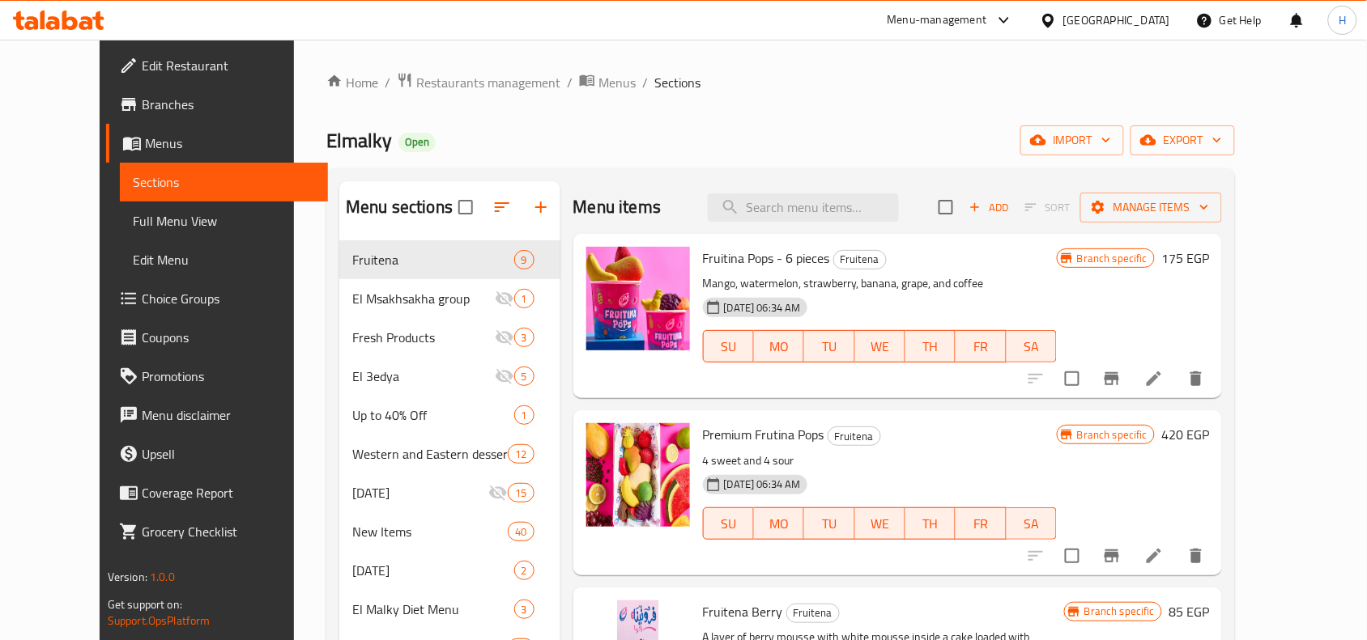
click at [94, 40] on div at bounding box center [683, 40] width 1367 height 1
click at [87, 23] on icon at bounding box center [86, 23] width 14 height 14
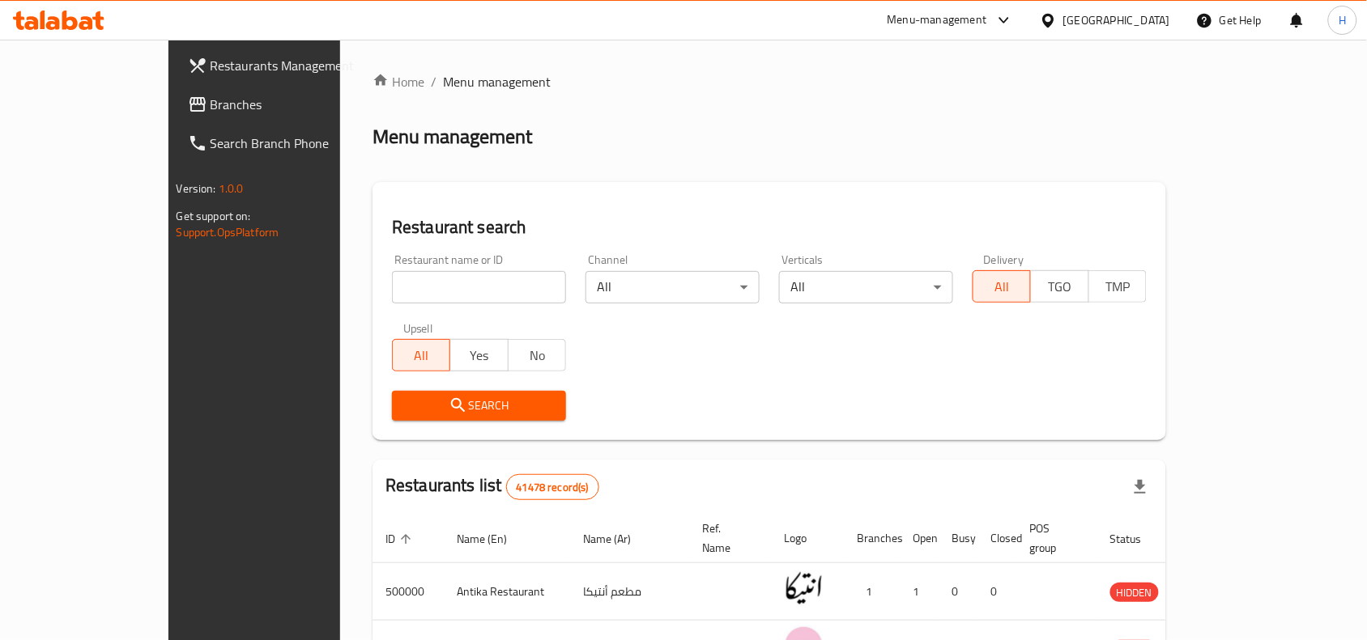
click at [392, 259] on div "Restaurant name or ID Restaurant name or ID" at bounding box center [479, 278] width 174 height 49
drag, startPoint x: 375, startPoint y: 286, endPoint x: 375, endPoint y: 297, distance: 11.3
click at [392, 286] on input "search" at bounding box center [479, 287] width 174 height 32
paste input "684749"
type input "684749"
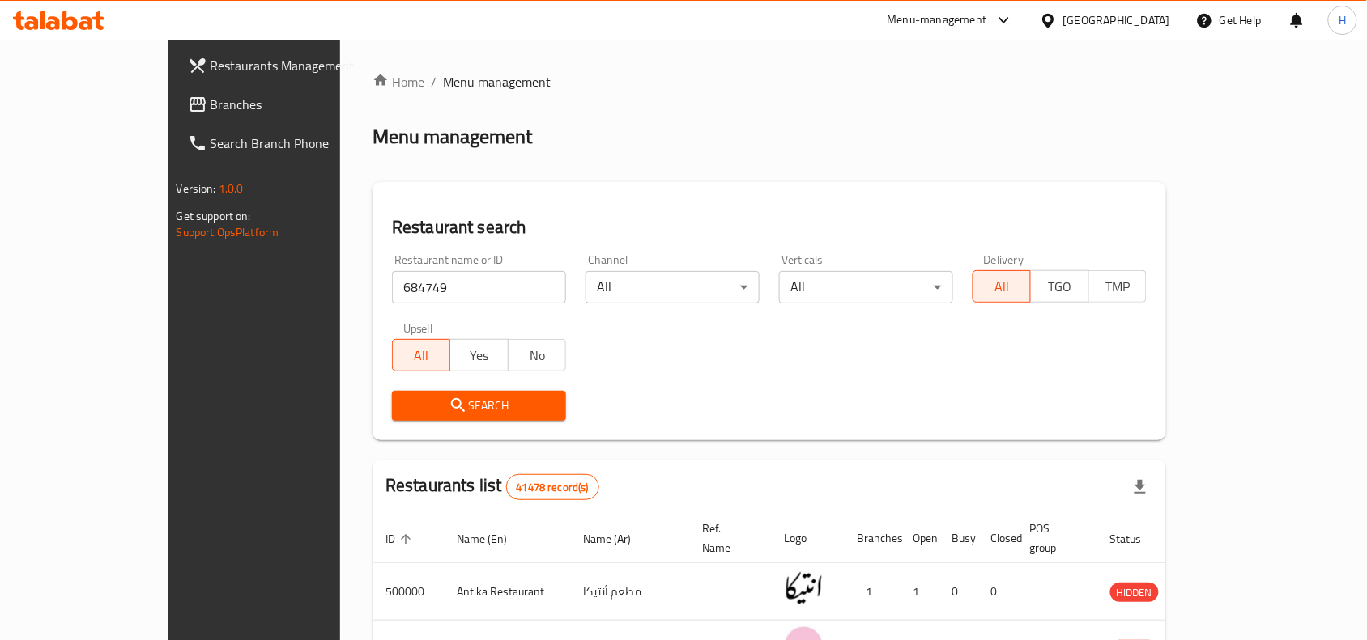
click at [449, 409] on icon "submit" at bounding box center [458, 405] width 19 height 19
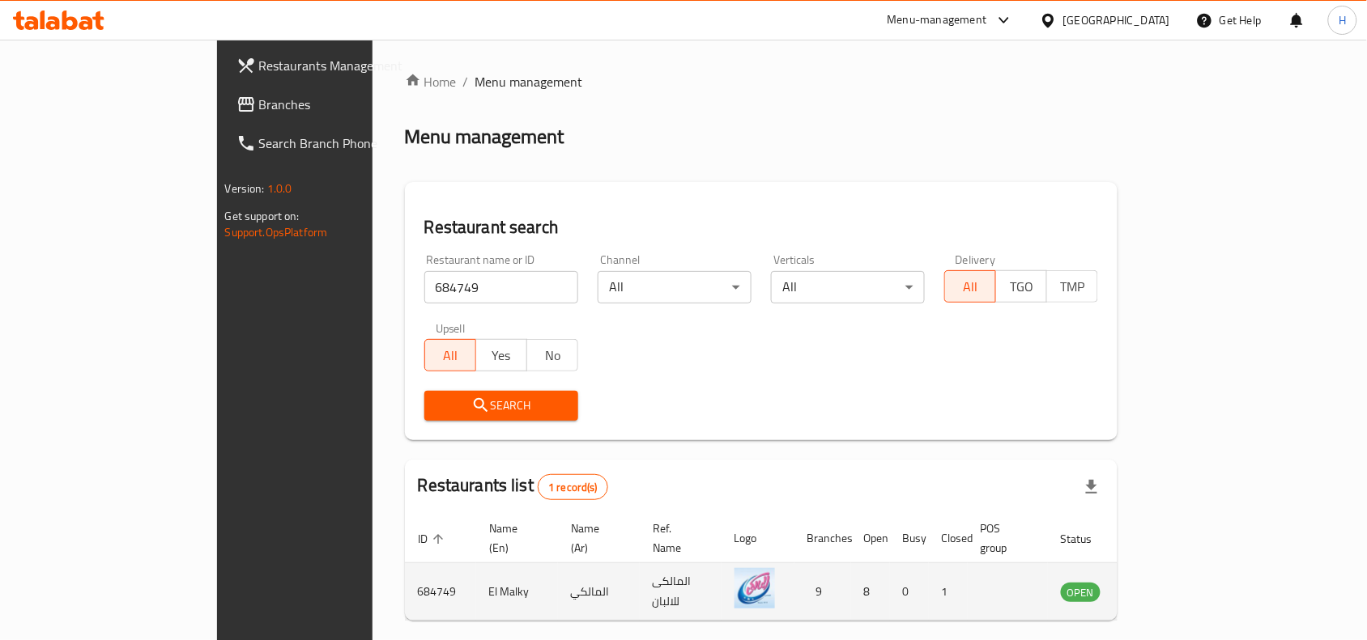
click at [1165, 582] on icon "enhanced table" at bounding box center [1155, 591] width 19 height 19
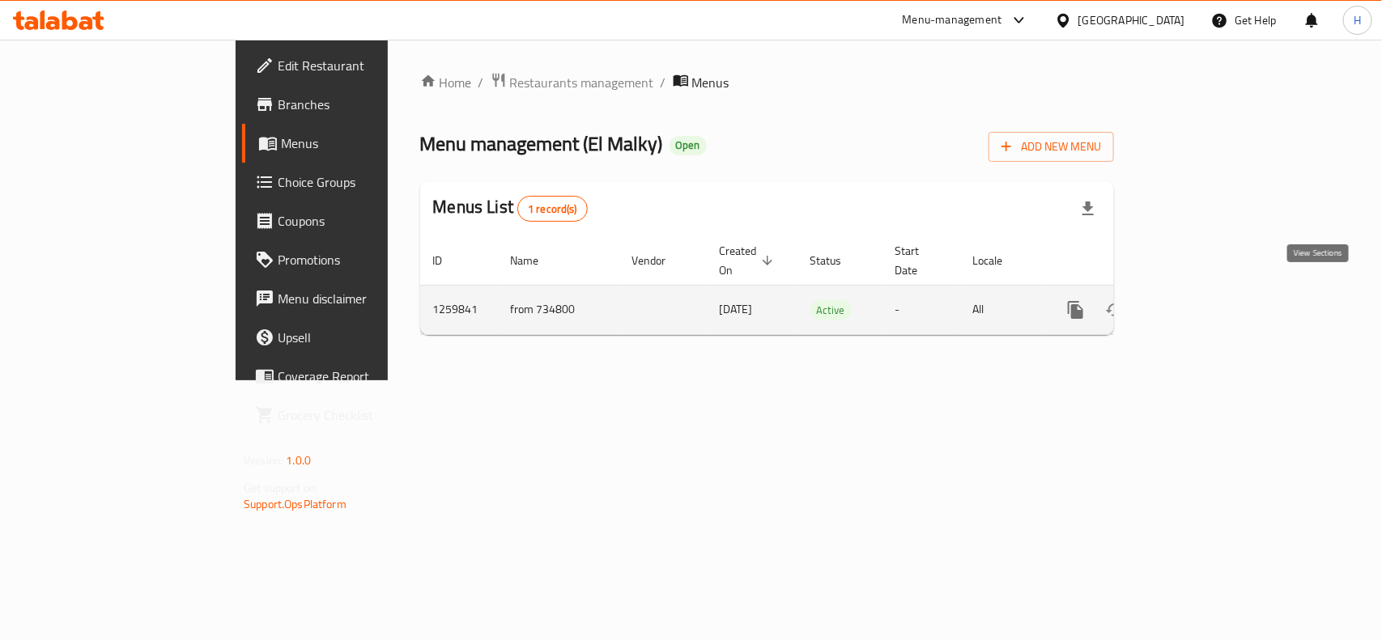
click at [1202, 301] on icon "enhanced table" at bounding box center [1192, 309] width 19 height 19
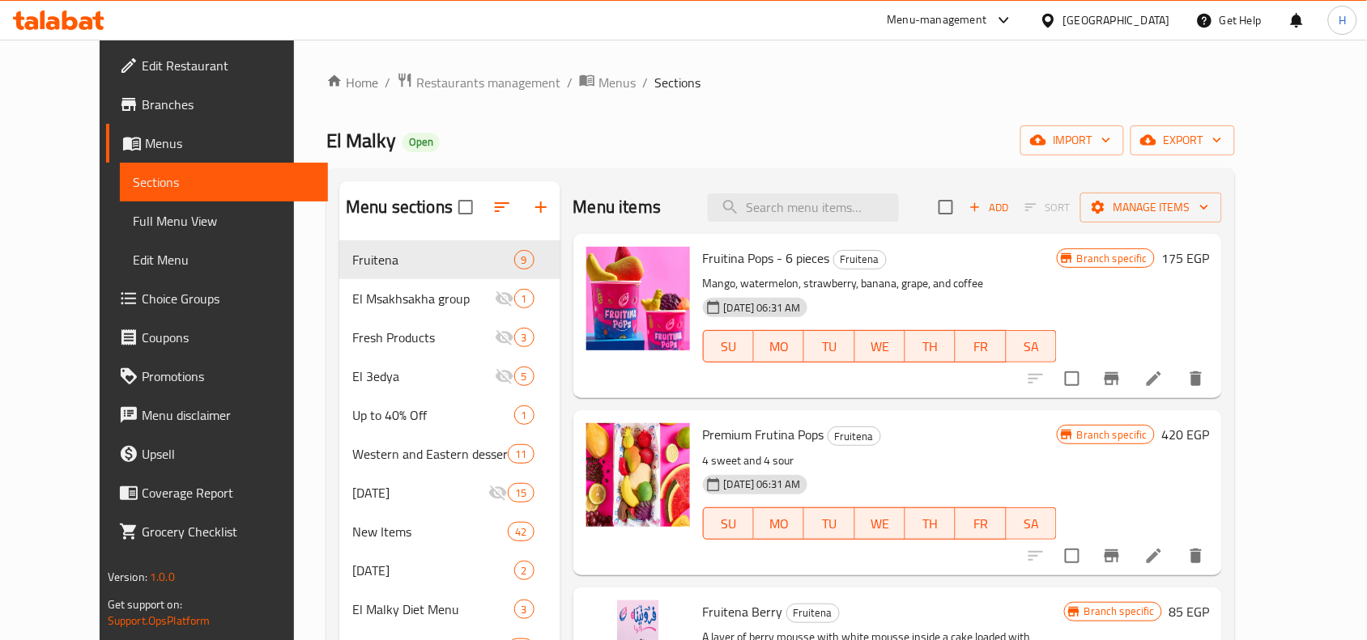
click at [75, 27] on icon at bounding box center [58, 20] width 91 height 19
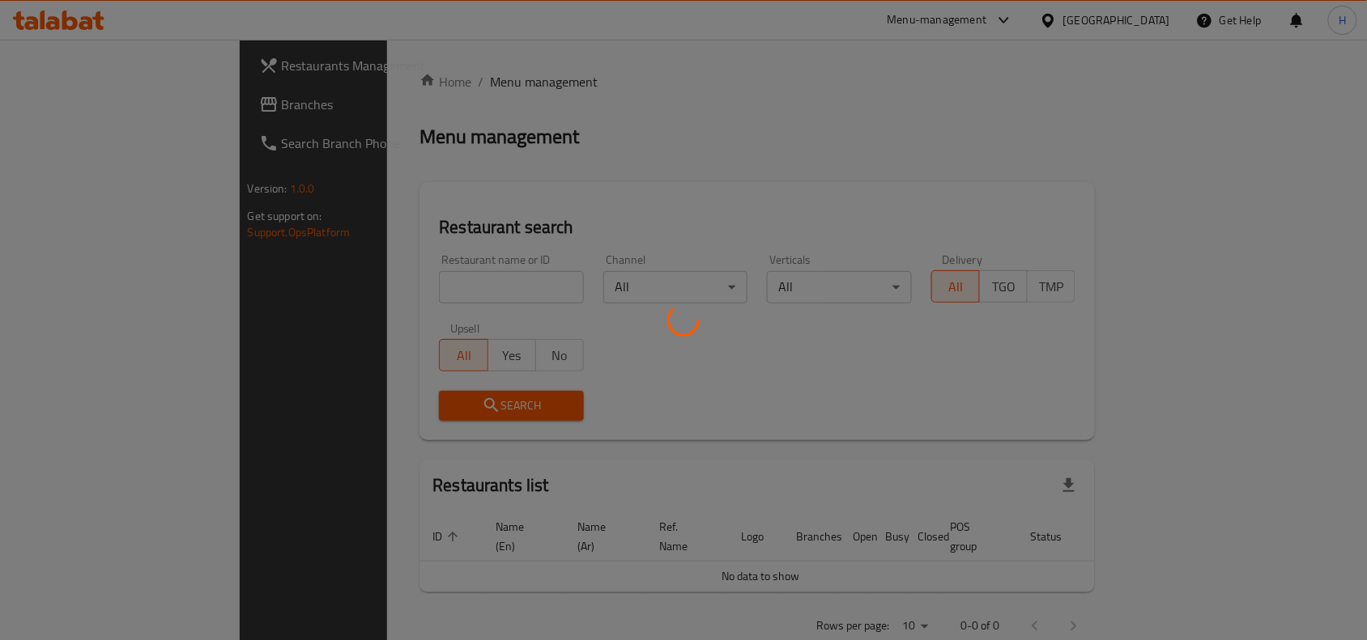
click at [433, 269] on div at bounding box center [683, 320] width 1367 height 640
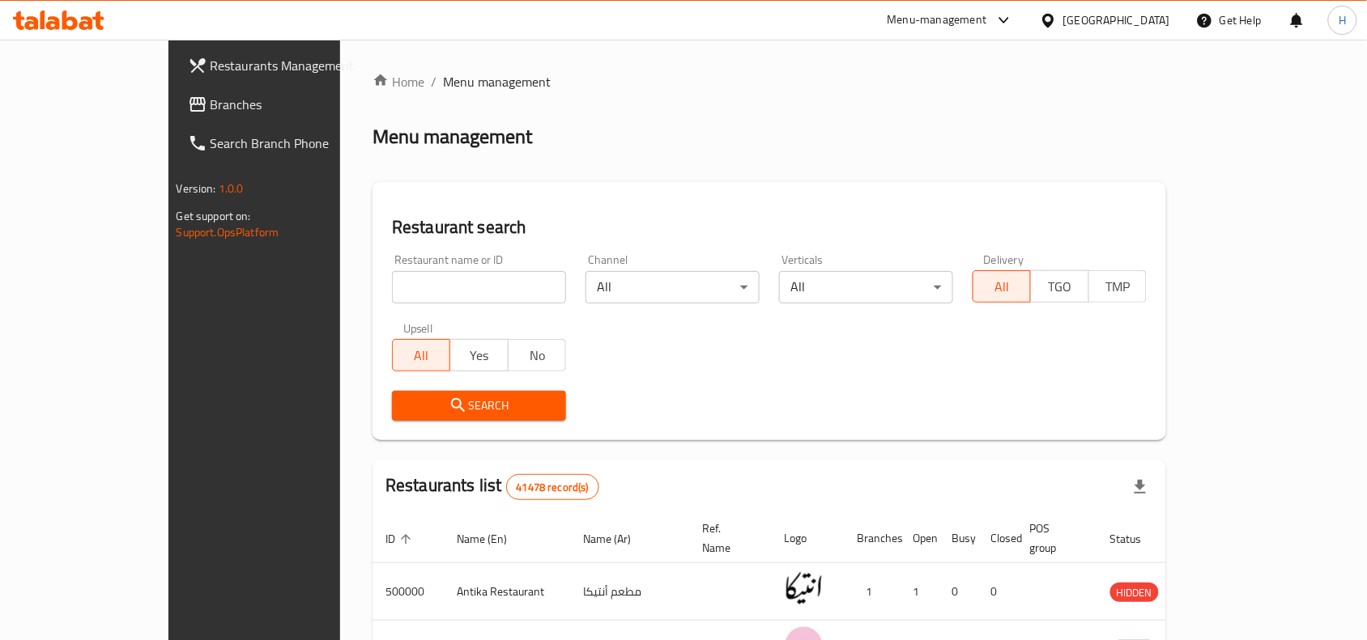
click at [434, 282] on input "search" at bounding box center [479, 287] width 174 height 32
paste input "654470"
click at [392, 285] on input "654470" at bounding box center [479, 287] width 174 height 32
type input "654470"
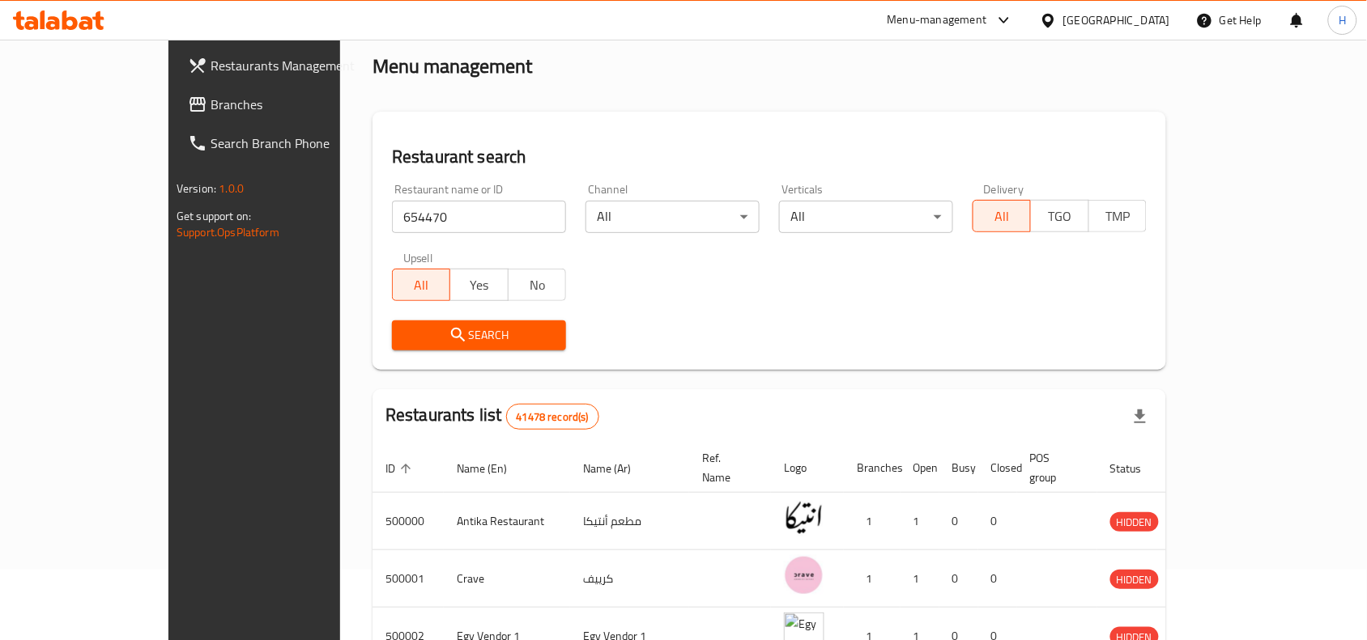
scroll to position [101, 0]
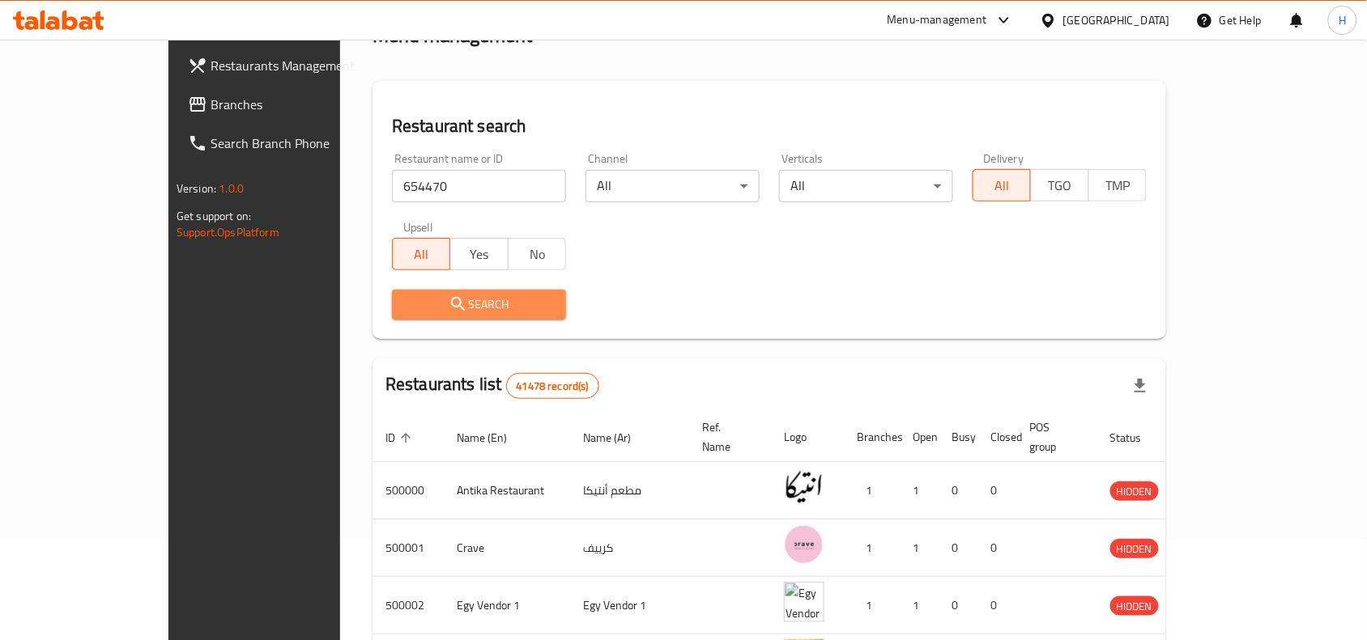
click at [432, 298] on span "Search" at bounding box center [479, 305] width 148 height 20
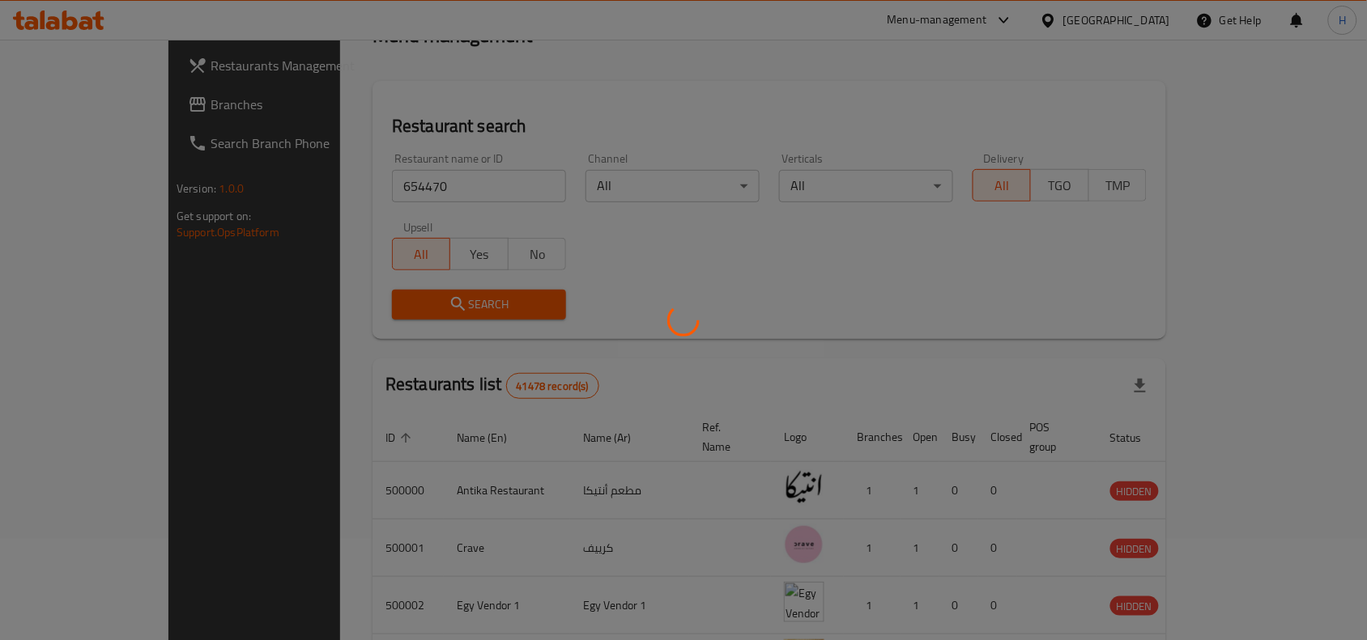
scroll to position [50, 0]
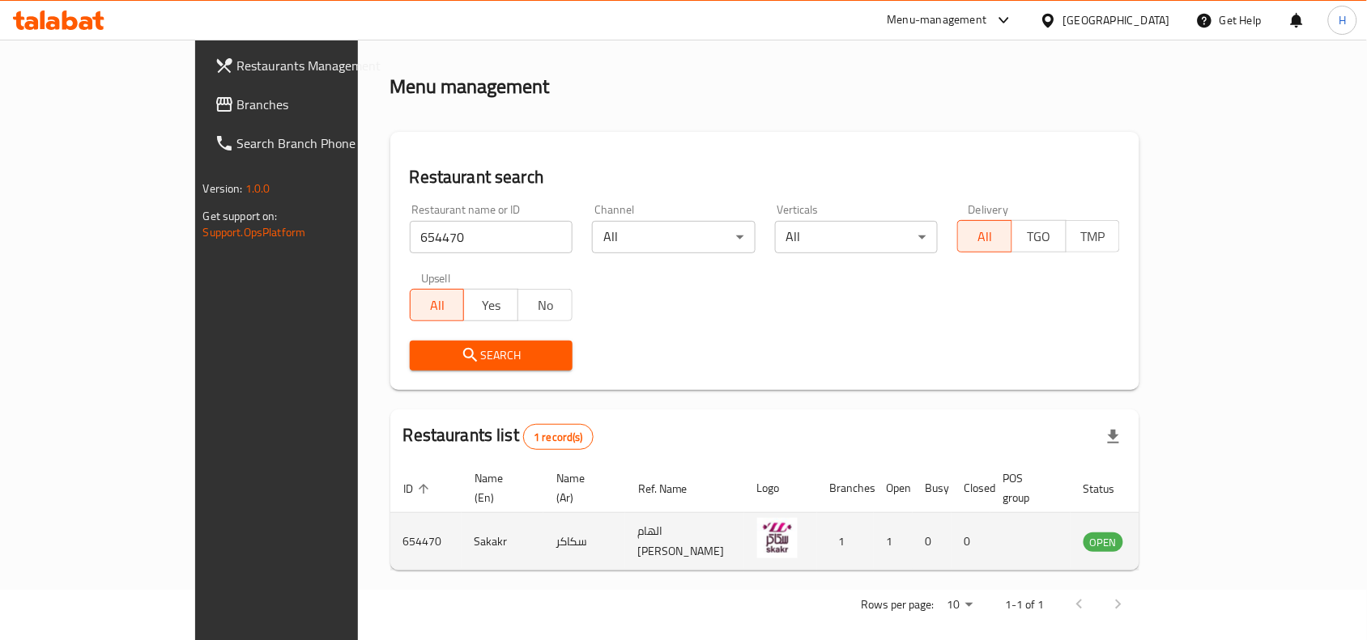
click at [1184, 539] on icon "enhanced table" at bounding box center [1182, 542] width 6 height 6
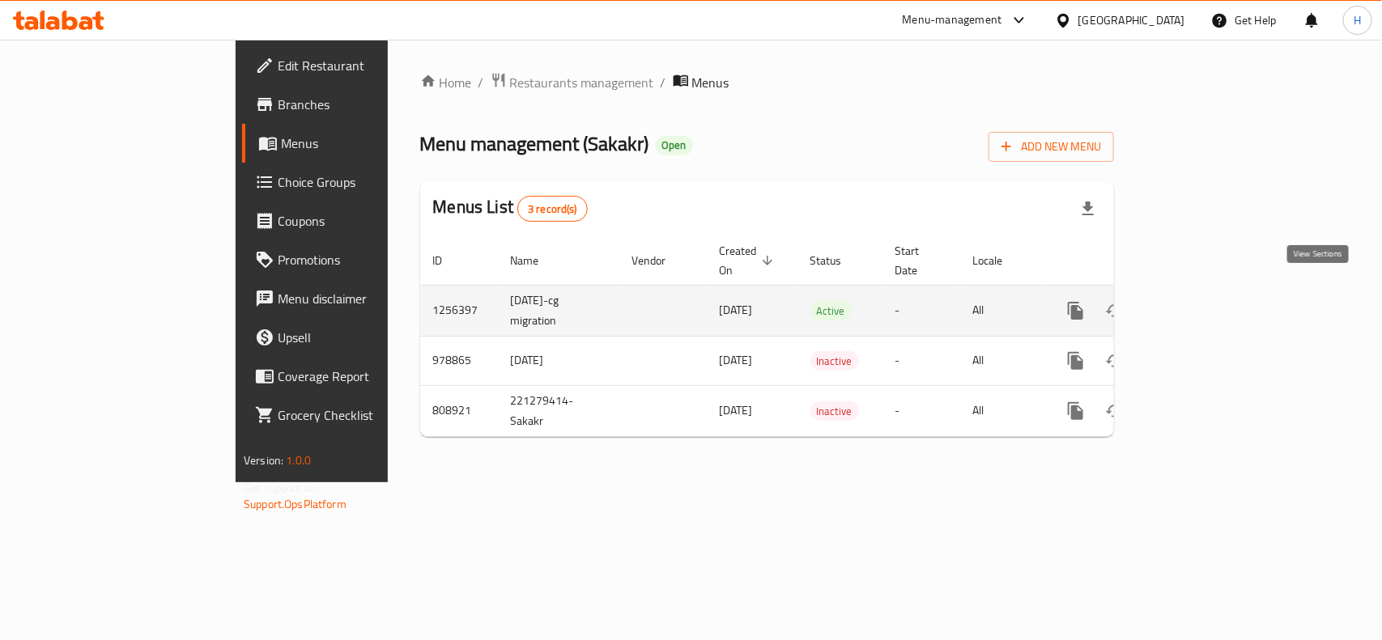
click at [1200, 304] on icon "enhanced table" at bounding box center [1192, 311] width 15 height 15
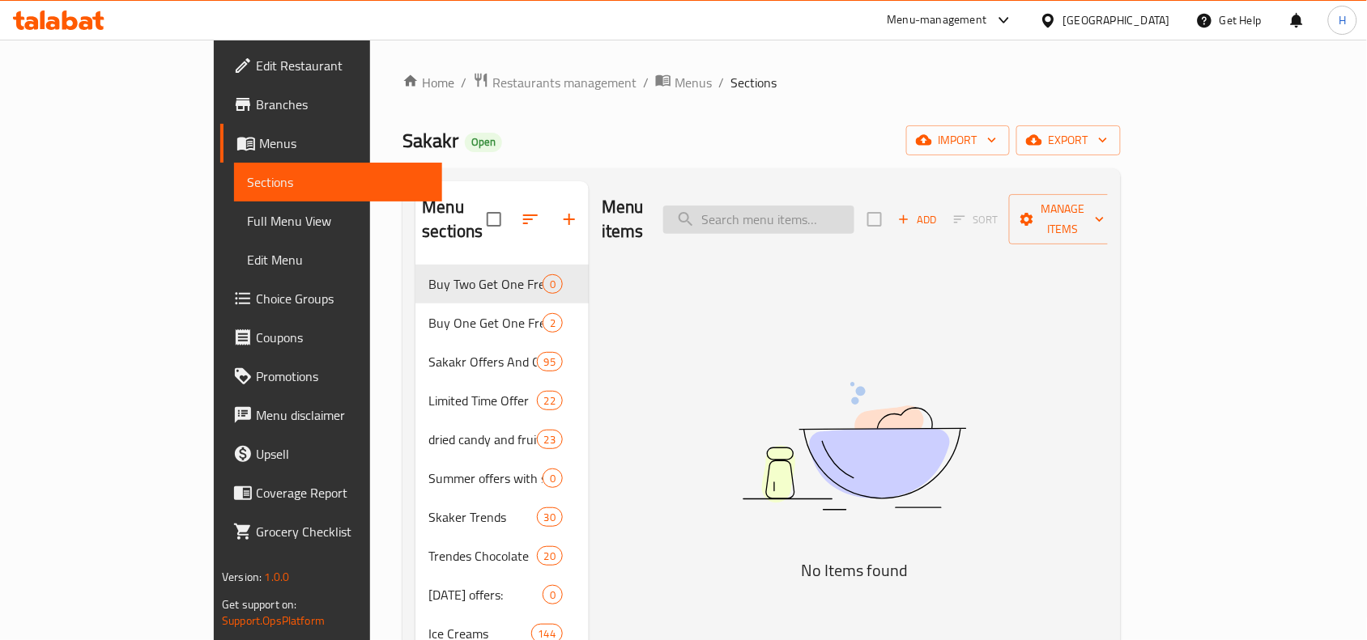
click at [848, 206] on input "search" at bounding box center [758, 220] width 191 height 28
paste input "ساور دروب بين جام بنكهة فاكهة التوت الازرق 55 جرام"
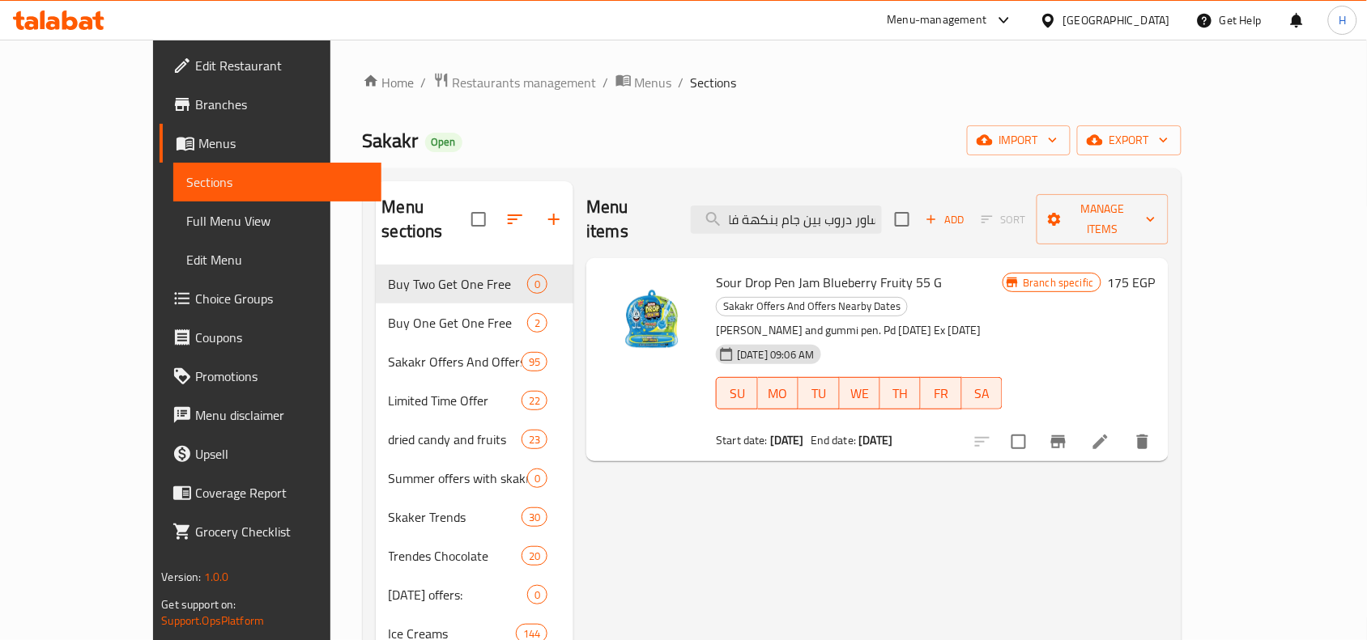
type input "ساور دروب بين جام بنكهة فاكهة التوت الازرق 55 جرام"
